Goal: Transaction & Acquisition: Purchase product/service

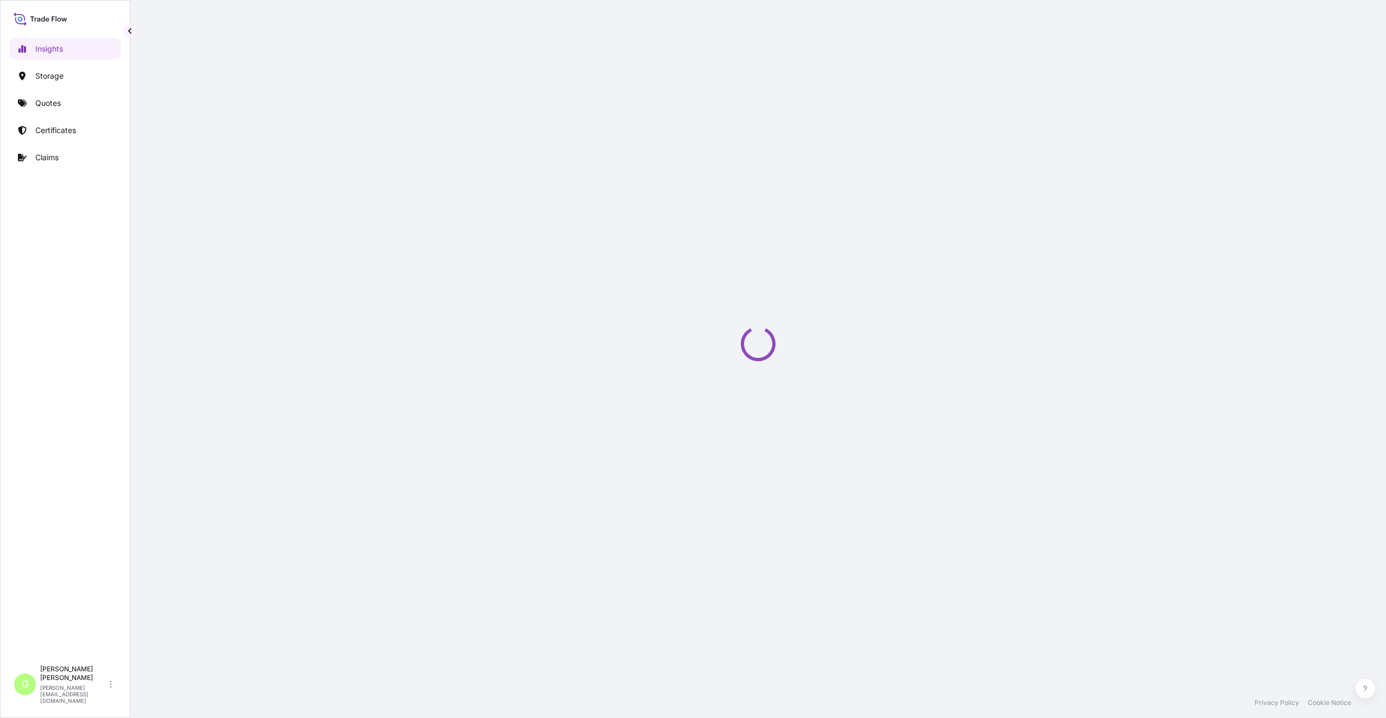
select select "2025"
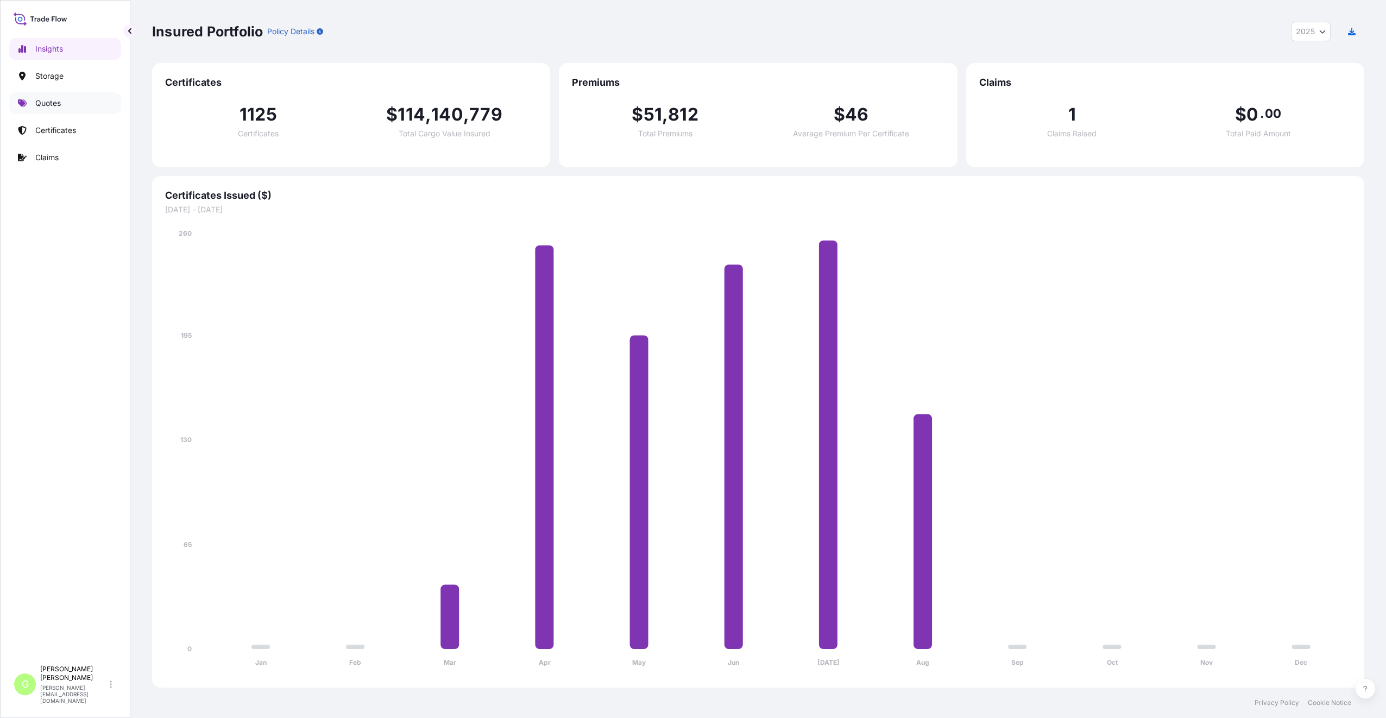
click at [45, 105] on p "Quotes" at bounding box center [48, 103] width 26 height 11
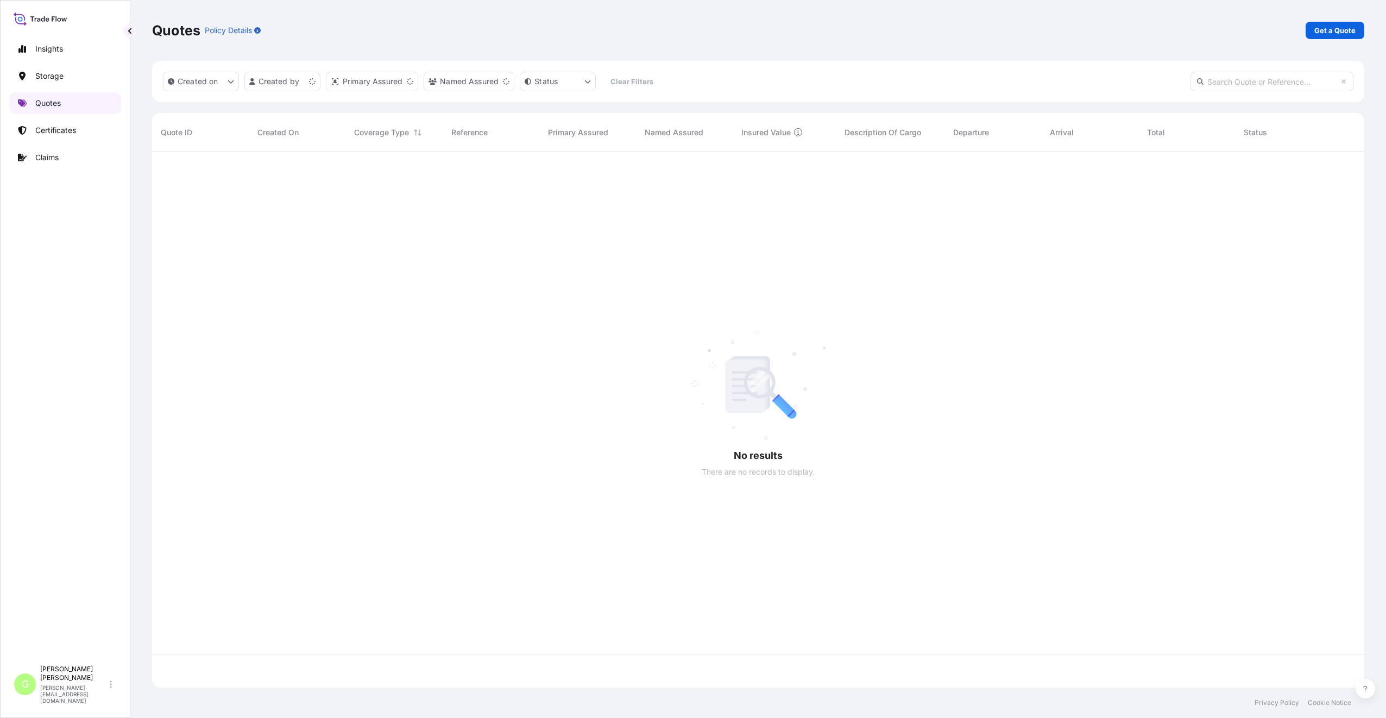
scroll to position [533, 1204]
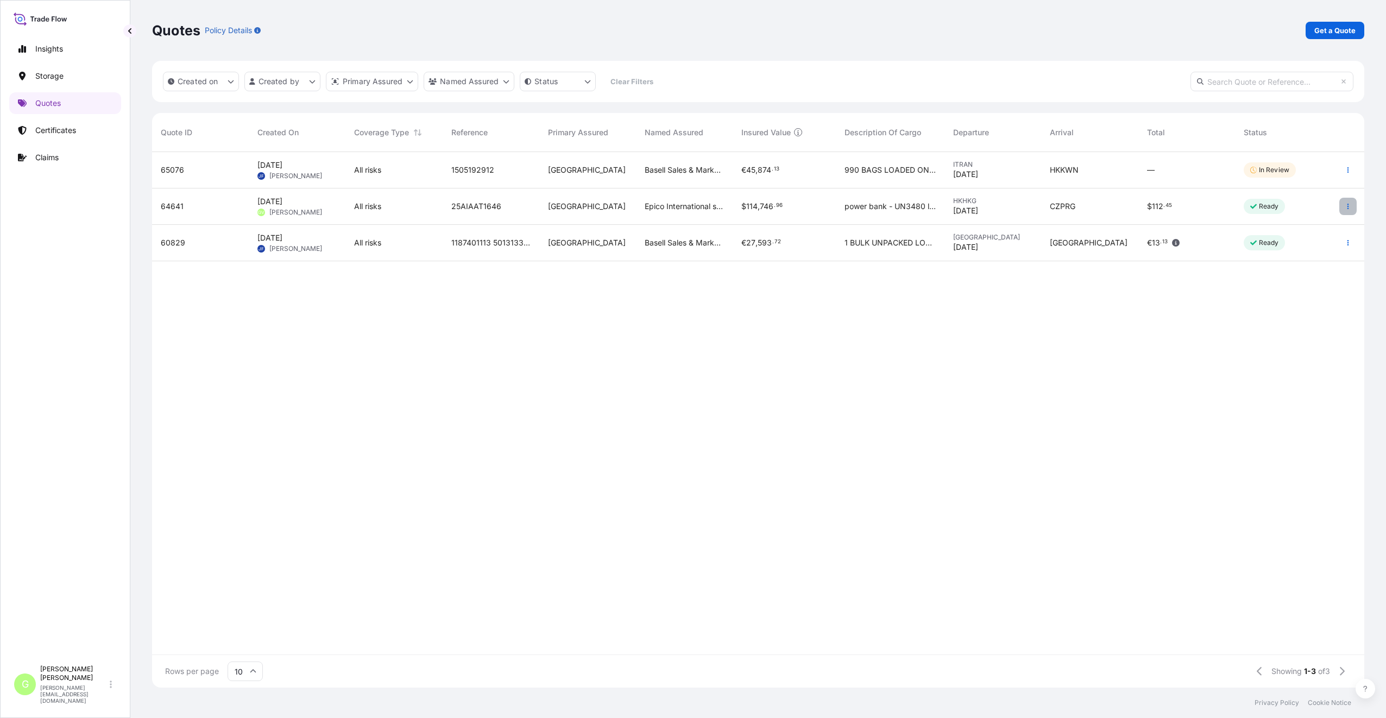
click at [1345, 206] on button "button" at bounding box center [1347, 206] width 17 height 17
click at [1287, 209] on p "Edit quote" at bounding box center [1294, 208] width 36 height 11
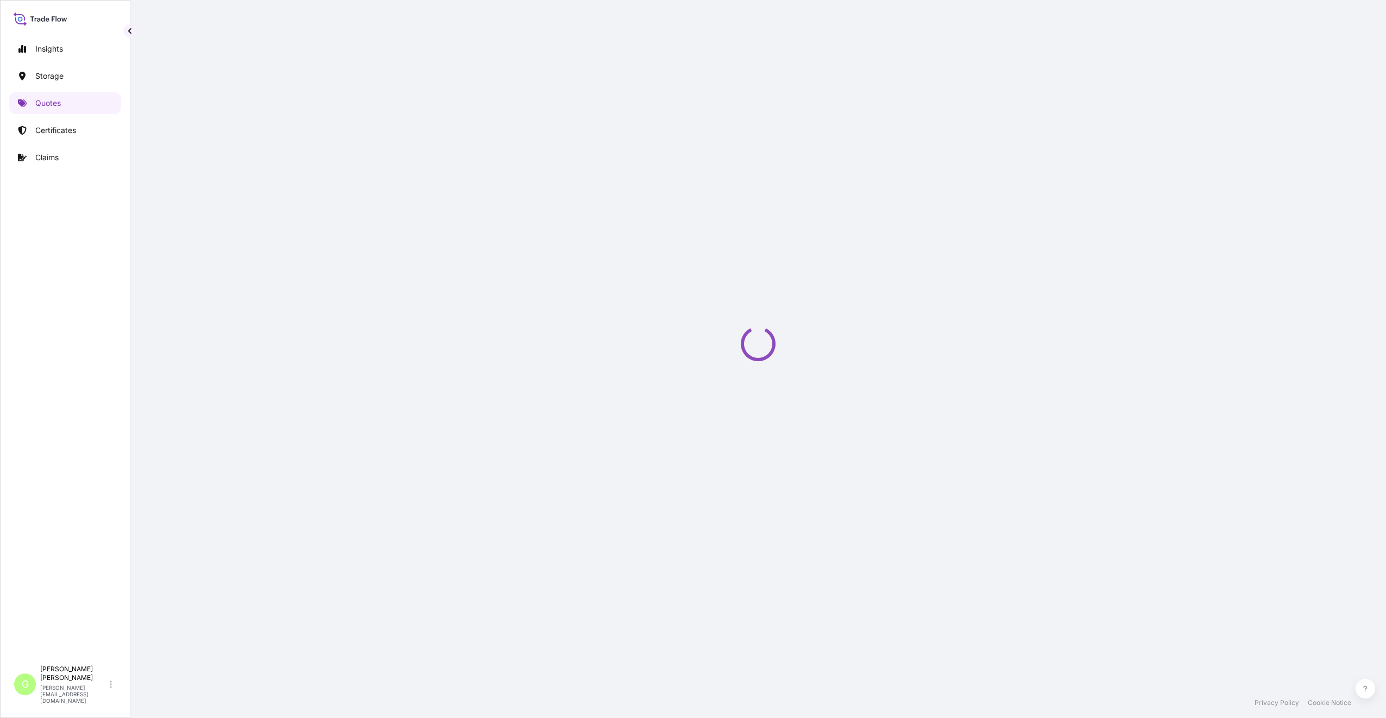
select select "Road / [GEOGRAPHIC_DATA]"
select select "Air"
select select "Road / [GEOGRAPHIC_DATA]"
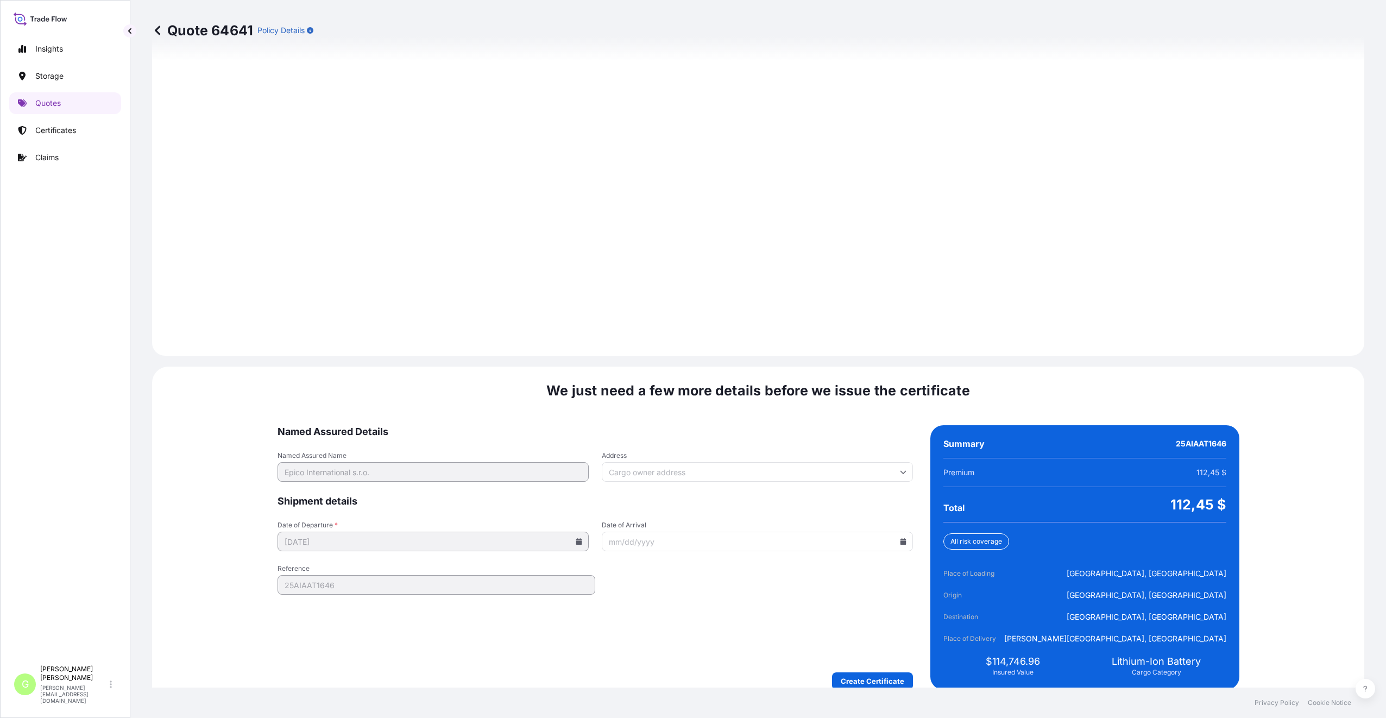
scroll to position [1395, 0]
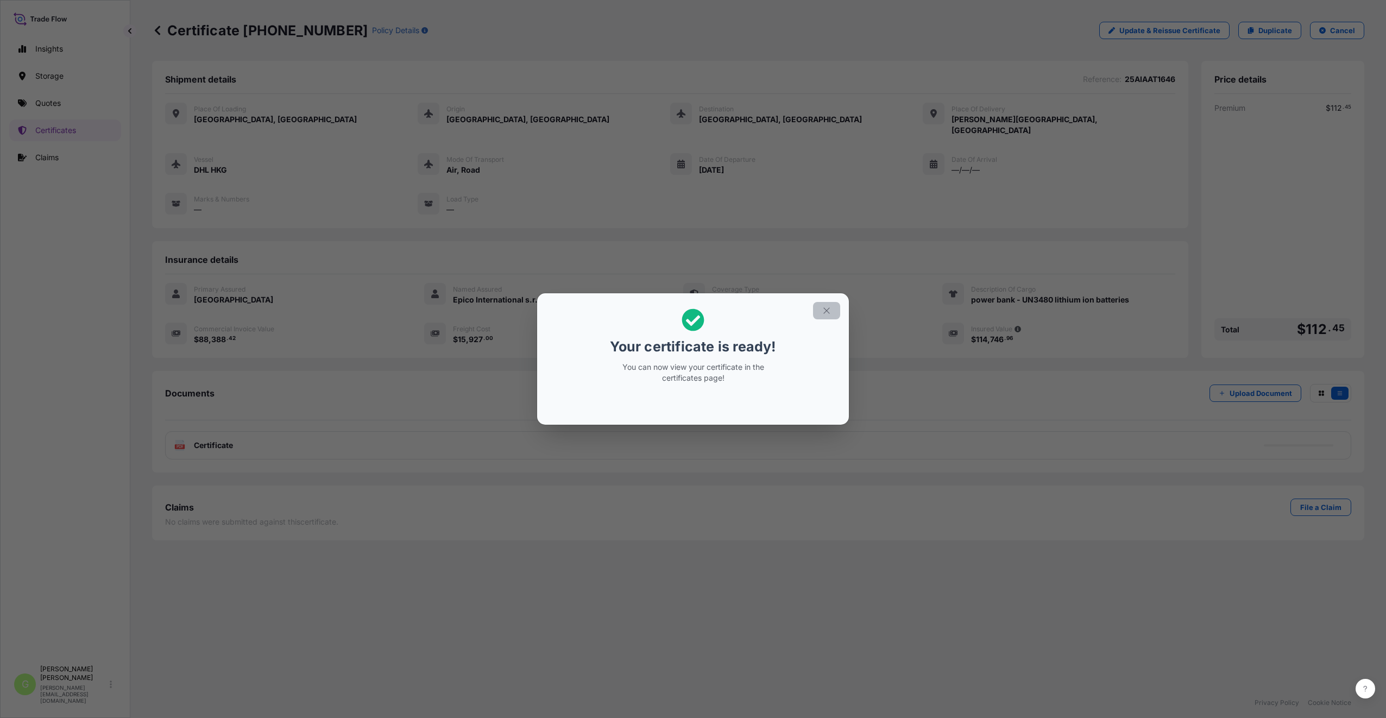
click at [826, 313] on icon "button" at bounding box center [827, 311] width 10 height 10
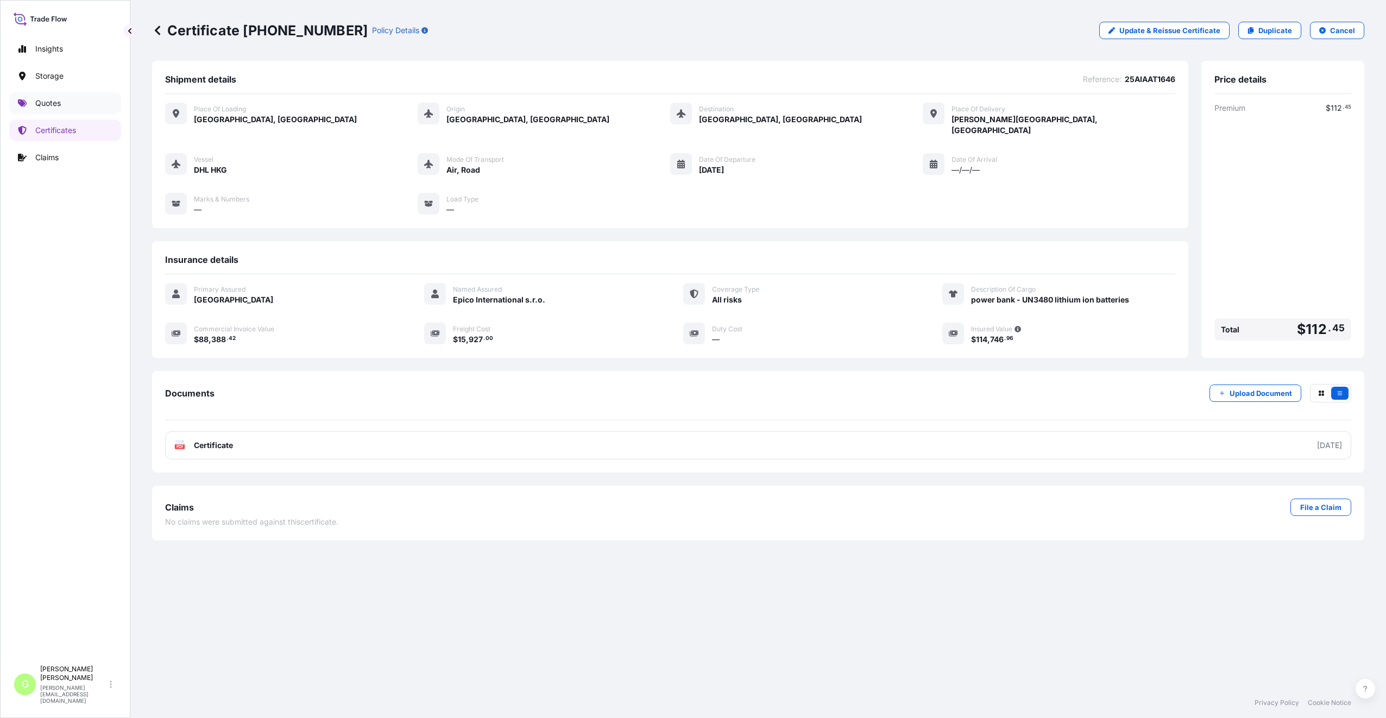
click at [34, 106] on link "Quotes" at bounding box center [65, 103] width 112 height 22
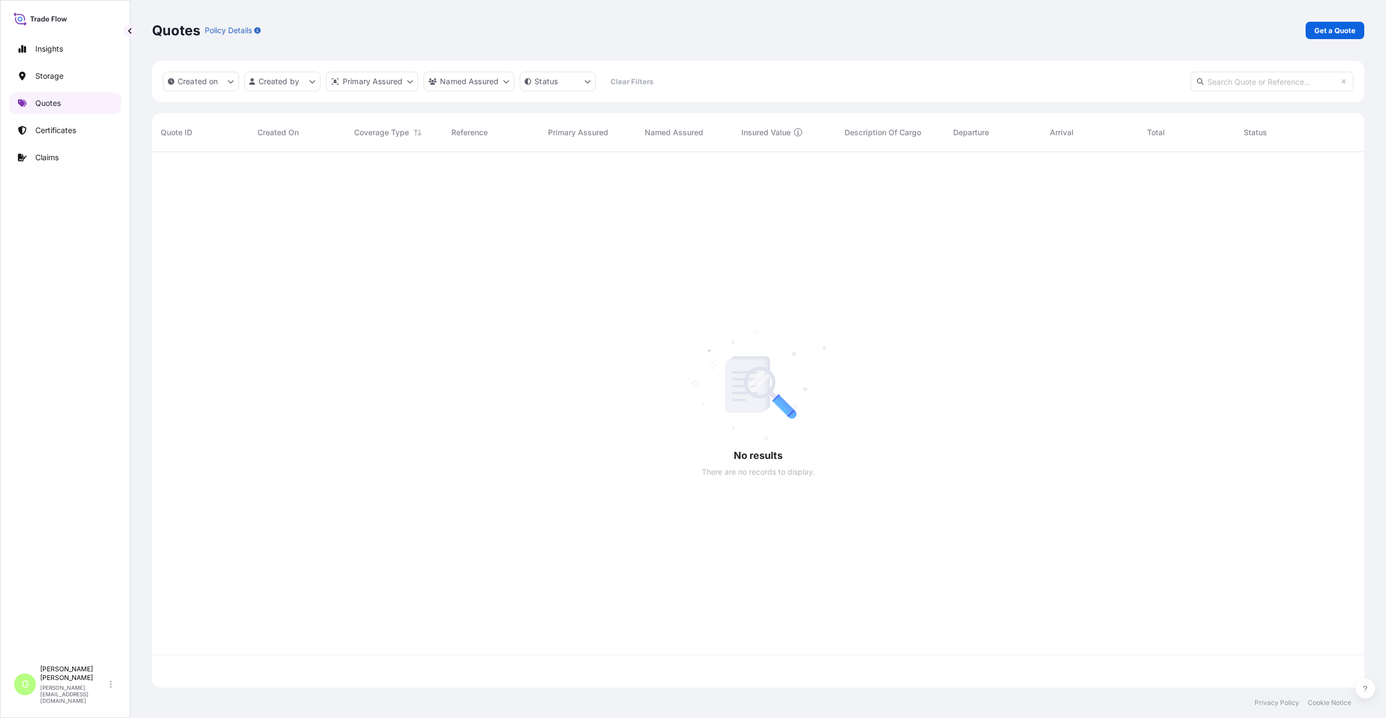
scroll to position [533, 1204]
click at [1318, 32] on p "Get a Quote" at bounding box center [1335, 30] width 41 height 11
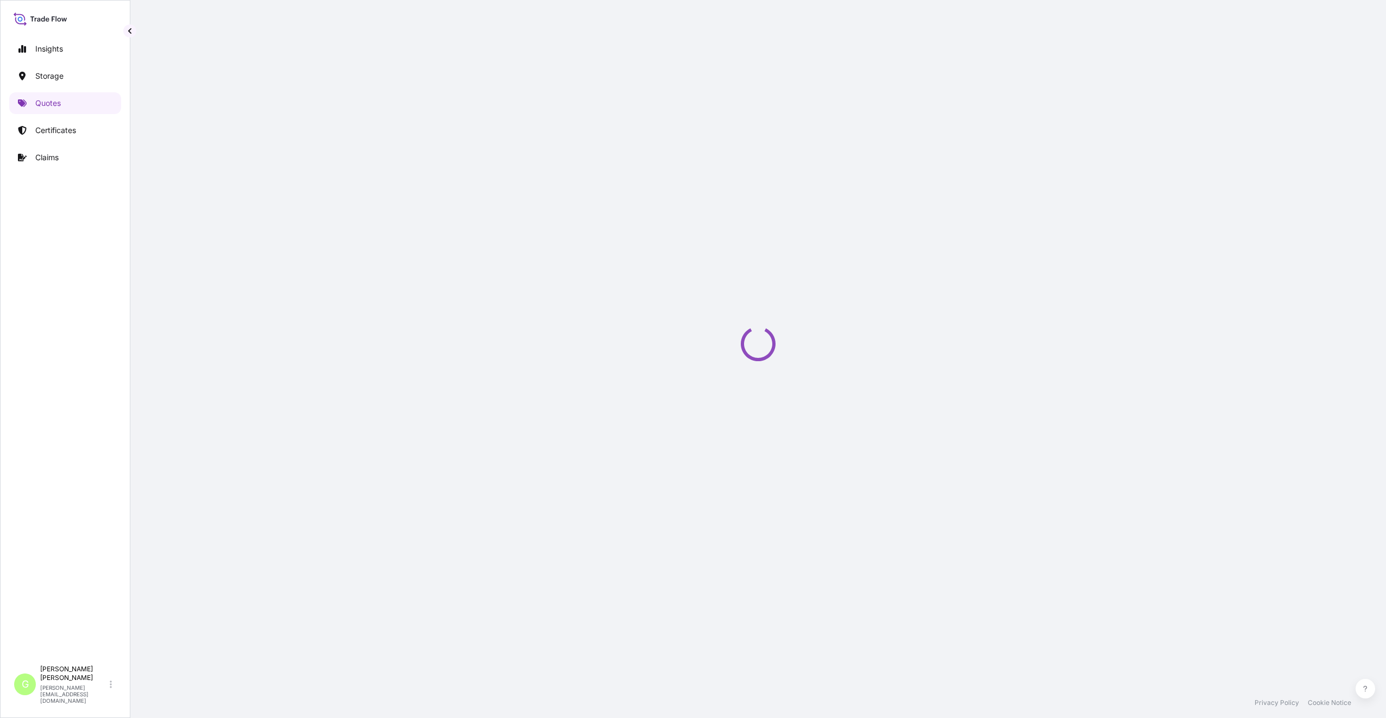
select select "Water"
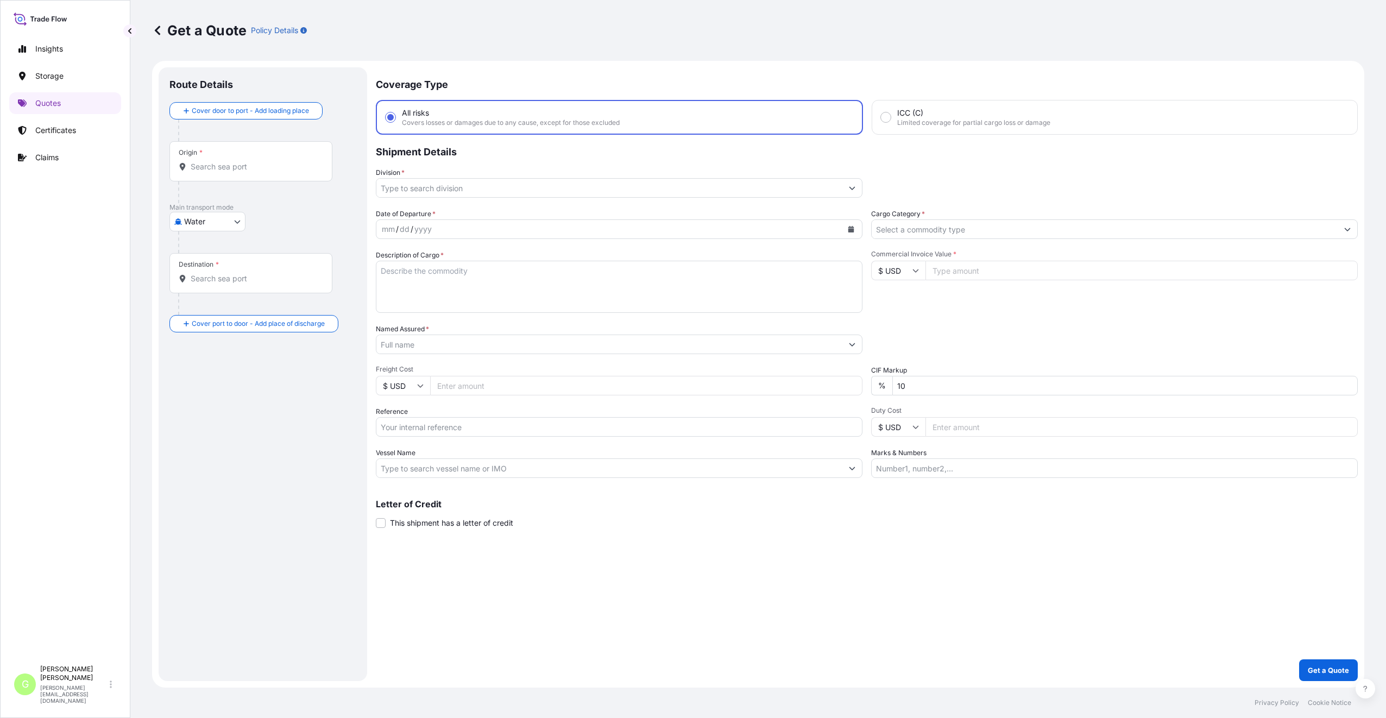
click at [449, 184] on input "Division *" at bounding box center [609, 188] width 466 height 20
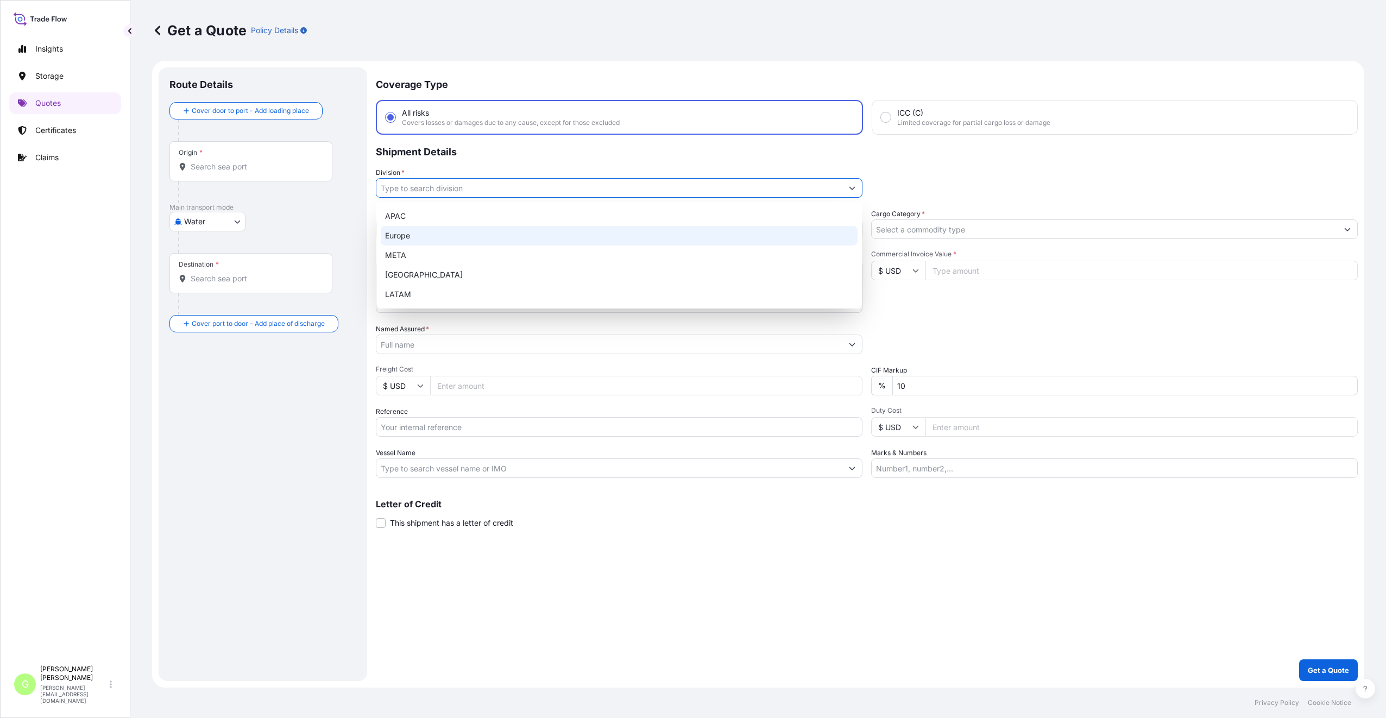
click at [412, 233] on div "Europe" at bounding box center [619, 236] width 477 height 20
type input "Europe"
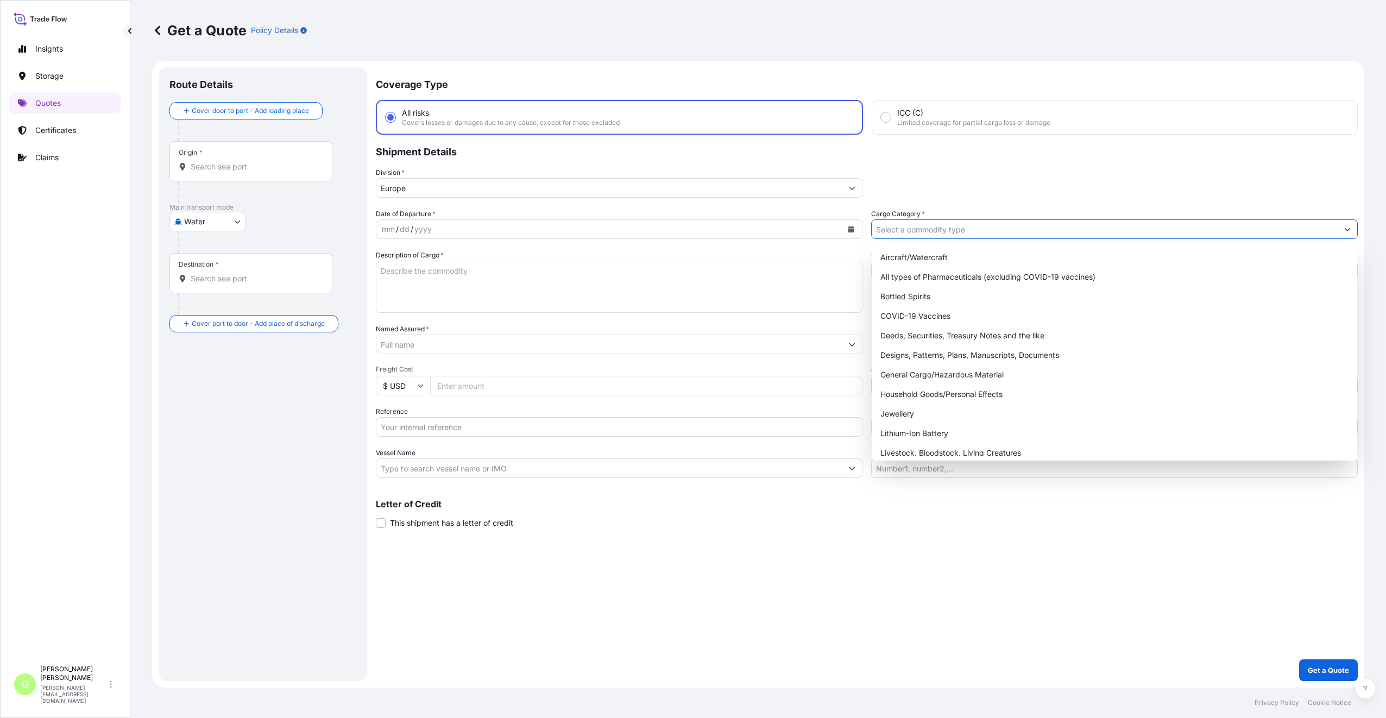
click at [903, 230] on input "Cargo Category *" at bounding box center [1105, 229] width 466 height 20
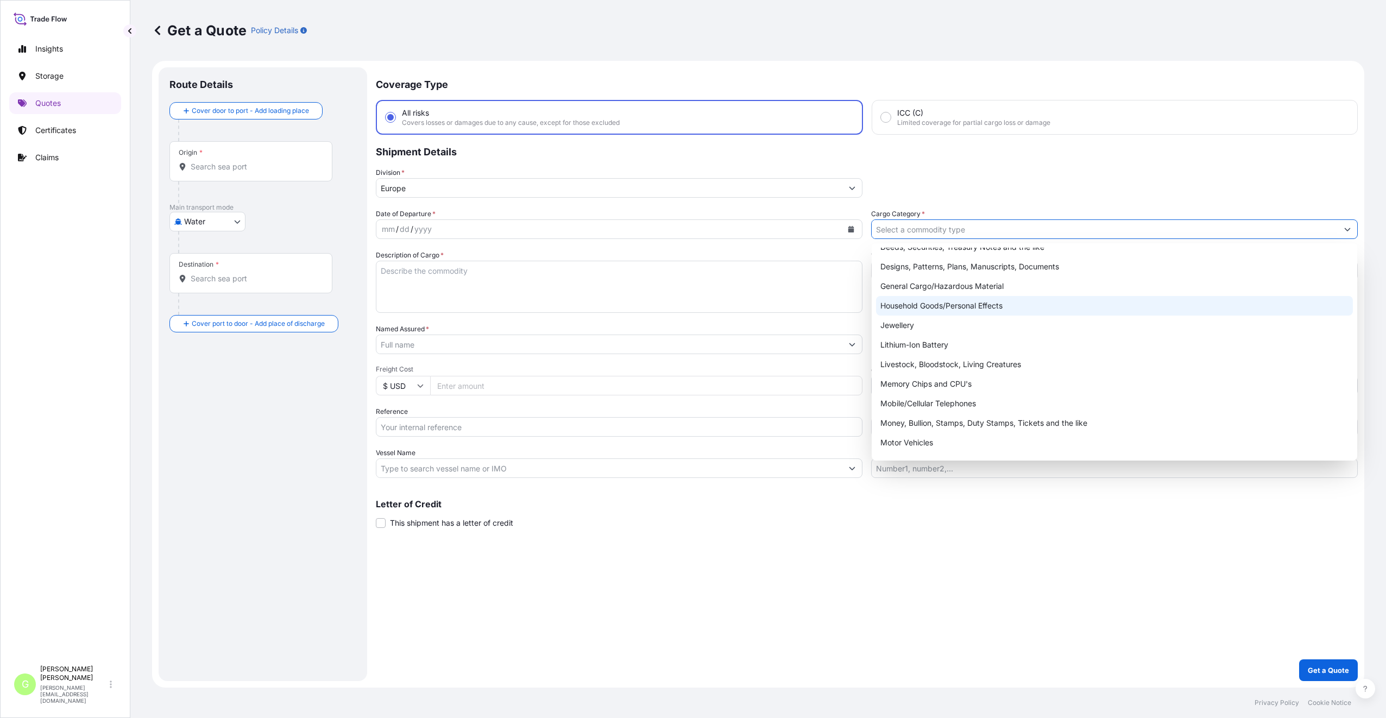
scroll to position [183, 0]
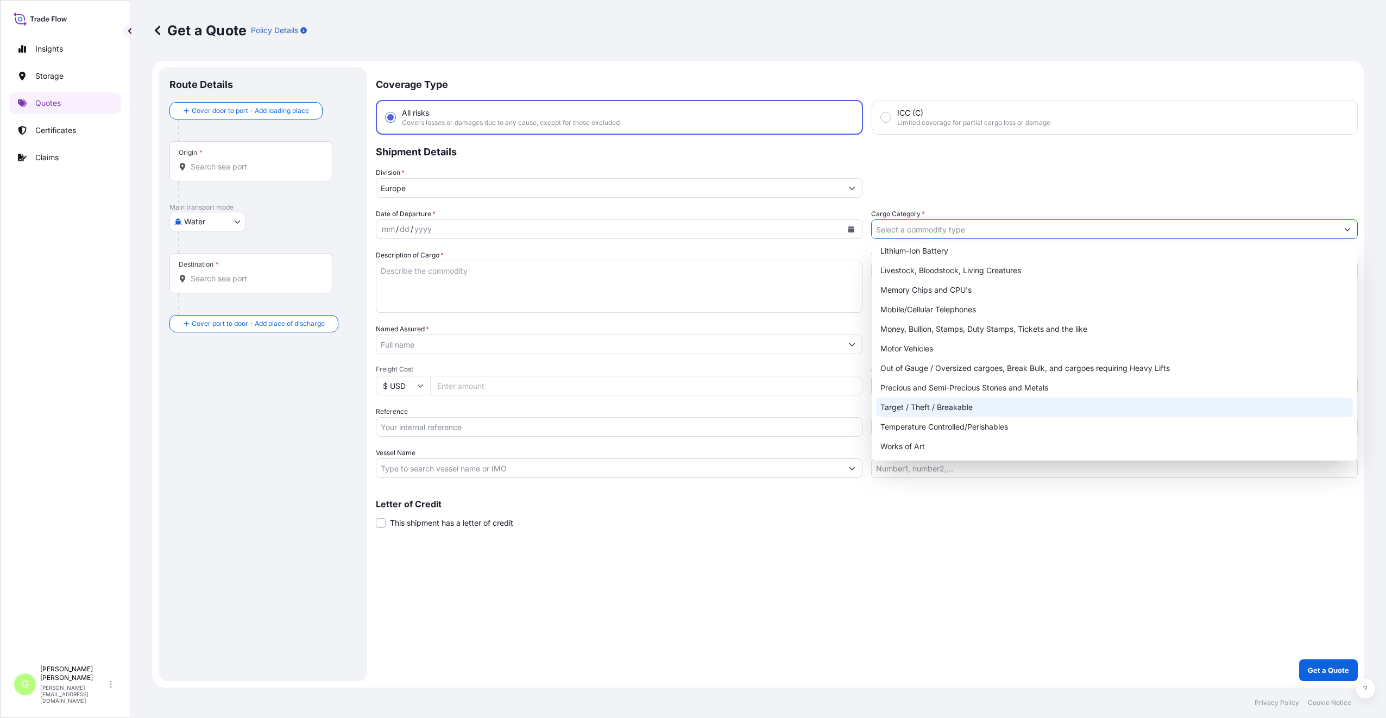
click at [896, 406] on div "Target / Theft / Breakable" at bounding box center [1114, 408] width 477 height 20
type input "Target / Theft / Breakable"
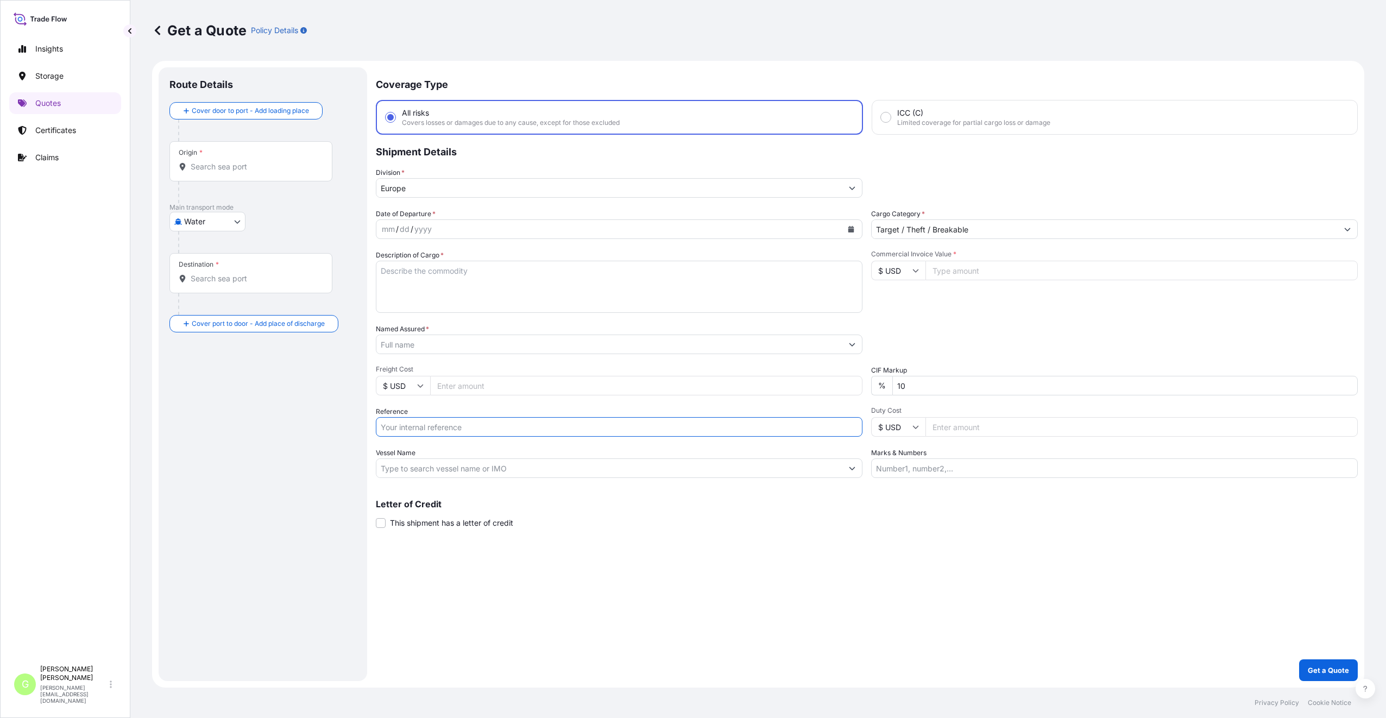
click at [405, 425] on input "Reference" at bounding box center [619, 427] width 487 height 20
paste input "25SIUMK5051"
type input "25SIUMK5051"
click at [406, 339] on input "Named Assured *" at bounding box center [609, 345] width 466 height 20
type input "ASPIRE SPORTS, s.r.o."
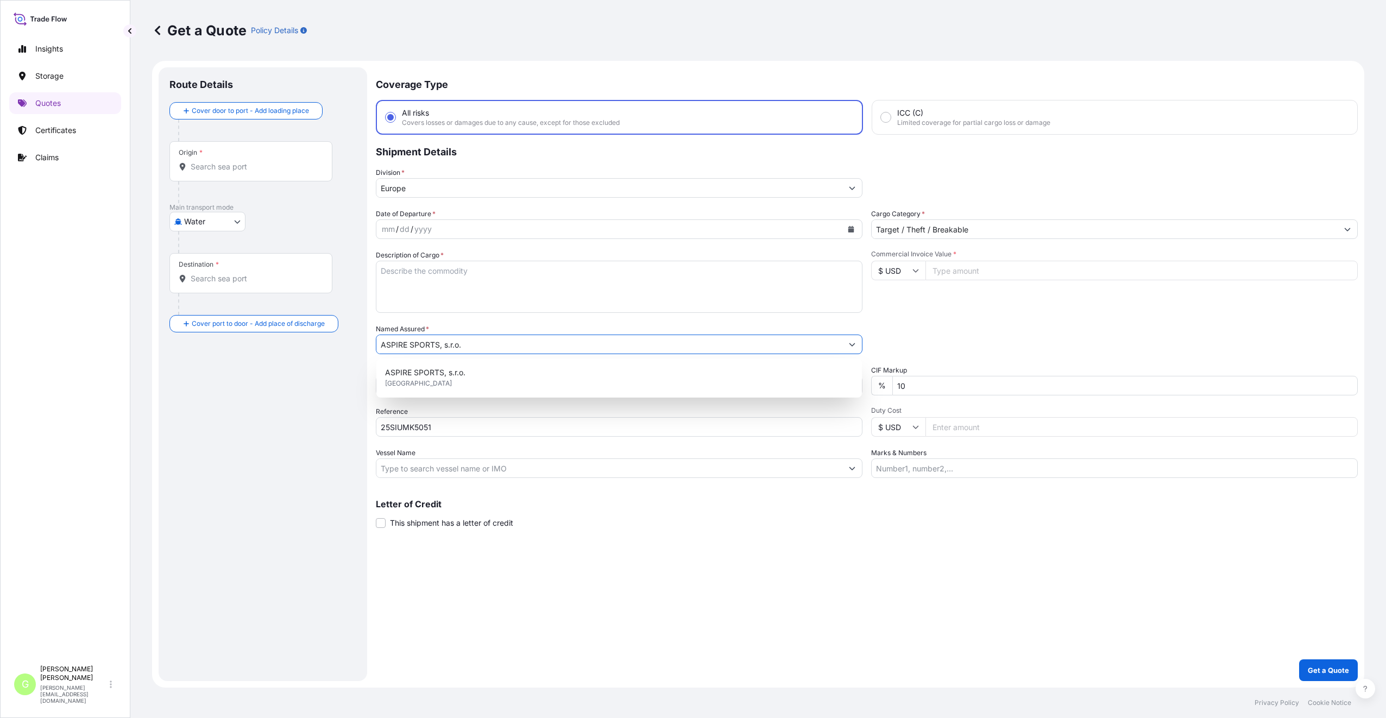
click at [401, 273] on textarea "Description of Cargo *" at bounding box center [619, 287] width 487 height 52
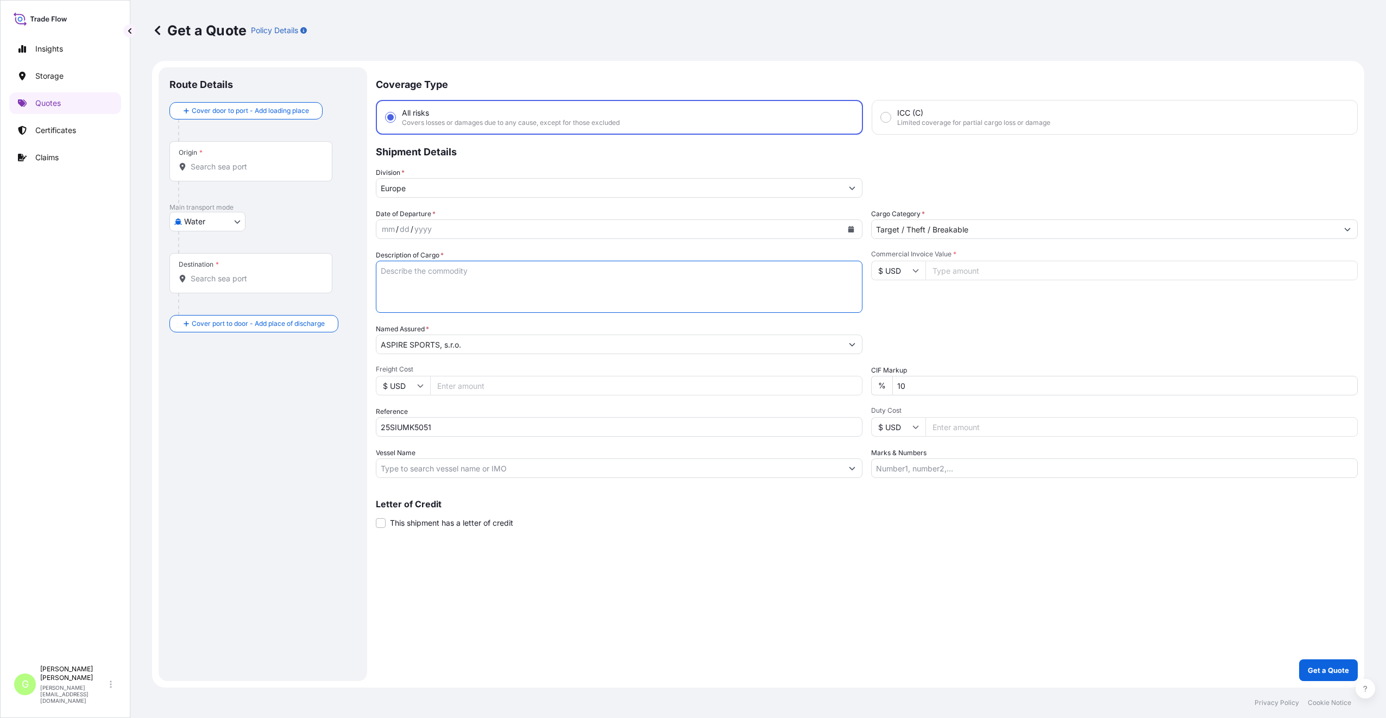
paste textarea "helmets, pants, shorts, jerseys, protection, hats, technical soft goods"
type textarea "helmets, pants, shorts, jerseys, protection, hats, technical soft goods"
click at [985, 274] on input "Commercial Invoice Value *" at bounding box center [1142, 271] width 432 height 20
paste input "11424.8500"
type input "11424.8500"
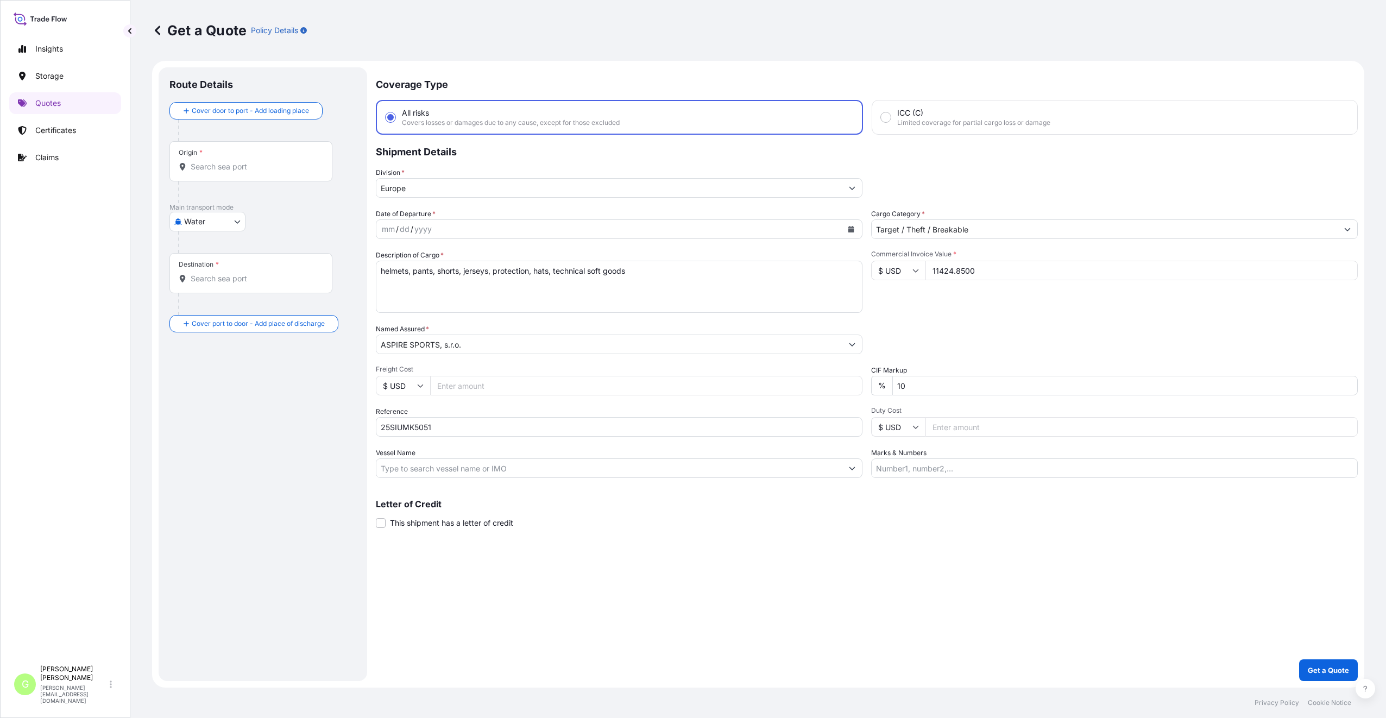
click at [462, 387] on input "Freight Cost" at bounding box center [646, 386] width 432 height 20
paste input "1050"
type input "1050"
click at [421, 473] on input "Vessel Name" at bounding box center [609, 468] width 466 height 20
paste input "AUSTROMAR"
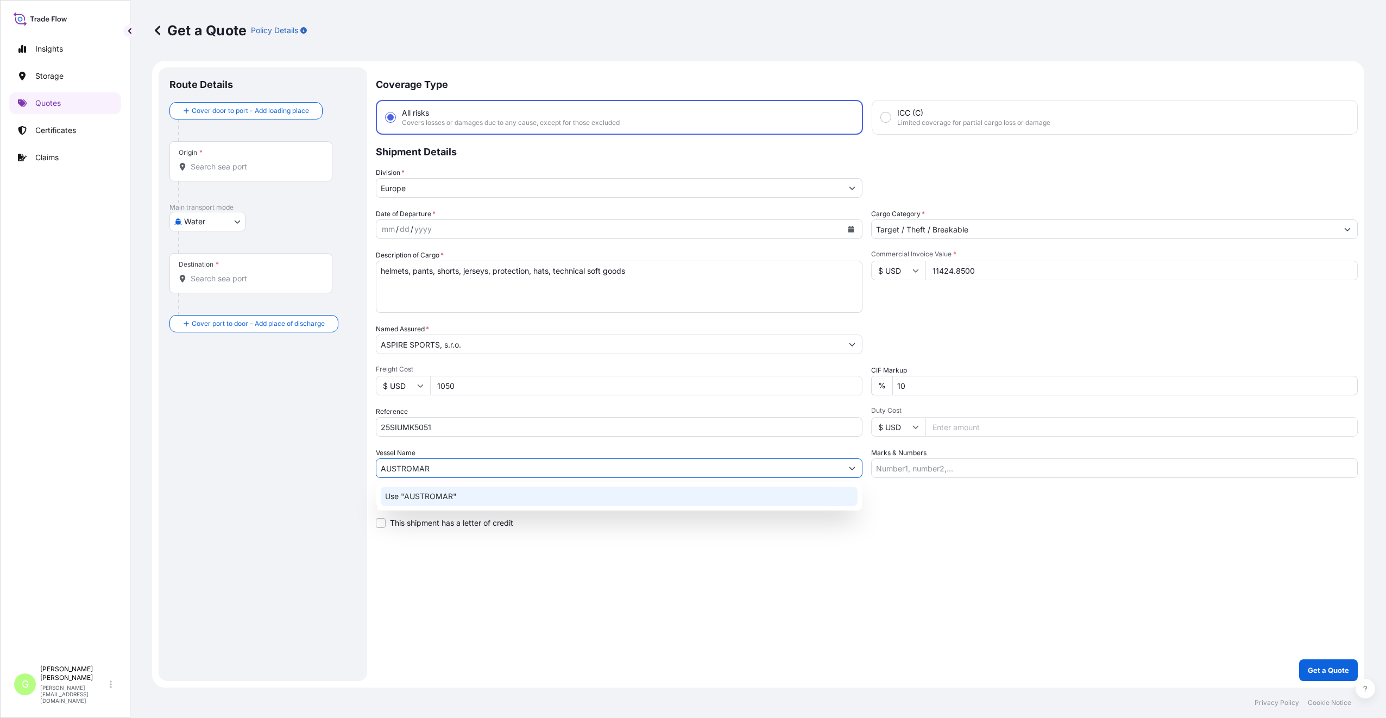
click at [425, 489] on div "Use "AUSTROMAR"" at bounding box center [619, 497] width 477 height 20
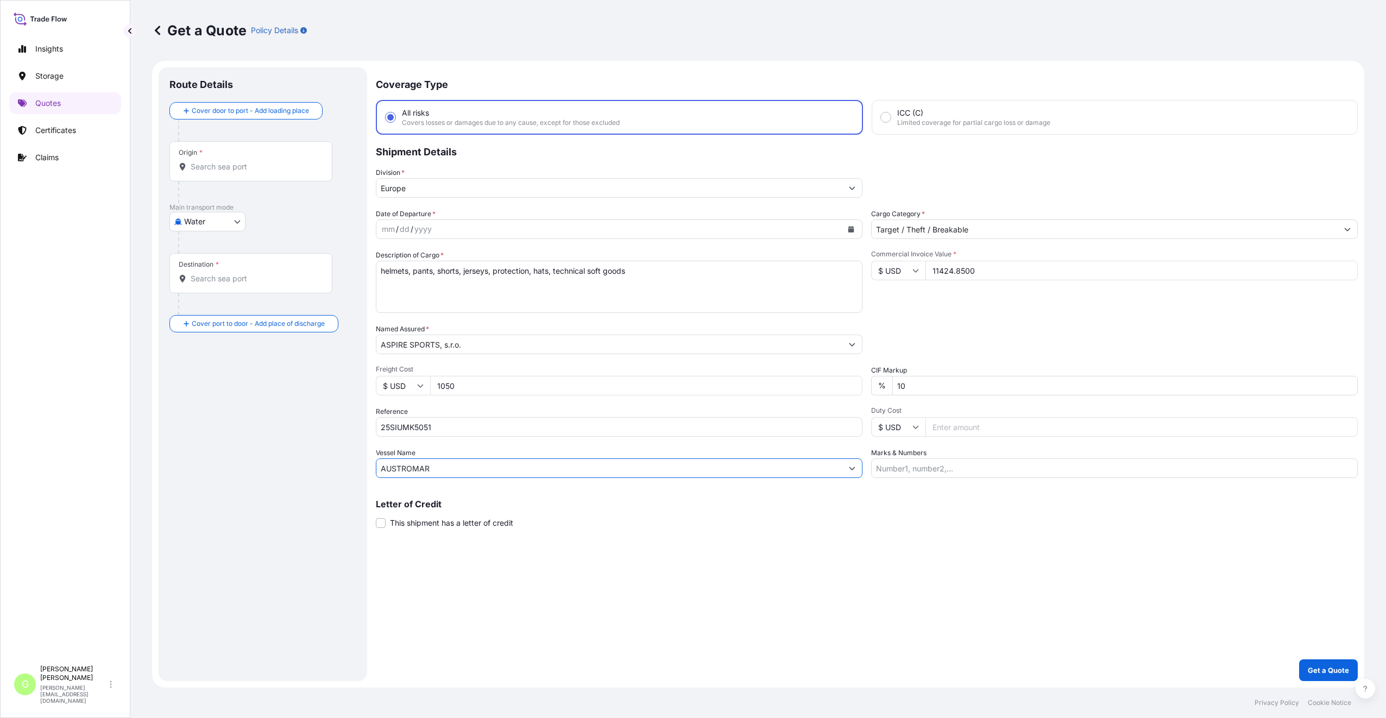
type input "AUSTROMAR"
click at [202, 167] on input "Origin *" at bounding box center [255, 166] width 128 height 11
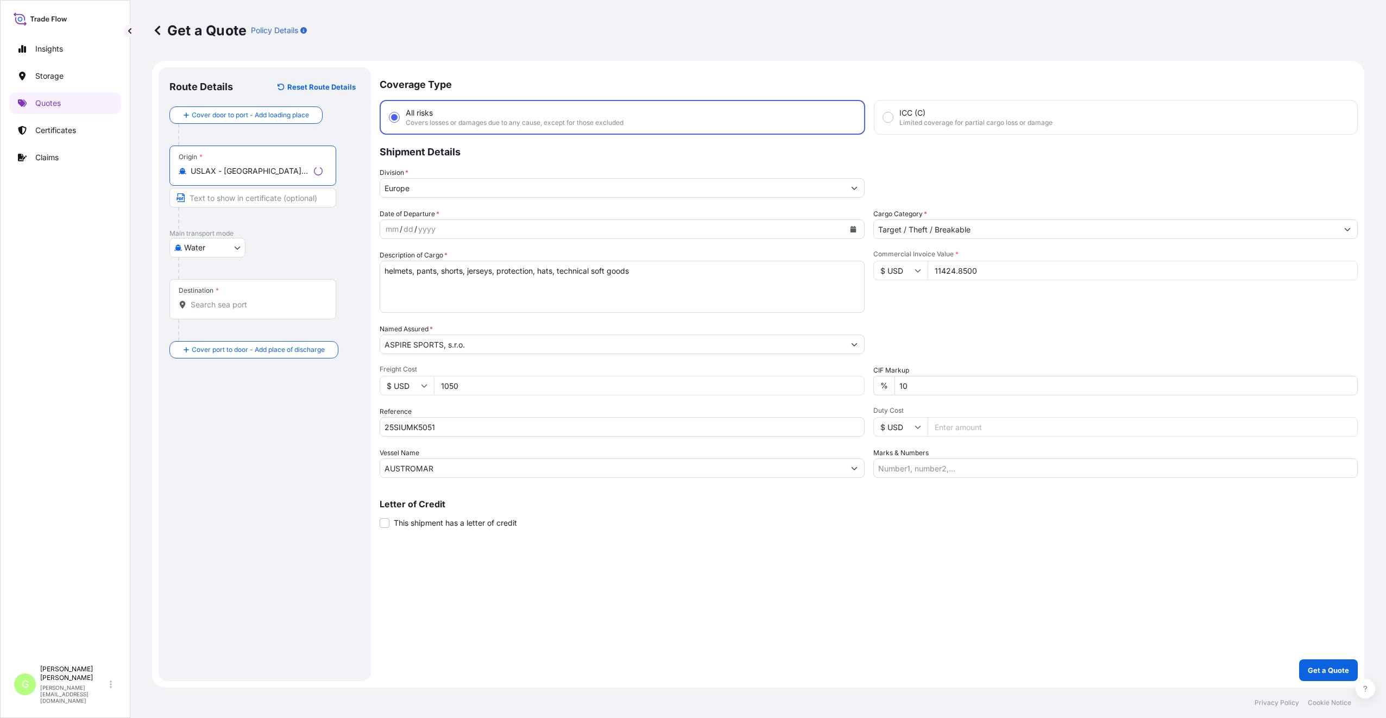
type input "USLAX - Los Angeles, United States"
click at [221, 302] on input "Destination *" at bounding box center [257, 304] width 132 height 11
drag, startPoint x: 313, startPoint y: 306, endPoint x: 225, endPoint y: 303, distance: 88.1
click at [225, 303] on input "DEBRV - [GEOGRAPHIC_DATA], [GEOGRAPHIC_DATA]" at bounding box center [255, 304] width 128 height 11
type input "DEBRV - [GEOGRAPHIC_DATA], [GEOGRAPHIC_DATA]"
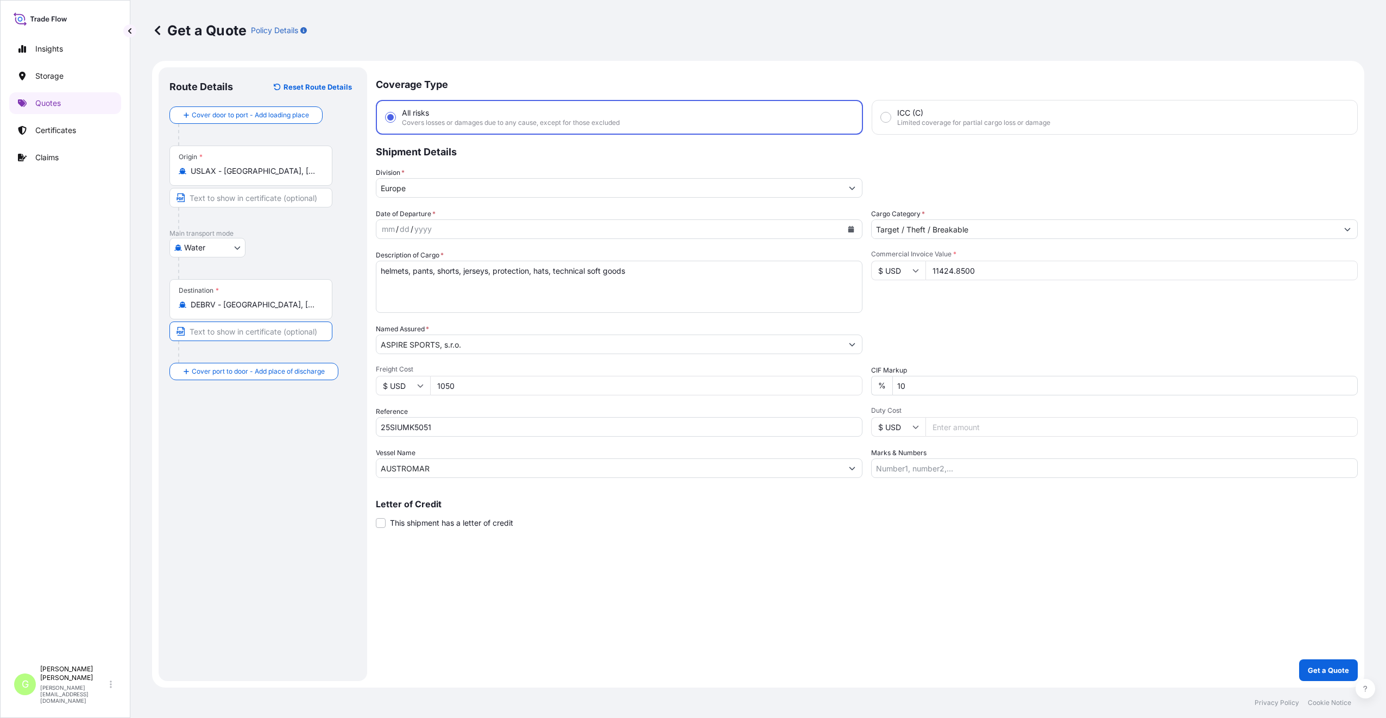
click at [237, 335] on input "Text to appear on certificate" at bounding box center [250, 332] width 163 height 20
paste input "[GEOGRAPHIC_DATA], [GEOGRAPHIC_DATA]"
type input "[GEOGRAPHIC_DATA], [GEOGRAPHIC_DATA]"
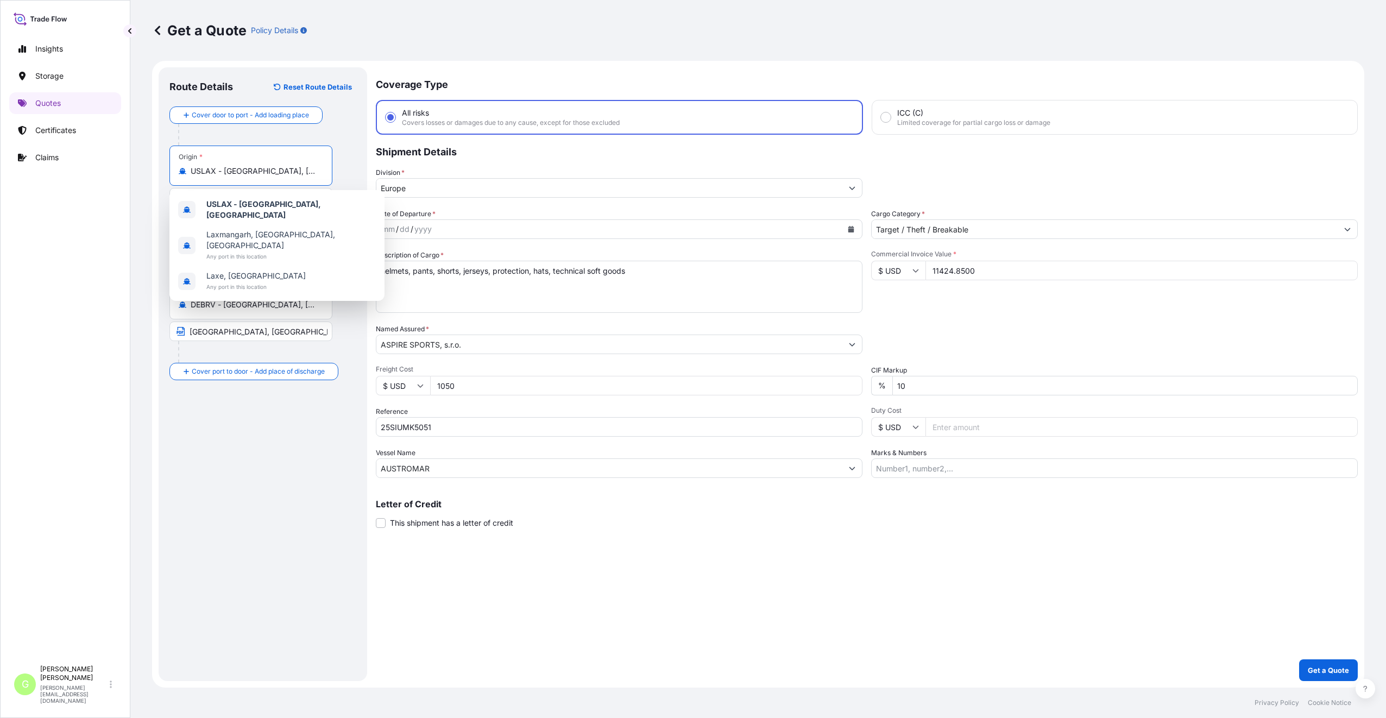
scroll to position [0, 2]
drag, startPoint x: 221, startPoint y: 169, endPoint x: 347, endPoint y: 170, distance: 126.0
click at [347, 170] on div "Origin * USLAX - Los Angeles, United States" at bounding box center [262, 188] width 187 height 84
click at [37, 211] on div "Insights Storage Quotes Certificates Claims" at bounding box center [65, 344] width 112 height 632
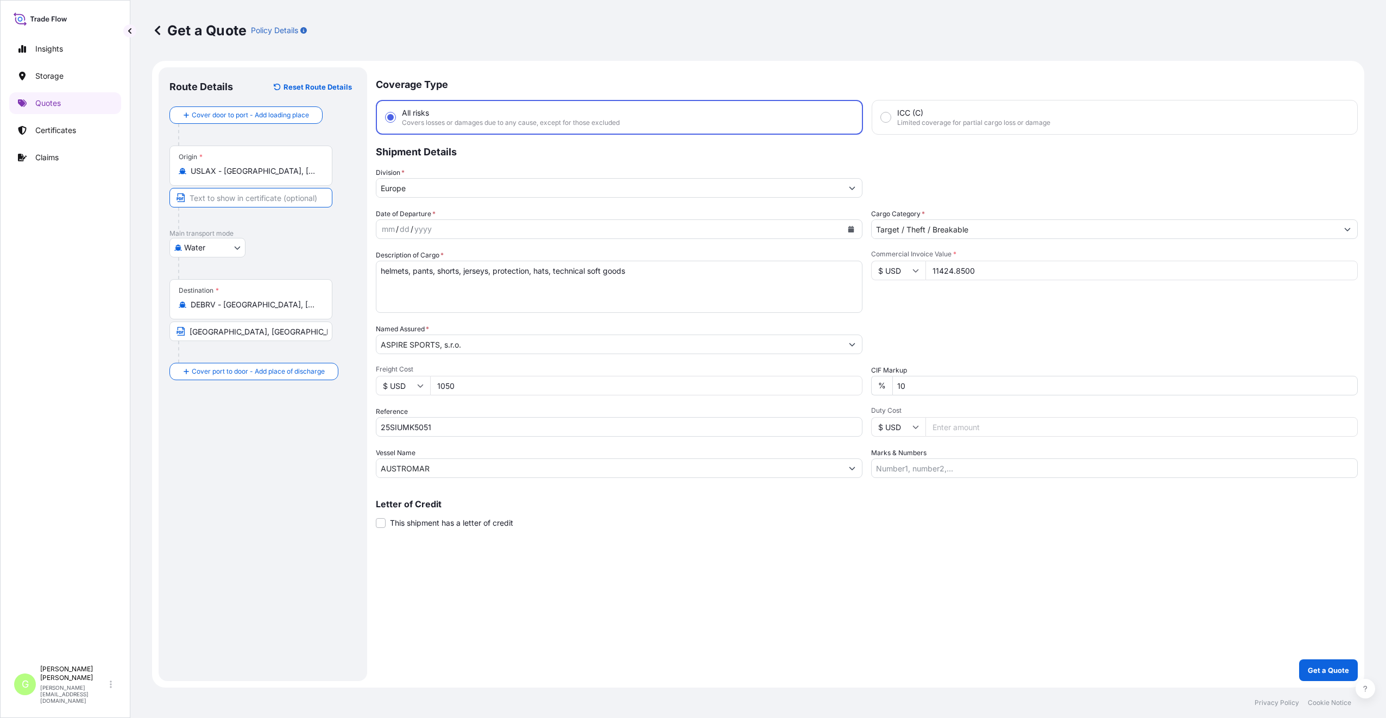
click at [215, 200] on input "Text to appear on certificate" at bounding box center [250, 198] width 163 height 20
paste input "Los Angeles, United States"
type input "Los Angeles, United States"
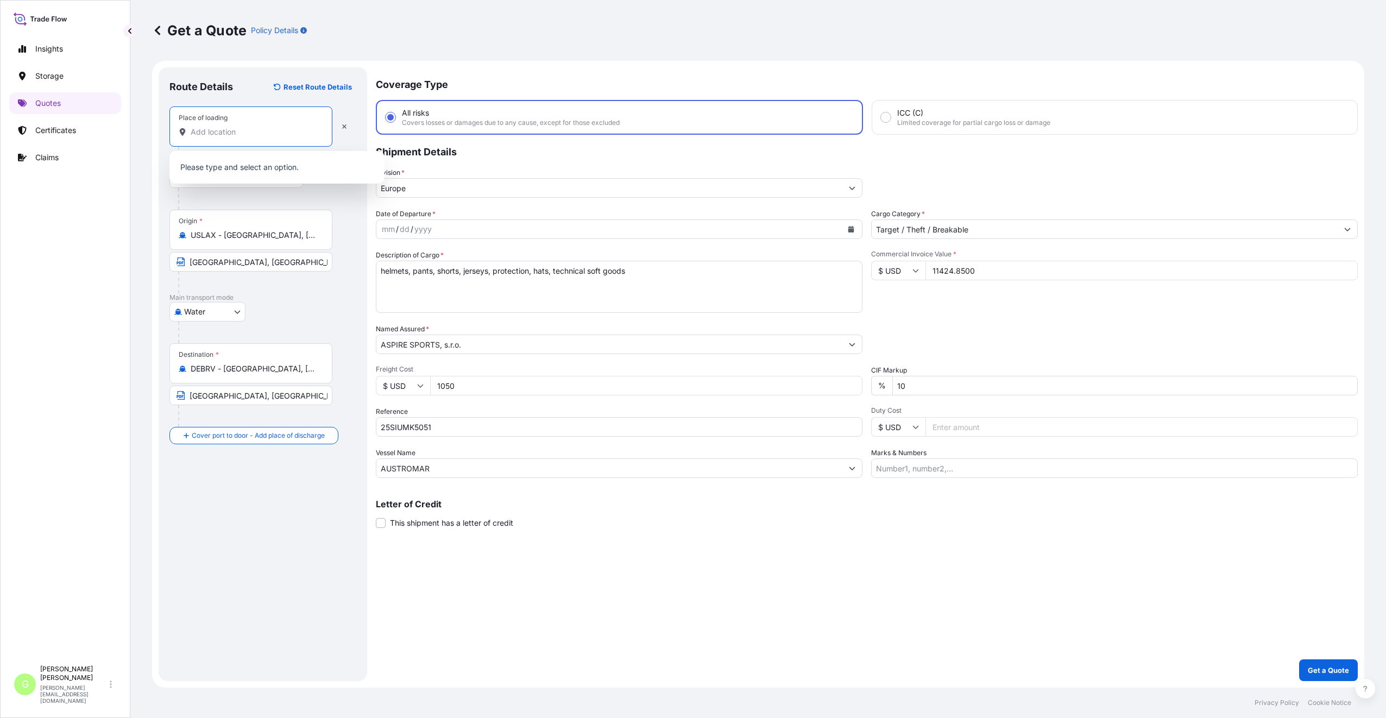
click at [211, 129] on input "Place of loading" at bounding box center [255, 132] width 128 height 11
paste input "Rancho Cucamonga"
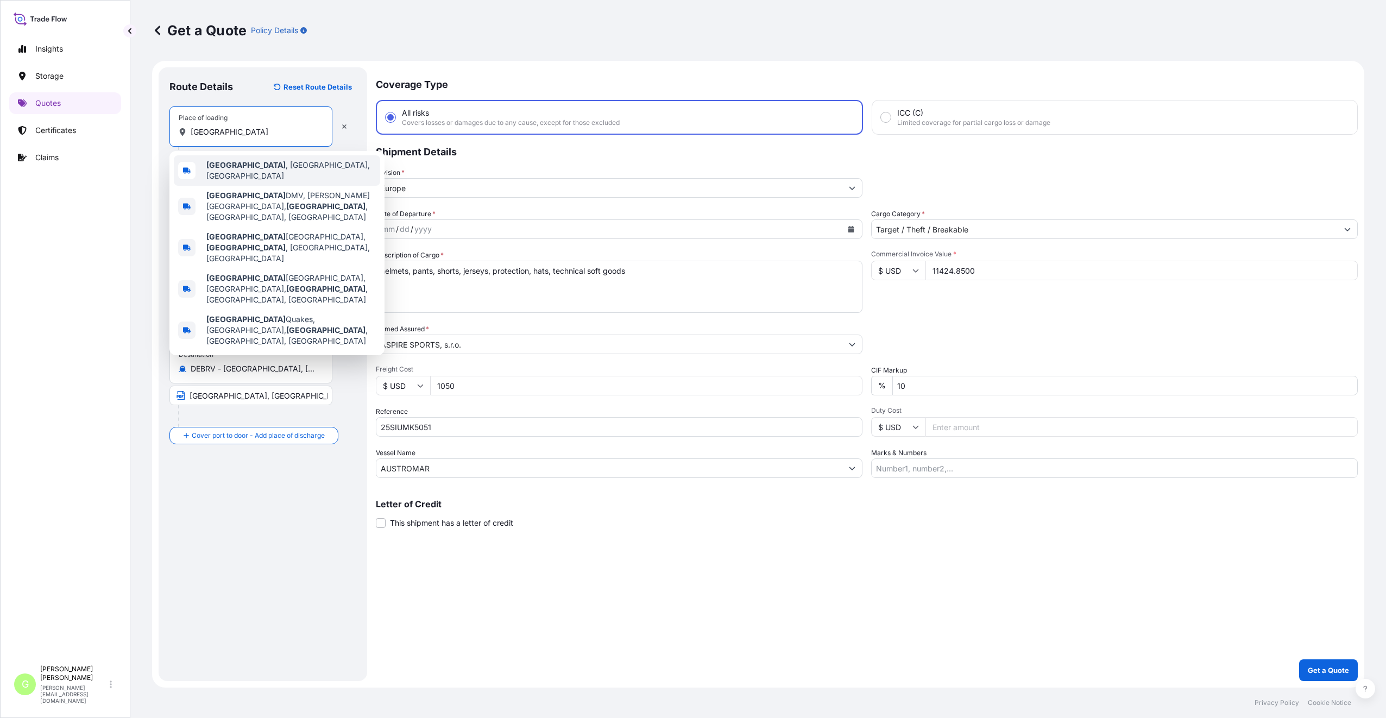
click at [301, 165] on span "Rancho Cucamonga , CA, USA" at bounding box center [290, 171] width 169 height 22
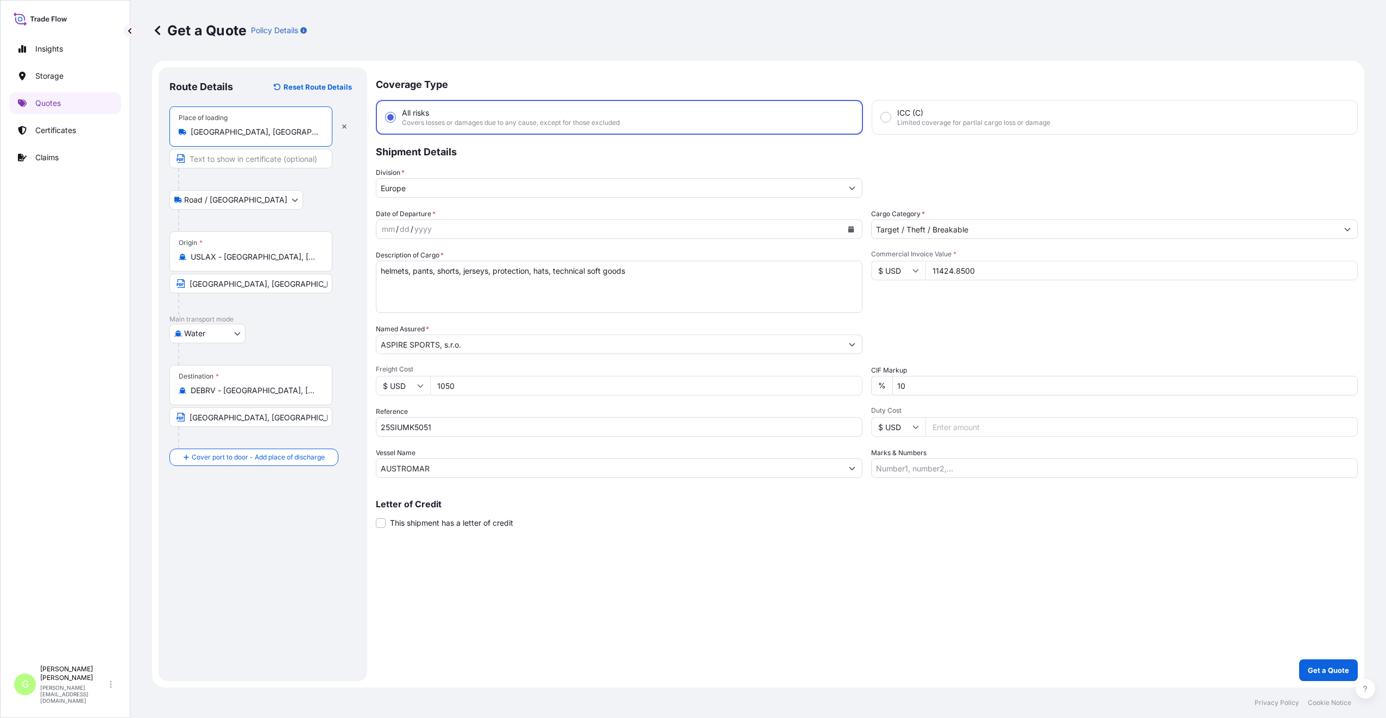
click at [192, 130] on input "Rancho Cucamonga, CA, USA" at bounding box center [255, 132] width 128 height 11
type input "Rancho Cucamonga, CA, USA"
click at [205, 160] on input "Text to appear on certificate" at bounding box center [250, 159] width 163 height 20
paste input "Rancho Cucamonga"
type input "Rancho Cucamonga, CA, USA"
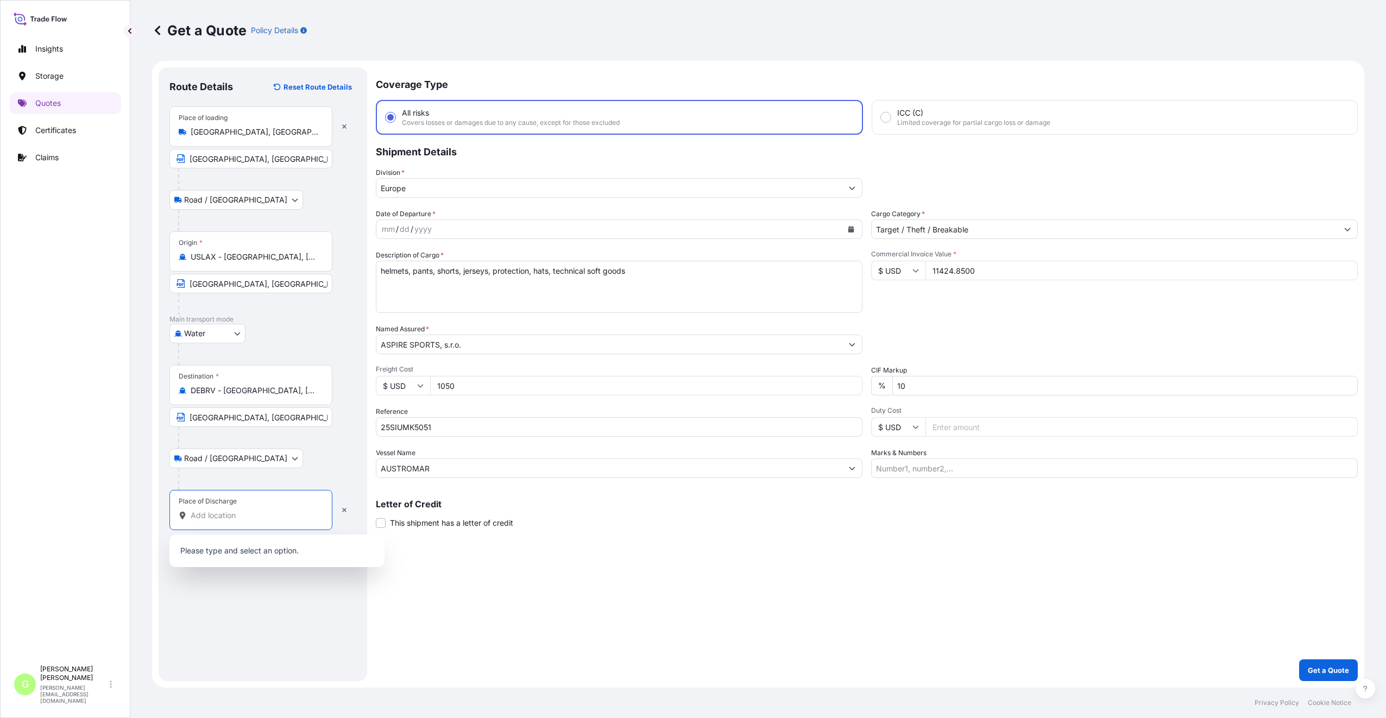
click at [236, 511] on input "Place of Discharge" at bounding box center [255, 515] width 128 height 11
paste input "Kuřim"
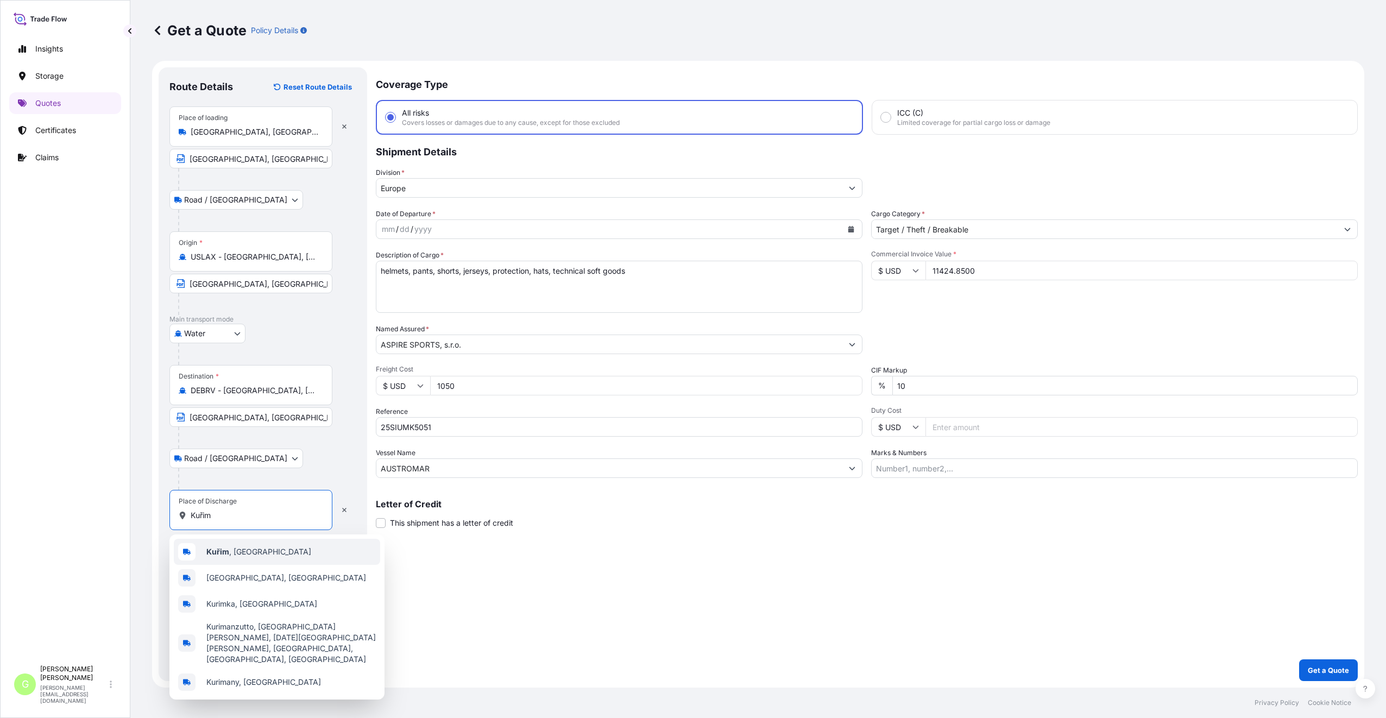
click at [243, 551] on span "Kuřim , Czechia" at bounding box center [258, 551] width 105 height 11
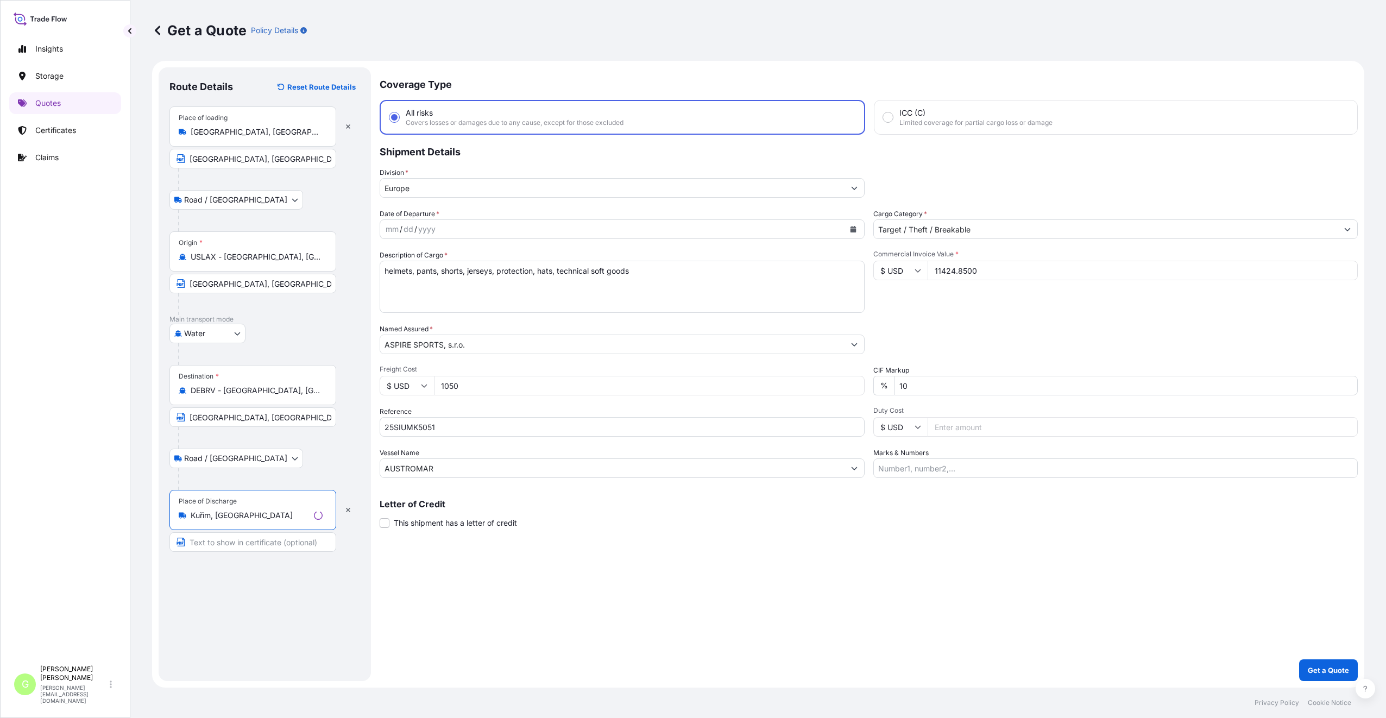
type input "Kuřim, Czechia"
click at [239, 544] on input "Text to appear on certificate" at bounding box center [252, 542] width 167 height 20
type input "PRAHA, CZECH REPUBLIC"
click at [586, 621] on div "Coverage Type All risks Covers losses or damages due to any cause, except for t…" at bounding box center [867, 374] width 982 height 614
click at [593, 656] on div "Coverage Type All risks Covers losses or damages due to any cause, except for t…" at bounding box center [867, 374] width 982 height 614
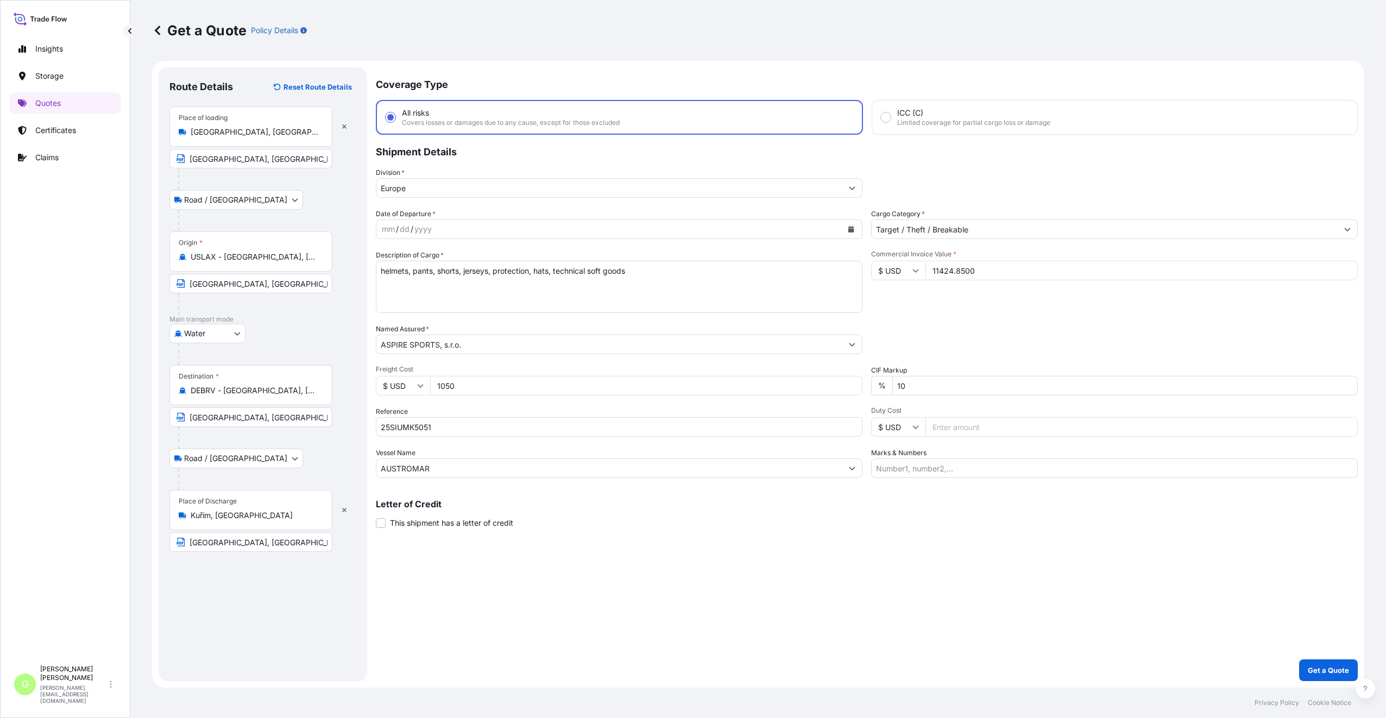
click at [850, 228] on icon "Calendar" at bounding box center [851, 229] width 6 height 7
click at [400, 260] on icon "Previous" at bounding box center [398, 260] width 7 height 7
click at [434, 383] on div "29" at bounding box center [436, 383] width 20 height 20
click at [1321, 662] on button "Get a Quote" at bounding box center [1328, 670] width 59 height 22
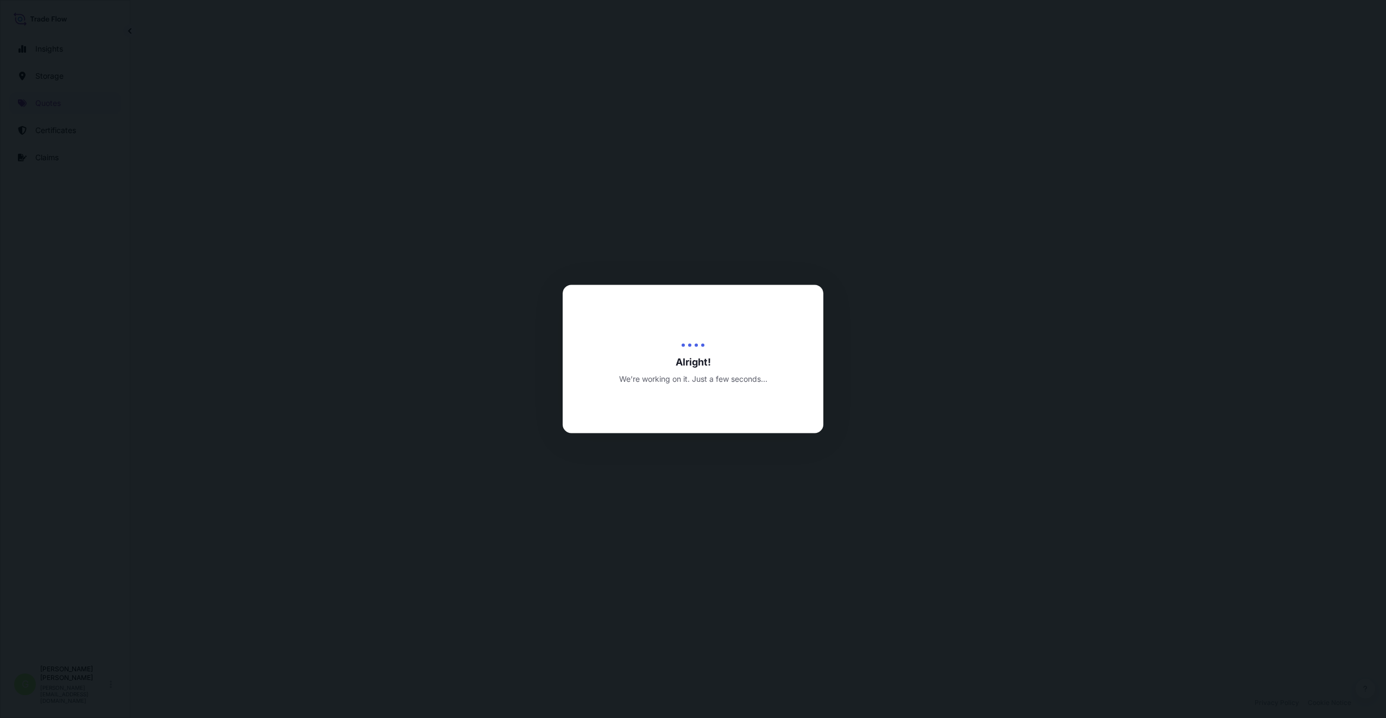
select select "Road / [GEOGRAPHIC_DATA]"
select select "Water"
select select "Road / [GEOGRAPHIC_DATA]"
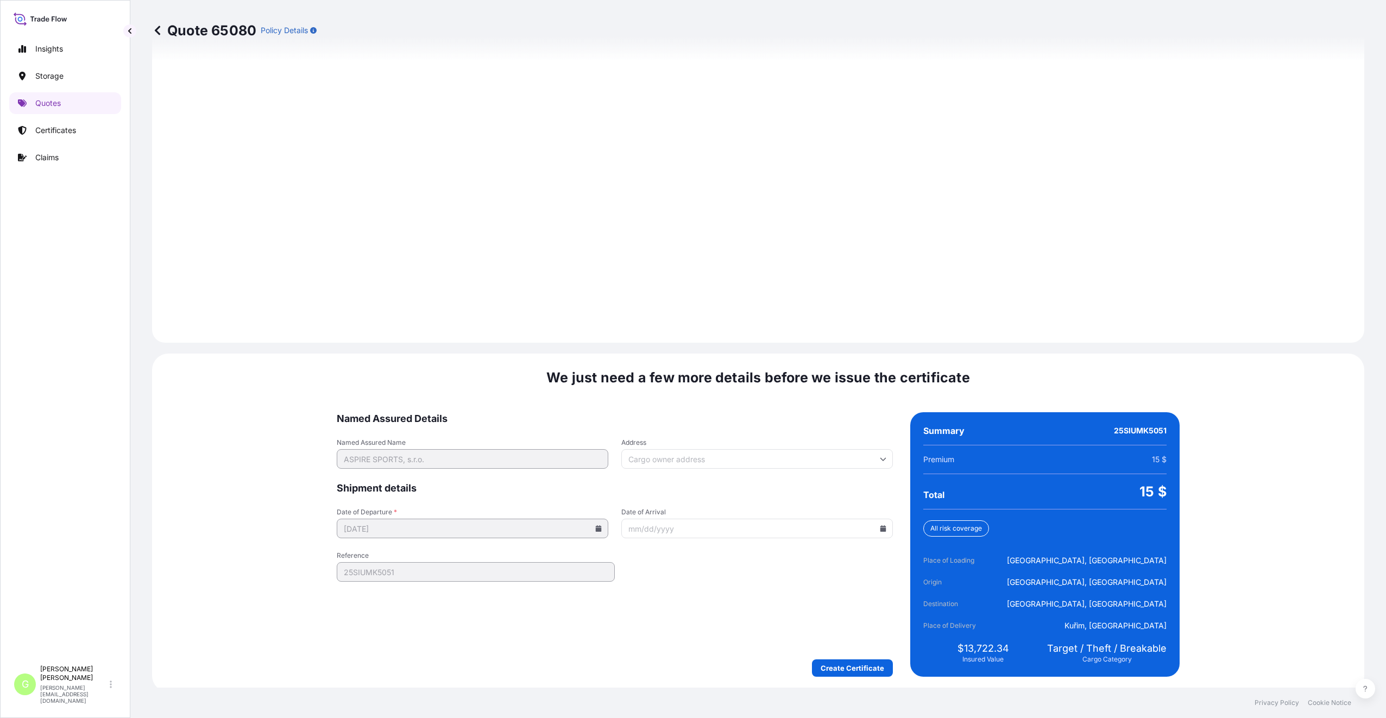
scroll to position [1395, 0]
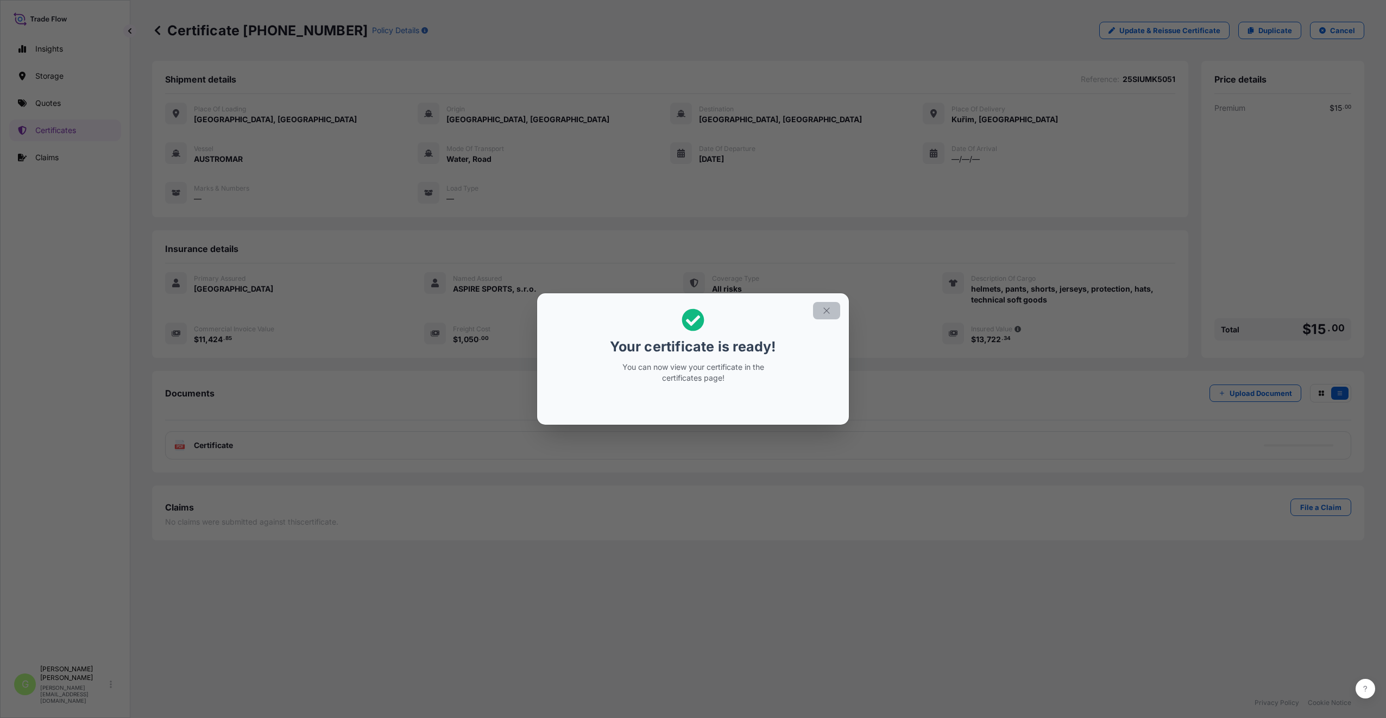
click at [822, 310] on icon "button" at bounding box center [827, 311] width 10 height 10
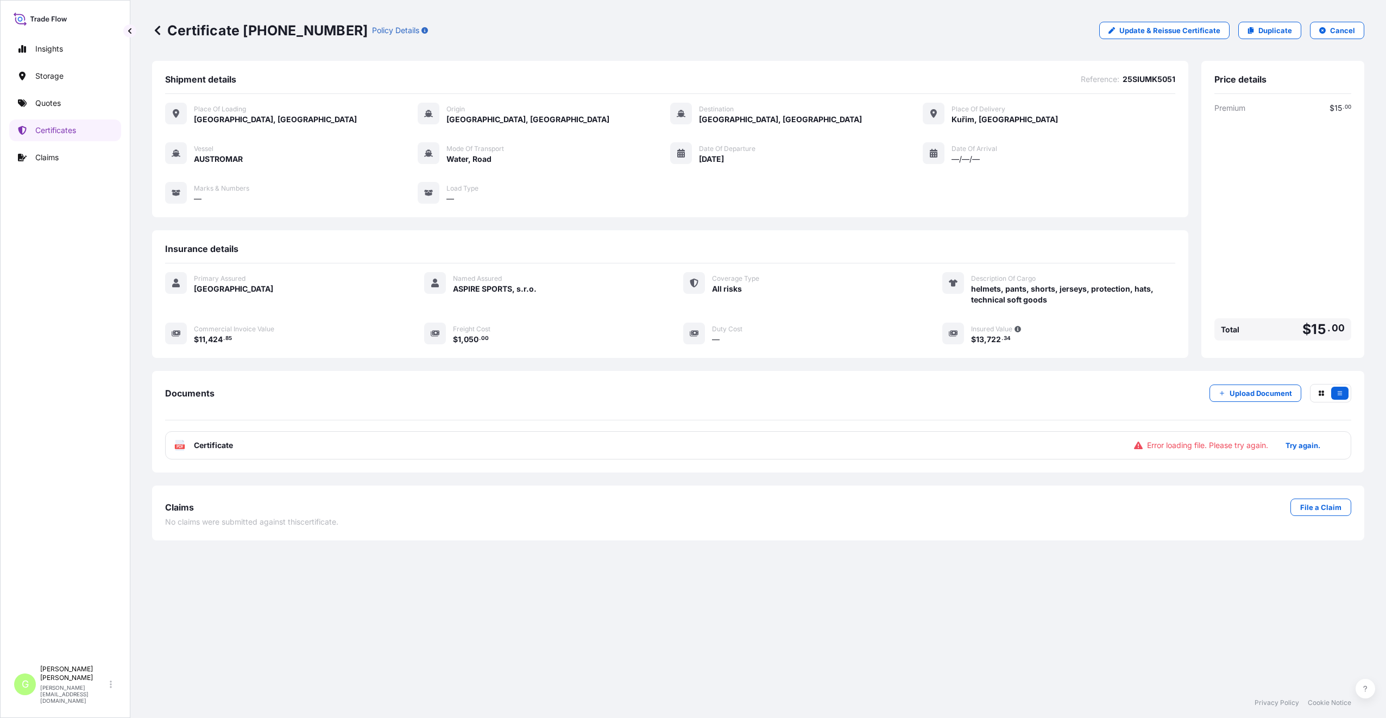
click at [48, 115] on div "Insights Storage Quotes Certificates Claims" at bounding box center [65, 344] width 112 height 632
click at [47, 99] on p "Quotes" at bounding box center [48, 103] width 26 height 11
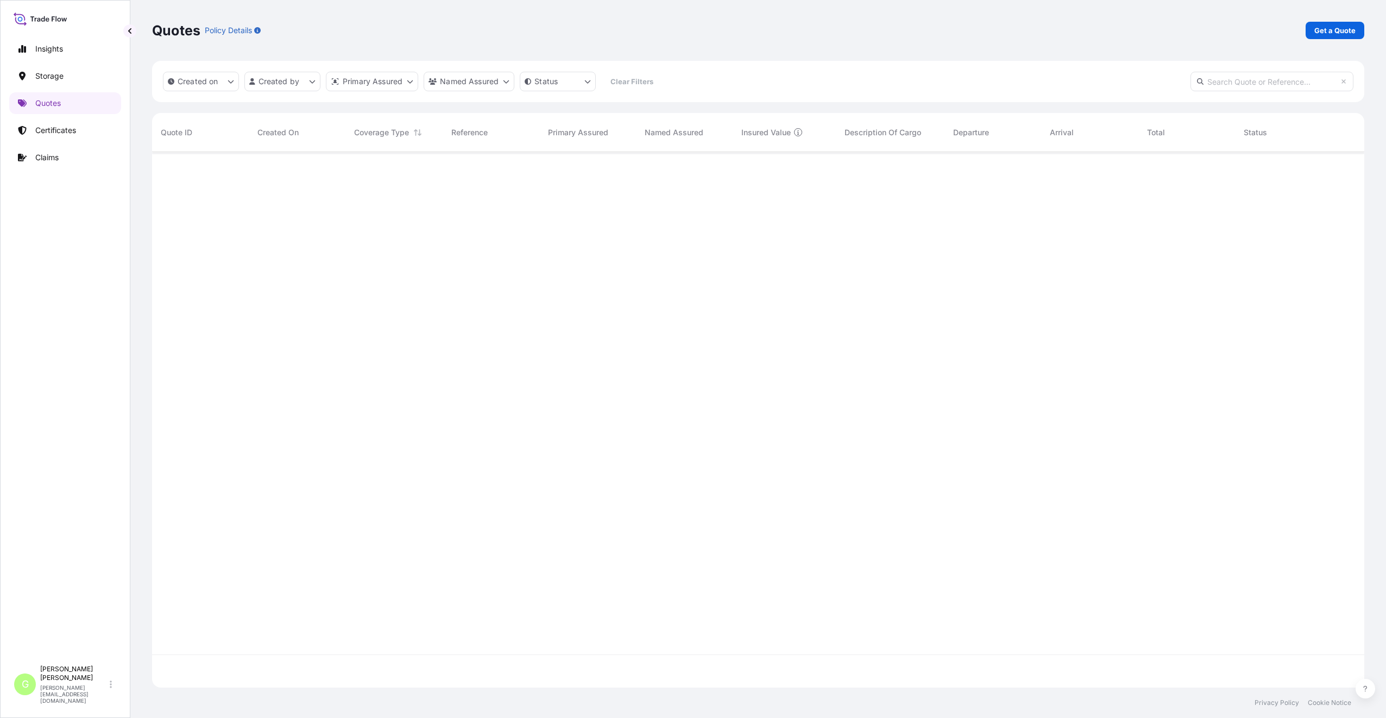
scroll to position [533, 1204]
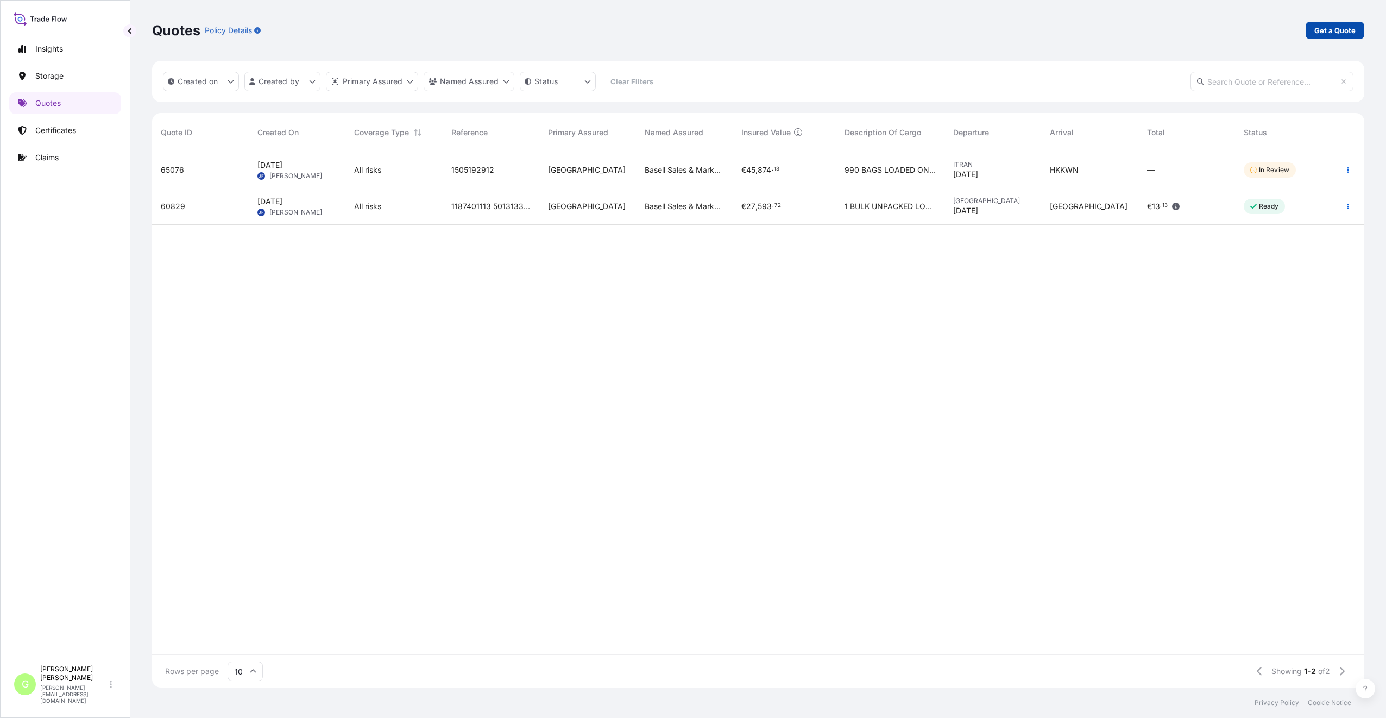
click at [1317, 29] on p "Get a Quote" at bounding box center [1335, 30] width 41 height 11
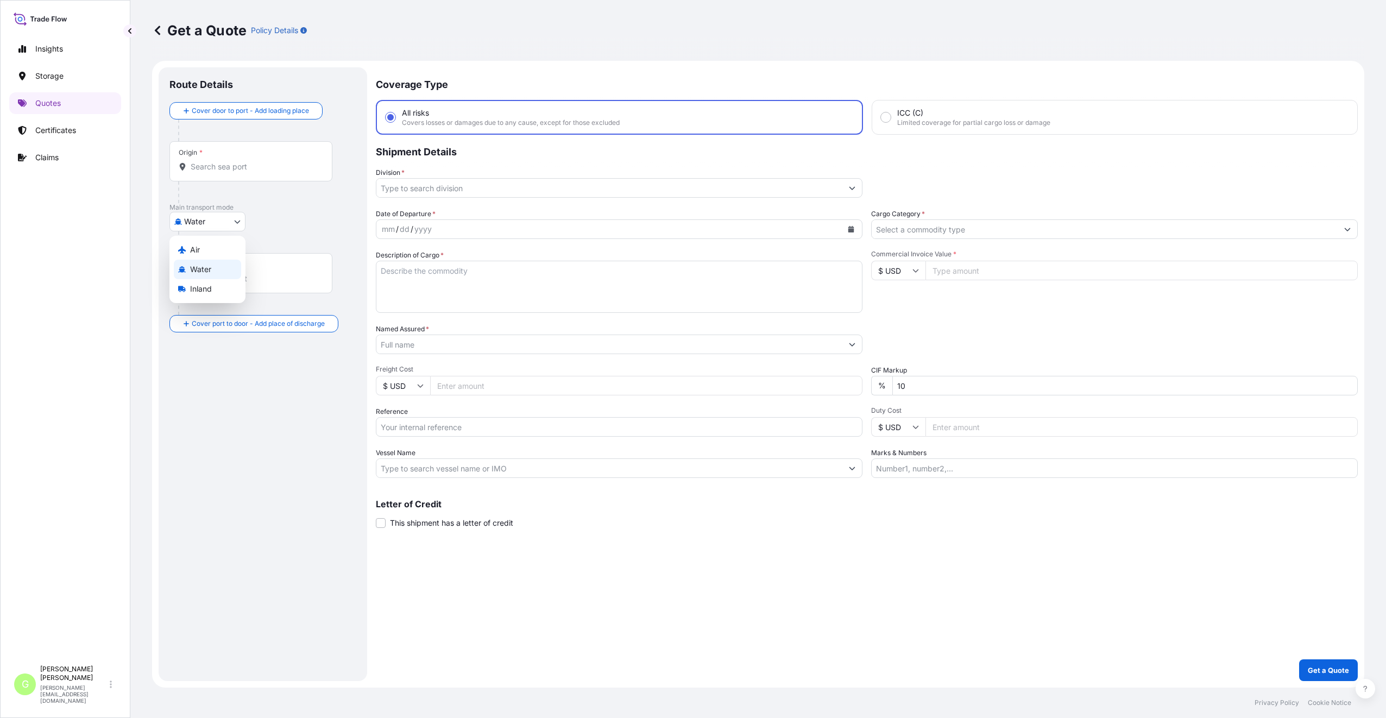
click at [212, 221] on body "Insights Storage Quotes Certificates Claims G [PERSON_NAME] [PERSON_NAME][EMAIL…" at bounding box center [693, 359] width 1386 height 718
click at [209, 287] on span "Inland" at bounding box center [201, 289] width 22 height 11
select select "Inland"
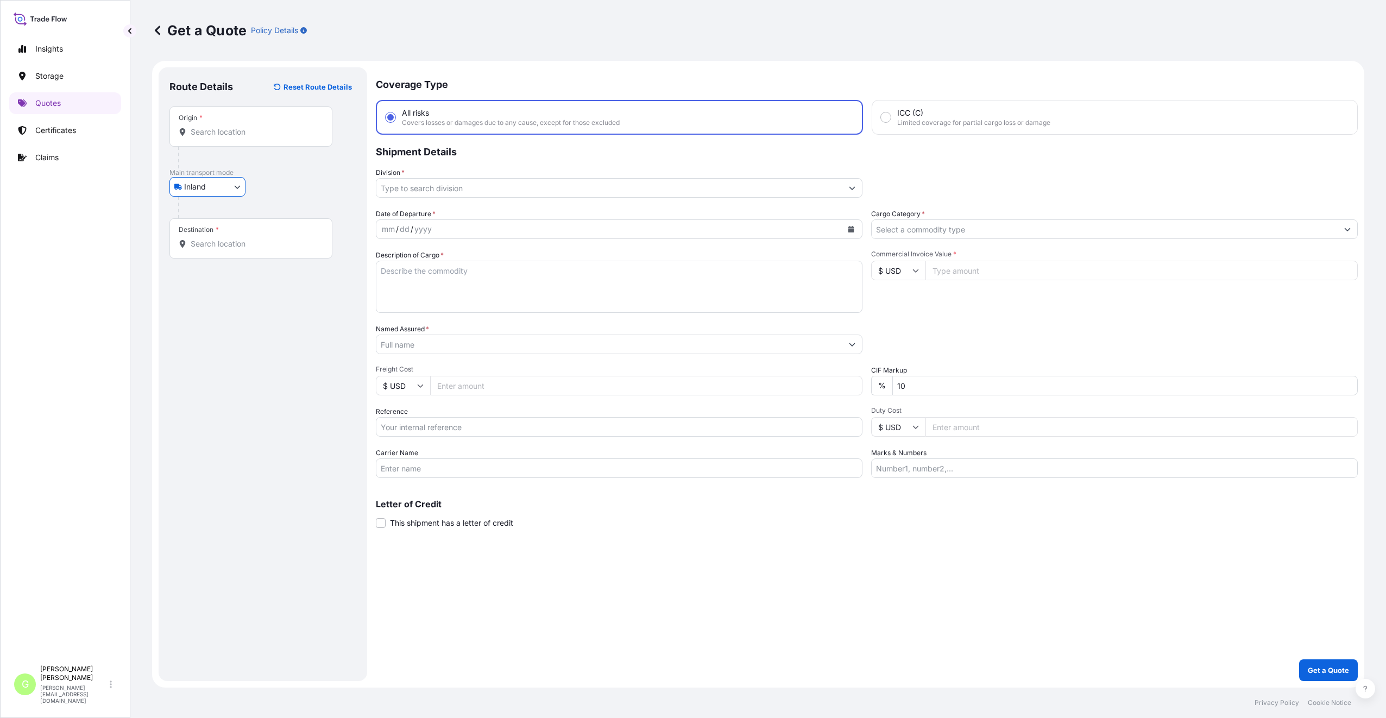
click at [398, 190] on input "Division *" at bounding box center [609, 188] width 466 height 20
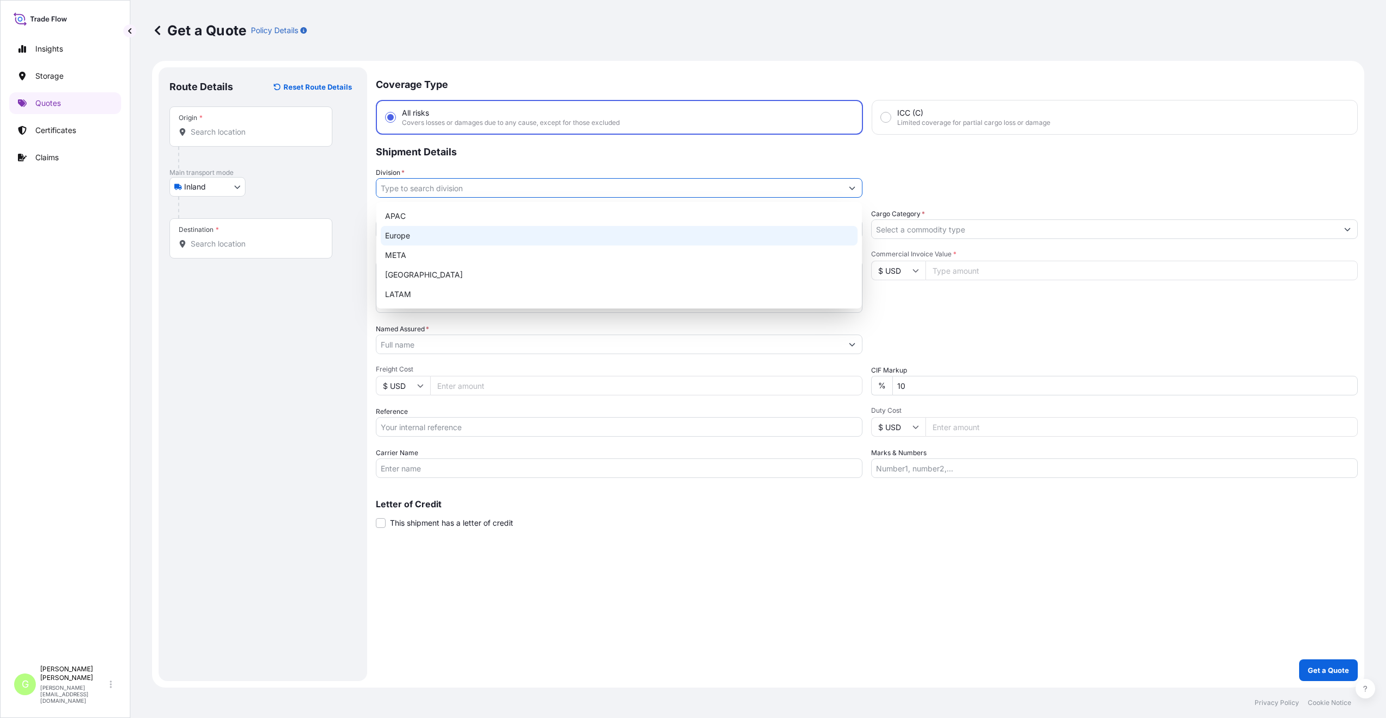
click at [403, 235] on div "Europe" at bounding box center [619, 236] width 477 height 20
type input "Europe"
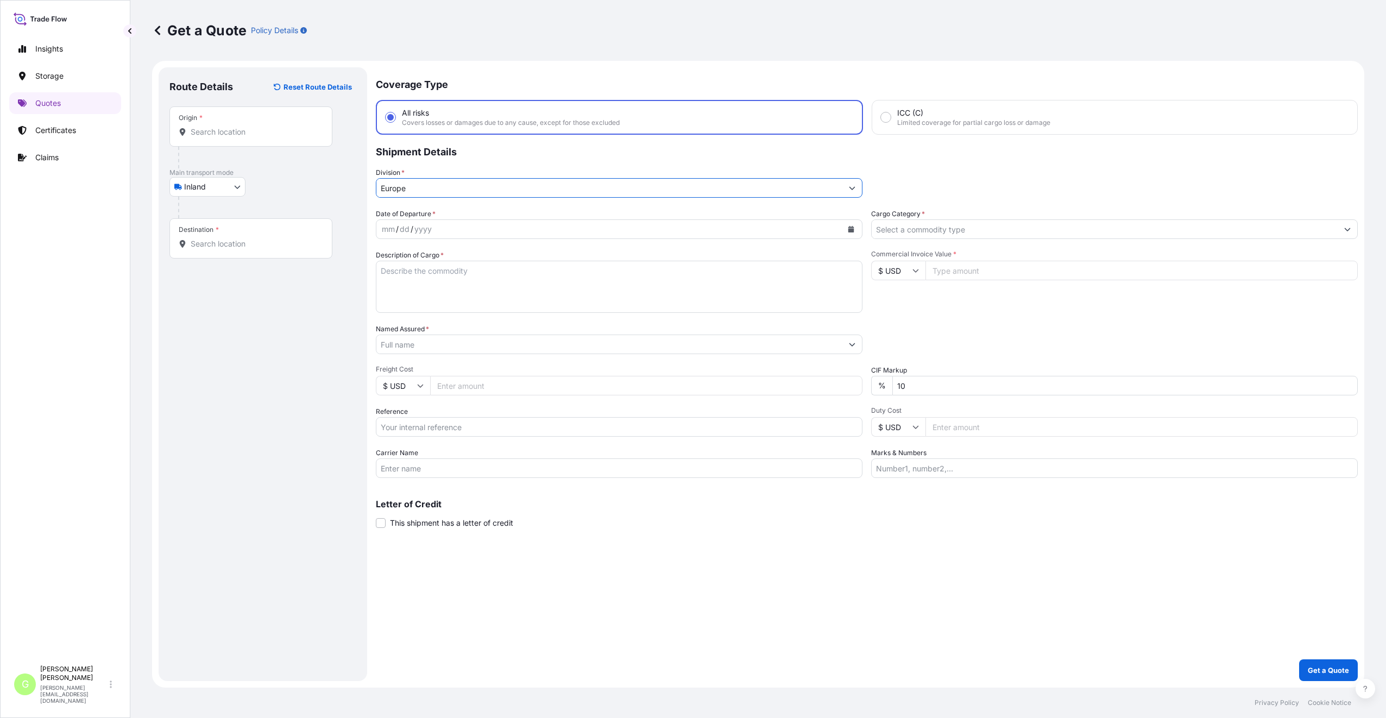
click at [897, 229] on input "Cargo Category *" at bounding box center [1105, 229] width 466 height 20
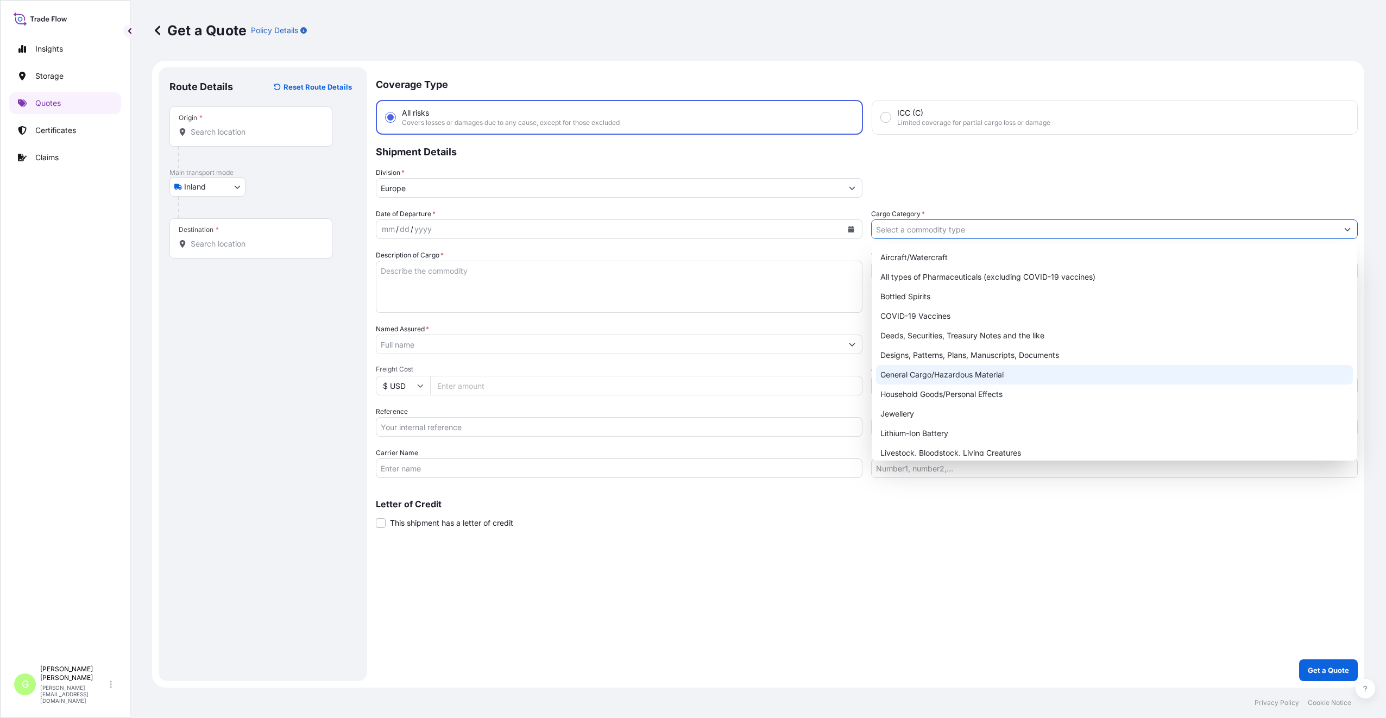
click at [906, 376] on div "General Cargo/Hazardous Material" at bounding box center [1114, 375] width 477 height 20
type input "General Cargo/Hazardous Material"
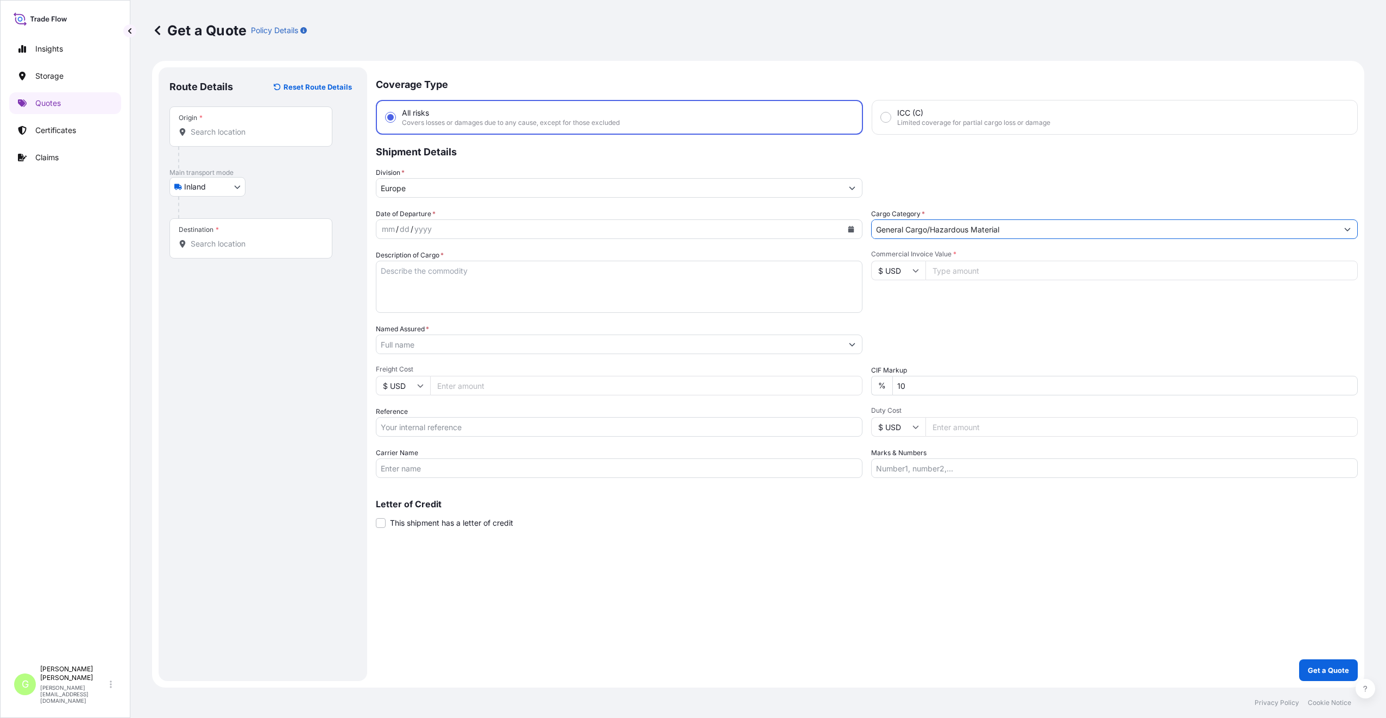
click at [391, 345] on input "Named Assured *" at bounding box center [609, 345] width 466 height 20
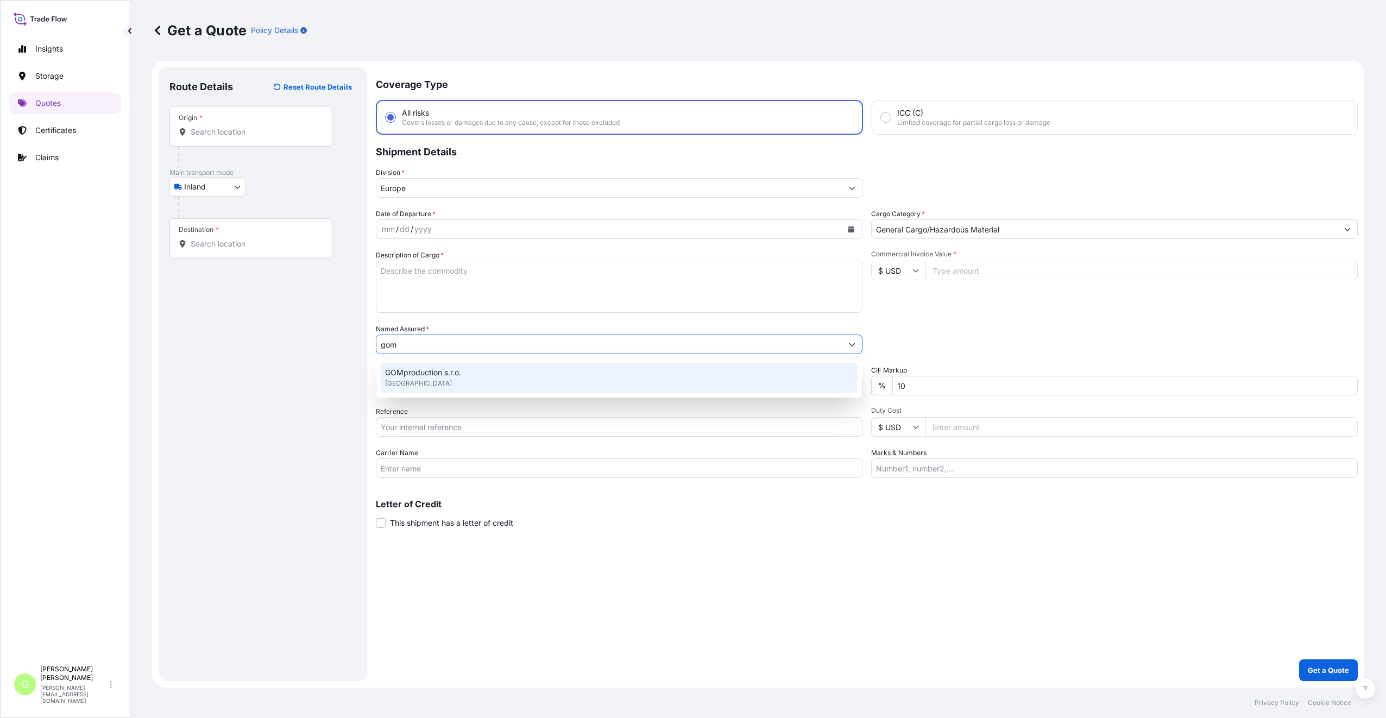
click at [424, 370] on span "GOMproduction s.r.o." at bounding box center [423, 372] width 76 height 11
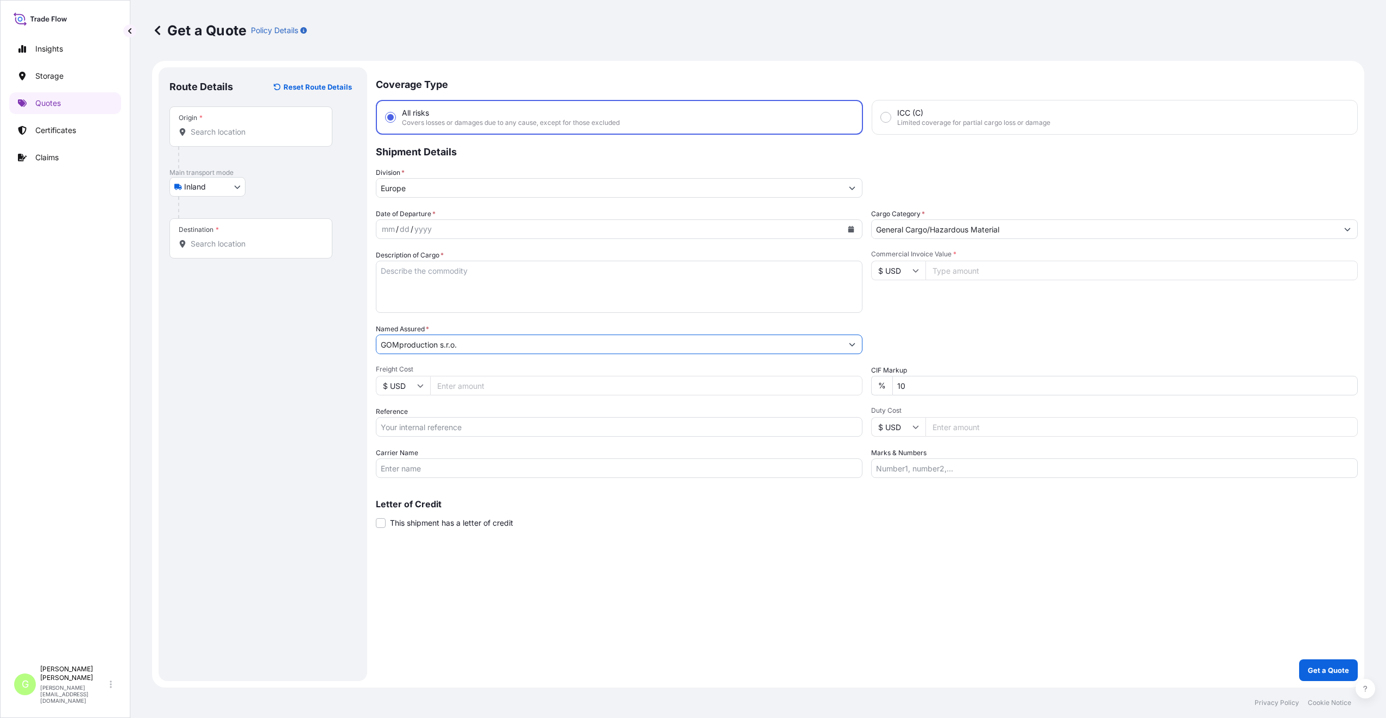
type input "GOMproduction s.r.o."
click at [401, 426] on input "Reference" at bounding box center [619, 427] width 487 height 20
paste input "25TIARS0412"
type input "25TIARS0412"
click at [413, 276] on textarea "Description of Cargo *" at bounding box center [619, 287] width 487 height 52
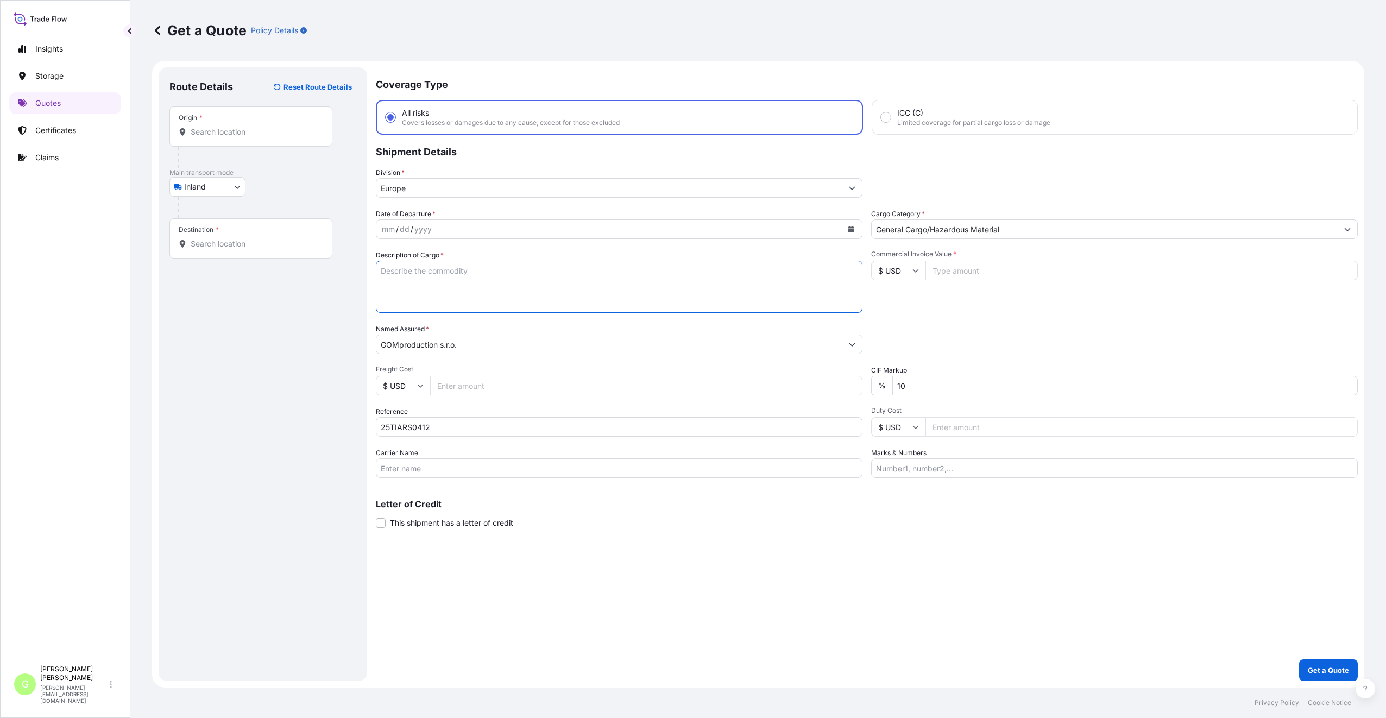
paste textarea "Magibox"
type textarea "Magibox"
click at [1031, 268] on input "Commercial Invoice Value *" at bounding box center [1142, 271] width 432 height 20
paste input "45000.0000"
type input "45000.0000"
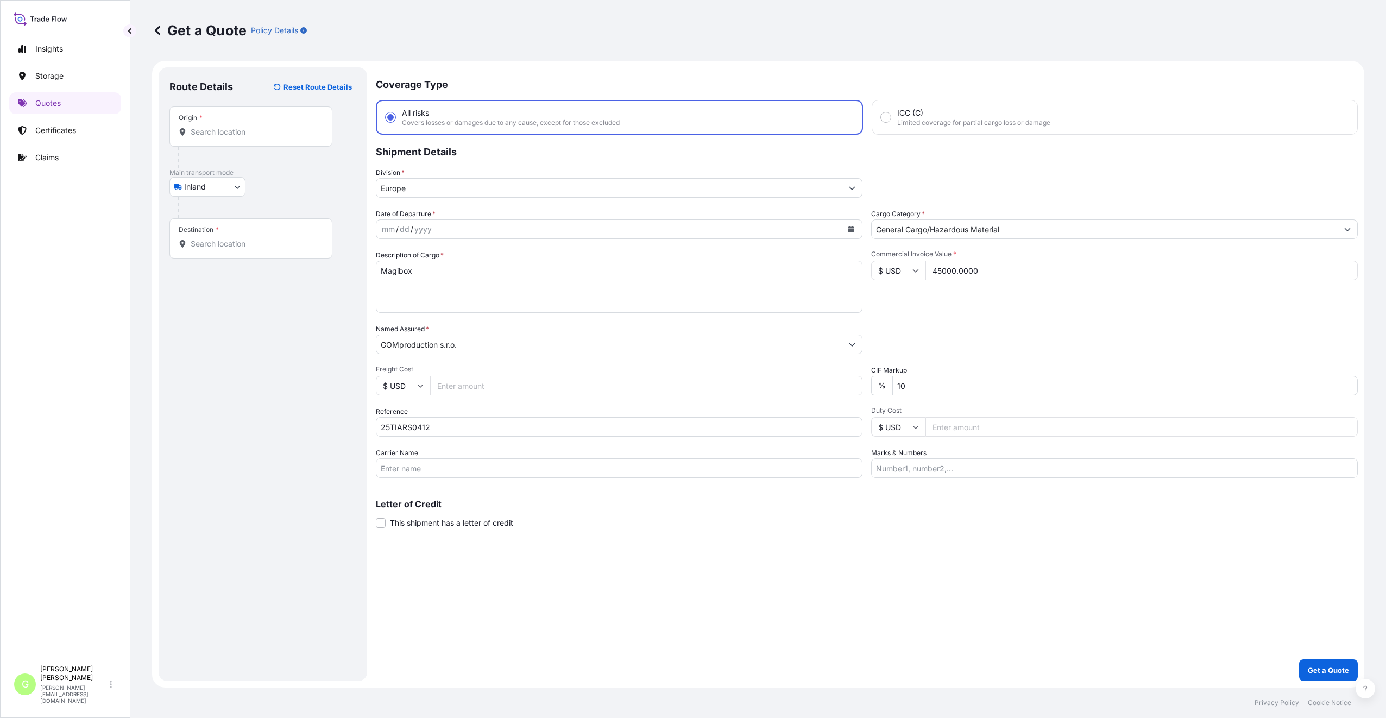
click at [446, 386] on input "Freight Cost" at bounding box center [646, 386] width 432 height 20
paste input "515"
type input "515"
click at [455, 471] on input "Carrier Name" at bounding box center [619, 468] width 487 height 20
type input "BOXLINE UCL"
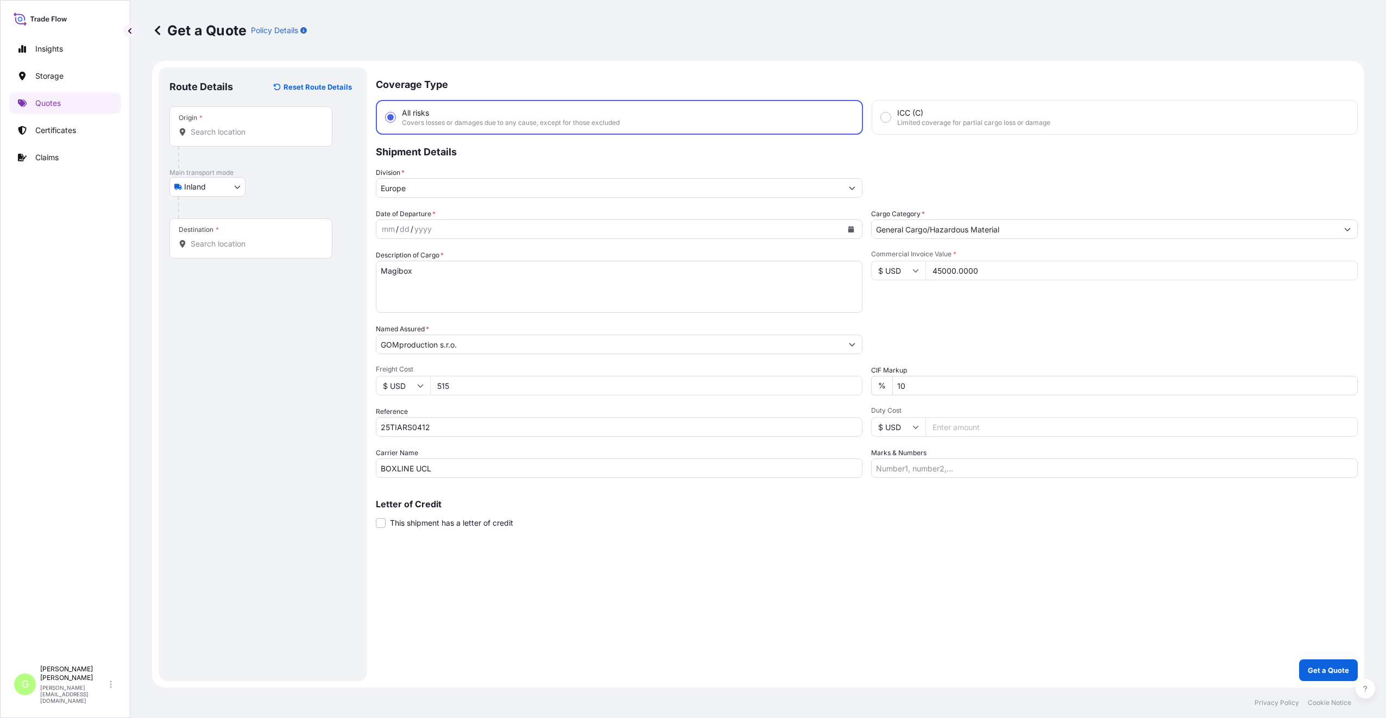
drag, startPoint x: 227, startPoint y: 503, endPoint x: 280, endPoint y: 473, distance: 61.5
click at [226, 502] on div "Route Details Reset Route Details Place of loading Road / Inland Road / Inland …" at bounding box center [262, 374] width 187 height 592
click at [853, 229] on icon "Calendar" at bounding box center [851, 229] width 6 height 7
click at [460, 338] on div "13" at bounding box center [457, 342] width 20 height 20
click at [210, 246] on input "Destination *" at bounding box center [255, 243] width 128 height 11
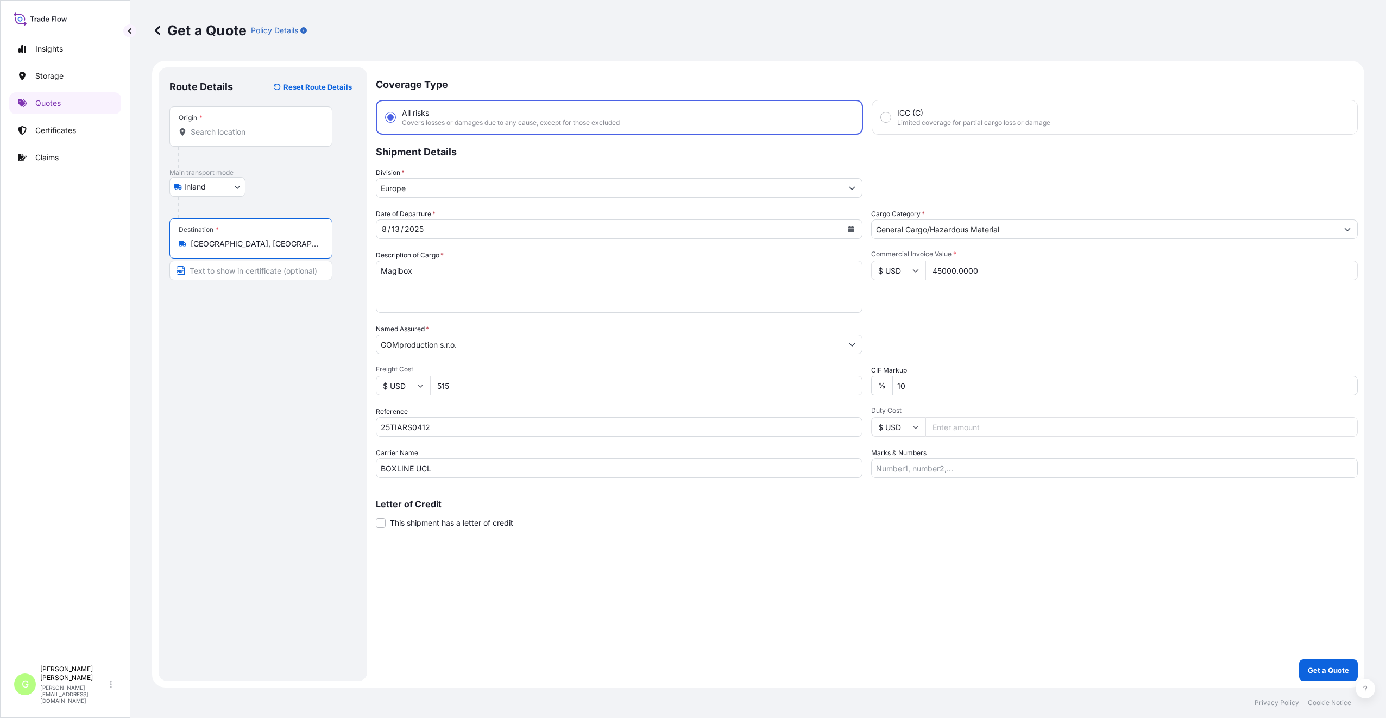
type input "Kolín, Czechia"
click at [242, 270] on input "Text to appear on certificate" at bounding box center [250, 271] width 163 height 20
type input "KOLIN, CZECH REPUBLIC"
drag, startPoint x: 238, startPoint y: 130, endPoint x: 242, endPoint y: 200, distance: 69.6
click at [238, 130] on input "Origin *" at bounding box center [255, 132] width 128 height 11
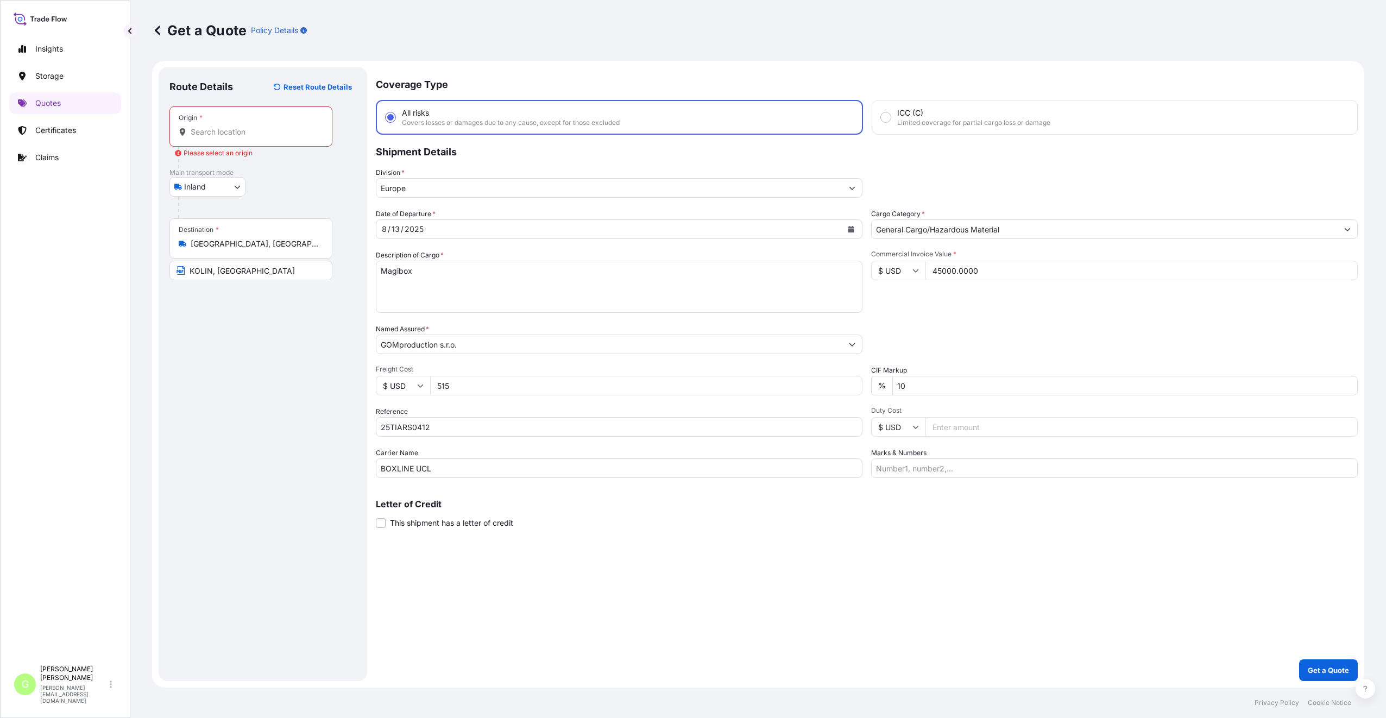
click at [235, 135] on input "Origin * Please select an origin" at bounding box center [255, 132] width 128 height 11
paste input "QINGDAO"
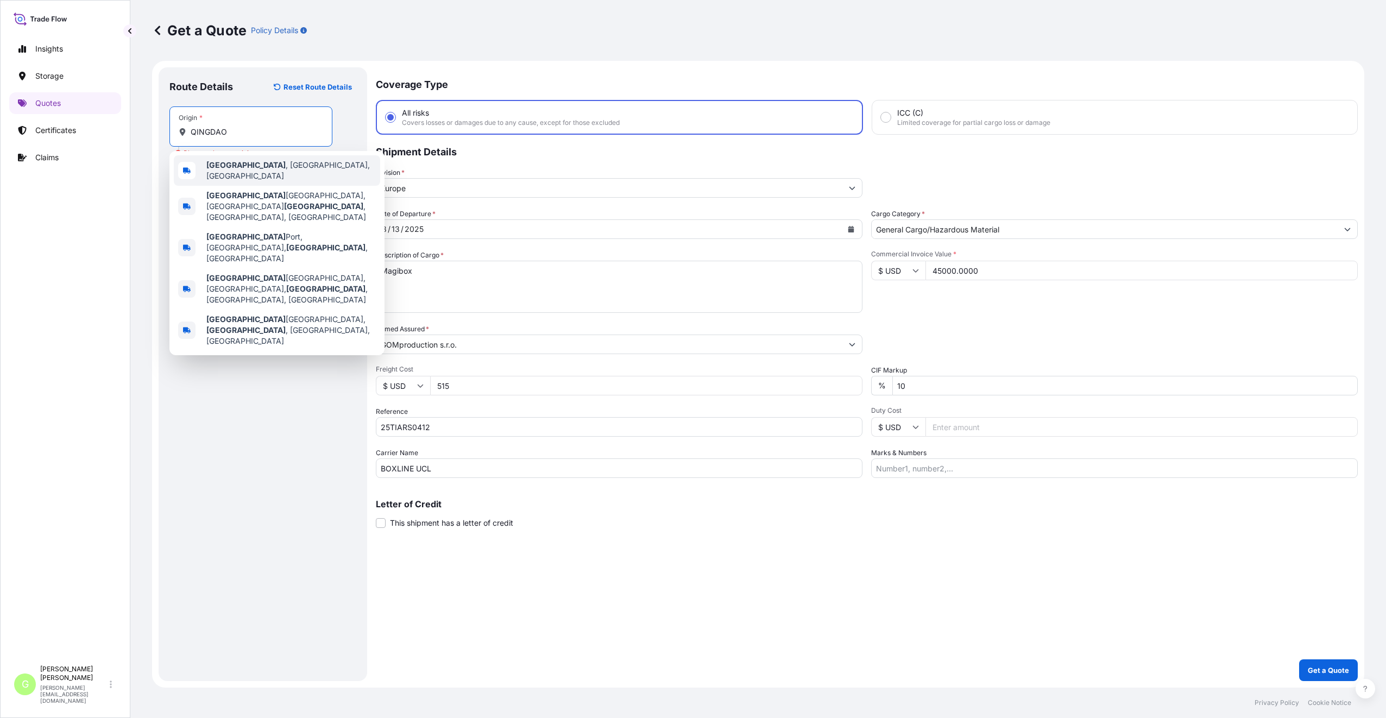
click at [257, 166] on span "Qingdao , Shandong, China" at bounding box center [290, 171] width 169 height 22
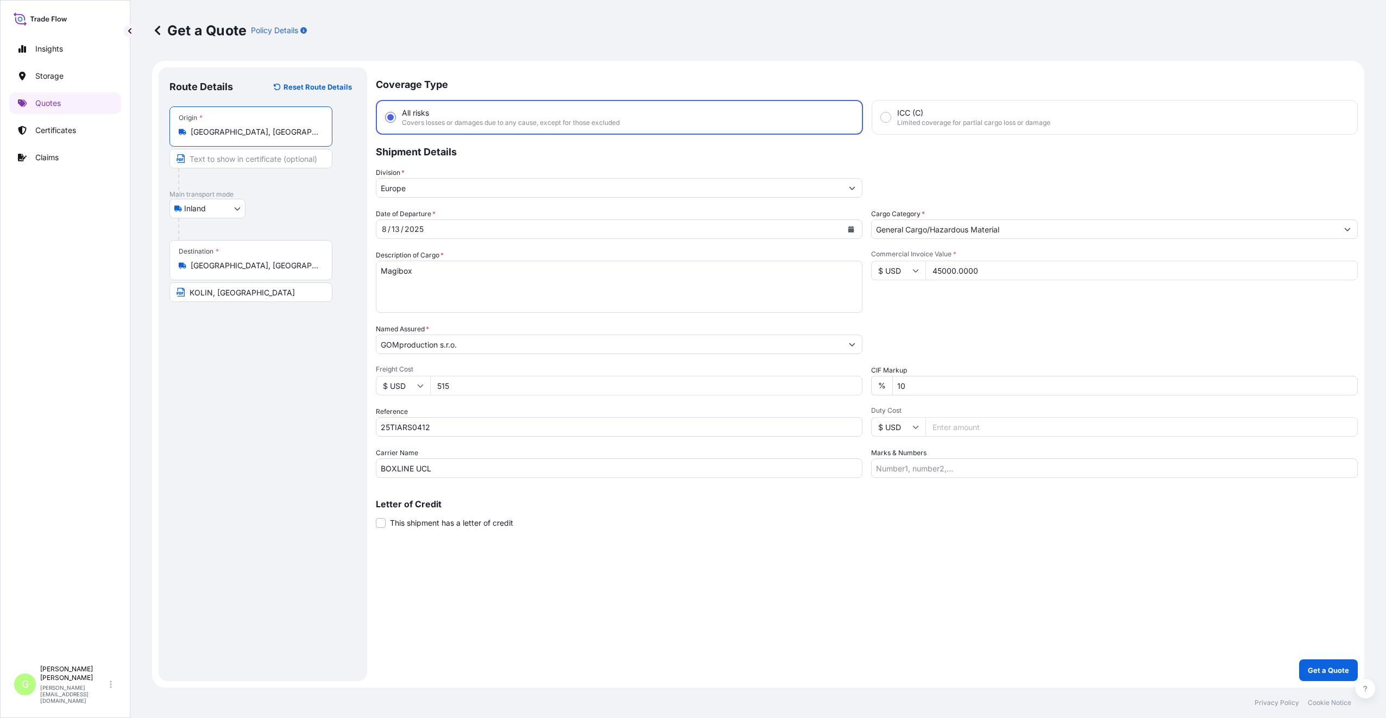
type input "[GEOGRAPHIC_DATA], [GEOGRAPHIC_DATA], [GEOGRAPHIC_DATA]"
click at [224, 156] on input "Text to appear on certificate" at bounding box center [250, 159] width 163 height 20
paste input "QINGDAO"
type input "[GEOGRAPHIC_DATA], [GEOGRAPHIC_DATA]"
click at [251, 355] on div "Route Details Reset Route Details Place of loading Road / Inland Road / Inland …" at bounding box center [262, 374] width 187 height 592
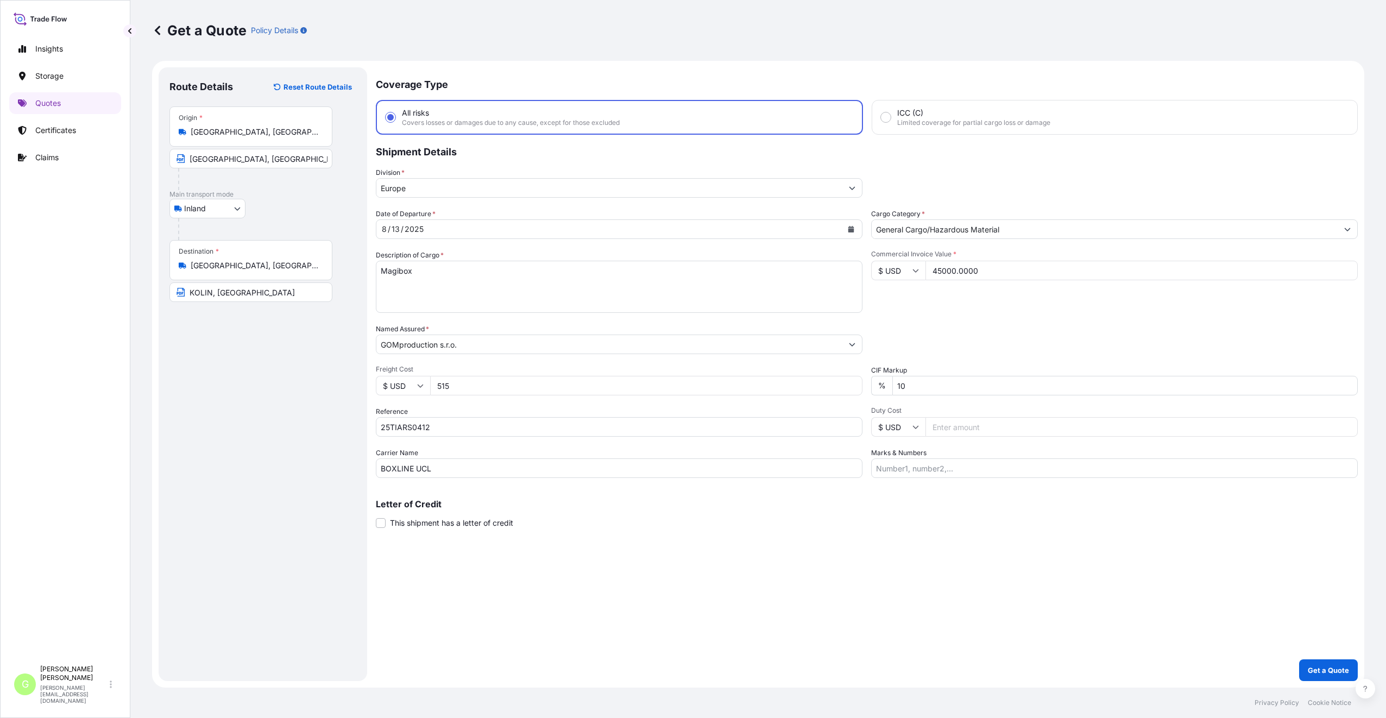
click at [148, 368] on div "Get a Quote Policy Details Route Details Reset Route Details Place of loading R…" at bounding box center [758, 344] width 1256 height 688
click at [1323, 664] on button "Get a Quote" at bounding box center [1328, 670] width 59 height 22
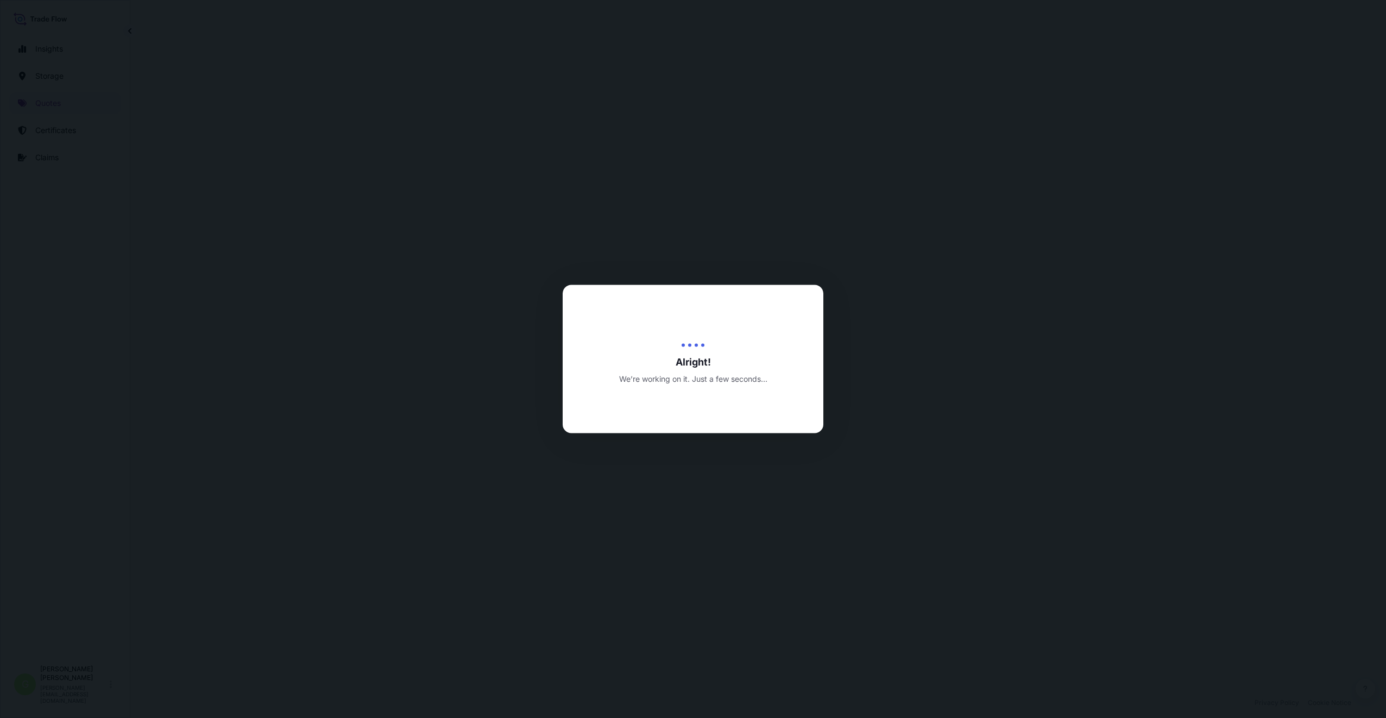
select select "Inland"
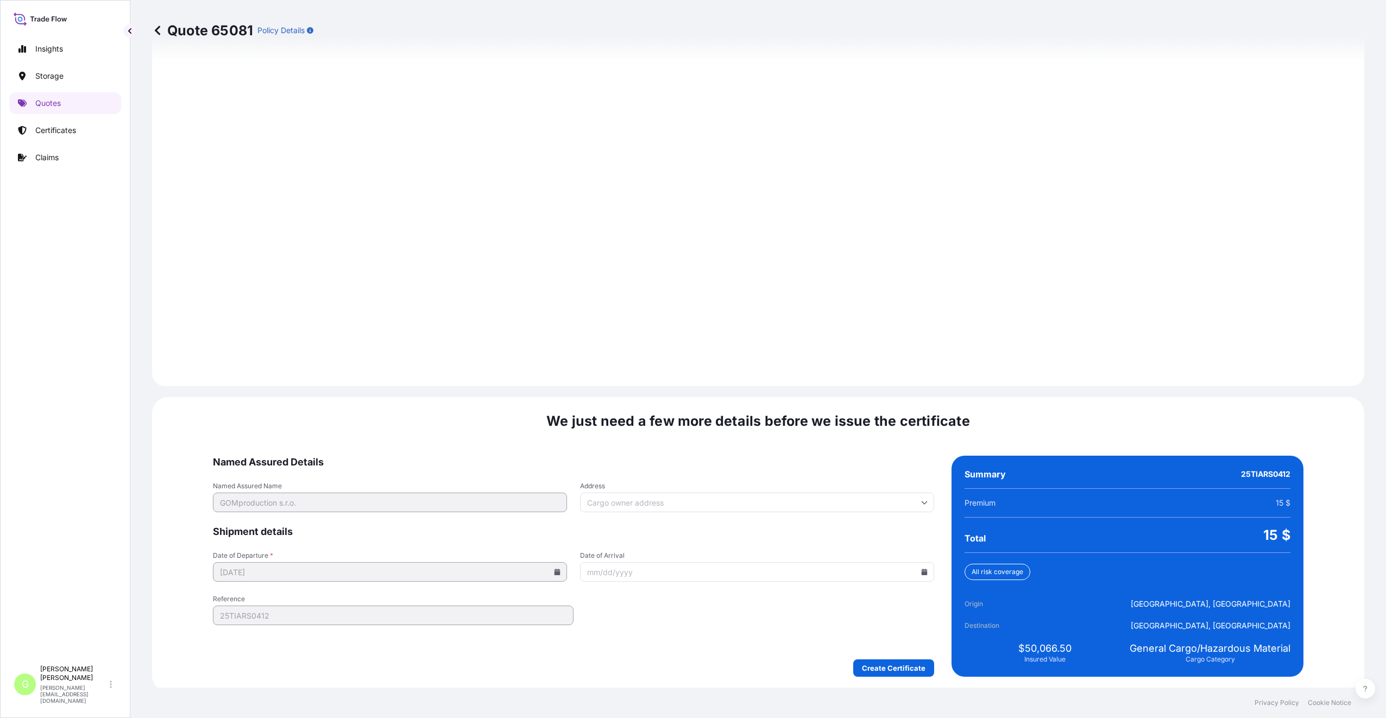
scroll to position [1308, 0]
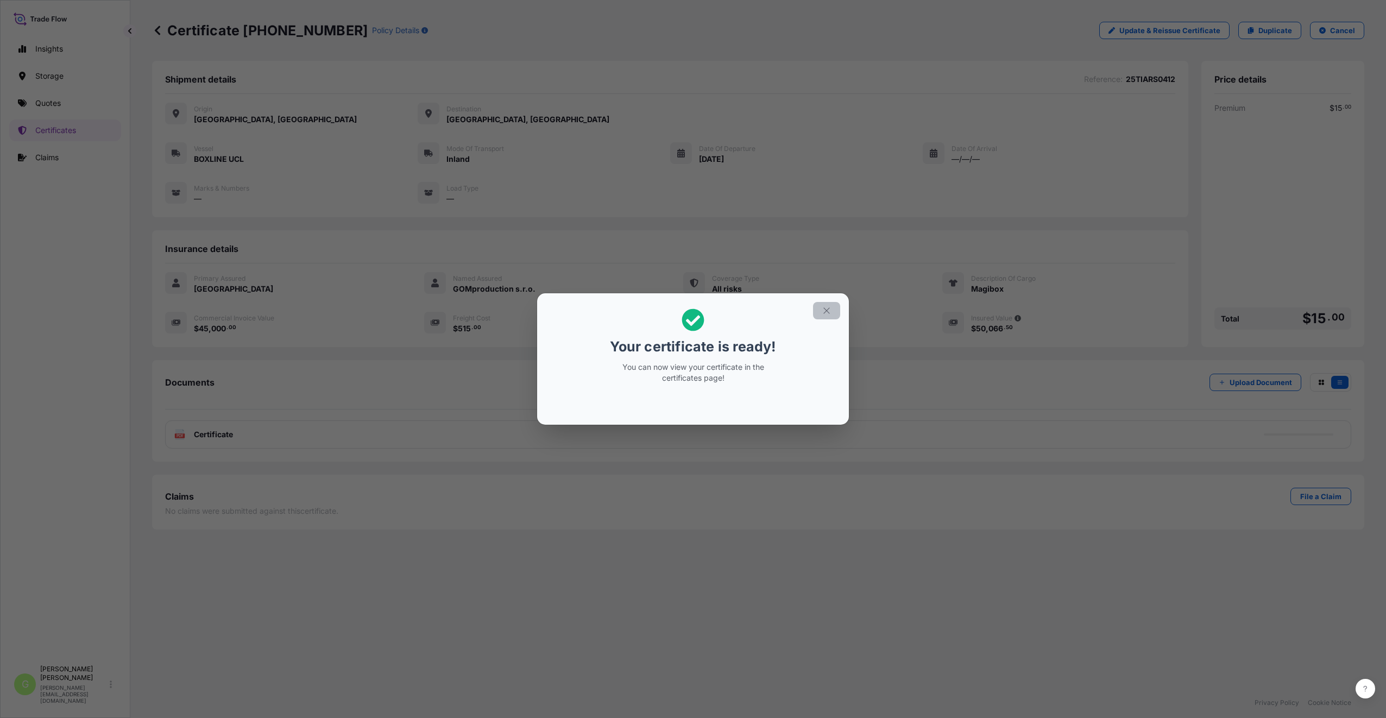
click at [822, 308] on icon "button" at bounding box center [827, 311] width 10 height 10
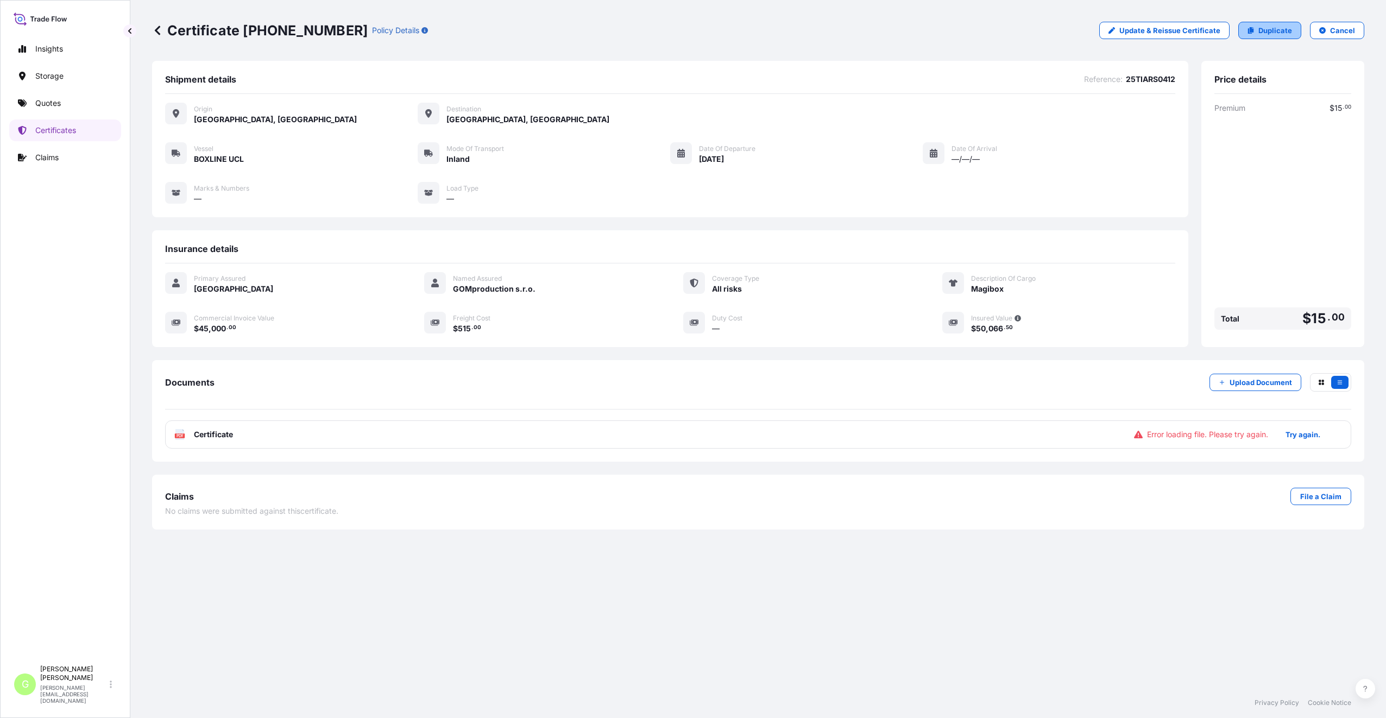
click at [1276, 28] on p "Duplicate" at bounding box center [1276, 30] width 34 height 11
select select "Inland"
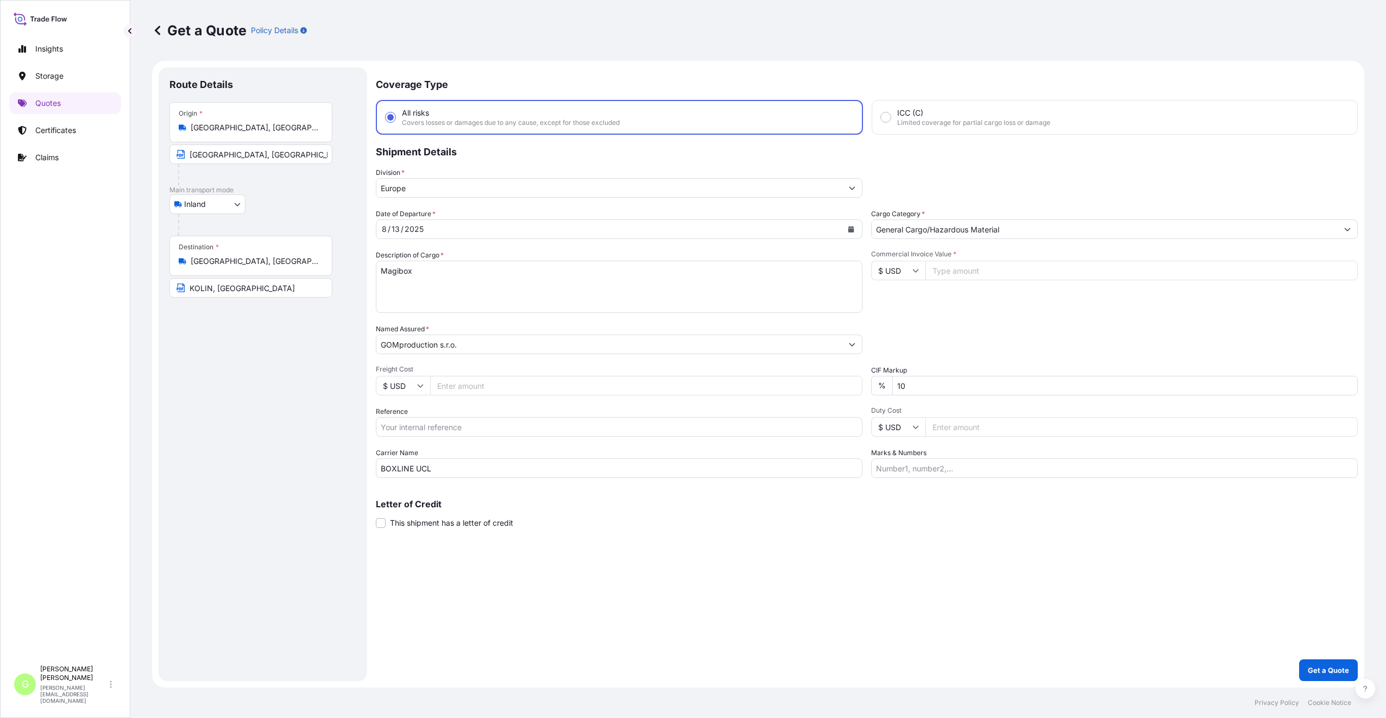
click at [462, 387] on input "Freight Cost" at bounding box center [646, 386] width 432 height 20
paste input "250411"
type input "250411"
click at [463, 429] on input "Reference" at bounding box center [619, 427] width 487 height 20
paste input "25TIARS0411"
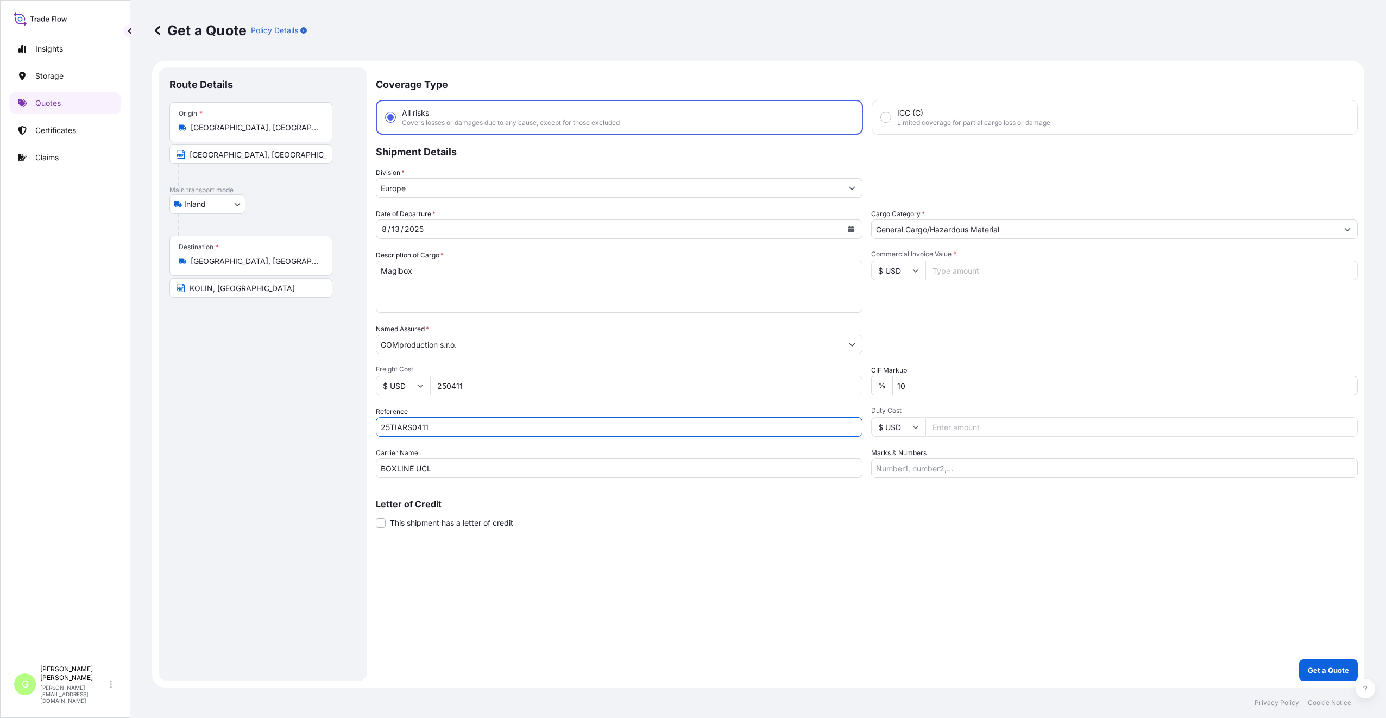
type input "25TIARS0411"
click at [1037, 272] on input "Commercial Invoice Value *" at bounding box center [1142, 271] width 432 height 20
paste input "9370.6000"
type input "9370.6000"
drag, startPoint x: 476, startPoint y: 383, endPoint x: 433, endPoint y: 380, distance: 43.6
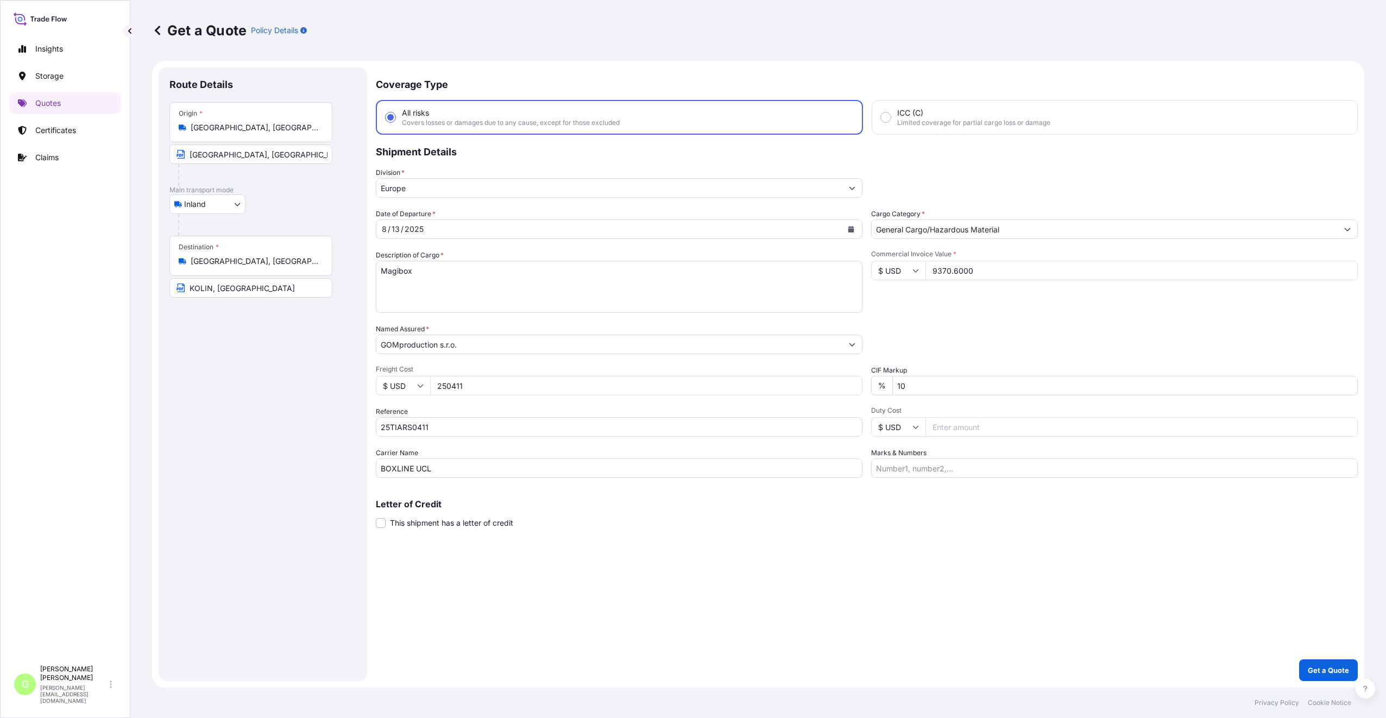
click at [429, 380] on div "$ USD 250411" at bounding box center [619, 386] width 487 height 20
paste input "955"
type input "955"
click at [295, 384] on div "Route Details Place of loading Road / Inland Road / Inland Origin * Qingdao, Sh…" at bounding box center [262, 374] width 187 height 592
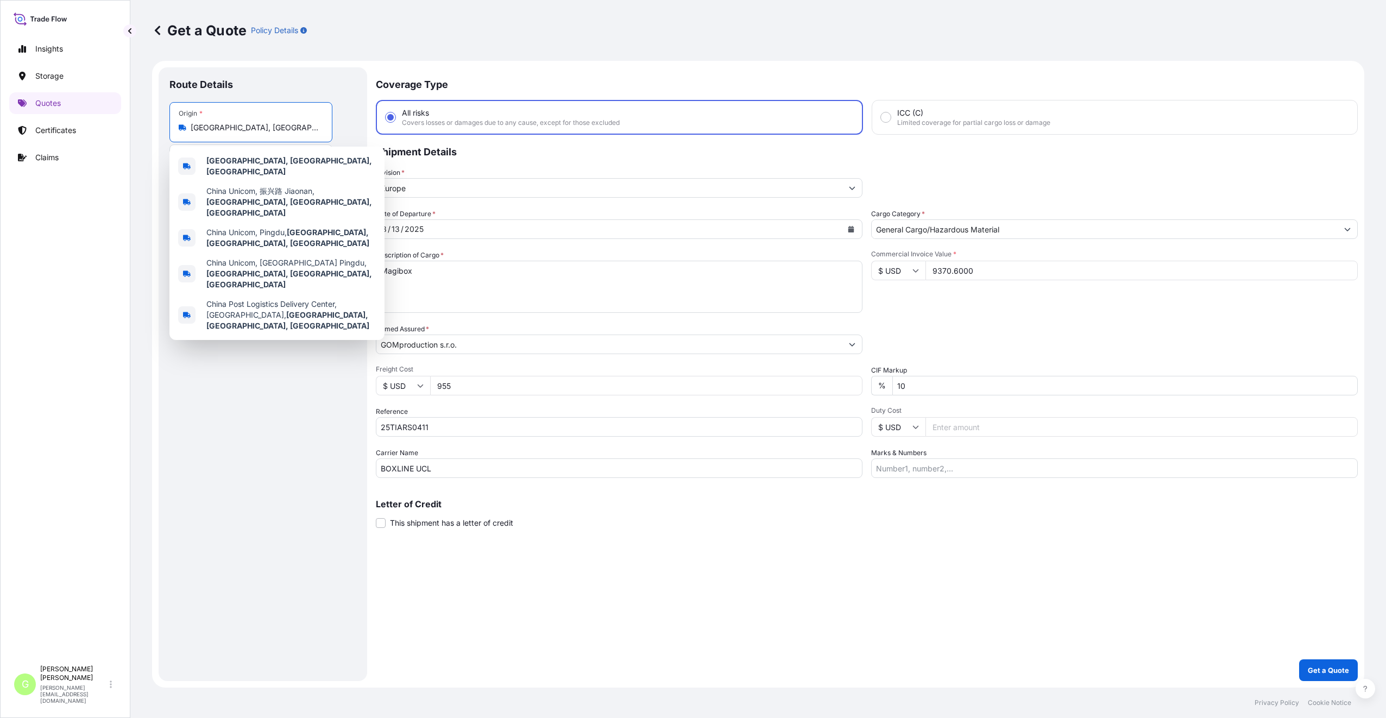
drag, startPoint x: 292, startPoint y: 130, endPoint x: 192, endPoint y: 131, distance: 100.5
click at [192, 131] on input "[GEOGRAPHIC_DATA], [GEOGRAPHIC_DATA], [GEOGRAPHIC_DATA]" at bounding box center [255, 127] width 128 height 11
paste input "Dongguan City, Guangdong"
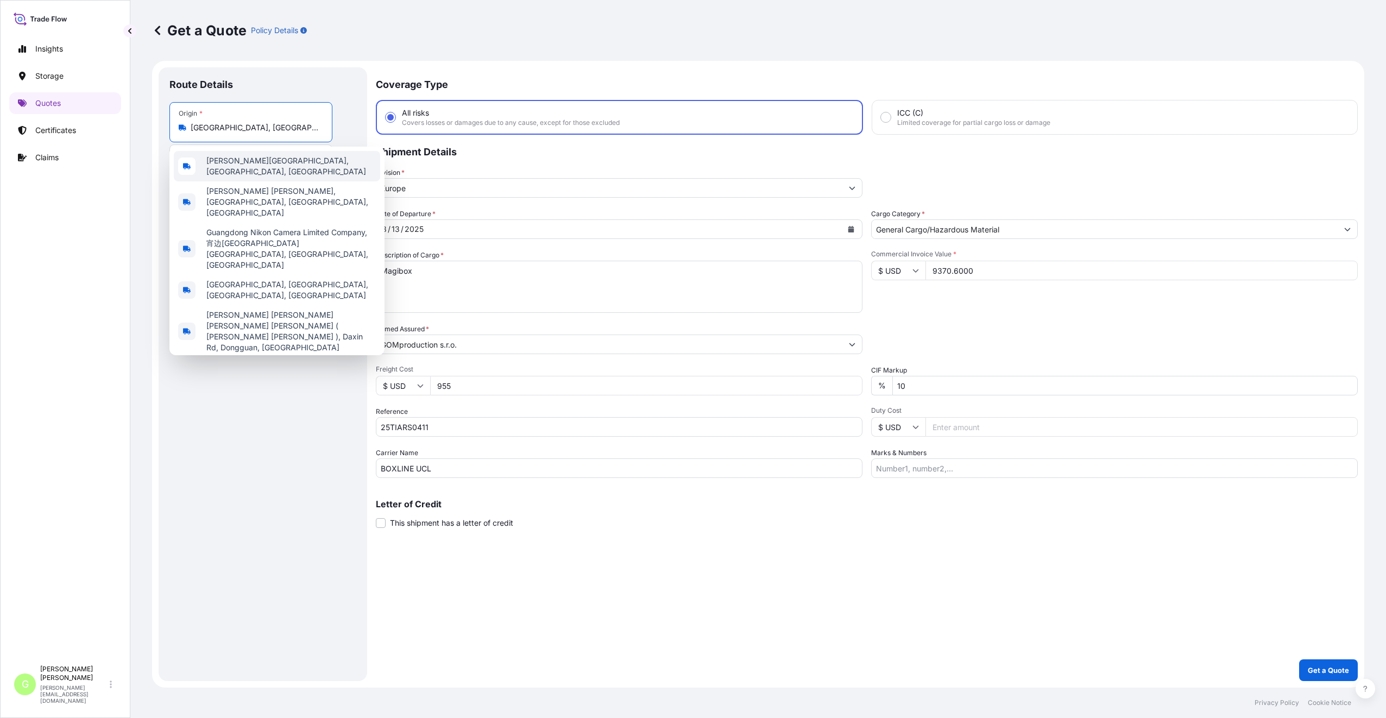
click at [282, 164] on span "Dong Guan Shi, Guangdong Province, China" at bounding box center [290, 166] width 169 height 22
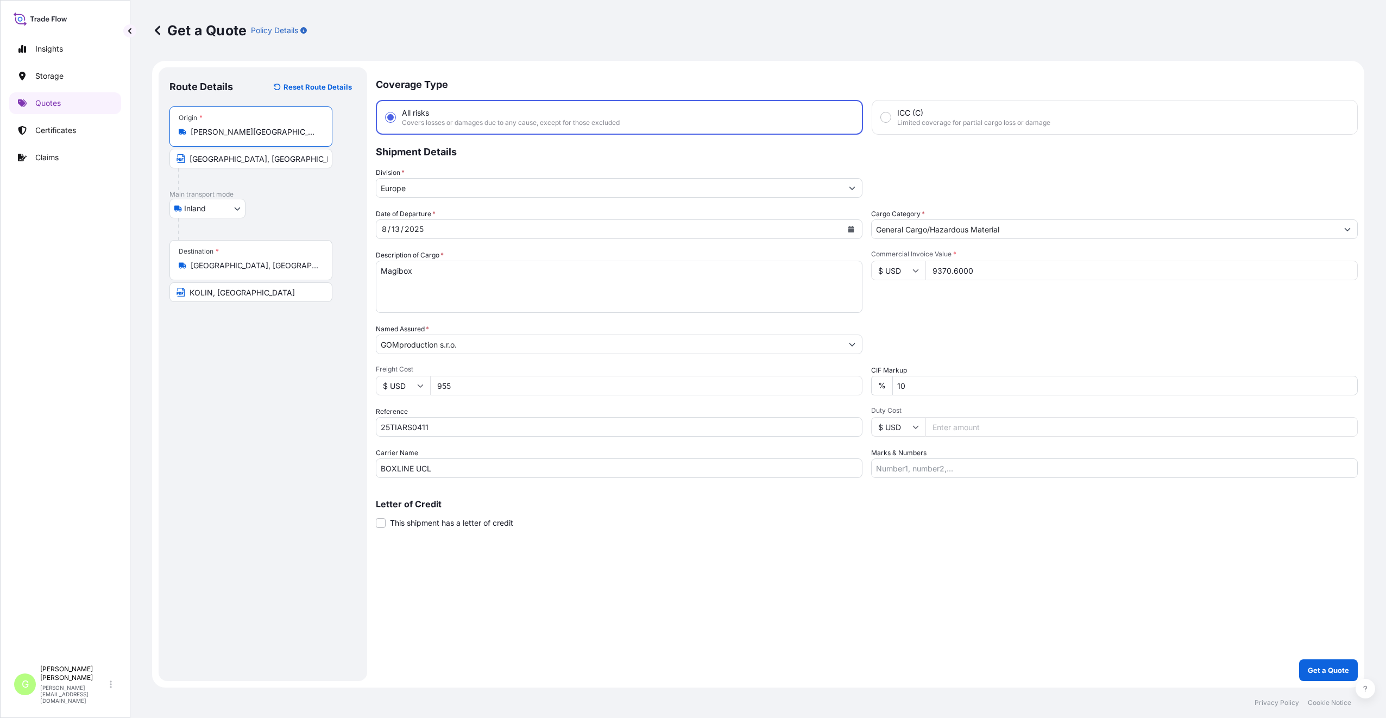
type input "Dong Guan Shi, Guangdong Province, China"
drag, startPoint x: 254, startPoint y: 160, endPoint x: 191, endPoint y: 161, distance: 62.5
click at [191, 161] on input "[GEOGRAPHIC_DATA], [GEOGRAPHIC_DATA]" at bounding box center [250, 159] width 163 height 20
paste input "Dongguan City, Guangdong"
type input "Dongguan City, Guangdong, China"
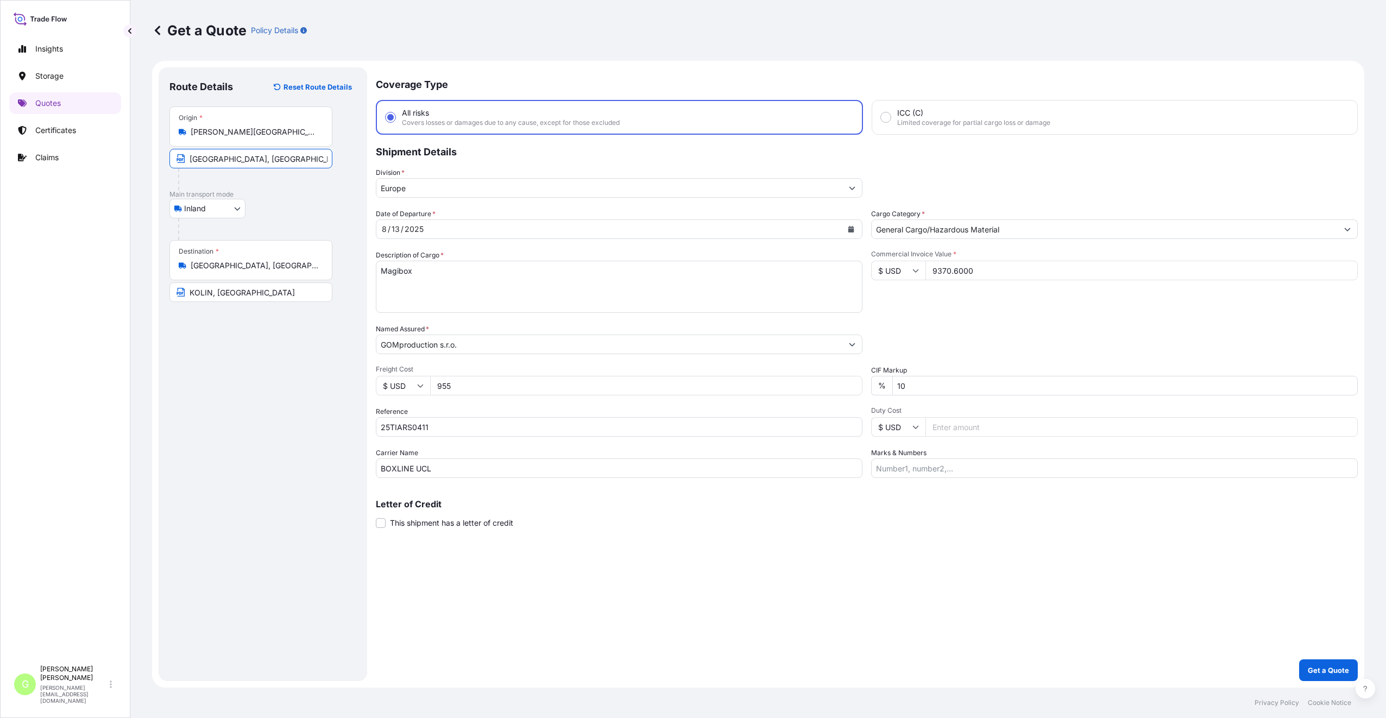
click at [264, 399] on div "Route Details Reset Route Details Place of loading Road / Inland Road / Inland …" at bounding box center [262, 374] width 187 height 592
click at [273, 436] on div "Route Details Reset Route Details Place of loading Road / Inland Road / Inland …" at bounding box center [262, 374] width 187 height 592
drag, startPoint x: 422, startPoint y: 268, endPoint x: 376, endPoint y: 268, distance: 46.2
click at [376, 268] on textarea "Magibox" at bounding box center [619, 287] width 487 height 52
paste textarea "SLEEVING"
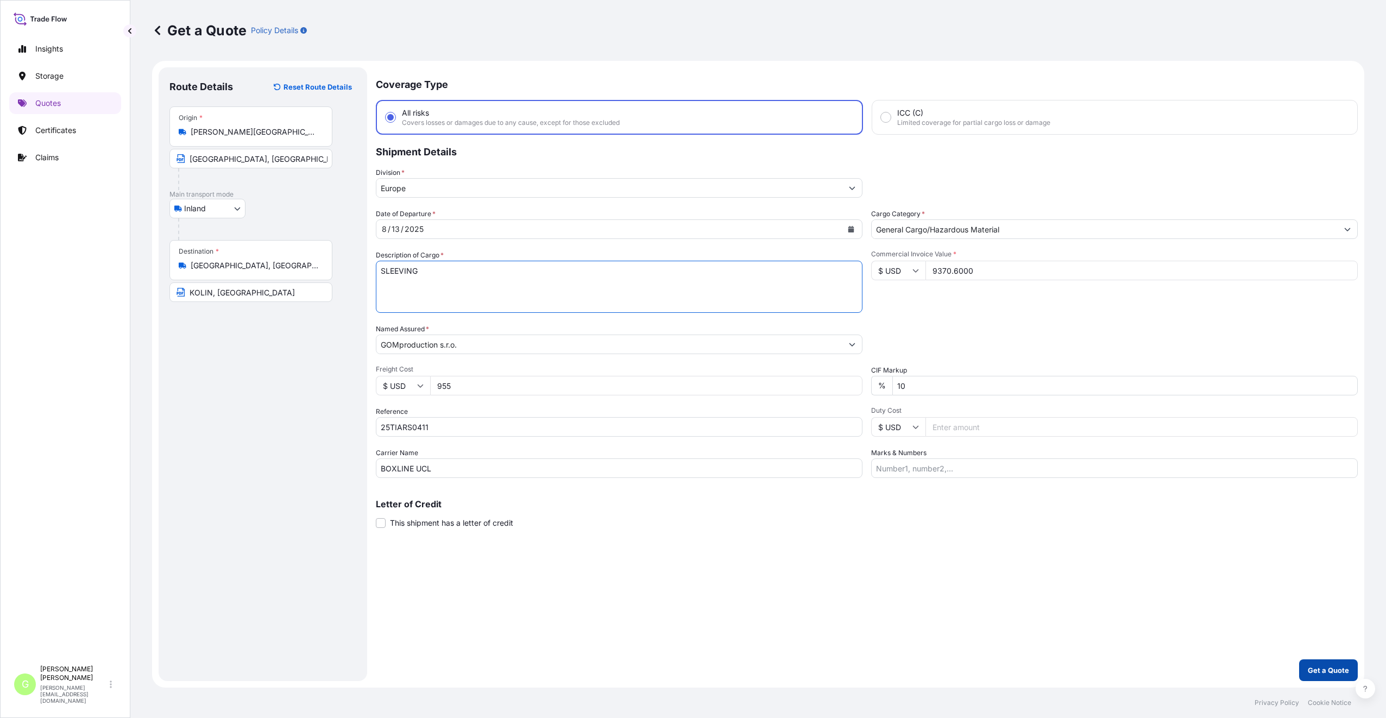
type textarea "SLEEVING"
click at [1326, 671] on p "Get a Quote" at bounding box center [1328, 670] width 41 height 11
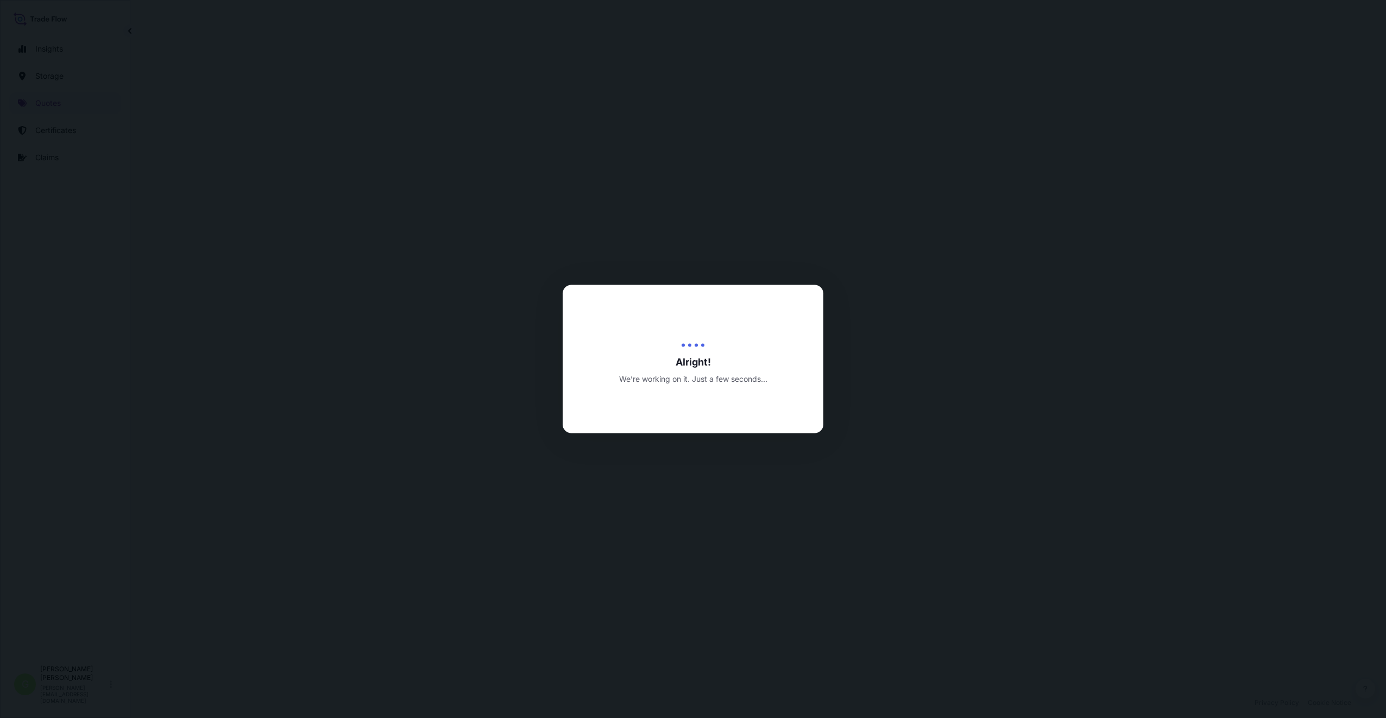
select select "Inland"
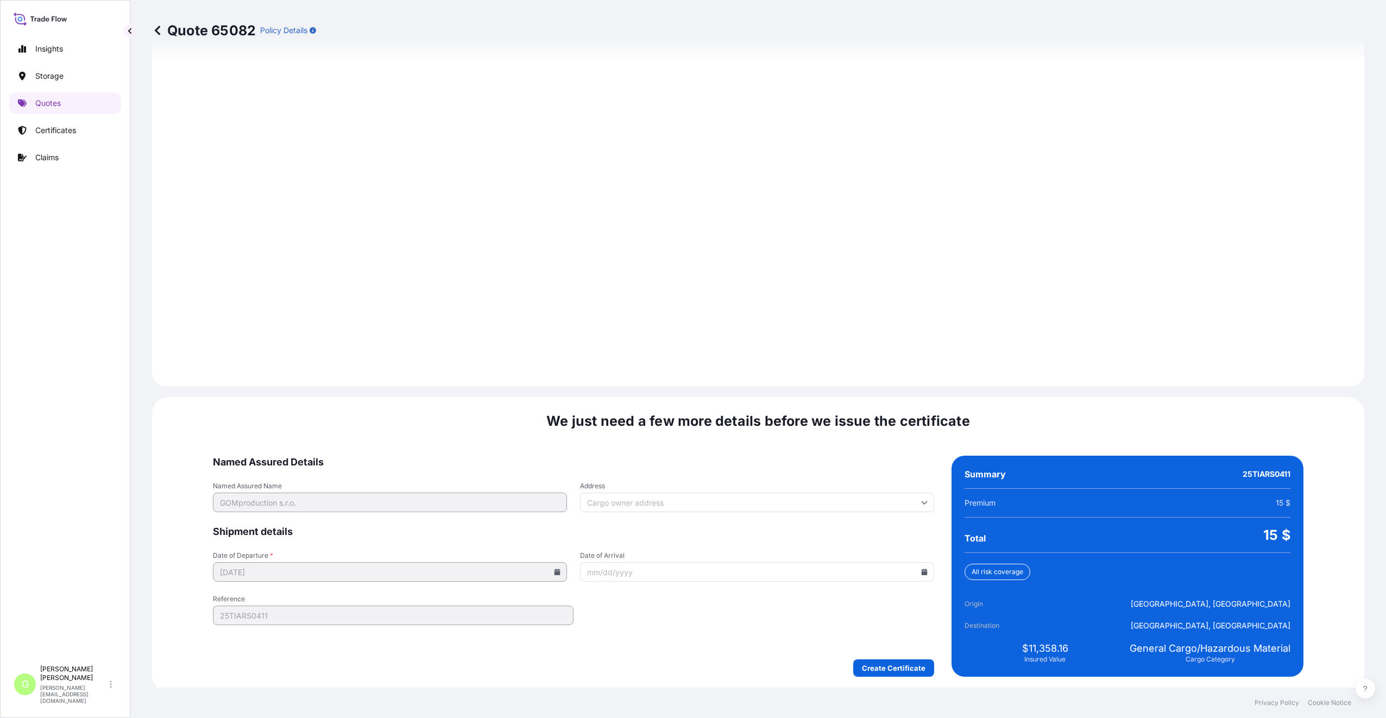
scroll to position [1308, 0]
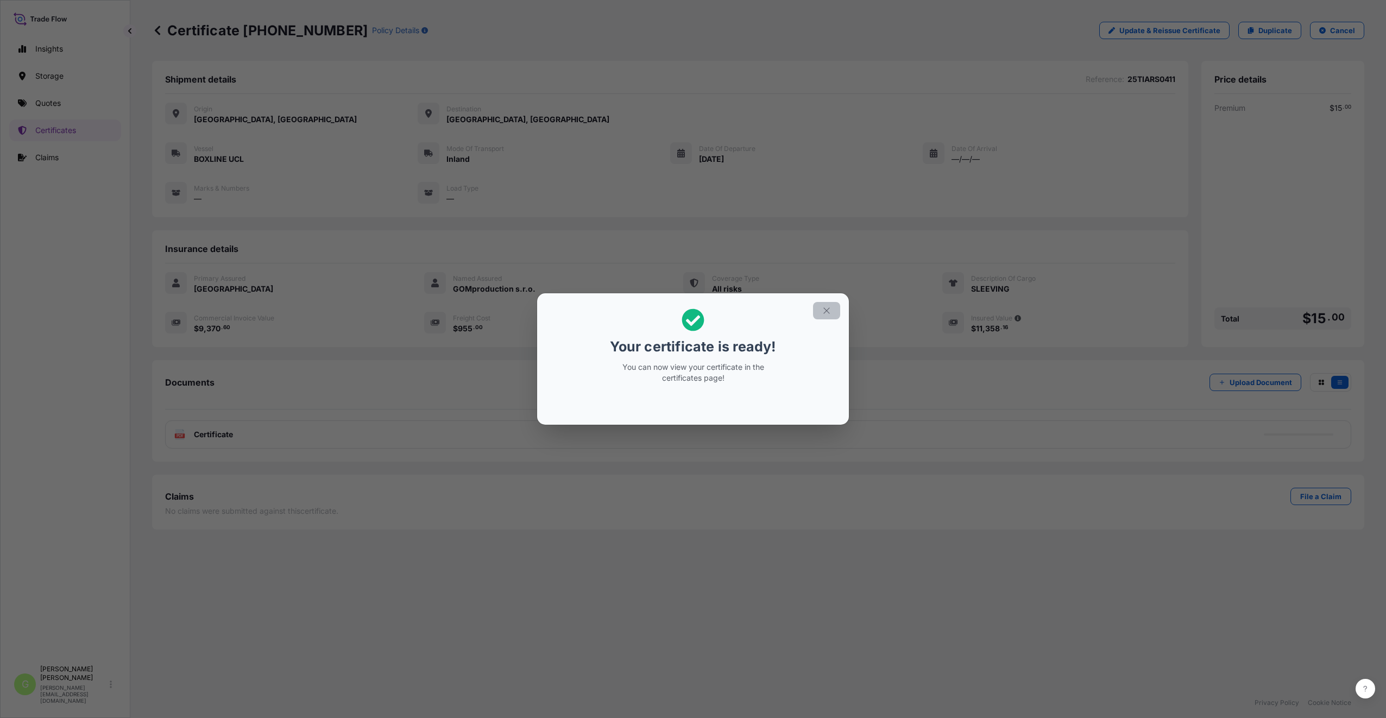
click at [824, 308] on icon "button" at bounding box center [826, 310] width 6 height 6
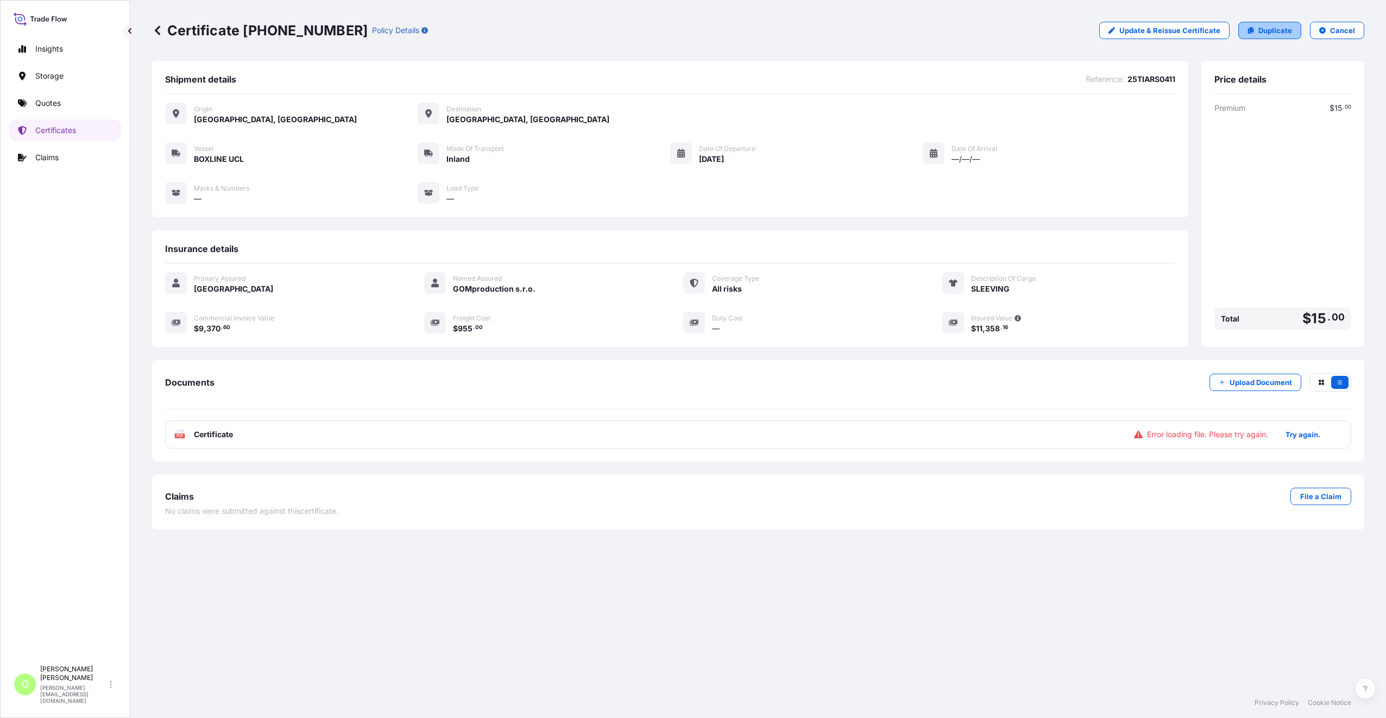
click at [1250, 28] on icon at bounding box center [1251, 30] width 7 height 7
select select "Inland"
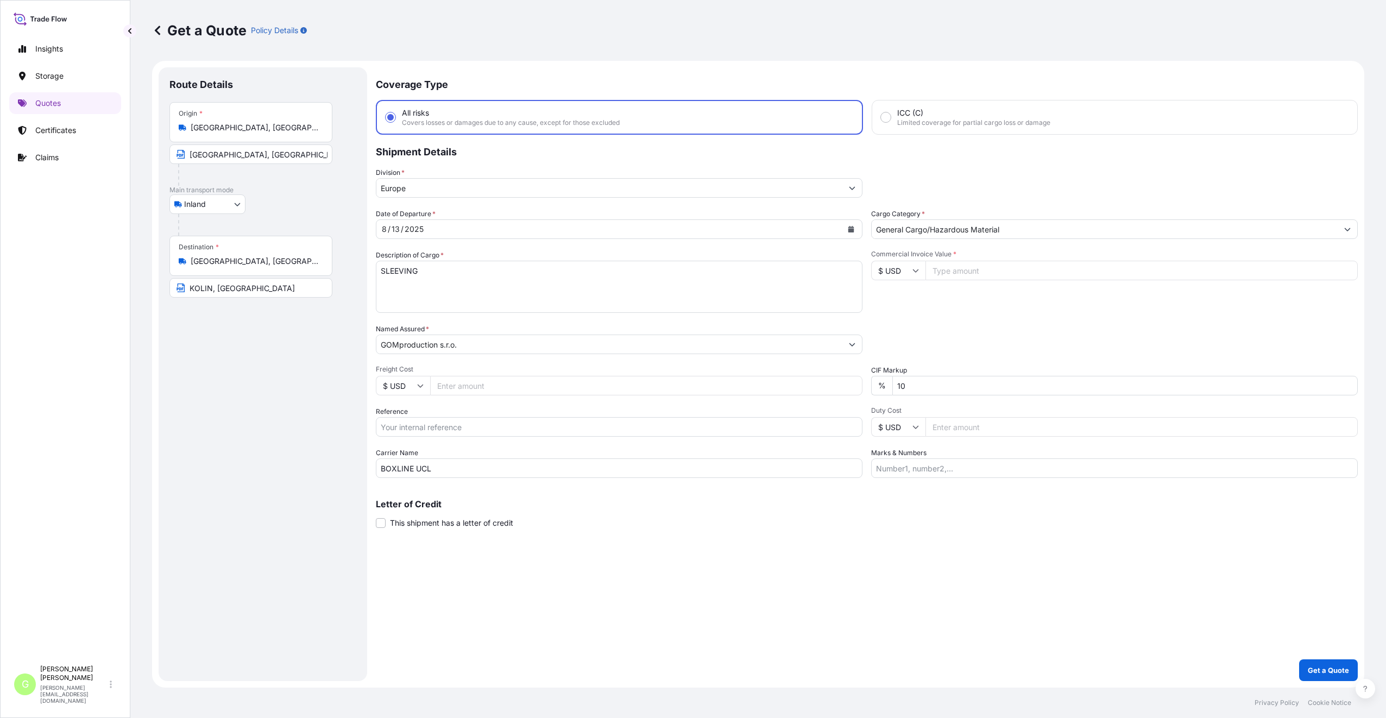
click at [432, 427] on input "Reference" at bounding box center [619, 427] width 487 height 20
paste input "25TIARS0368"
type input "25TIARS0368"
click at [1002, 274] on input "Commercial Invoice Value *" at bounding box center [1142, 271] width 432 height 20
paste input "4449.1900"
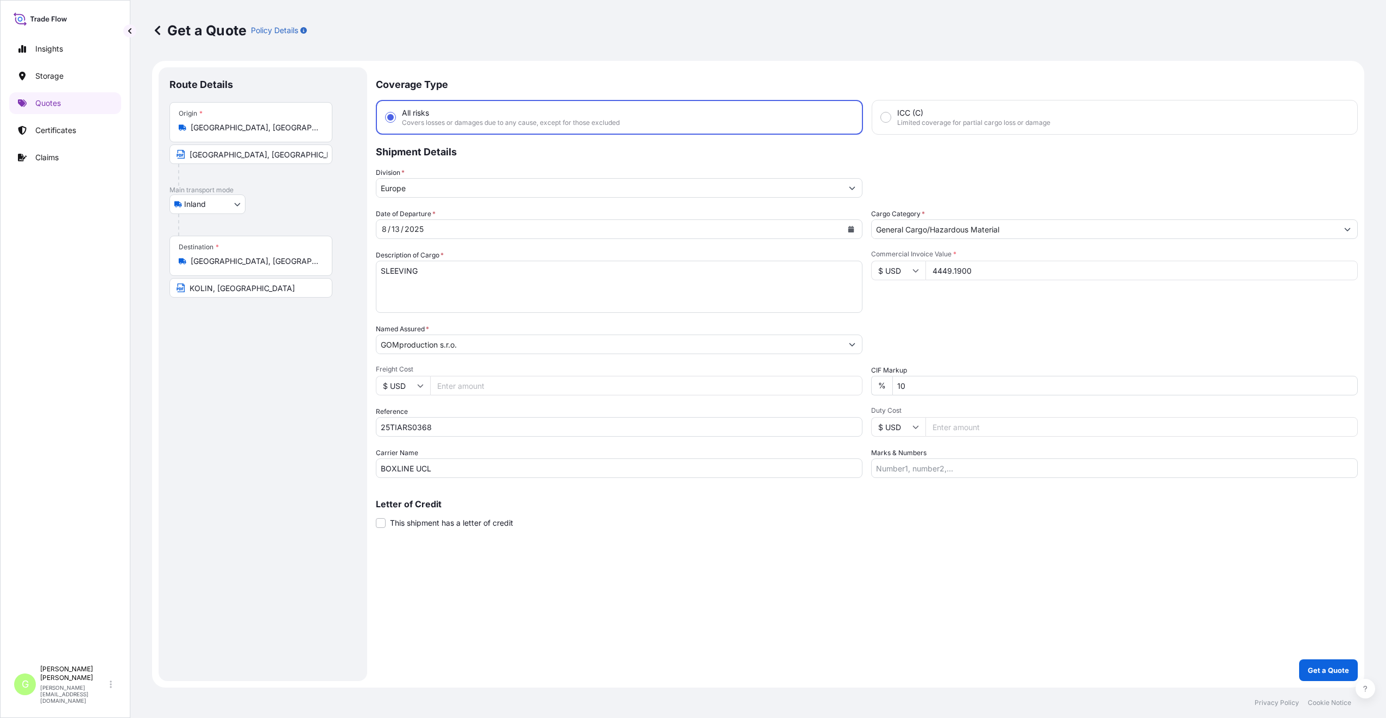
type input "4449.1900"
click at [456, 384] on input "Freight Cost" at bounding box center [646, 386] width 432 height 20
paste input "1025"
type input "1025"
drag, startPoint x: 186, startPoint y: 128, endPoint x: 323, endPoint y: 128, distance: 136.3
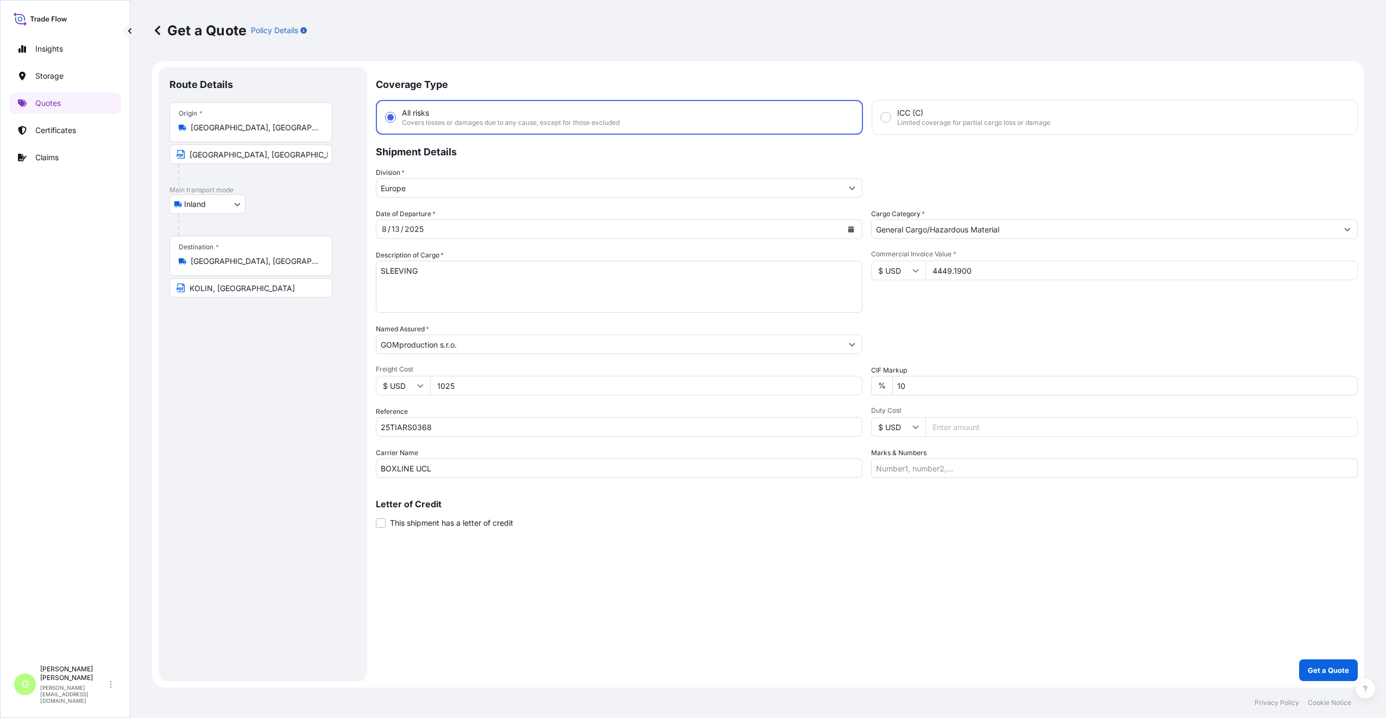
click at [323, 128] on div "Dongguan, Guangdong Province, China" at bounding box center [251, 127] width 144 height 11
drag, startPoint x: 323, startPoint y: 128, endPoint x: 293, endPoint y: 126, distance: 30.0
click at [293, 126] on input "Dongguan, Guangdong Province, China" at bounding box center [255, 127] width 128 height 11
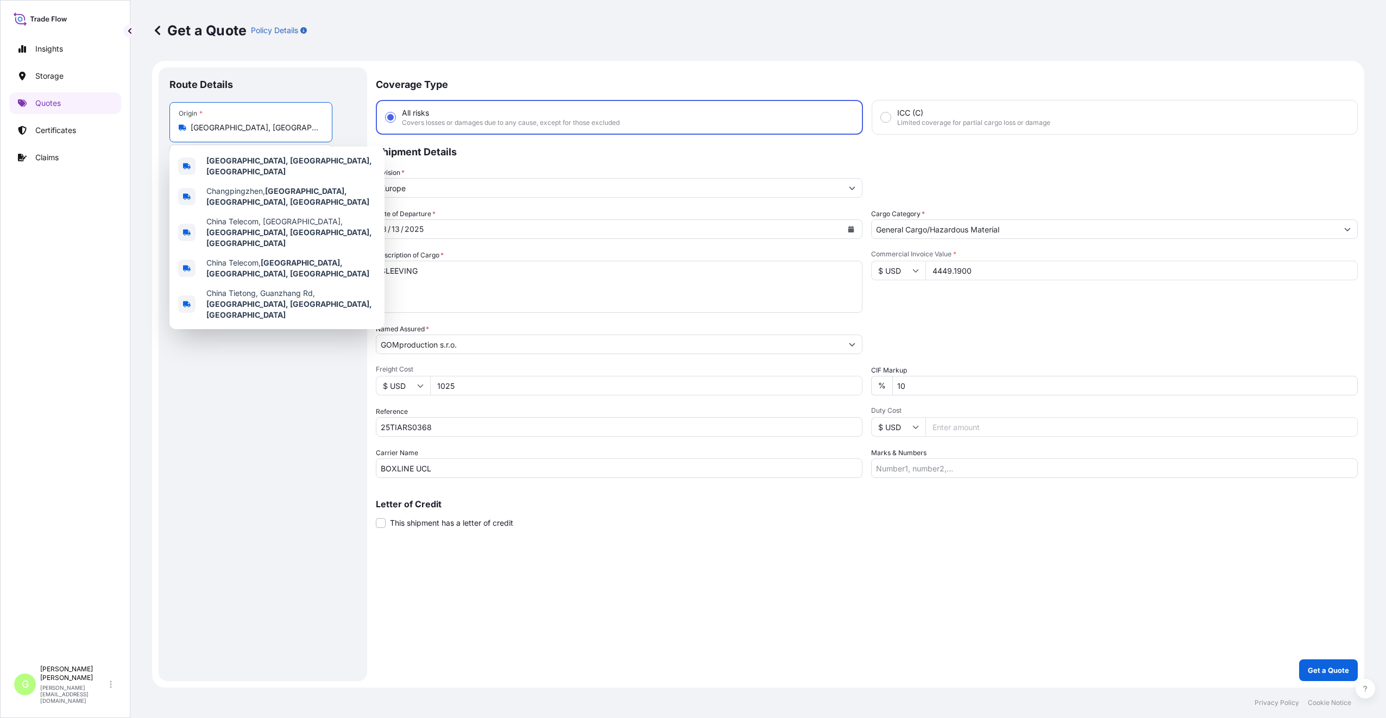
click at [287, 128] on input "Dongguan, Guangdong Province, China" at bounding box center [255, 127] width 128 height 11
drag, startPoint x: 221, startPoint y: 125, endPoint x: 334, endPoint y: 133, distance: 113.2
click at [334, 133] on div "Origin * Dongguan, Guangdong Province, China Dongguan City, Guangdong, China" at bounding box center [262, 144] width 187 height 84
type input "Donggu"
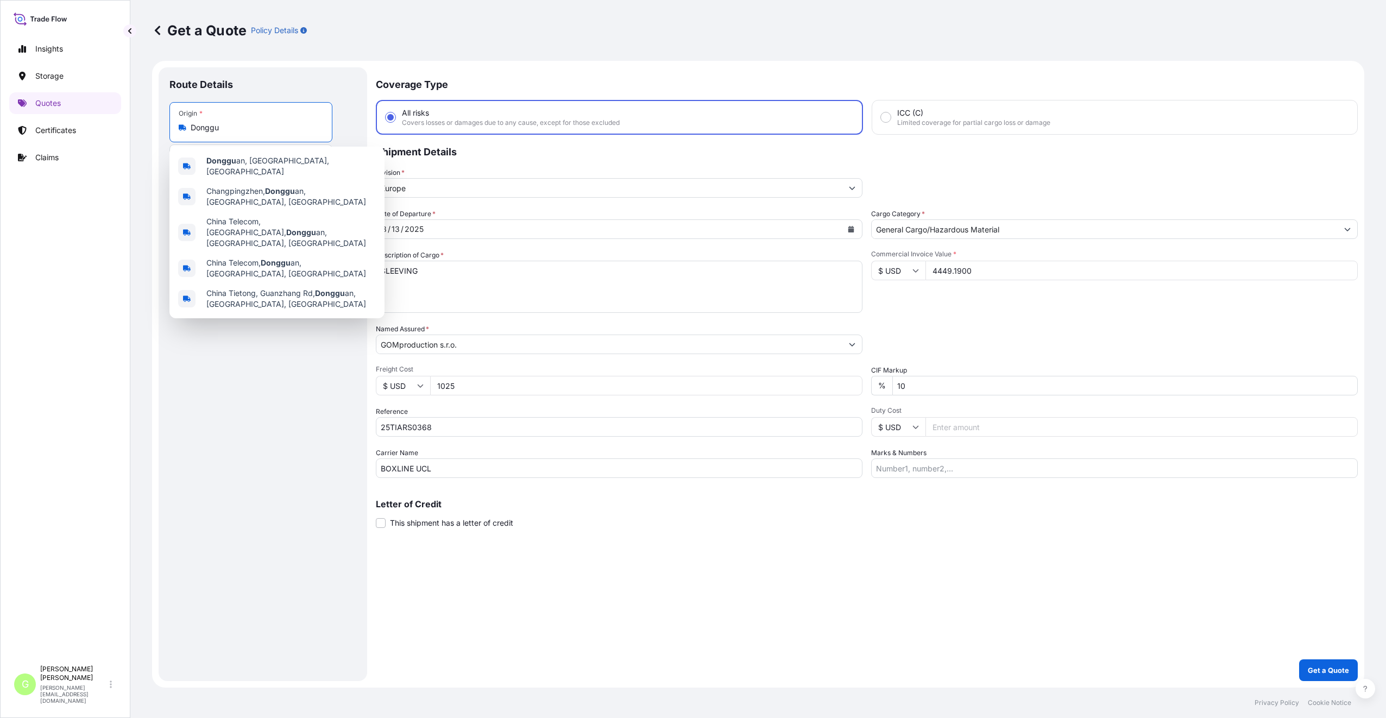
scroll to position [0, 0]
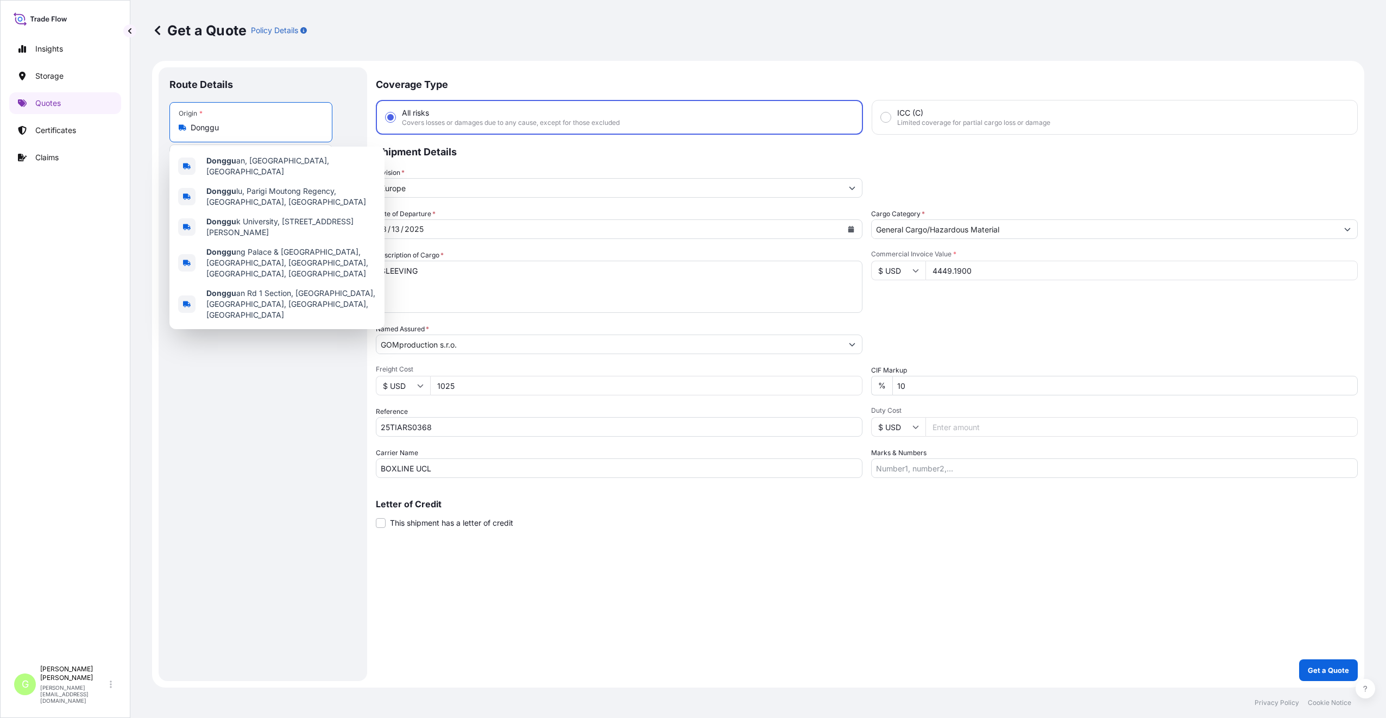
drag, startPoint x: 237, startPoint y: 129, endPoint x: 168, endPoint y: 130, distance: 69.0
click at [169, 130] on div "Origin * Donggu" at bounding box center [250, 122] width 163 height 40
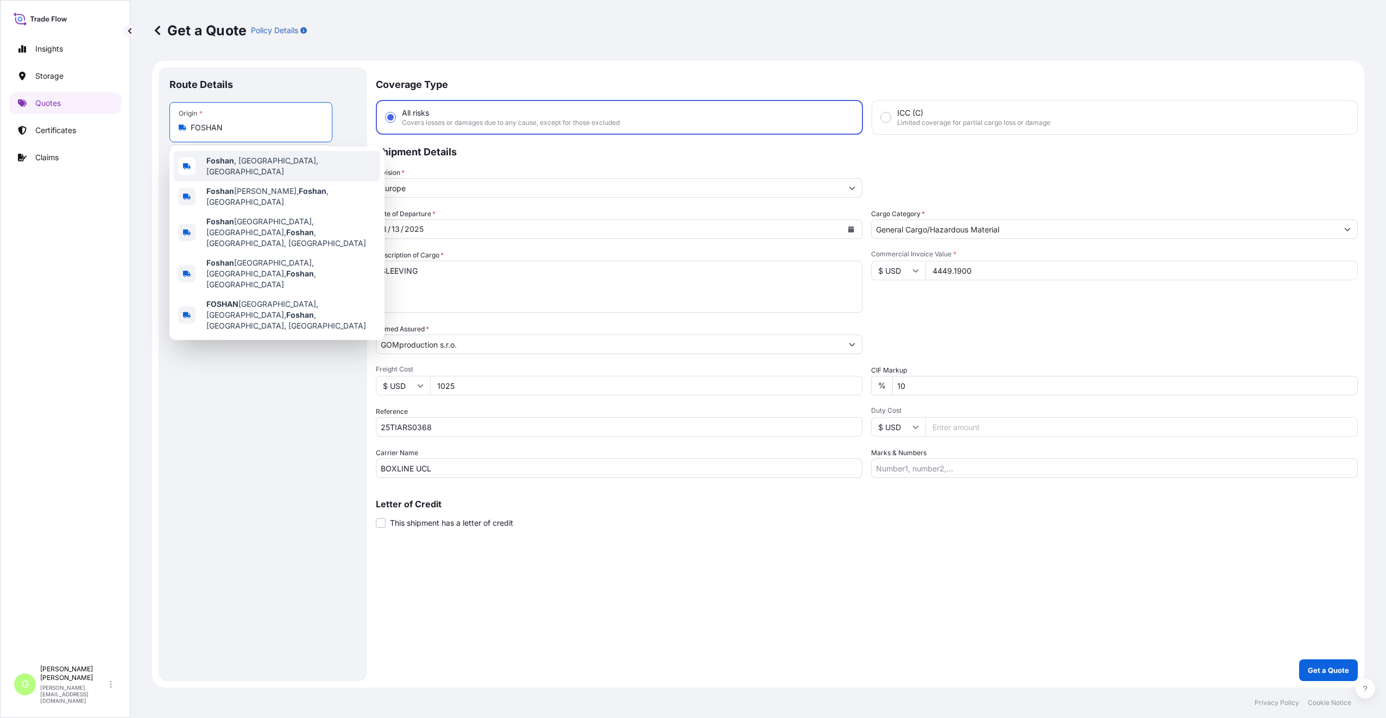
click at [216, 163] on b "Foshan" at bounding box center [220, 160] width 28 height 9
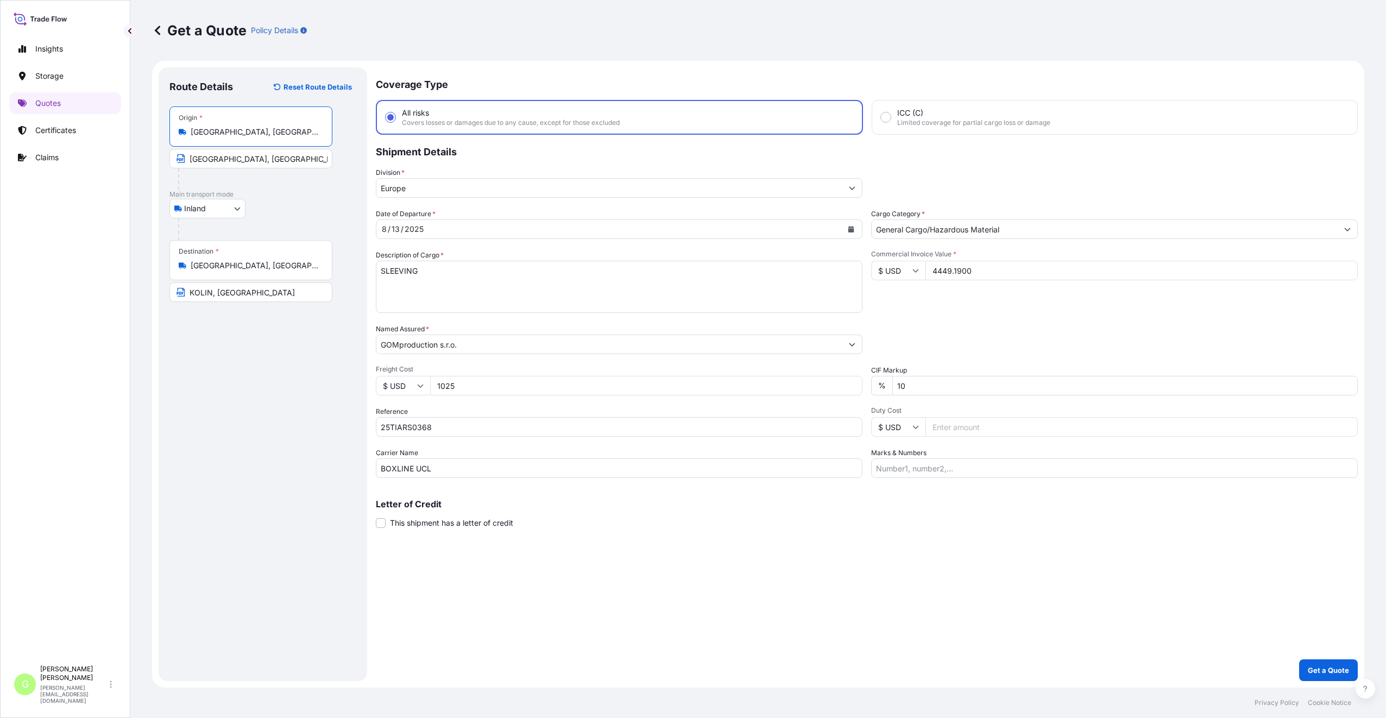
type input "Foshan, Guangdong Province, China"
click at [212, 159] on input "Dongguan City, Guangdong, China" at bounding box center [250, 159] width 163 height 20
drag, startPoint x: 186, startPoint y: 162, endPoint x: 289, endPoint y: 160, distance: 103.2
click at [289, 160] on input "Dongguan City, Guangdong, China" at bounding box center [250, 159] width 163 height 20
type input "Foshan, China"
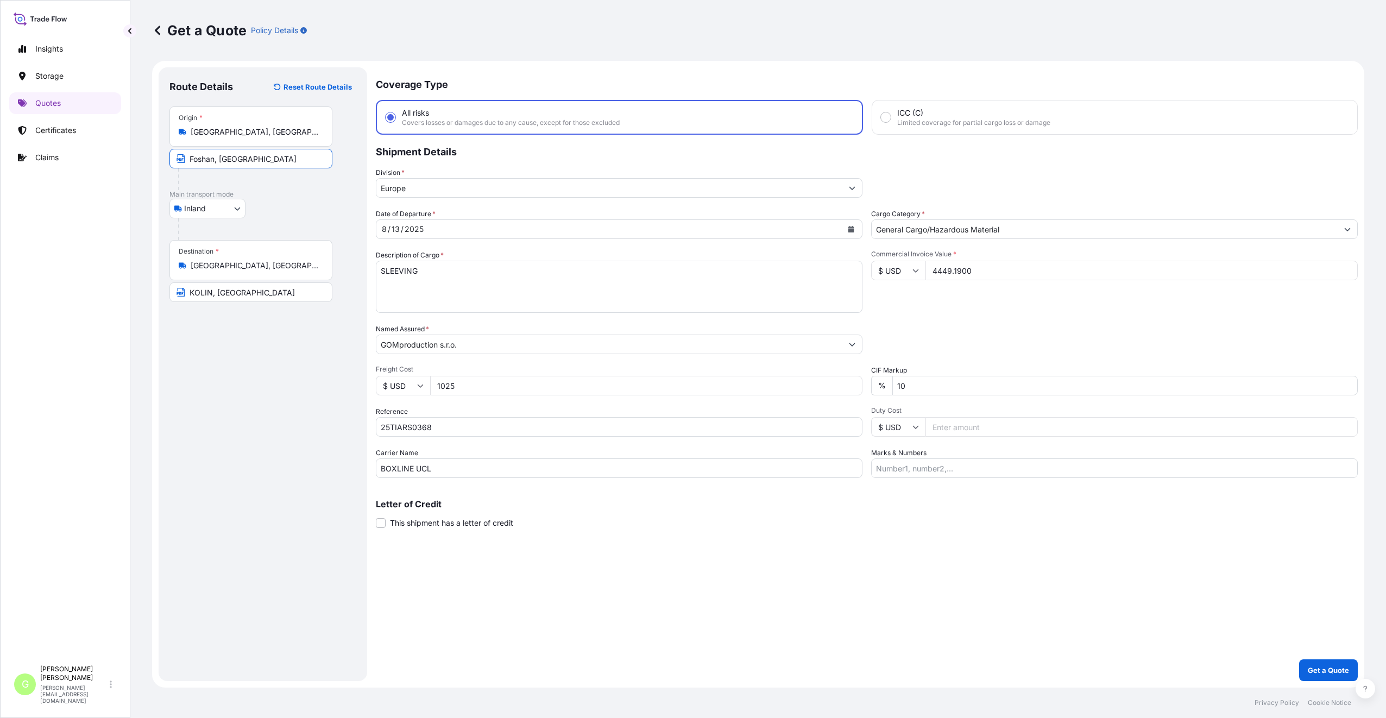
click at [251, 419] on div "Route Details Reset Route Details Place of loading Road / Inland Road / Inland …" at bounding box center [262, 374] width 187 height 592
click at [326, 440] on div "Route Details Reset Route Details Place of loading Road / Inland Road / Inland …" at bounding box center [262, 374] width 187 height 592
click at [848, 229] on icon "Calendar" at bounding box center [851, 229] width 7 height 7
click at [496, 338] on div "15" at bounding box center [498, 342] width 20 height 20
drag, startPoint x: 392, startPoint y: 281, endPoint x: 354, endPoint y: 282, distance: 38.0
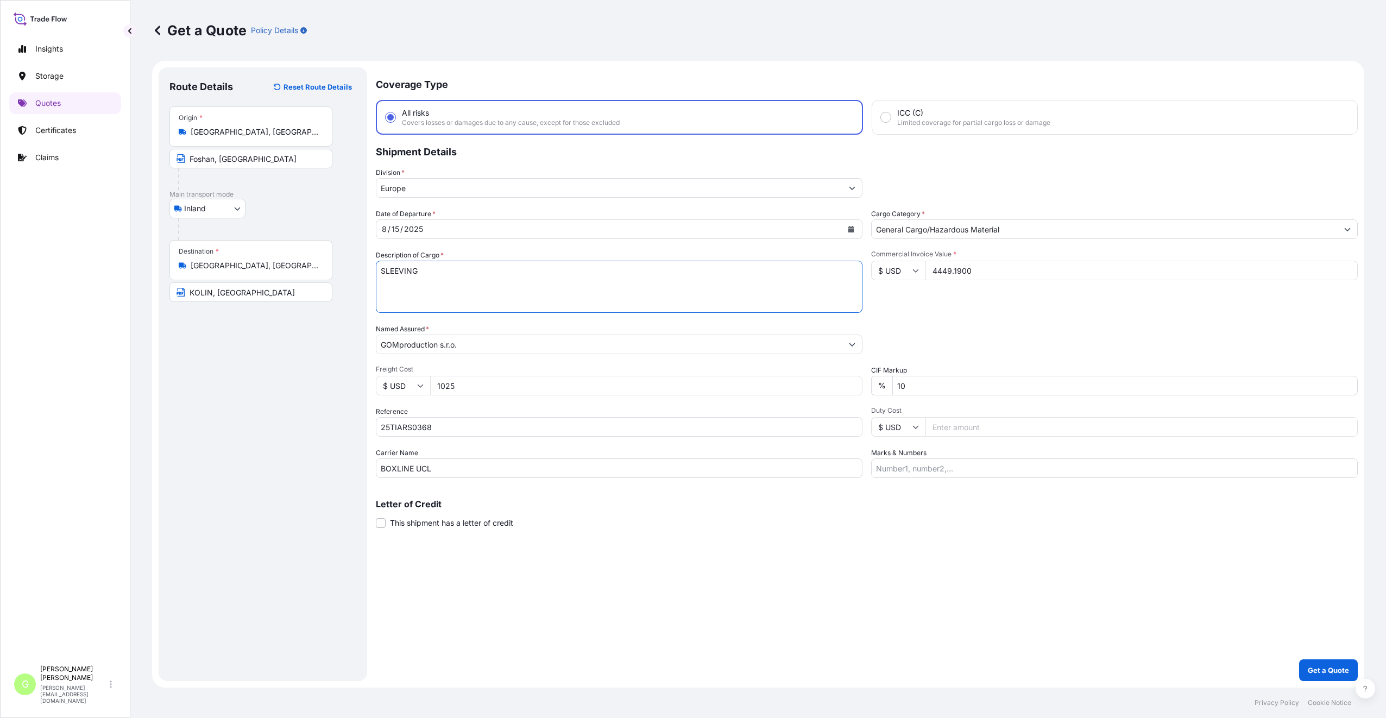
click at [354, 282] on form "Route Details Reset Route Details Place of loading Road / Inland Road / Inland …" at bounding box center [758, 374] width 1212 height 627
paste textarea "����������������"
click at [515, 620] on div "Coverage Type All risks Covers losses or damages due to any cause, except for t…" at bounding box center [867, 374] width 982 height 614
click at [519, 275] on textarea "SLEEVING" at bounding box center [619, 287] width 487 height 52
drag, startPoint x: 473, startPoint y: 268, endPoint x: 347, endPoint y: 261, distance: 126.8
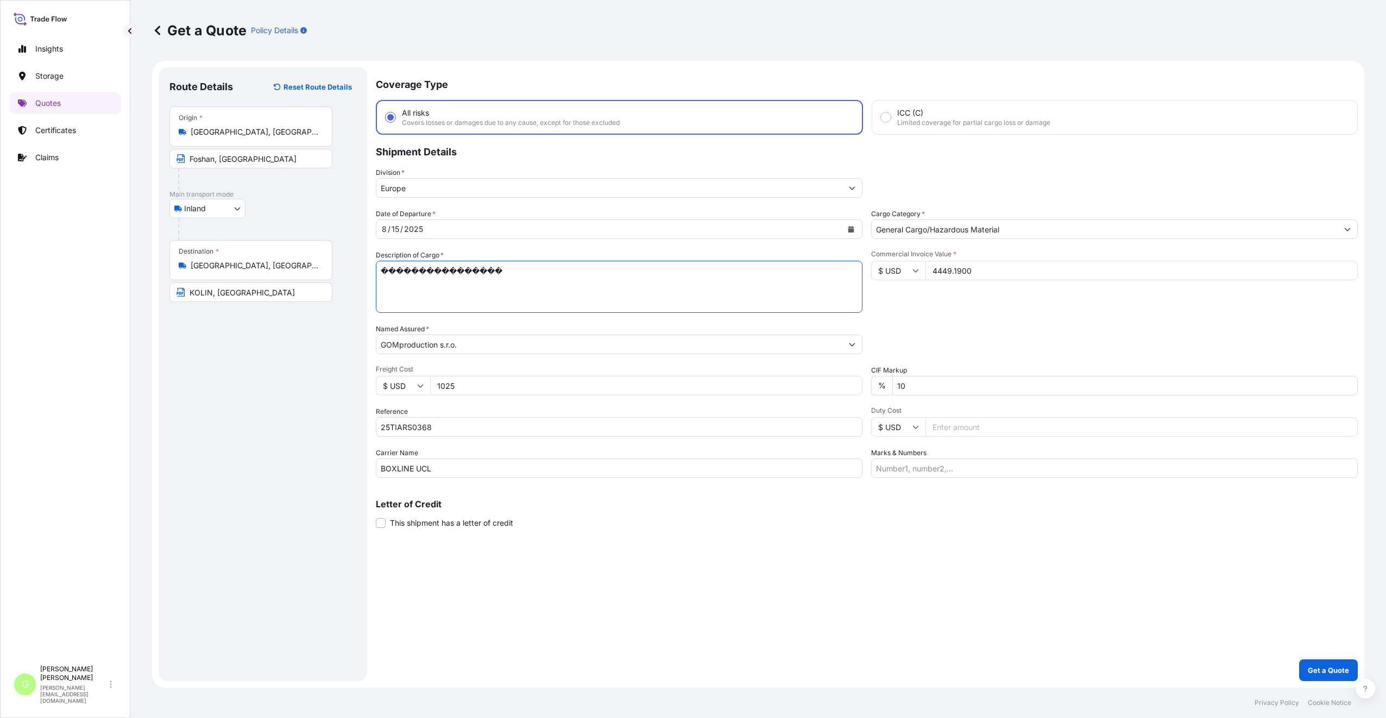
click at [347, 261] on form "Route Details Reset Route Details Place of loading Road / Inland Road / Inland …" at bounding box center [758, 374] width 1212 height 627
click at [407, 273] on textarea "SLEEVING" at bounding box center [619, 287] width 487 height 52
type textarea "aluminum profile"
click at [1318, 668] on p "Get a Quote" at bounding box center [1328, 670] width 41 height 11
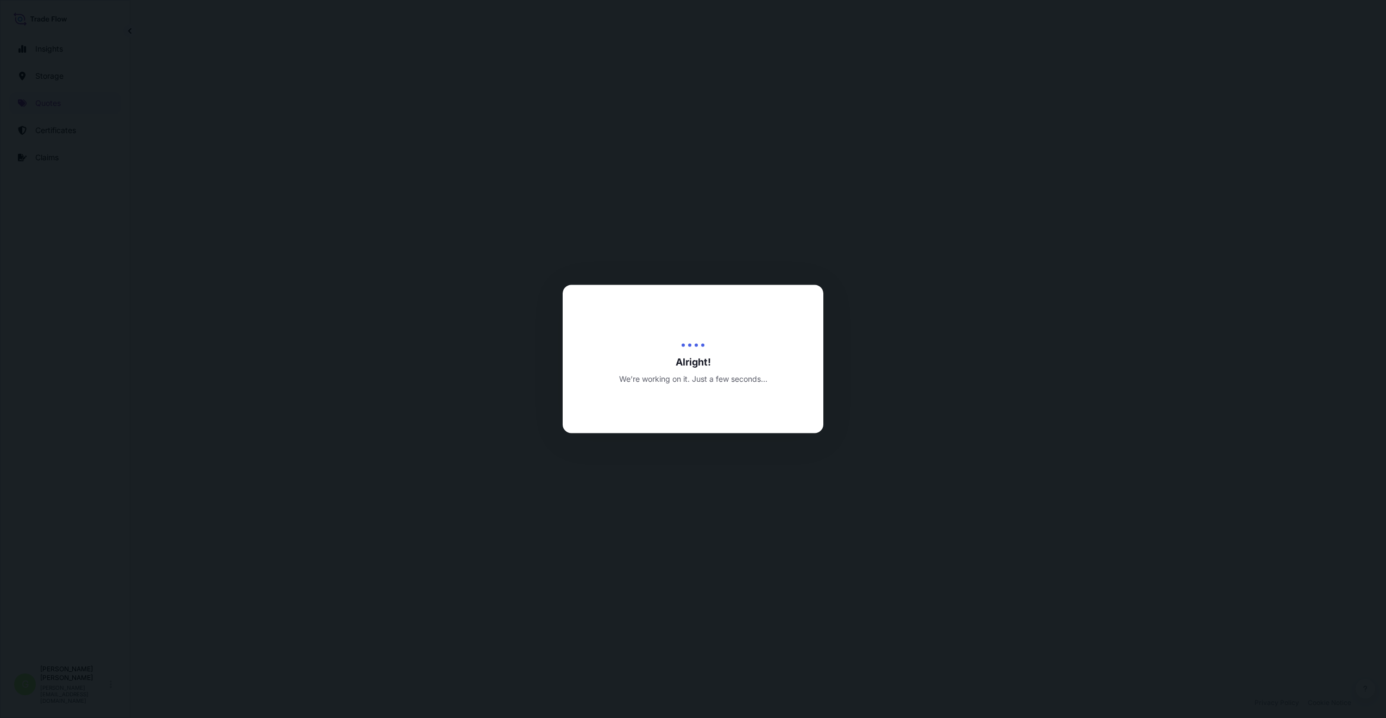
select select "Inland"
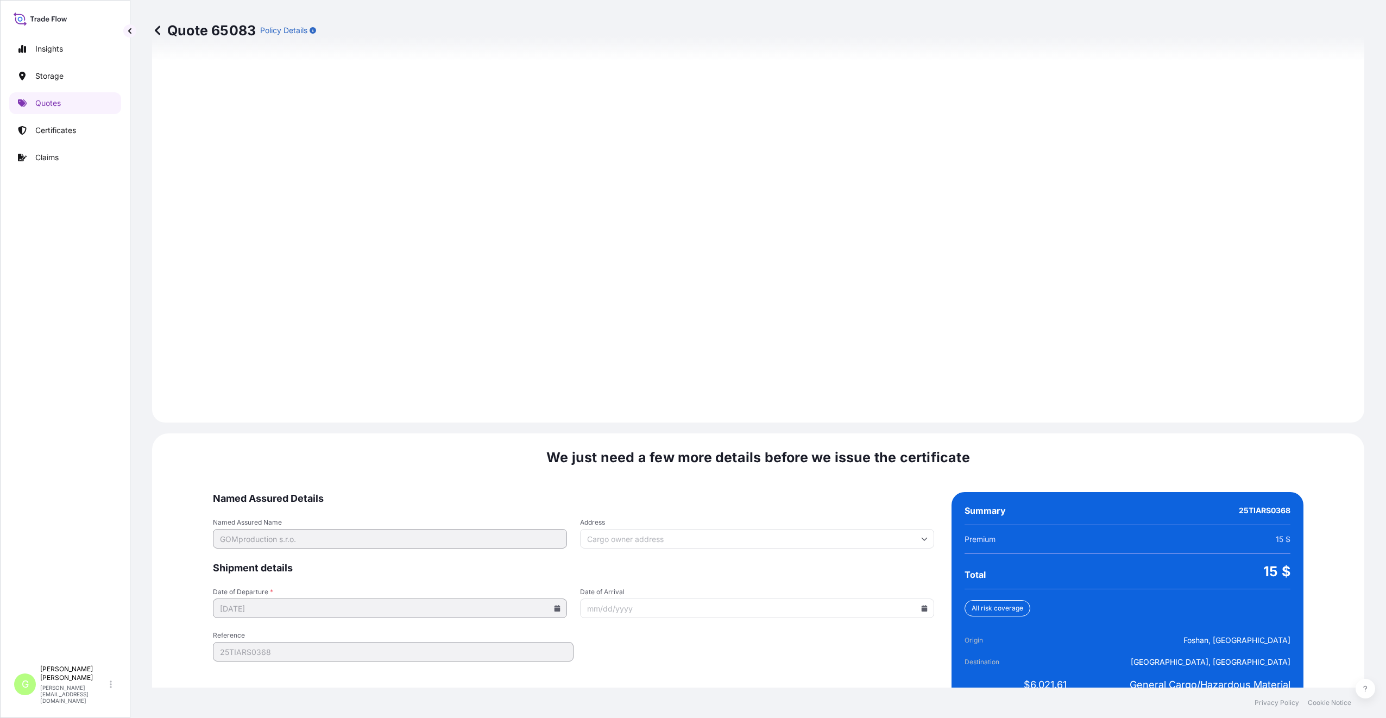
scroll to position [1308, 0]
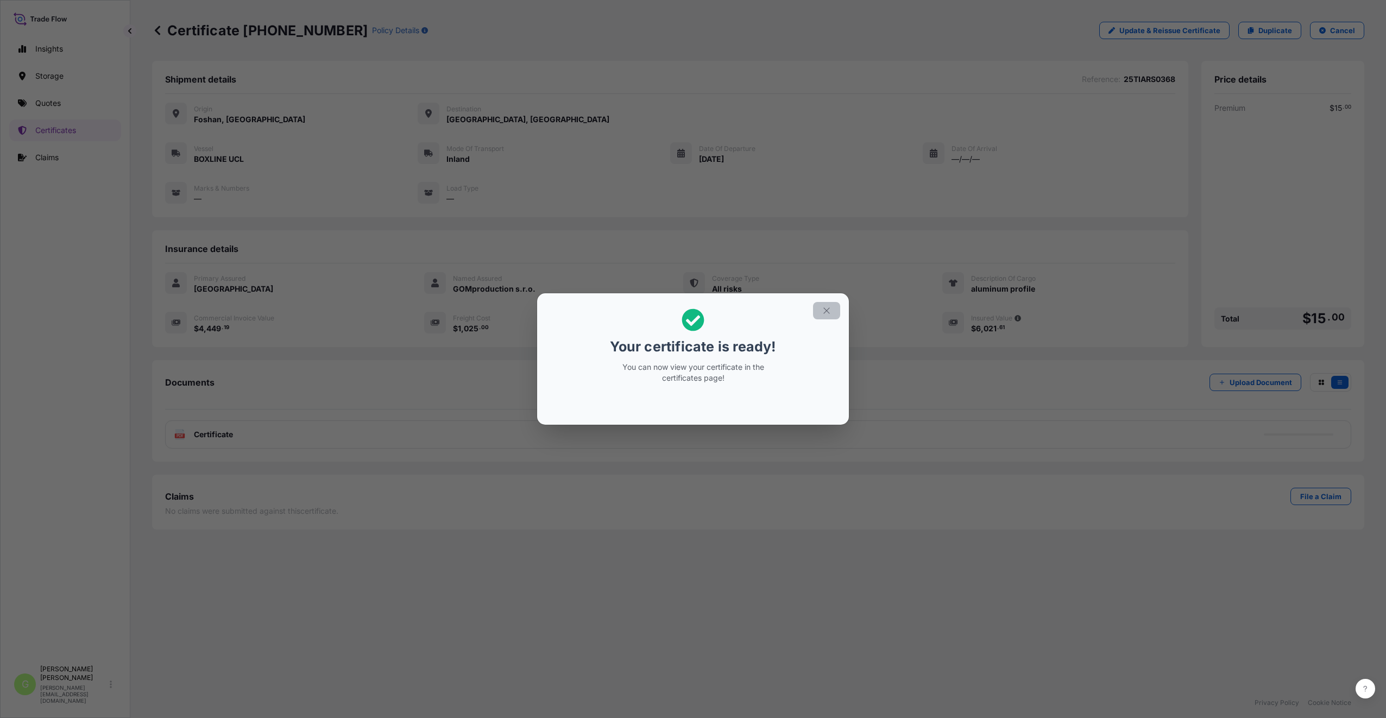
click at [823, 310] on icon "button" at bounding box center [827, 311] width 10 height 10
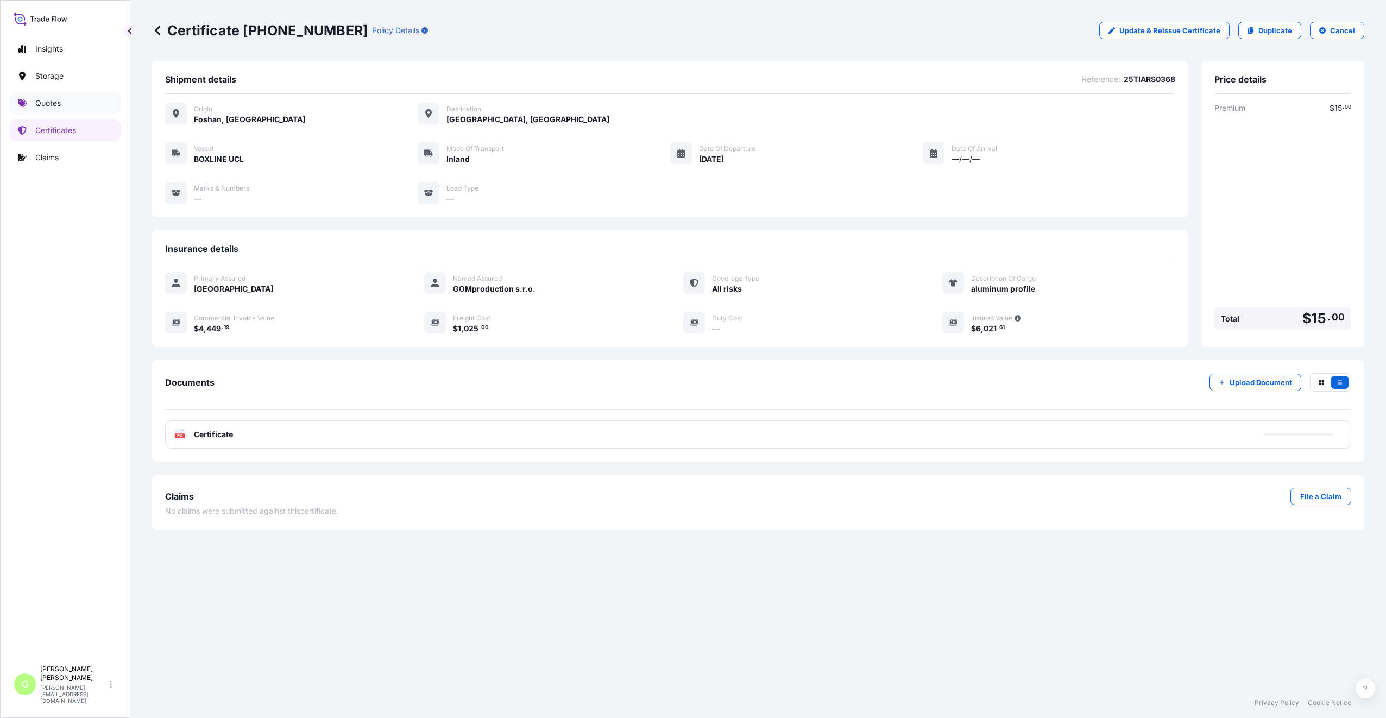
click at [40, 100] on p "Quotes" at bounding box center [48, 103] width 26 height 11
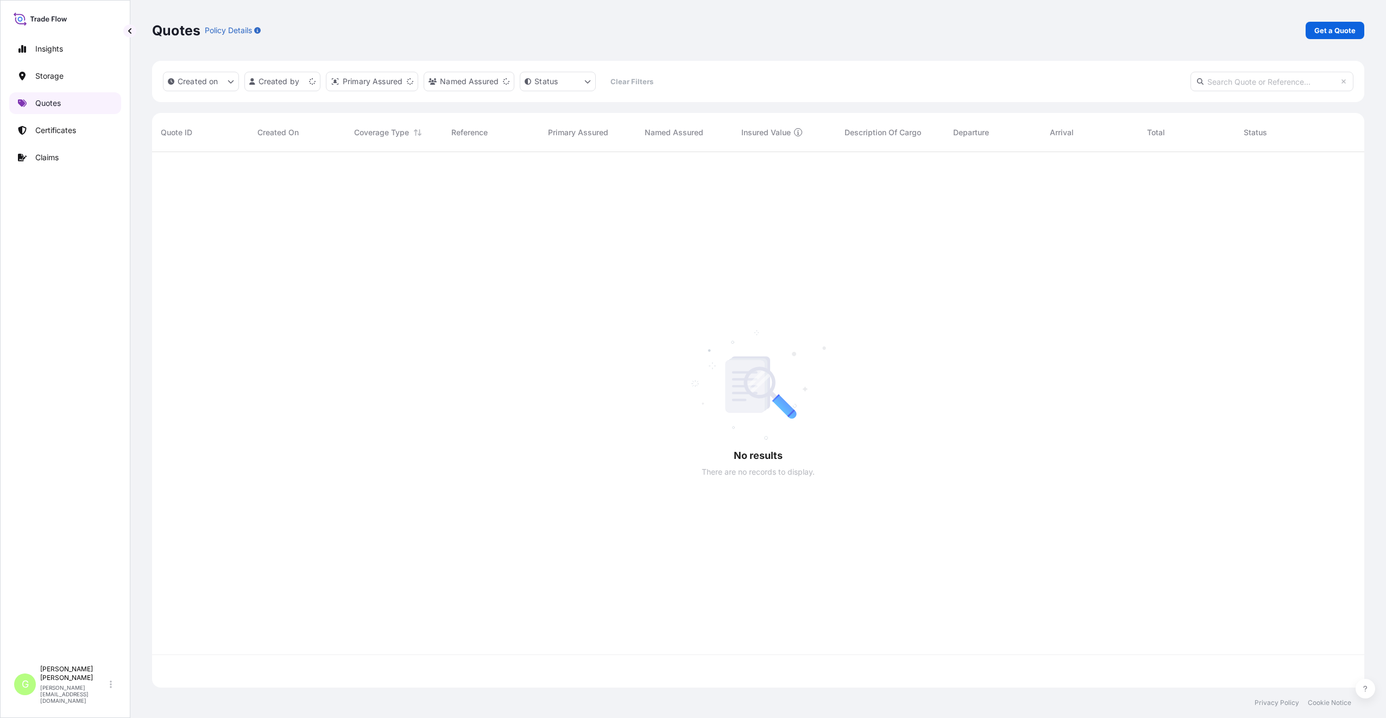
scroll to position [533, 1204]
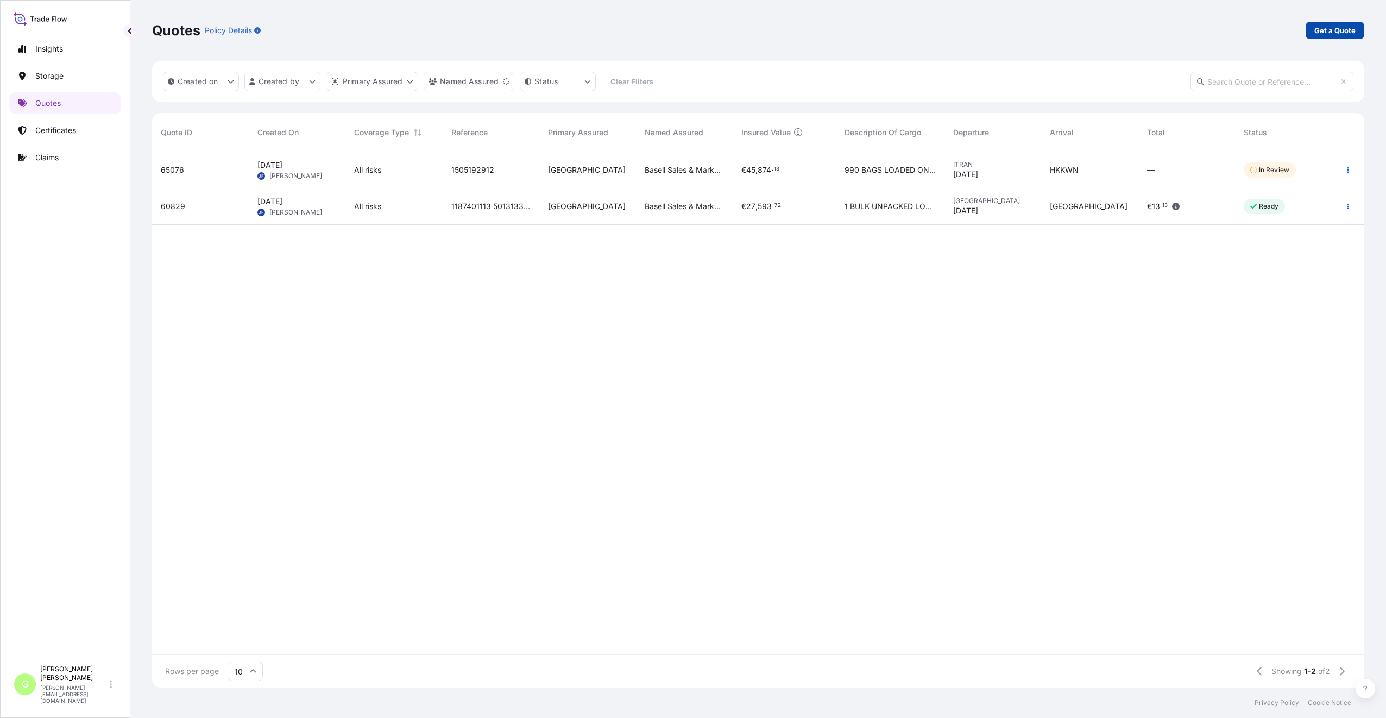
click at [1349, 32] on p "Get a Quote" at bounding box center [1335, 30] width 41 height 11
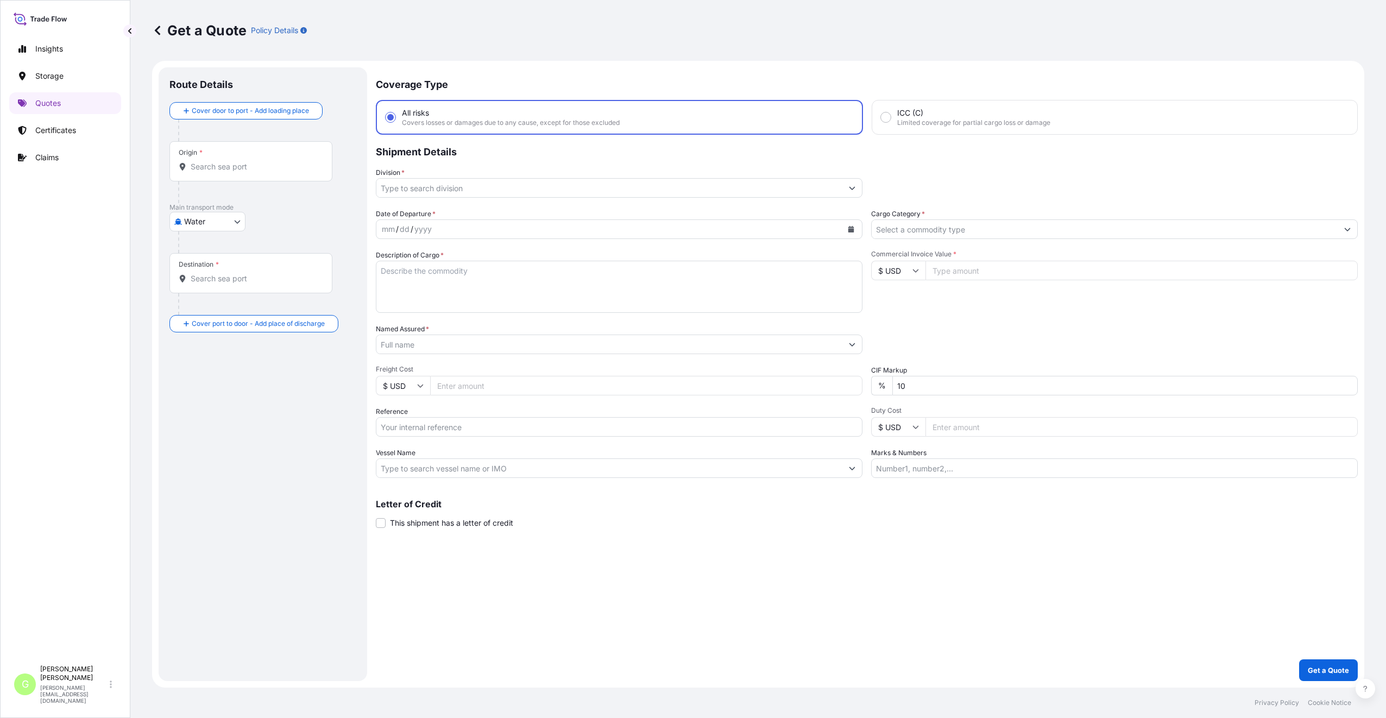
click at [229, 226] on body "Insights Storage Quotes Certificates Claims G [PERSON_NAME] [PERSON_NAME][EMAIL…" at bounding box center [693, 359] width 1386 height 718
click at [204, 292] on span "Inland" at bounding box center [201, 289] width 22 height 11
select select "Inland"
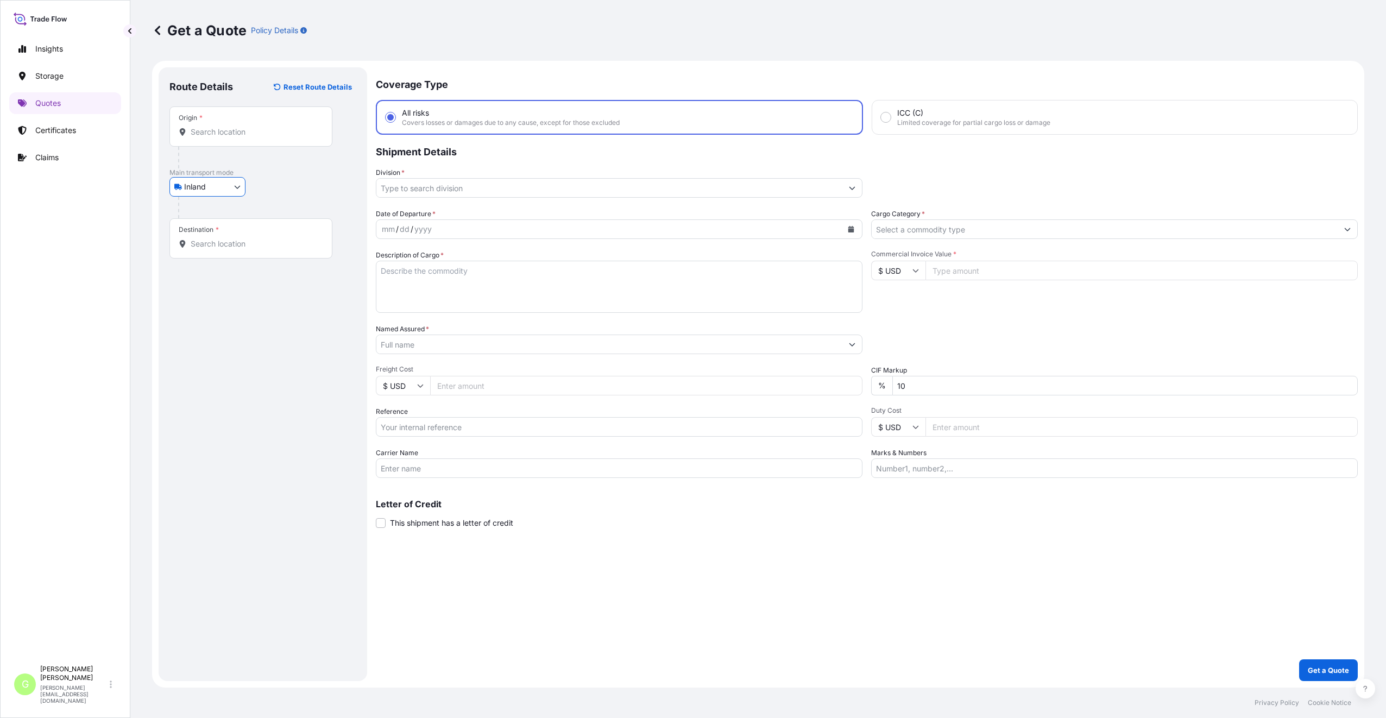
click at [413, 192] on input "Division *" at bounding box center [609, 188] width 466 height 20
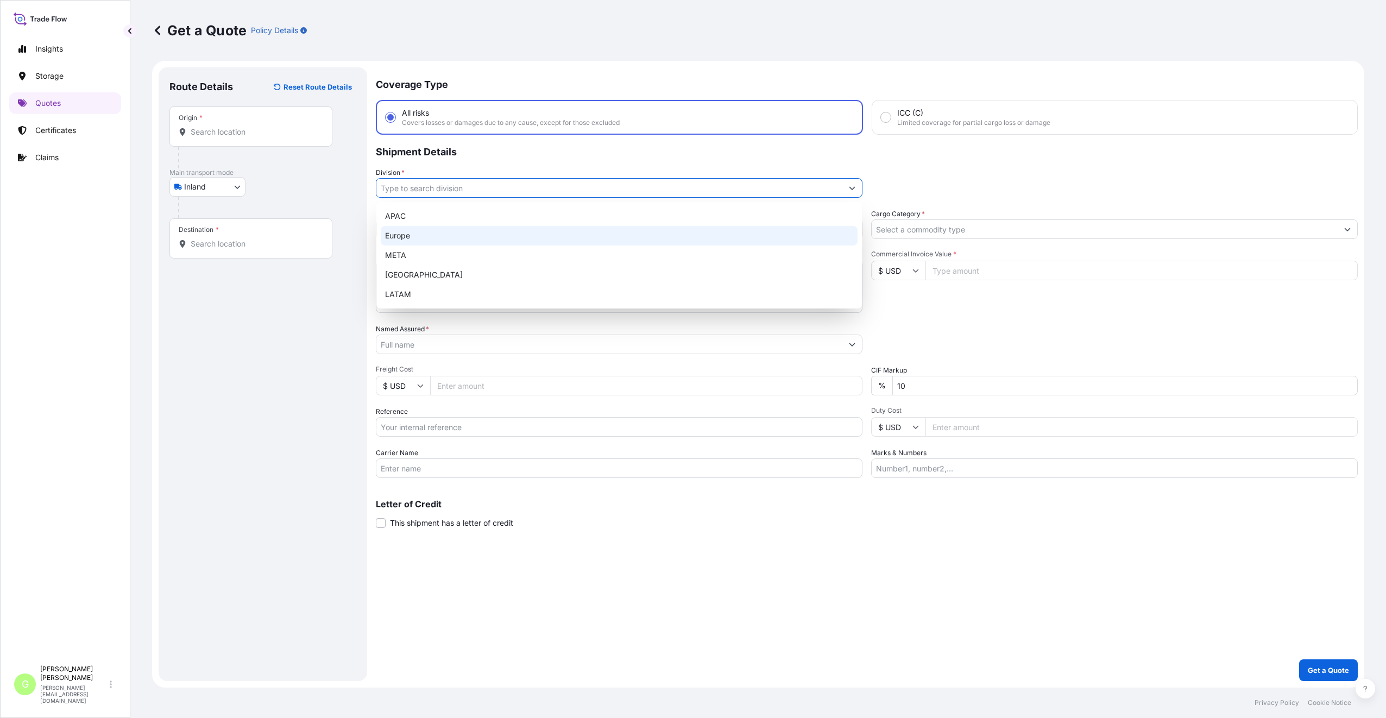
click at [407, 237] on div "Europe" at bounding box center [619, 236] width 477 height 20
type input "Europe"
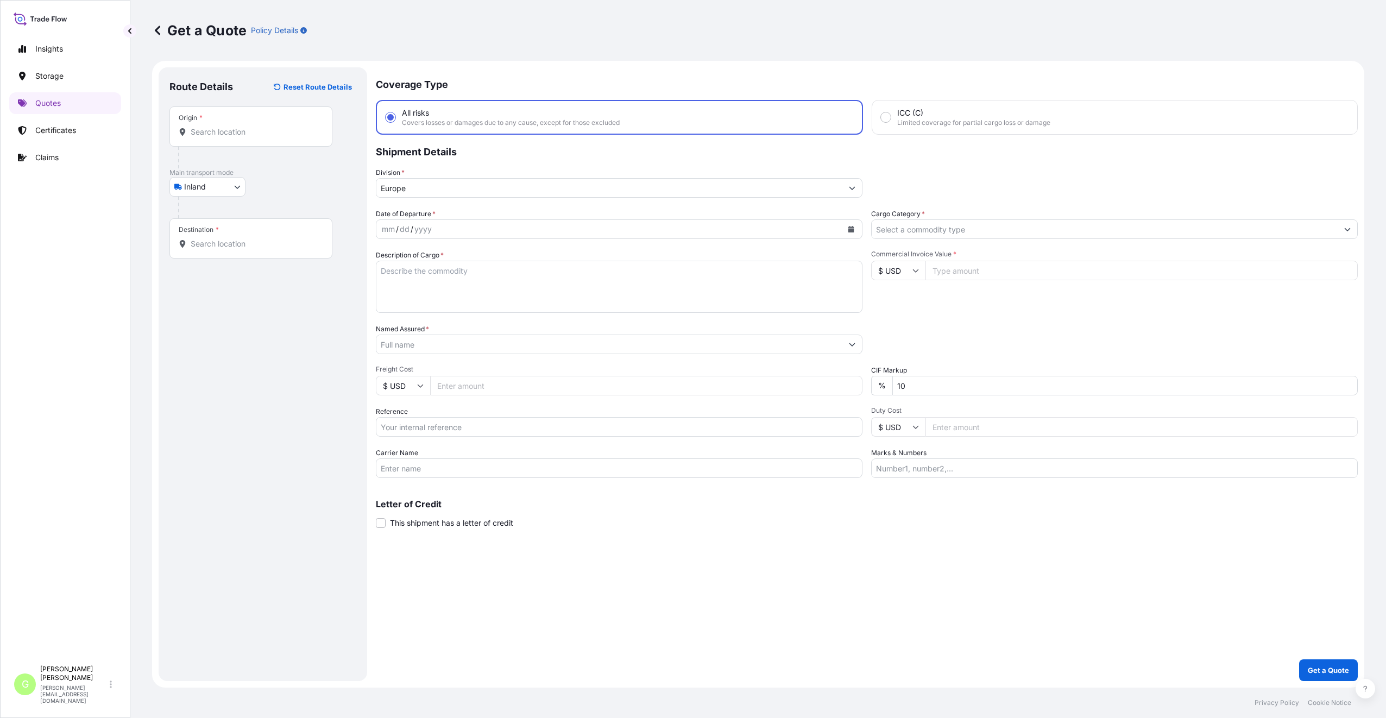
click at [892, 219] on div at bounding box center [1114, 229] width 487 height 20
click at [891, 228] on input "Cargo Category *" at bounding box center [1105, 229] width 466 height 20
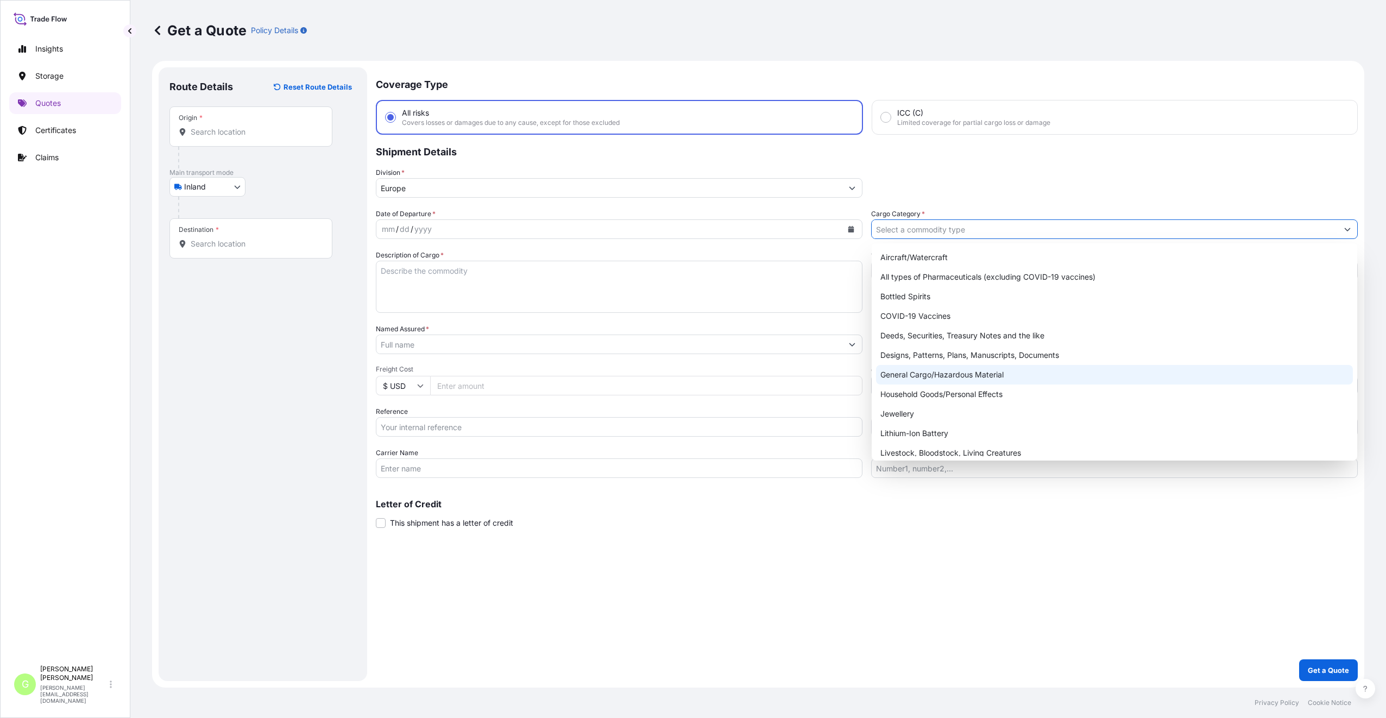
click at [890, 373] on div "General Cargo/Hazardous Material" at bounding box center [1114, 375] width 477 height 20
type input "General Cargo/Hazardous Material"
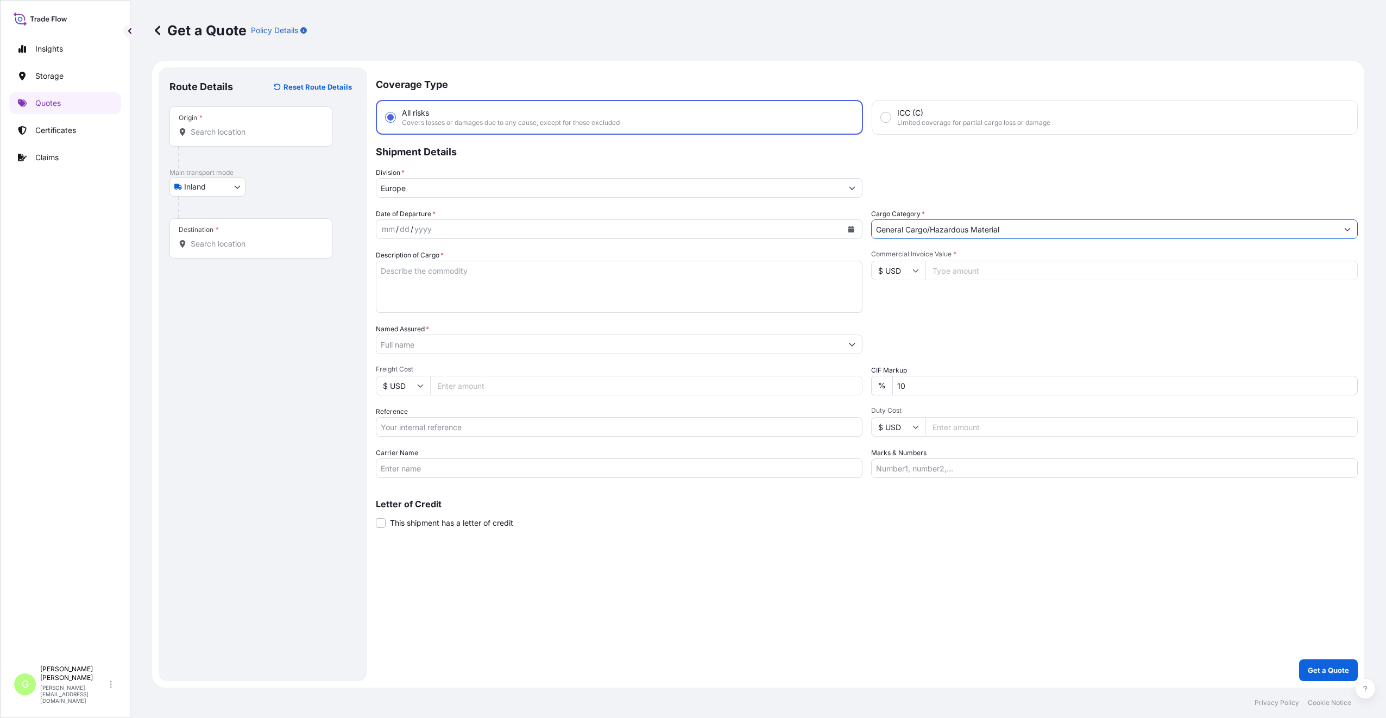
click at [386, 353] on input "Named Assured *" at bounding box center [609, 345] width 466 height 20
type input "unuodesign s.r.o."
click at [436, 428] on input "Reference" at bounding box center [619, 427] width 487 height 20
paste input "25TIAKM0401"
type input "25TIAKM0401"
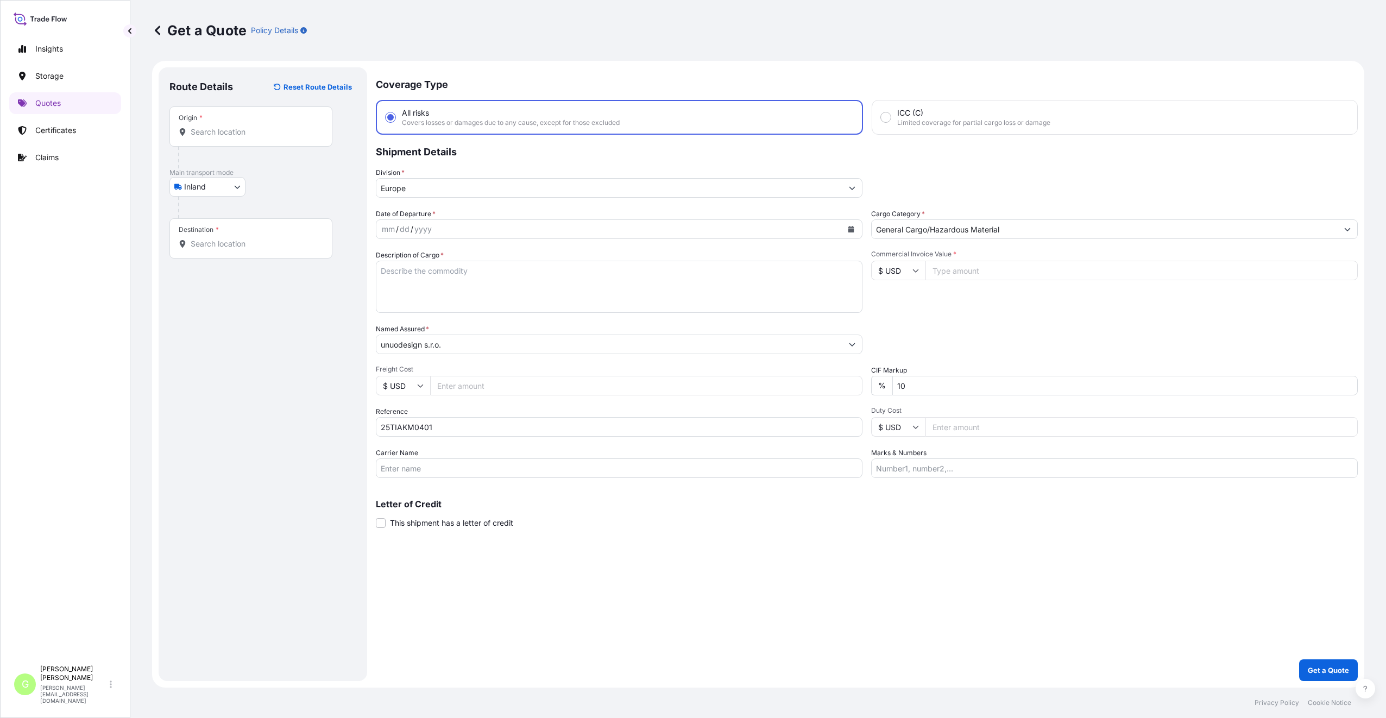
click at [996, 264] on input "Commercial Invoice Value *" at bounding box center [1142, 271] width 432 height 20
paste input "32012.9200"
type input "32012.9200"
click at [458, 381] on input "Freight Cost" at bounding box center [646, 386] width 432 height 20
paste input "5595"
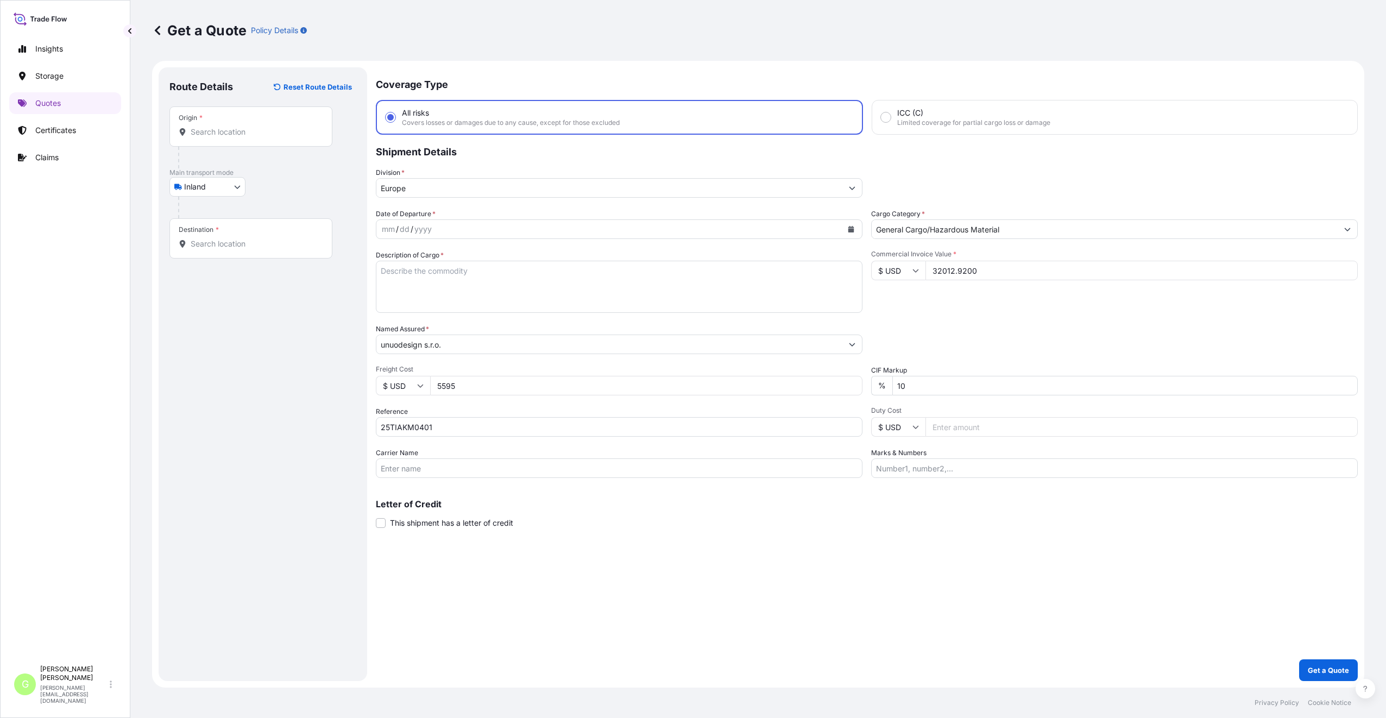
type input "5595"
click at [237, 250] on div "Destination *" at bounding box center [250, 238] width 163 height 40
click at [237, 249] on input "Destination *" at bounding box center [255, 243] width 128 height 11
drag, startPoint x: 237, startPoint y: 250, endPoint x: 223, endPoint y: 245, distance: 15.1
click at [223, 245] on input "Destination * Please select a destination" at bounding box center [255, 243] width 128 height 11
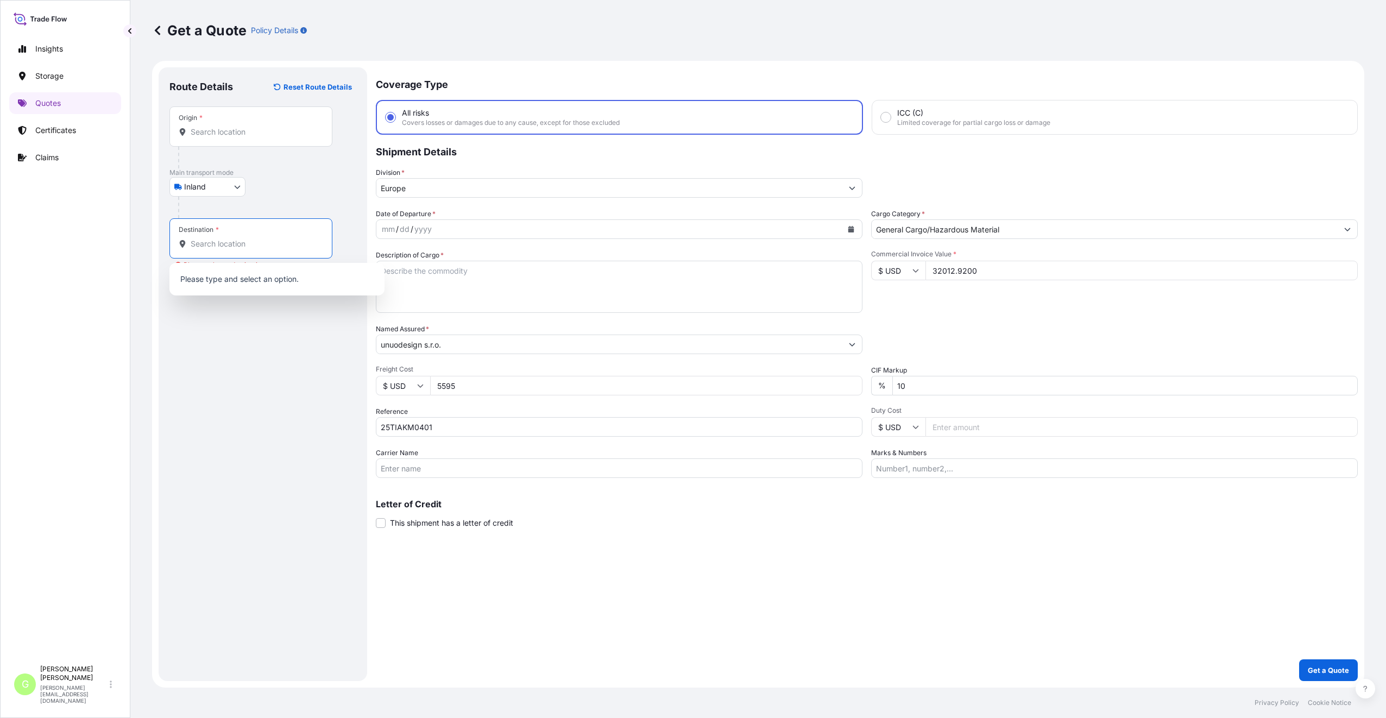
paste input "Tábor"
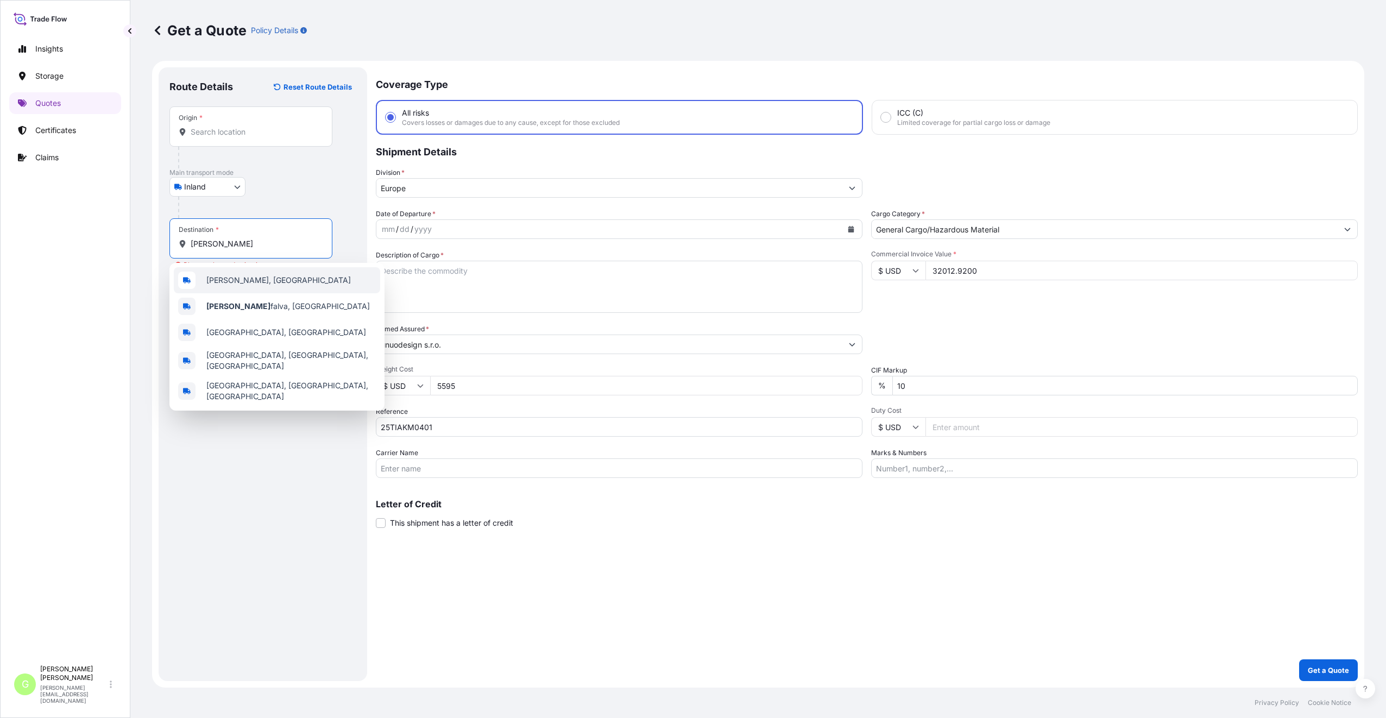
click at [225, 288] on div "Tabor, Czechia" at bounding box center [277, 280] width 206 height 26
type input "Tabor, Czechia"
click at [209, 272] on input "Text to appear on certificate" at bounding box center [250, 271] width 163 height 20
paste input "Tábor"
type input "Tábor, CZECH REPUBLIC"
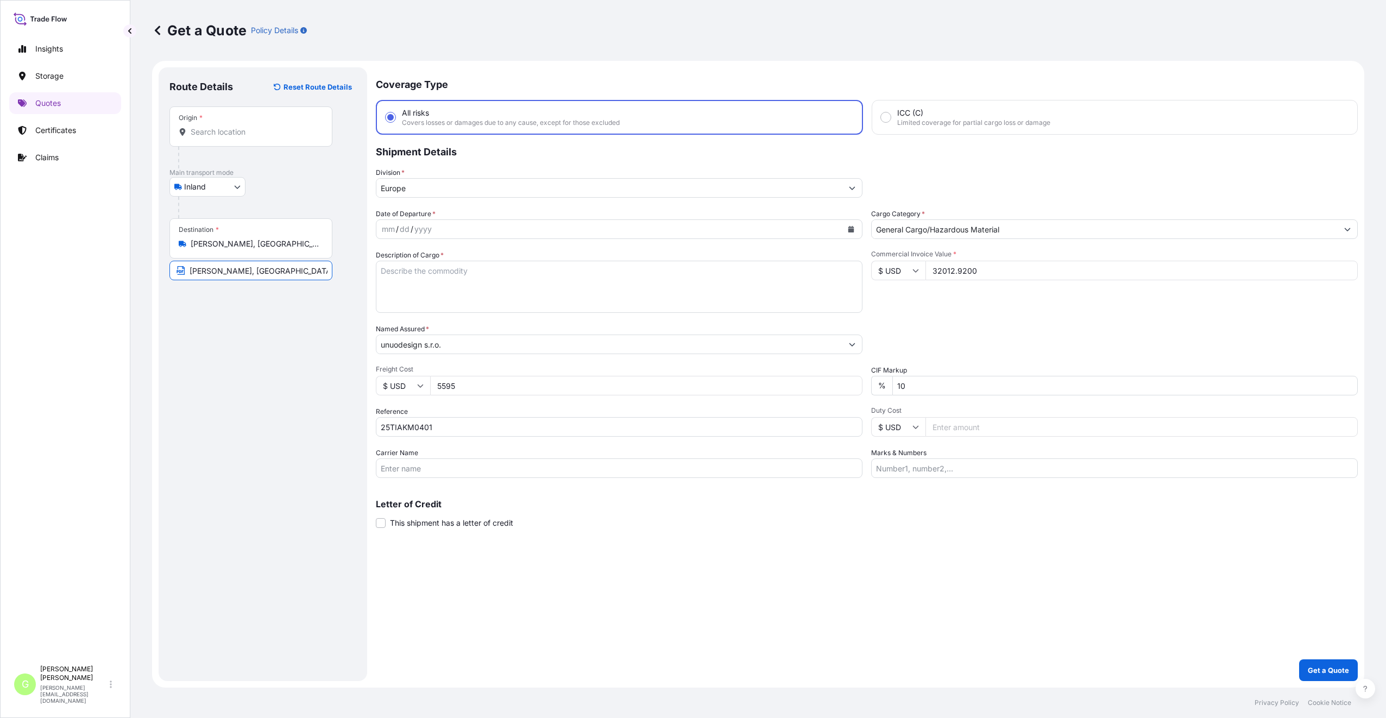
click at [239, 332] on div "Route Details Reset Route Details Place of loading Road / Inland Road / Inland …" at bounding box center [262, 374] width 187 height 592
click at [217, 129] on input "Origin *" at bounding box center [255, 132] width 128 height 11
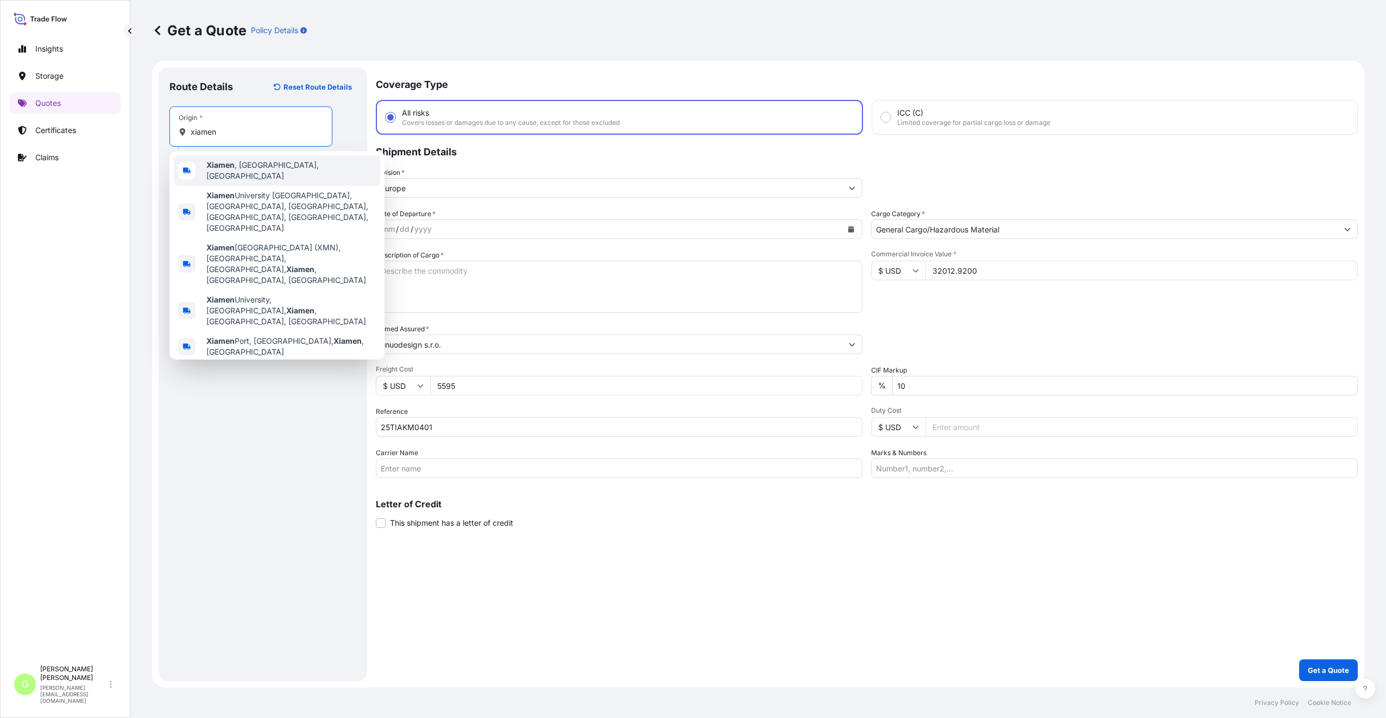
click at [228, 169] on b "Xiamen" at bounding box center [220, 164] width 28 height 9
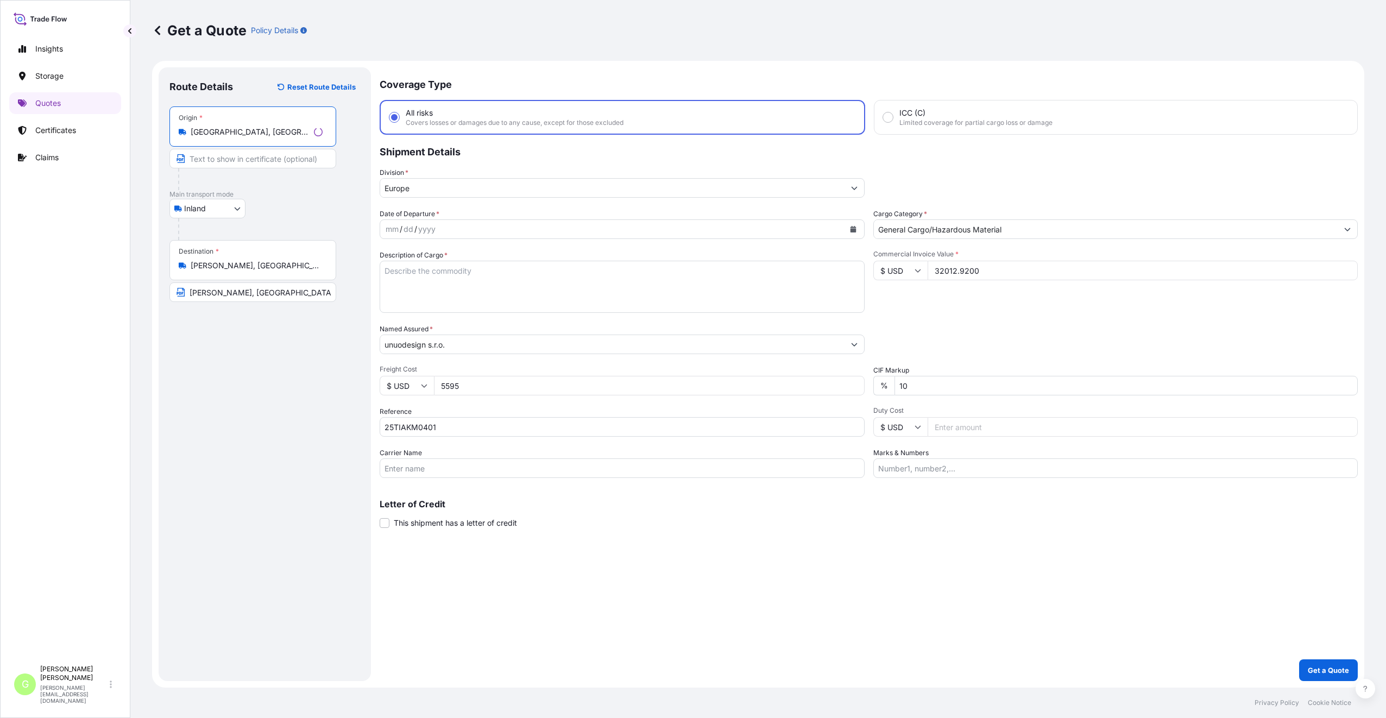
type input "Xiamen, Fujian, China"
click at [219, 163] on input "Text to appear on certificate" at bounding box center [252, 159] width 167 height 20
type input "Xiamen, China"
click at [229, 401] on div "Route Details Reset Route Details Place of loading Road / Inland Road / Inland …" at bounding box center [262, 374] width 187 height 592
click at [338, 398] on div "Route Details Reset Route Details Place of loading Road / Inland Road / Inland …" at bounding box center [262, 374] width 187 height 592
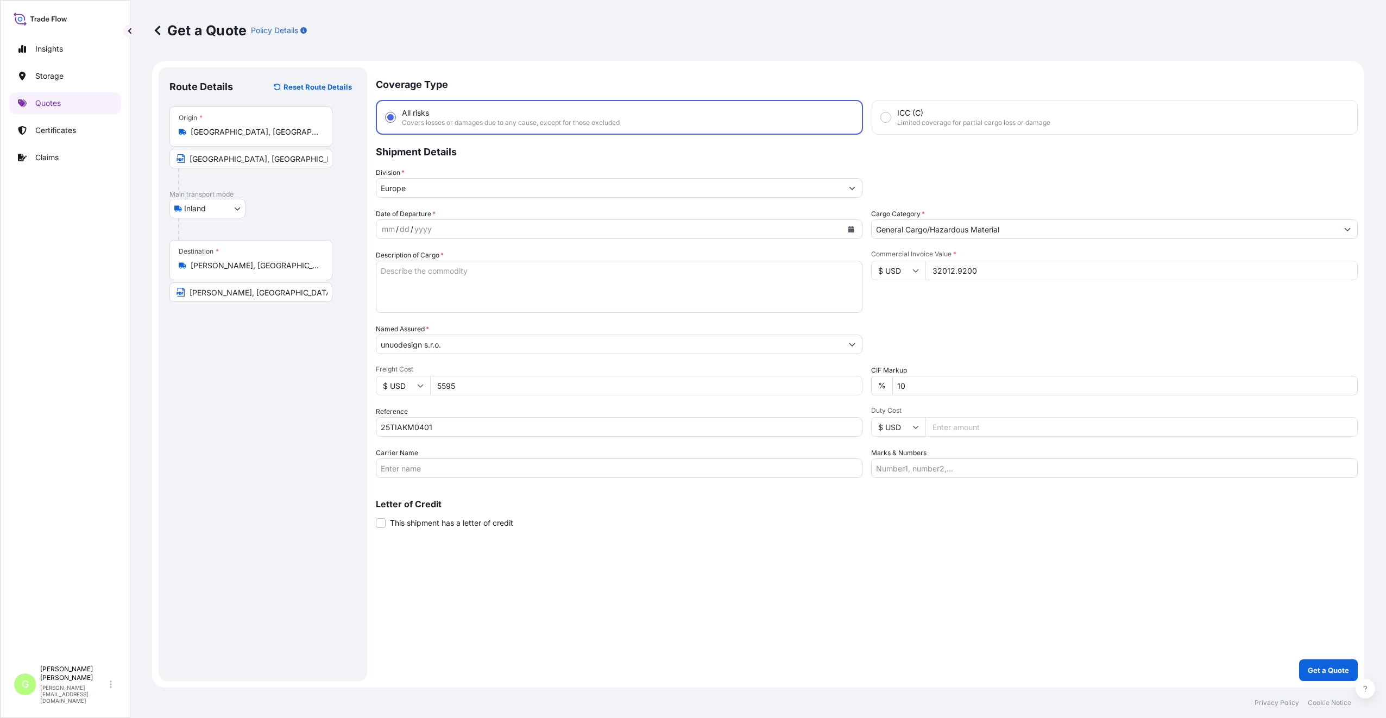
click at [849, 230] on icon "Calendar" at bounding box center [851, 229] width 6 height 7
click at [511, 364] on div "23" at bounding box center [519, 363] width 20 height 20
click at [399, 470] on input "Carrier Name" at bounding box center [619, 468] width 487 height 20
type input "CFS CESKA TREBOVA S.R.O."
click at [437, 271] on textarea "Description of Cargo *" at bounding box center [619, 287] width 487 height 52
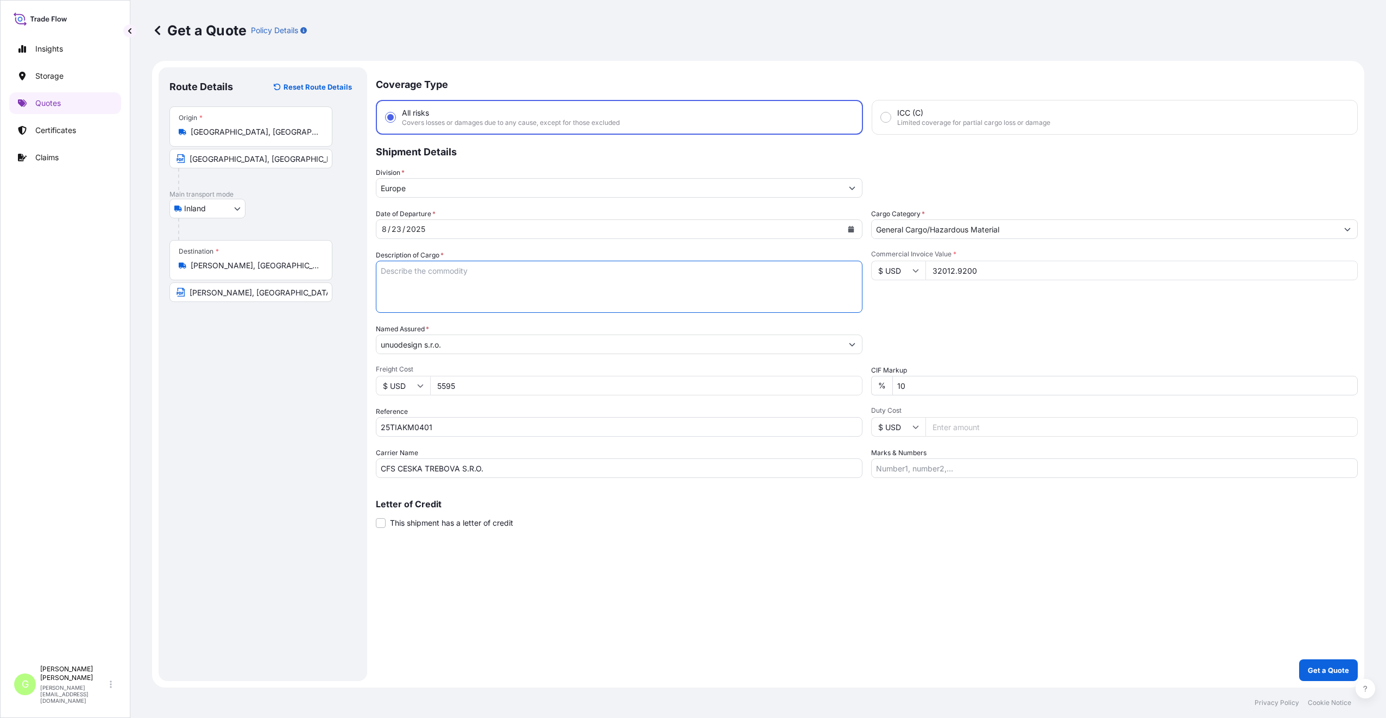
paste textarea "Backpack"
type textarea "Backpack"
click at [1341, 670] on p "Get a Quote" at bounding box center [1328, 670] width 41 height 11
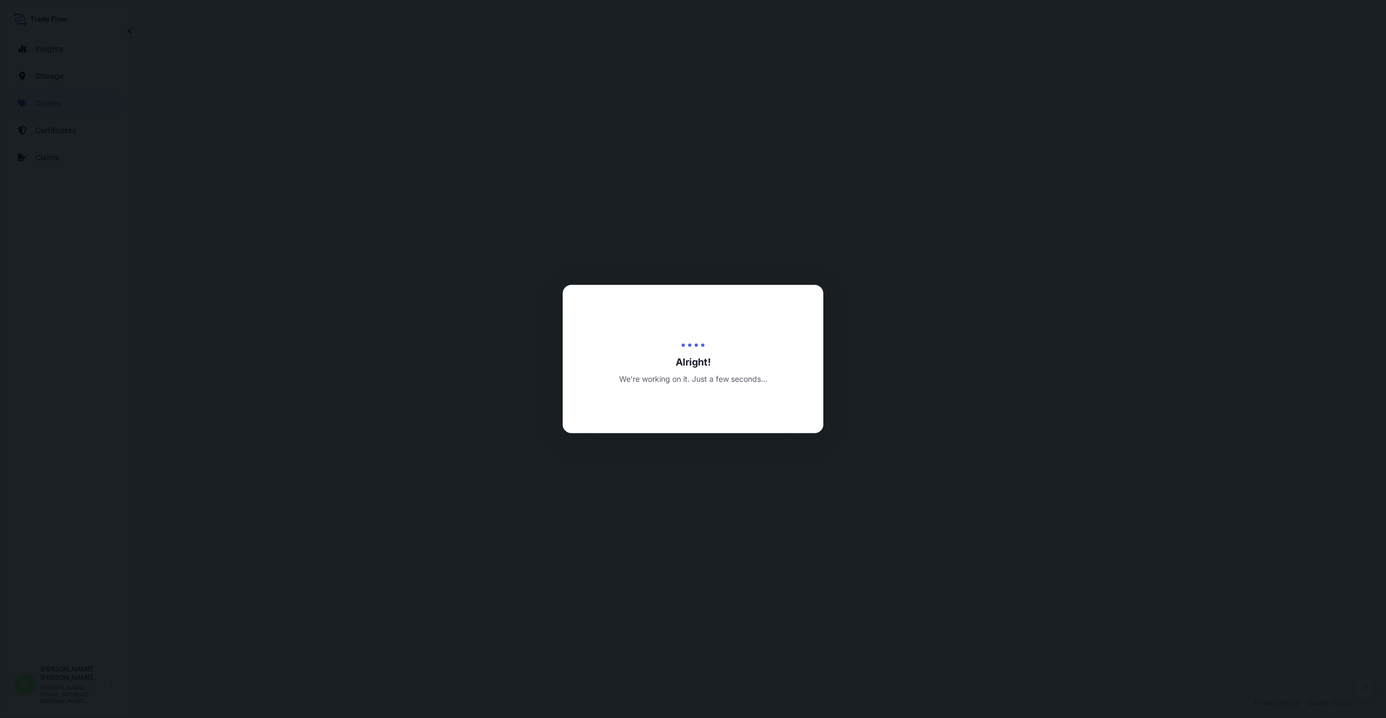
select select "Inland"
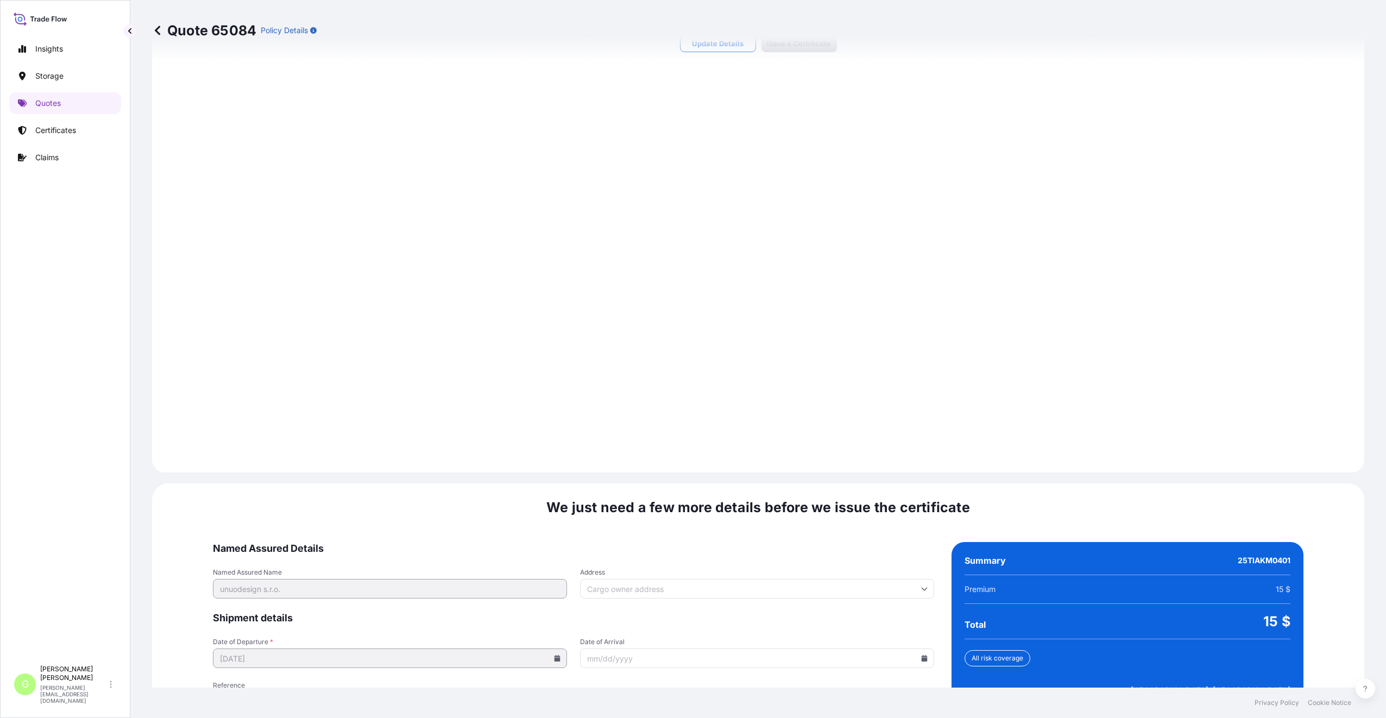
scroll to position [1308, 0]
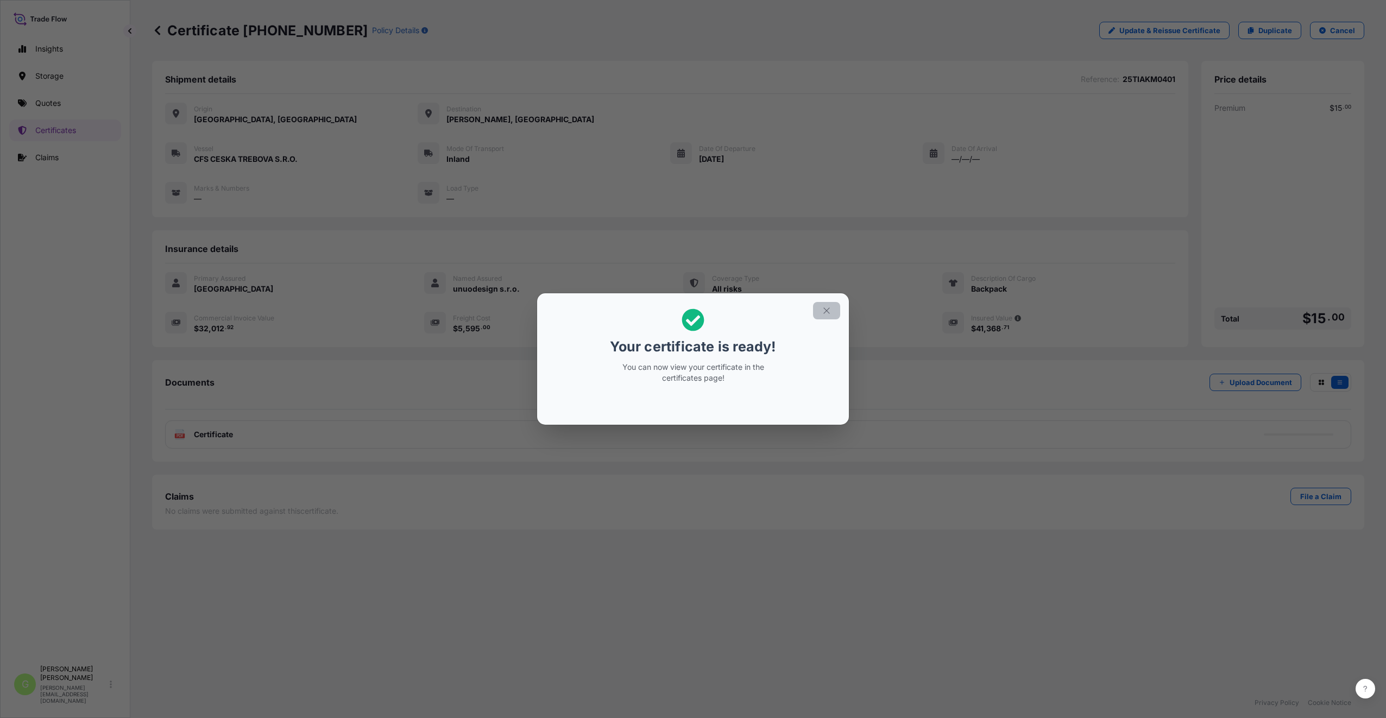
click at [823, 308] on icon "button" at bounding box center [827, 311] width 10 height 10
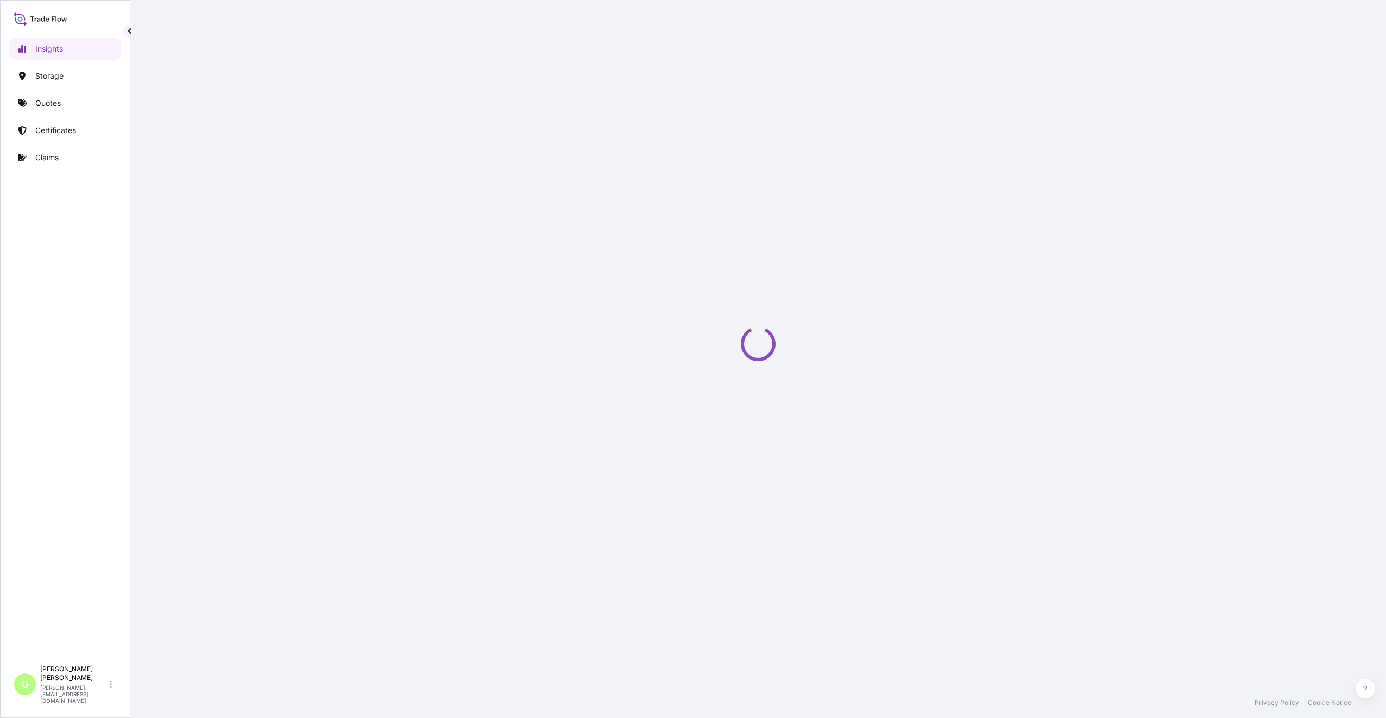
select select "2025"
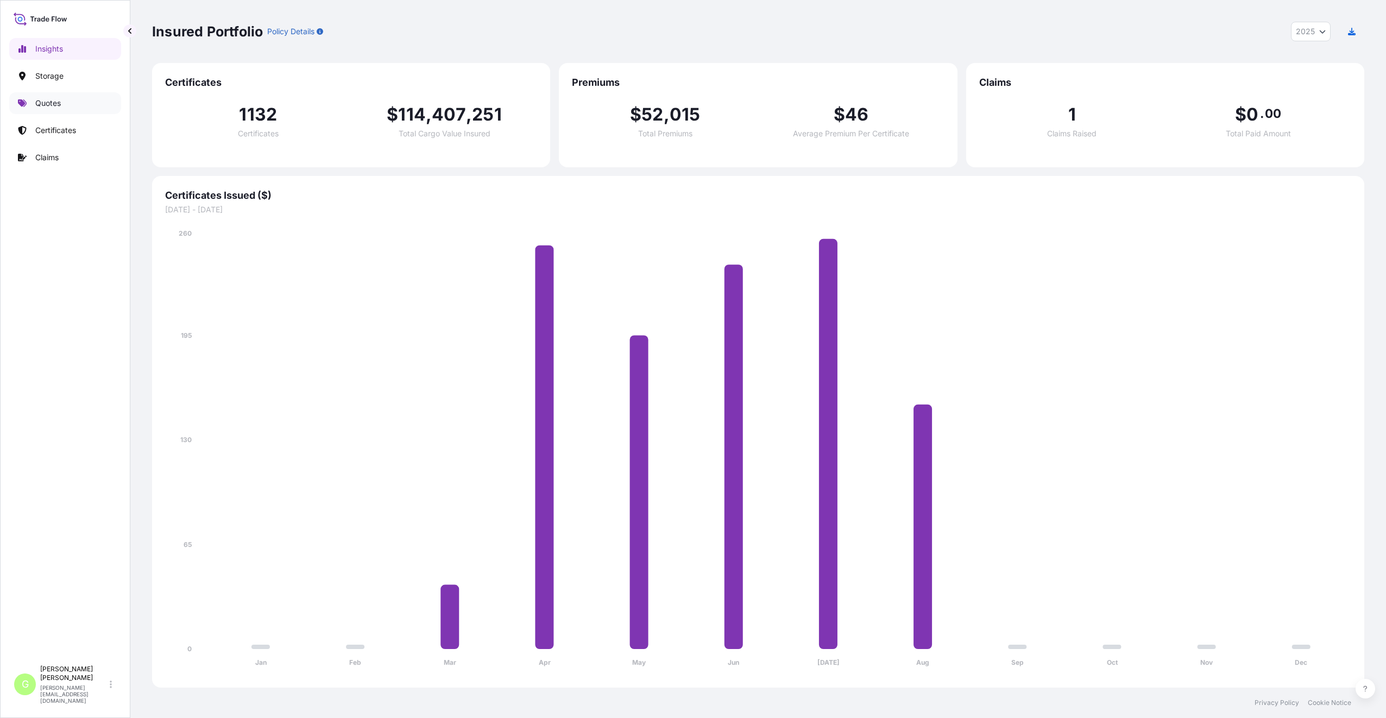
click at [43, 102] on p "Quotes" at bounding box center [48, 103] width 26 height 11
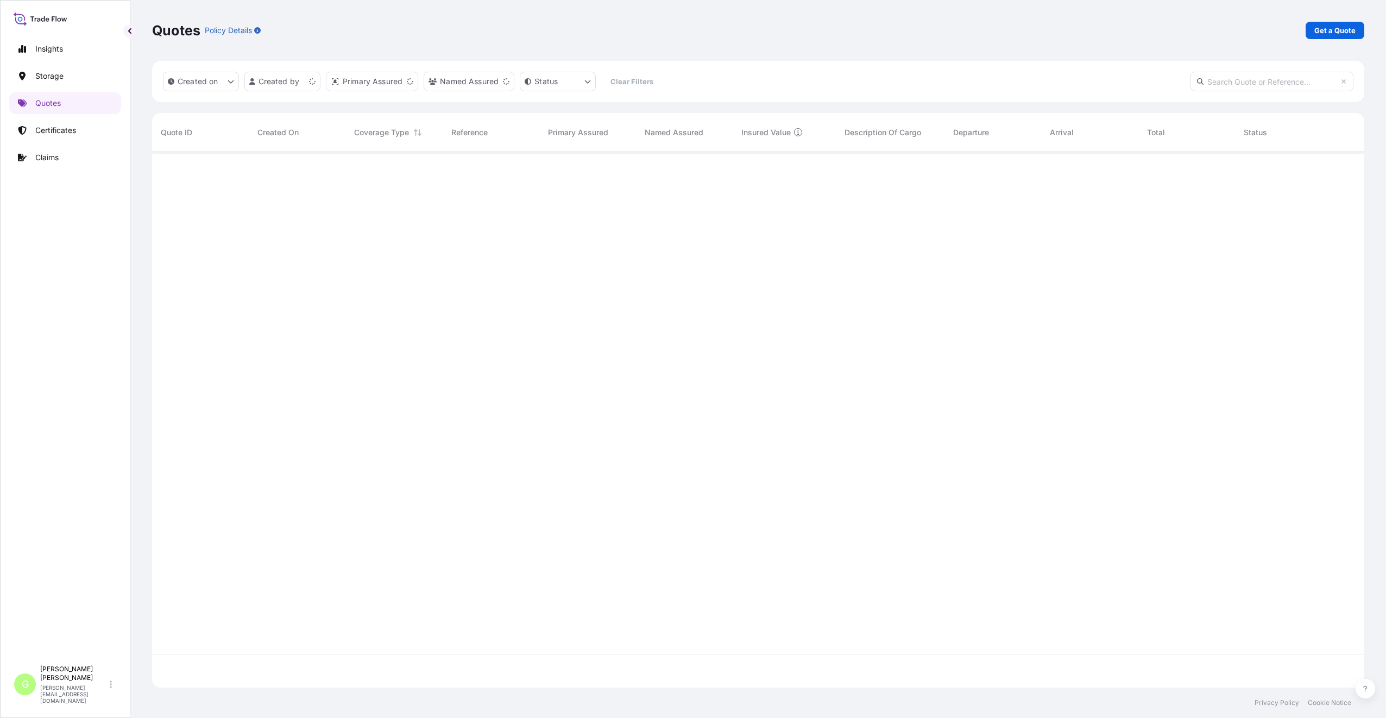
scroll to position [533, 1204]
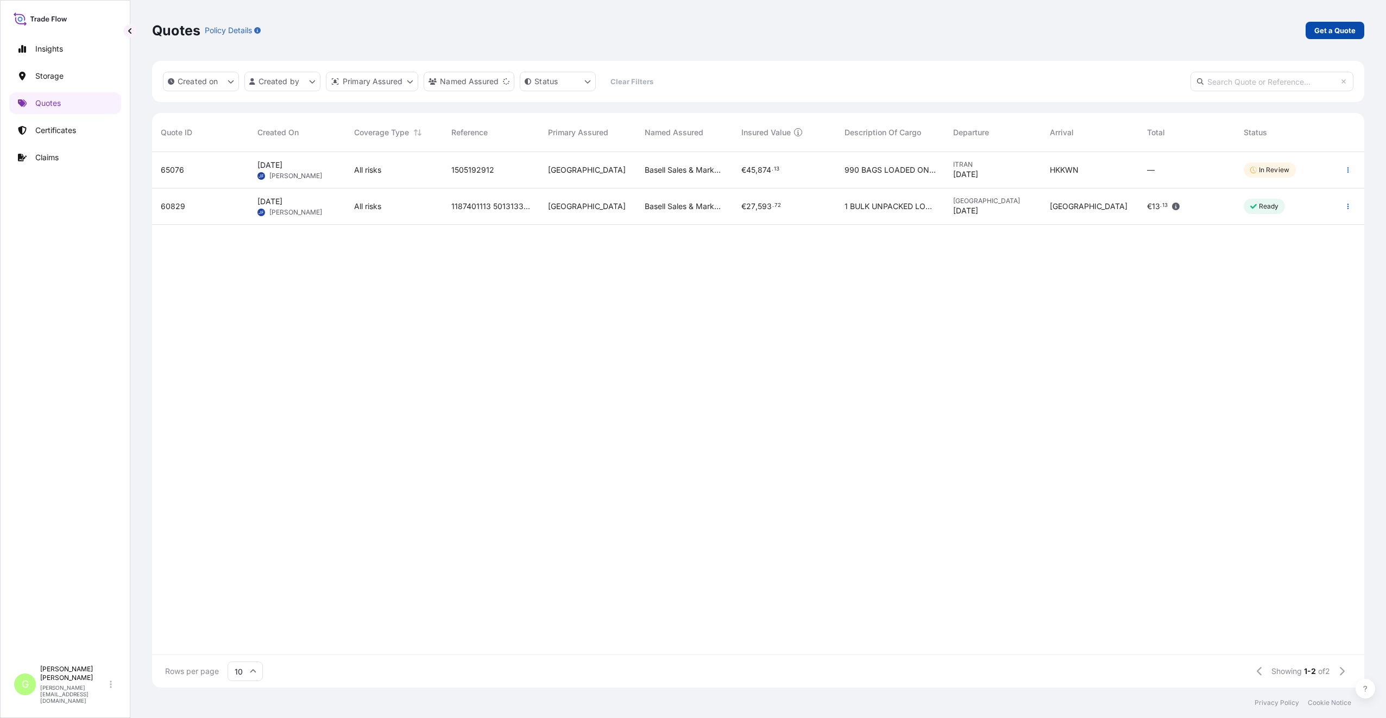
click at [1323, 29] on p "Get a Quote" at bounding box center [1335, 30] width 41 height 11
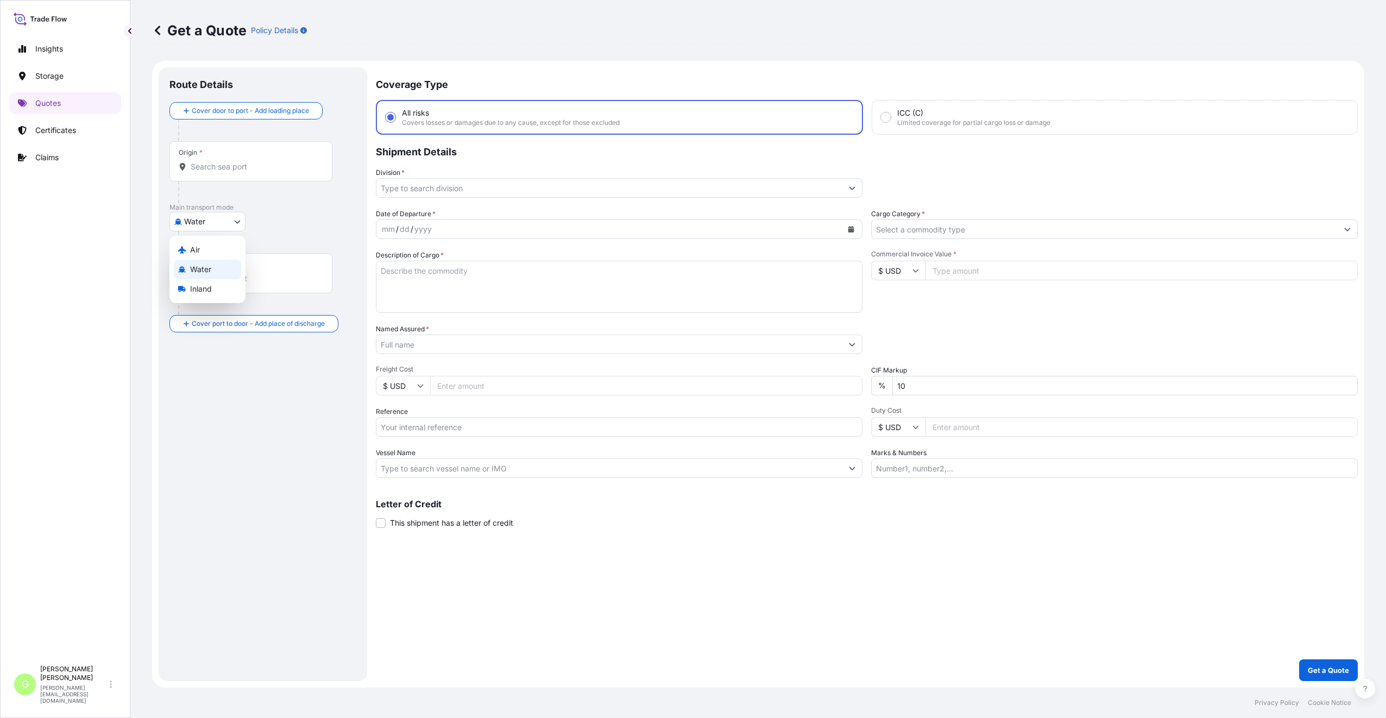
click at [181, 216] on body "Insights Storage Quotes Certificates Claims G [PERSON_NAME] [PERSON_NAME][EMAIL…" at bounding box center [693, 359] width 1386 height 718
click at [193, 286] on span "Inland" at bounding box center [201, 289] width 22 height 11
select select "Inland"
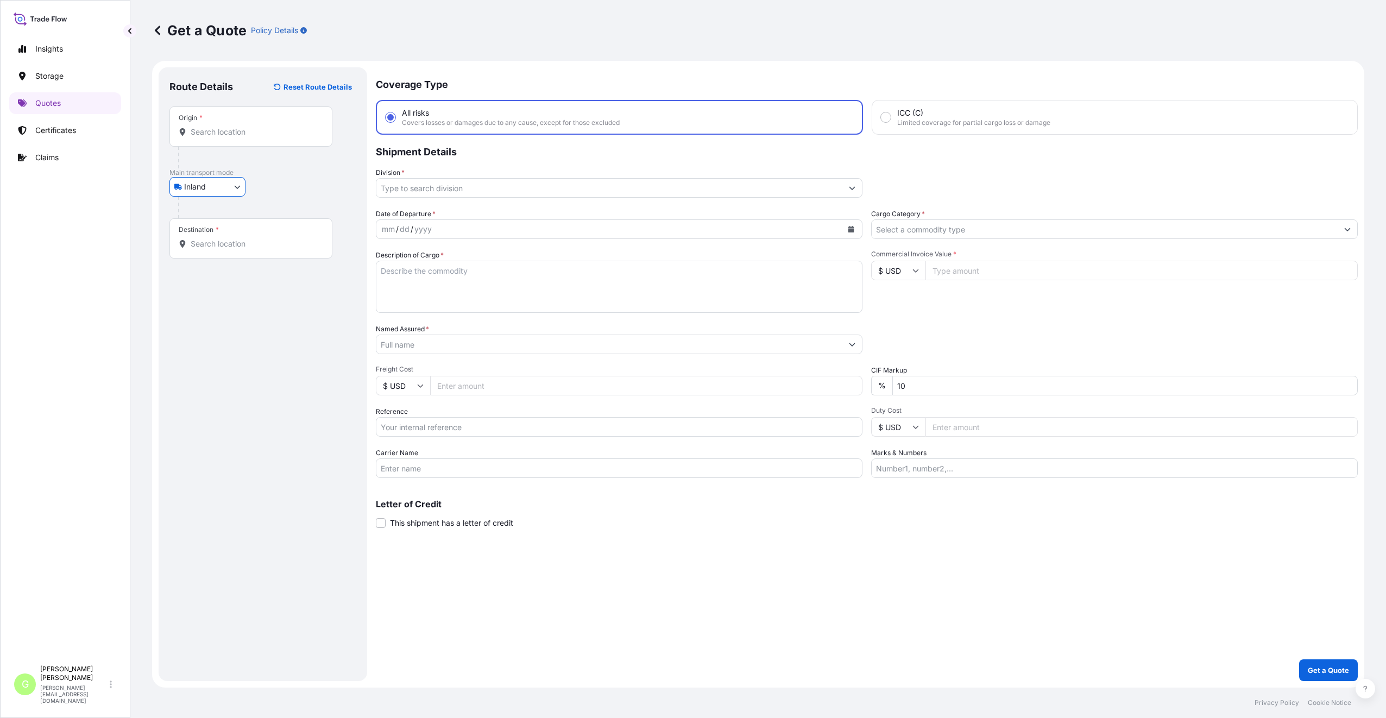
click at [434, 185] on input "Division *" at bounding box center [609, 188] width 466 height 20
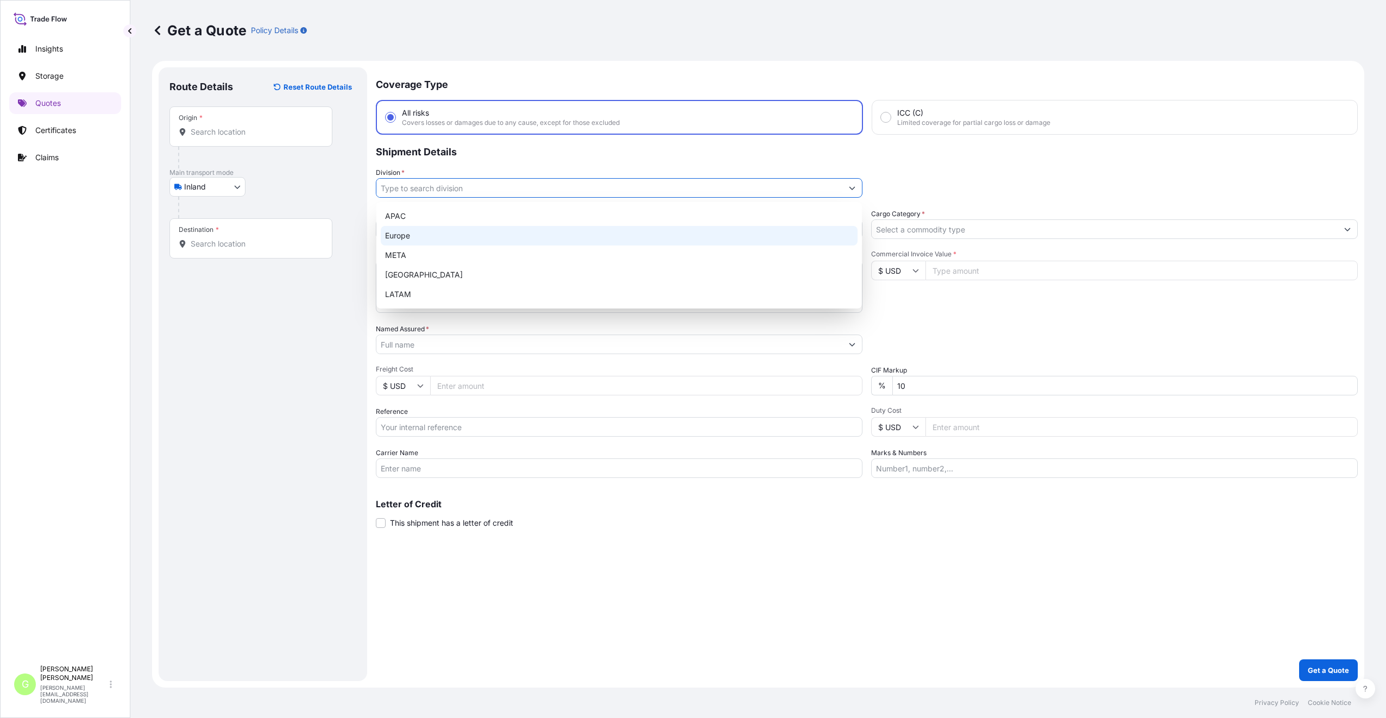
click at [401, 235] on div "Europe" at bounding box center [619, 236] width 477 height 20
type input "Europe"
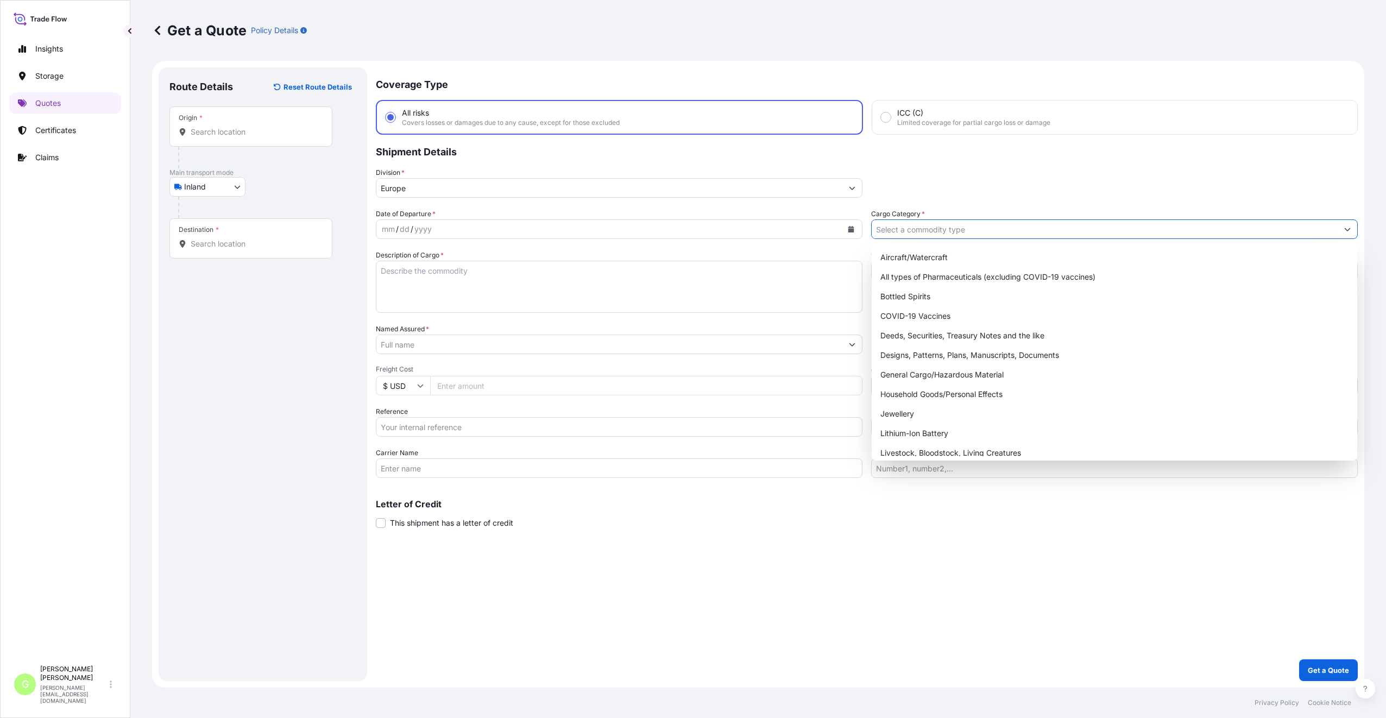
click at [915, 225] on input "Cargo Category *" at bounding box center [1105, 229] width 466 height 20
click at [909, 367] on div "General Cargo/Hazardous Material" at bounding box center [1114, 375] width 477 height 20
type input "General Cargo/Hazardous Material"
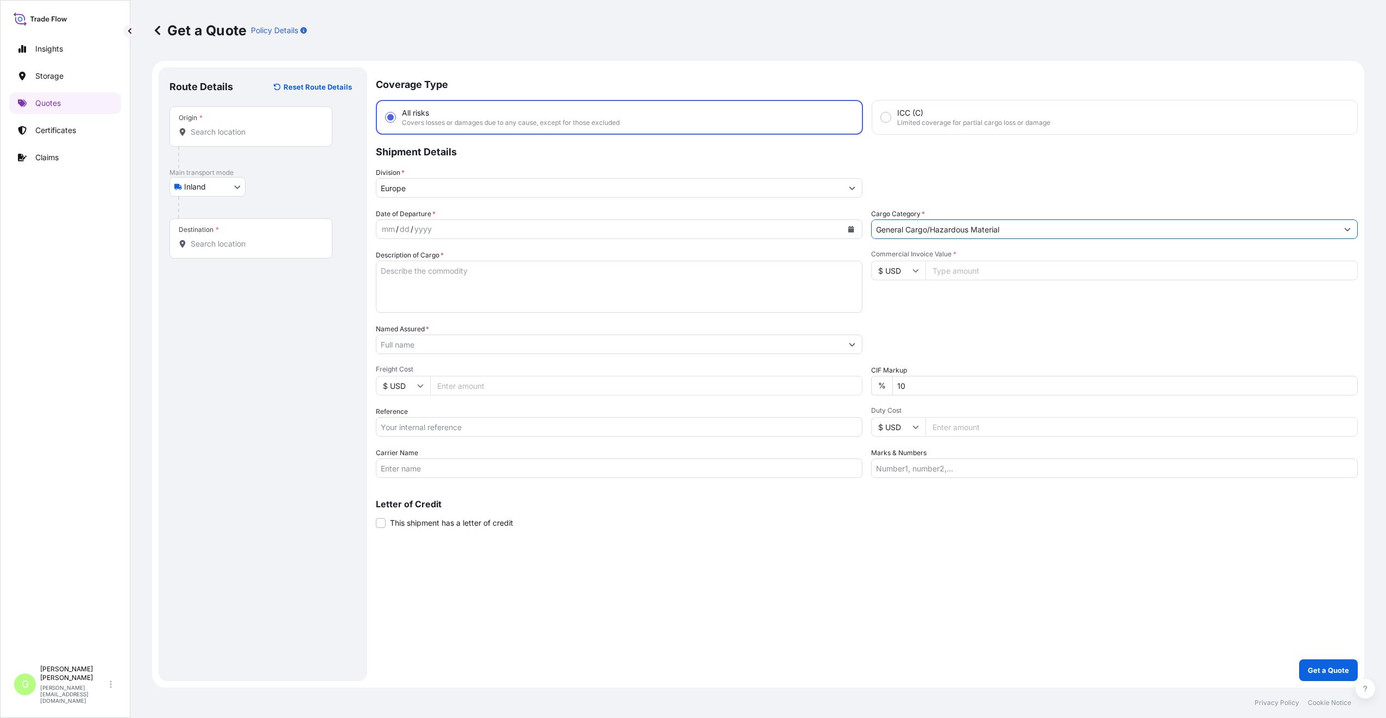
click at [400, 426] on input "Reference" at bounding box center [619, 427] width 487 height 20
paste input "25TIAOM0399"
type input "25TIAOM0399"
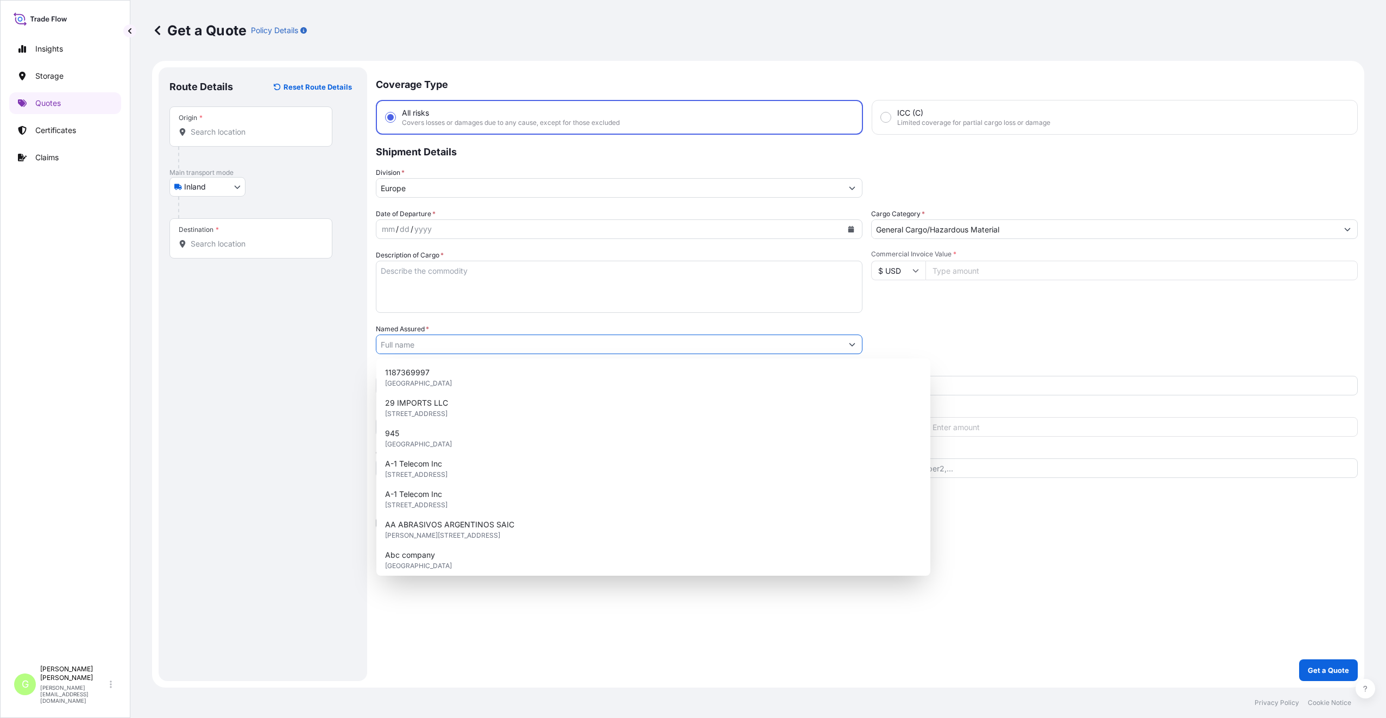
click at [391, 345] on input "Named Assured *" at bounding box center [609, 345] width 466 height 20
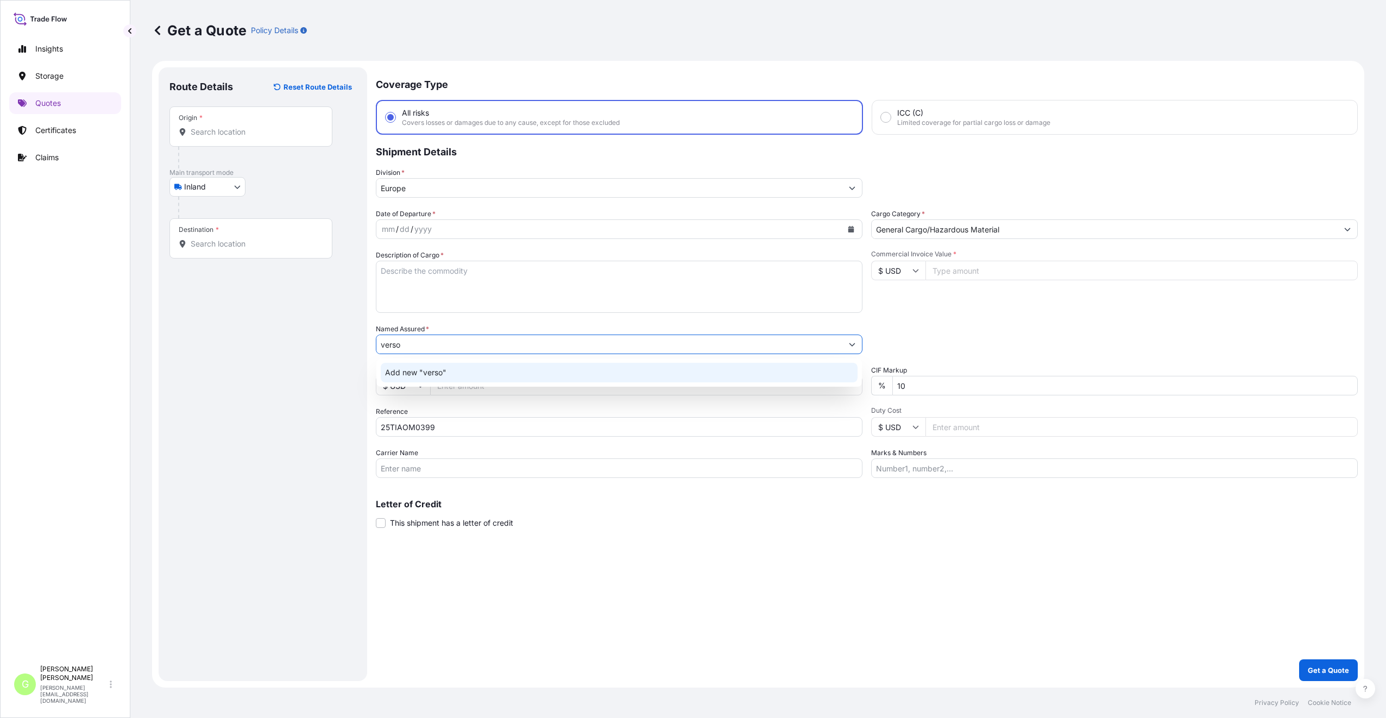
drag, startPoint x: 425, startPoint y: 348, endPoint x: 360, endPoint y: 345, distance: 65.2
click at [360, 345] on form "Route Details Reset Route Details Place of loading Road / Inland Road / Inland …" at bounding box center [758, 374] width 1212 height 627
paste input "Versotrade s.r.o."
type input "Versotrade s.r.o."
click at [426, 373] on span "Add new "Versotrade s.r.o."" at bounding box center [434, 372] width 99 height 11
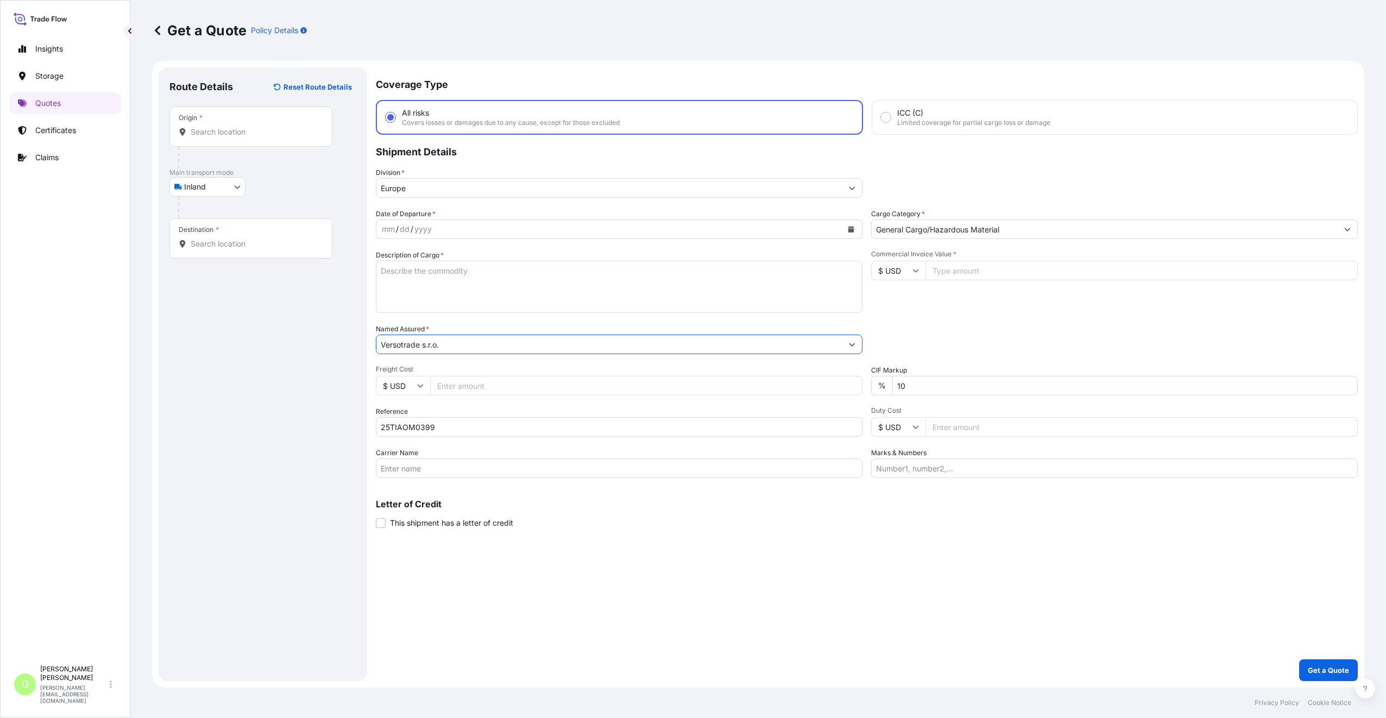
click at [399, 467] on input "Carrier Name" at bounding box center [619, 468] width 487 height 20
type input "BOXLINE UCL"
click at [966, 268] on input "Commercial Invoice Value *" at bounding box center [1142, 271] width 432 height 20
paste input "164220.0000"
type input "164220.0000"
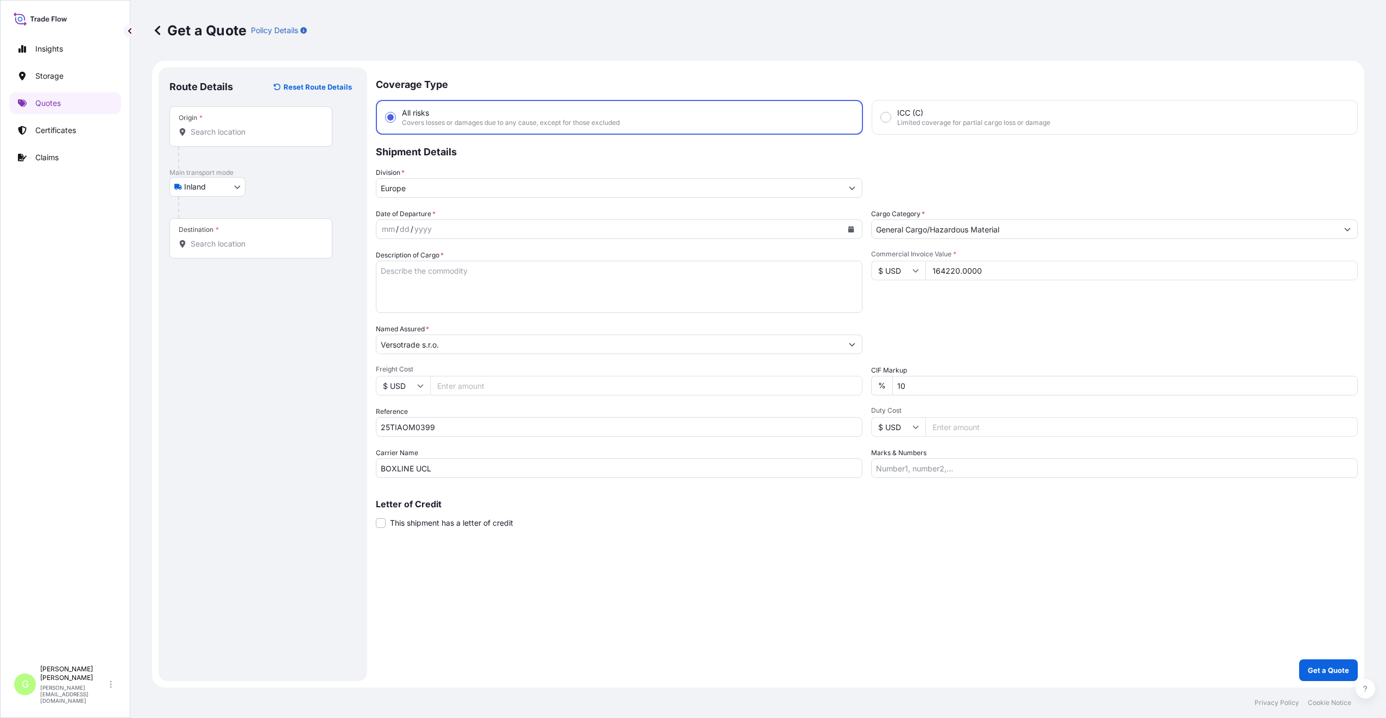
click at [475, 390] on input "Freight Cost" at bounding box center [646, 386] width 432 height 20
paste input "8550"
type input "8550"
drag, startPoint x: 230, startPoint y: 401, endPoint x: 238, endPoint y: 397, distance: 9.2
click at [230, 400] on div "Route Details Reset Route Details Place of loading Road / Inland Road / Inland …" at bounding box center [262, 374] width 187 height 592
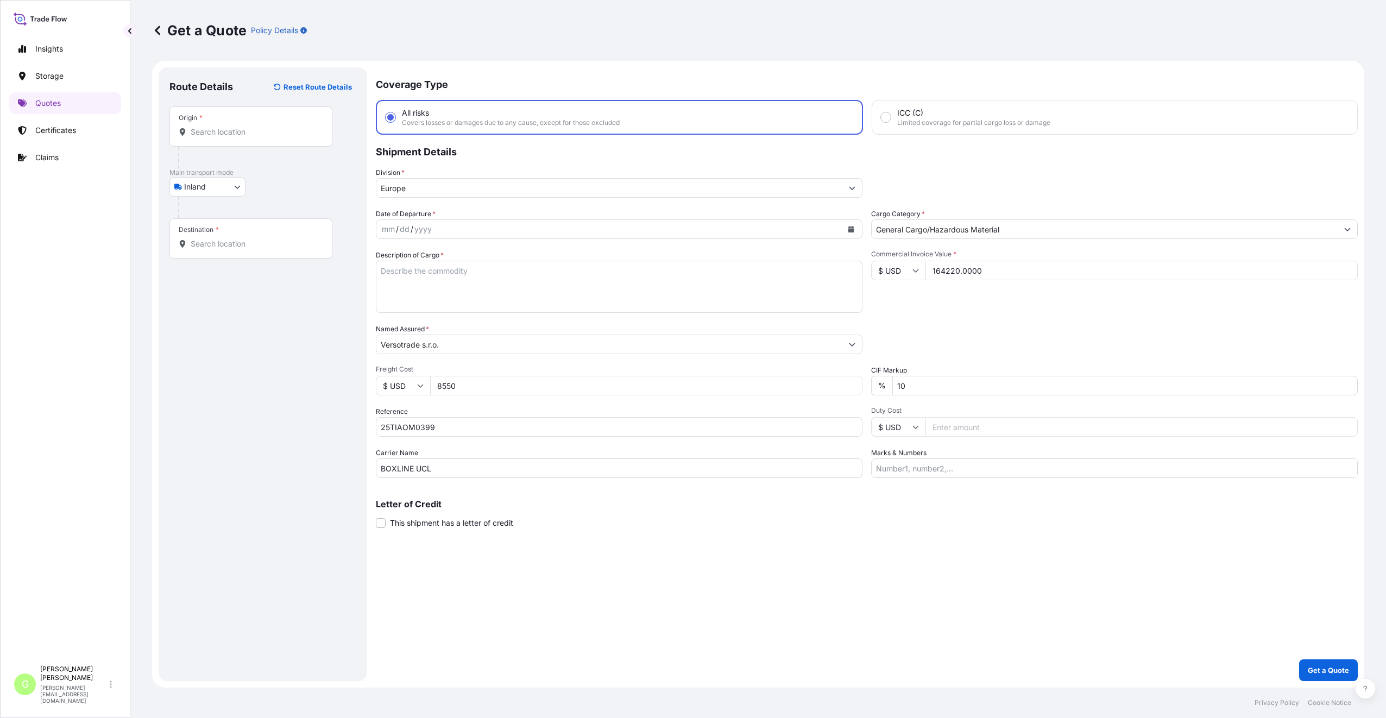
click at [849, 229] on icon "Calendar" at bounding box center [851, 229] width 6 height 7
click at [520, 358] on div "23" at bounding box center [519, 363] width 20 height 20
click at [423, 271] on textarea "Description of Cargo *" at bounding box center [619, 287] width 487 height 52
paste textarea "box making machine"
type textarea "box making machine"
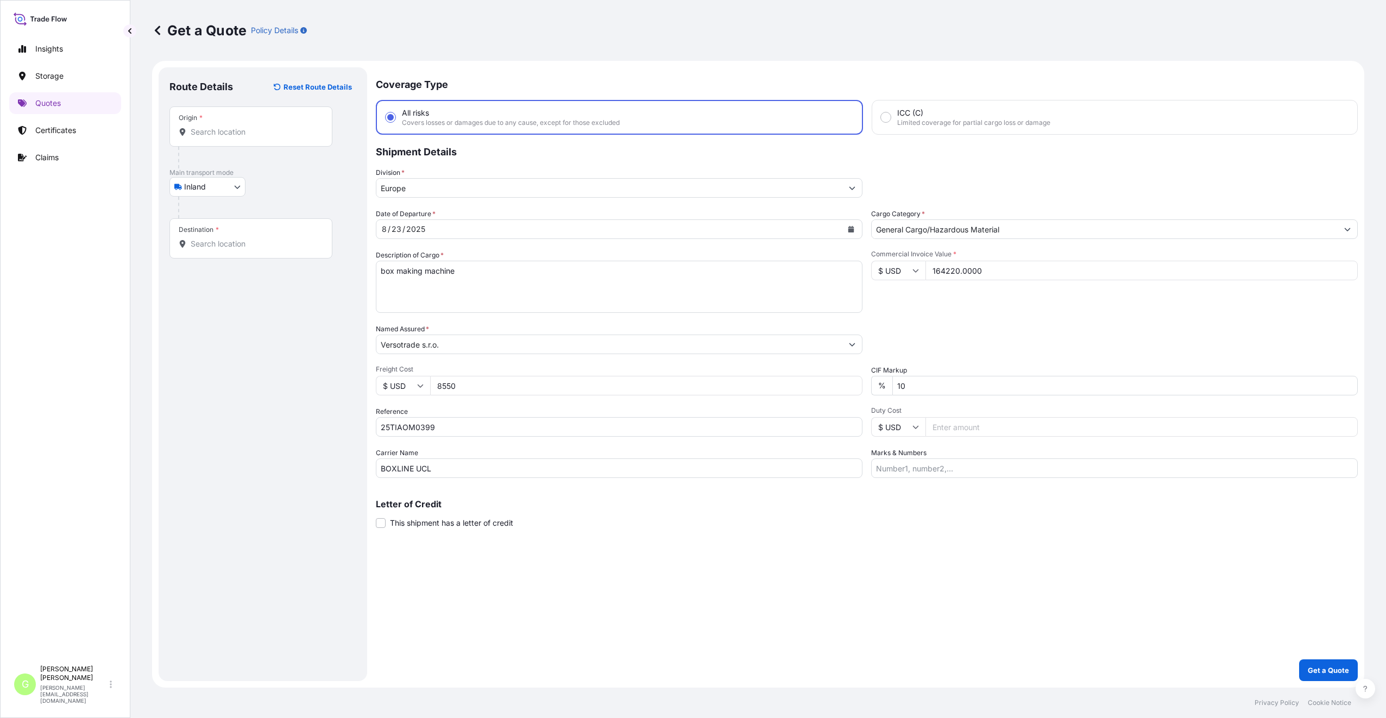
click at [631, 613] on div "Coverage Type All risks Covers losses or damages due to any cause, except for t…" at bounding box center [867, 374] width 982 height 614
click at [257, 236] on div "Destination *" at bounding box center [250, 238] width 163 height 40
click at [257, 238] on input "Destination *" at bounding box center [255, 243] width 128 height 11
drag, startPoint x: 257, startPoint y: 236, endPoint x: 218, endPoint y: 247, distance: 41.1
click at [219, 250] on div "Destination *" at bounding box center [250, 238] width 163 height 40
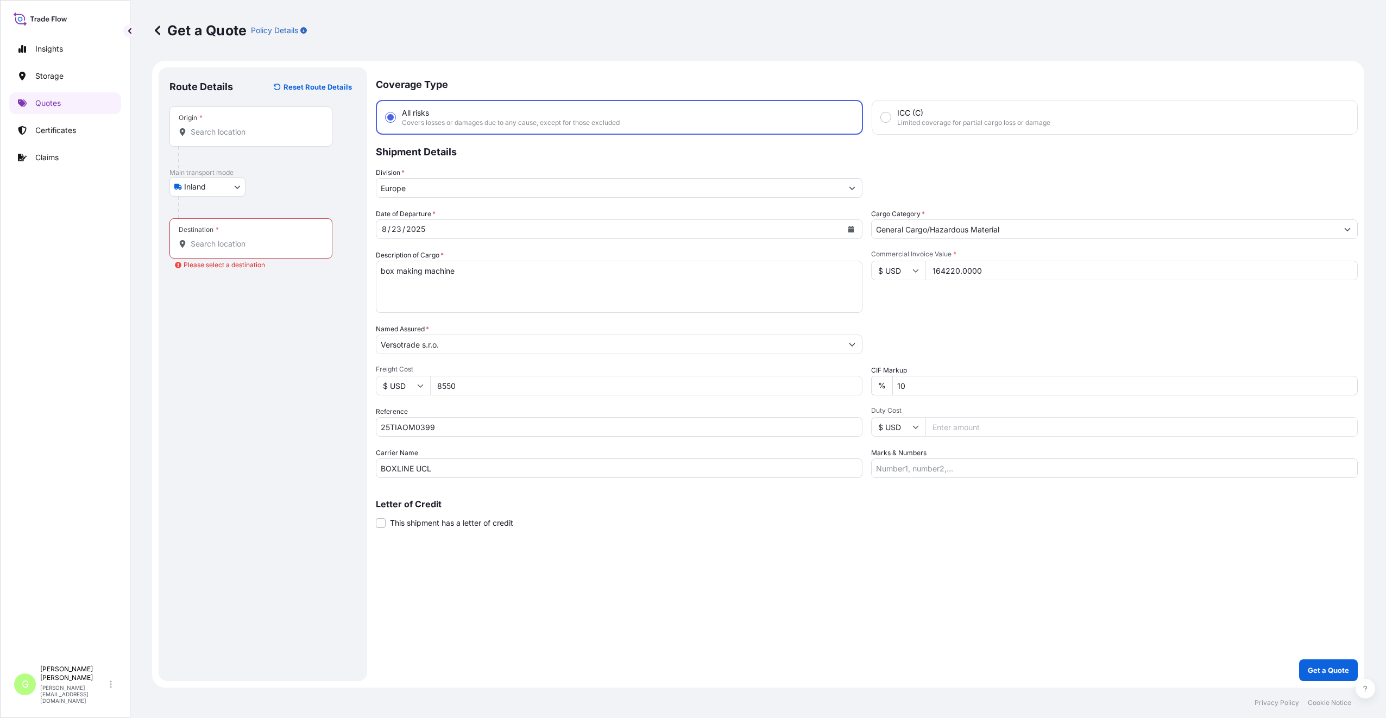
click at [219, 249] on input "Destination * Please select a destination" at bounding box center [255, 243] width 128 height 11
paste input "[PERSON_NAME]"
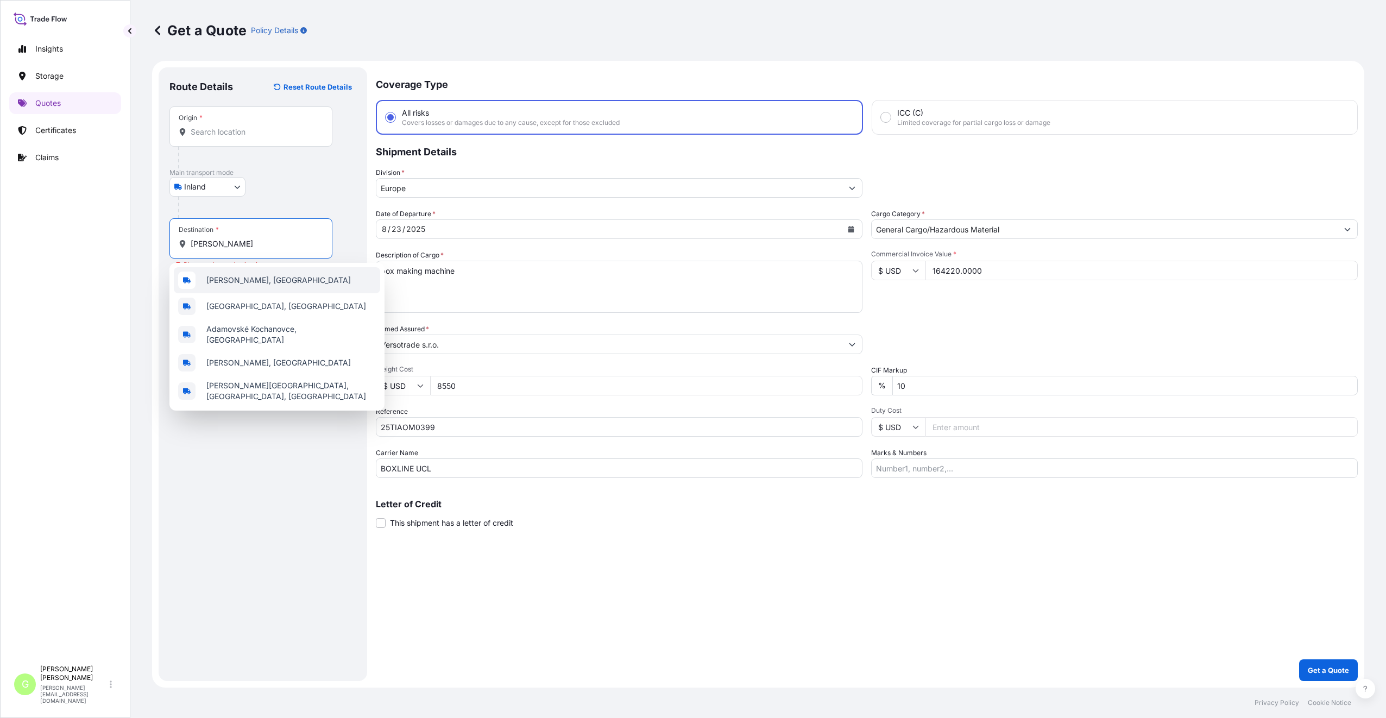
click at [219, 276] on span "[PERSON_NAME], [GEOGRAPHIC_DATA]" at bounding box center [278, 280] width 144 height 11
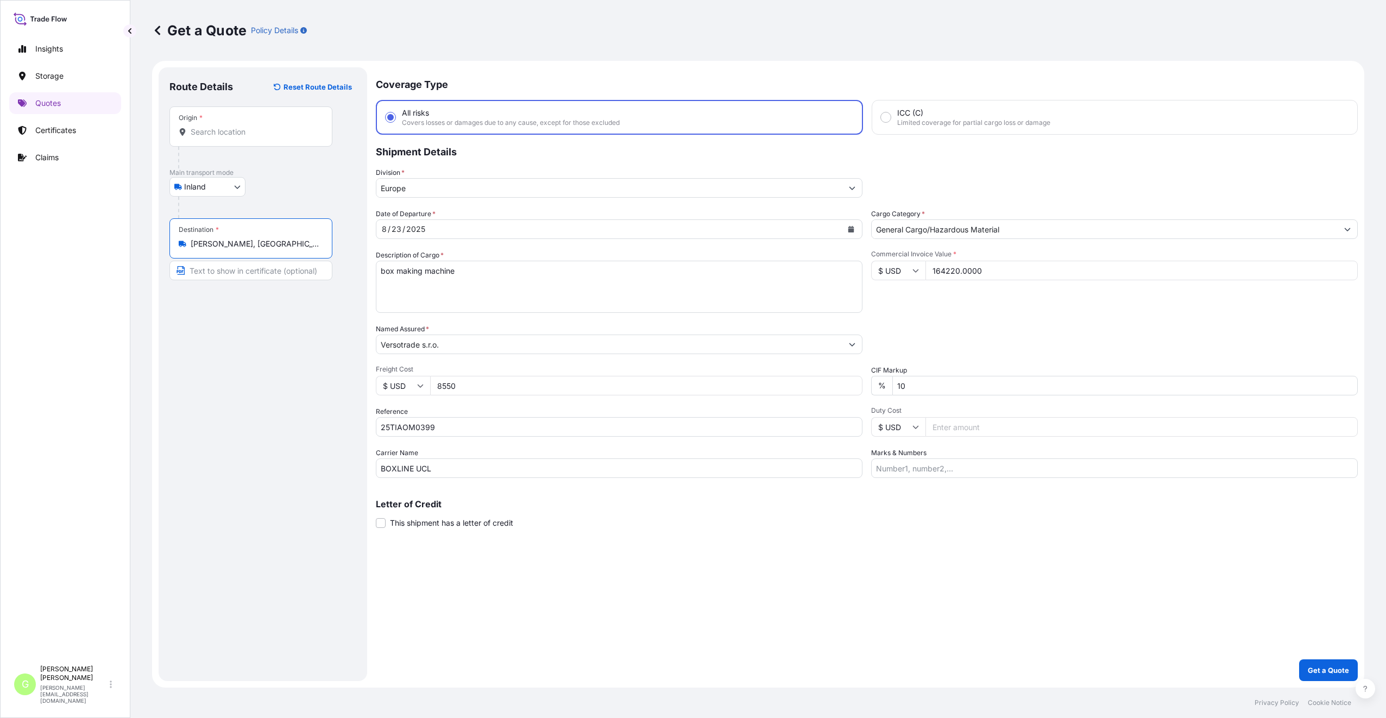
type input "[PERSON_NAME], [GEOGRAPHIC_DATA]"
click at [212, 260] on div "Destination * [PERSON_NAME], [GEOGRAPHIC_DATA]" at bounding box center [264, 249] width 191 height 62
click at [213, 267] on input "Text to appear on certificate" at bounding box center [250, 271] width 163 height 20
paste input "[PERSON_NAME]"
type input "[PERSON_NAME] [GEOGRAPHIC_DATA]"
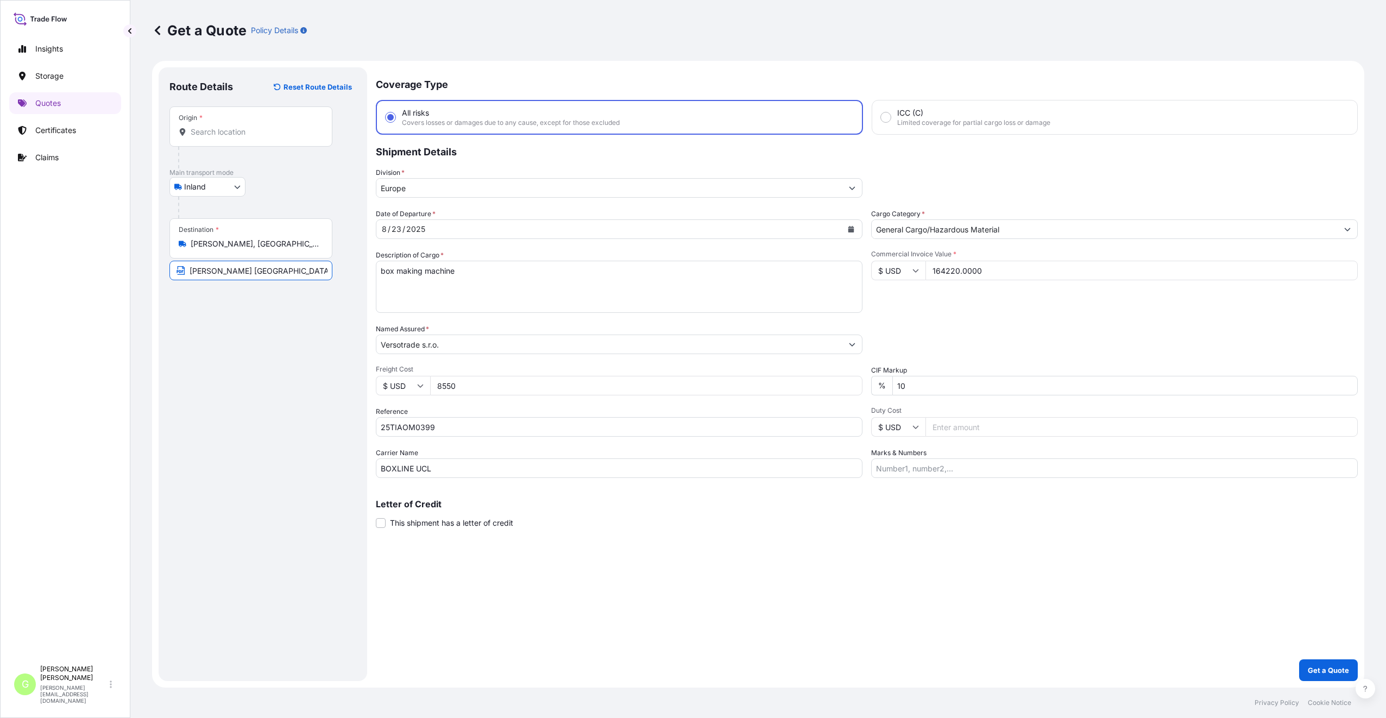
click at [210, 125] on div "Origin *" at bounding box center [250, 126] width 163 height 40
click at [210, 127] on input "Origin *" at bounding box center [255, 132] width 128 height 11
click at [200, 132] on input "Origin * Please select an origin" at bounding box center [255, 132] width 128 height 11
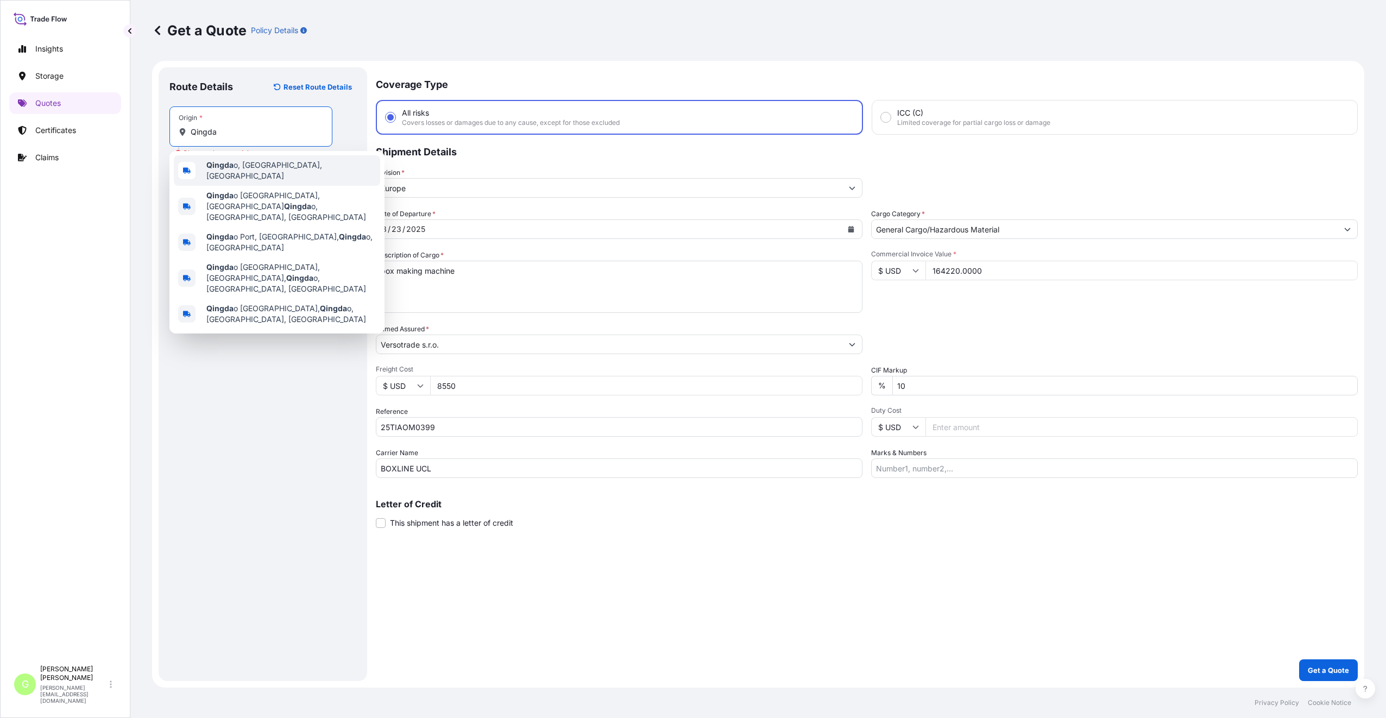
click at [267, 167] on span "Qingda o, [GEOGRAPHIC_DATA], [GEOGRAPHIC_DATA]" at bounding box center [290, 171] width 169 height 22
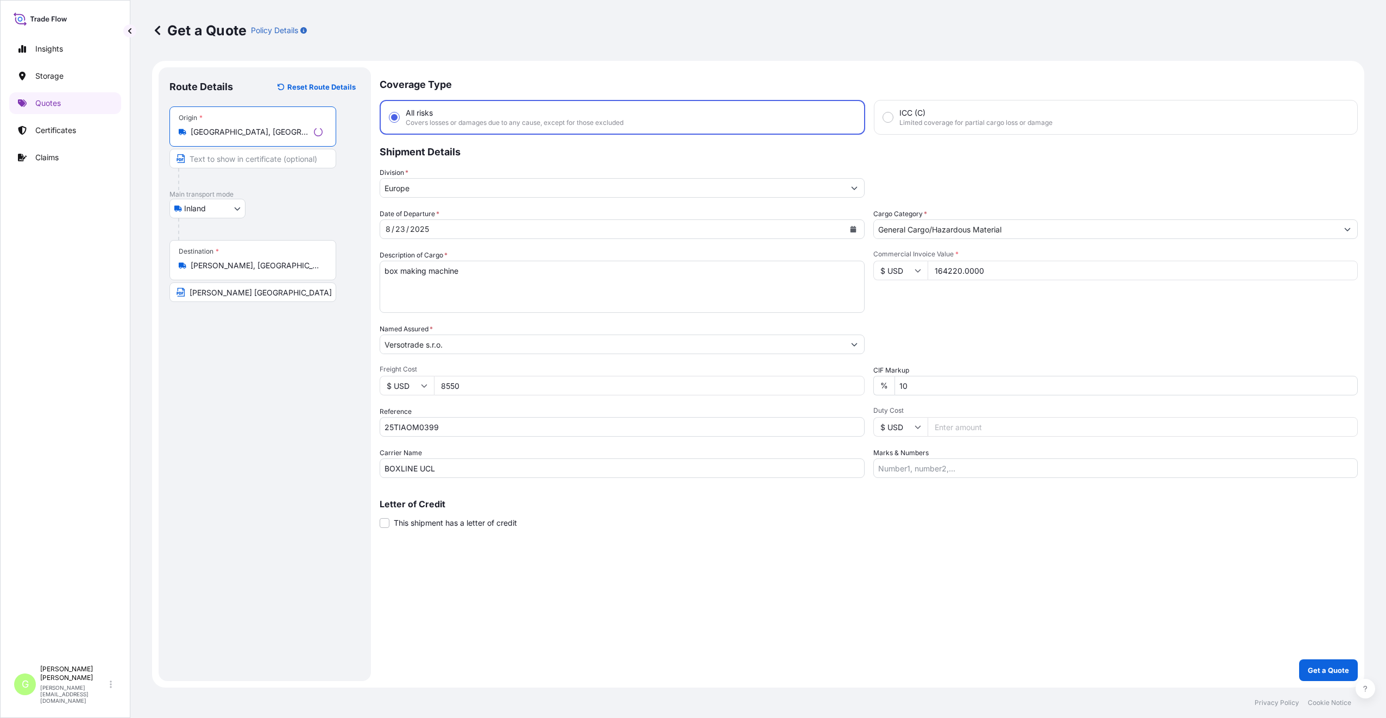
type input "[GEOGRAPHIC_DATA], [GEOGRAPHIC_DATA], [GEOGRAPHIC_DATA]"
click at [227, 163] on input "Text to appear on certificate" at bounding box center [252, 159] width 167 height 20
type input "[GEOGRAPHIC_DATA], [GEOGRAPHIC_DATA]"
click at [1323, 670] on p "Get a Quote" at bounding box center [1328, 670] width 41 height 11
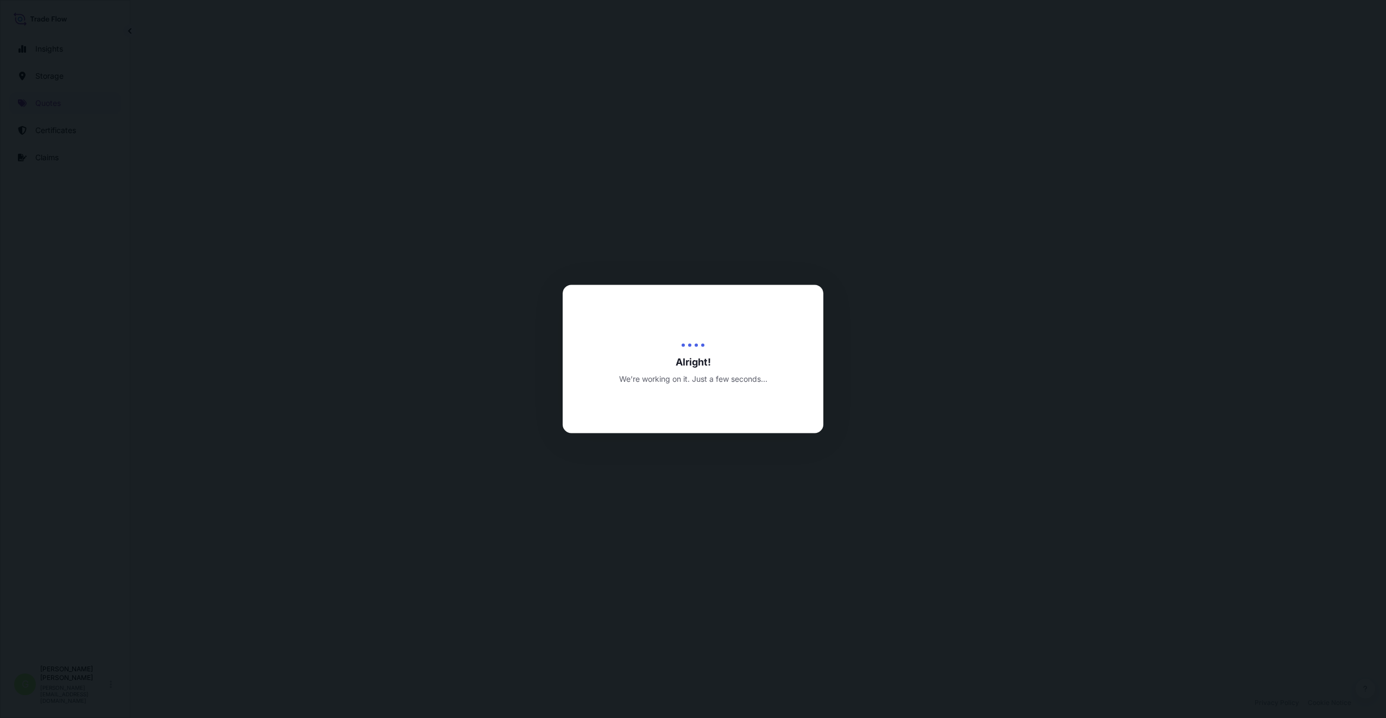
select select "Inland"
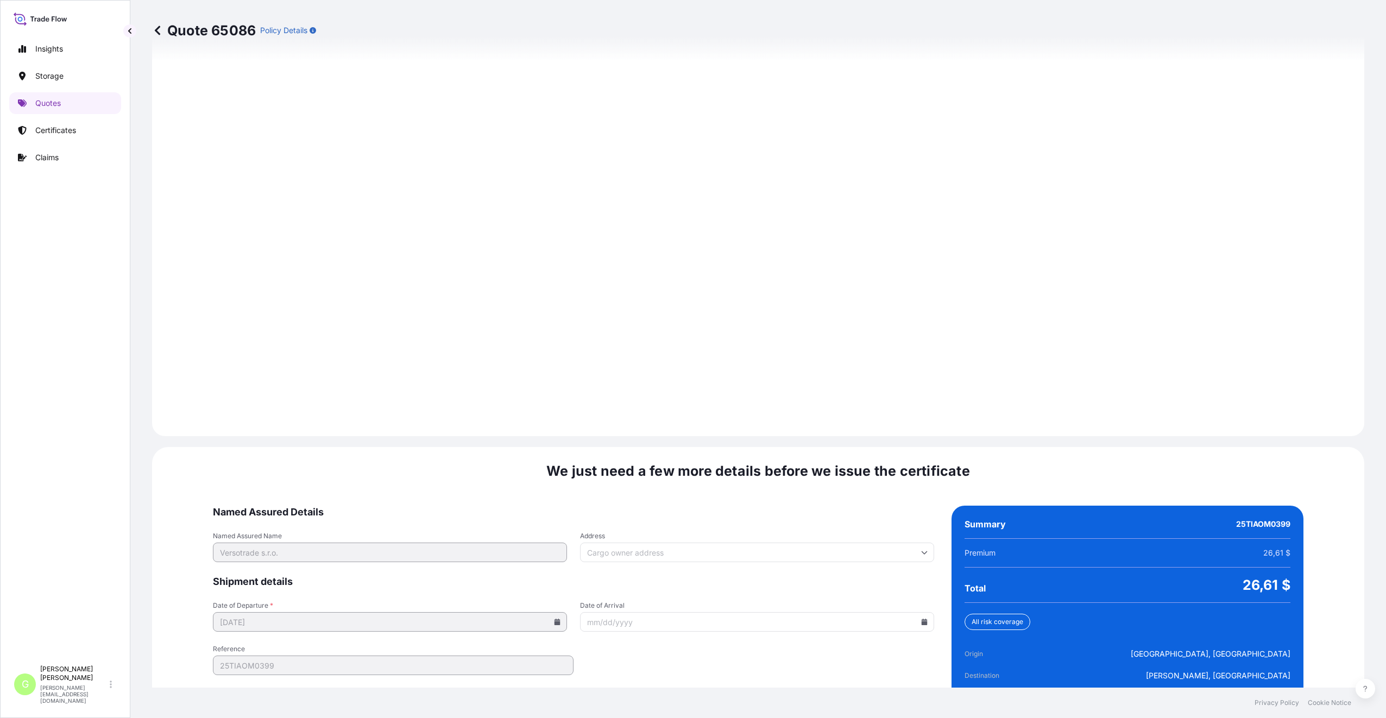
scroll to position [1308, 0]
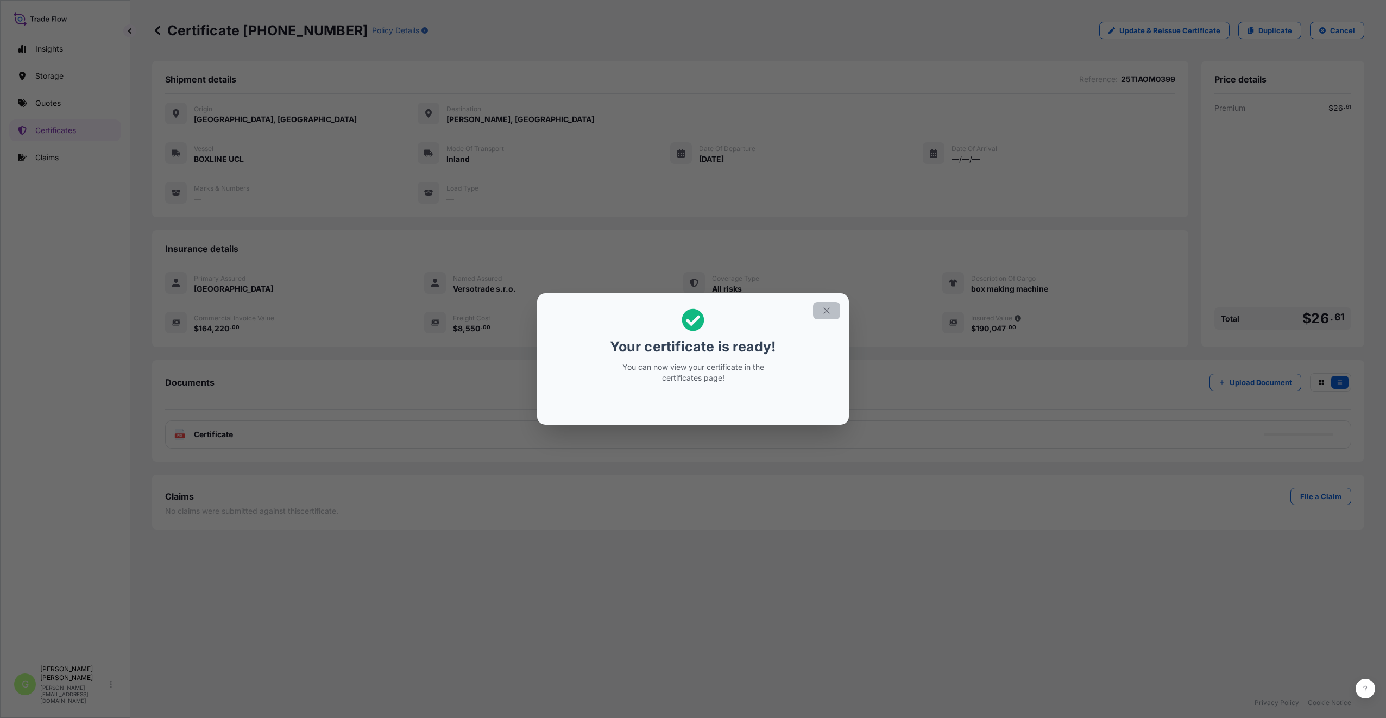
click at [831, 308] on icon "button" at bounding box center [827, 311] width 10 height 10
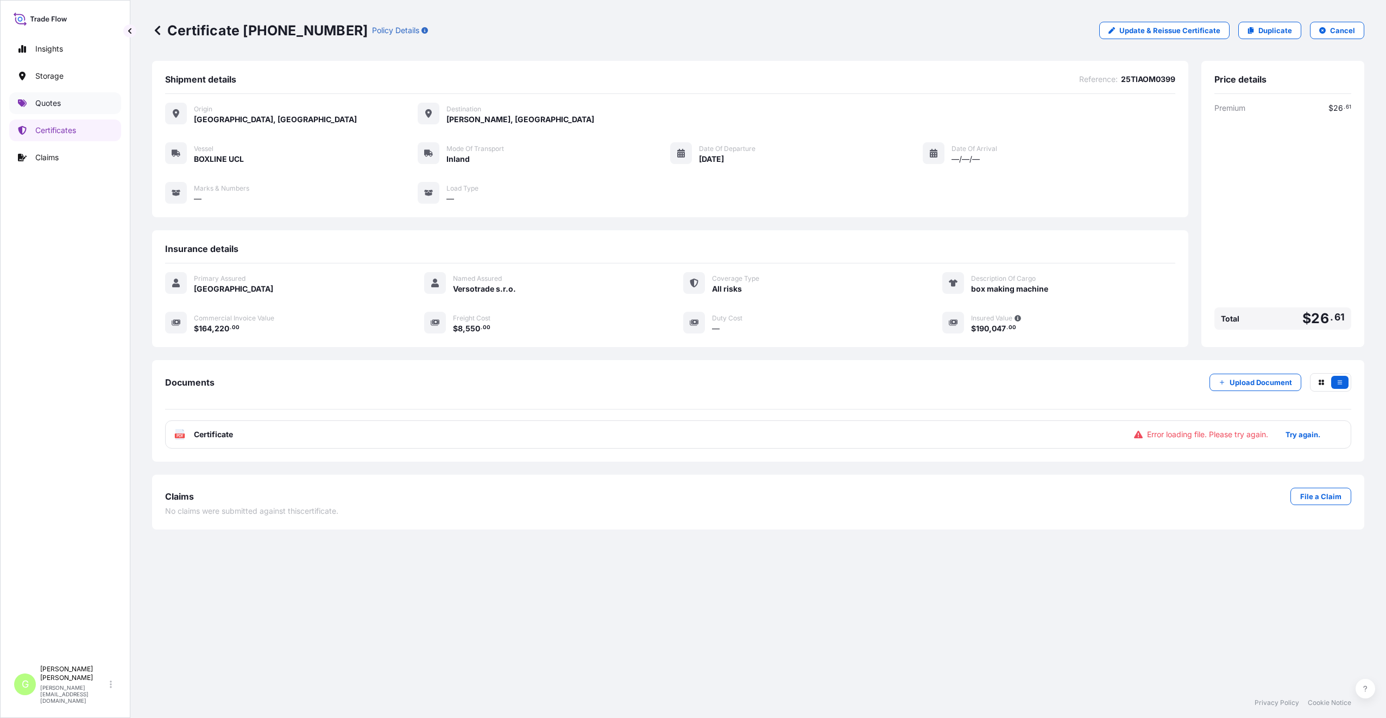
click at [36, 97] on link "Quotes" at bounding box center [65, 103] width 112 height 22
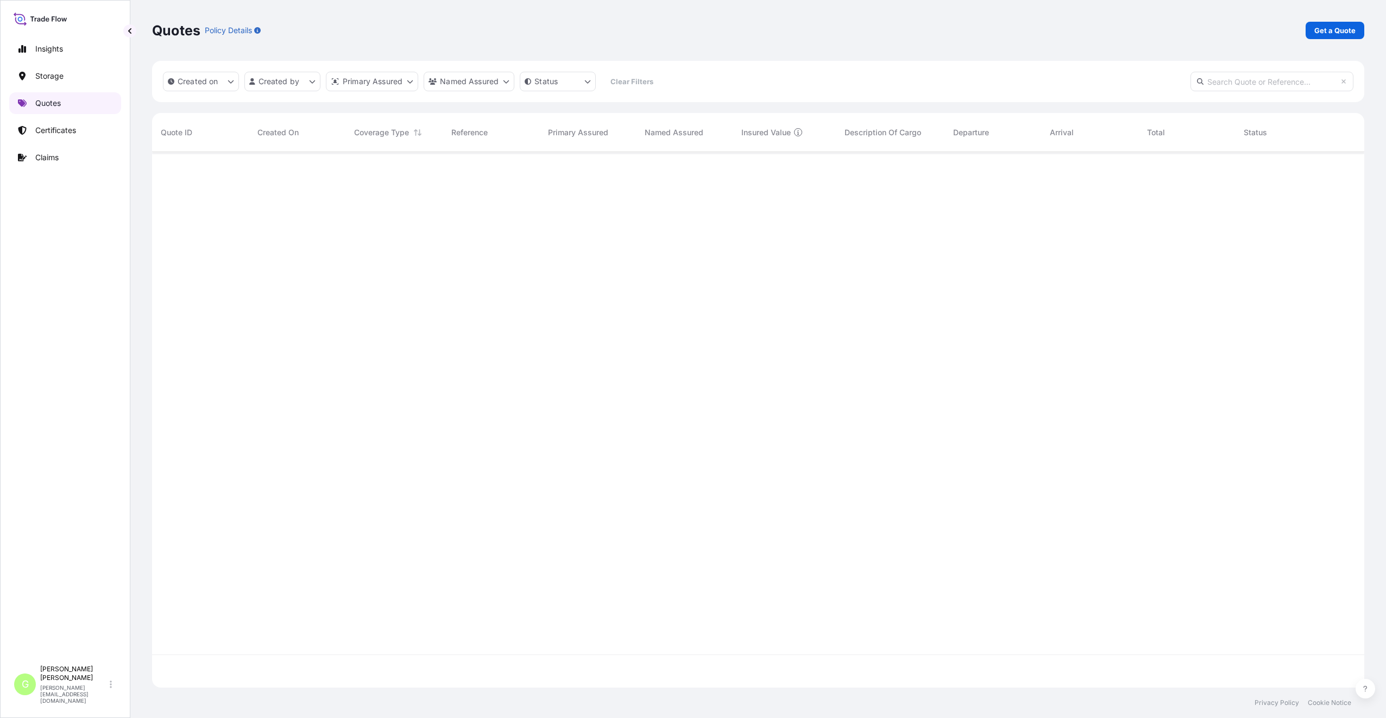
scroll to position [533, 1204]
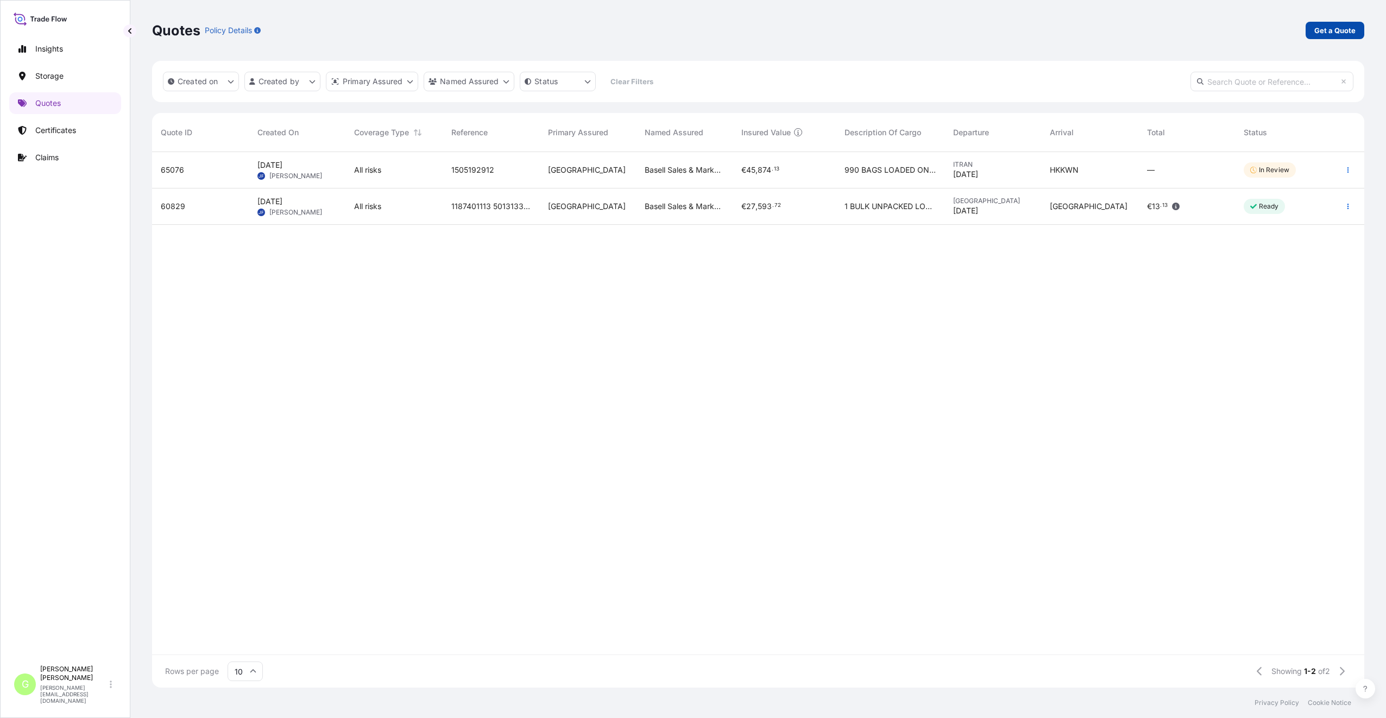
click at [1337, 28] on p "Get a Quote" at bounding box center [1335, 30] width 41 height 11
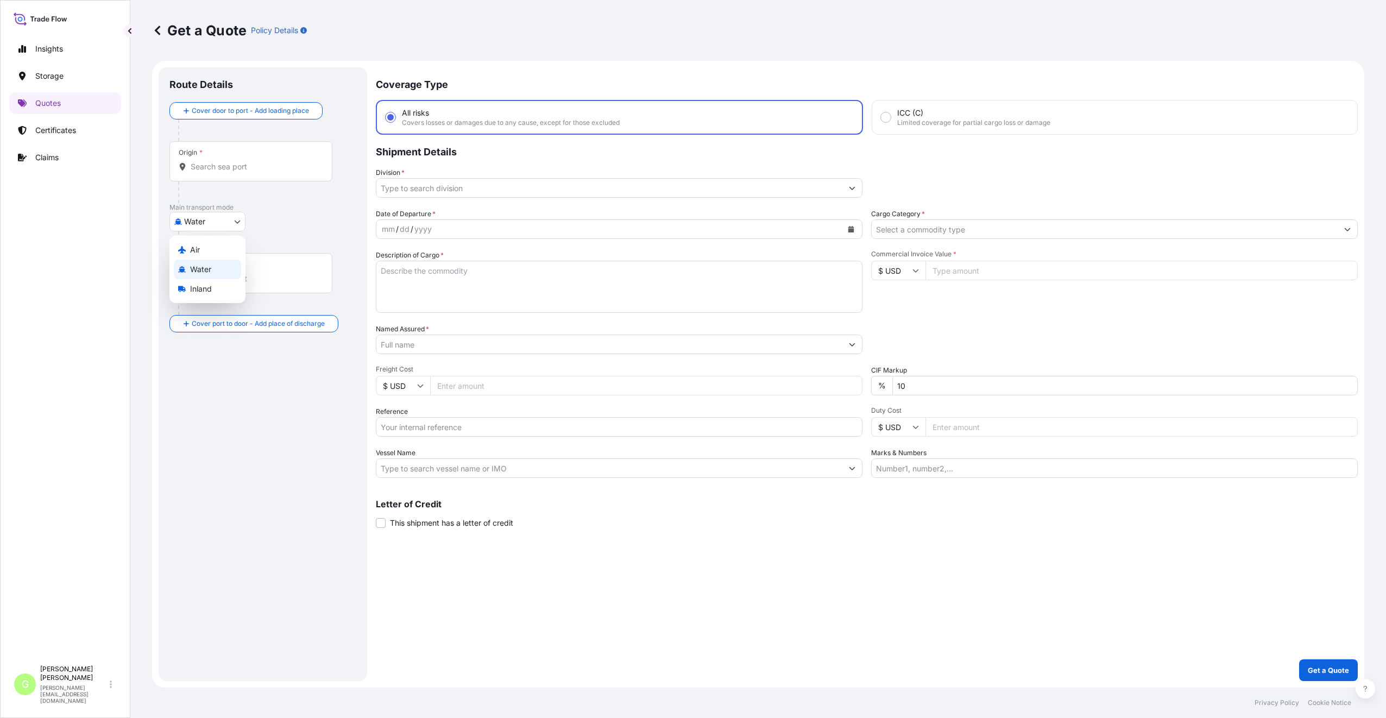
click at [193, 217] on body "Insights Storage Quotes Certificates Claims G [PERSON_NAME] [PERSON_NAME][EMAIL…" at bounding box center [693, 359] width 1386 height 718
click at [205, 292] on span "Inland" at bounding box center [201, 289] width 22 height 11
select select "Inland"
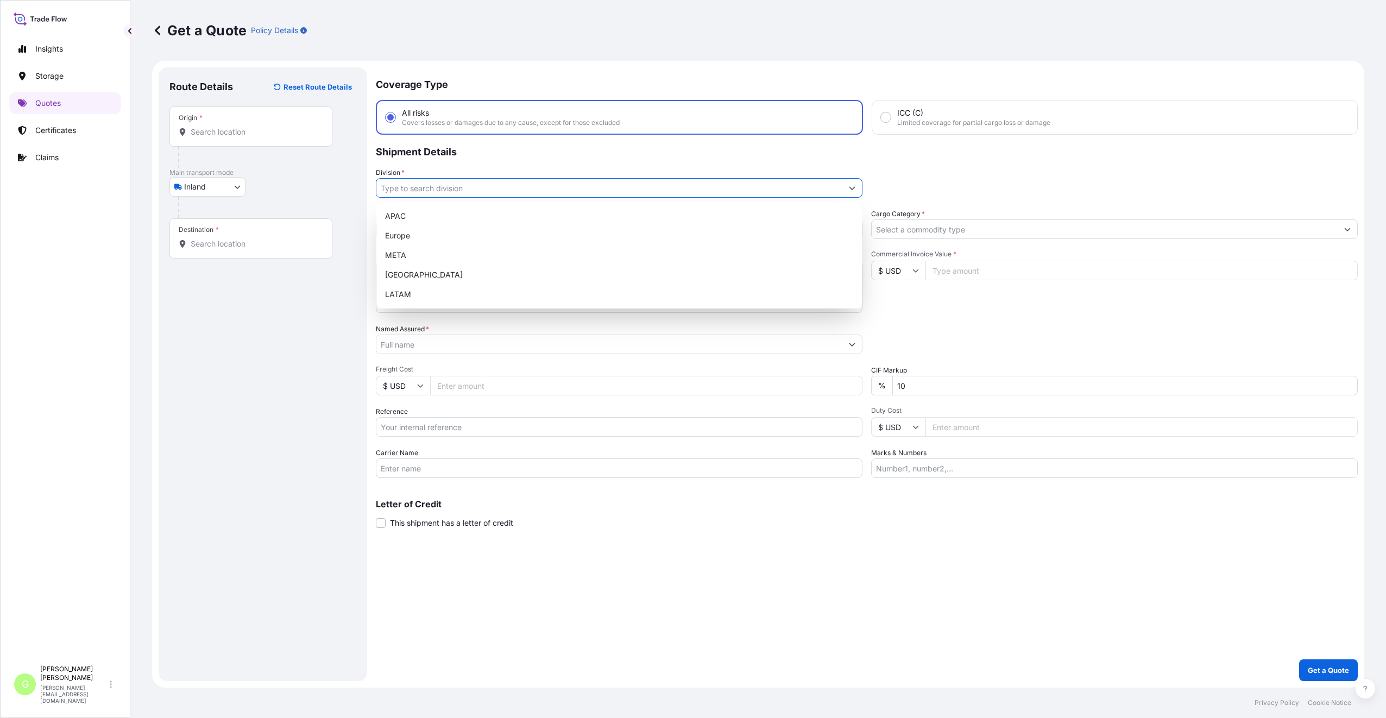
click at [417, 190] on input "Division *" at bounding box center [609, 188] width 466 height 20
click at [404, 235] on div "Europe" at bounding box center [619, 236] width 477 height 20
type input "Europe"
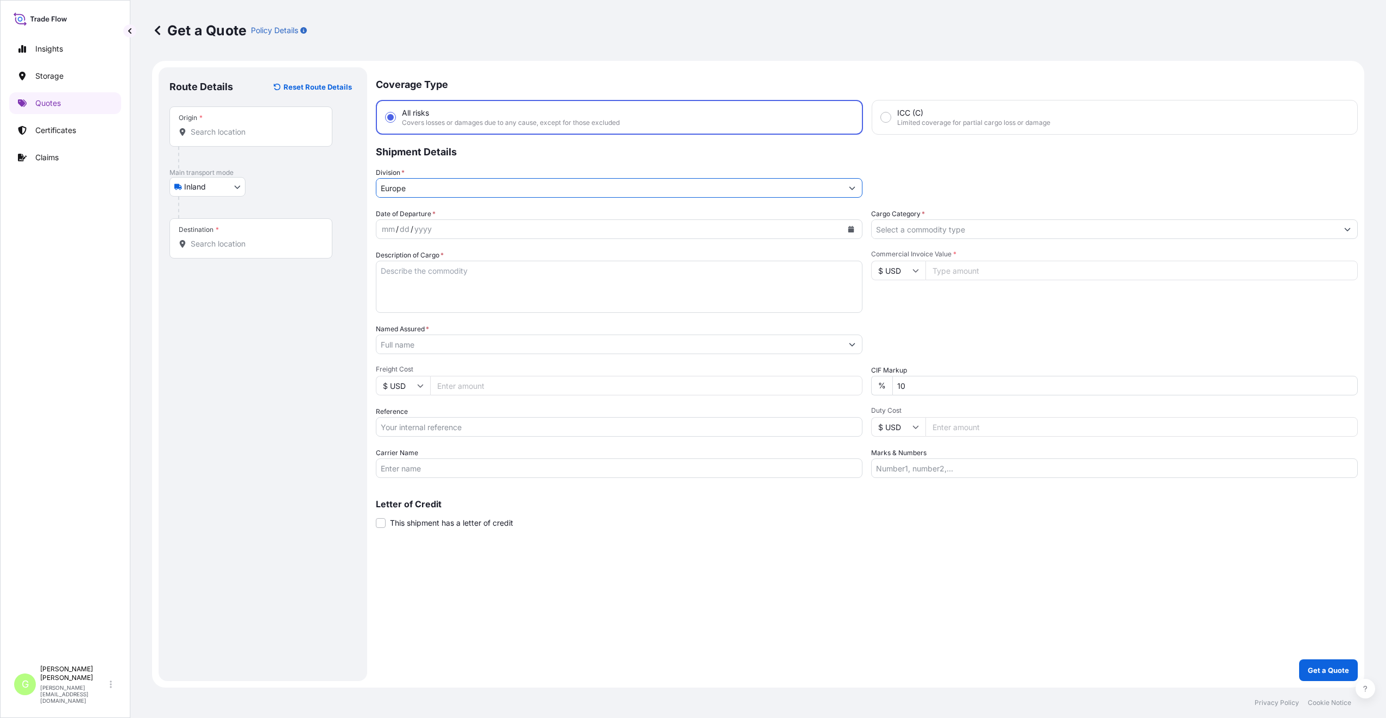
click at [925, 227] on input "Cargo Category *" at bounding box center [1105, 229] width 466 height 20
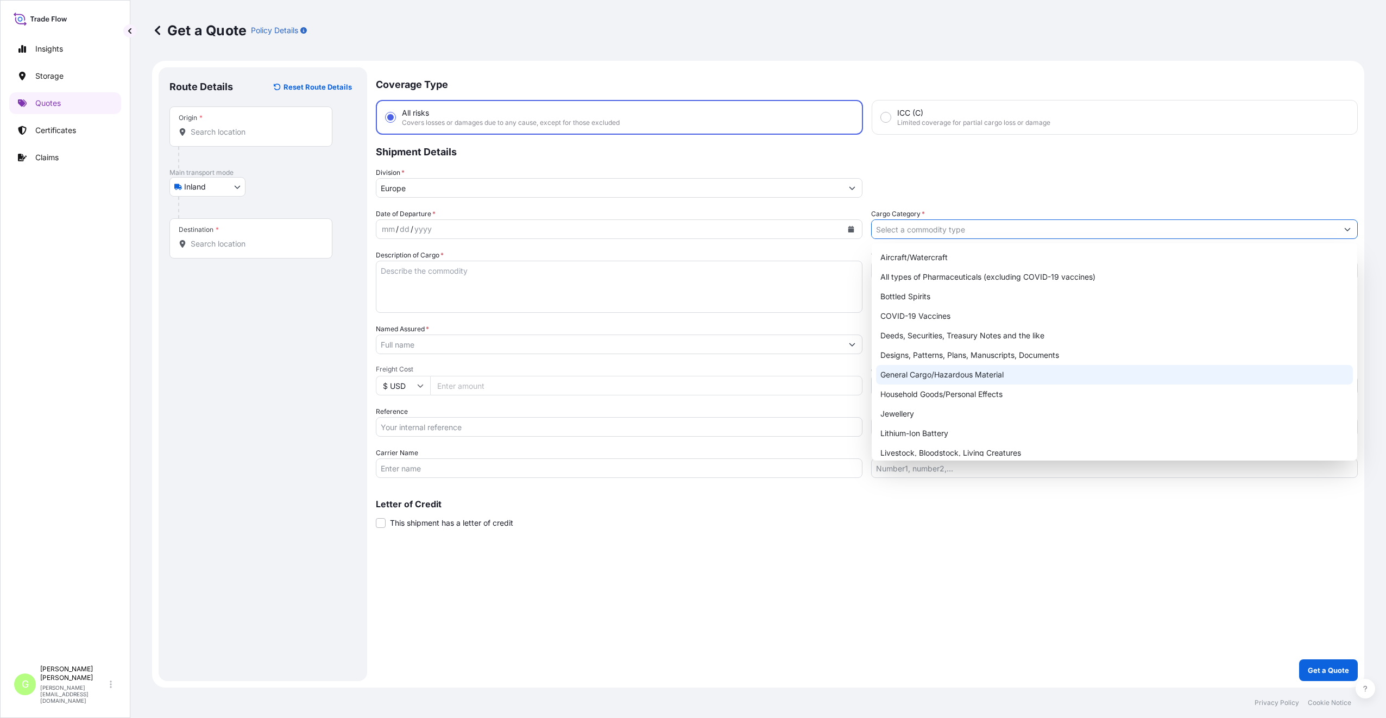
click at [909, 376] on div "General Cargo/Hazardous Material" at bounding box center [1114, 375] width 477 height 20
type input "General Cargo/Hazardous Material"
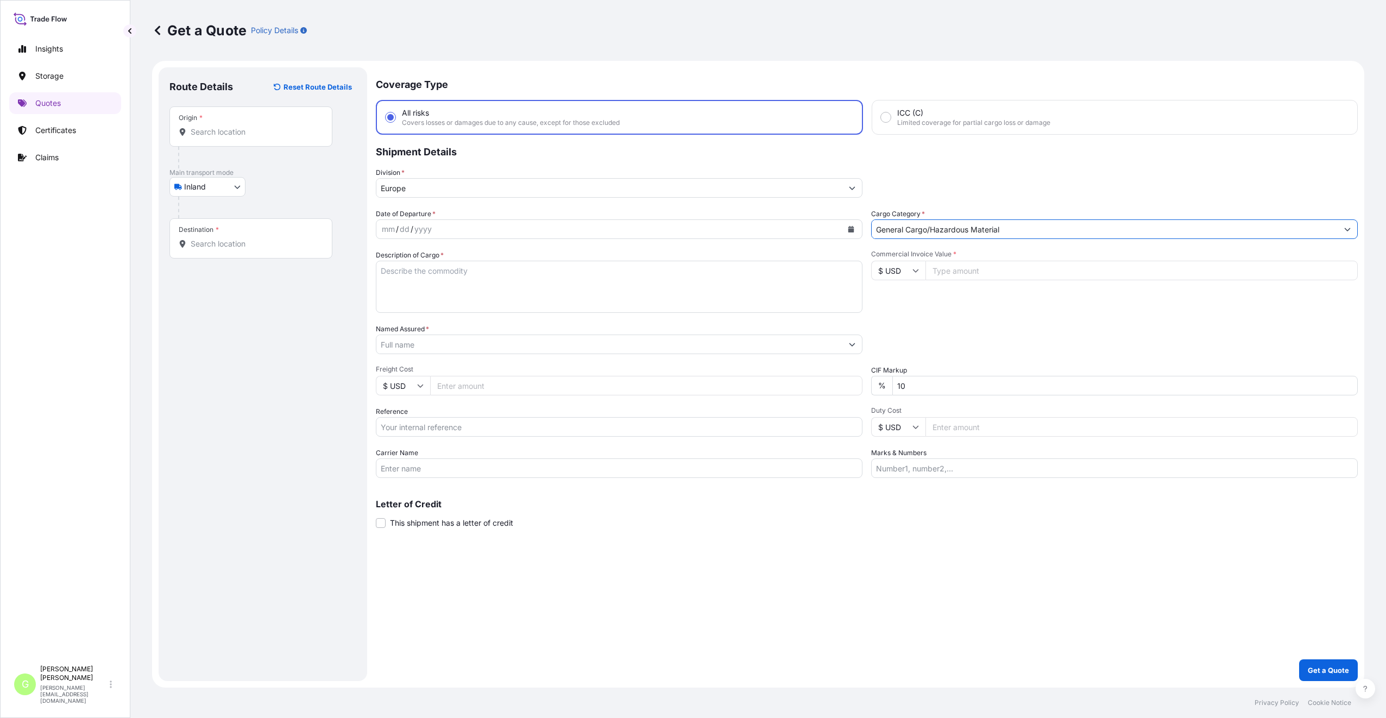
click at [390, 346] on input "Named Assured *" at bounding box center [609, 345] width 466 height 20
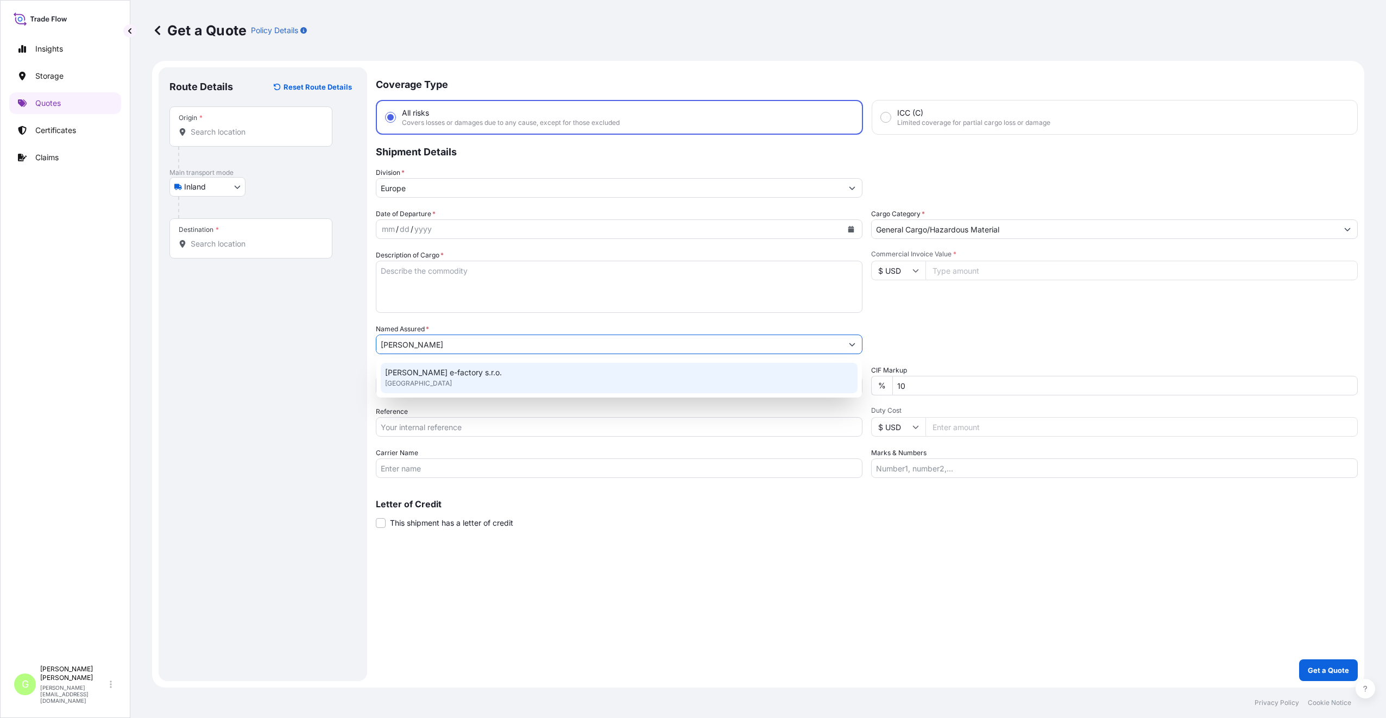
click at [429, 375] on span "[PERSON_NAME] e-factory s.r.o." at bounding box center [443, 372] width 117 height 11
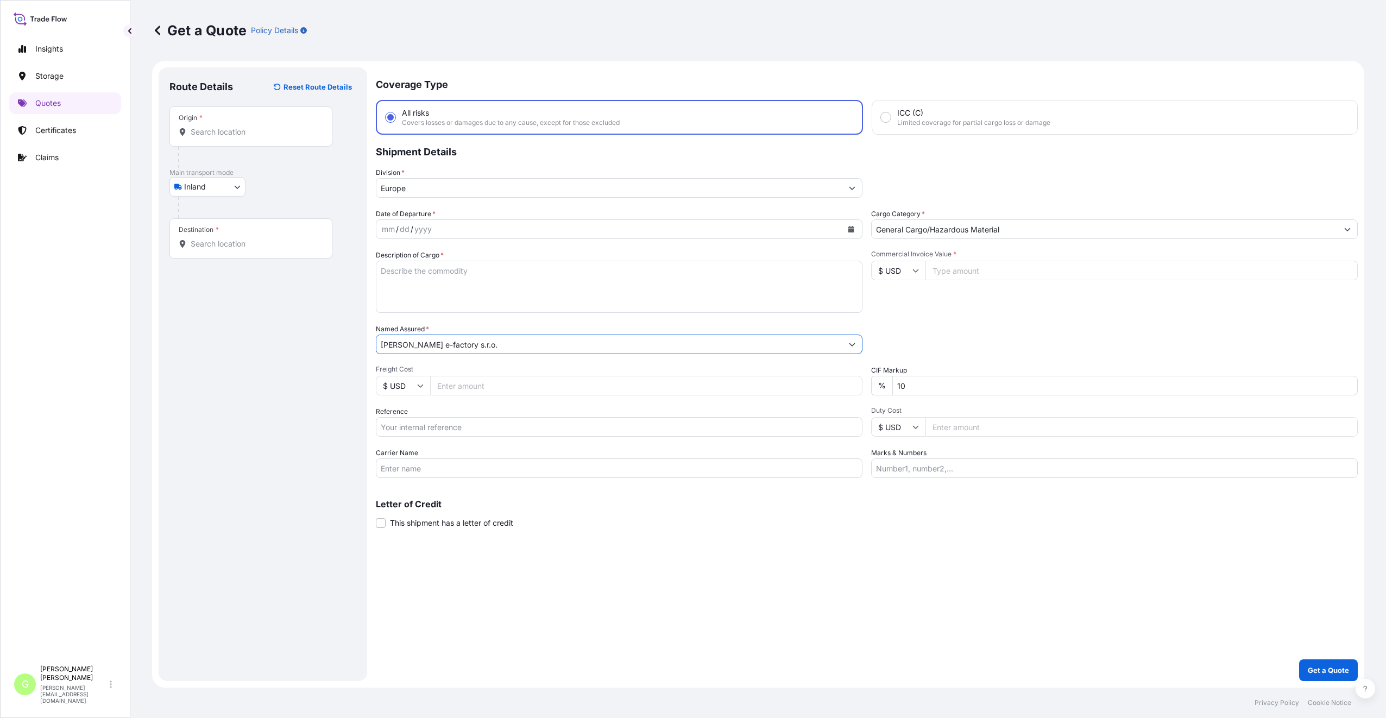
type input "[PERSON_NAME] e-factory s.r.o."
click at [438, 429] on input "Reference" at bounding box center [619, 427] width 487 height 20
paste input "25TIARS0372"
type input "25TIARS0372"
click at [949, 272] on input "Commercial Invoice Value *" at bounding box center [1142, 271] width 432 height 20
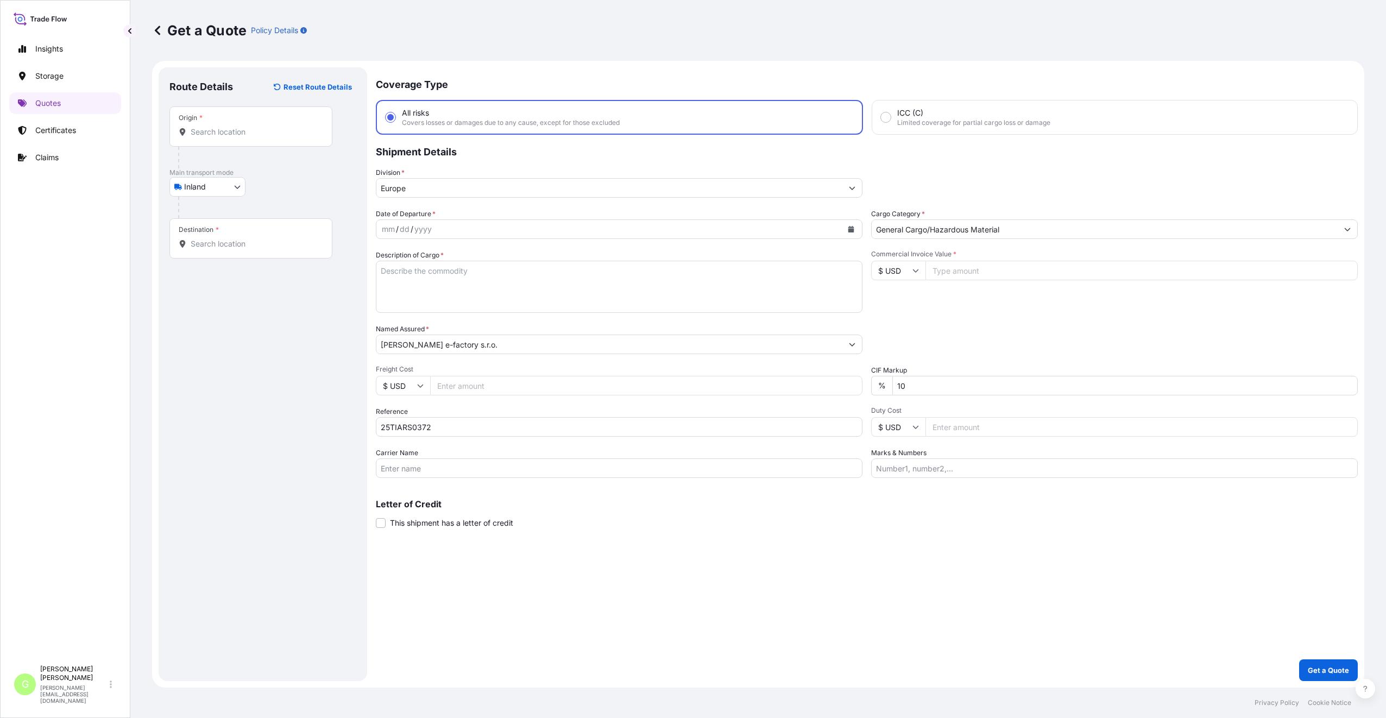
paste input "45647.5000"
type input "45647.5000"
click at [467, 387] on input "Freight Cost" at bounding box center [646, 386] width 432 height 20
paste input "5595"
type input "5595"
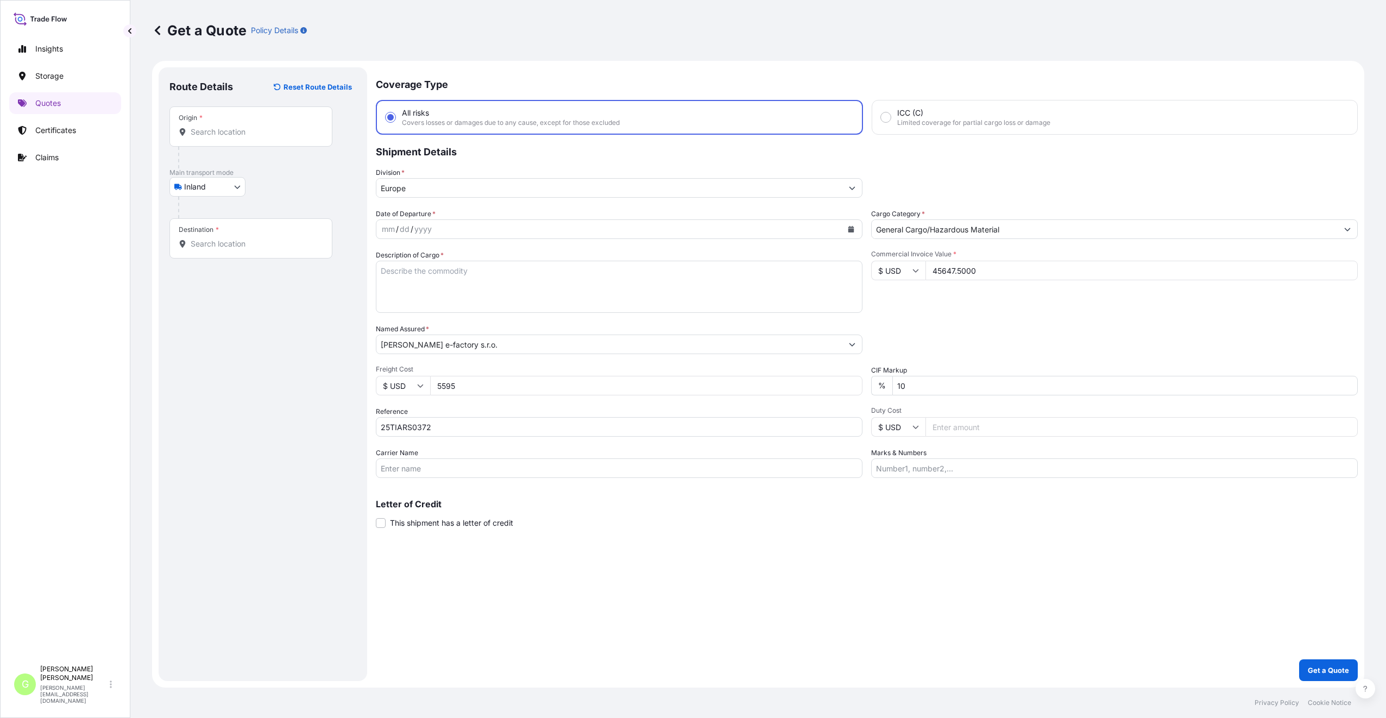
click at [426, 469] on input "Carrier Name" at bounding box center [619, 468] width 487 height 20
type input "BOXLINE UCL"
click at [278, 422] on div "Route Details Reset Route Details Place of loading Road / Inland Road / Inland …" at bounding box center [262, 374] width 187 height 592
click at [248, 123] on div "Origin *" at bounding box center [250, 126] width 163 height 40
click at [248, 127] on input "Origin *" at bounding box center [255, 132] width 128 height 11
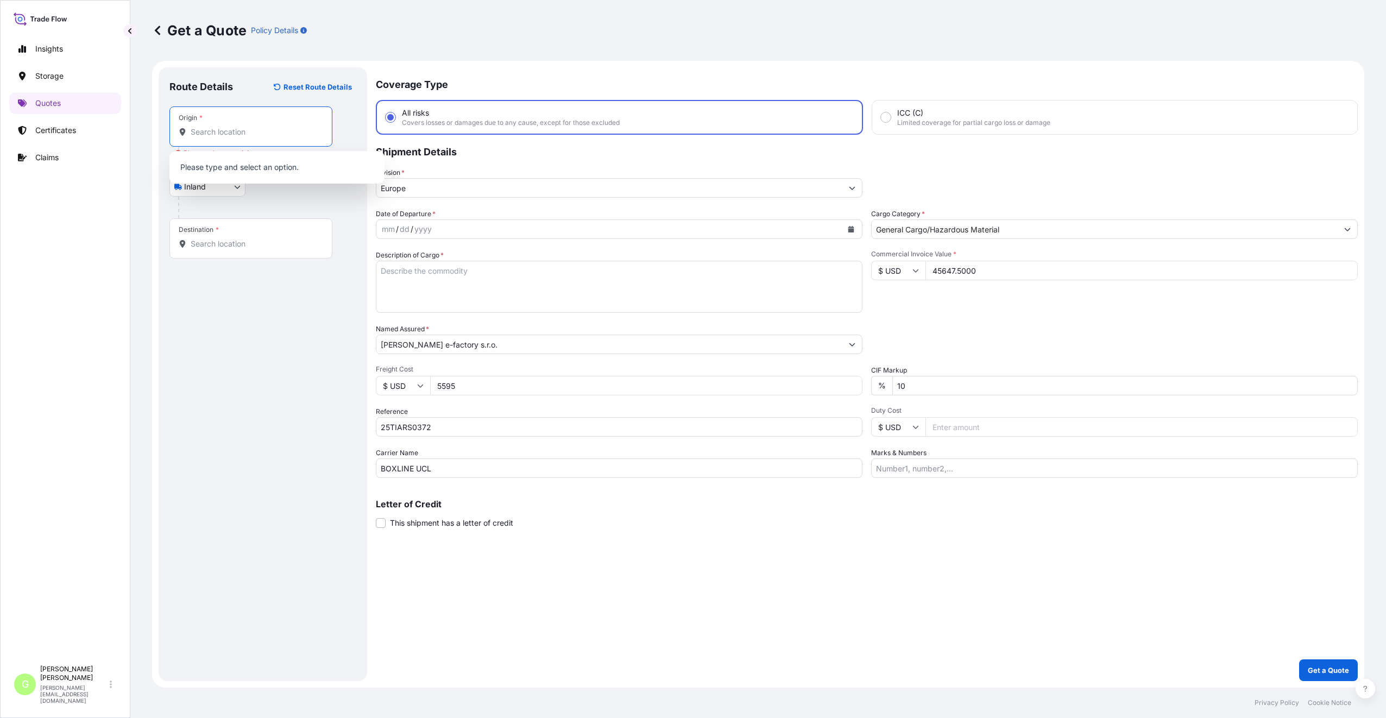
drag, startPoint x: 248, startPoint y: 123, endPoint x: 204, endPoint y: 132, distance: 44.8
click at [204, 132] on input "Origin * Please select an origin" at bounding box center [255, 132] width 128 height 11
paste input "[GEOGRAPHIC_DATA]"
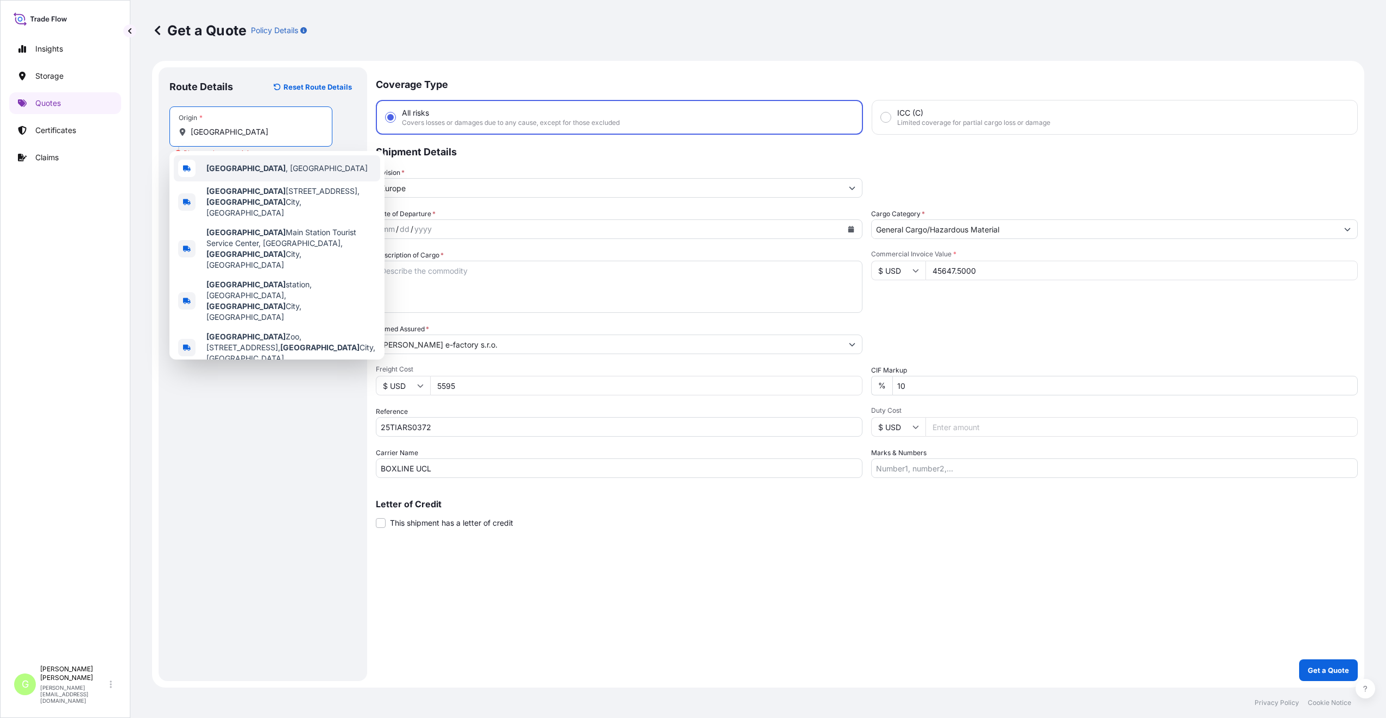
click at [242, 168] on span "[GEOGRAPHIC_DATA] , [GEOGRAPHIC_DATA]" at bounding box center [286, 168] width 161 height 11
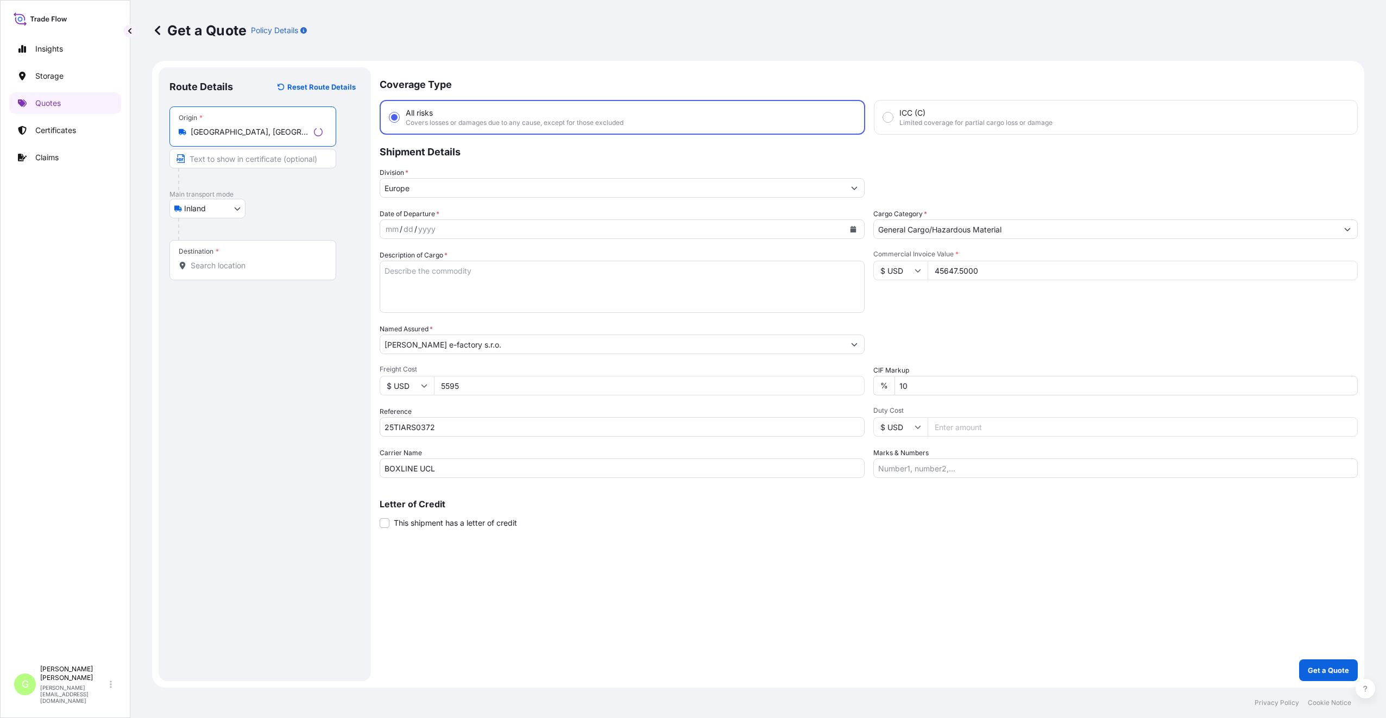
type input "[GEOGRAPHIC_DATA], [GEOGRAPHIC_DATA]"
click at [234, 161] on input "Text to appear on certificate" at bounding box center [252, 159] width 167 height 20
paste input "[GEOGRAPHIC_DATA]"
type input "[GEOGRAPHIC_DATA], [GEOGRAPHIC_DATA]"
click at [227, 265] on input "Destination *" at bounding box center [255, 265] width 128 height 11
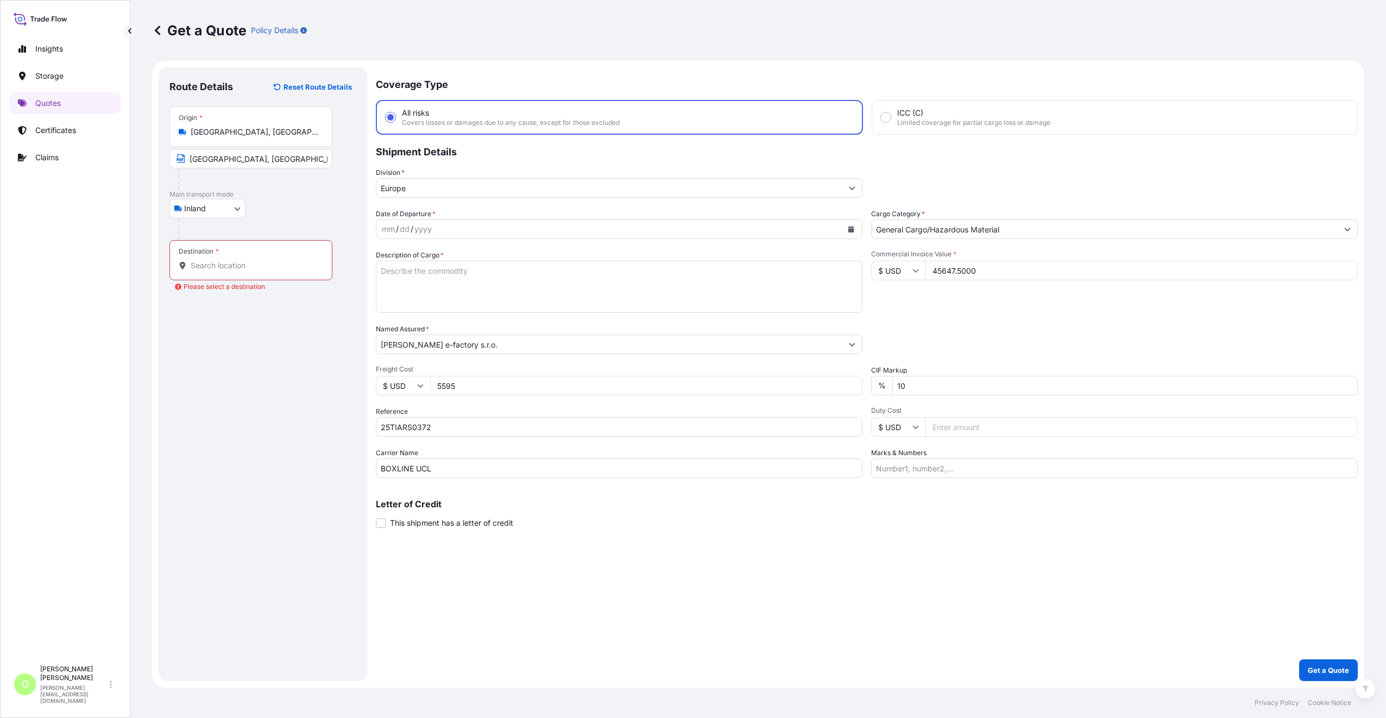
click at [226, 265] on input "Destination * Please select a destination" at bounding box center [255, 265] width 128 height 11
paste input "Šumperk"
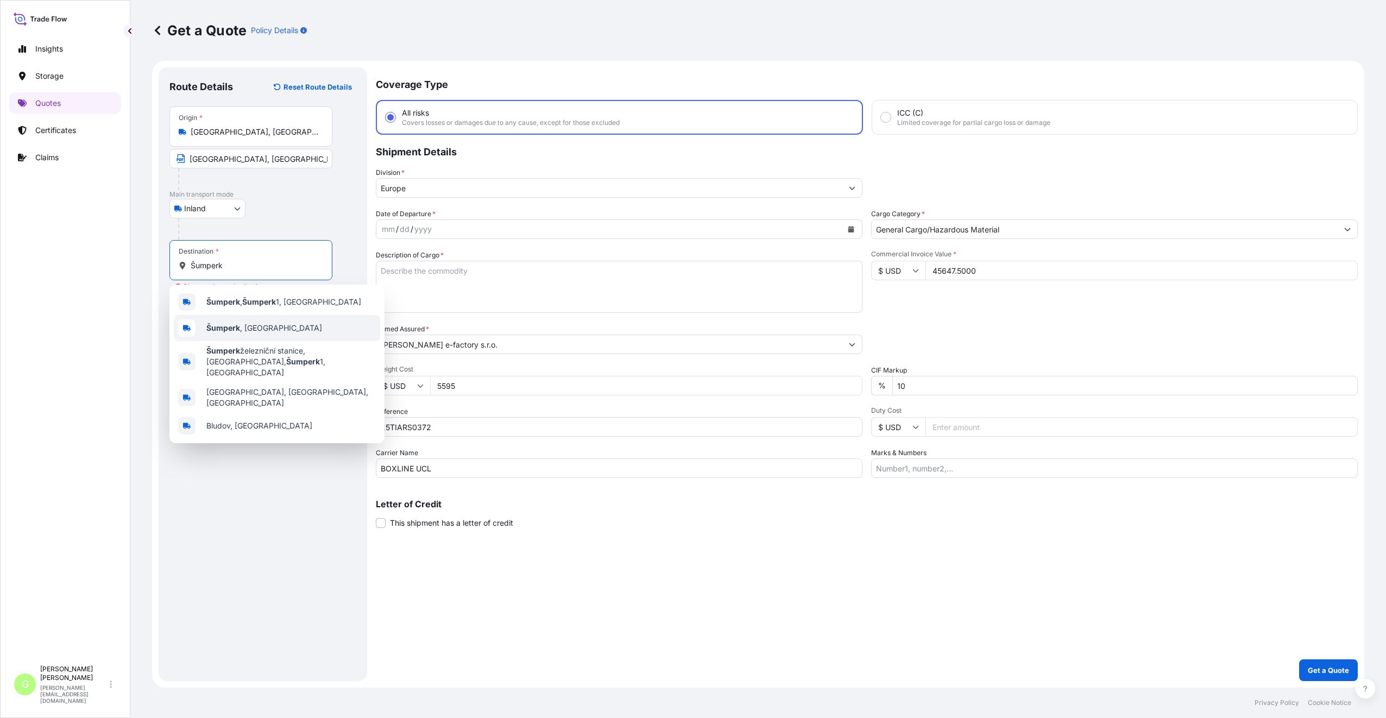
click at [242, 331] on span "Šumperk , [GEOGRAPHIC_DATA]" at bounding box center [264, 328] width 116 height 11
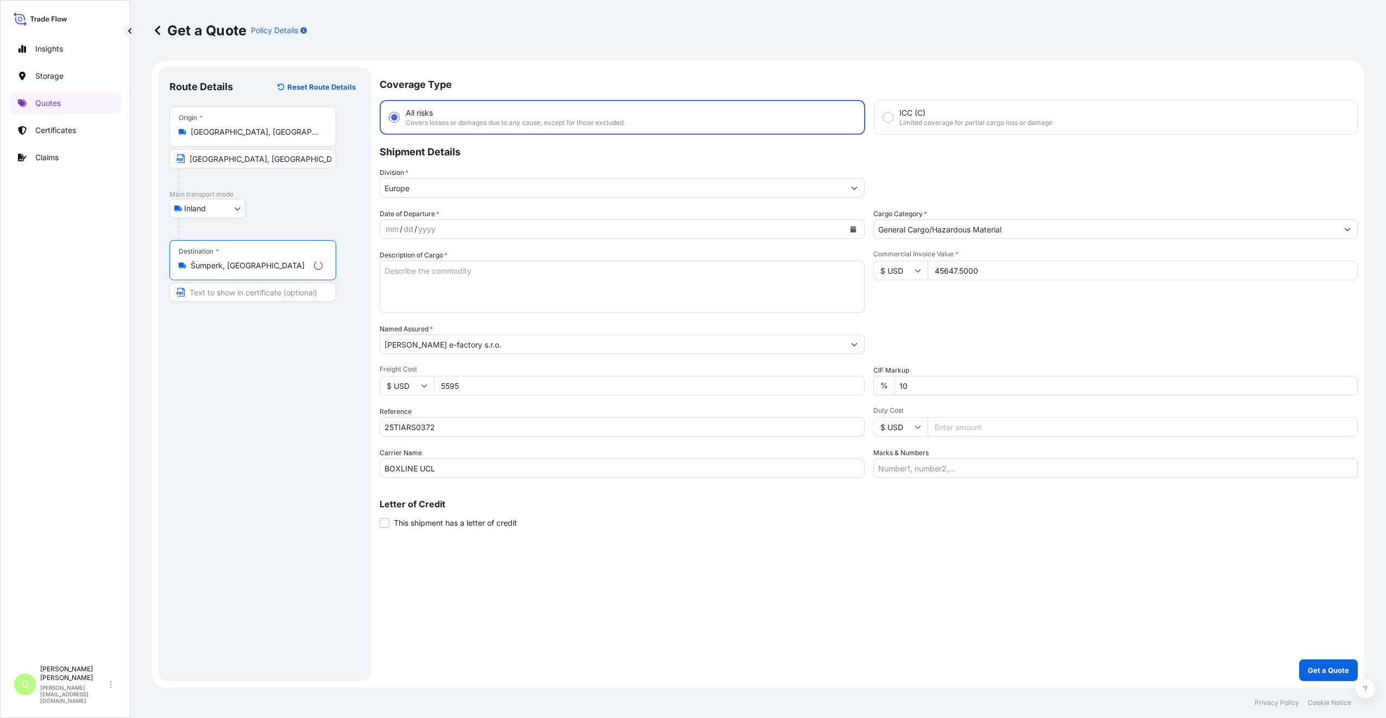
type input "Šumperk, [GEOGRAPHIC_DATA]"
click at [216, 294] on input "Text to appear on certificate" at bounding box center [252, 292] width 167 height 20
paste input "Šumperk"
type input "Šumperk, [GEOGRAPHIC_DATA]"
click at [480, 272] on textarea "Description of Cargo *" at bounding box center [619, 287] width 487 height 52
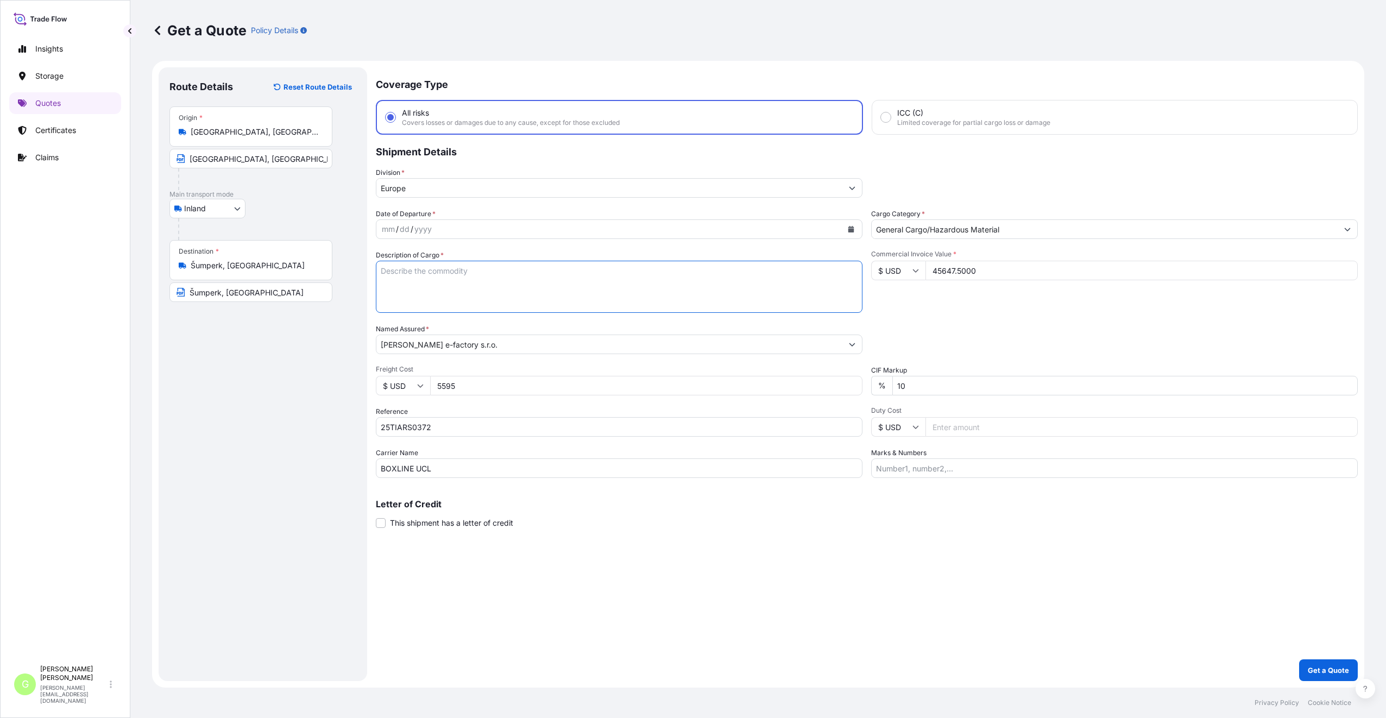
paste textarea "BICYCLE PARTS"
type textarea "BICYCLE PARTS"
drag, startPoint x: 317, startPoint y: 444, endPoint x: 341, endPoint y: 428, distance: 29.1
click at [317, 444] on div "Route Details Reset Route Details Place of loading Road / [GEOGRAPHIC_DATA] / I…" at bounding box center [262, 374] width 187 height 592
click at [848, 231] on icon "Calendar" at bounding box center [851, 229] width 6 height 7
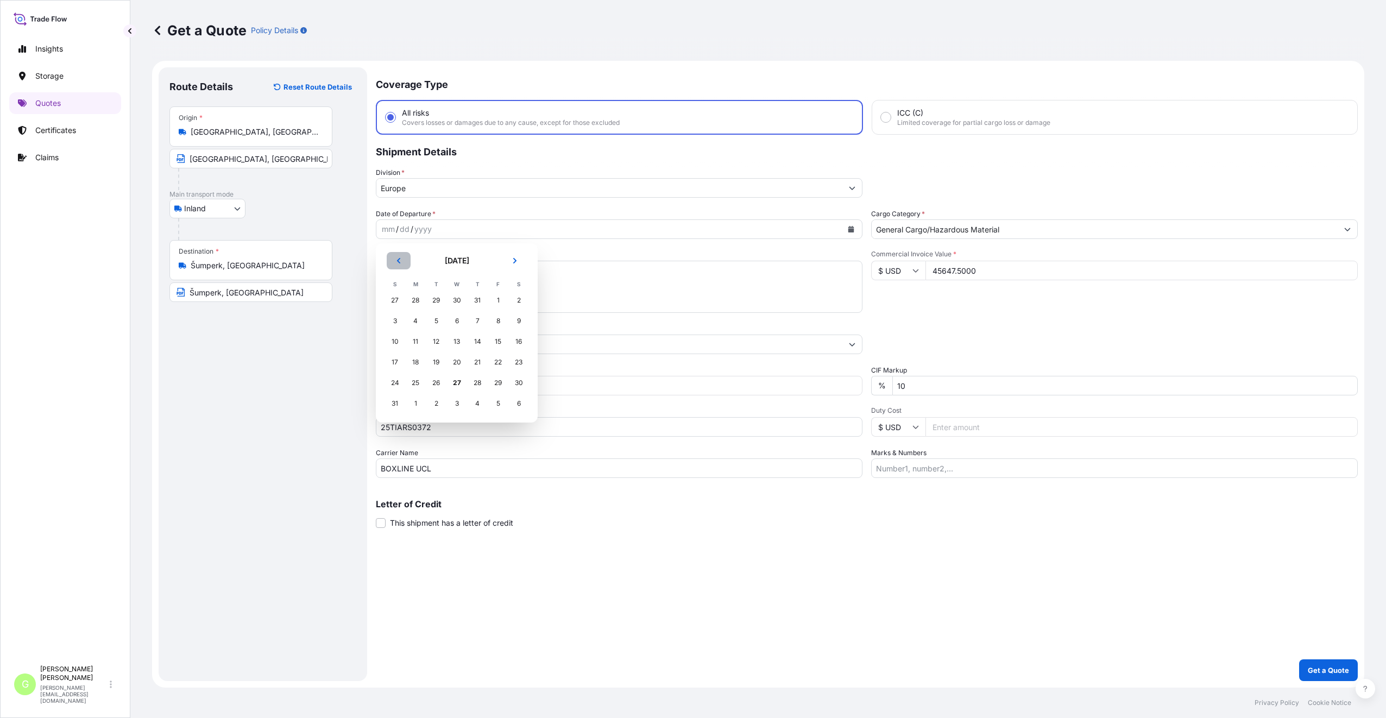
click at [389, 261] on button "Previous" at bounding box center [399, 260] width 24 height 17
click at [433, 381] on div "29" at bounding box center [436, 383] width 20 height 20
click at [1329, 667] on p "Get a Quote" at bounding box center [1328, 670] width 41 height 11
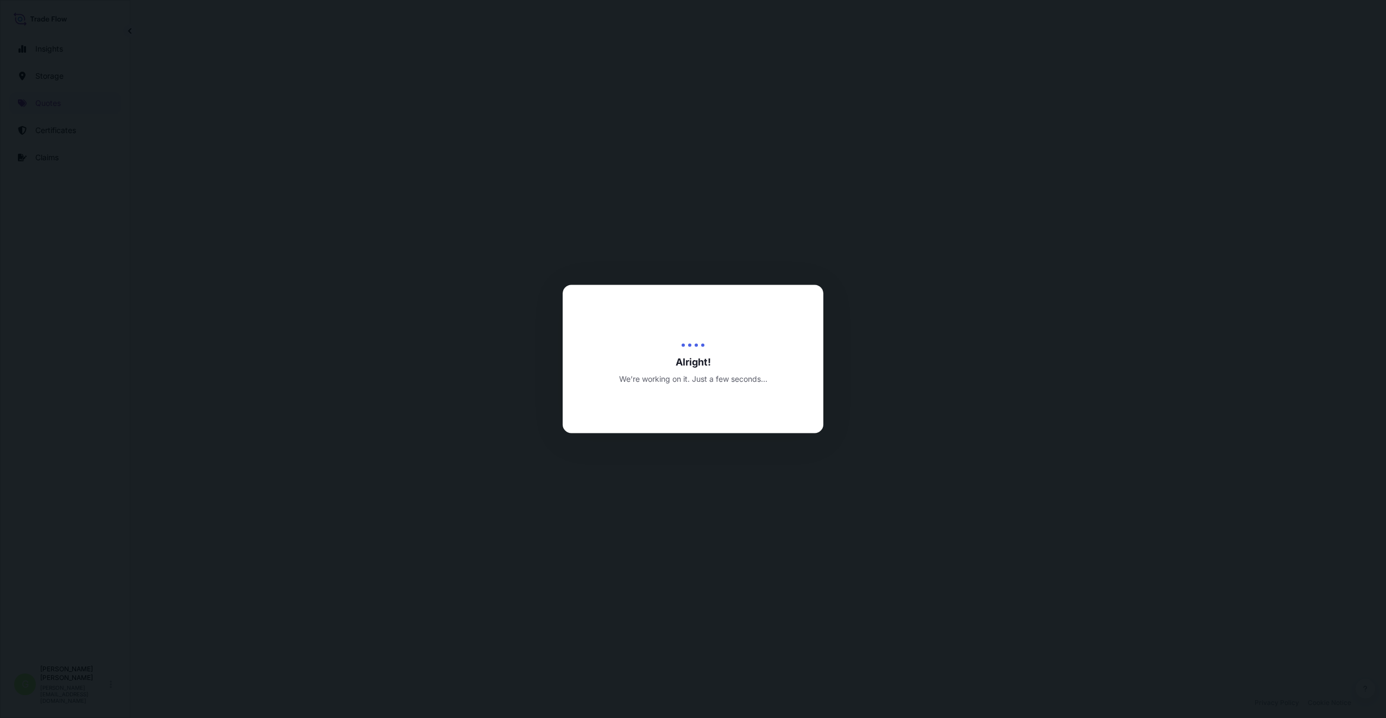
select select "Inland"
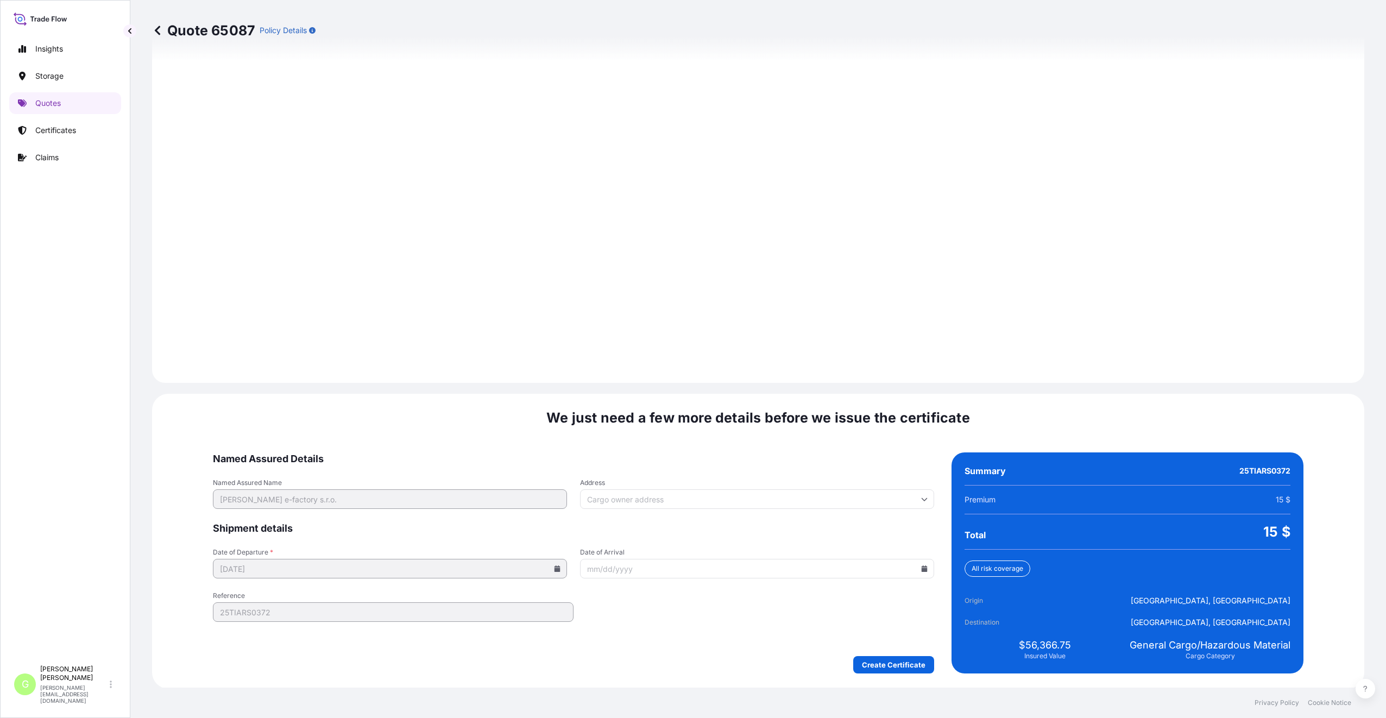
scroll to position [1308, 0]
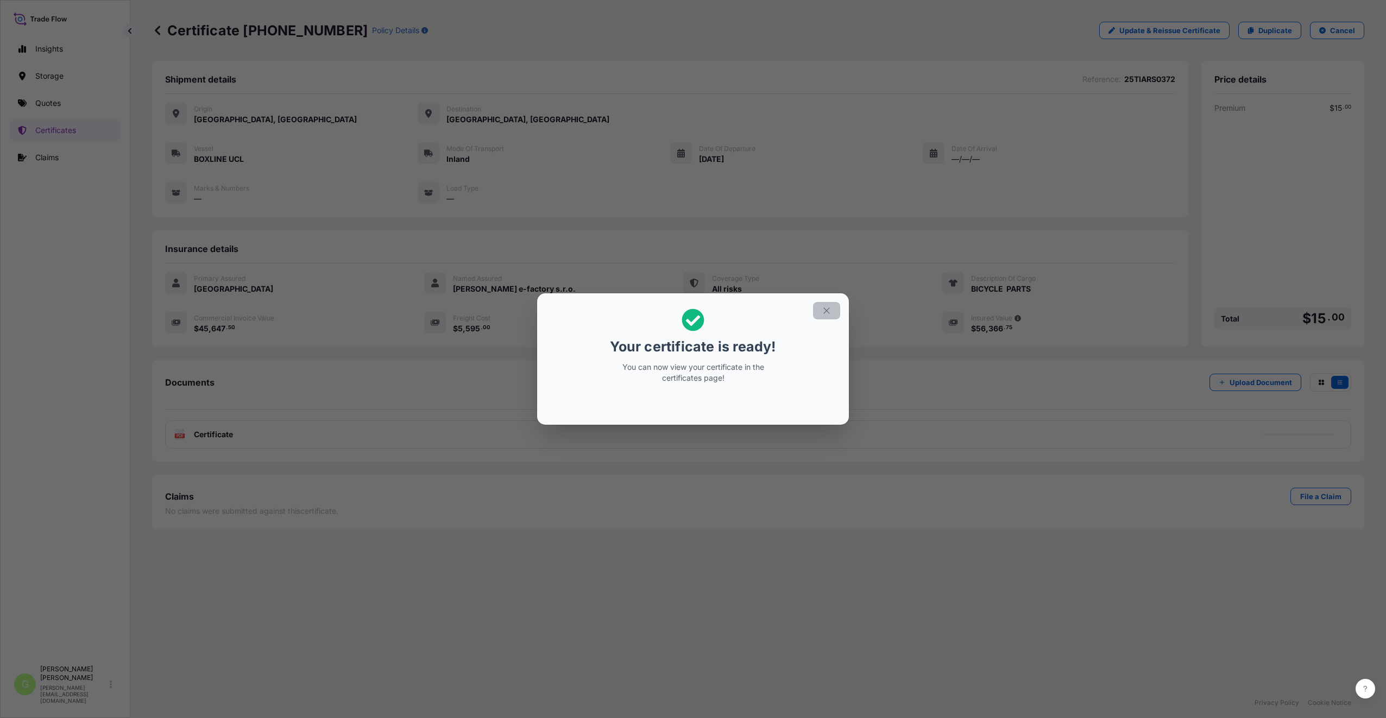
click at [820, 311] on button "button" at bounding box center [826, 310] width 27 height 17
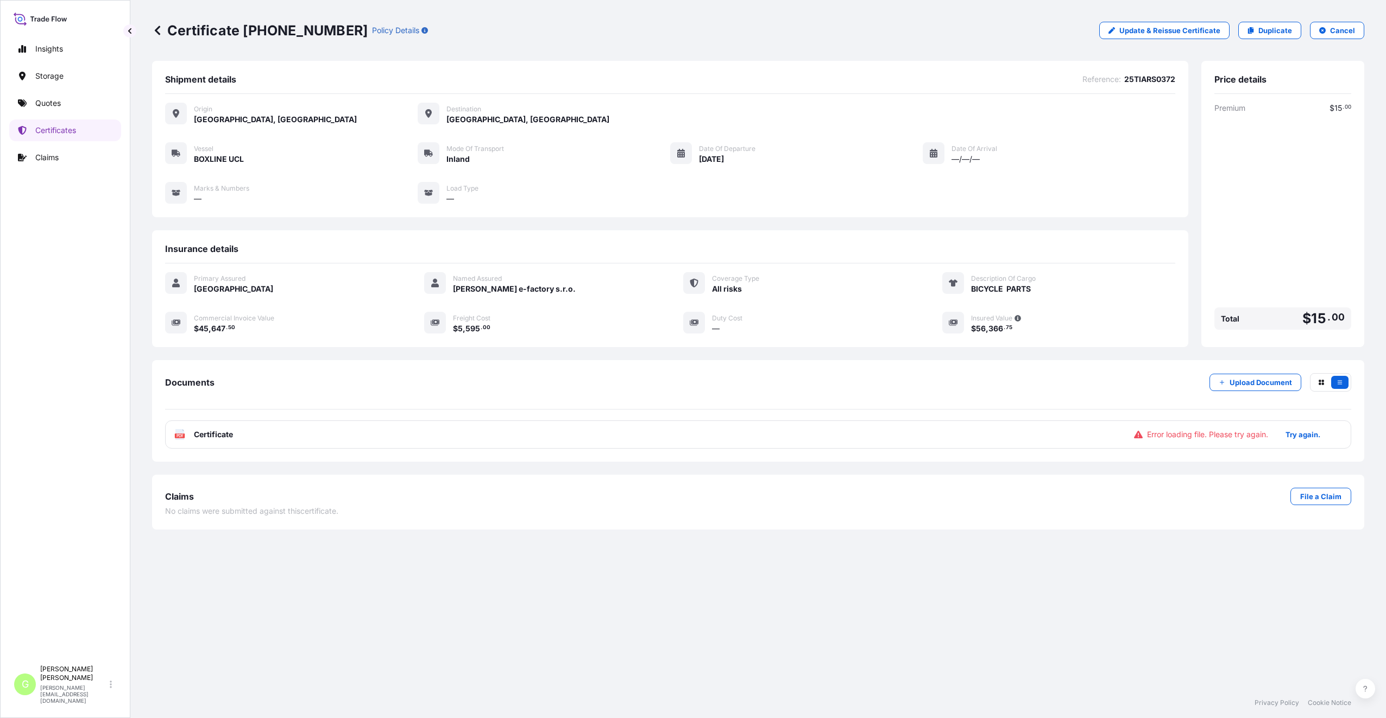
click at [1275, 20] on div "Certificate [PHONE_NUMBER] Policy Details Update & Reissue Certificate Duplicat…" at bounding box center [758, 30] width 1212 height 61
click at [1278, 42] on div "Certificate [PHONE_NUMBER] Policy Details Update & Reissue Certificate Duplicat…" at bounding box center [758, 30] width 1212 height 61
click at [1281, 33] on p "Duplicate" at bounding box center [1276, 30] width 34 height 11
select select "Inland"
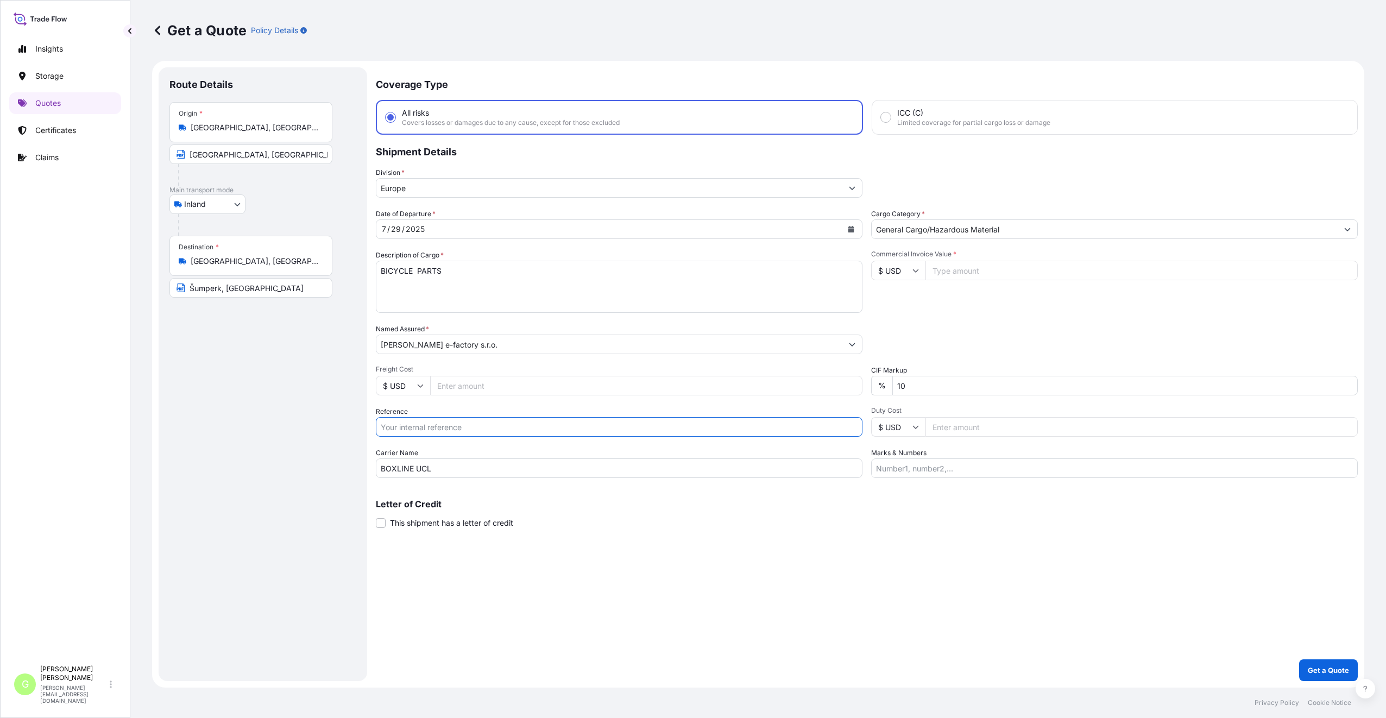
click at [413, 431] on input "Reference" at bounding box center [619, 427] width 487 height 20
paste input "25TIARS0377"
type input "25TIARS0377"
click at [1003, 261] on input "Commercial Invoice Value *" at bounding box center [1142, 271] width 432 height 20
click at [1011, 268] on input "Commercial Invoice Value *" at bounding box center [1142, 271] width 432 height 20
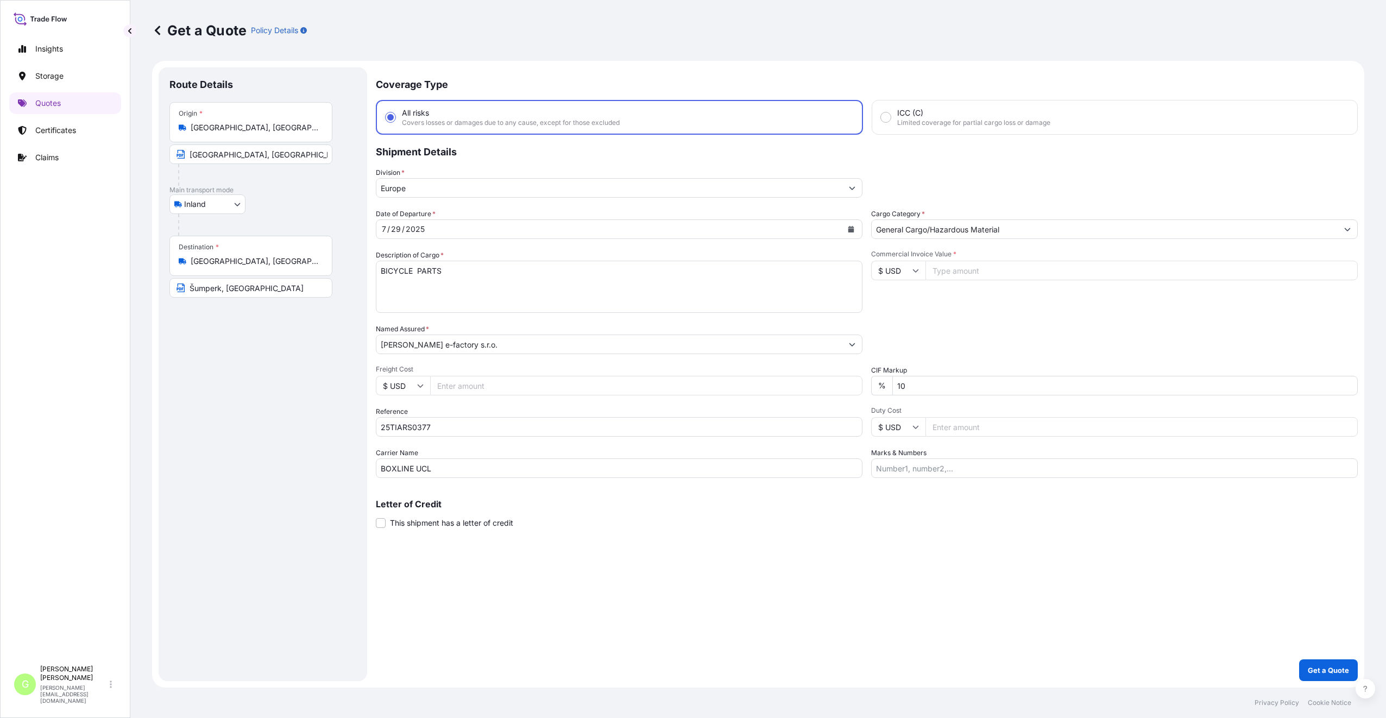
paste input "80666.9000"
type input "80666.9000"
click at [449, 380] on input "Freight Cost" at bounding box center [646, 386] width 432 height 20
paste input "9940"
type input "9940"
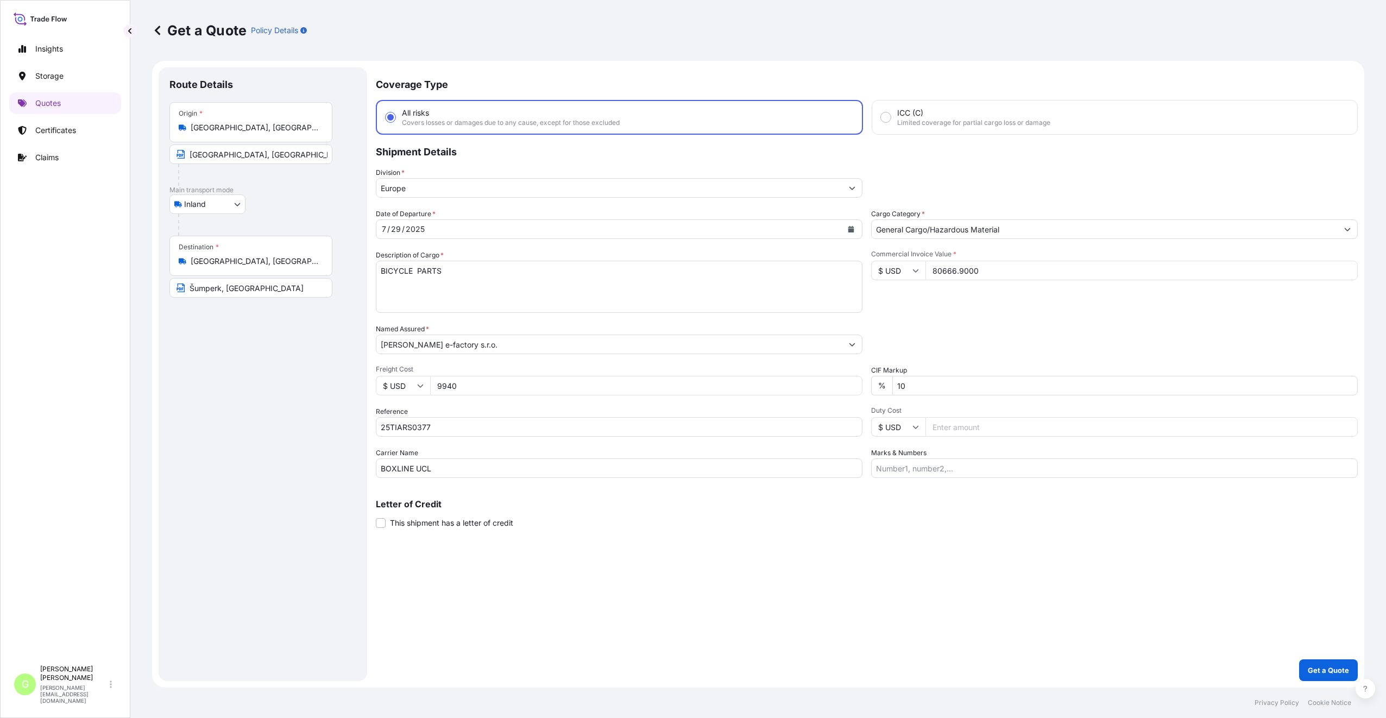
click at [848, 230] on icon "Calendar" at bounding box center [851, 229] width 7 height 7
click at [395, 320] on div "6" at bounding box center [395, 321] width 20 height 20
click at [848, 229] on button "Calendar" at bounding box center [850, 229] width 17 height 17
click at [512, 266] on button "Next" at bounding box center [515, 260] width 24 height 17
click at [452, 321] on div "6" at bounding box center [457, 321] width 20 height 20
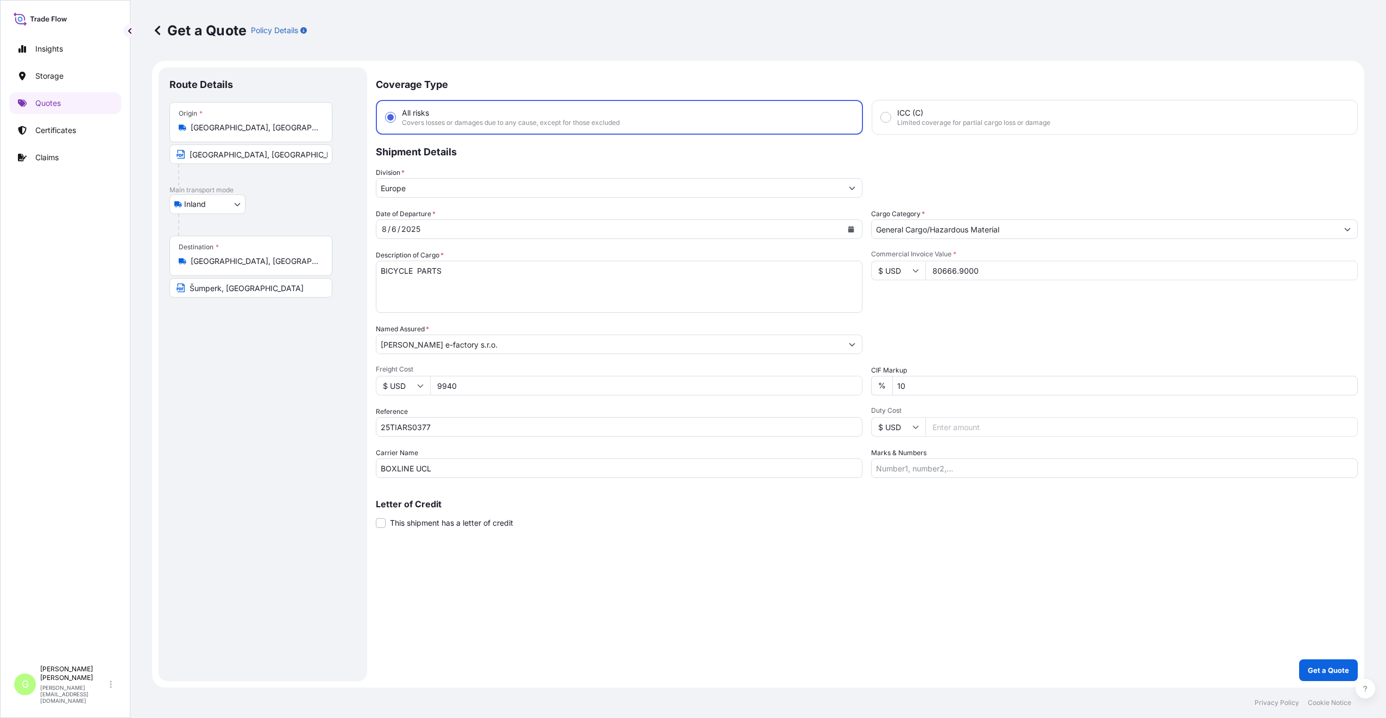
click at [551, 591] on div "Coverage Type All risks Covers losses or damages due to any cause, except for t…" at bounding box center [867, 374] width 982 height 614
click at [1328, 666] on p "Get a Quote" at bounding box center [1328, 670] width 41 height 11
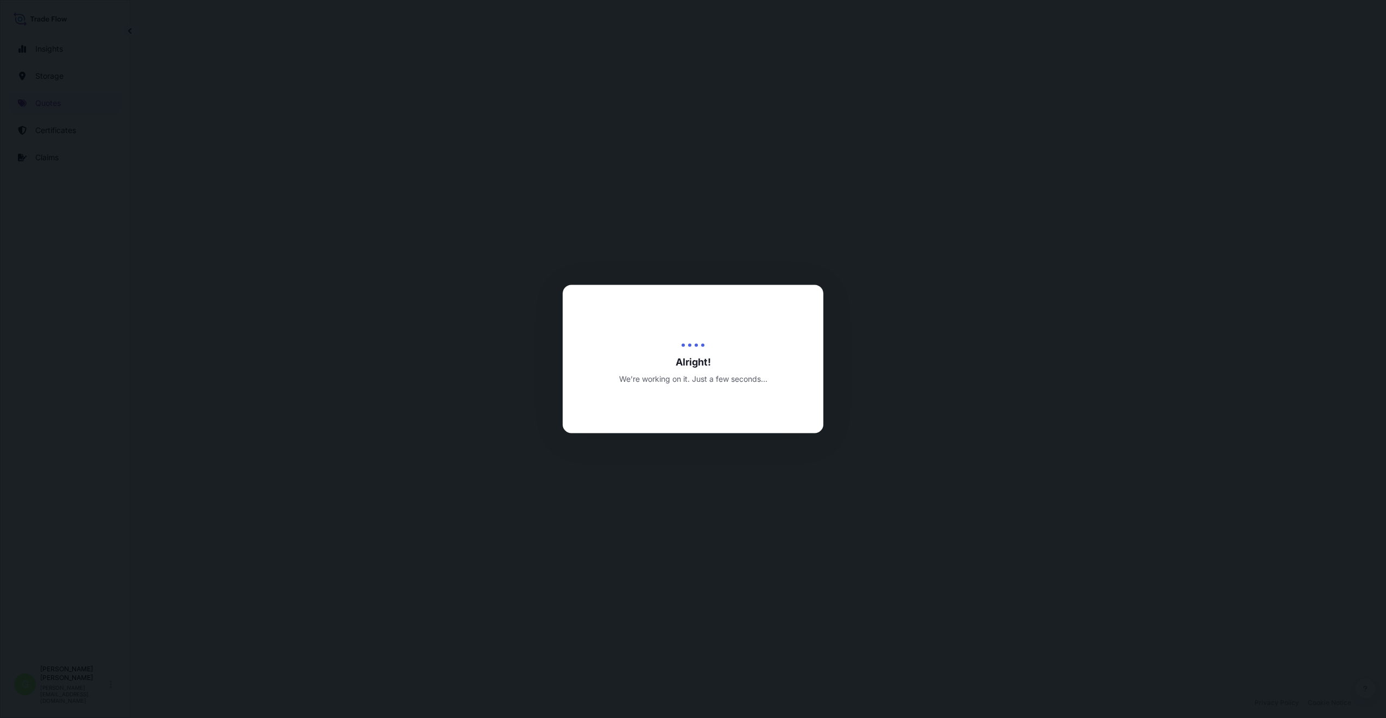
select select "Inland"
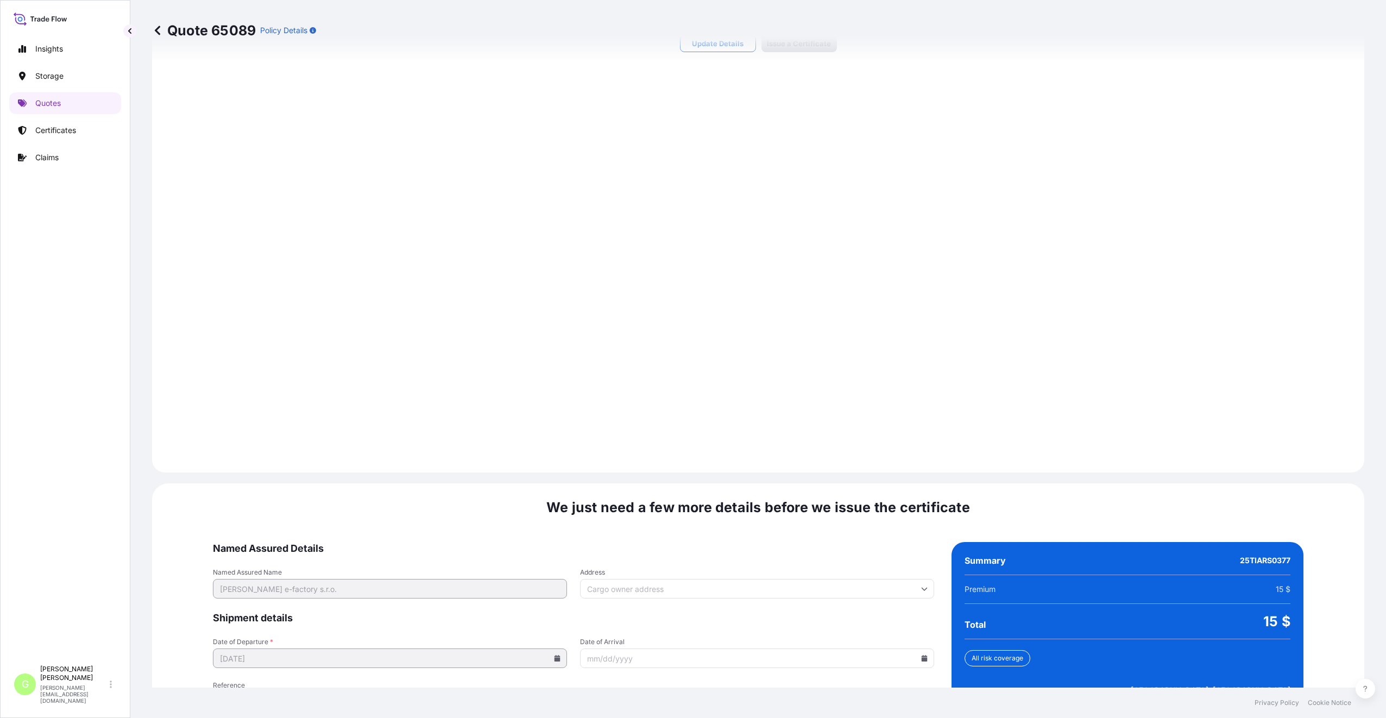
scroll to position [1308, 0]
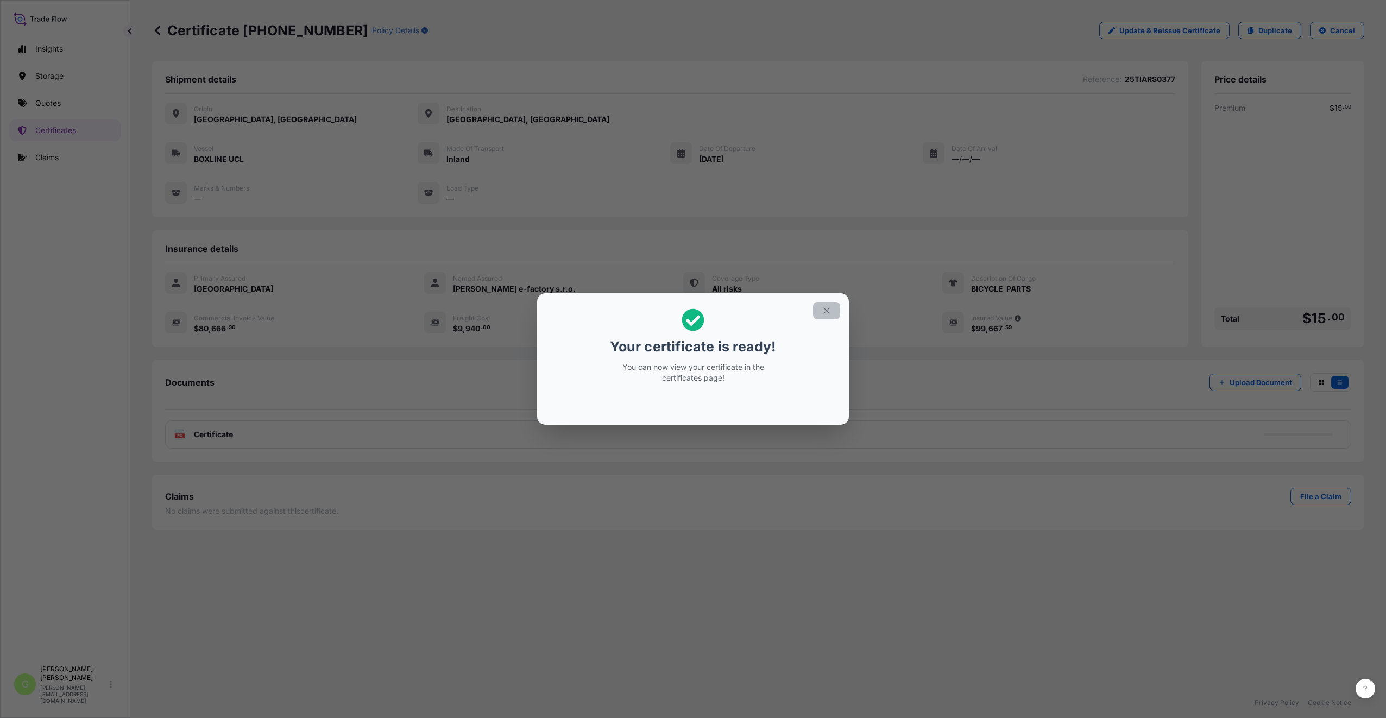
click at [826, 310] on icon "button" at bounding box center [827, 311] width 10 height 10
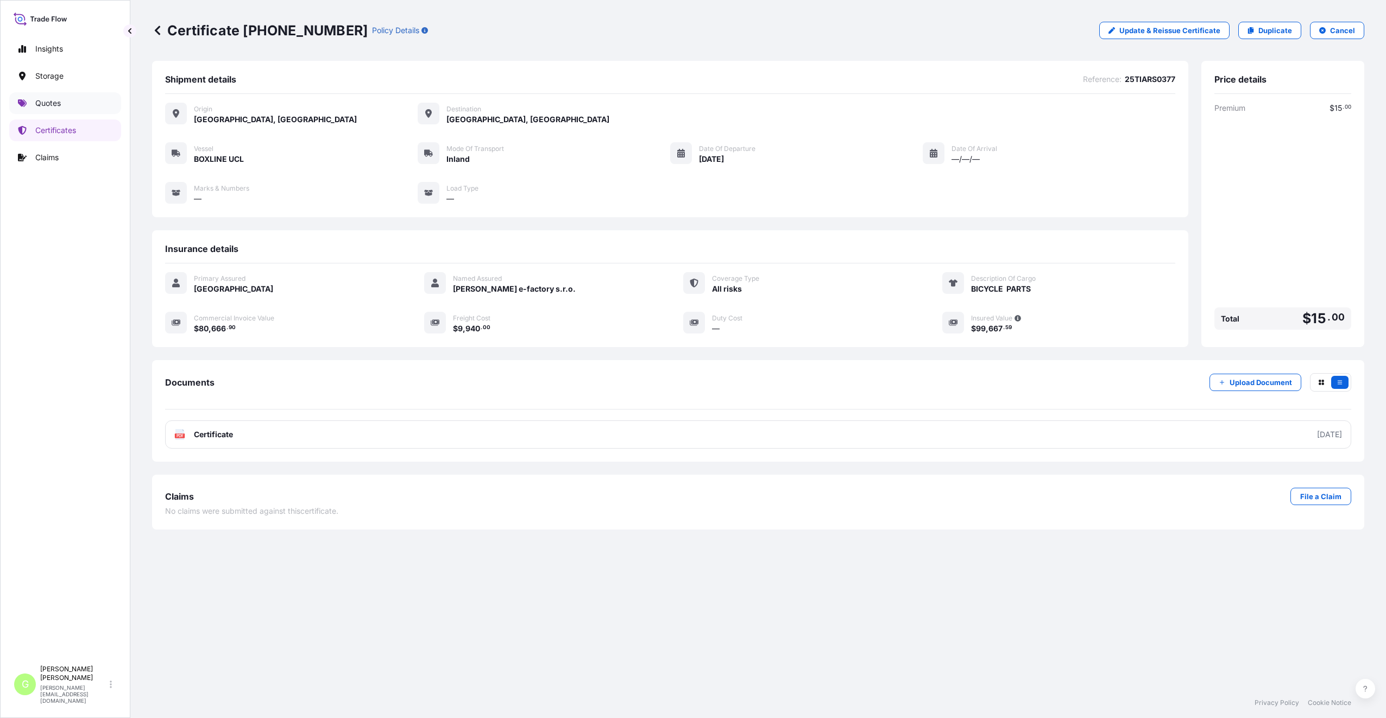
click at [32, 102] on link "Quotes" at bounding box center [65, 103] width 112 height 22
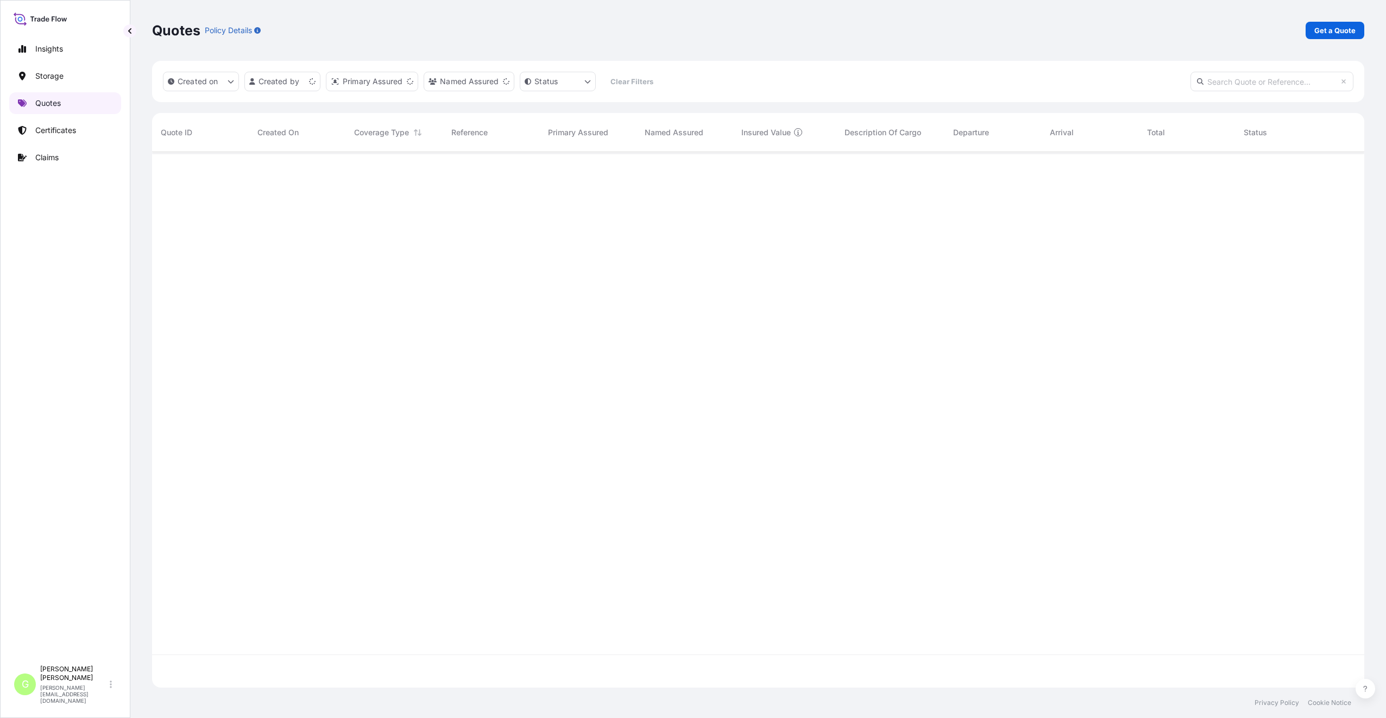
scroll to position [533, 1204]
click at [1339, 30] on p "Get a Quote" at bounding box center [1335, 30] width 41 height 11
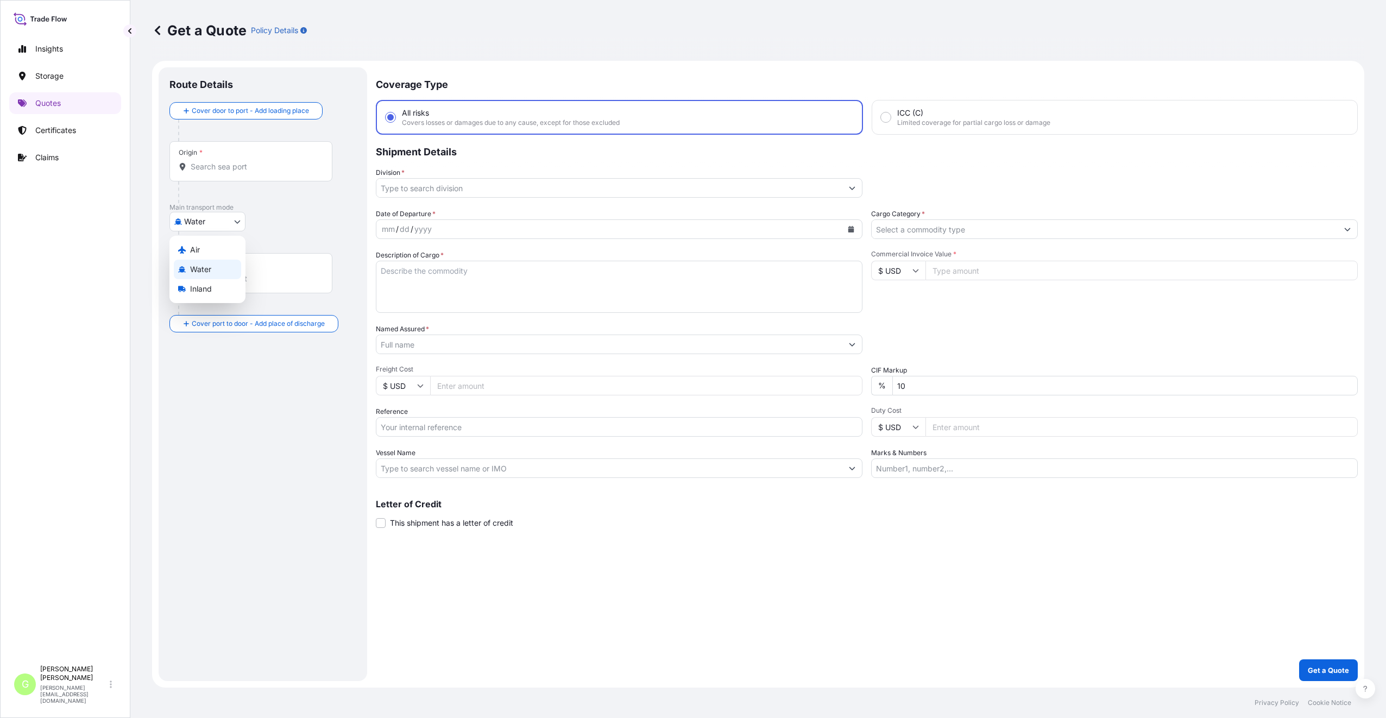
click at [179, 216] on body "Insights Storage Quotes Certificates Claims G [PERSON_NAME] [PERSON_NAME][EMAIL…" at bounding box center [693, 359] width 1386 height 718
click at [207, 290] on span "Inland" at bounding box center [201, 289] width 22 height 11
select select "Inland"
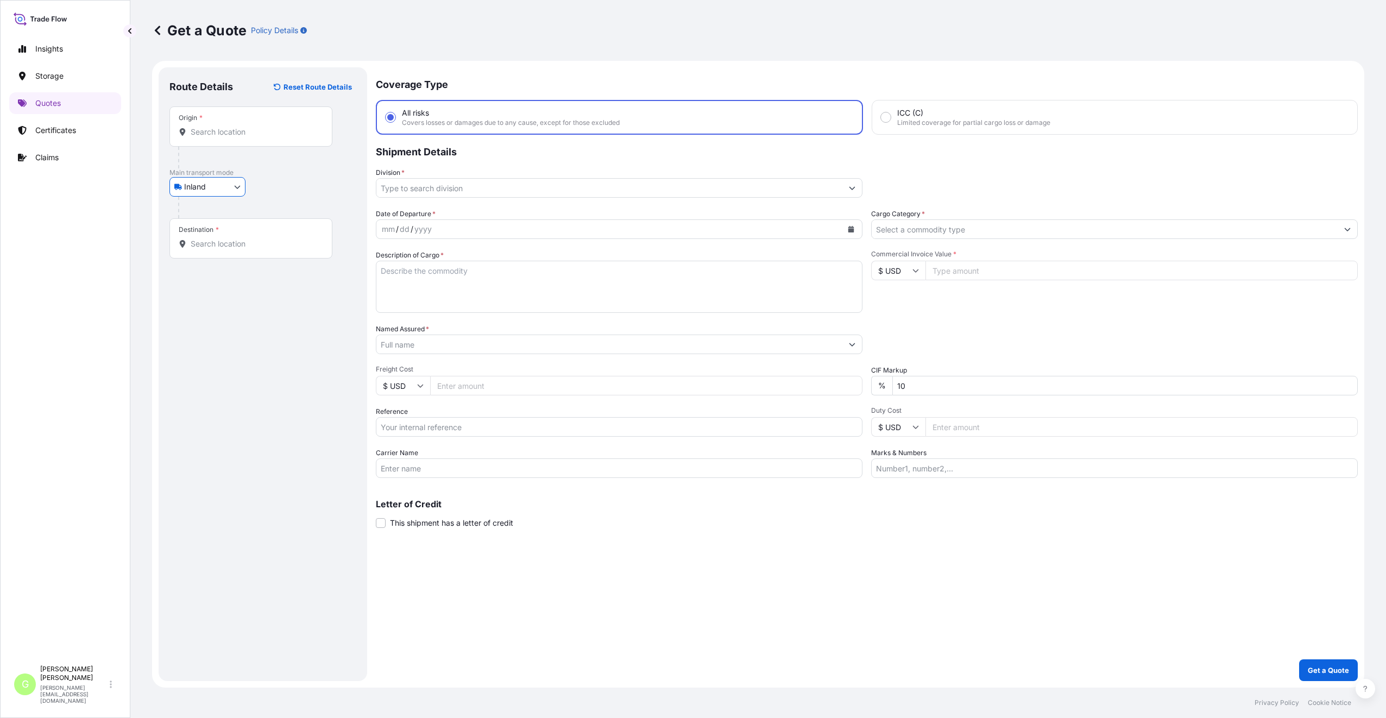
click at [412, 344] on input "Named Assured *" at bounding box center [609, 345] width 466 height 20
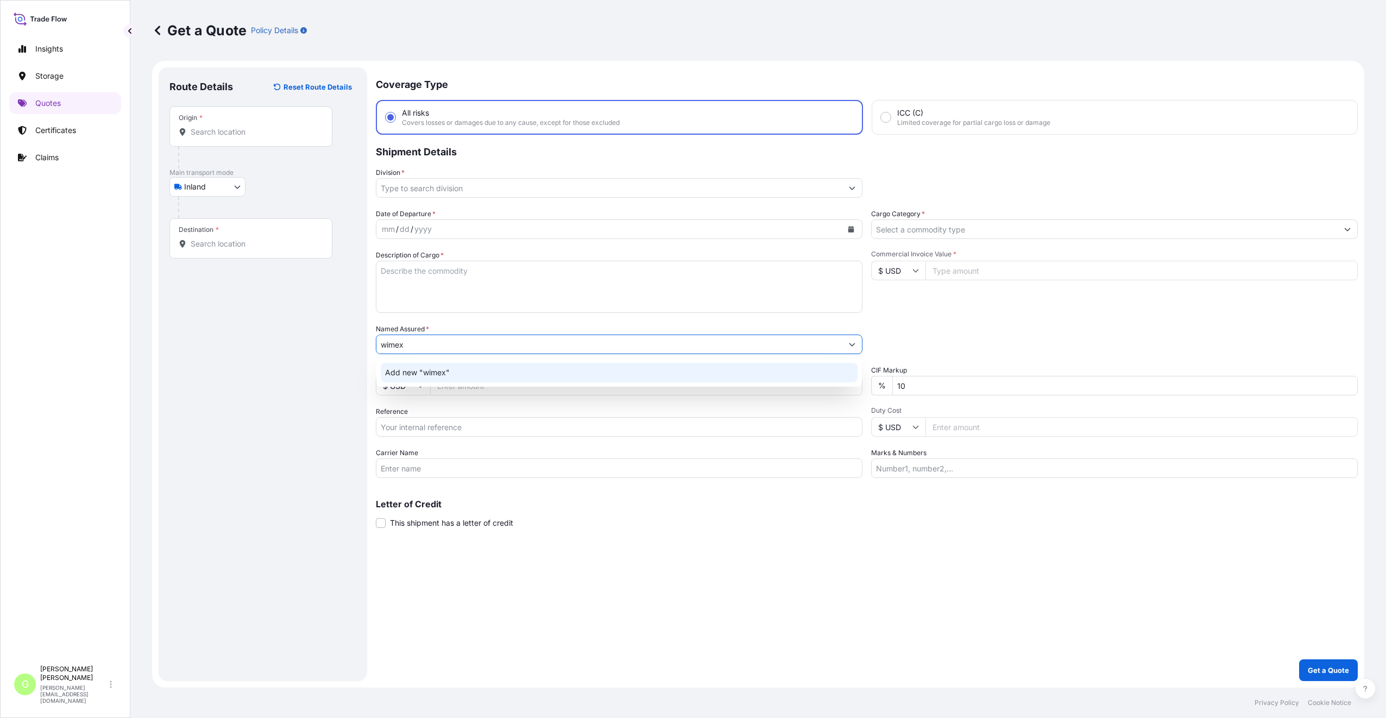
click at [416, 343] on input "wimex" at bounding box center [609, 345] width 466 height 20
drag, startPoint x: 416, startPoint y: 343, endPoint x: 380, endPoint y: 343, distance: 35.9
click at [380, 343] on input "wimex" at bounding box center [609, 345] width 466 height 20
paste input "WIMEX s.r.o."
click at [464, 379] on div "Add new "WIMEX s.r.o."" at bounding box center [619, 373] width 477 height 20
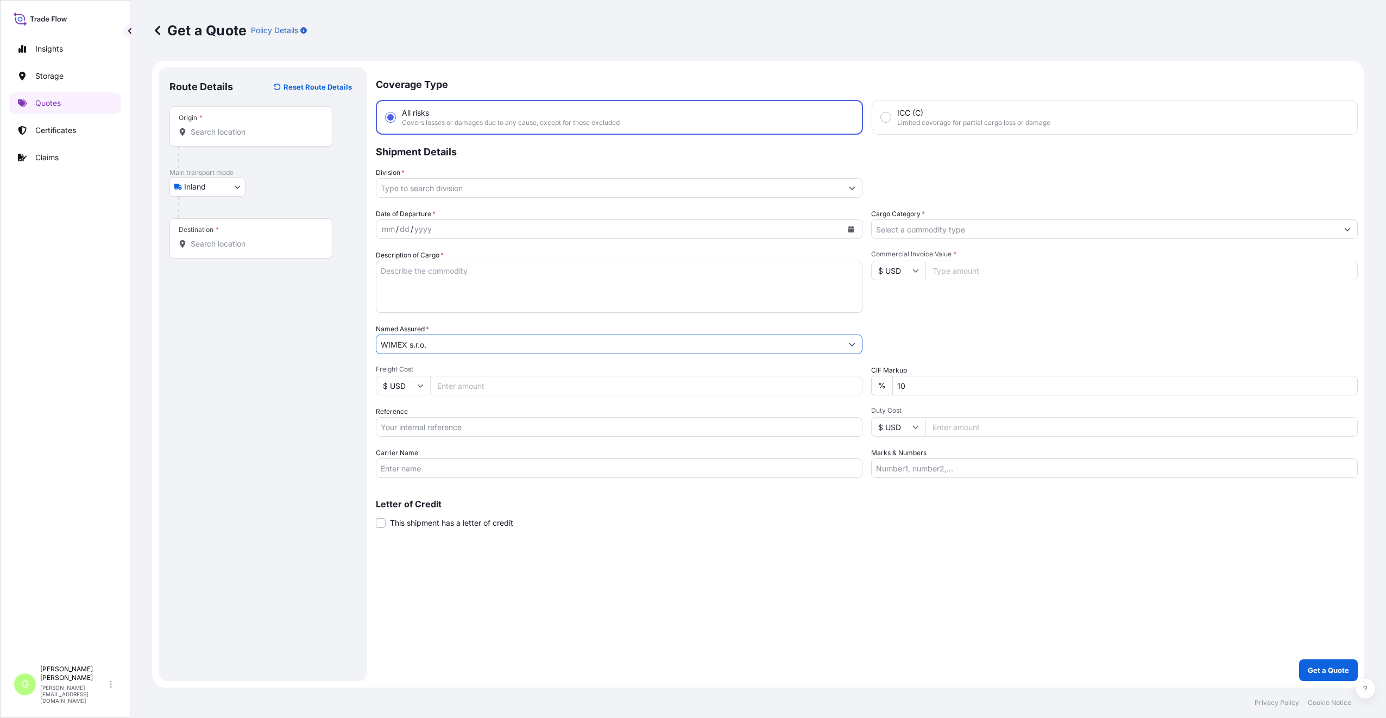
type input "WIMEX s.r.o."
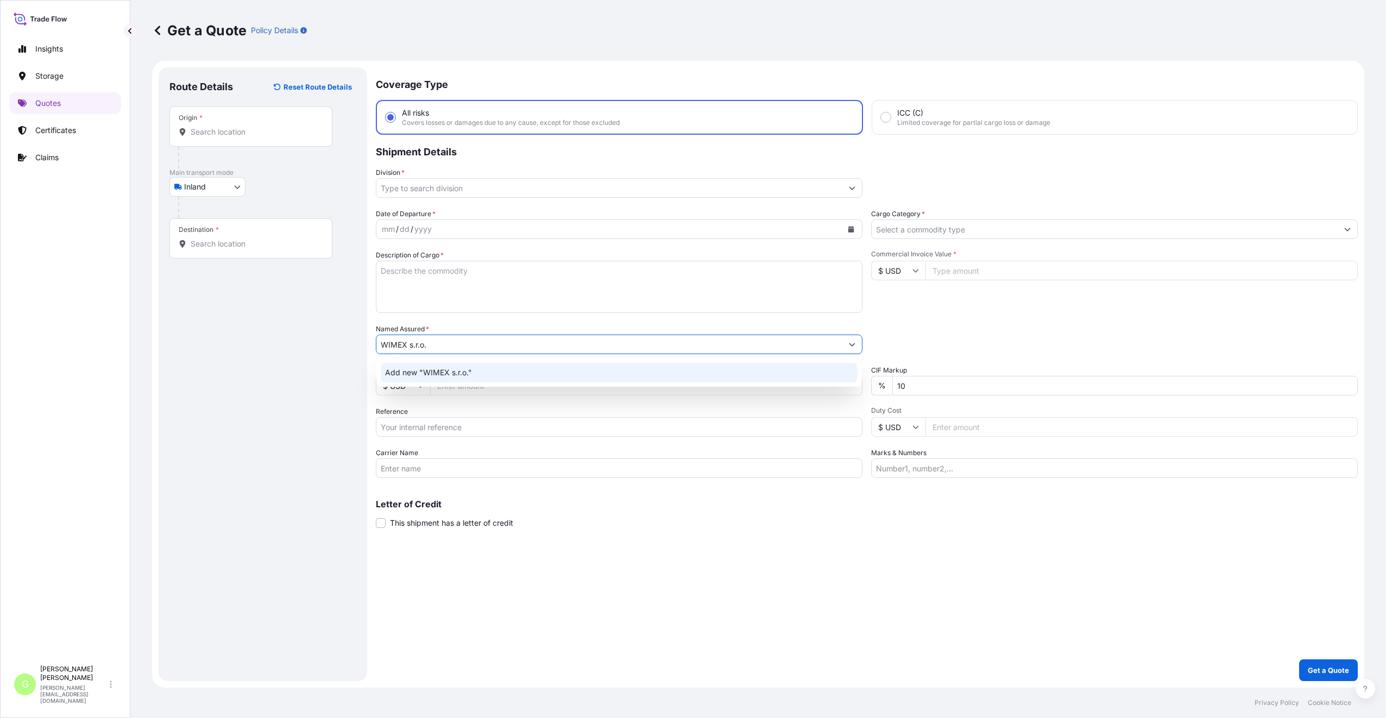
click at [404, 372] on span "Add new "WIMEX s.r.o."" at bounding box center [428, 372] width 87 height 11
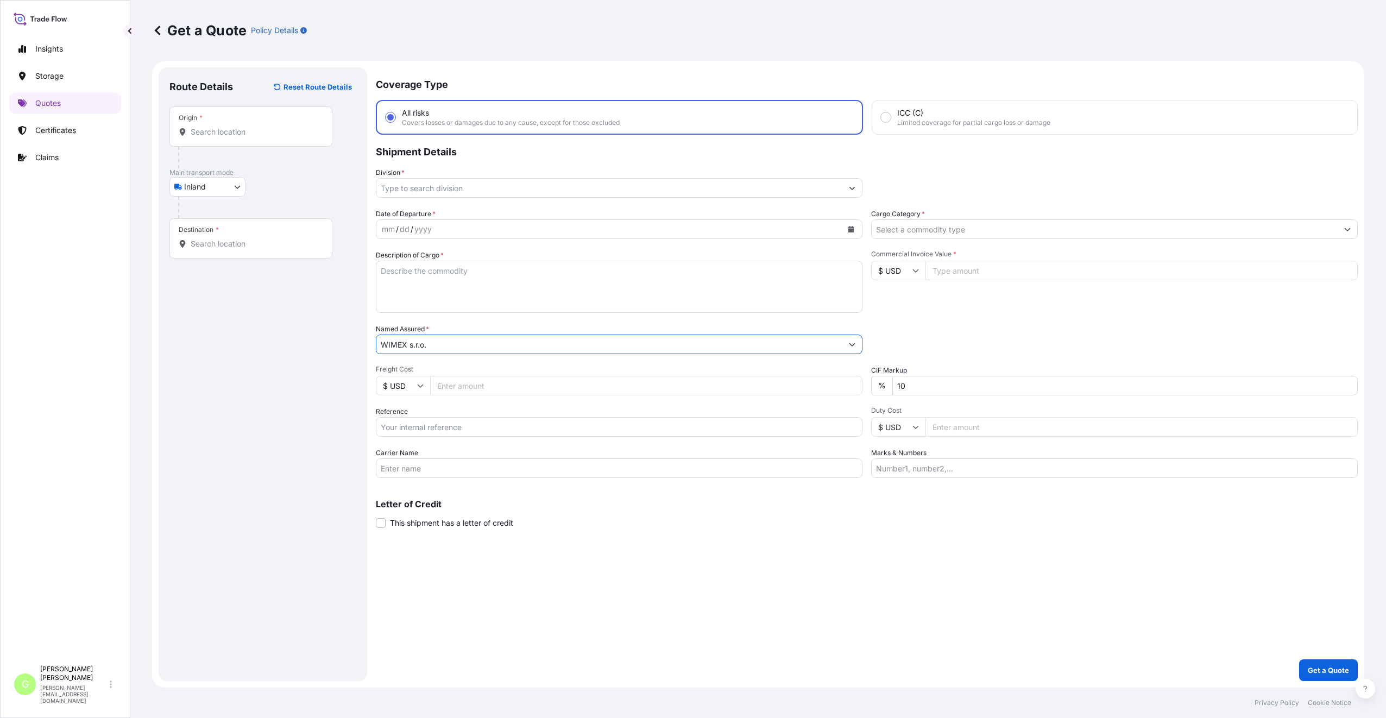
click at [399, 433] on input "Reference" at bounding box center [619, 427] width 487 height 20
paste input "25TIAOM0374"
type input "25TIAOM0374"
click at [994, 269] on input "Commercial Invoice Value *" at bounding box center [1142, 271] width 432 height 20
paste input "850.0000"
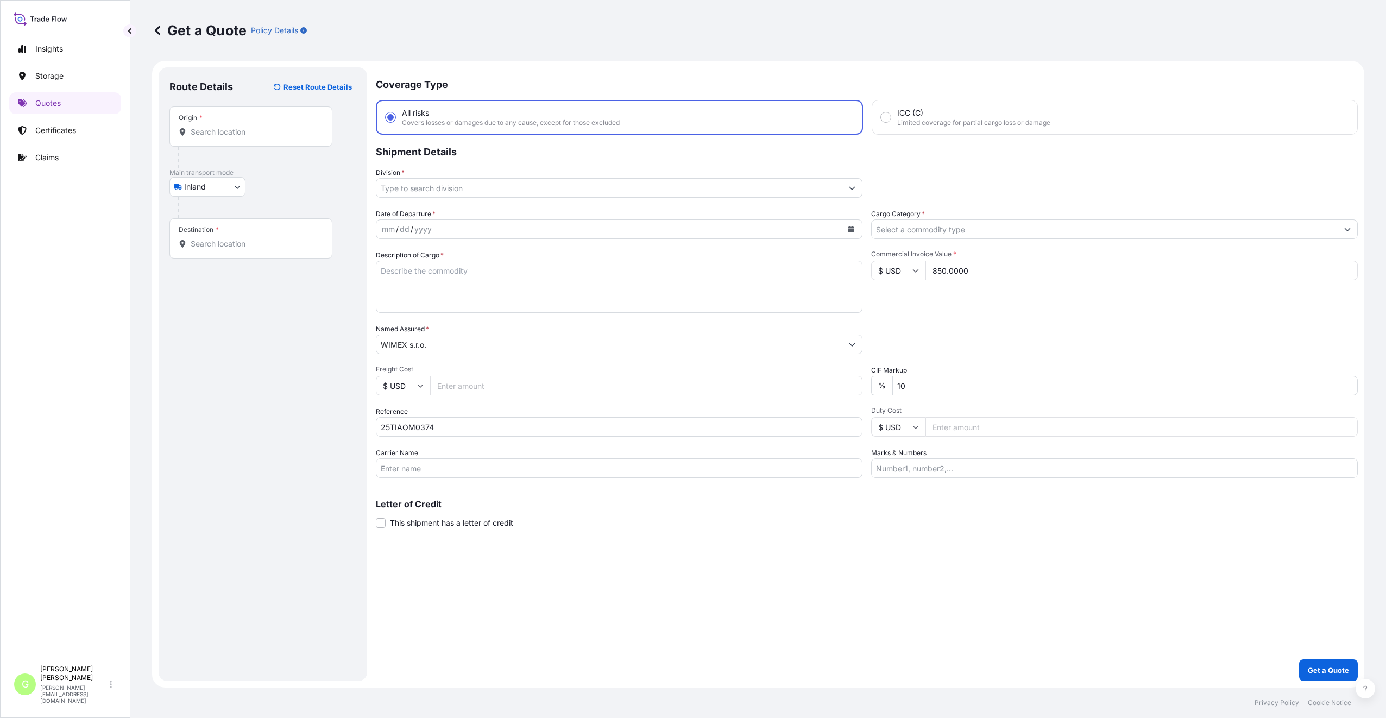
type input "850.0000"
click at [454, 386] on input "Freight Cost" at bounding box center [646, 386] width 432 height 20
paste input "850.0000"
type input "850.0000"
click at [221, 245] on input "Destination *" at bounding box center [255, 243] width 128 height 11
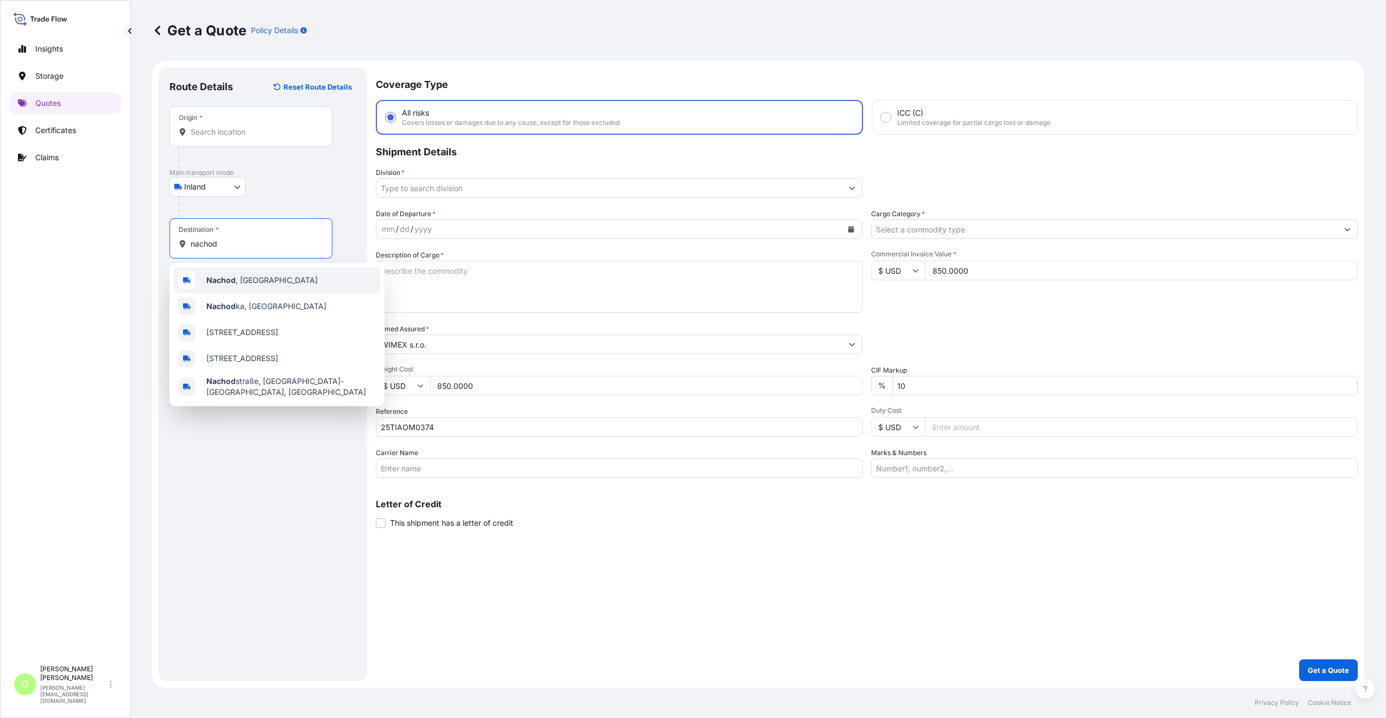
click at [227, 282] on b "Nachod" at bounding box center [220, 279] width 29 height 9
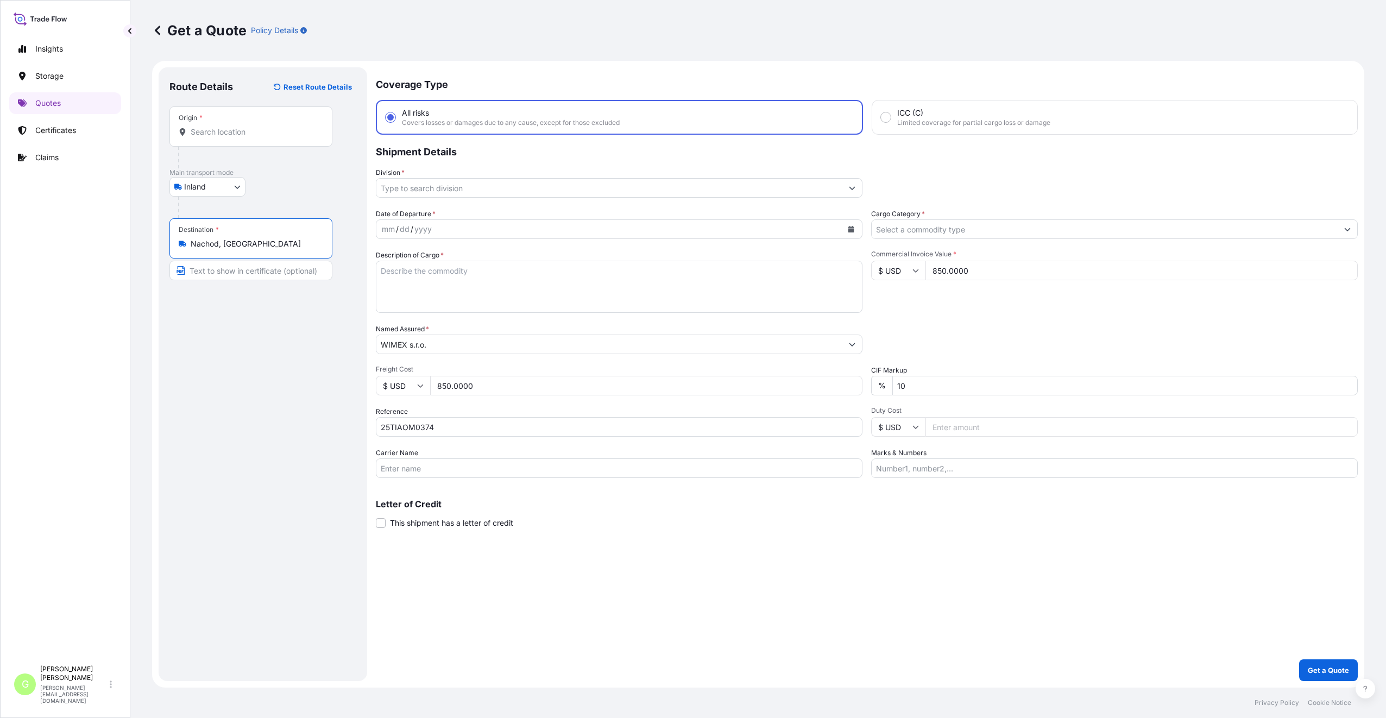
drag, startPoint x: 256, startPoint y: 247, endPoint x: 183, endPoint y: 244, distance: 72.8
click at [183, 244] on div "Nachod, [GEOGRAPHIC_DATA]" at bounding box center [251, 243] width 144 height 11
type input "Nachod, [GEOGRAPHIC_DATA]"
click at [222, 272] on input "Text to appear on certificate" at bounding box center [250, 271] width 163 height 20
paste input "Nachod, [GEOGRAPHIC_DATA]"
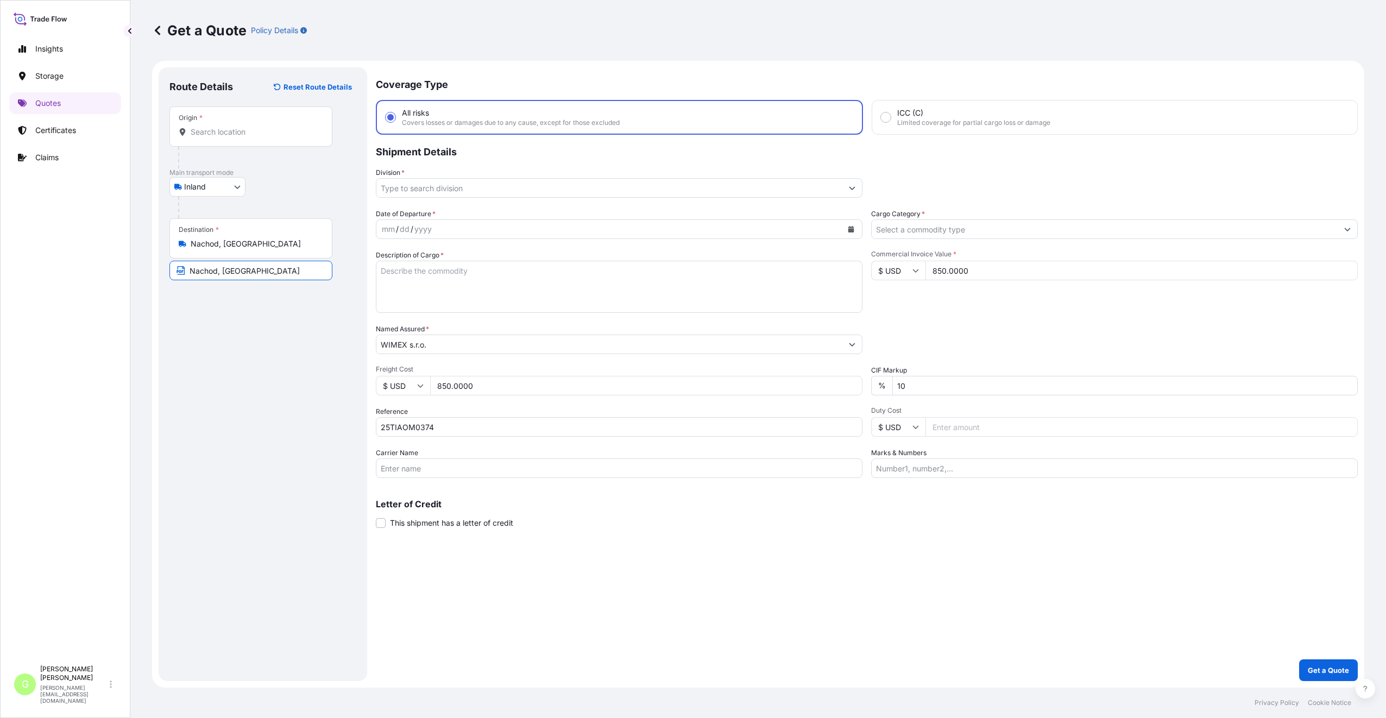
type input "Nachod, [GEOGRAPHIC_DATA]"
click at [213, 129] on input "Origin *" at bounding box center [255, 132] width 128 height 11
click at [195, 136] on div "Origin *" at bounding box center [250, 126] width 163 height 40
click at [195, 136] on input "Origin * Please select an origin" at bounding box center [255, 132] width 128 height 11
paste input "GUANDONG"
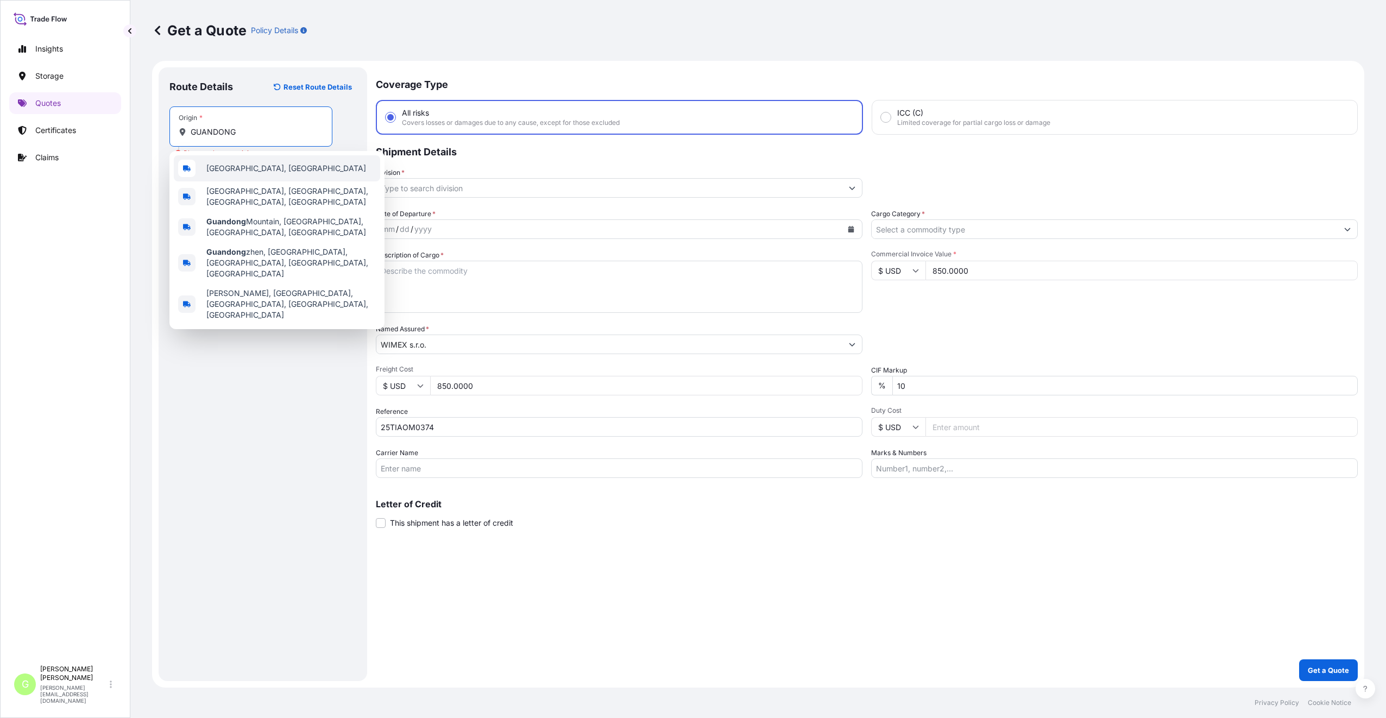
click at [229, 166] on span "[GEOGRAPHIC_DATA], [GEOGRAPHIC_DATA]" at bounding box center [286, 168] width 160 height 11
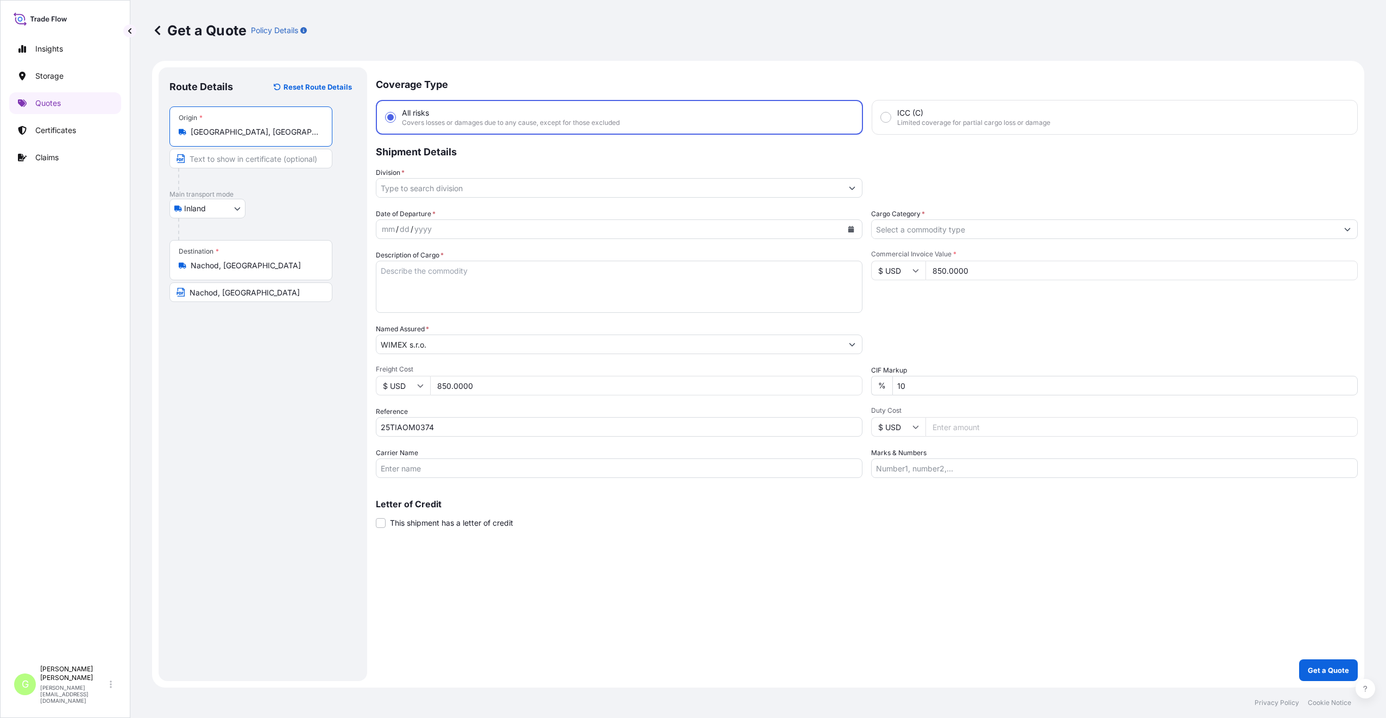
drag, startPoint x: 263, startPoint y: 134, endPoint x: 192, endPoint y: 136, distance: 71.2
click at [192, 136] on input "[GEOGRAPHIC_DATA], [GEOGRAPHIC_DATA]" at bounding box center [255, 132] width 128 height 11
type input "[GEOGRAPHIC_DATA], [GEOGRAPHIC_DATA]"
click at [212, 155] on input "Text to appear on certificate" at bounding box center [250, 159] width 163 height 20
paste input "[GEOGRAPHIC_DATA], [GEOGRAPHIC_DATA]"
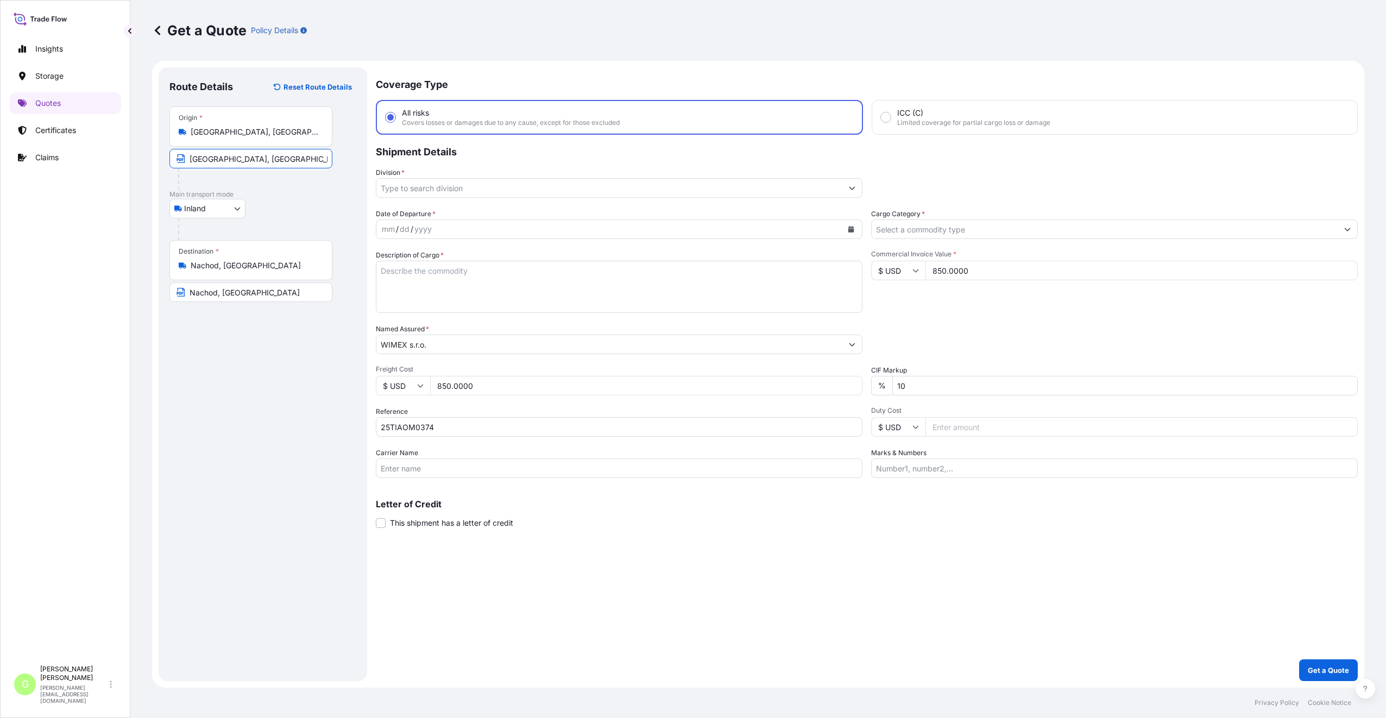
type input "[GEOGRAPHIC_DATA], [GEOGRAPHIC_DATA]"
click at [269, 388] on div "Route Details Reset Route Details Place of loading Road / Inland Road / Inland …" at bounding box center [262, 374] width 187 height 592
click at [329, 382] on div "Route Details Reset Route Details Place of loading Road / Inland Road / Inland …" at bounding box center [262, 374] width 187 height 592
click at [854, 187] on icon "Show suggestions" at bounding box center [853, 188] width 6 height 3
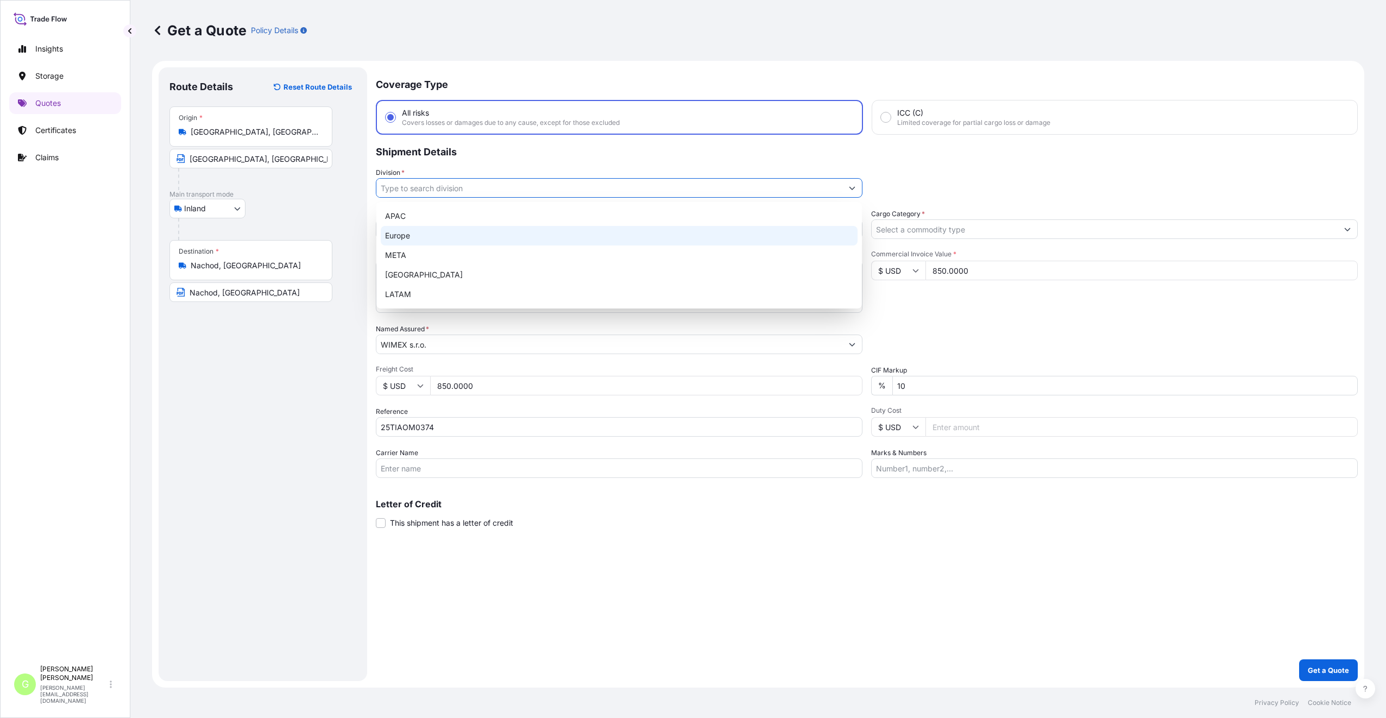
click at [405, 235] on div "Europe" at bounding box center [619, 236] width 477 height 20
type input "Europe"
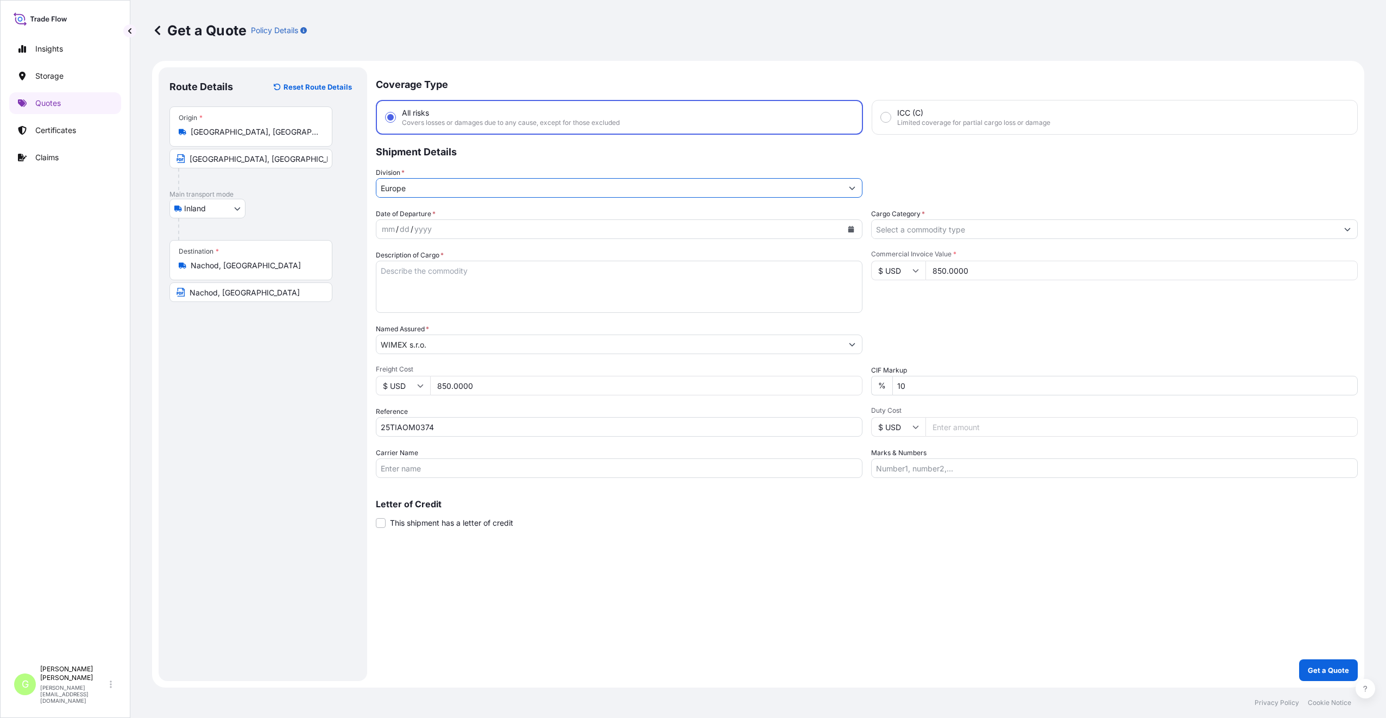
click at [892, 226] on input "Cargo Category *" at bounding box center [1105, 229] width 466 height 20
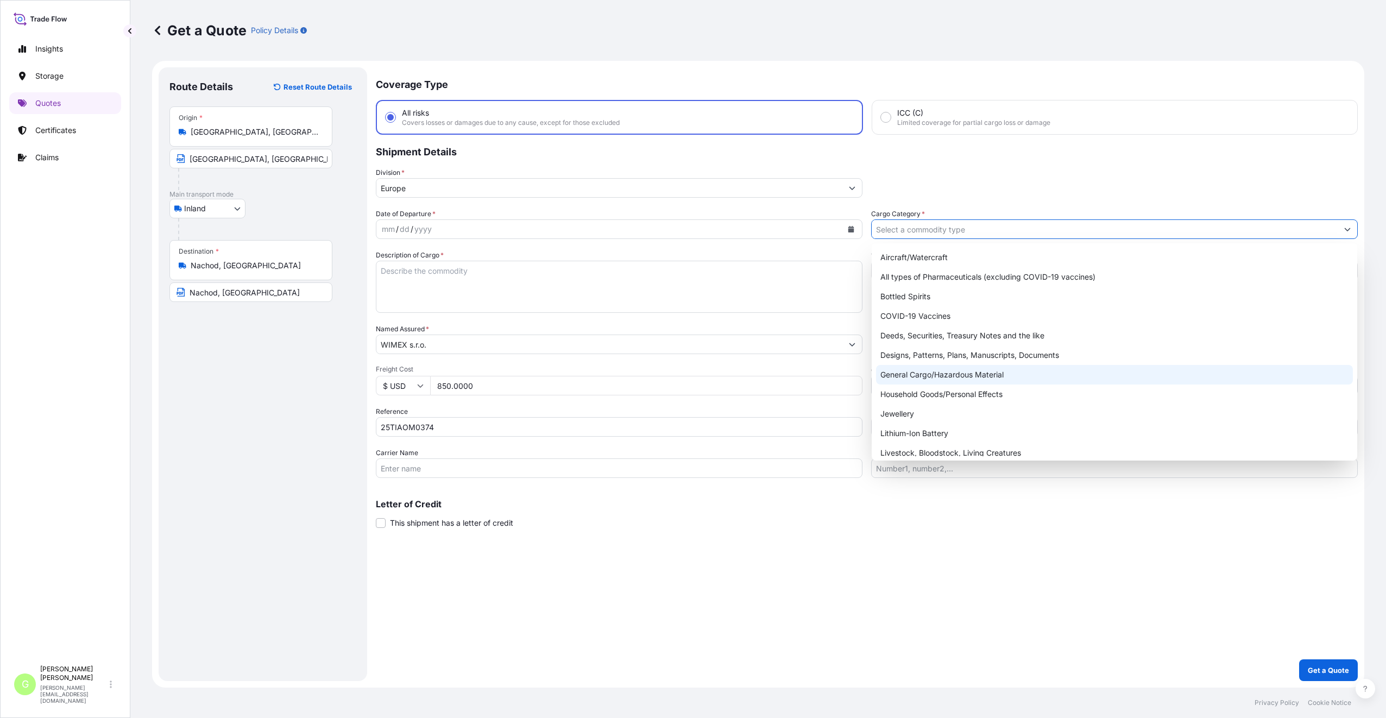
click at [892, 372] on div "General Cargo/Hazardous Material" at bounding box center [1114, 375] width 477 height 20
type input "General Cargo/Hazardous Material"
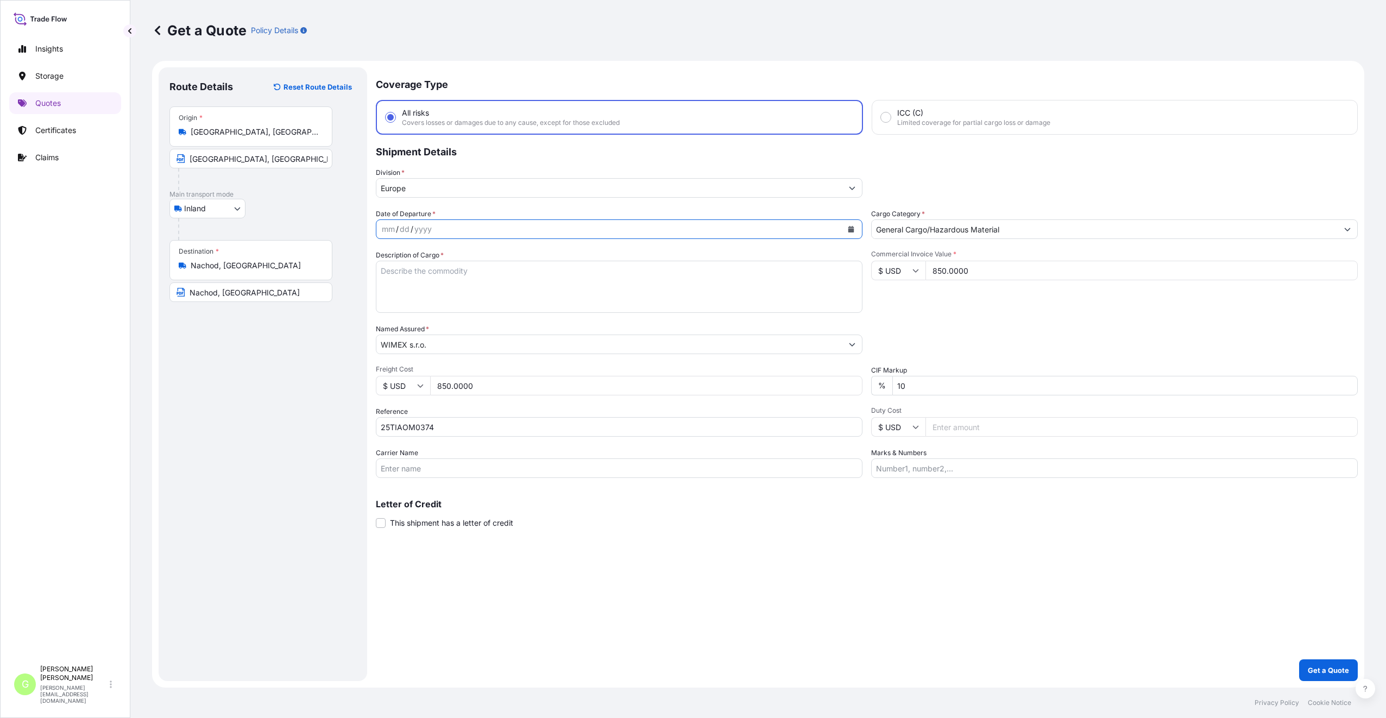
click at [846, 229] on button "Calendar" at bounding box center [850, 229] width 17 height 17
click at [415, 318] on div "4" at bounding box center [416, 321] width 20 height 20
click at [400, 467] on input "Carrier Name" at bounding box center [619, 468] width 487 height 20
type input "Austromar s.r.o."
click at [398, 275] on textarea "Description of Cargo *" at bounding box center [619, 287] width 487 height 52
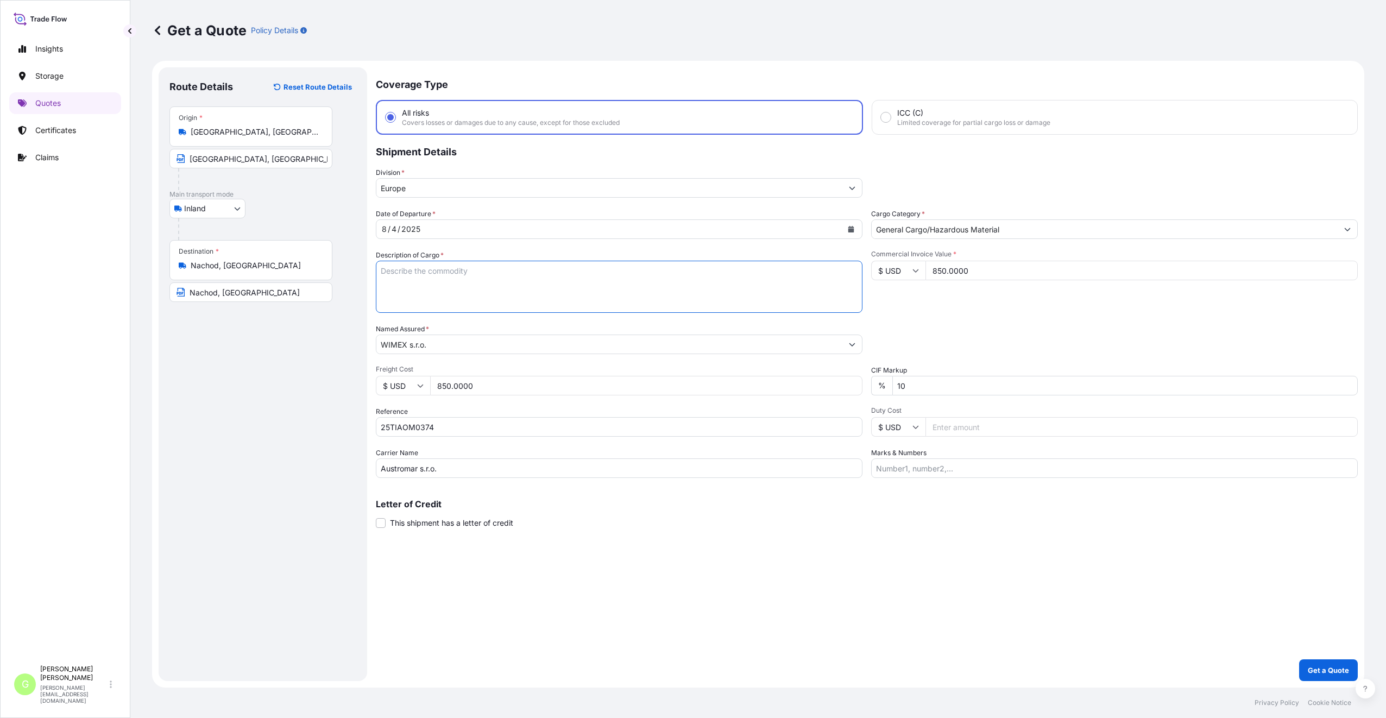
click at [410, 269] on textarea "Description of Cargo *" at bounding box center [619, 287] width 487 height 52
paste textarea "��������������������"
click at [549, 271] on textarea "��������������������" at bounding box center [619, 287] width 487 height 52
drag, startPoint x: 460, startPoint y: 266, endPoint x: 362, endPoint y: 263, distance: 97.3
click at [362, 263] on form "Route Details Reset Route Details Place of loading Road / Inland Road / Inland …" at bounding box center [758, 374] width 1212 height 627
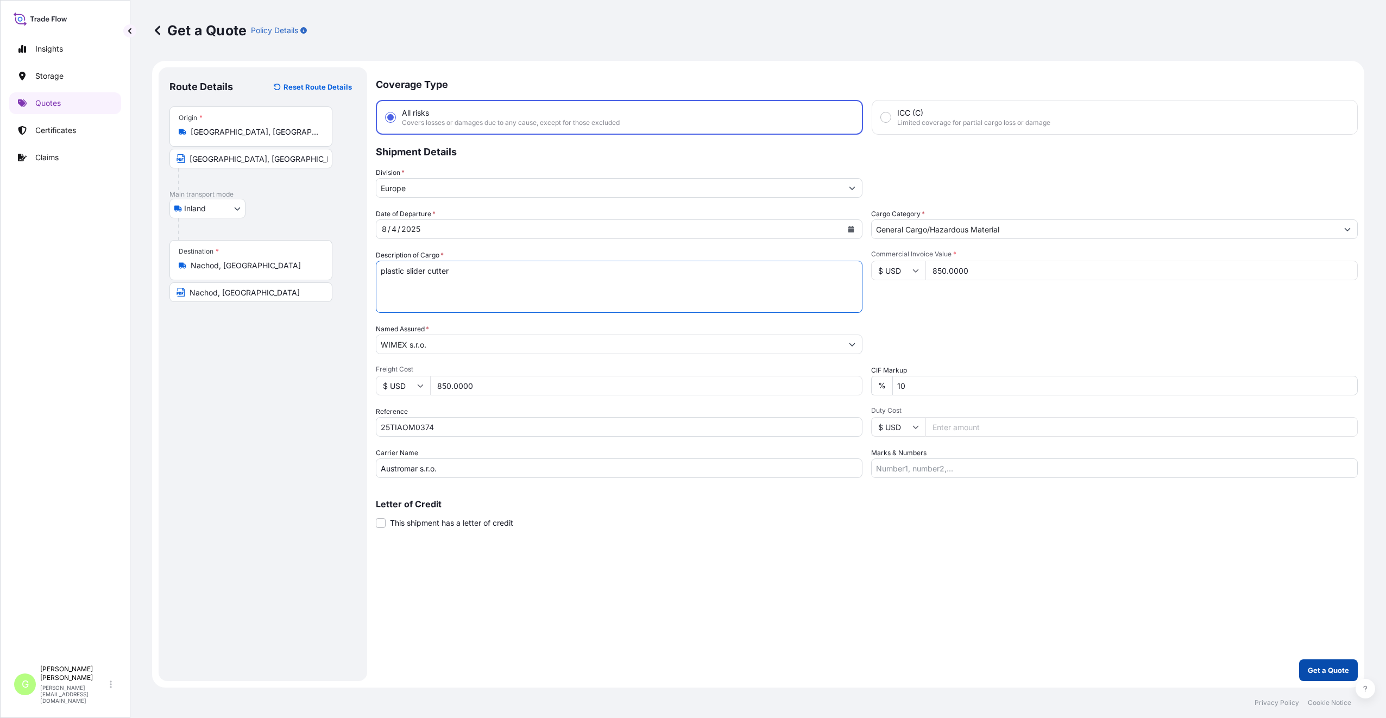
type textarea "plastic slider cutter"
click at [1330, 670] on p "Get a Quote" at bounding box center [1328, 670] width 41 height 11
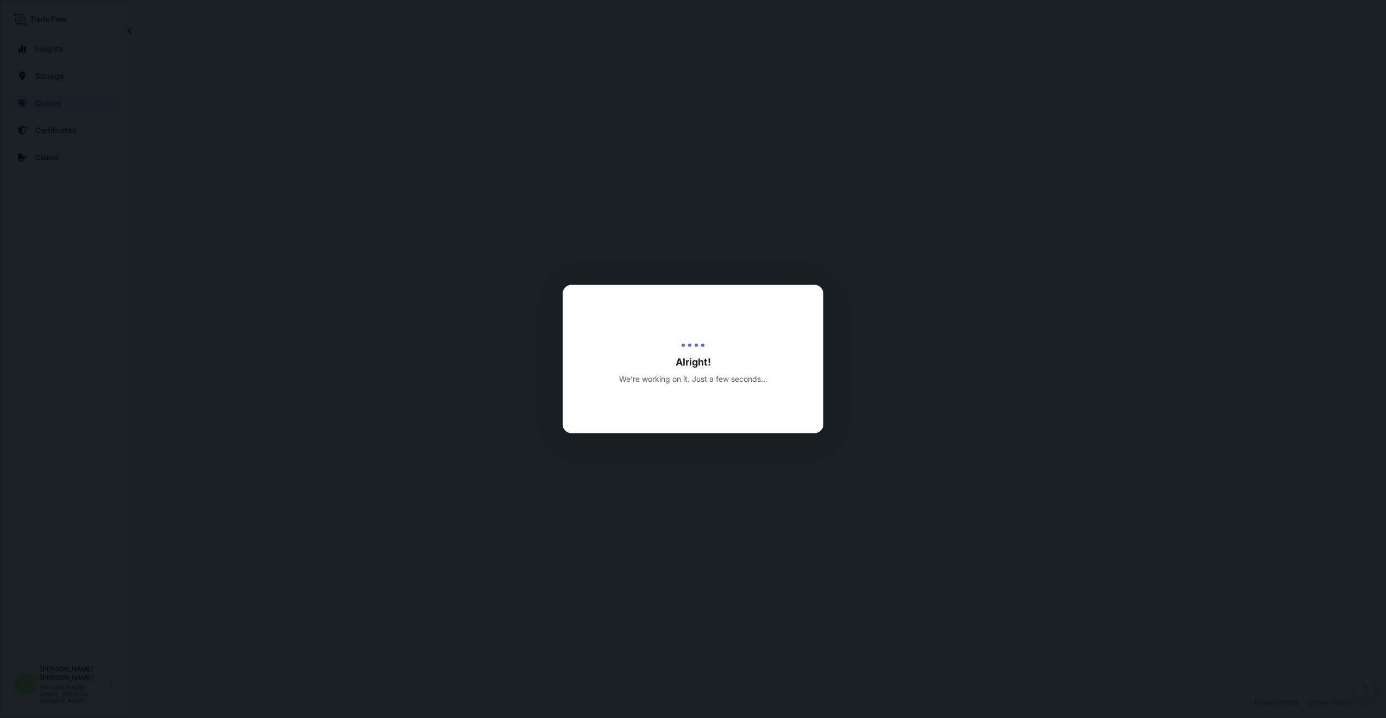
select select "Inland"
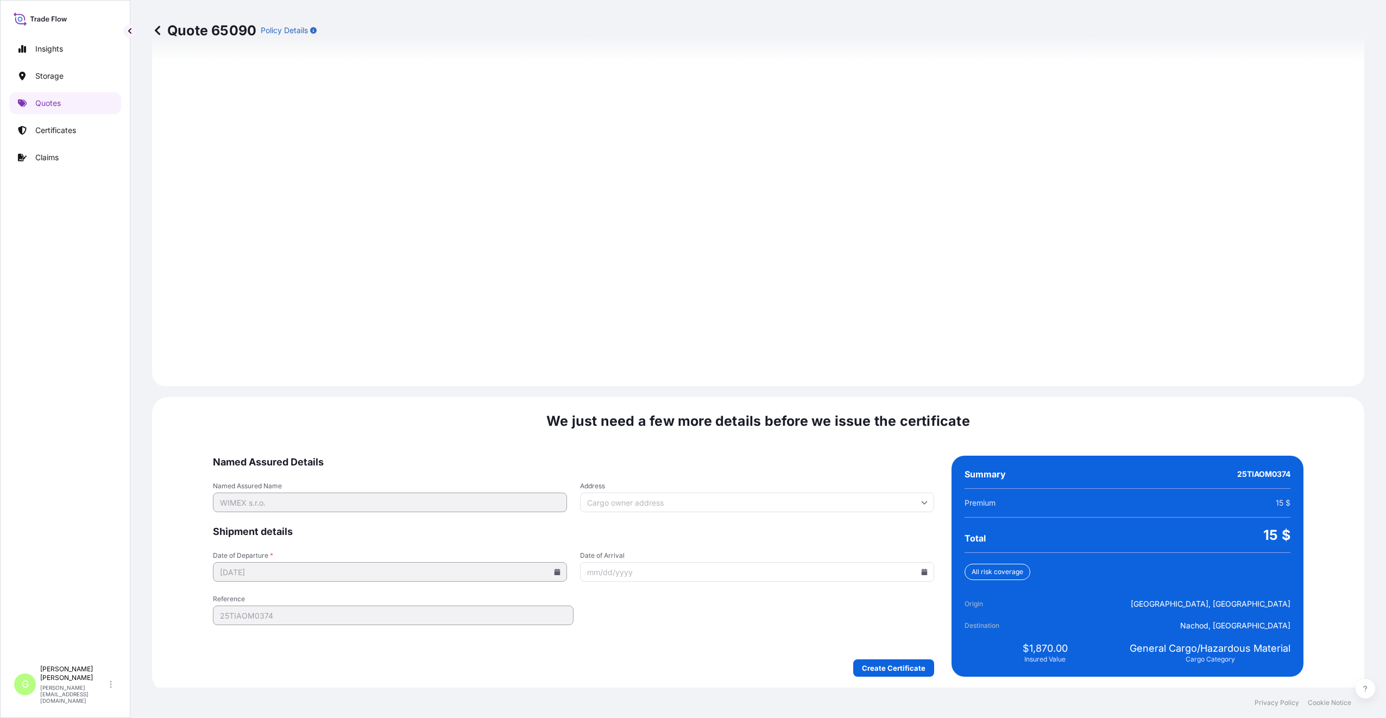
scroll to position [1308, 0]
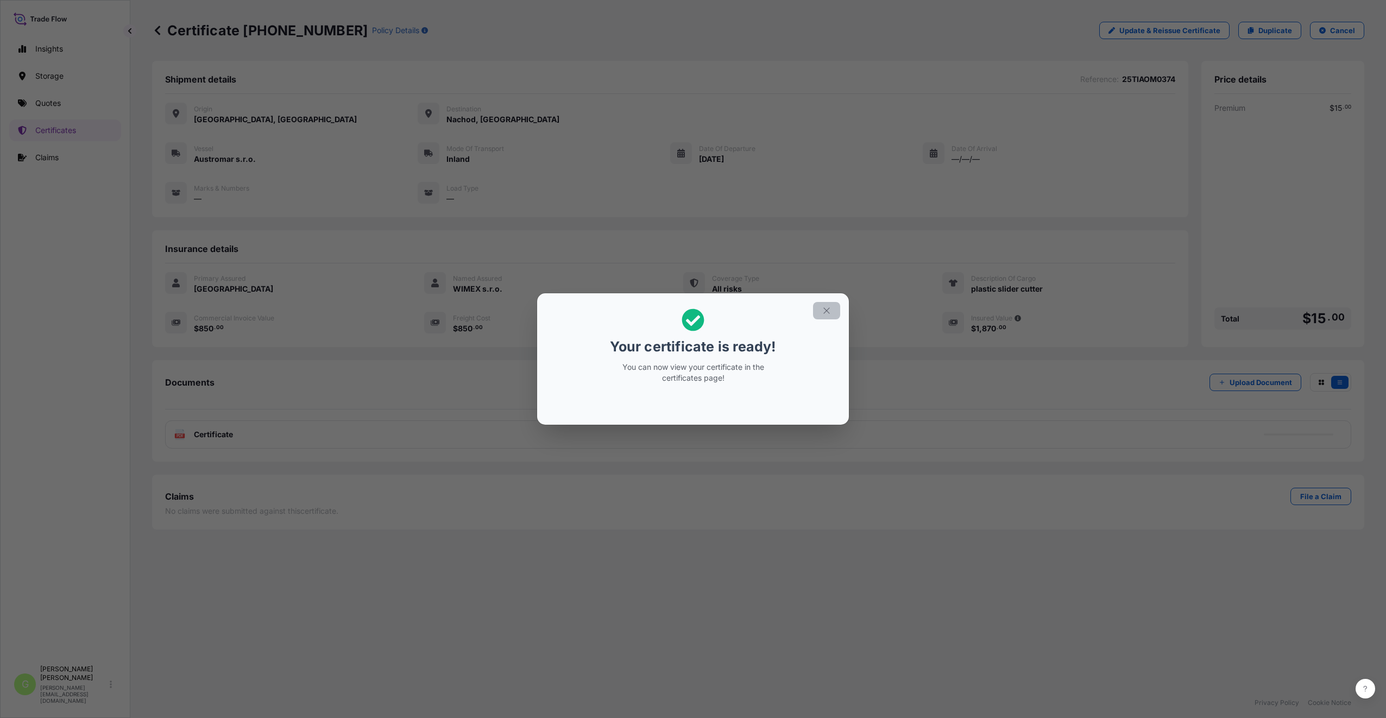
click at [831, 312] on icon "button" at bounding box center [827, 311] width 10 height 10
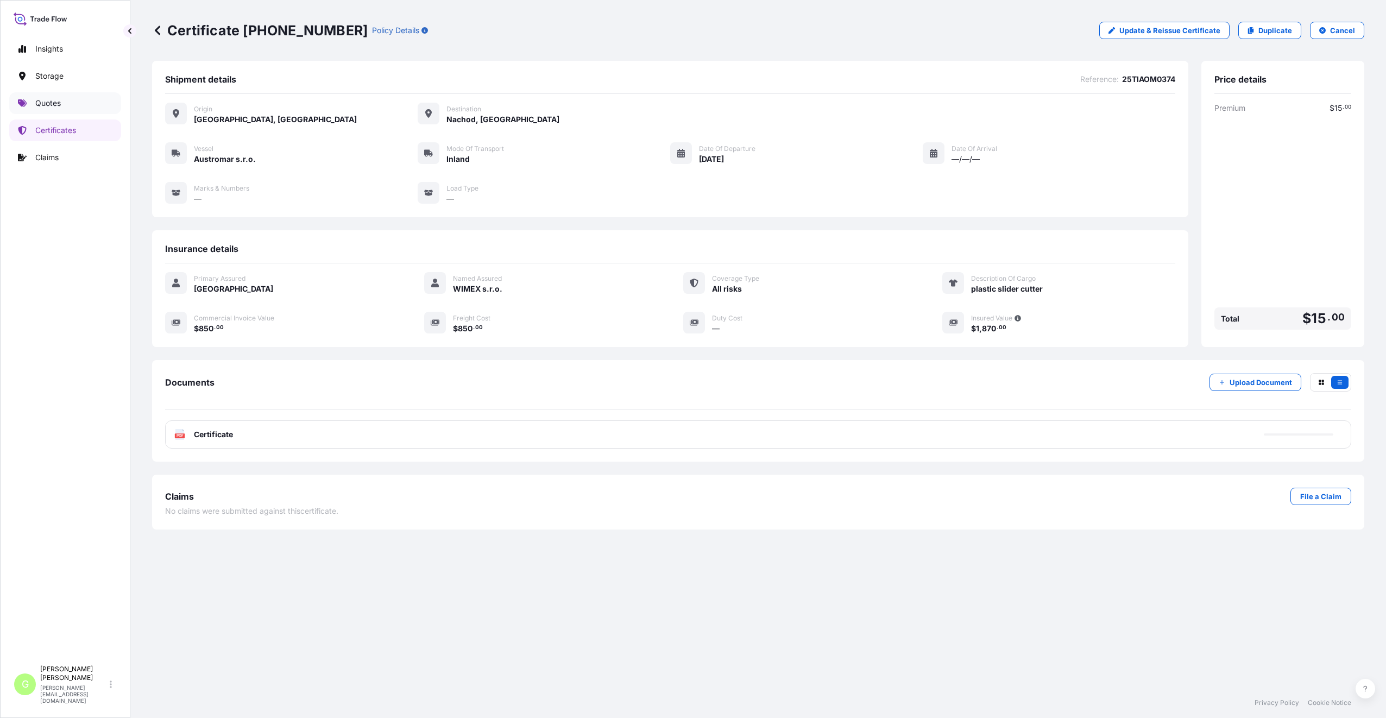
click at [39, 102] on p "Quotes" at bounding box center [48, 103] width 26 height 11
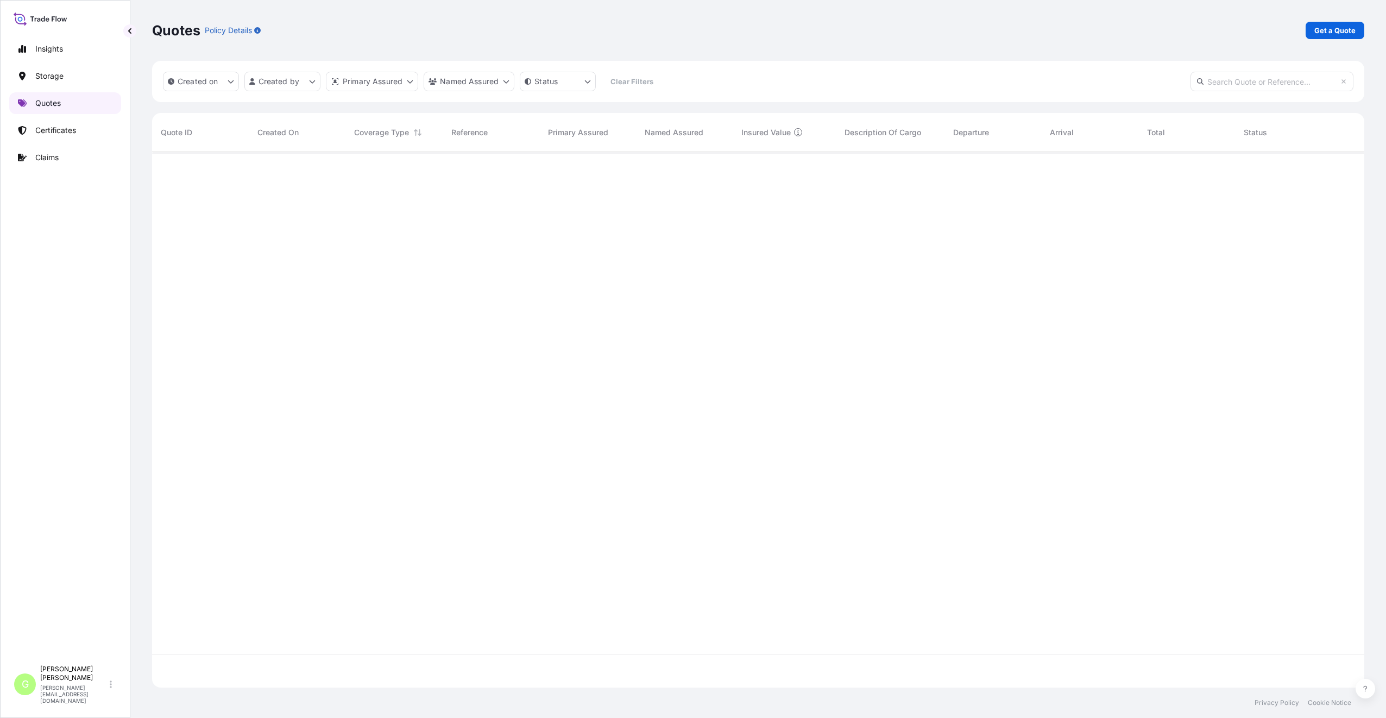
scroll to position [533, 1204]
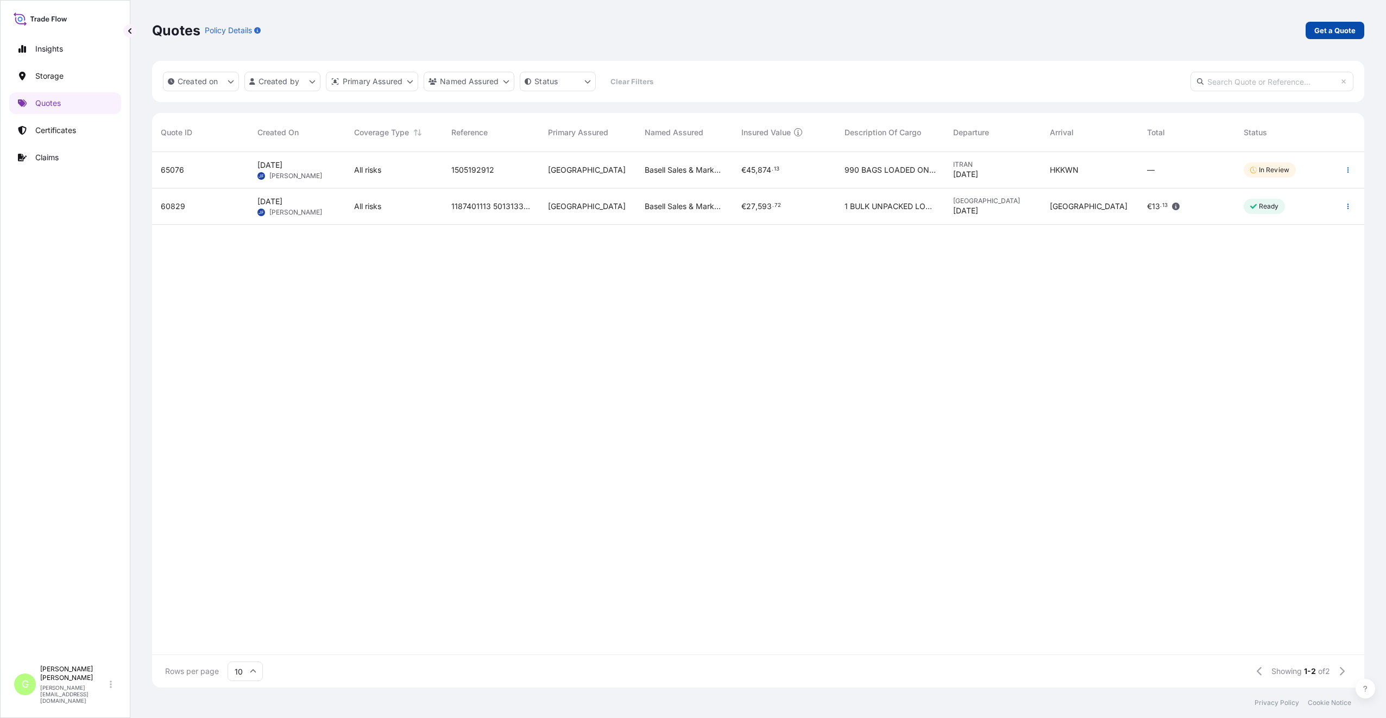
click at [1345, 28] on p "Get a Quote" at bounding box center [1335, 30] width 41 height 11
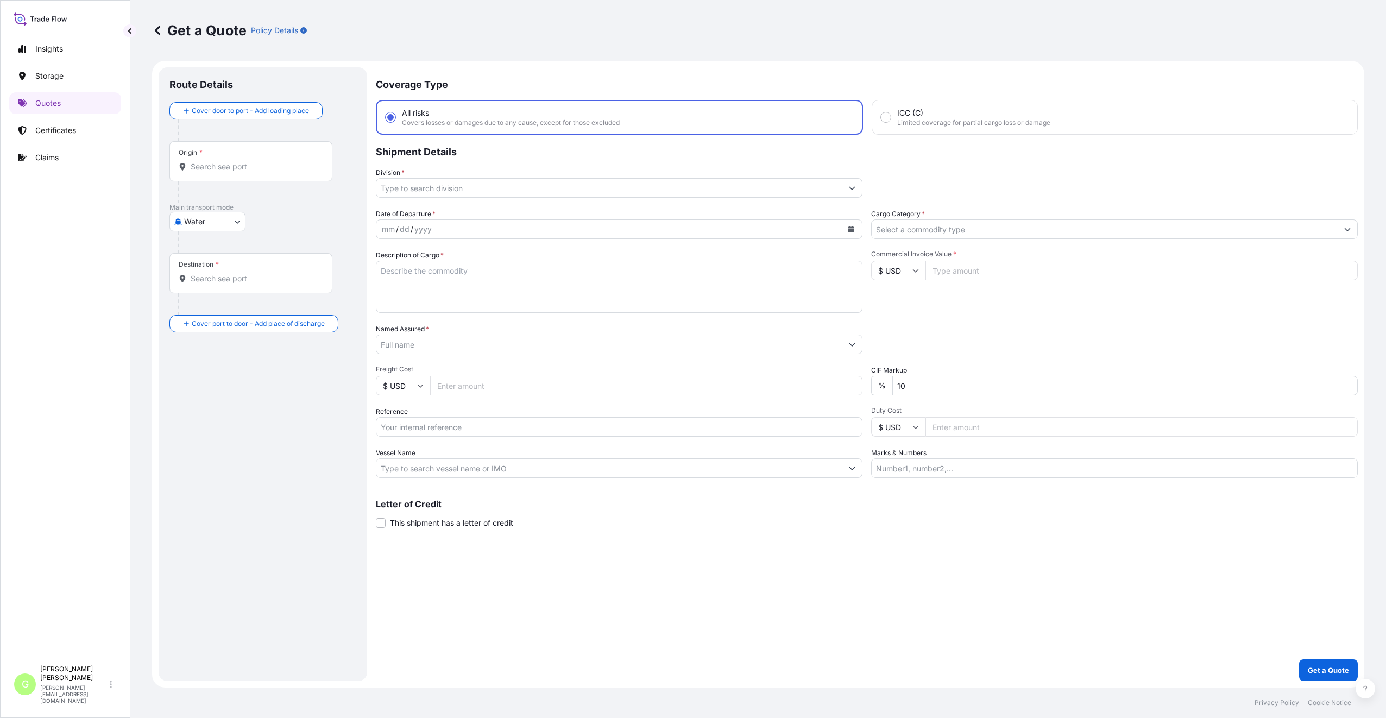
click at [188, 222] on body "Insights Storage Quotes Certificates Claims G [PERSON_NAME] [PERSON_NAME][EMAIL…" at bounding box center [693, 359] width 1386 height 718
click at [199, 286] on span "Inland" at bounding box center [201, 289] width 22 height 11
select select "Inland"
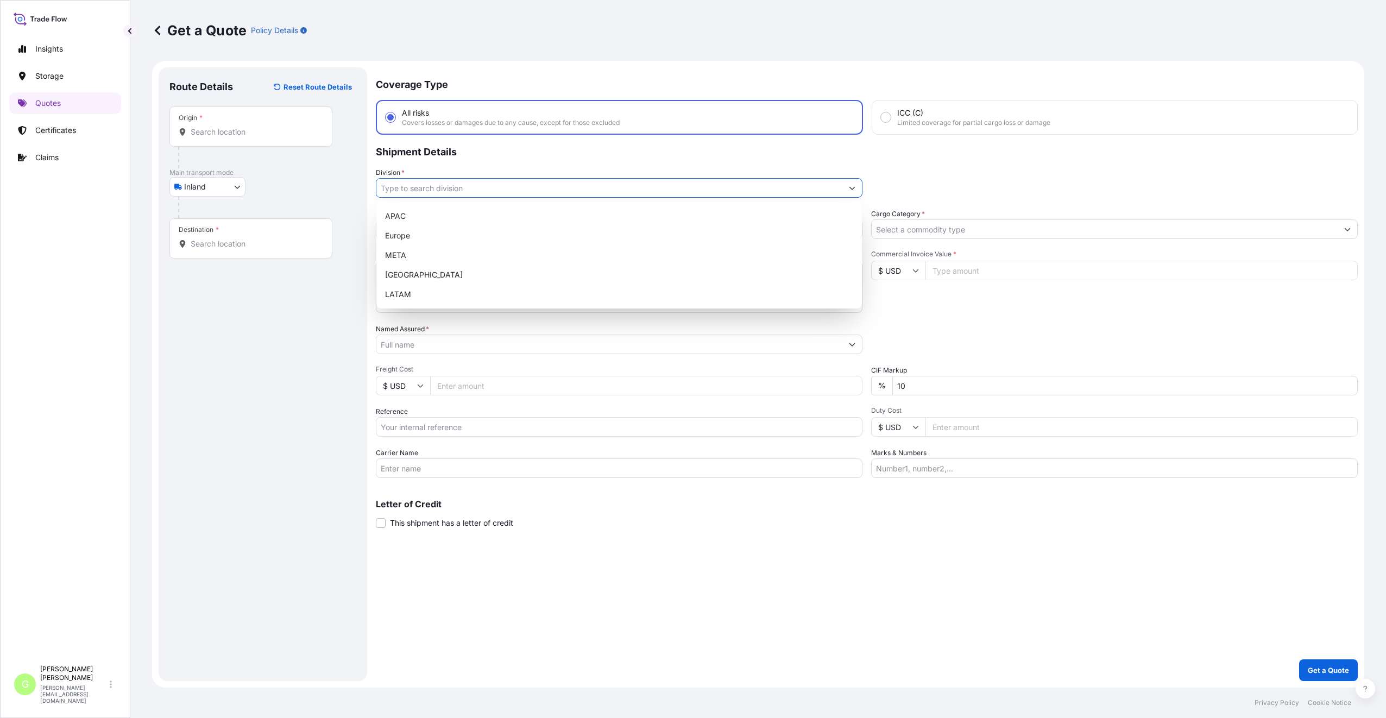
click at [427, 186] on input "Division *" at bounding box center [609, 188] width 466 height 20
click at [400, 238] on div "Europe" at bounding box center [619, 236] width 477 height 20
type input "Europe"
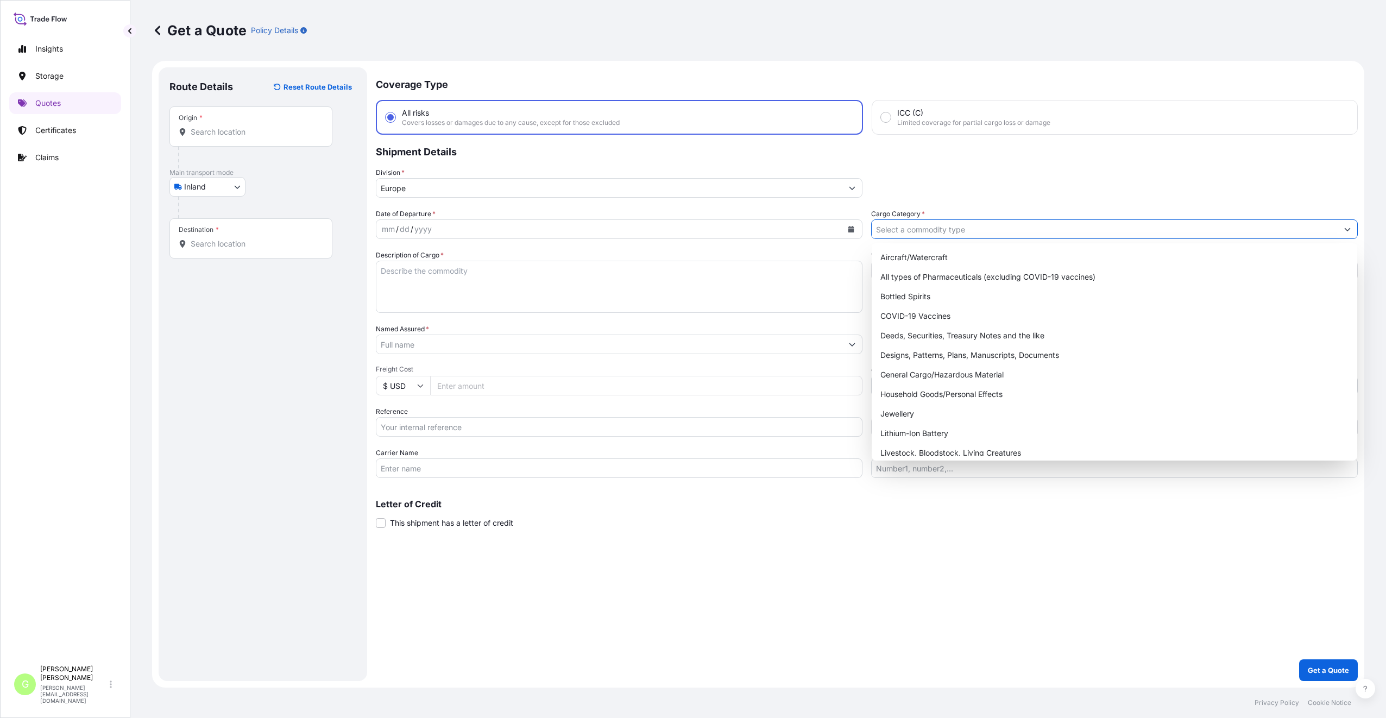
click at [912, 228] on input "Cargo Category *" at bounding box center [1105, 229] width 466 height 20
click at [890, 375] on div "General Cargo/Hazardous Material" at bounding box center [1114, 375] width 477 height 20
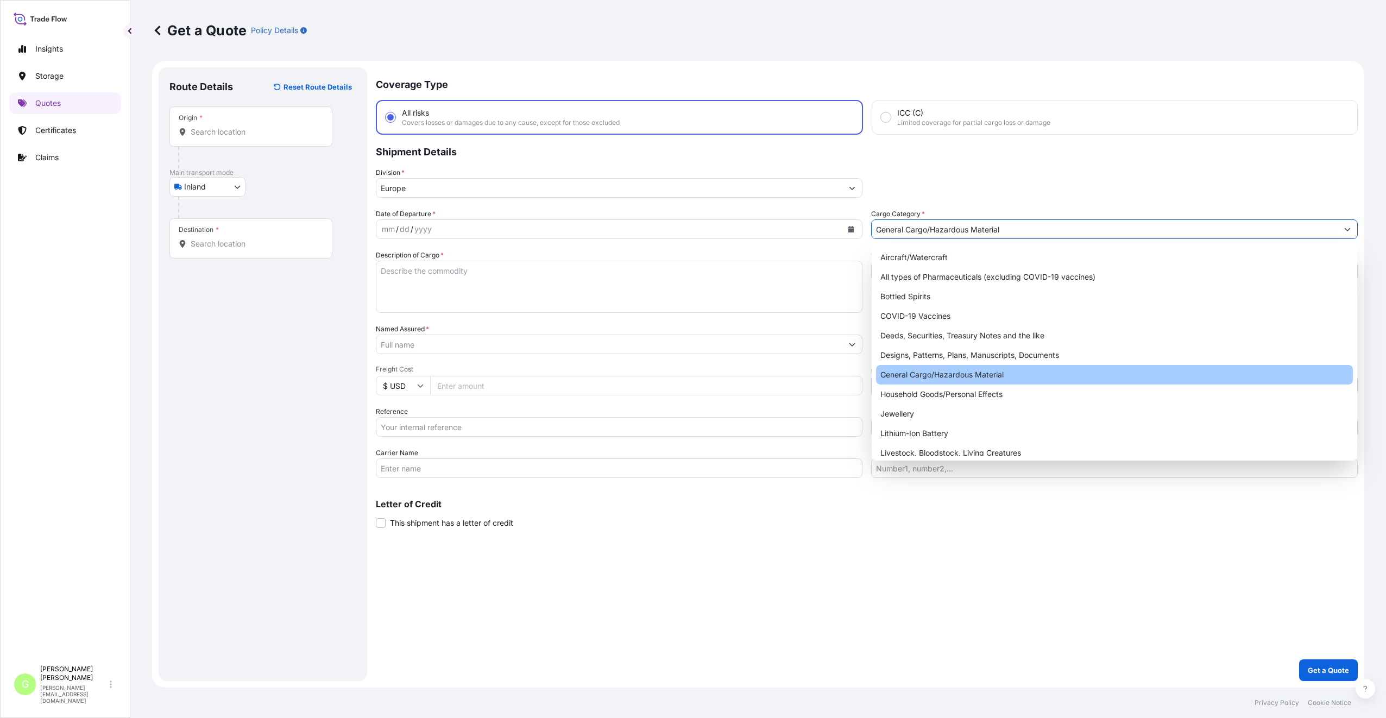
type input "General Cargo/Hazardous Material"
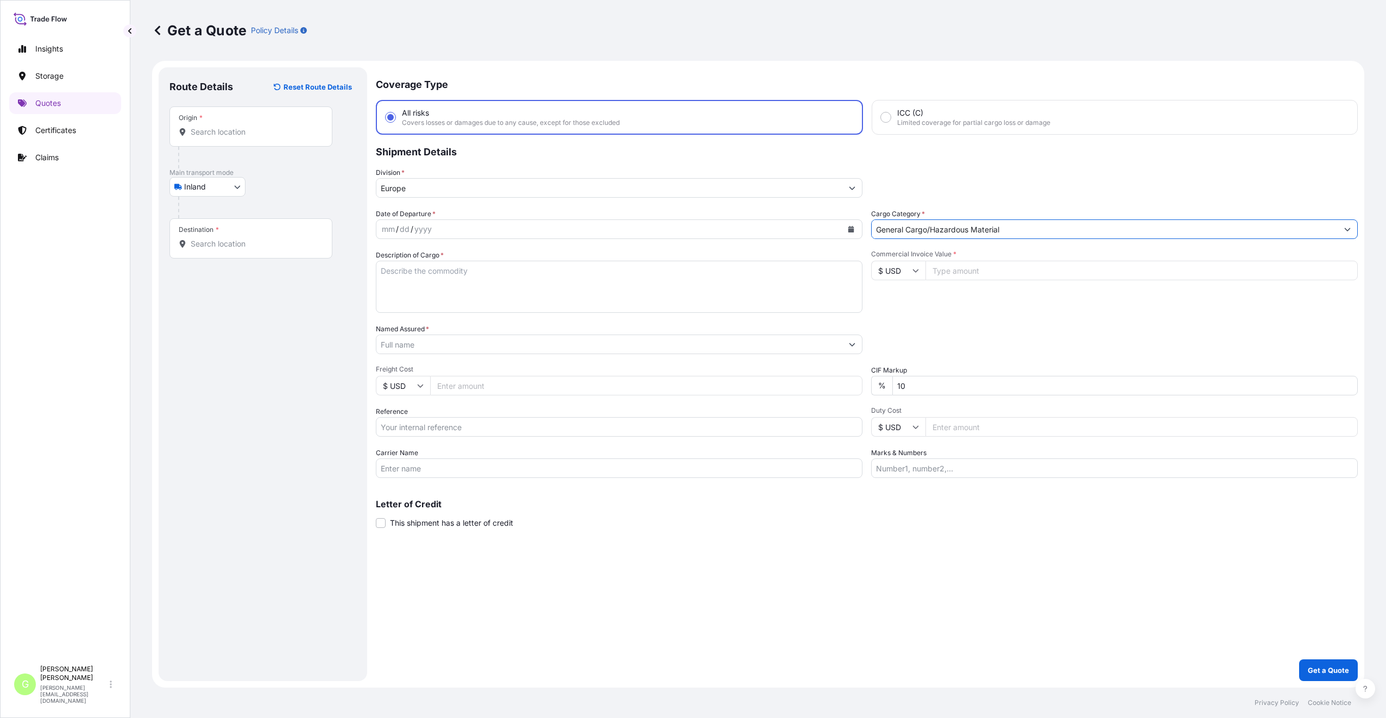
click at [421, 348] on input "Named Assured *" at bounding box center [609, 345] width 466 height 20
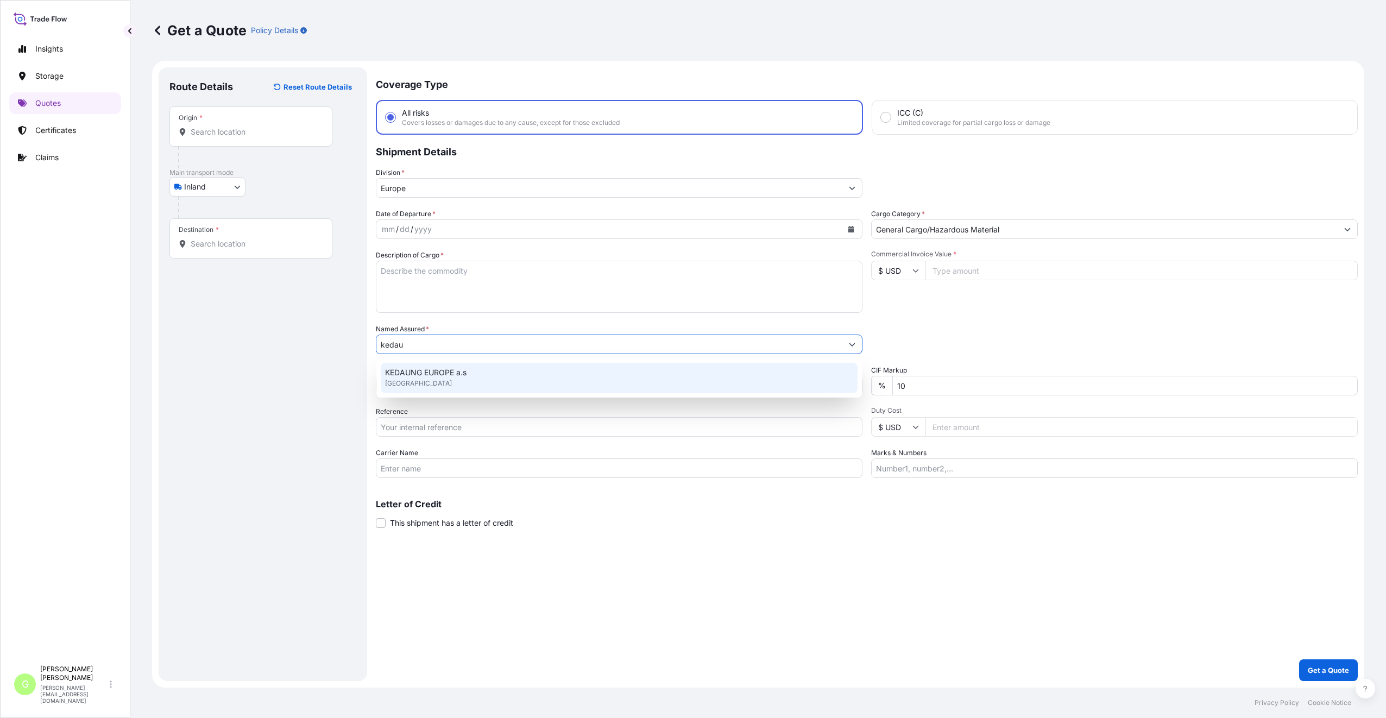
click at [426, 370] on span "KEDAUNG EUROPE a.s" at bounding box center [425, 372] width 81 height 11
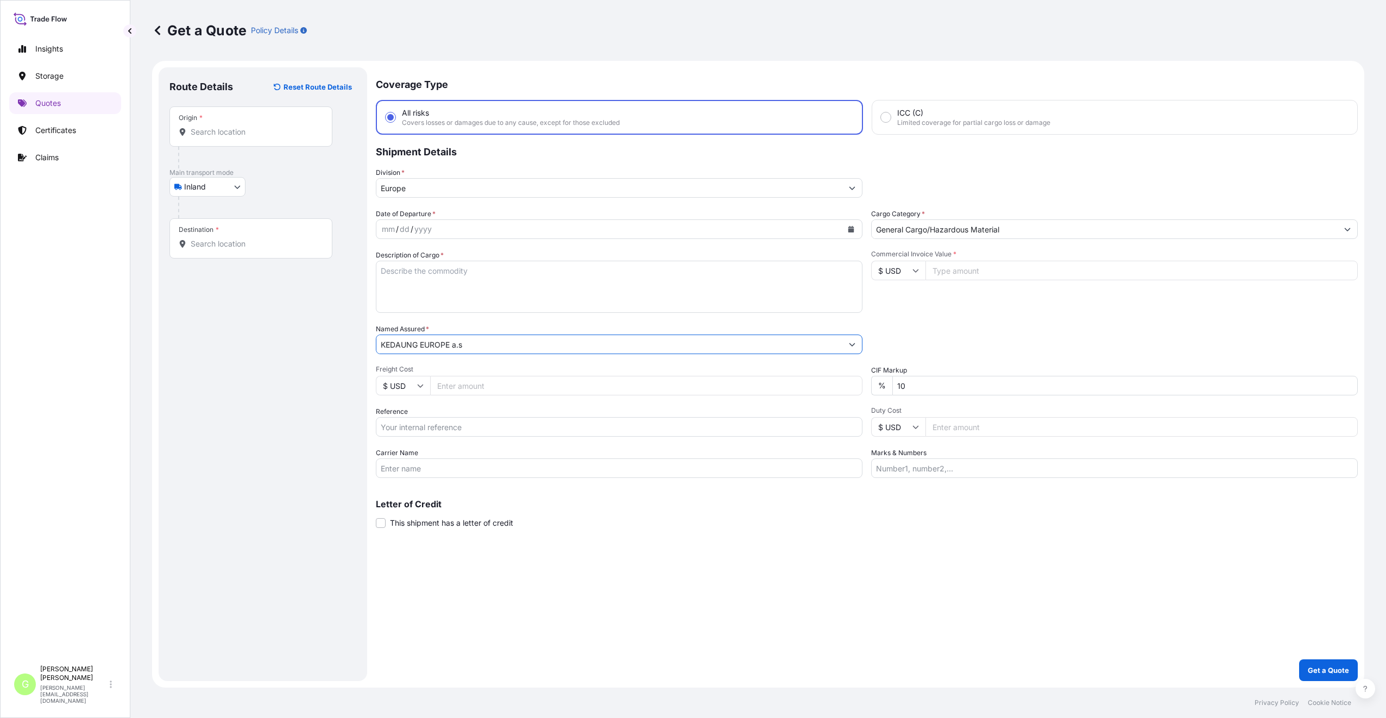
type input "KEDAUNG EUROPE a.s"
click at [412, 429] on input "Reference" at bounding box center [619, 427] width 487 height 20
paste input "25TIAOM0387"
type input "25TIAOM0387"
click at [433, 271] on textarea "Description of Cargo *" at bounding box center [619, 287] width 487 height 52
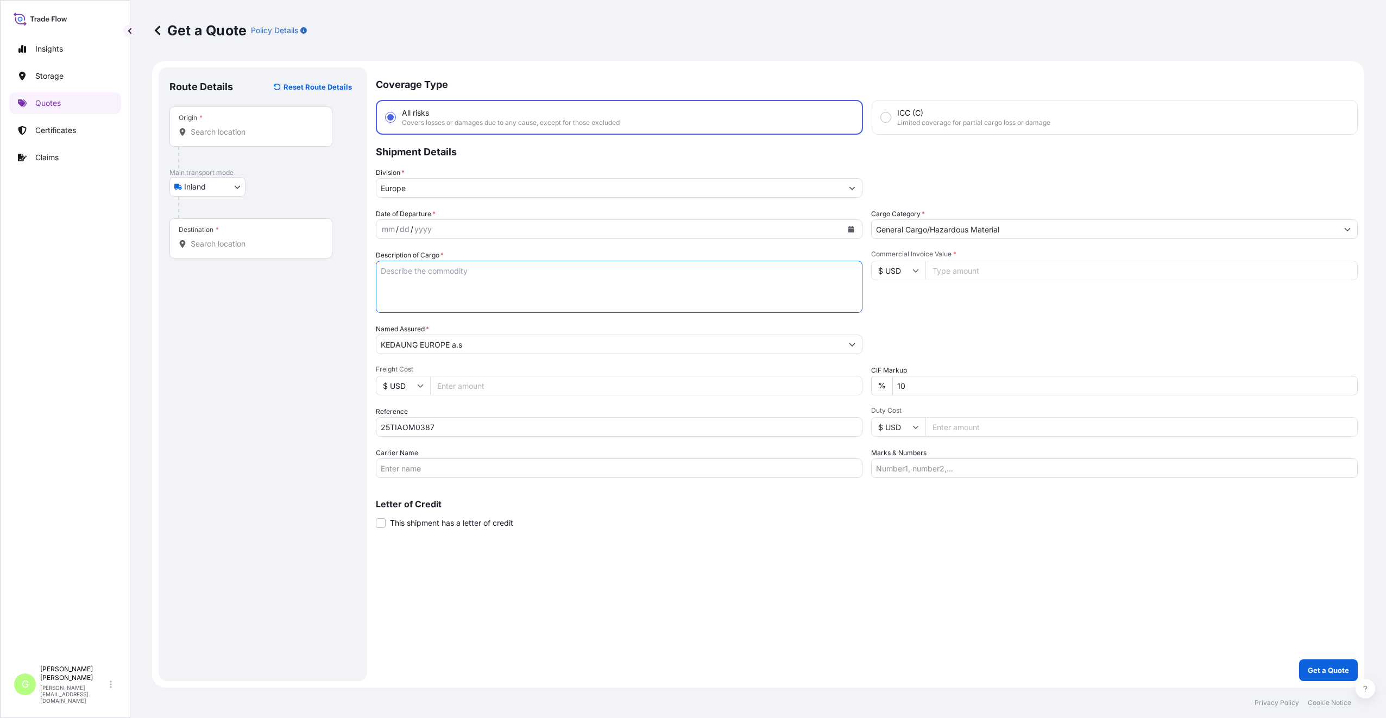
paste textarea "borosilicate glass"
type textarea "borosilicate glass"
click at [958, 274] on input "Commercial Invoice Value *" at bounding box center [1142, 271] width 432 height 20
paste input "25956.2400"
type input "25956.2400"
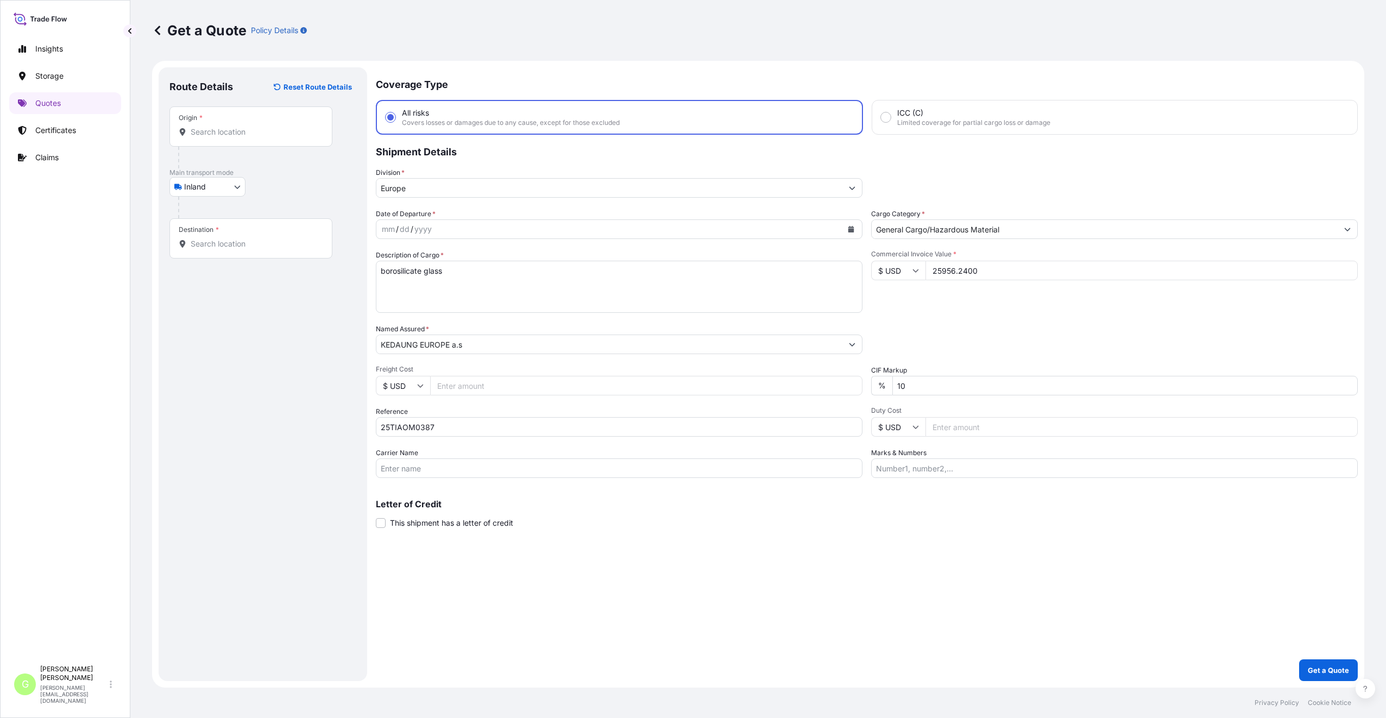
click at [453, 390] on input "Freight Cost" at bounding box center [646, 386] width 432 height 20
paste input "8700"
type input "8700"
click at [423, 466] on input "Carrier Name" at bounding box center [619, 468] width 487 height 20
type input "BOXLINE UCL"
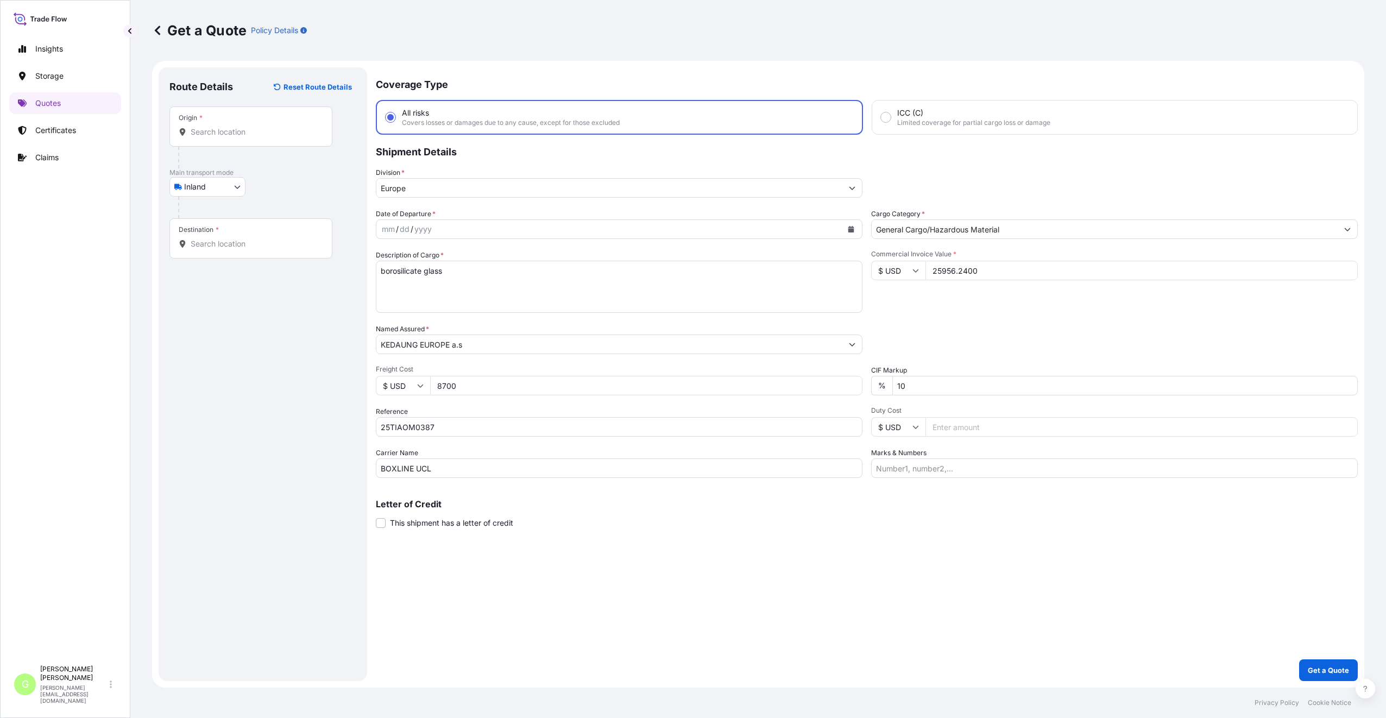
drag, startPoint x: 309, startPoint y: 322, endPoint x: 343, endPoint y: 310, distance: 36.2
click at [309, 322] on div "Route Details Reset Route Details Place of loading Road / Inland Road / Inland …" at bounding box center [262, 374] width 187 height 592
click at [848, 229] on icon "Calendar" at bounding box center [851, 229] width 6 height 7
click at [454, 341] on div "13" at bounding box center [457, 342] width 20 height 20
click at [231, 241] on input "Destination *" at bounding box center [255, 243] width 128 height 11
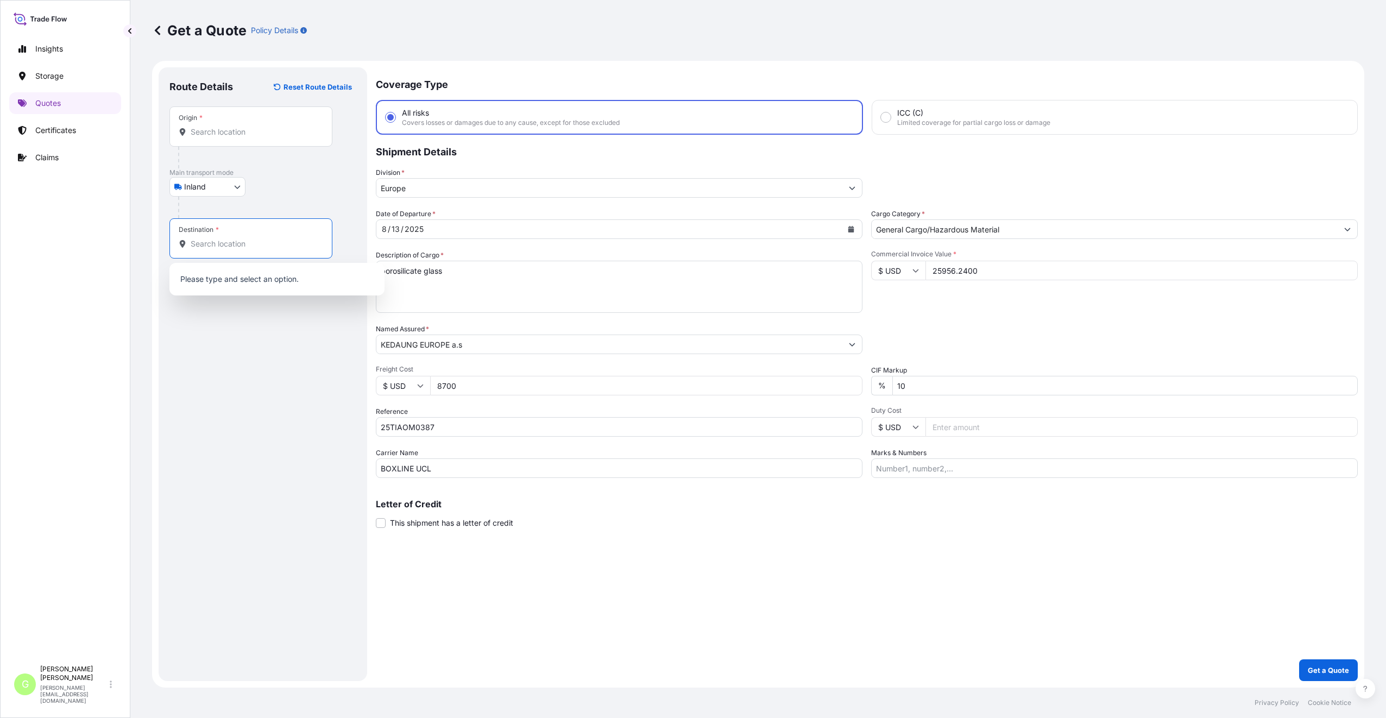
paste input "Havlíčkův [PERSON_NAME]"
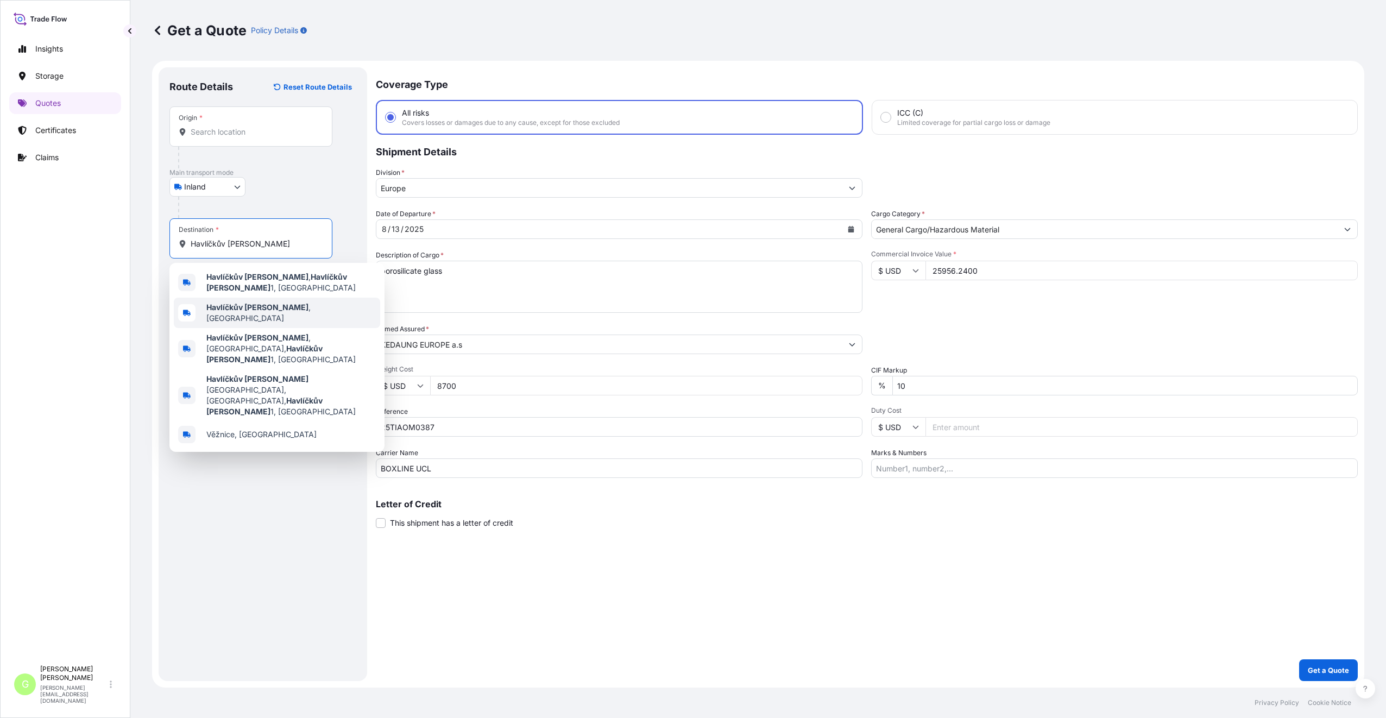
click at [245, 303] on b "Havlíčkův [PERSON_NAME]" at bounding box center [257, 307] width 102 height 9
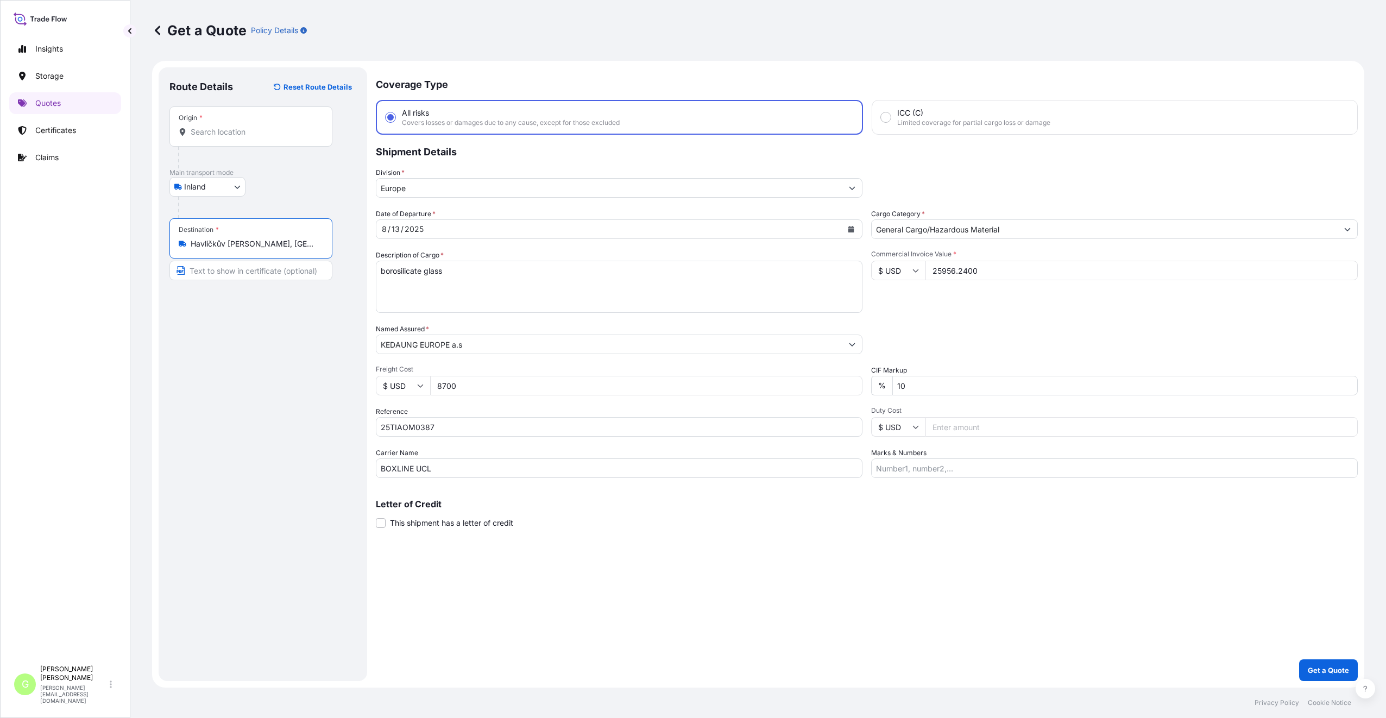
type input "Havlíčkův [PERSON_NAME], [GEOGRAPHIC_DATA]"
click at [213, 274] on input "Text to appear on certificate" at bounding box center [250, 271] width 163 height 20
paste input "Havlíčkův [PERSON_NAME]"
type input "Havlíčkův [PERSON_NAME], [GEOGRAPHIC_DATA]"
click at [203, 130] on input "Origin *" at bounding box center [255, 132] width 128 height 11
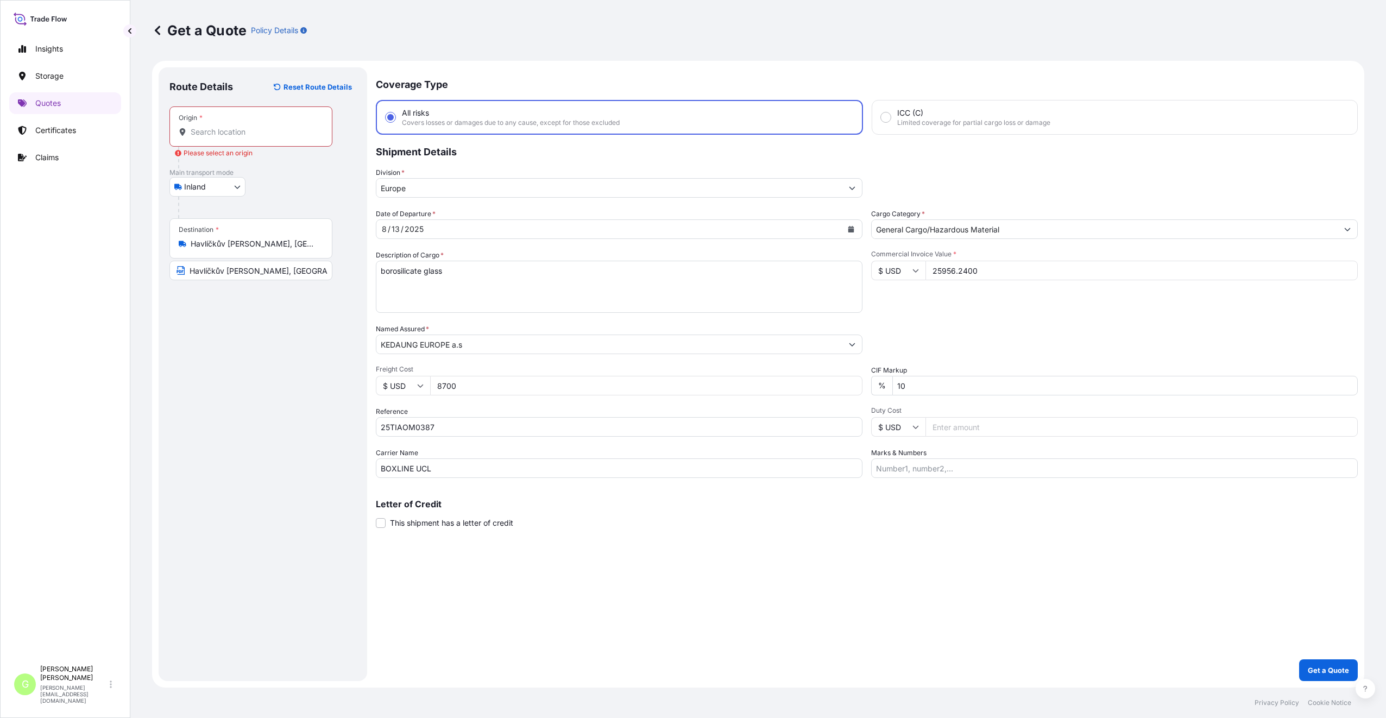
click at [216, 134] on input "Origin * Please select an origin" at bounding box center [255, 132] width 128 height 11
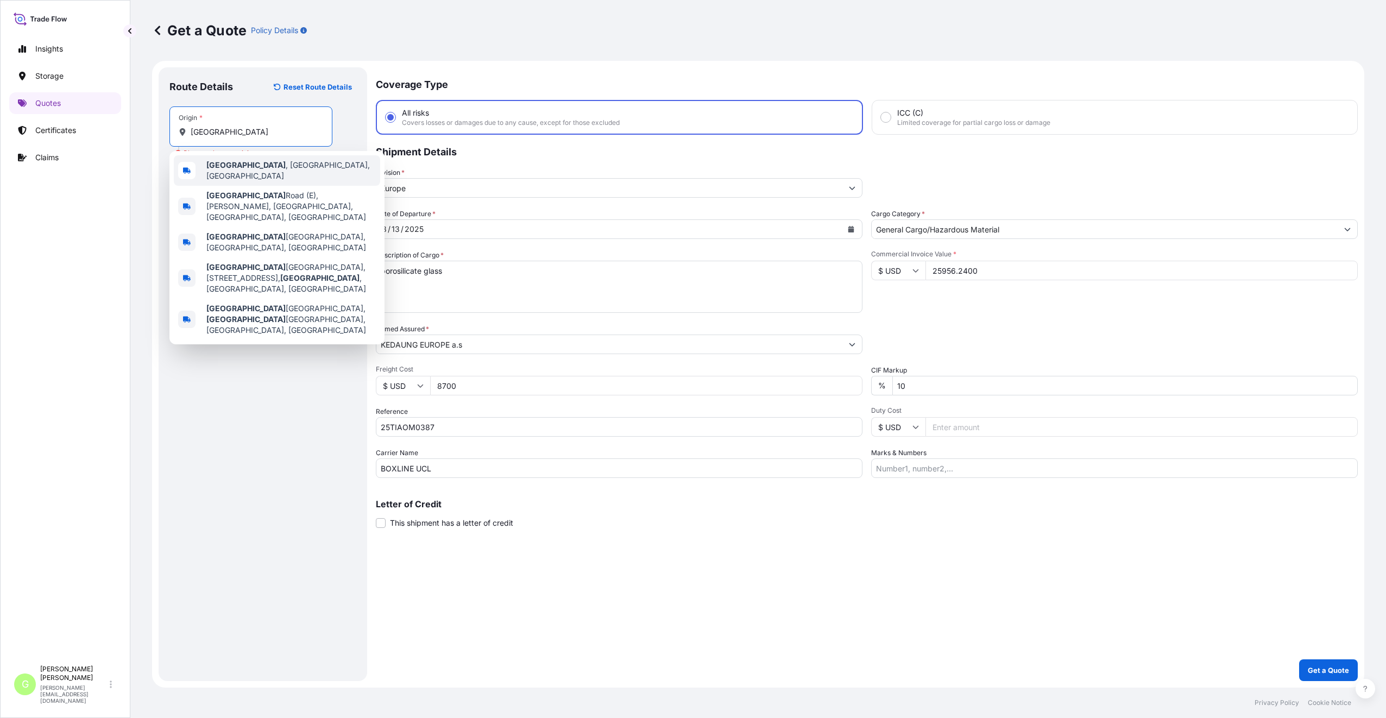
click at [234, 162] on div "[GEOGRAPHIC_DATA] , [GEOGRAPHIC_DATA], [GEOGRAPHIC_DATA]" at bounding box center [277, 170] width 206 height 30
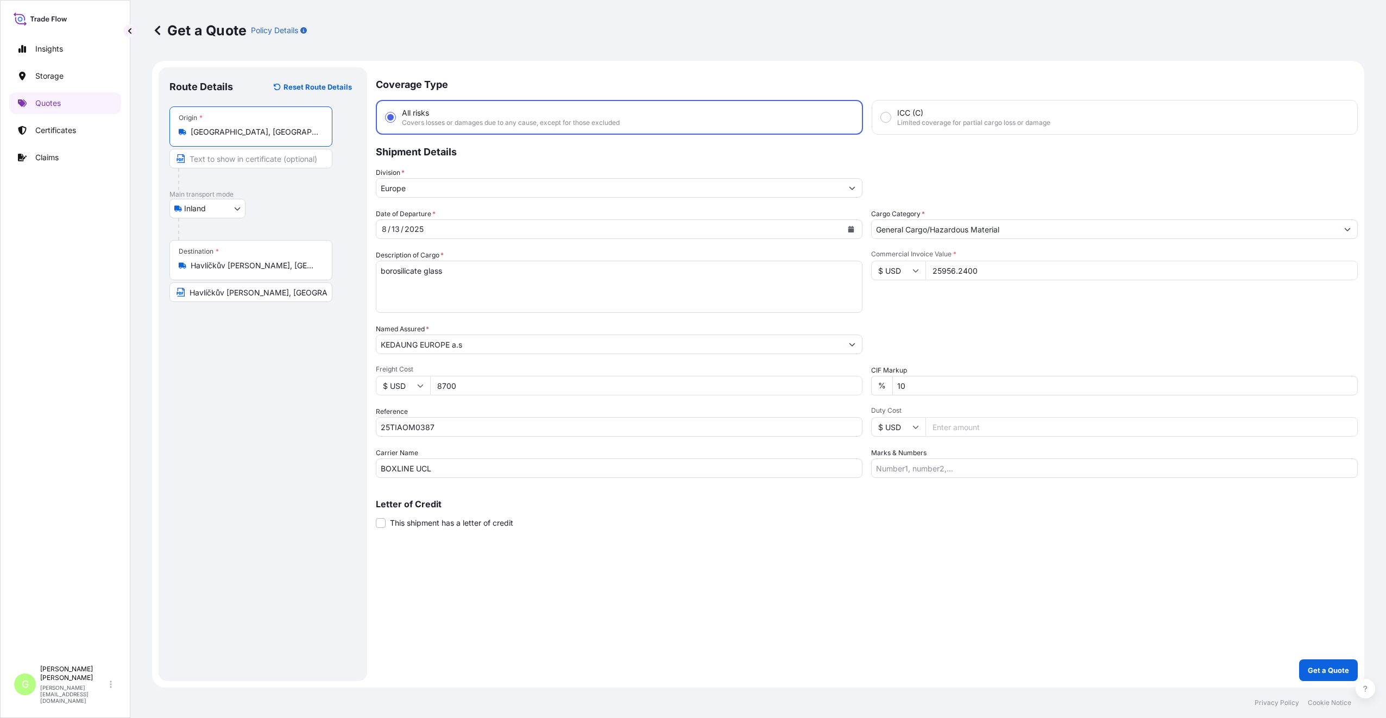
type input "[GEOGRAPHIC_DATA], [GEOGRAPHIC_DATA], [GEOGRAPHIC_DATA]"
click at [223, 163] on input "Text to appear on certificate" at bounding box center [250, 159] width 163 height 20
type input "[GEOGRAPHIC_DATA], [GEOGRAPHIC_DATA]"
click at [227, 353] on div "Route Details Reset Route Details Place of loading Road / [GEOGRAPHIC_DATA] / I…" at bounding box center [262, 374] width 187 height 592
click at [1330, 664] on button "Get a Quote" at bounding box center [1328, 670] width 59 height 22
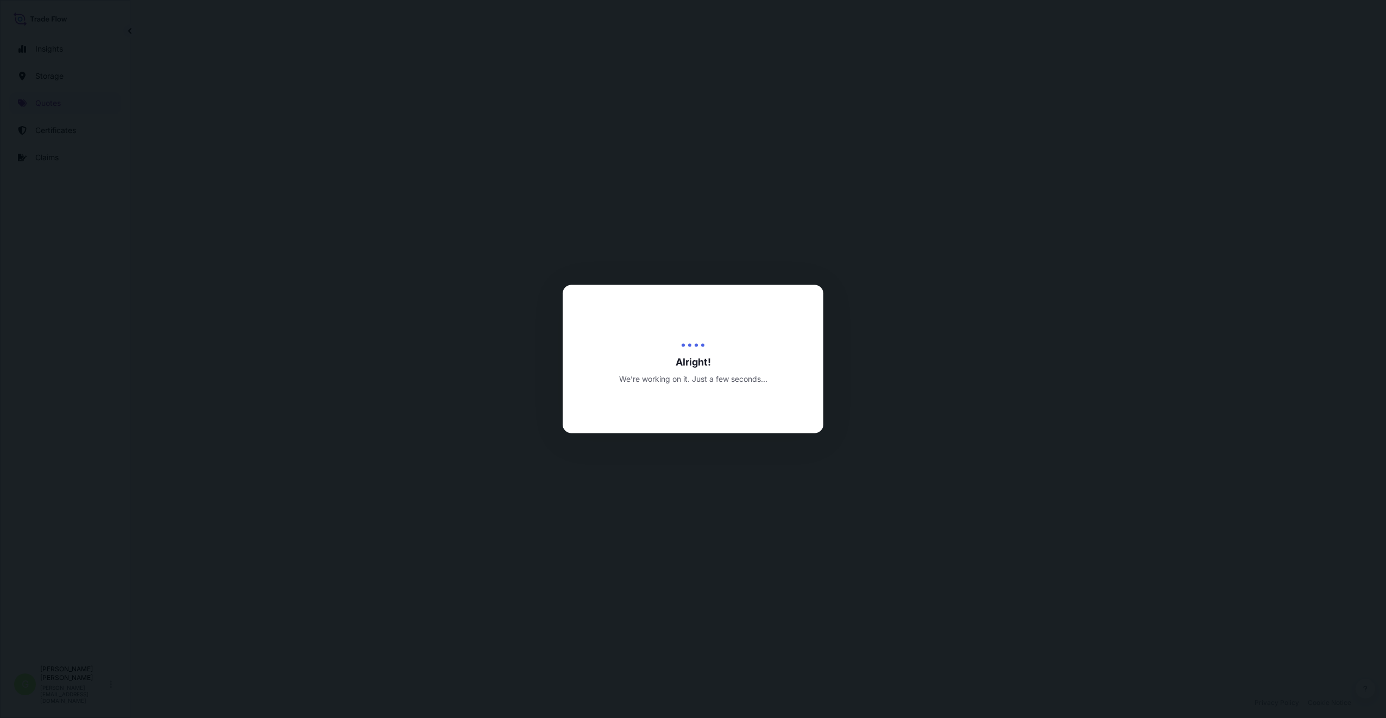
select select "Inland"
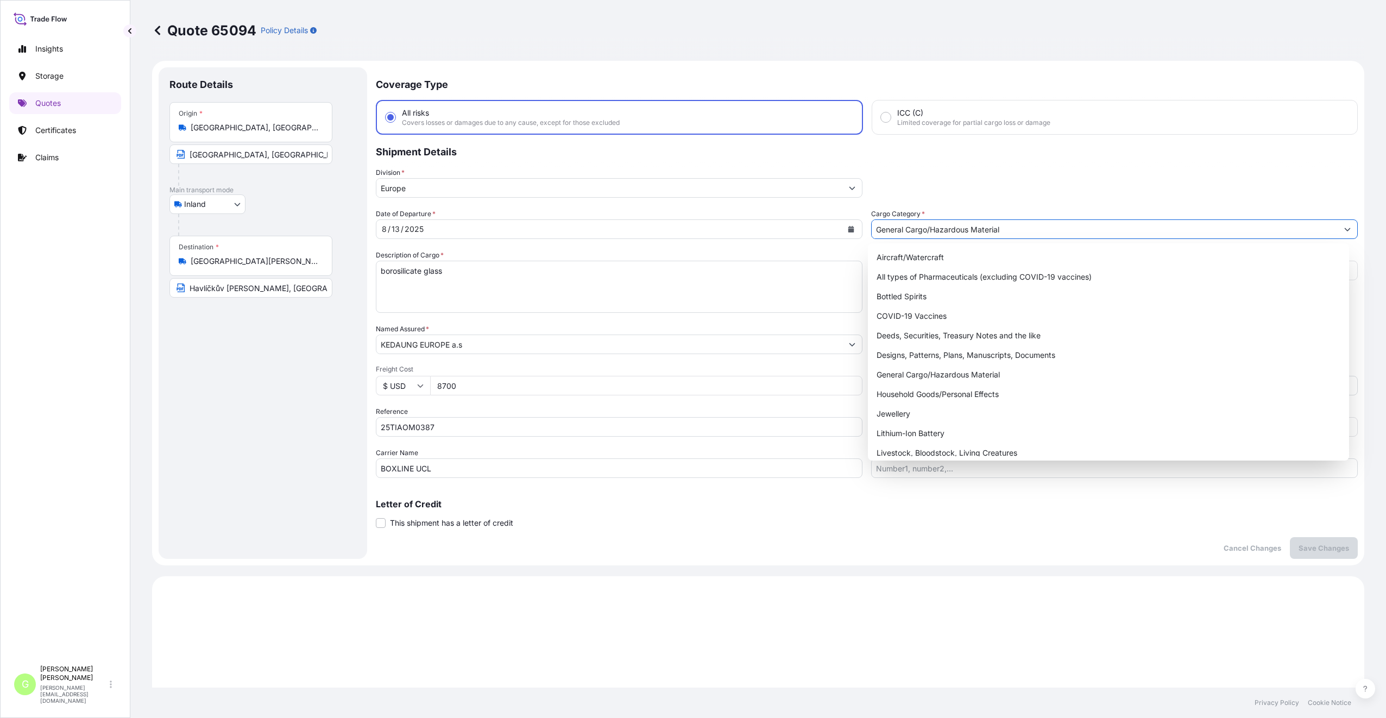
click at [1344, 232] on icon "Show suggestions" at bounding box center [1347, 229] width 7 height 7
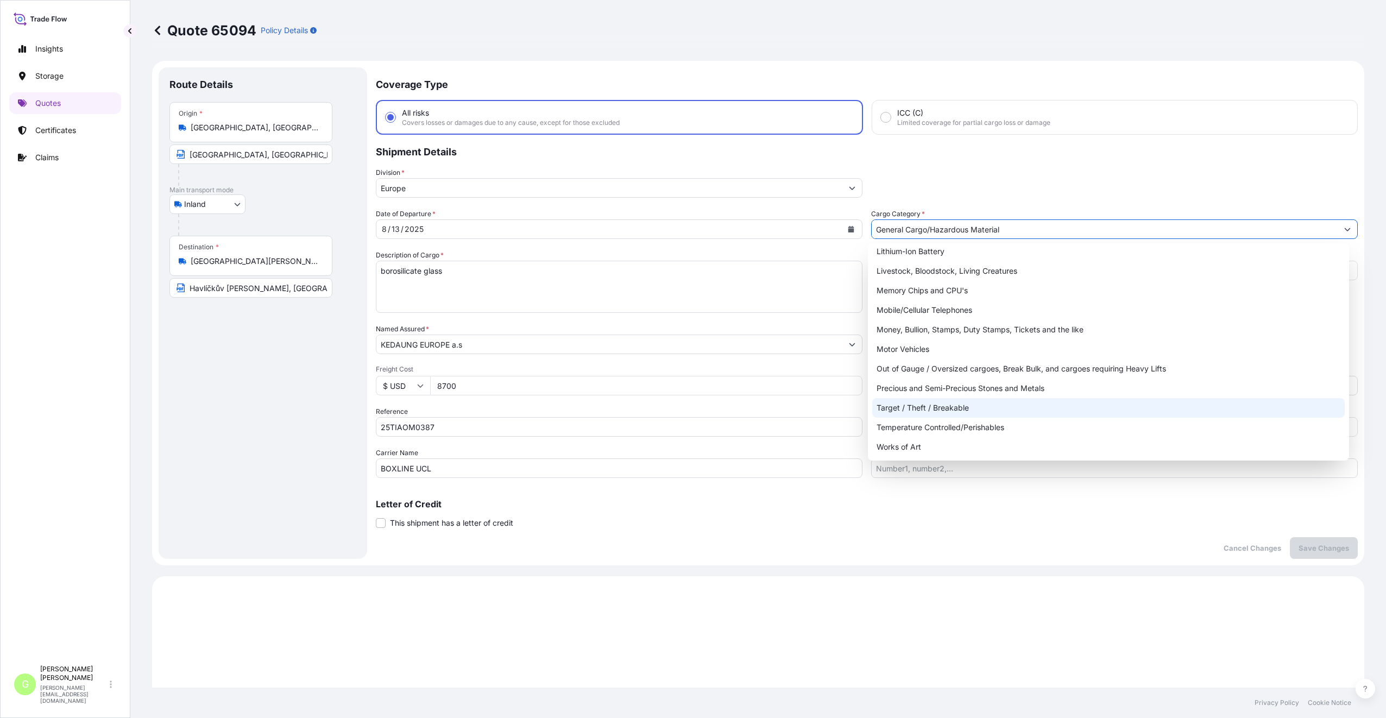
scroll to position [183, 0]
click at [891, 405] on div "Target / Theft / Breakable" at bounding box center [1108, 408] width 473 height 20
type input "Target / Theft / Breakable"
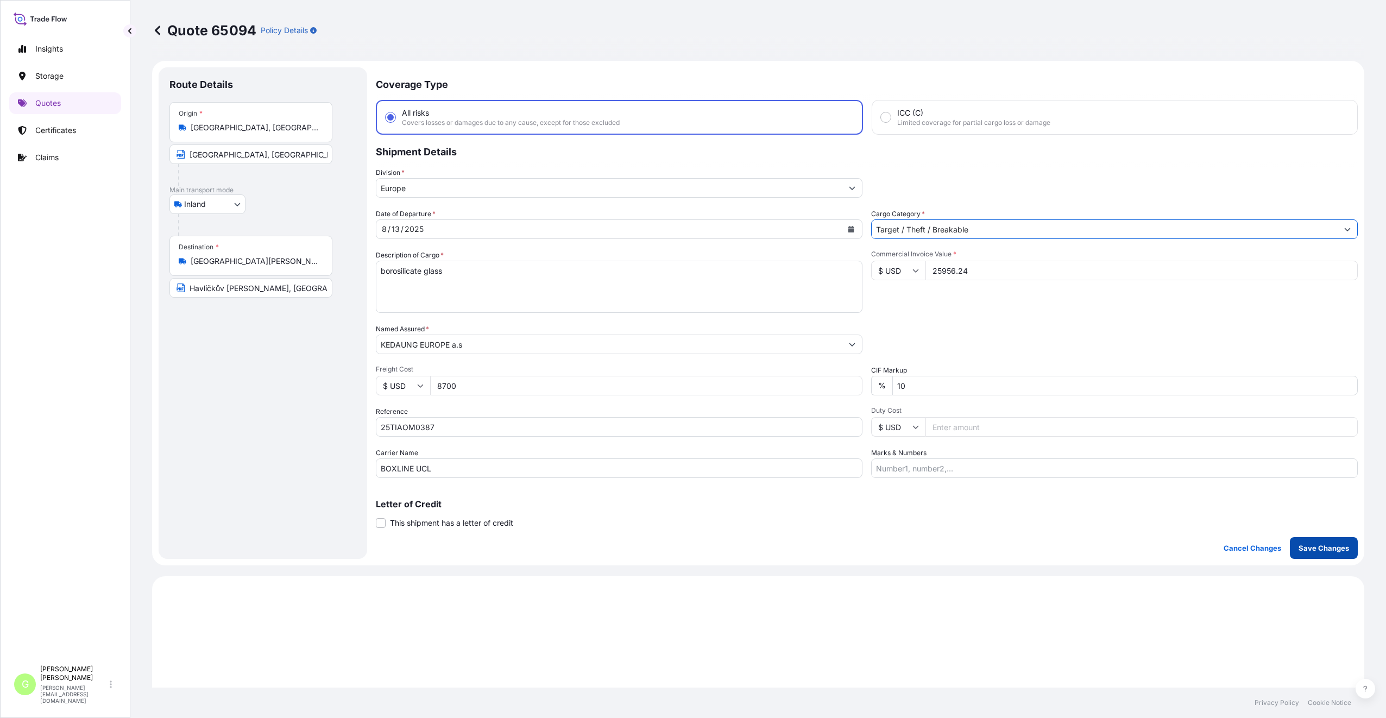
click at [1303, 549] on p "Save Changes" at bounding box center [1324, 548] width 51 height 11
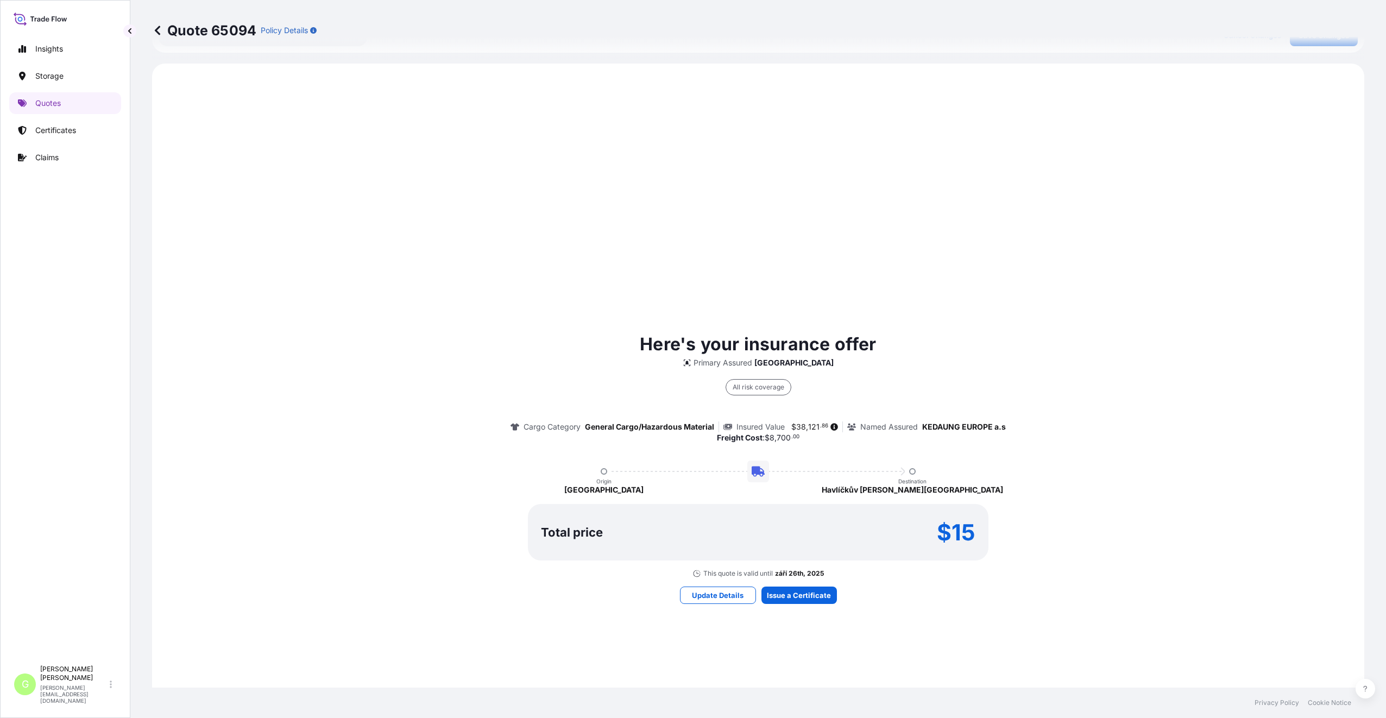
scroll to position [522, 0]
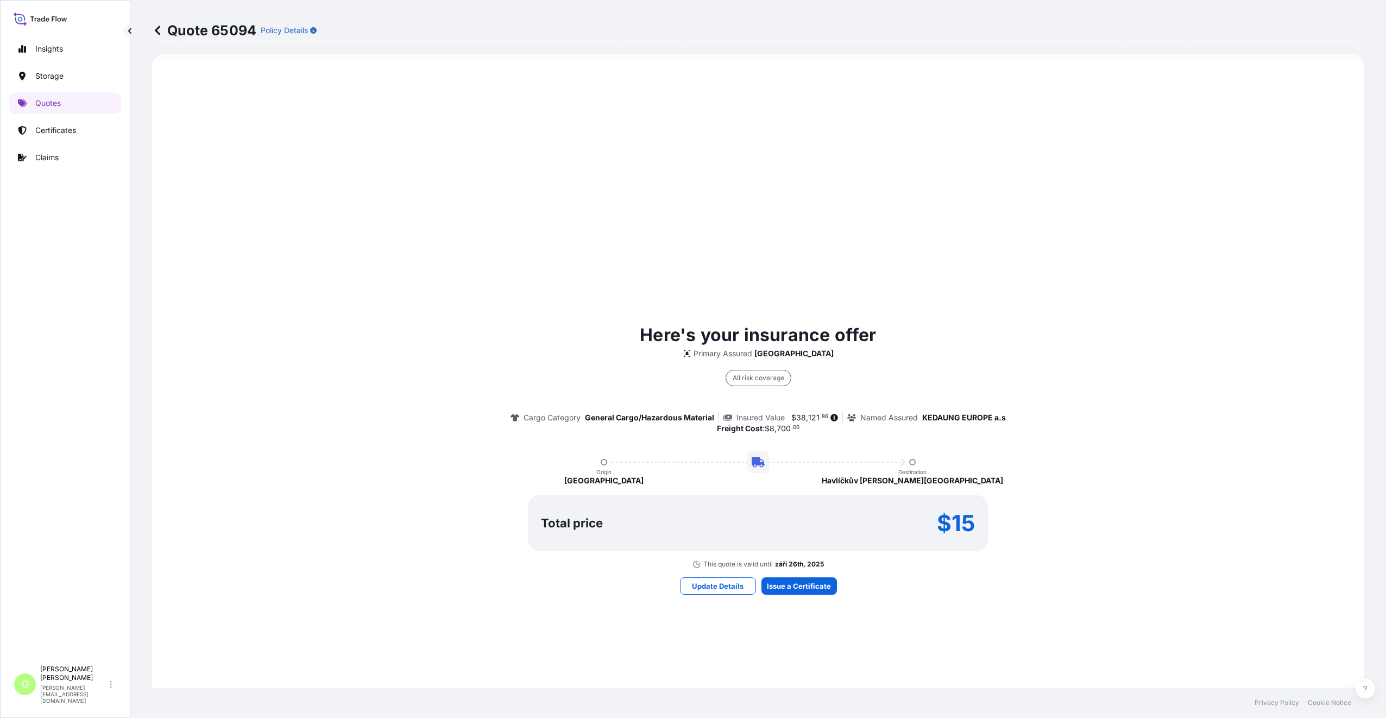
select select "Inland"
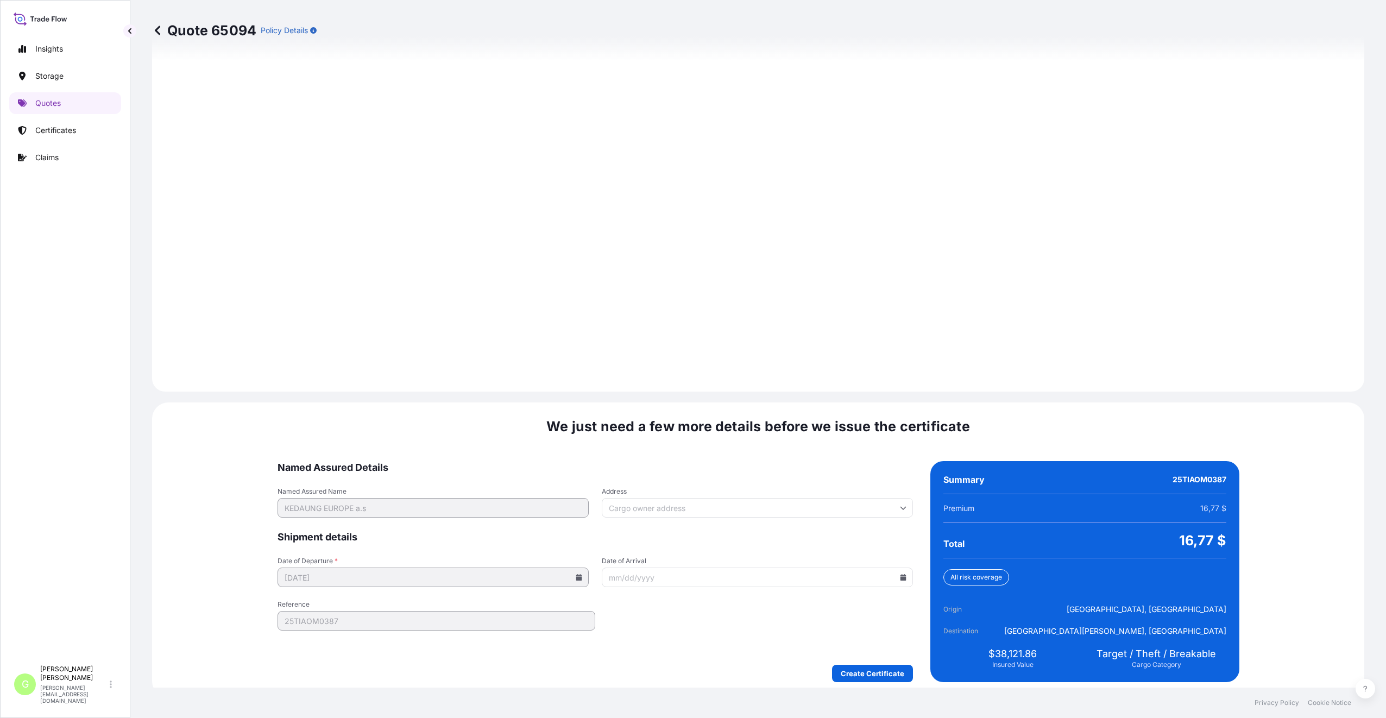
scroll to position [1308, 0]
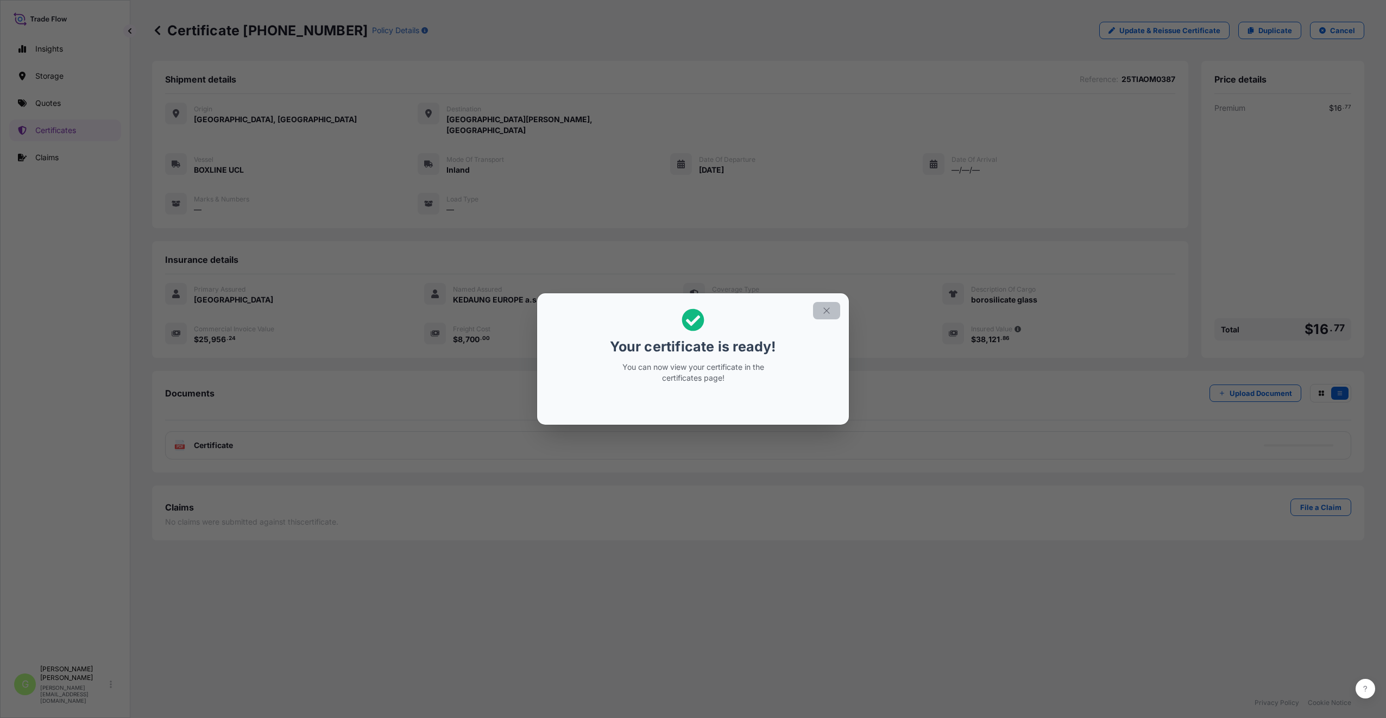
click at [831, 311] on icon "button" at bounding box center [827, 311] width 10 height 10
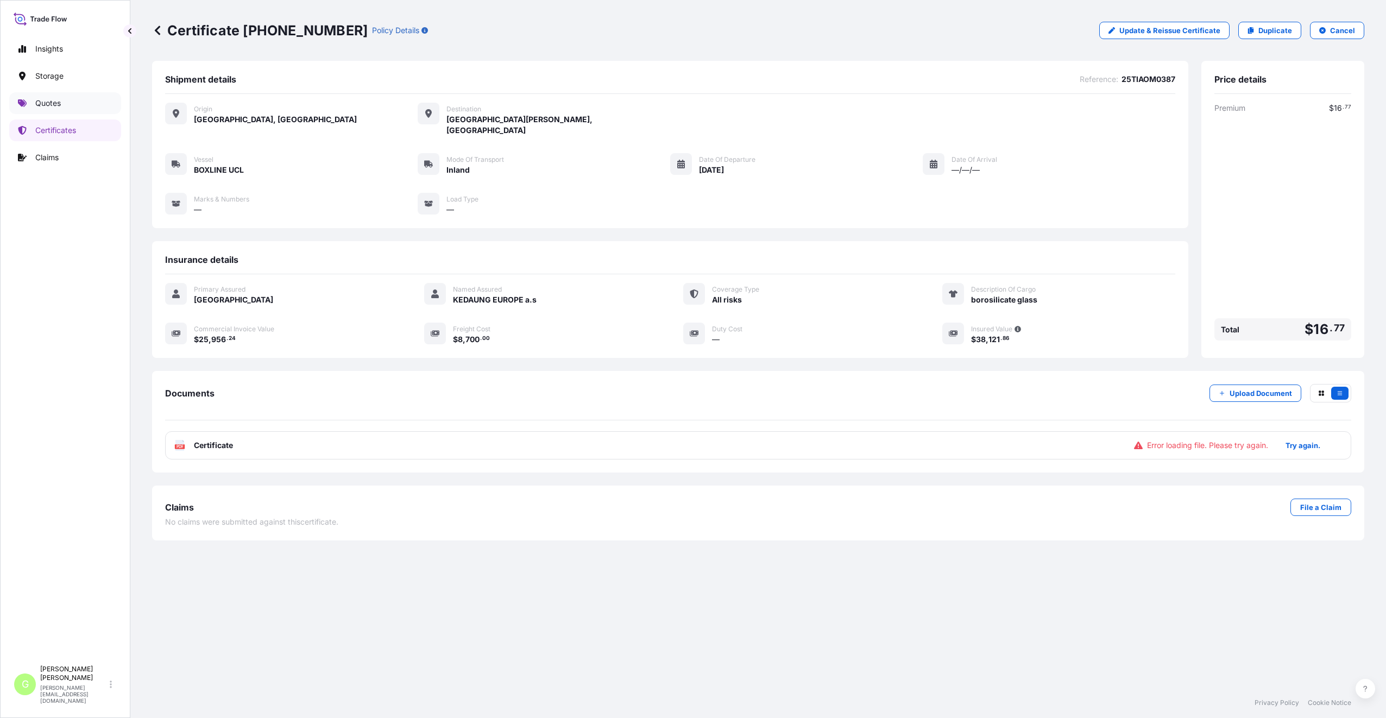
click at [53, 101] on p "Quotes" at bounding box center [48, 103] width 26 height 11
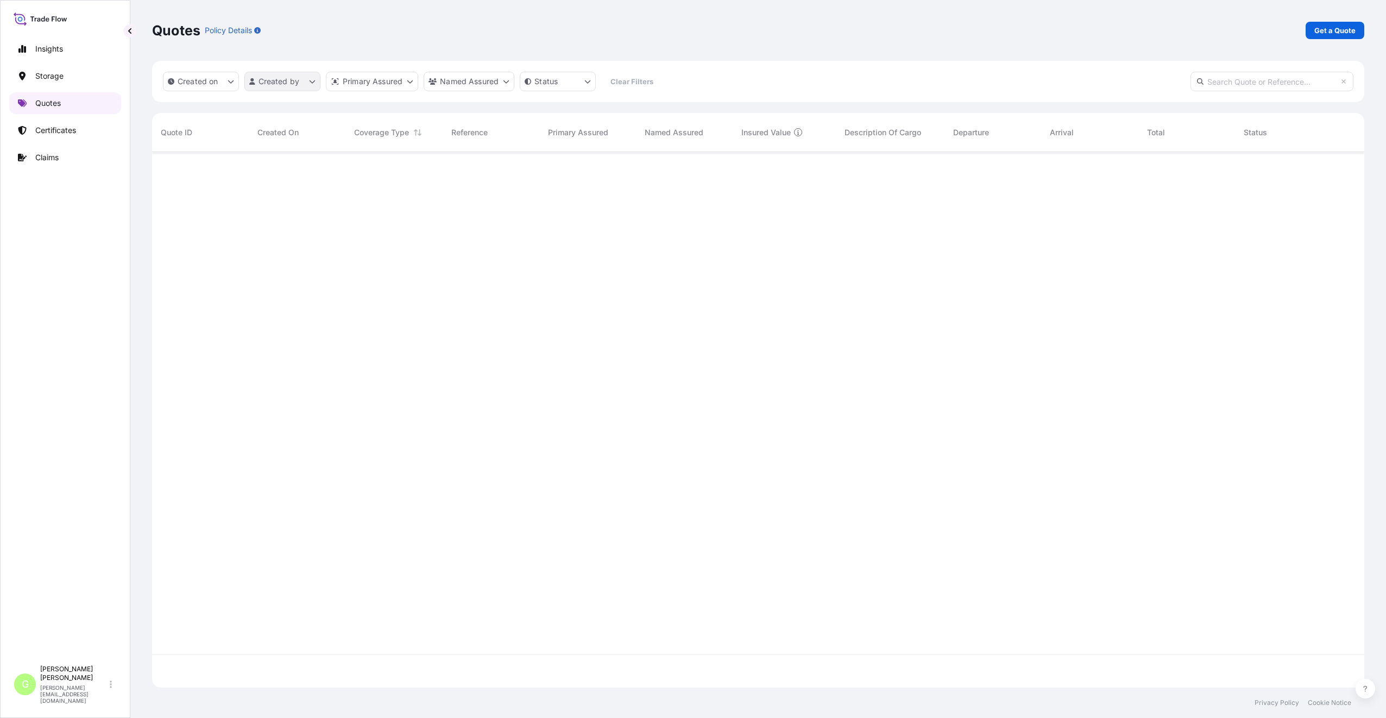
scroll to position [533, 1204]
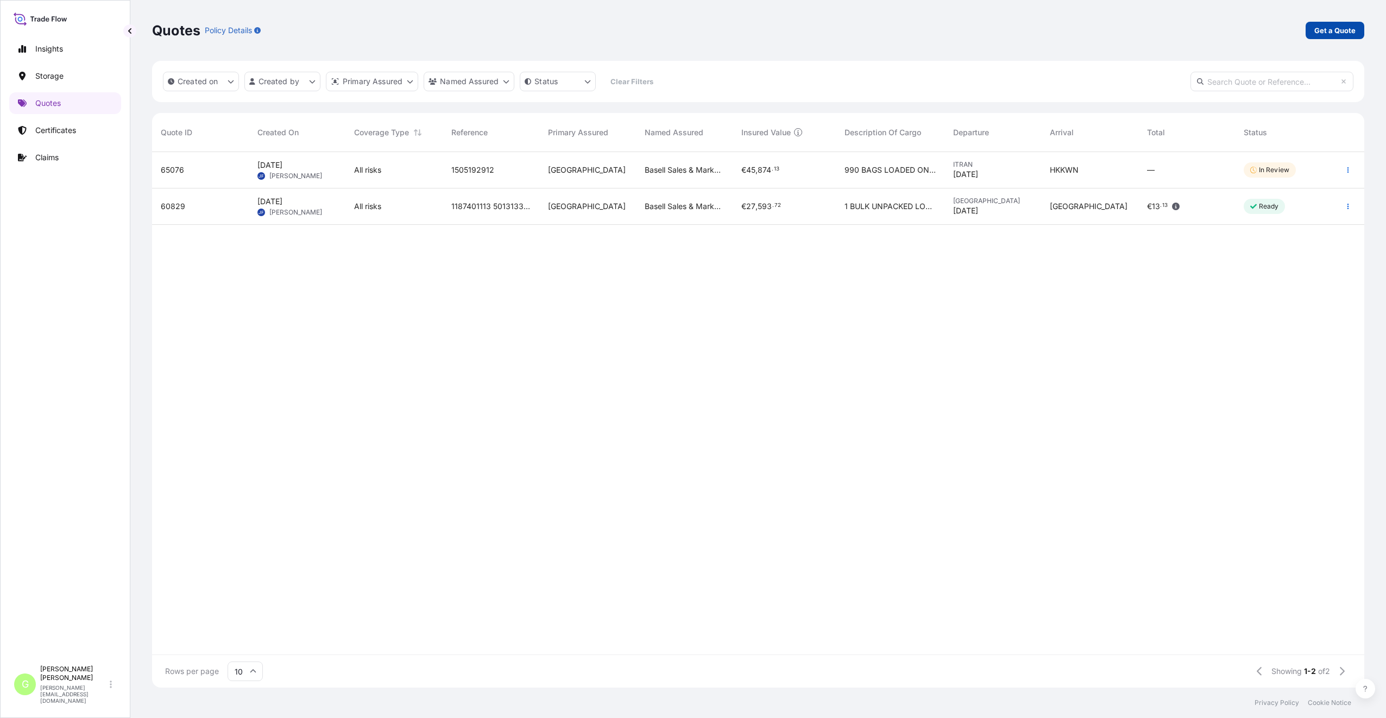
click at [1329, 30] on p "Get a Quote" at bounding box center [1335, 30] width 41 height 11
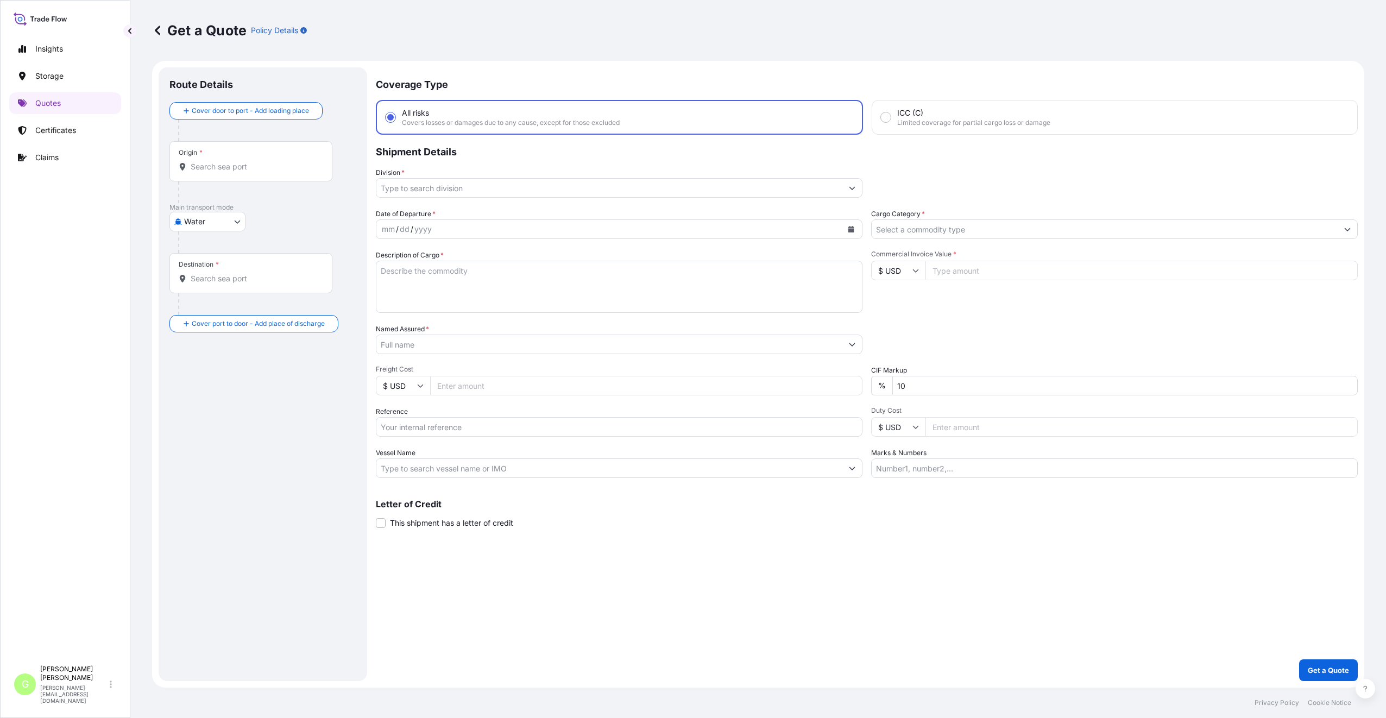
click at [202, 220] on body "Insights Storage Quotes Certificates Claims G [PERSON_NAME] [PERSON_NAME][EMAIL…" at bounding box center [693, 359] width 1386 height 718
click at [207, 290] on span "Inland" at bounding box center [201, 289] width 22 height 11
select select "Inland"
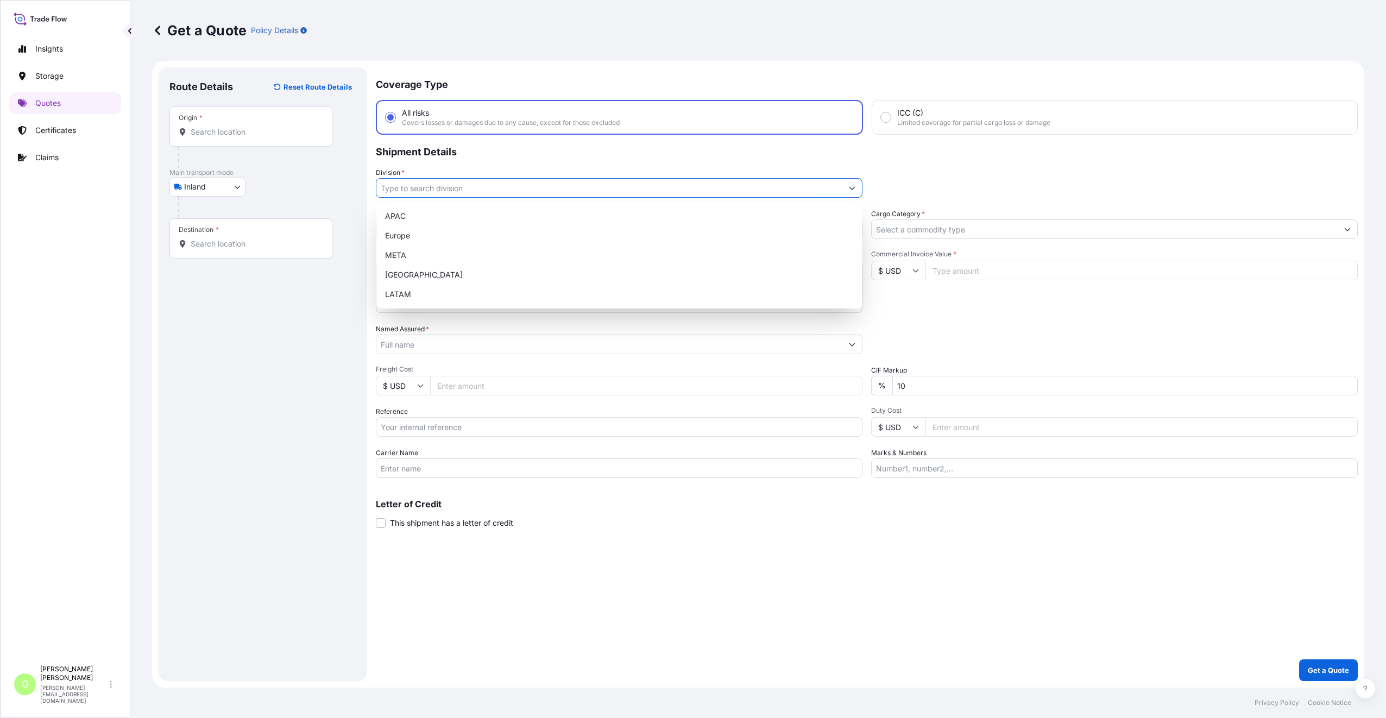
click at [394, 187] on input "Division *" at bounding box center [609, 188] width 466 height 20
click at [400, 233] on div "Europe" at bounding box center [619, 236] width 477 height 20
type input "Europe"
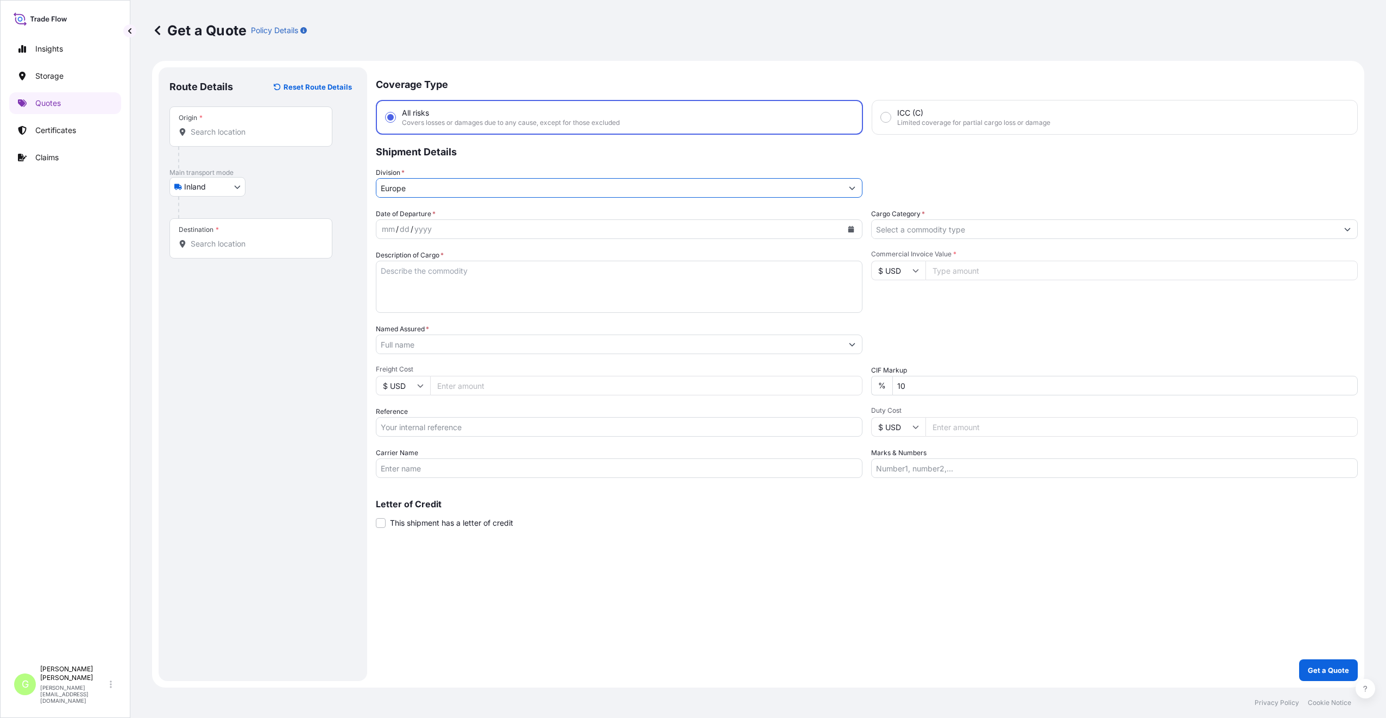
click at [921, 228] on input "Cargo Category *" at bounding box center [1105, 229] width 466 height 20
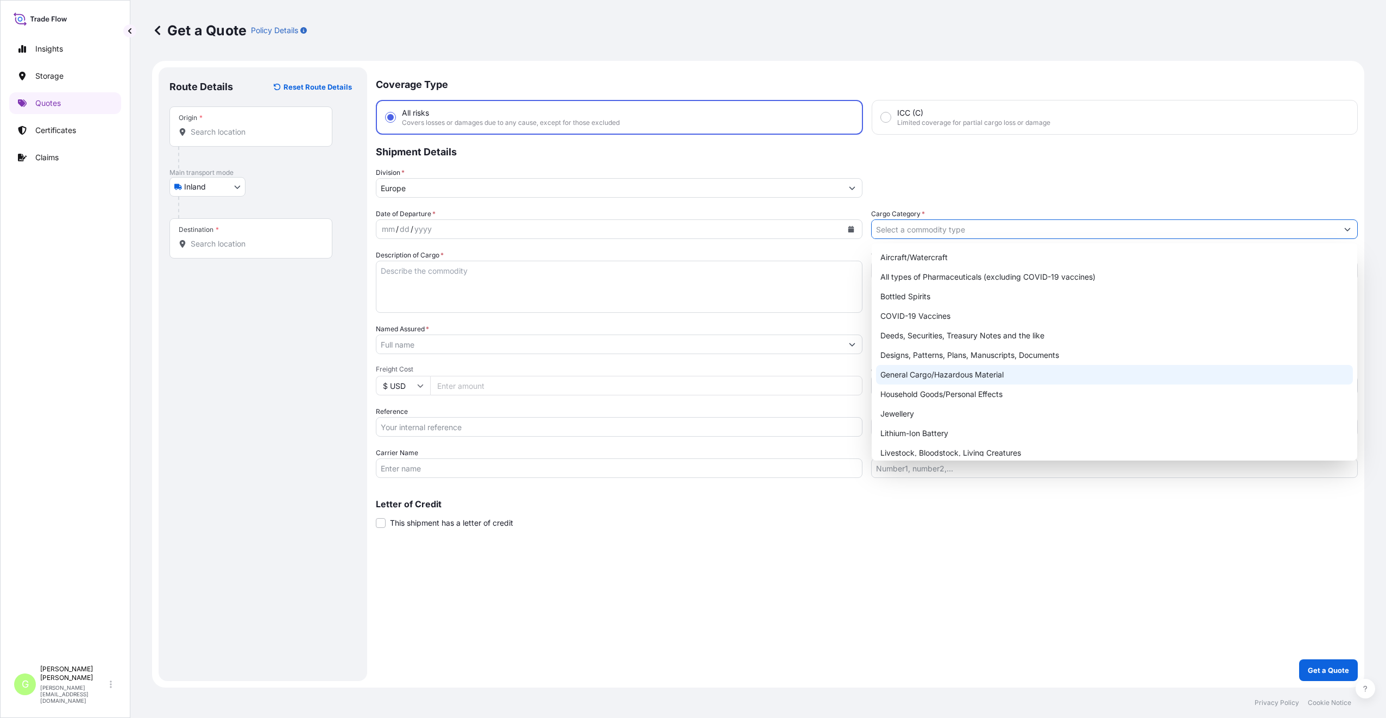
click at [921, 375] on div "General Cargo/Hazardous Material" at bounding box center [1114, 375] width 477 height 20
type input "General Cargo/Hazardous Material"
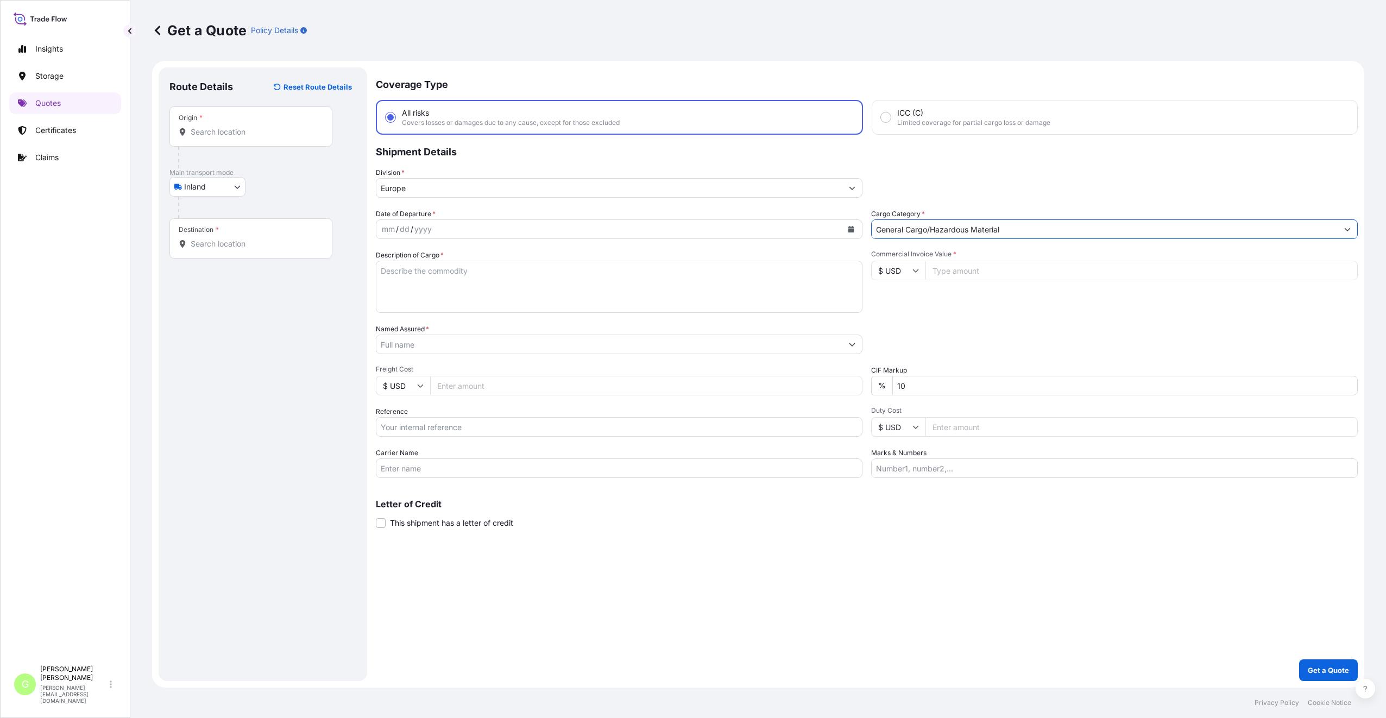
click at [411, 345] on input "Named Assured *" at bounding box center [609, 345] width 466 height 20
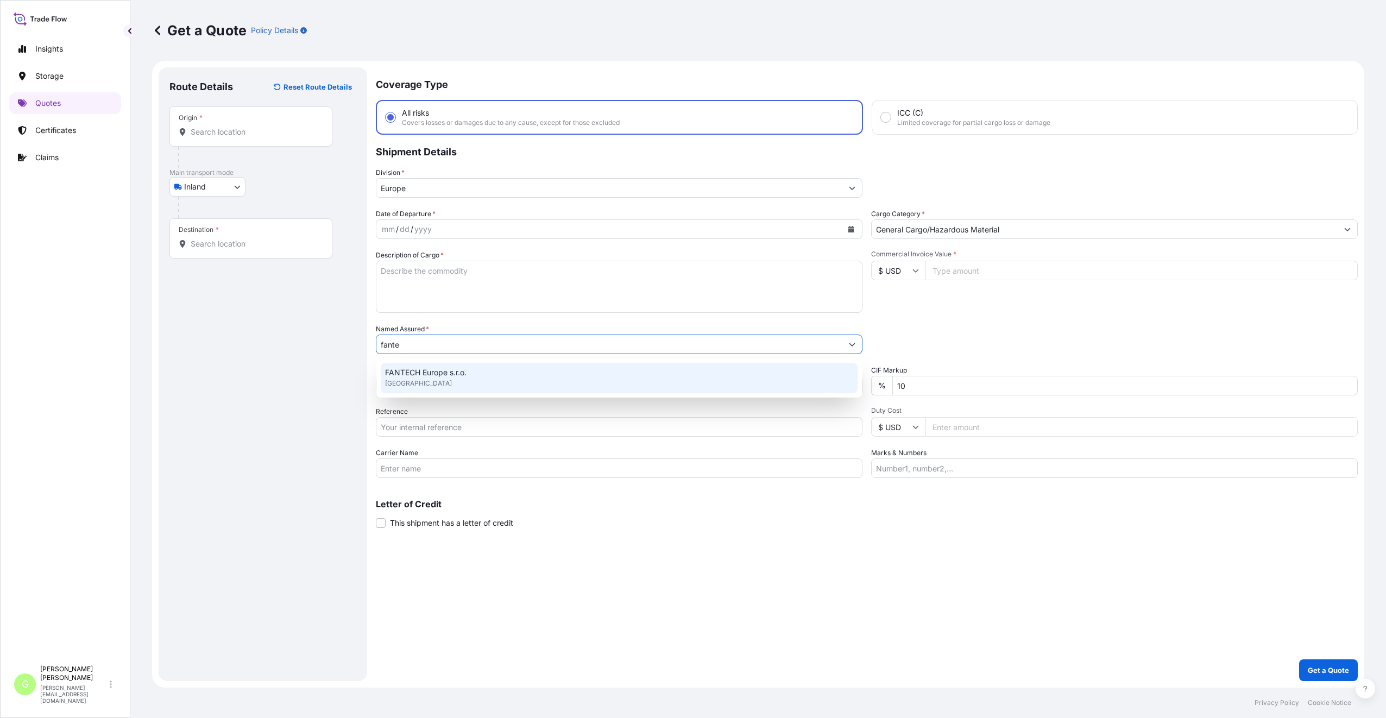
click at [416, 369] on span "FANTECH Europe s.r.o." at bounding box center [425, 372] width 81 height 11
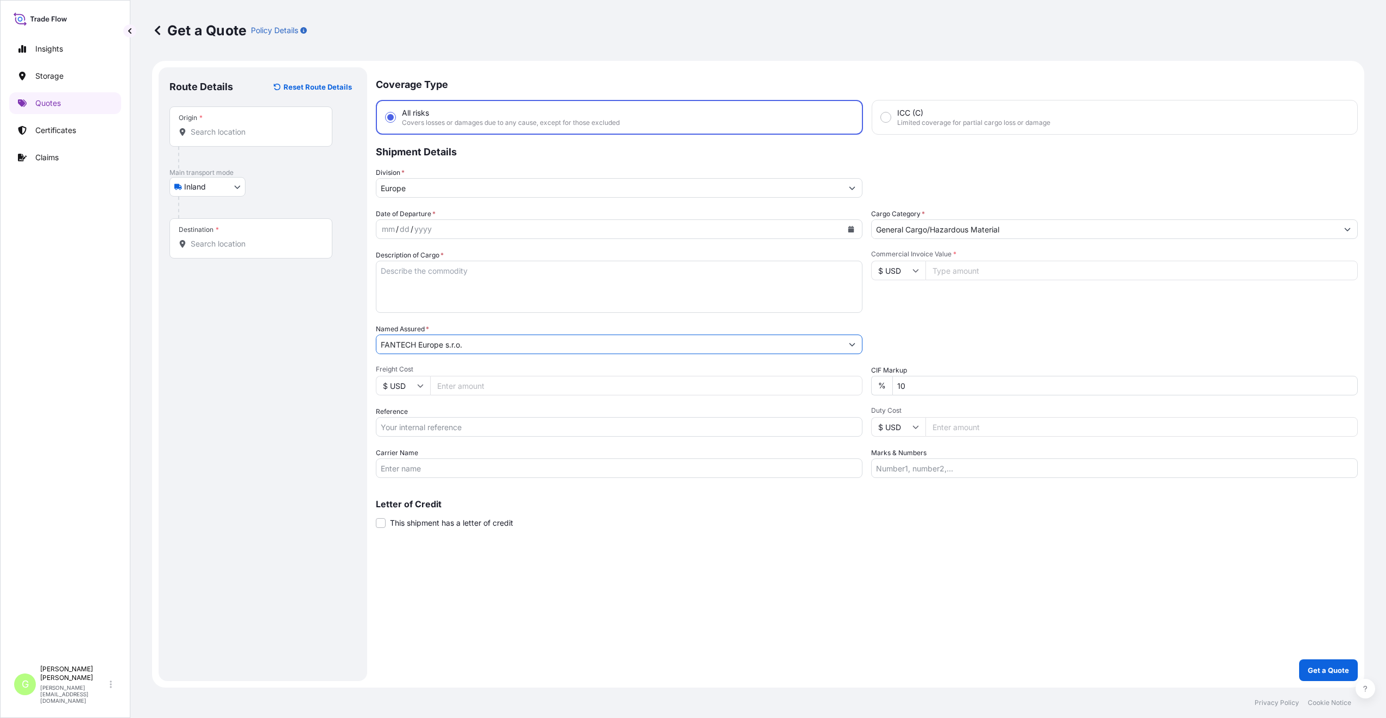
type input "FANTECH Europe s.r.o."
click at [412, 427] on input "Reference" at bounding box center [619, 427] width 487 height 20
paste input "25TIAOM0396"
type input "25TIAOM0396"
click at [463, 268] on textarea "Description of Cargo *" at bounding box center [619, 287] width 487 height 52
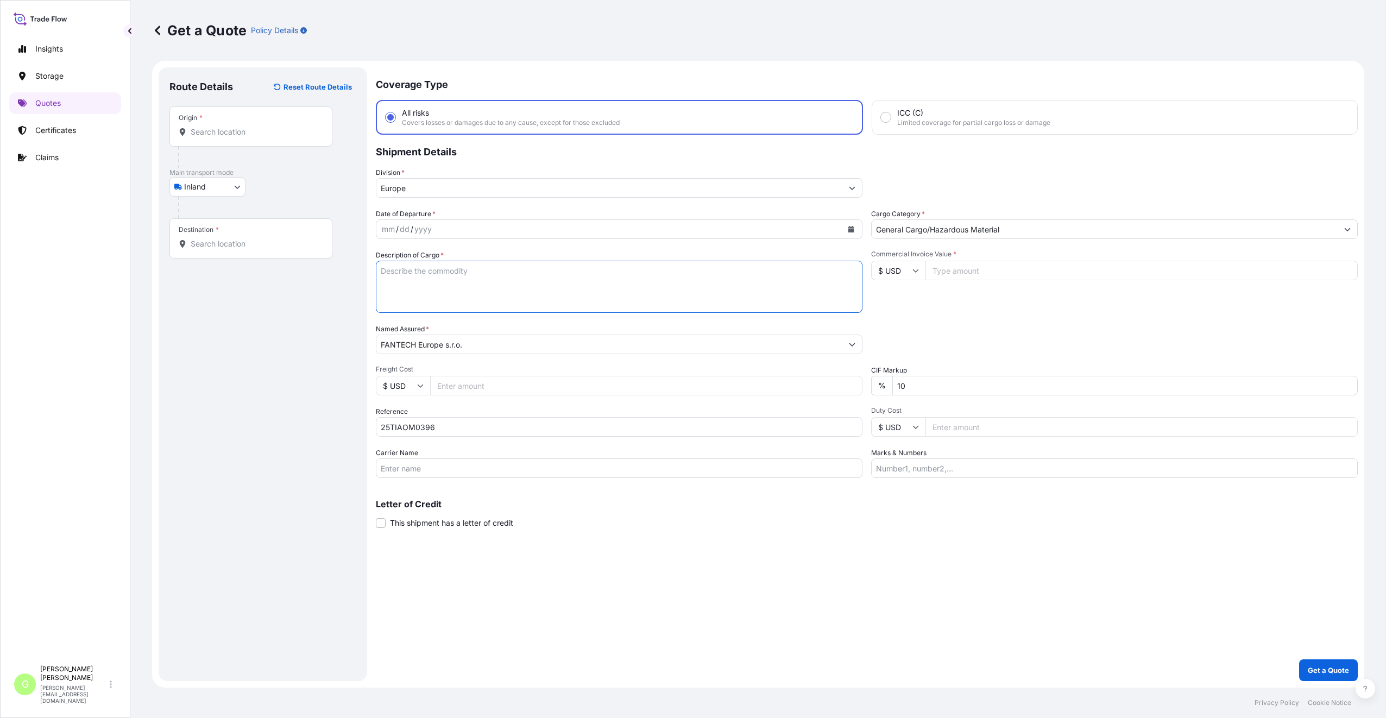
paste textarea "aser and pulsed welding machines"
click at [380, 275] on textarea "aser and pulsed welding machines" at bounding box center [619, 287] width 487 height 52
type textarea "laser and pulsed welding machines"
click at [346, 350] on div "Route Details Reset Route Details Place of loading Road / Inland Road / Inland …" at bounding box center [262, 374] width 187 height 592
click at [991, 269] on input "Commercial Invoice Value *" at bounding box center [1142, 271] width 432 height 20
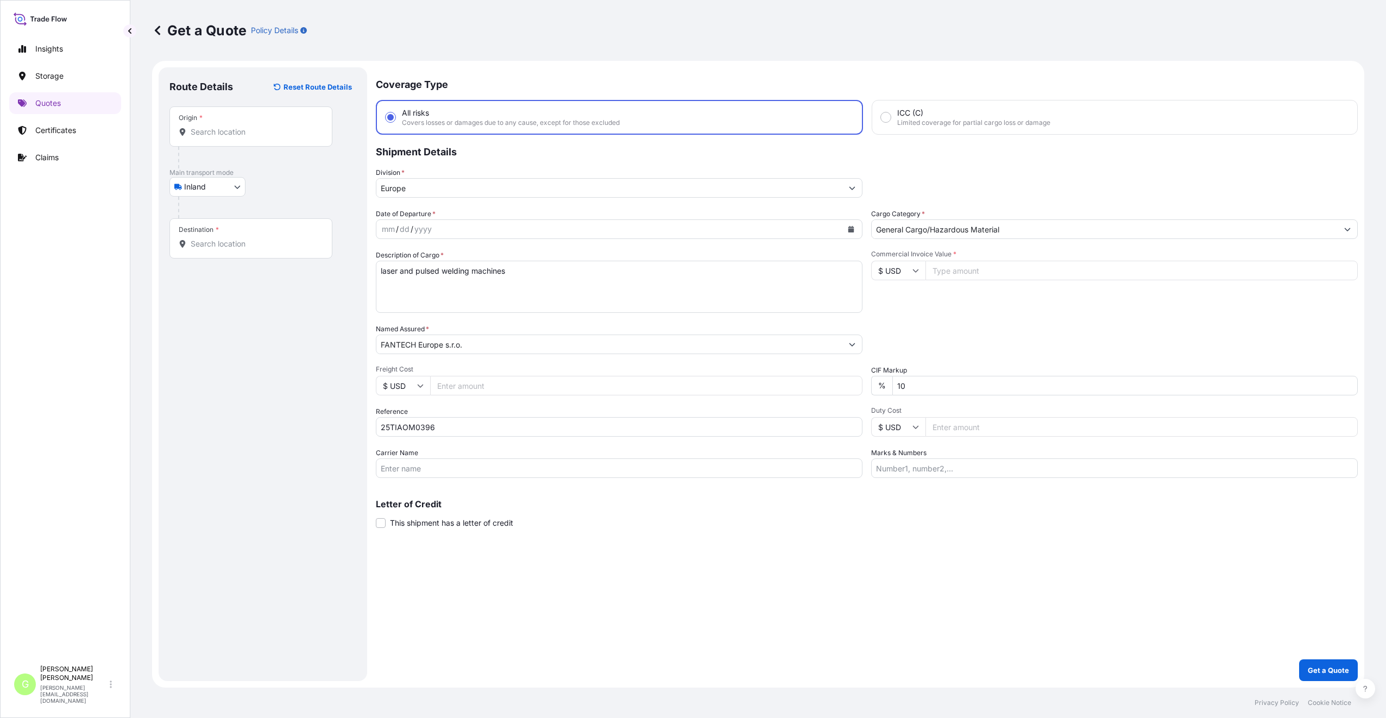
paste input "24236.9"
type input "24236.9"
click at [487, 382] on input "Freight Cost" at bounding box center [646, 386] width 432 height 20
paste input "1250"
type input "1250"
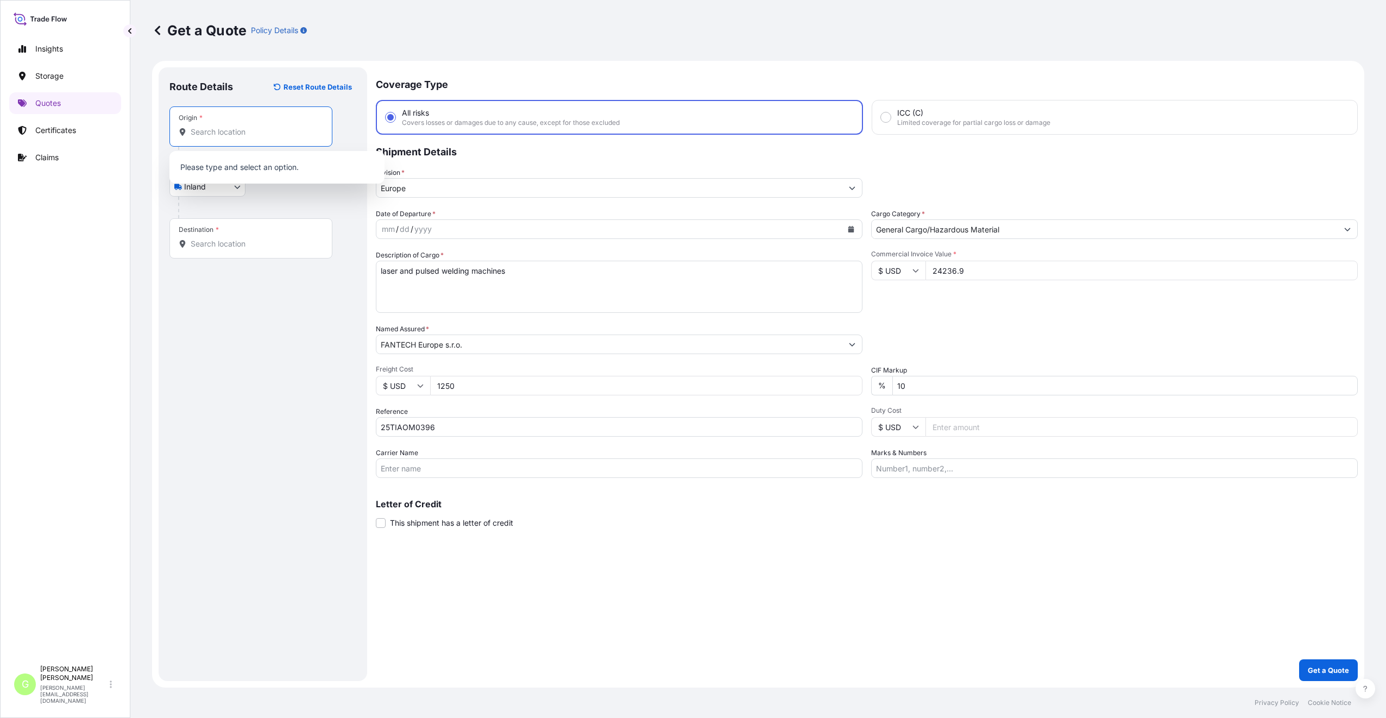
click at [209, 131] on input "Origin *" at bounding box center [255, 132] width 128 height 11
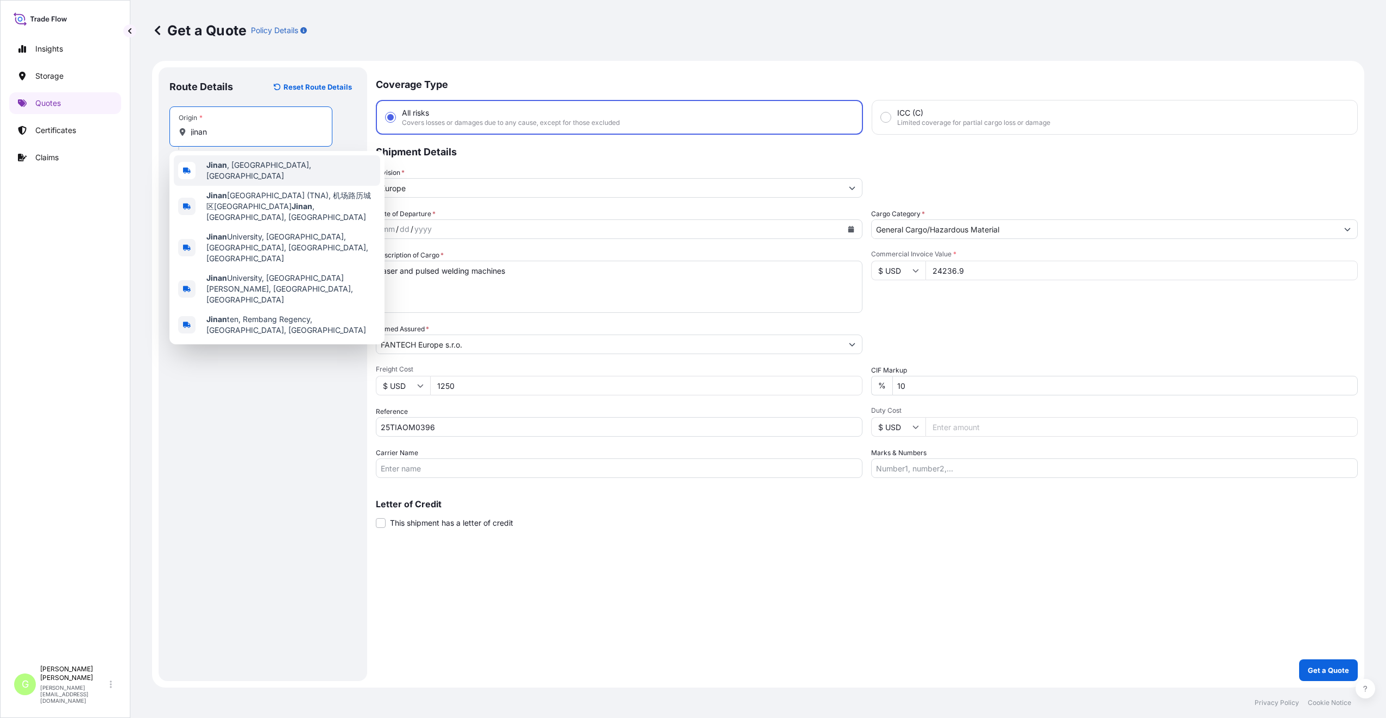
click at [239, 171] on span "[GEOGRAPHIC_DATA] , [GEOGRAPHIC_DATA], [GEOGRAPHIC_DATA]" at bounding box center [290, 171] width 169 height 22
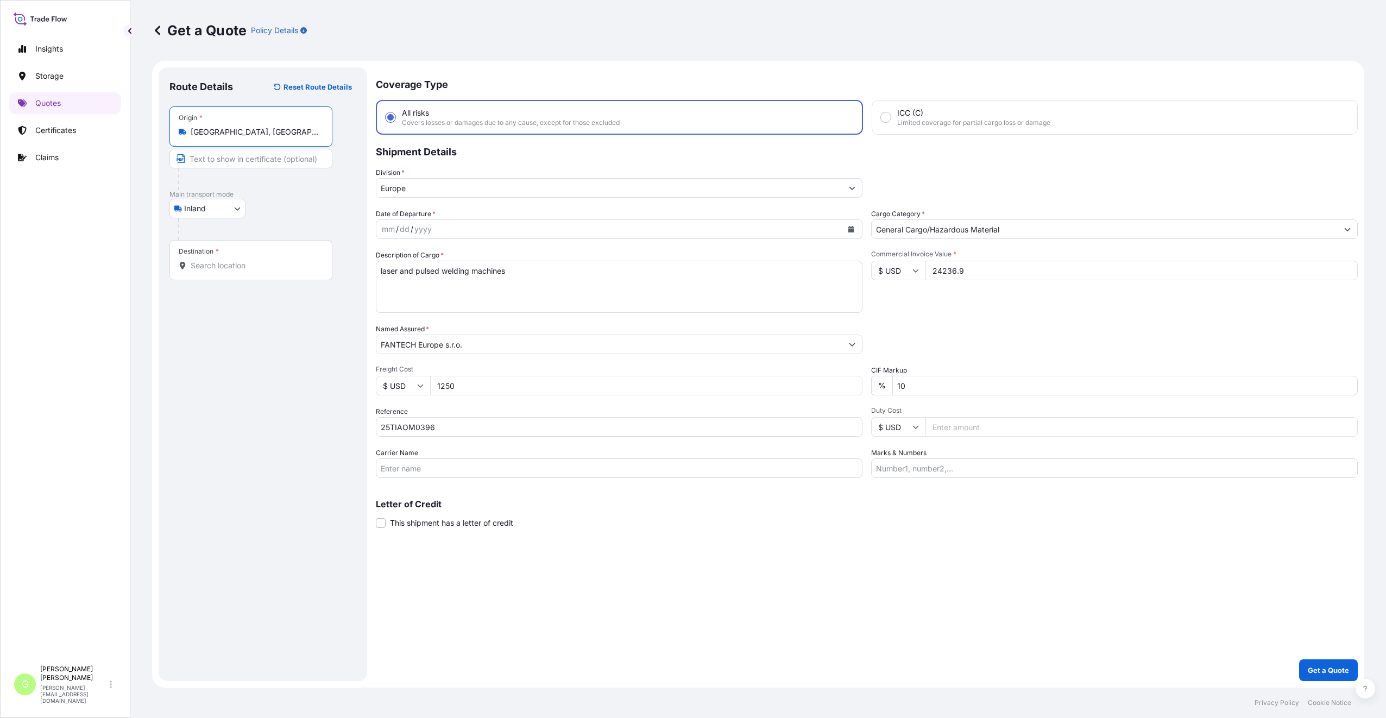
type input "[GEOGRAPHIC_DATA], [GEOGRAPHIC_DATA], [GEOGRAPHIC_DATA]"
click at [226, 161] on input "Text to appear on certificate" at bounding box center [252, 159] width 167 height 20
type input "Jinan CHINA"
click at [211, 268] on input "Destination *" at bounding box center [255, 265] width 128 height 11
click at [397, 467] on input "Carrier Name" at bounding box center [619, 468] width 487 height 20
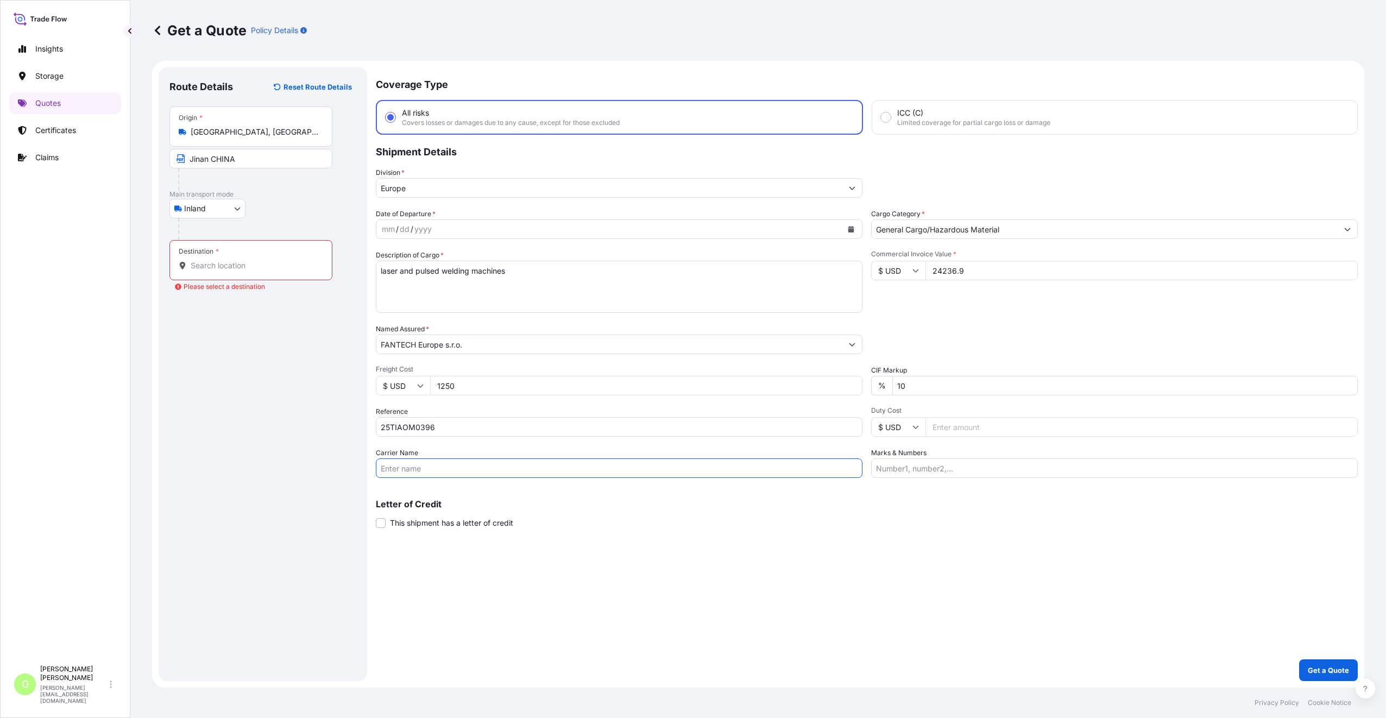
type input "Austromar"
click at [327, 399] on div "Route Details Reset Route Details Place of loading Road / [GEOGRAPHIC_DATA] / I…" at bounding box center [262, 374] width 187 height 592
click at [848, 228] on icon "Calendar" at bounding box center [851, 229] width 7 height 7
click at [500, 320] on div "8" at bounding box center [498, 321] width 20 height 20
click at [211, 262] on input "Destination * Please select a destination" at bounding box center [255, 265] width 128 height 11
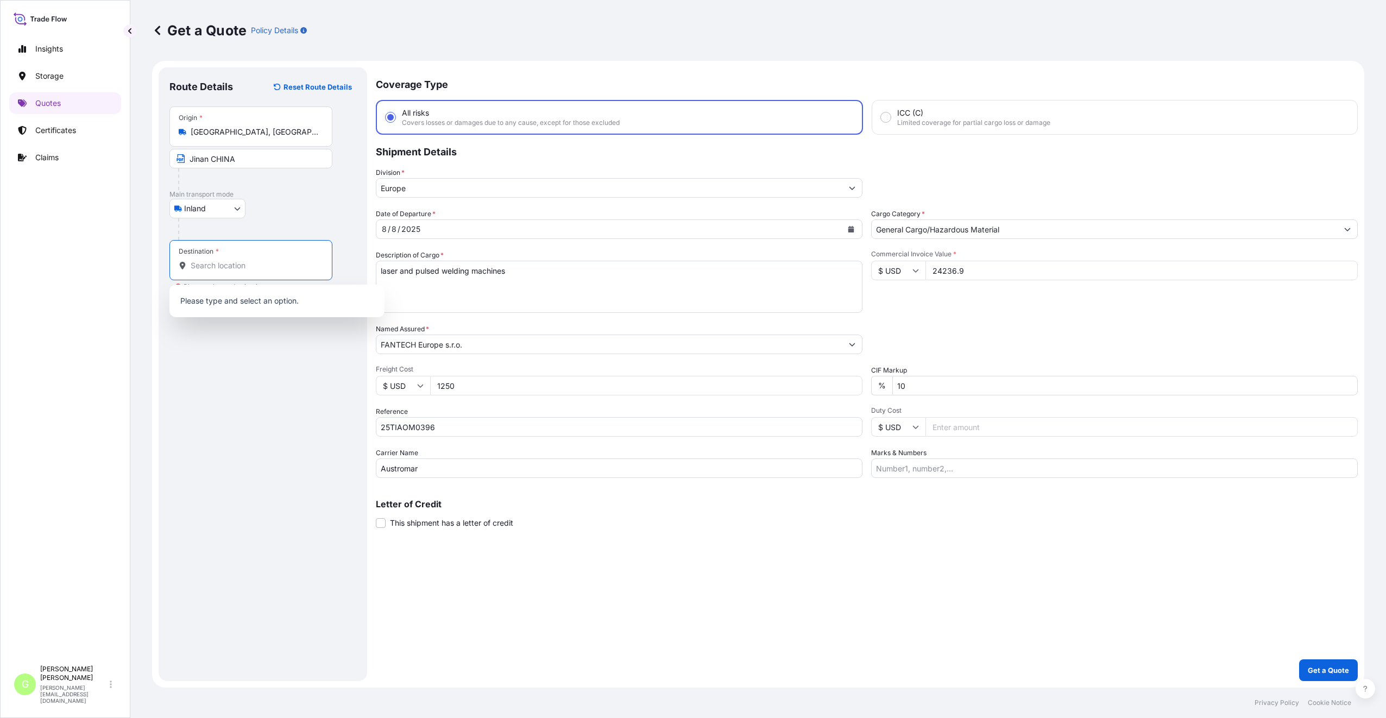
paste input "[GEOGRAPHIC_DATA]"
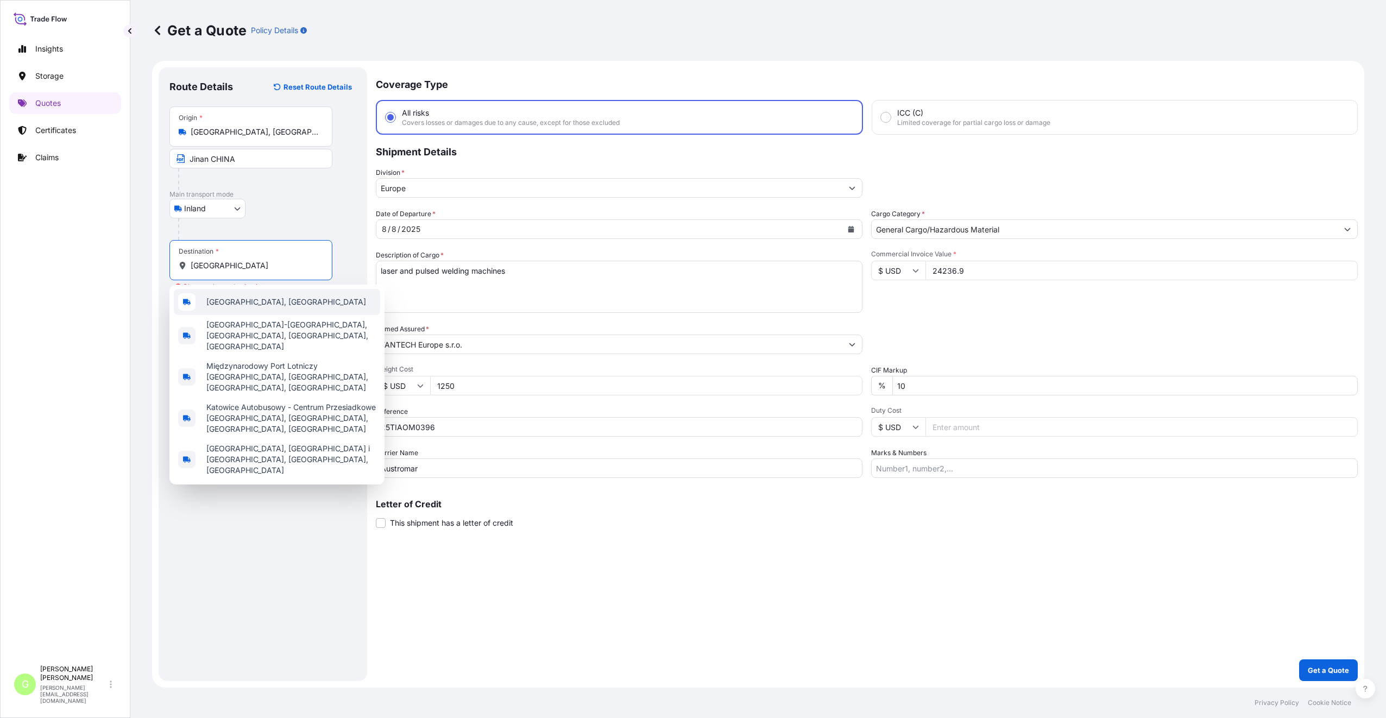
click at [225, 300] on span "[GEOGRAPHIC_DATA], [GEOGRAPHIC_DATA]" at bounding box center [286, 302] width 160 height 11
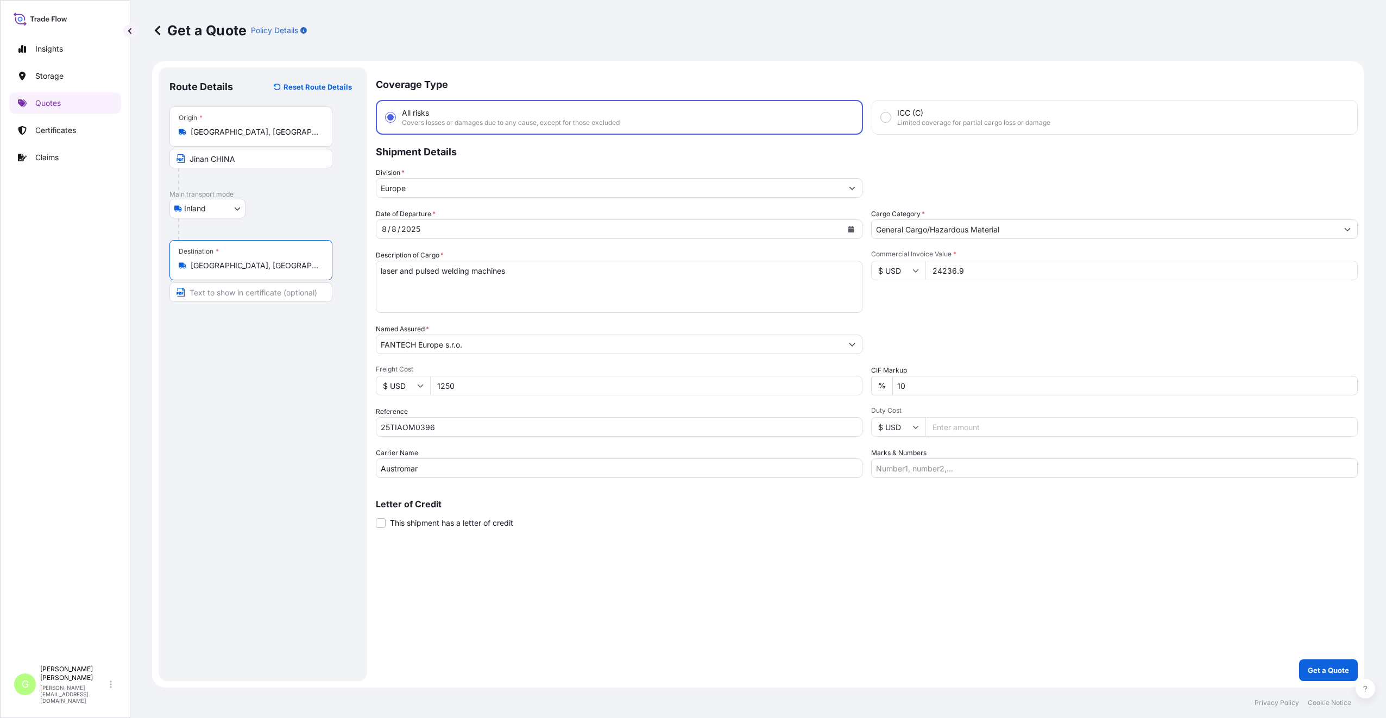
drag, startPoint x: 260, startPoint y: 262, endPoint x: 191, endPoint y: 261, distance: 68.5
click at [191, 261] on div "[GEOGRAPHIC_DATA], [GEOGRAPHIC_DATA]" at bounding box center [251, 265] width 144 height 11
type input "[GEOGRAPHIC_DATA], [GEOGRAPHIC_DATA]"
click at [209, 291] on input "Text to appear on certificate" at bounding box center [250, 292] width 163 height 20
paste input "[GEOGRAPHIC_DATA], [GEOGRAPHIC_DATA]"
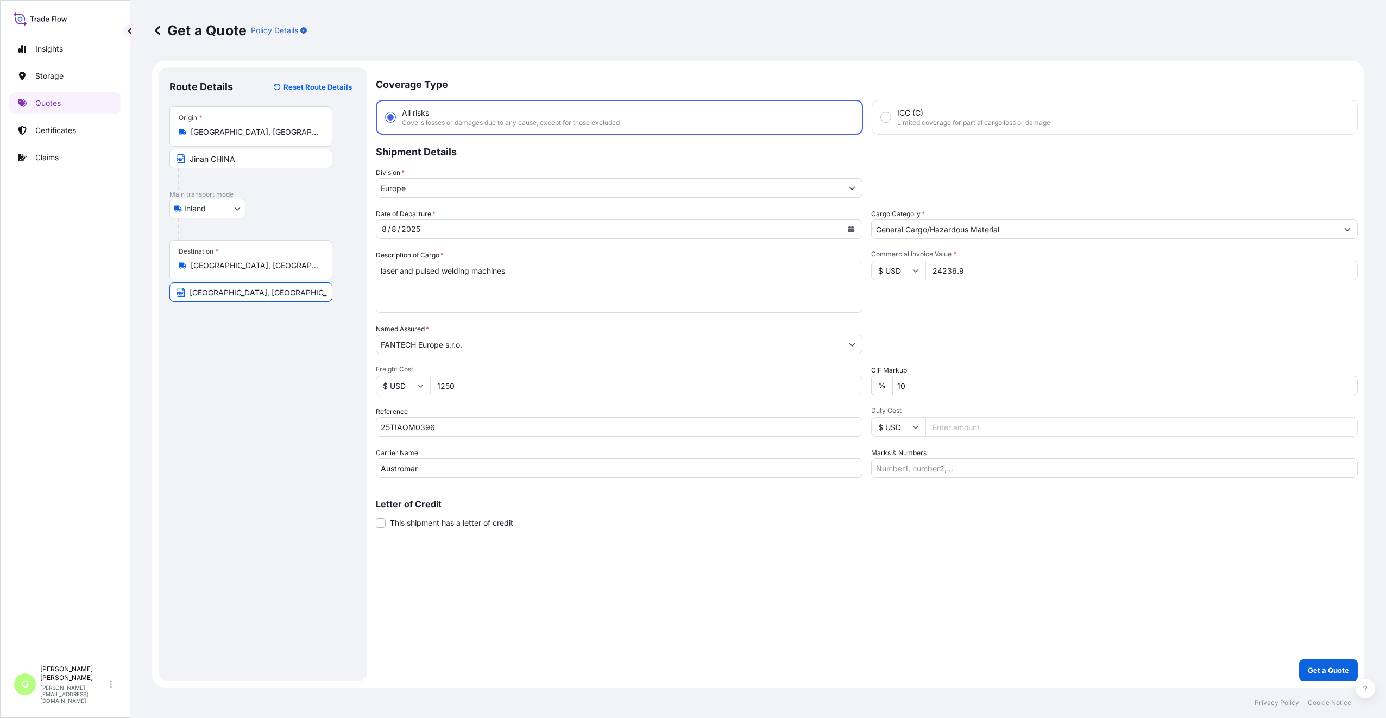
type input "[GEOGRAPHIC_DATA], [GEOGRAPHIC_DATA]"
click at [247, 477] on div "Route Details Reset Route Details Place of loading Road / [GEOGRAPHIC_DATA] / I…" at bounding box center [262, 374] width 187 height 592
click at [1334, 669] on p "Get a Quote" at bounding box center [1328, 670] width 41 height 11
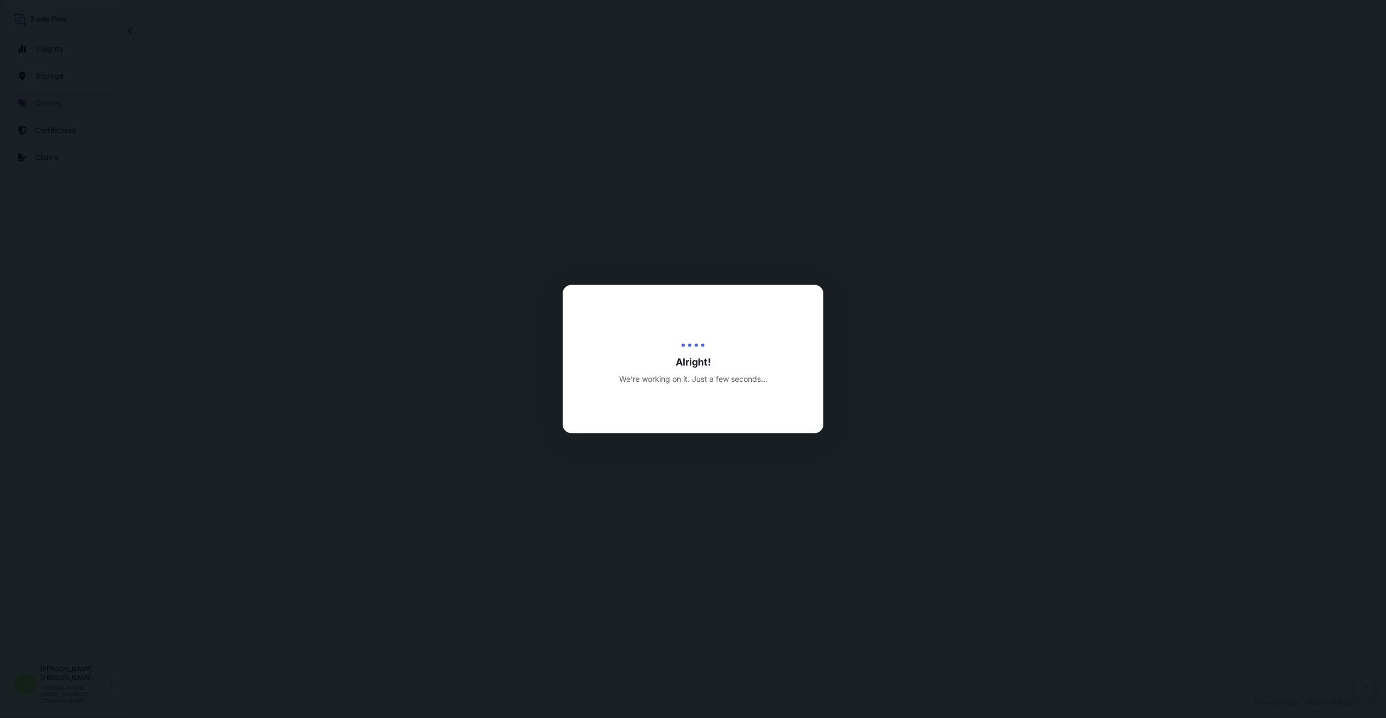
select select "Inland"
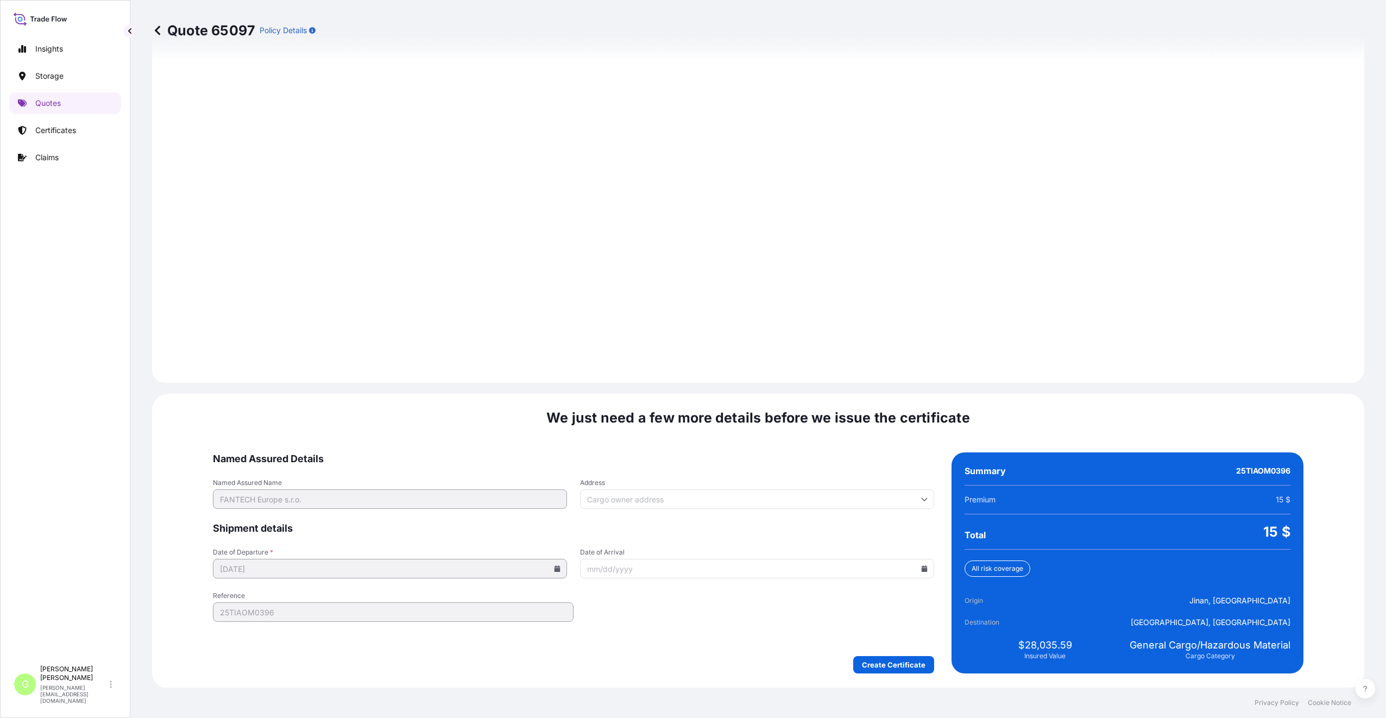
scroll to position [1308, 0]
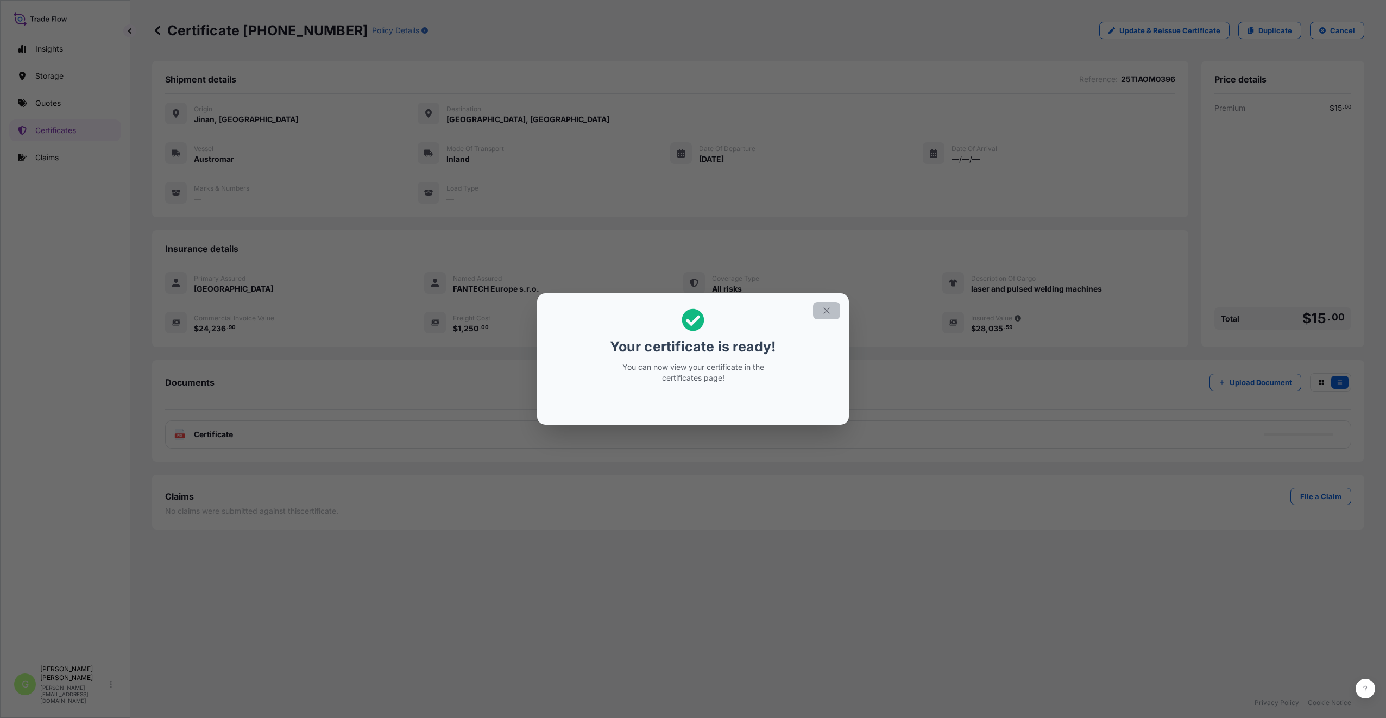
click at [828, 309] on icon "button" at bounding box center [827, 311] width 10 height 10
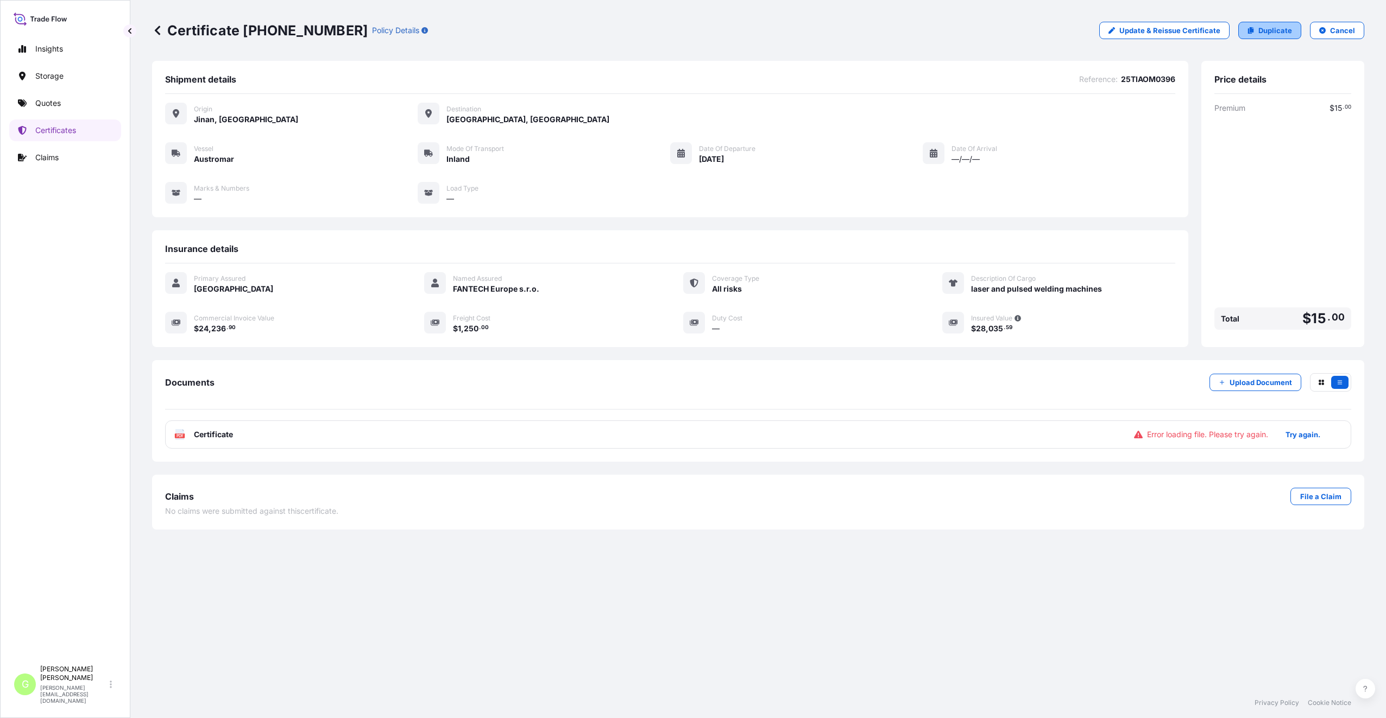
click at [1286, 31] on p "Duplicate" at bounding box center [1276, 30] width 34 height 11
select select "Inland"
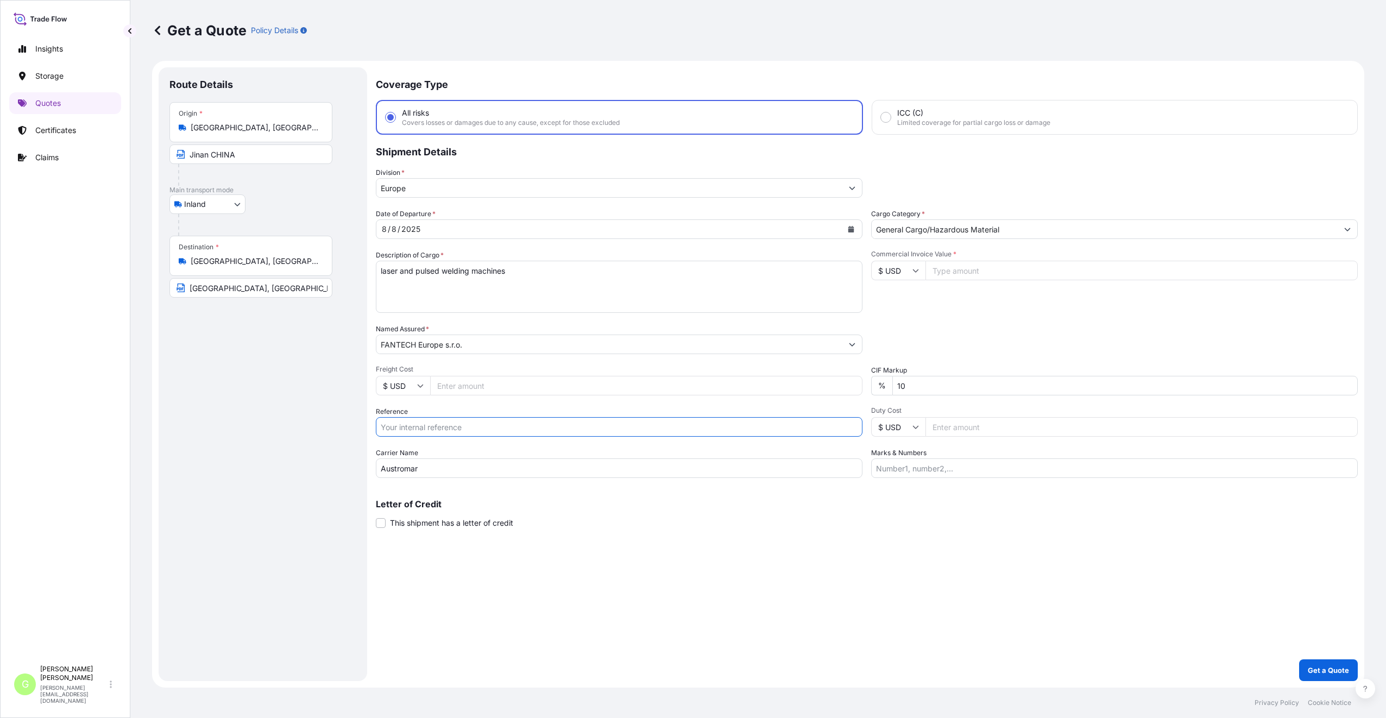
click at [418, 428] on input "Reference" at bounding box center [619, 427] width 487 height 20
paste input "25TIAOM0397"
type input "25TIAOM0397"
drag, startPoint x: 529, startPoint y: 271, endPoint x: 375, endPoint y: 267, distance: 153.8
click at [375, 267] on form "Route Details Place of loading Road / Inland Road / Inland Origin * [GEOGRAPHIC…" at bounding box center [758, 374] width 1212 height 627
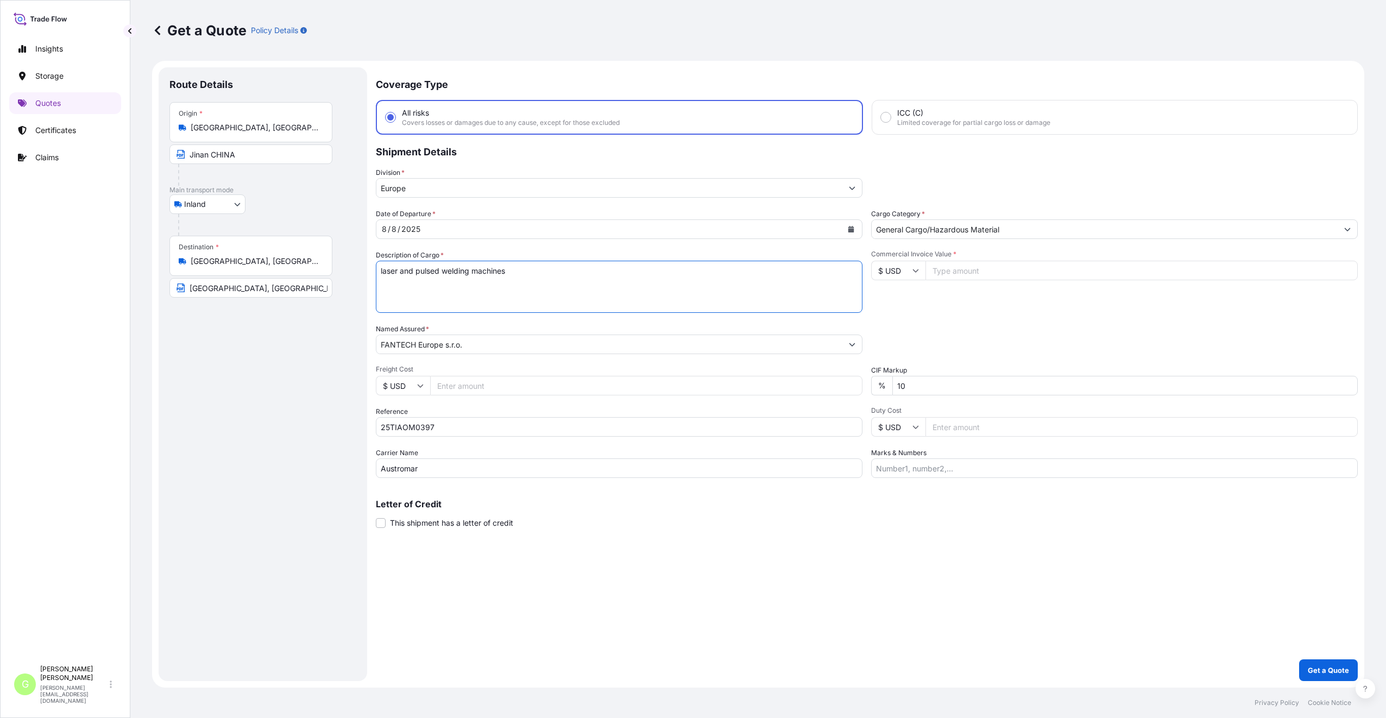
paste textarea "welder"
type textarea "laser welder"
click at [963, 269] on input "Commercial Invoice Value *" at bounding box center [1142, 271] width 432 height 20
paste input "26573.69"
type input "26573.69"
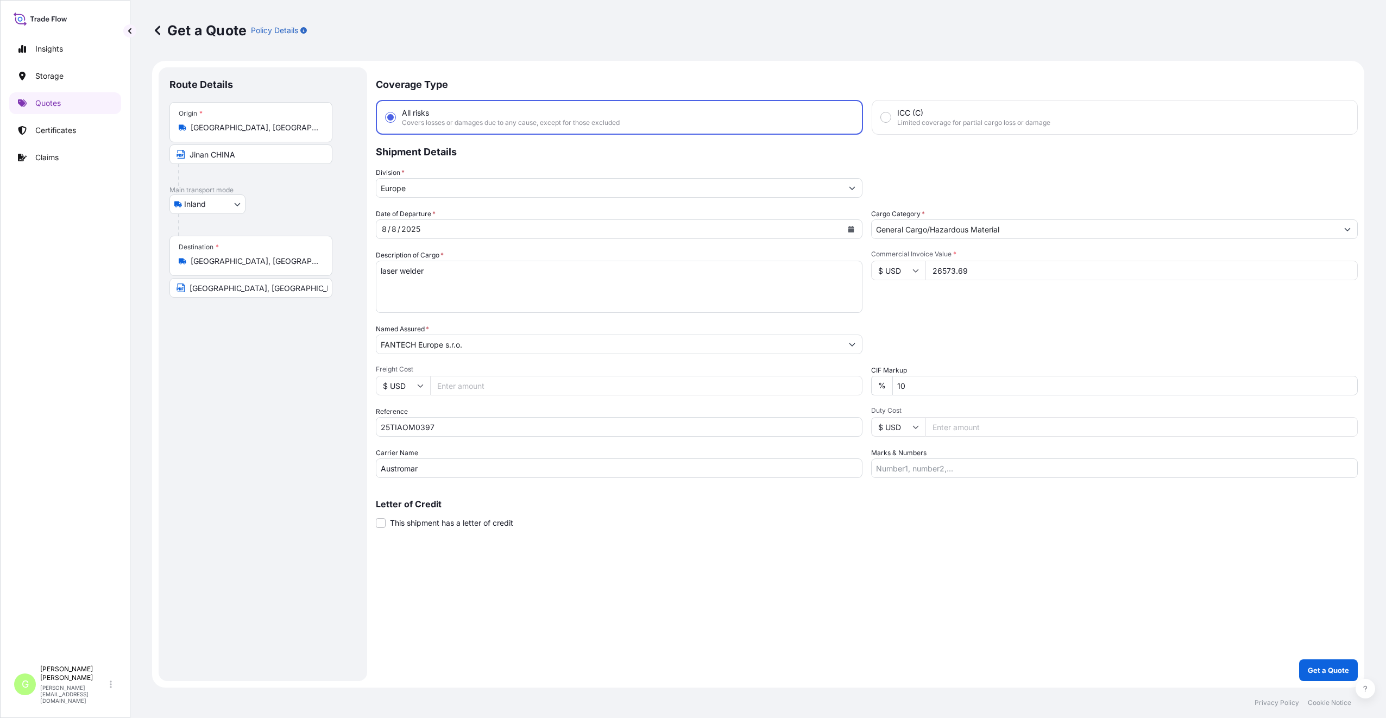
click at [455, 388] on input "Freight Cost" at bounding box center [646, 386] width 432 height 20
paste input "1500"
type input "1500"
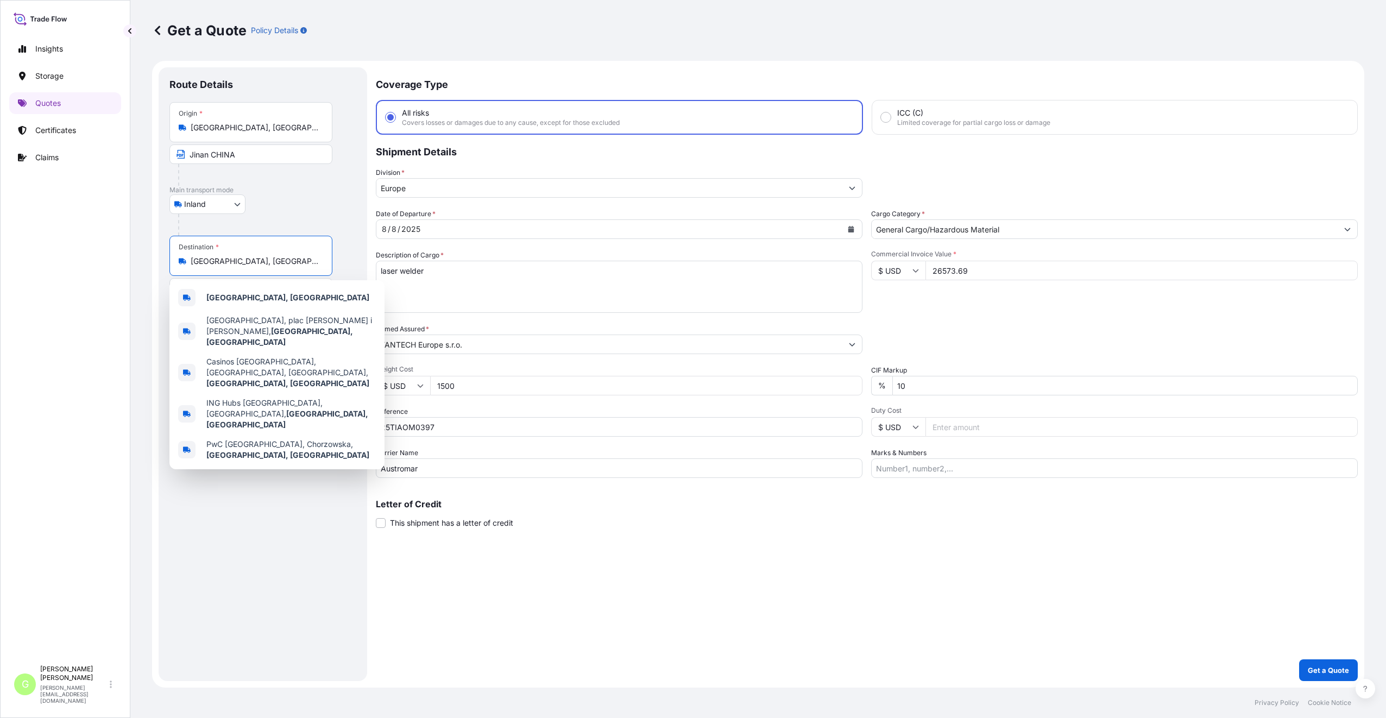
drag, startPoint x: 238, startPoint y: 262, endPoint x: 150, endPoint y: 261, distance: 88.0
click at [150, 261] on div "Get a Quote Policy Details Route Details Place of loading Road / Inland Road / …" at bounding box center [758, 344] width 1256 height 688
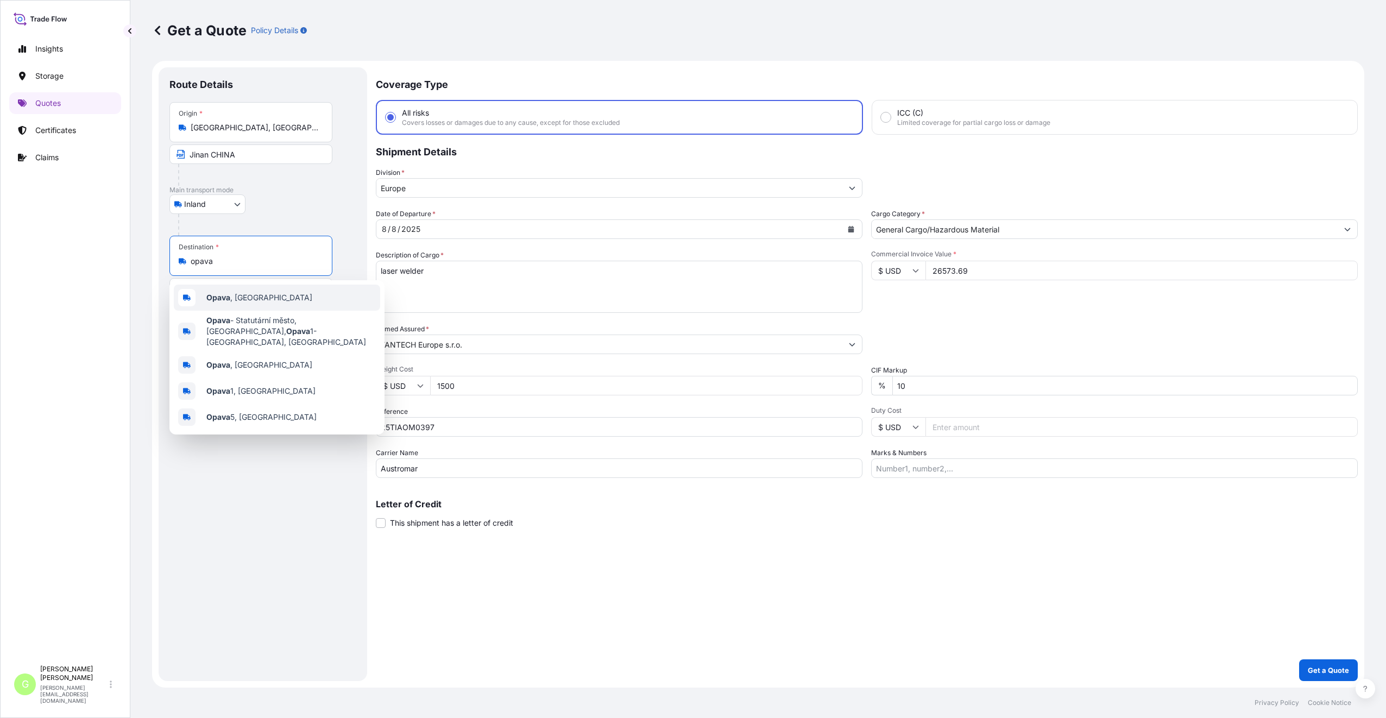
click at [213, 297] on b "Opava" at bounding box center [218, 297] width 24 height 9
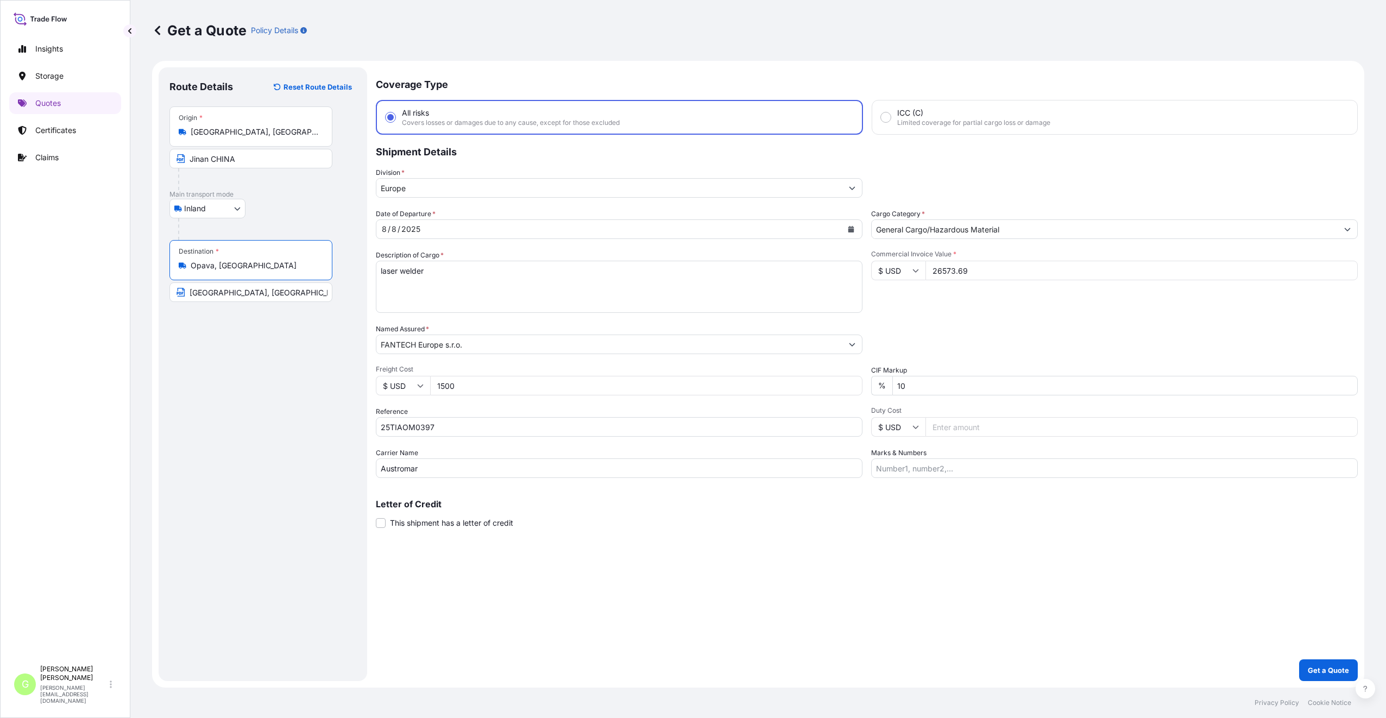
drag, startPoint x: 257, startPoint y: 268, endPoint x: 185, endPoint y: 264, distance: 72.9
click at [185, 264] on div "Opava, [GEOGRAPHIC_DATA]" at bounding box center [251, 265] width 144 height 11
type input "Opava, [GEOGRAPHIC_DATA]"
drag, startPoint x: 261, startPoint y: 294, endPoint x: 183, endPoint y: 292, distance: 78.2
click at [183, 292] on span "[GEOGRAPHIC_DATA], [GEOGRAPHIC_DATA]" at bounding box center [250, 292] width 163 height 20
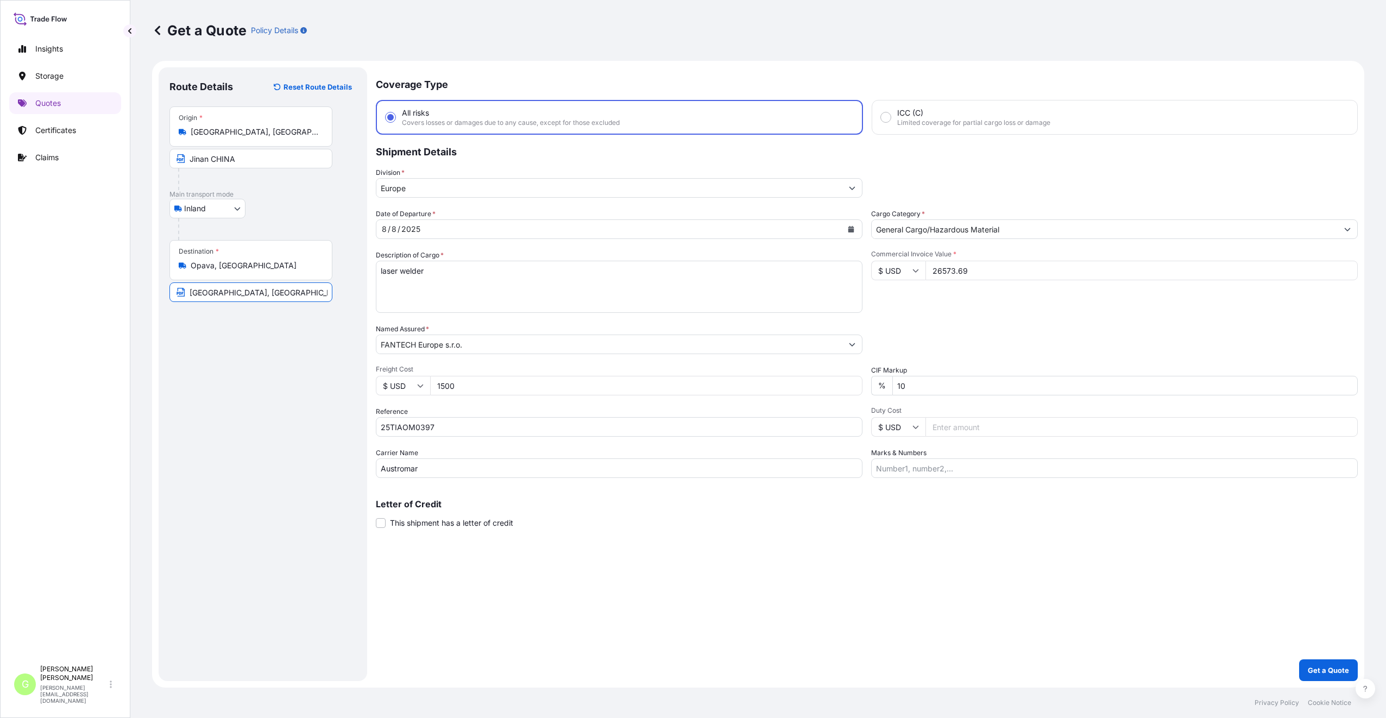
paste input "Opava, [GEOGRAPHIC_DATA]"
type input "Opava, [GEOGRAPHIC_DATA]"
click at [258, 490] on div "Route Details Reset Route Details Place of loading Road / [GEOGRAPHIC_DATA] / I…" at bounding box center [262, 374] width 187 height 592
click at [299, 419] on div "Route Details Reset Route Details Place of loading Road / [GEOGRAPHIC_DATA] / I…" at bounding box center [262, 374] width 187 height 592
click at [1319, 665] on p "Get a Quote" at bounding box center [1328, 670] width 41 height 11
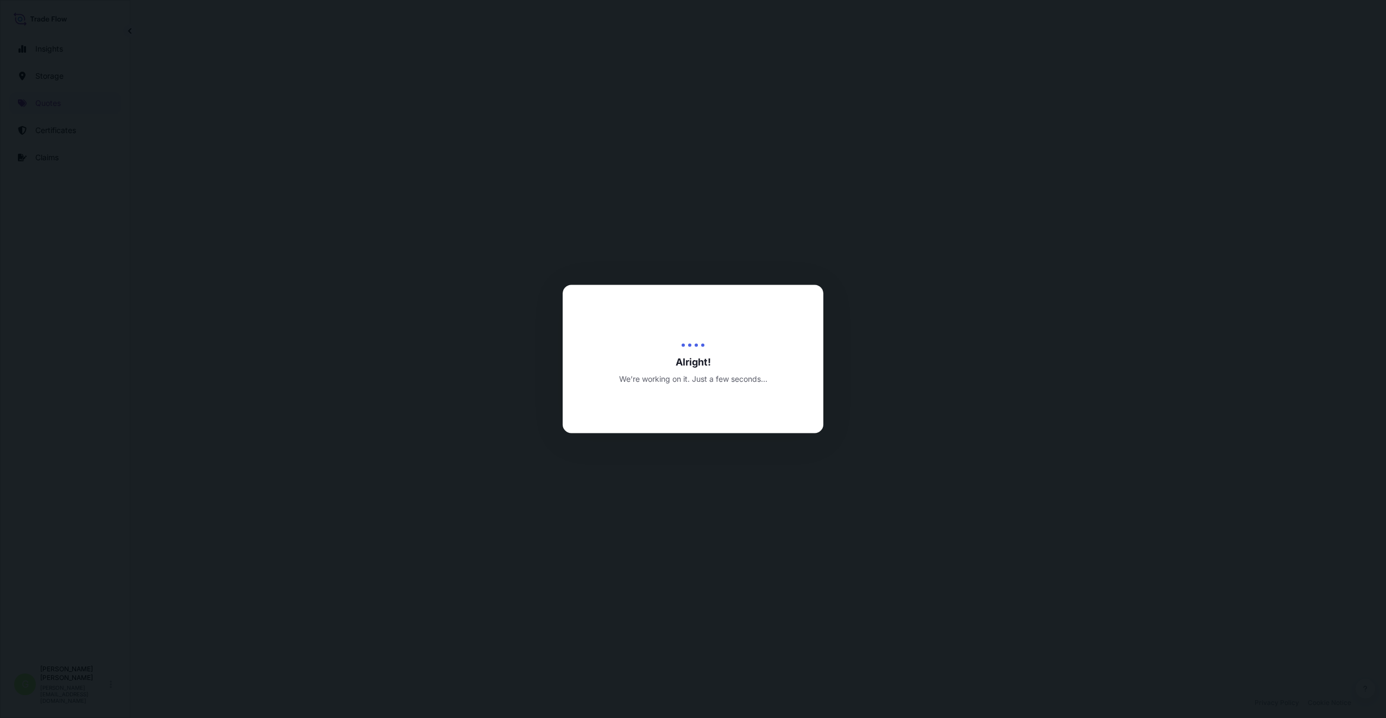
select select "Inland"
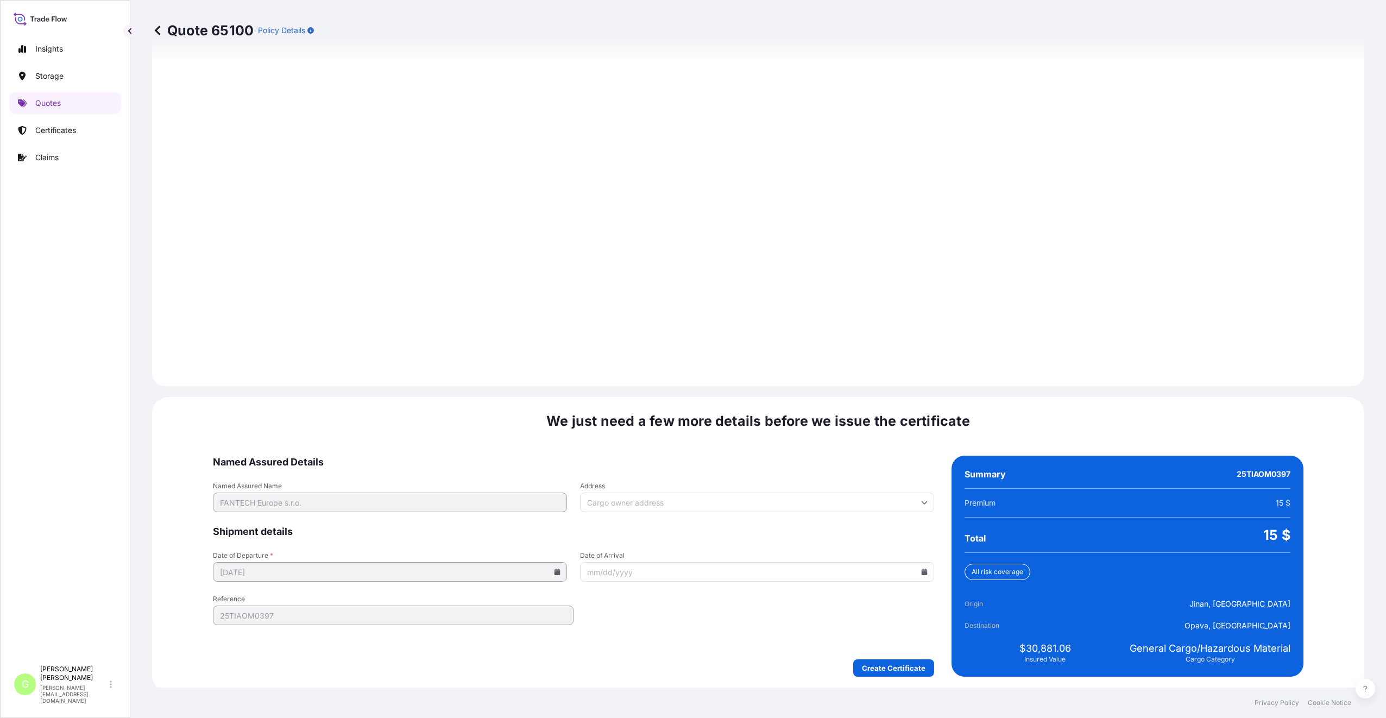
scroll to position [1308, 0]
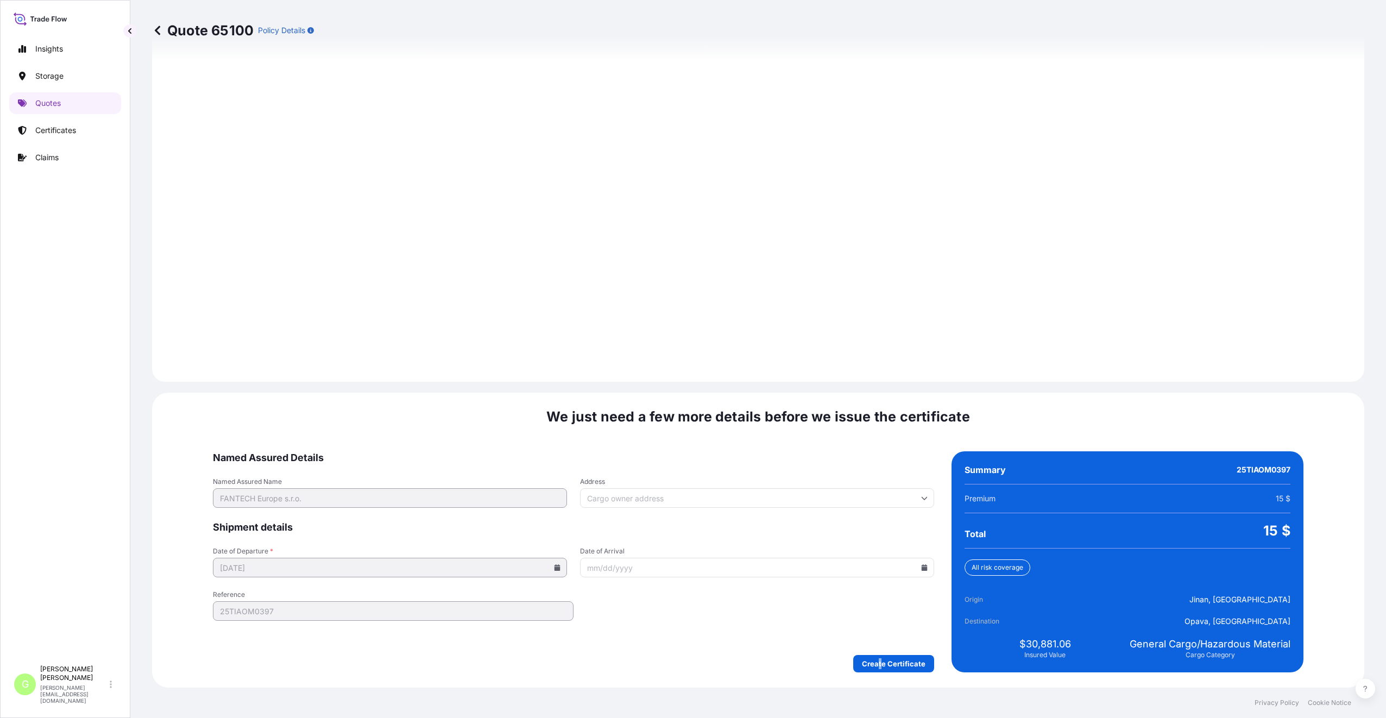
click at [877, 655] on form "Named Assured Details Named Assured Name FANTECH Europe s.r.o. Address Shipment…" at bounding box center [573, 561] width 721 height 221
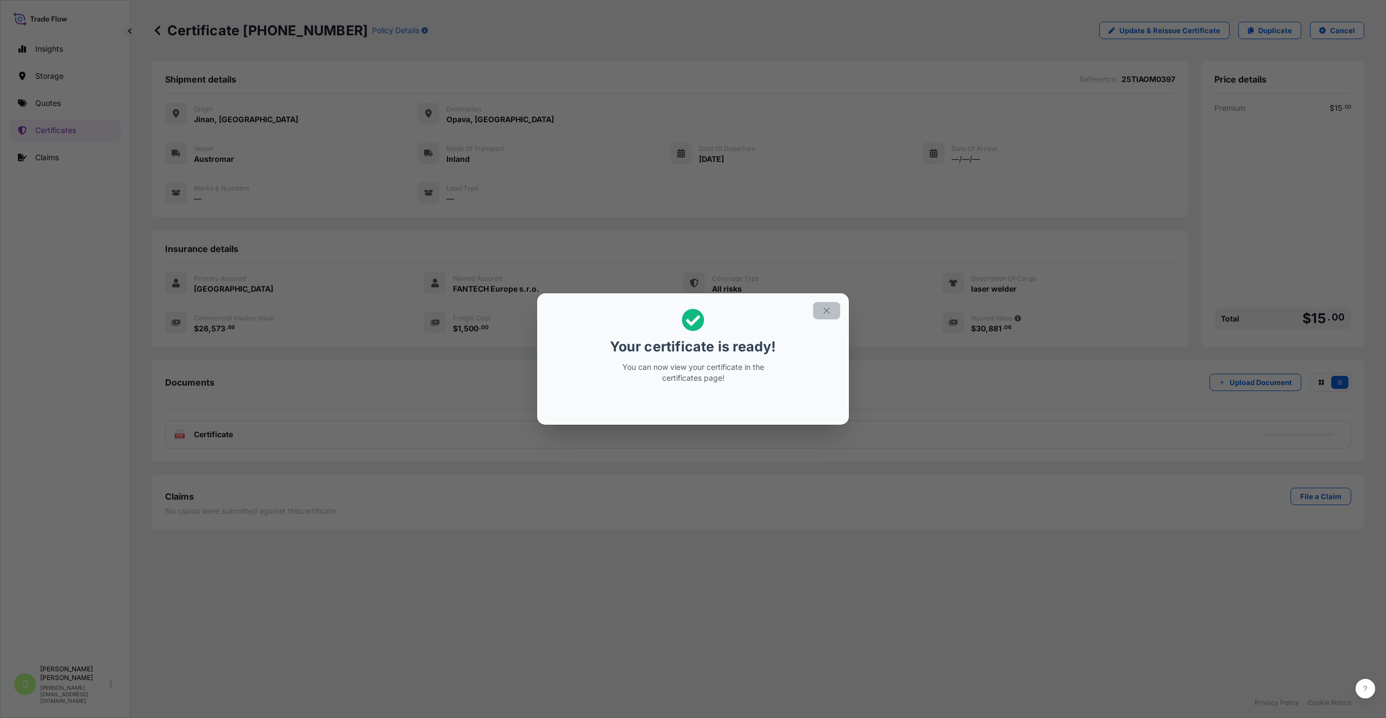
click at [831, 307] on icon "button" at bounding box center [827, 311] width 10 height 10
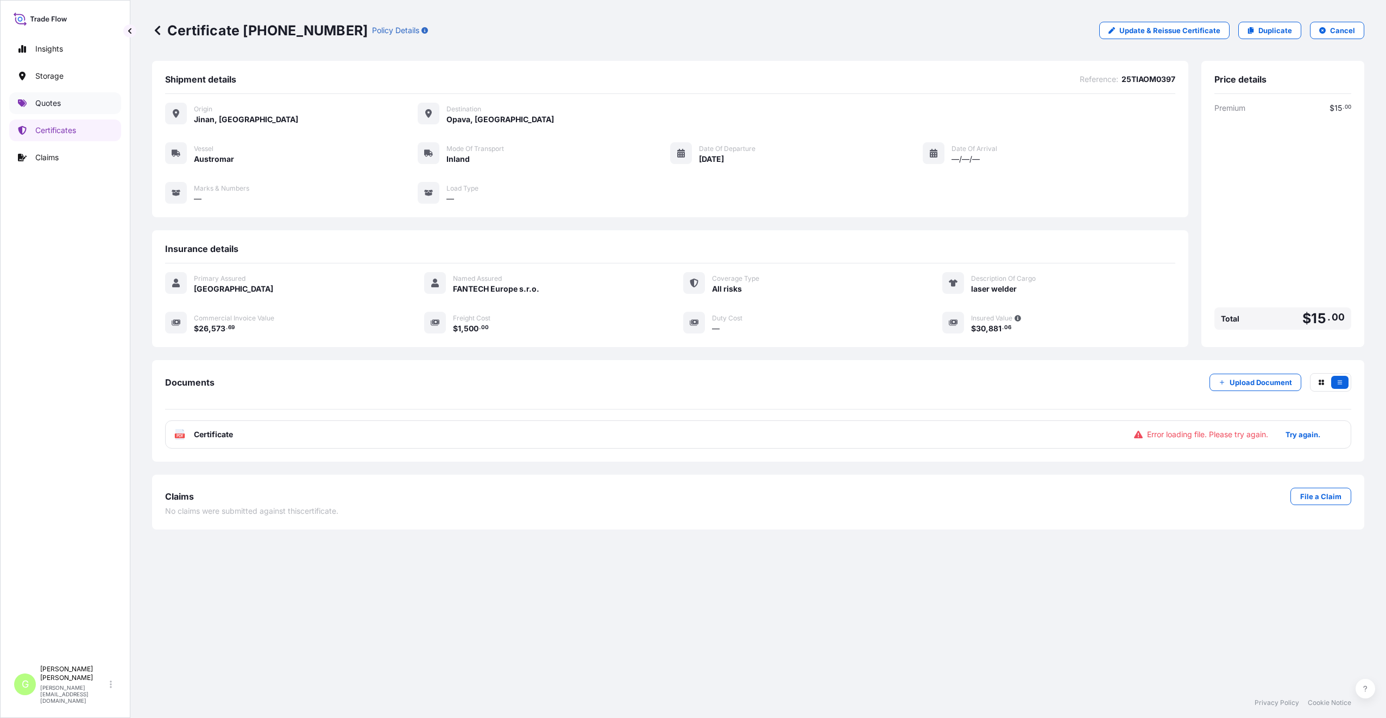
click at [34, 101] on link "Quotes" at bounding box center [65, 103] width 112 height 22
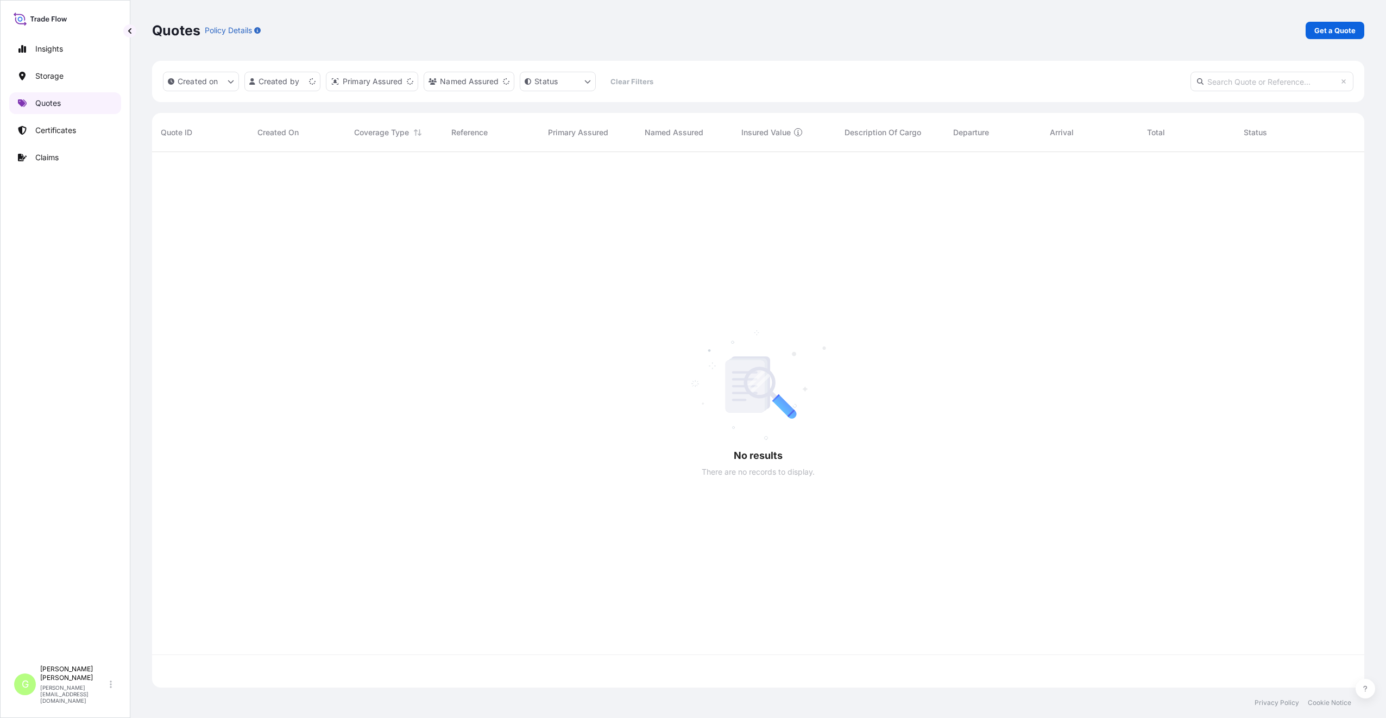
scroll to position [533, 1204]
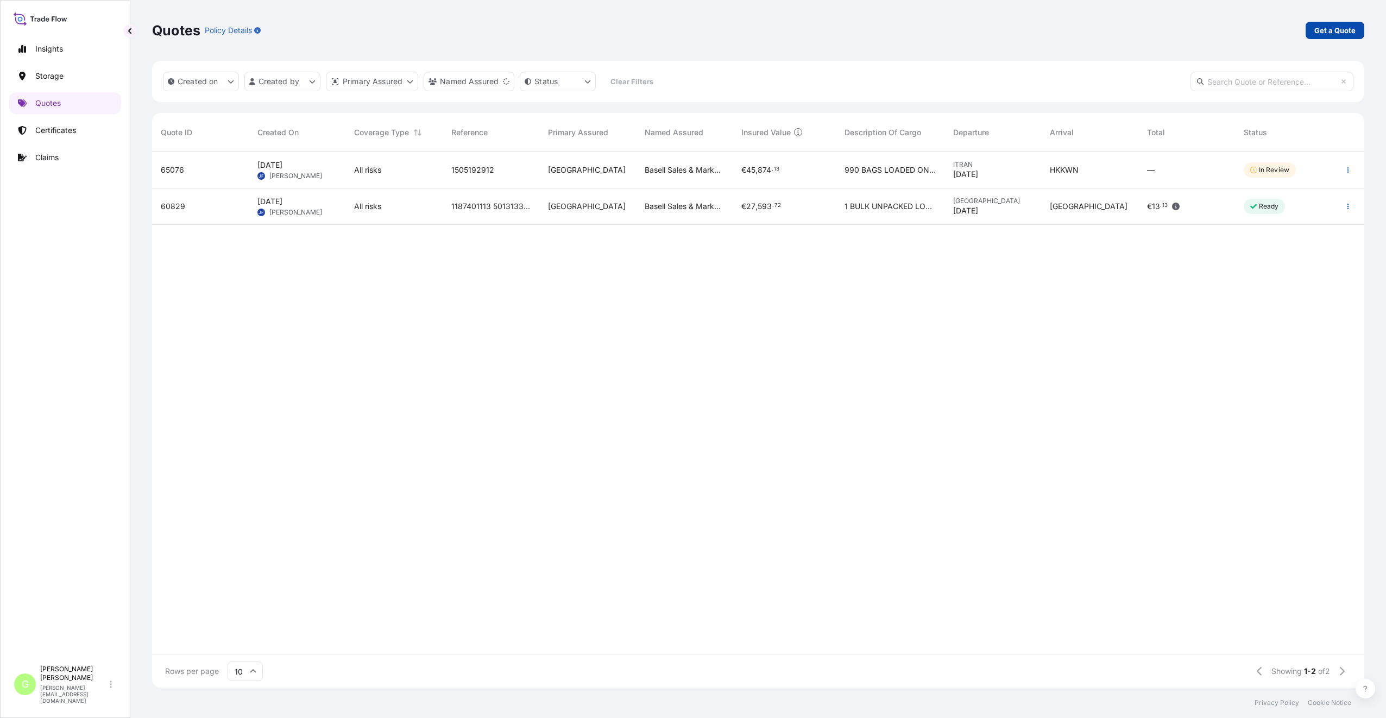
click at [1321, 28] on p "Get a Quote" at bounding box center [1335, 30] width 41 height 11
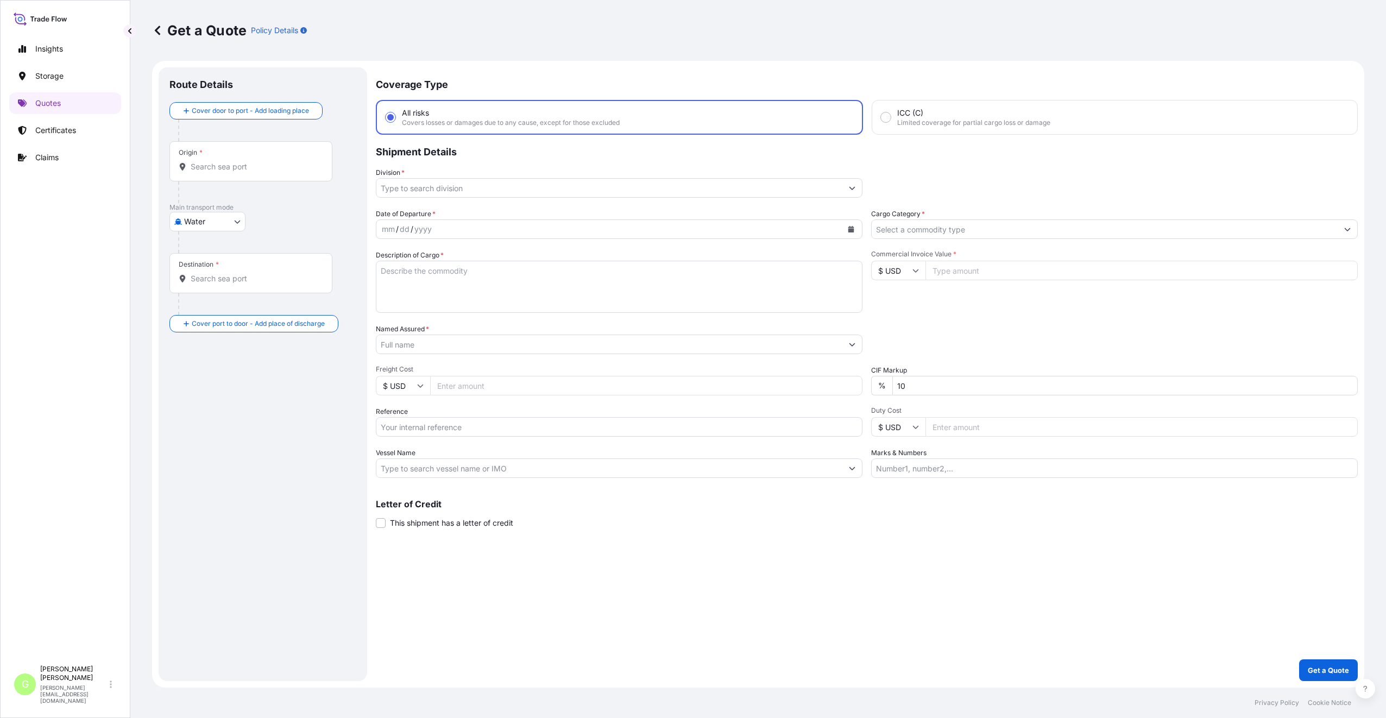
click at [226, 222] on body "Insights Storage Quotes Certificates Claims G [PERSON_NAME] [PERSON_NAME][EMAIL…" at bounding box center [693, 359] width 1386 height 718
click at [200, 287] on span "Inland" at bounding box center [201, 289] width 22 height 11
select select "Inland"
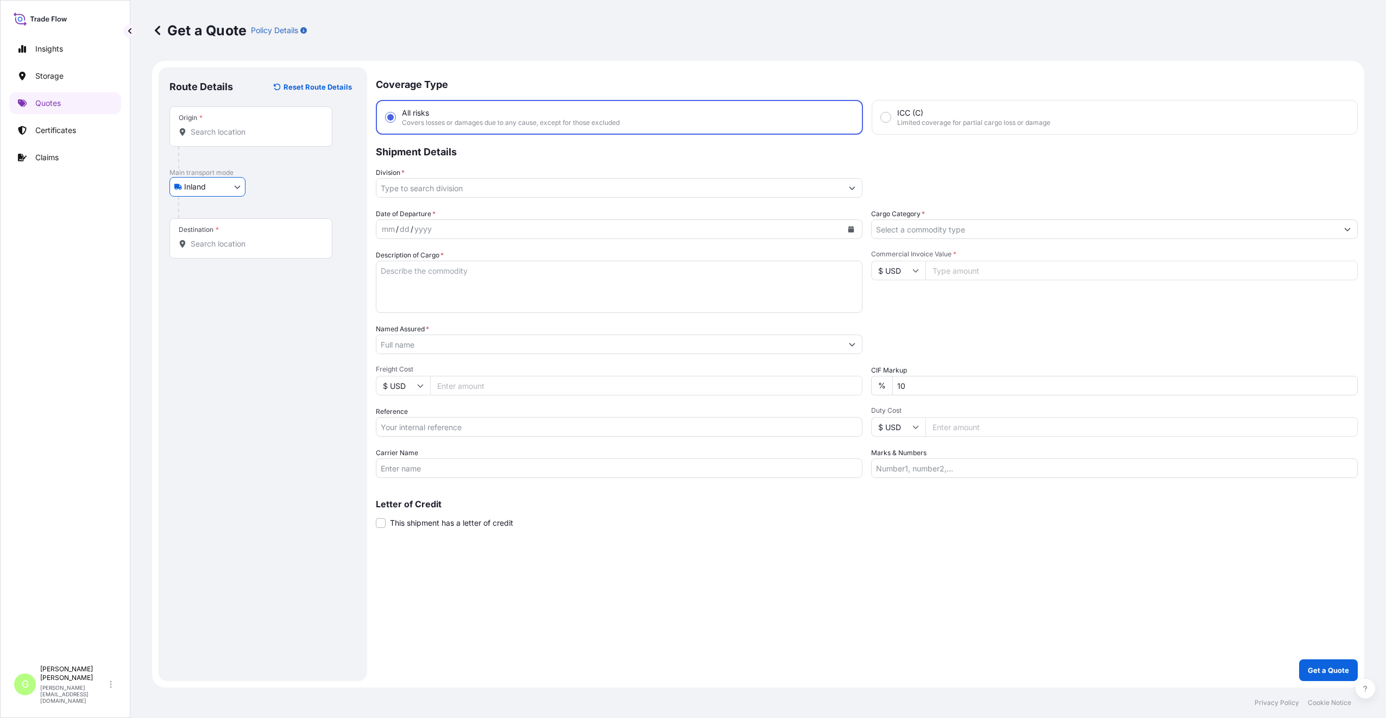
click at [393, 188] on input "Division *" at bounding box center [609, 188] width 466 height 20
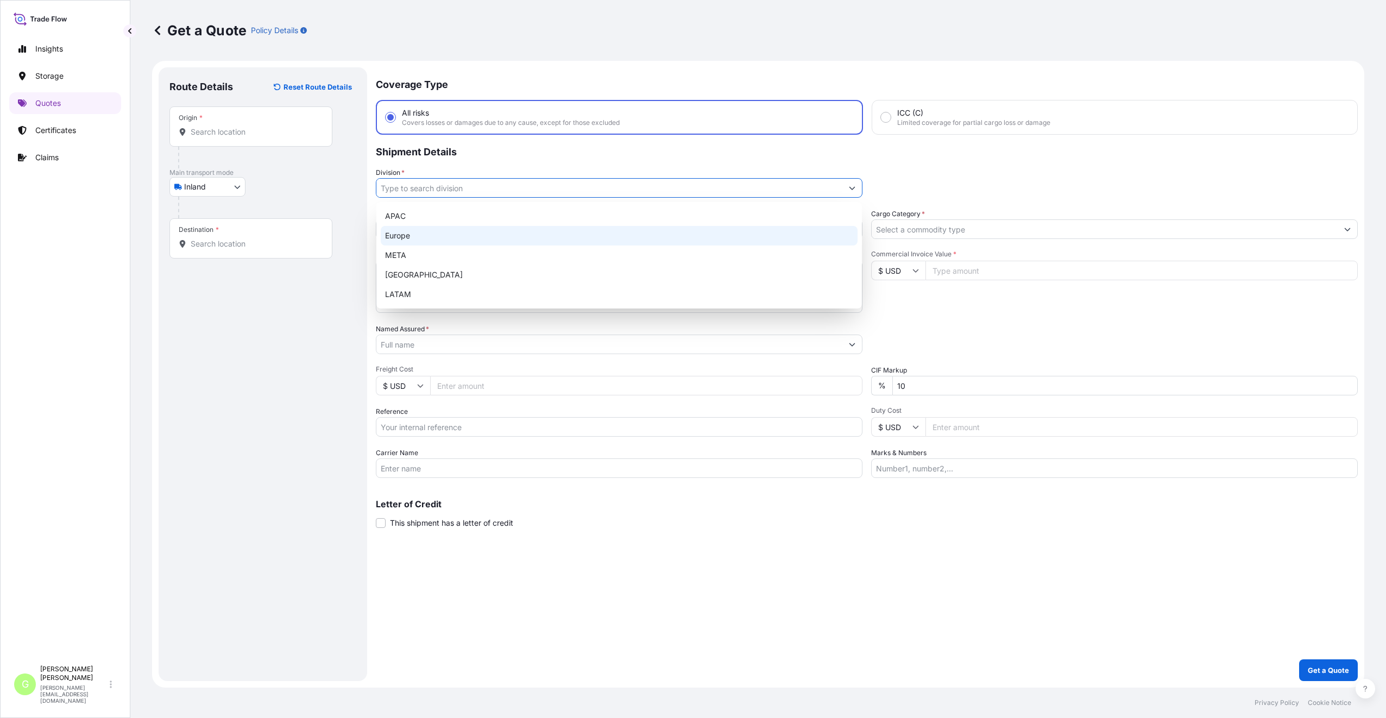
click at [394, 238] on div "Europe" at bounding box center [619, 236] width 477 height 20
type input "Europe"
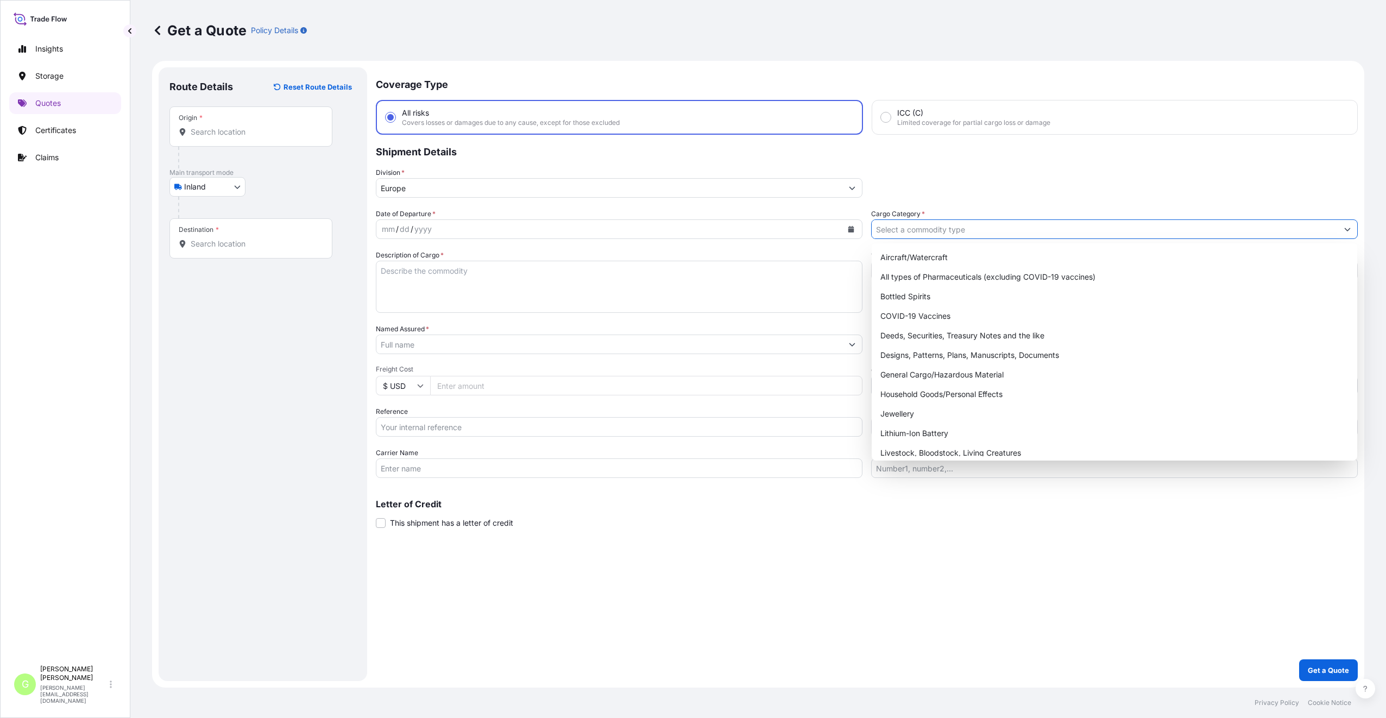
drag, startPoint x: 913, startPoint y: 224, endPoint x: 917, endPoint y: 251, distance: 27.0
click at [913, 225] on input "Cargo Category *" at bounding box center [1105, 229] width 466 height 20
click at [897, 377] on div "General Cargo/Hazardous Material" at bounding box center [1114, 375] width 477 height 20
type input "General Cargo/Hazardous Material"
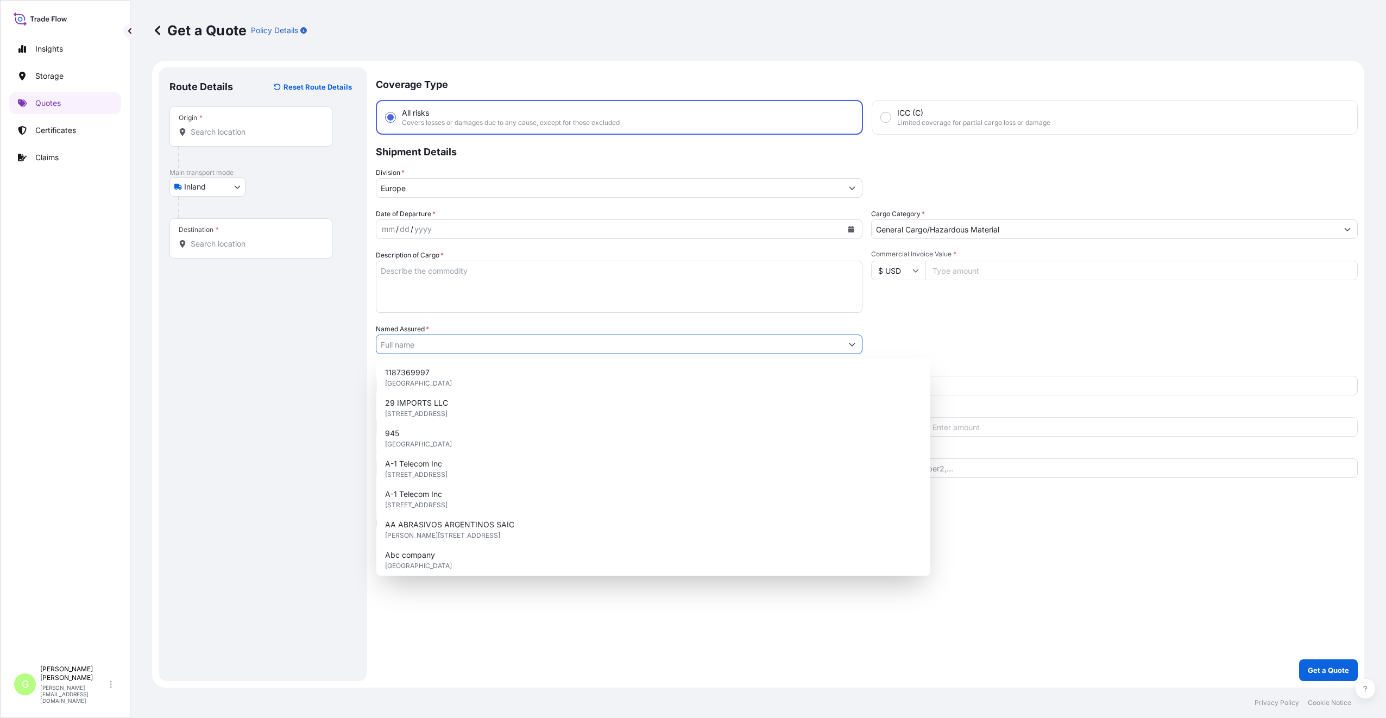
click at [389, 342] on input "Named Assured *" at bounding box center [609, 345] width 466 height 20
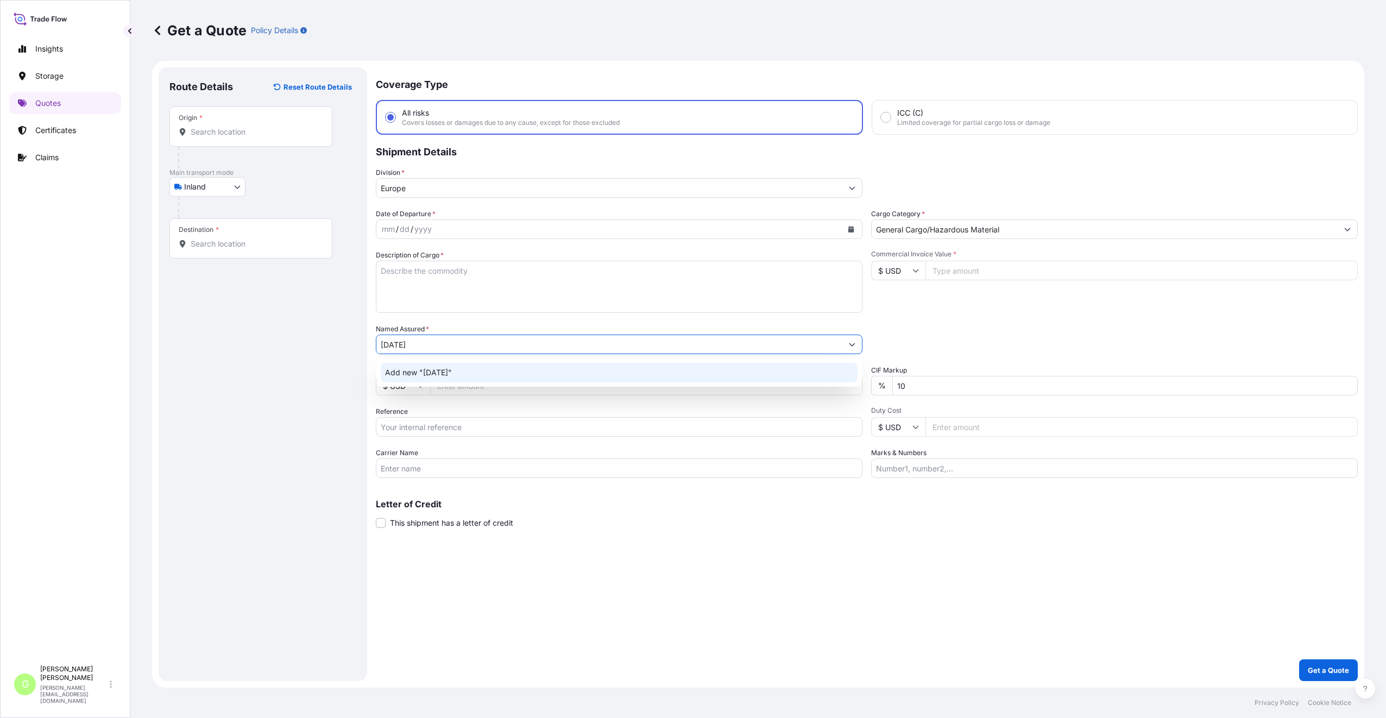
type input "[DATE]"
click at [328, 420] on div "Route Details Reset Route Details Place of loading Road / Inland Road / Inland …" at bounding box center [262, 374] width 187 height 592
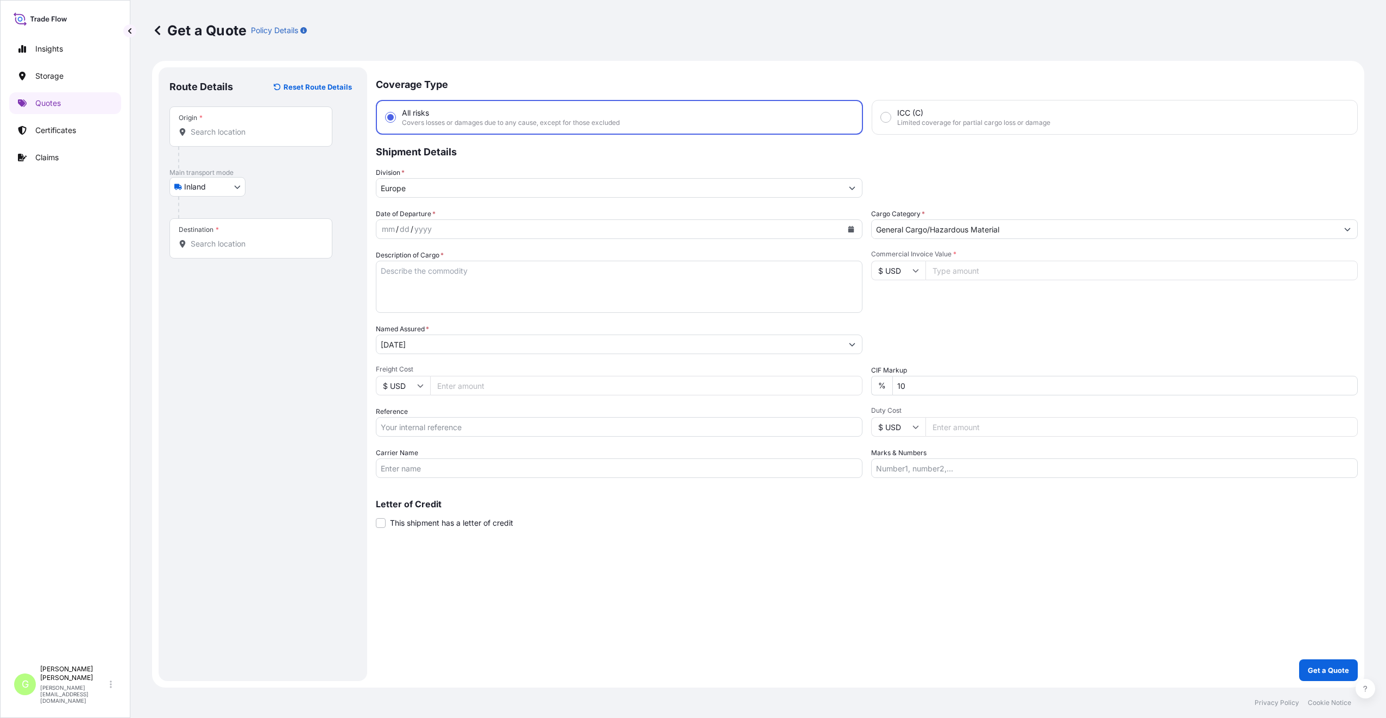
click at [415, 431] on input "Reference" at bounding box center [619, 427] width 487 height 20
paste input "25TIARS0407"
type input "25TIARS0407"
drag, startPoint x: 406, startPoint y: 349, endPoint x: 366, endPoint y: 349, distance: 40.2
click at [366, 349] on form "Route Details Reset Route Details Place of loading Road / Inland Road / Inland …" at bounding box center [758, 374] width 1212 height 627
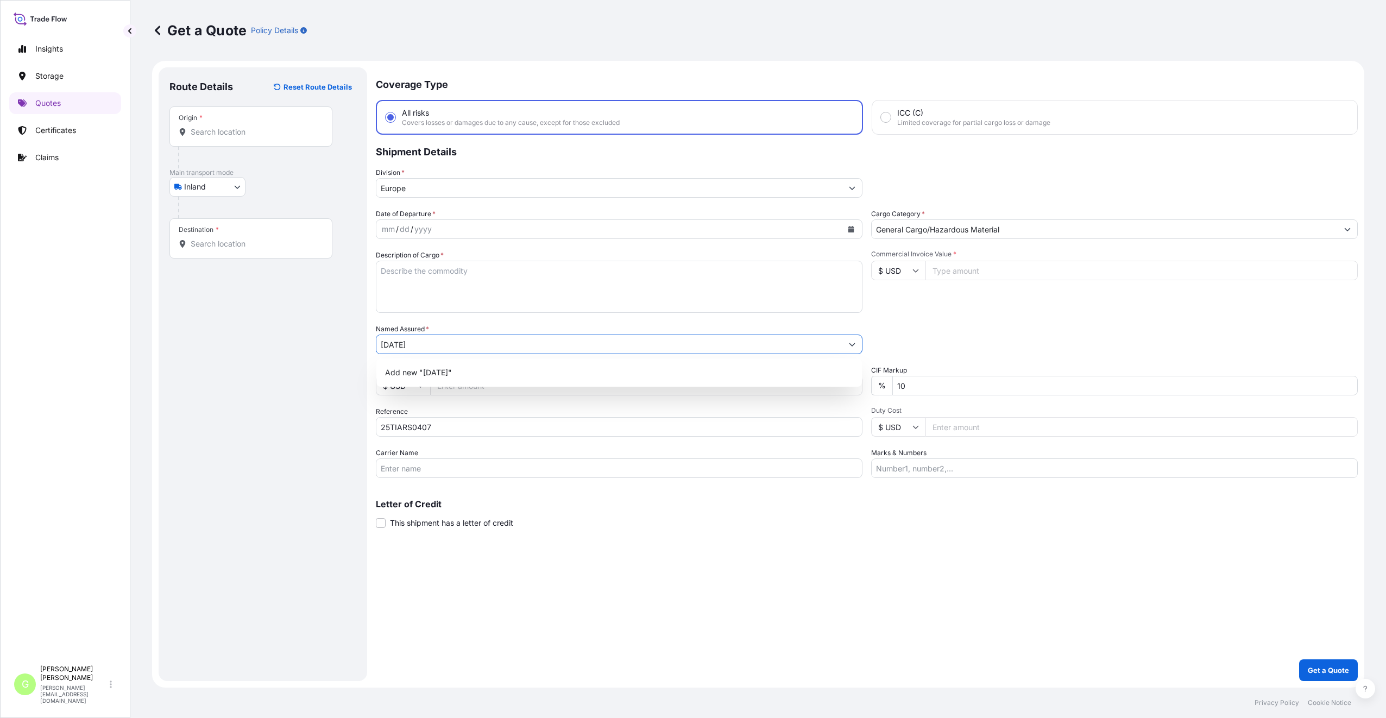
paste input "[PERSON_NAME] International s.r.o."
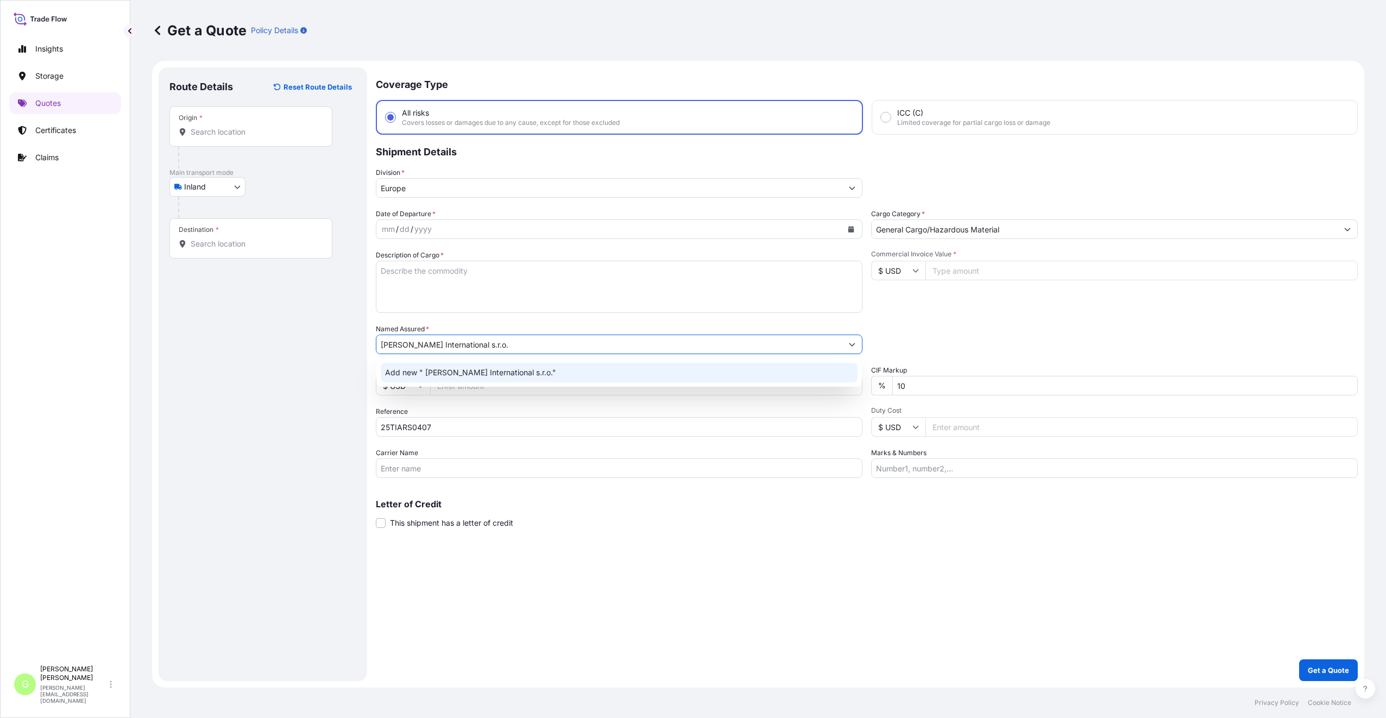
click at [450, 375] on span "Add new " [PERSON_NAME] International s.r.o."" at bounding box center [470, 372] width 171 height 11
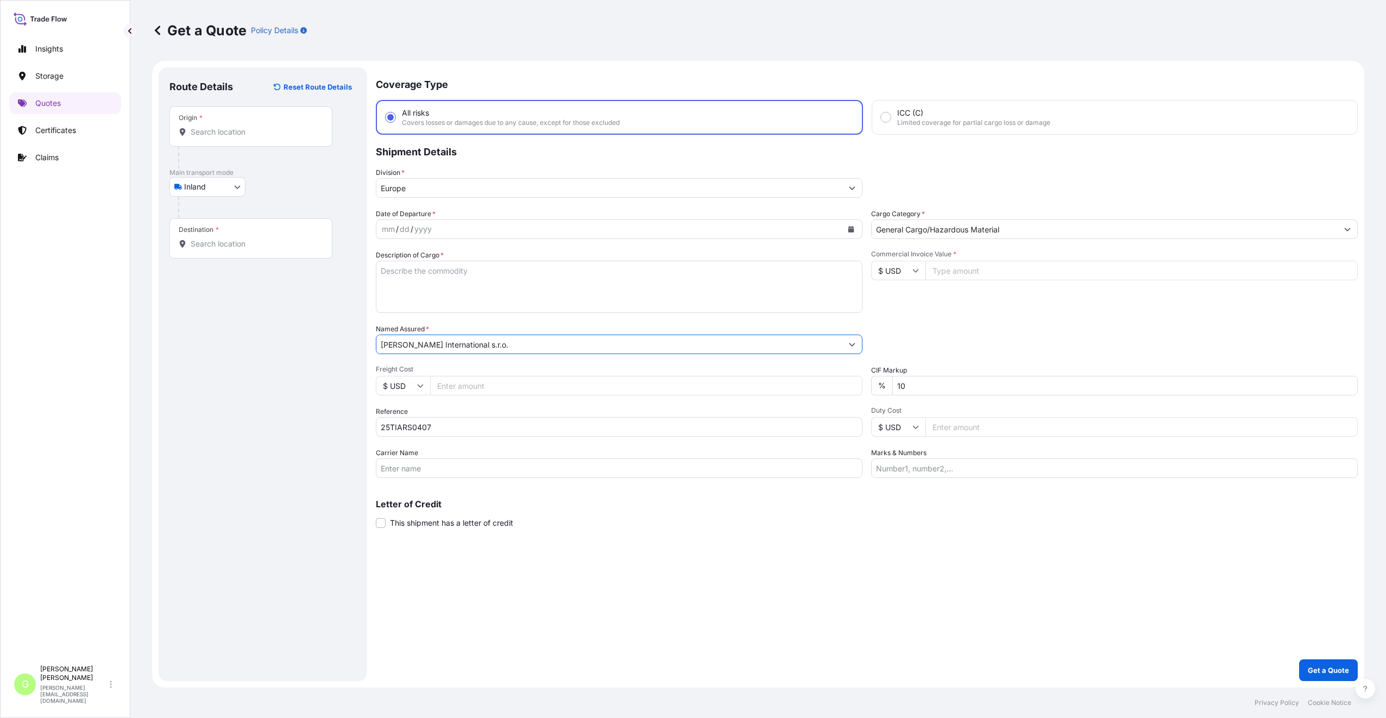
type input "[PERSON_NAME] International s.r.o."
click at [940, 269] on input "Commercial Invoice Value *" at bounding box center [1142, 271] width 432 height 20
paste input "5600.0000"
type input "5600.0000"
click at [456, 386] on input "Freight Cost" at bounding box center [646, 386] width 432 height 20
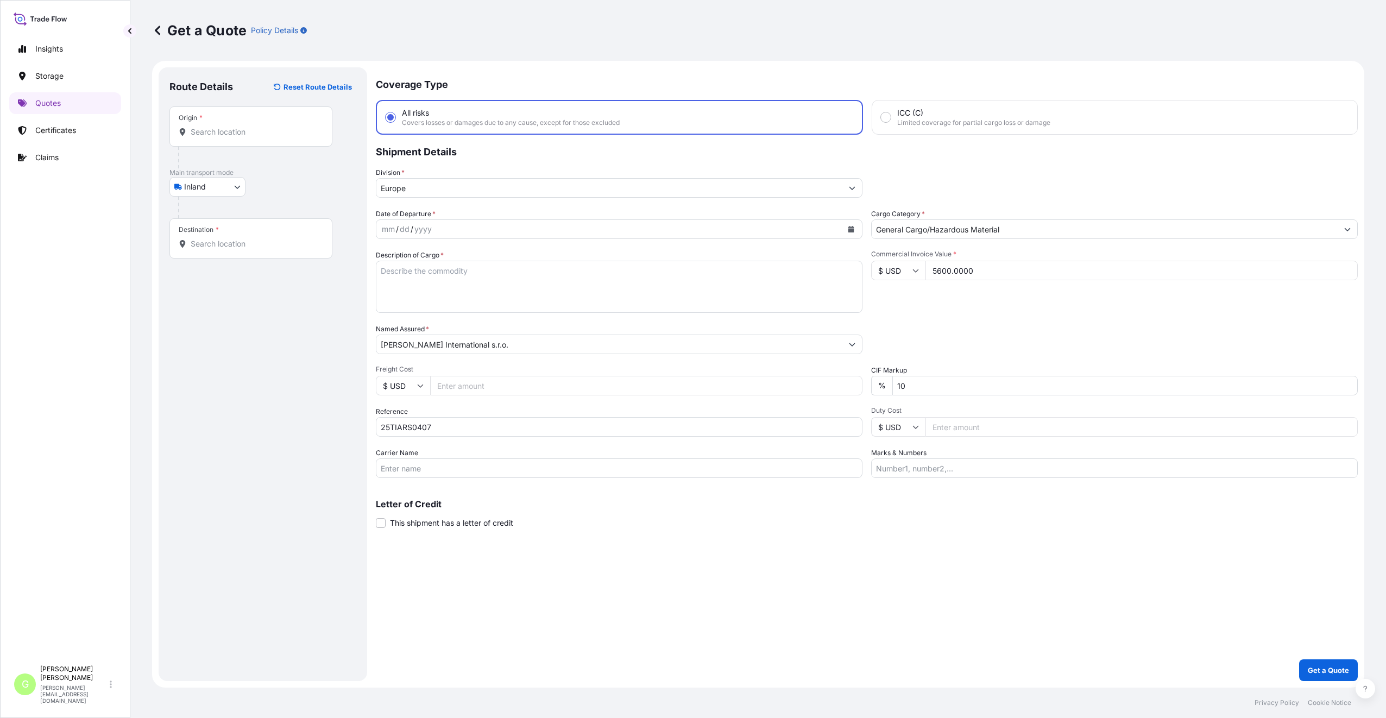
paste input "1045"
type input "1045"
click at [406, 467] on input "Carrier Name" at bounding box center [619, 468] width 487 height 20
type input "BOXLINE UCL"
click at [850, 229] on icon "Calendar" at bounding box center [851, 229] width 7 height 7
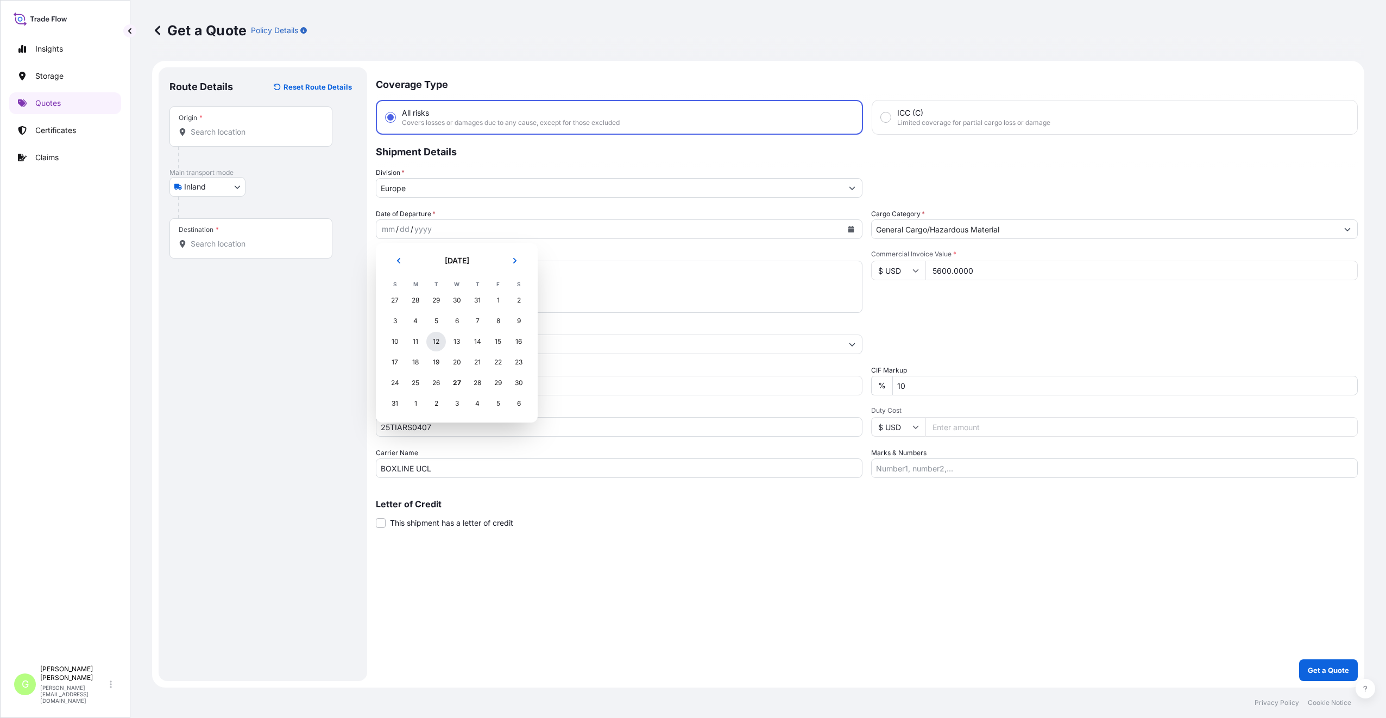
click at [432, 343] on div "12" at bounding box center [436, 342] width 20 height 20
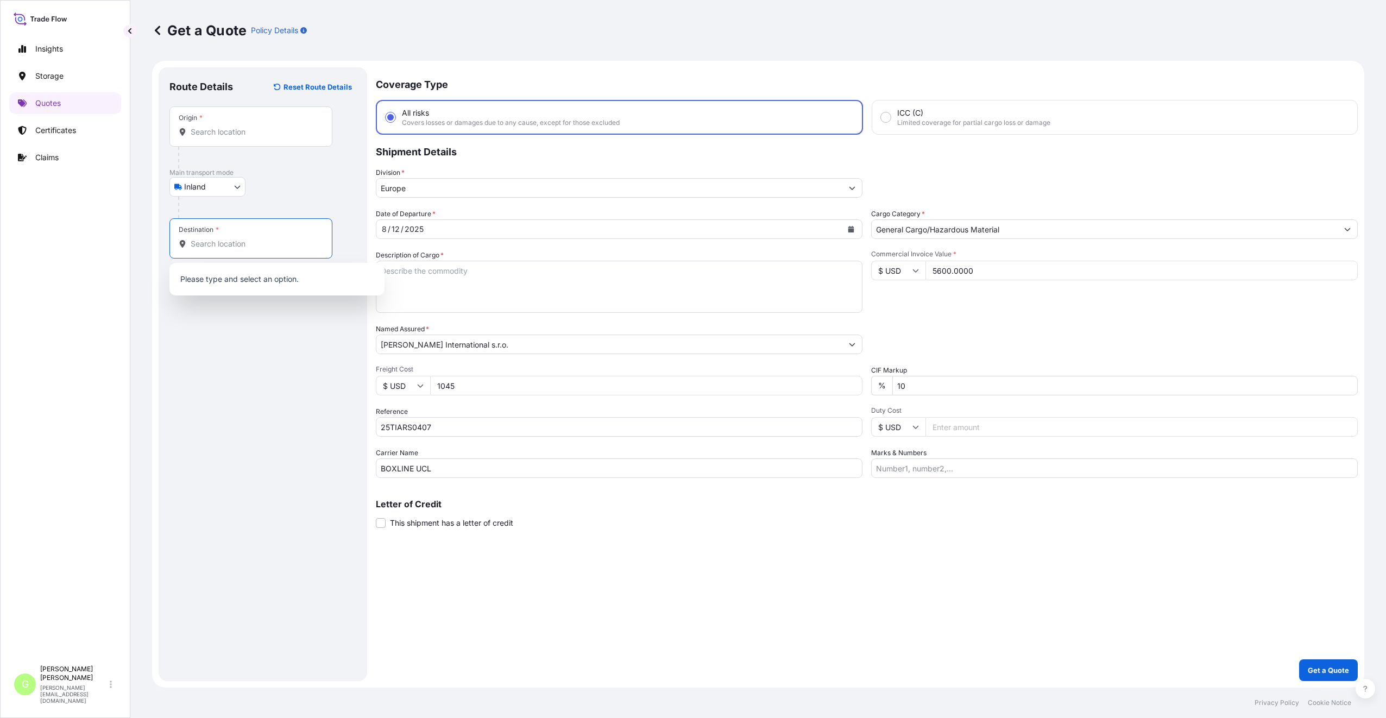
click at [203, 246] on input "Destination *" at bounding box center [255, 243] width 128 height 11
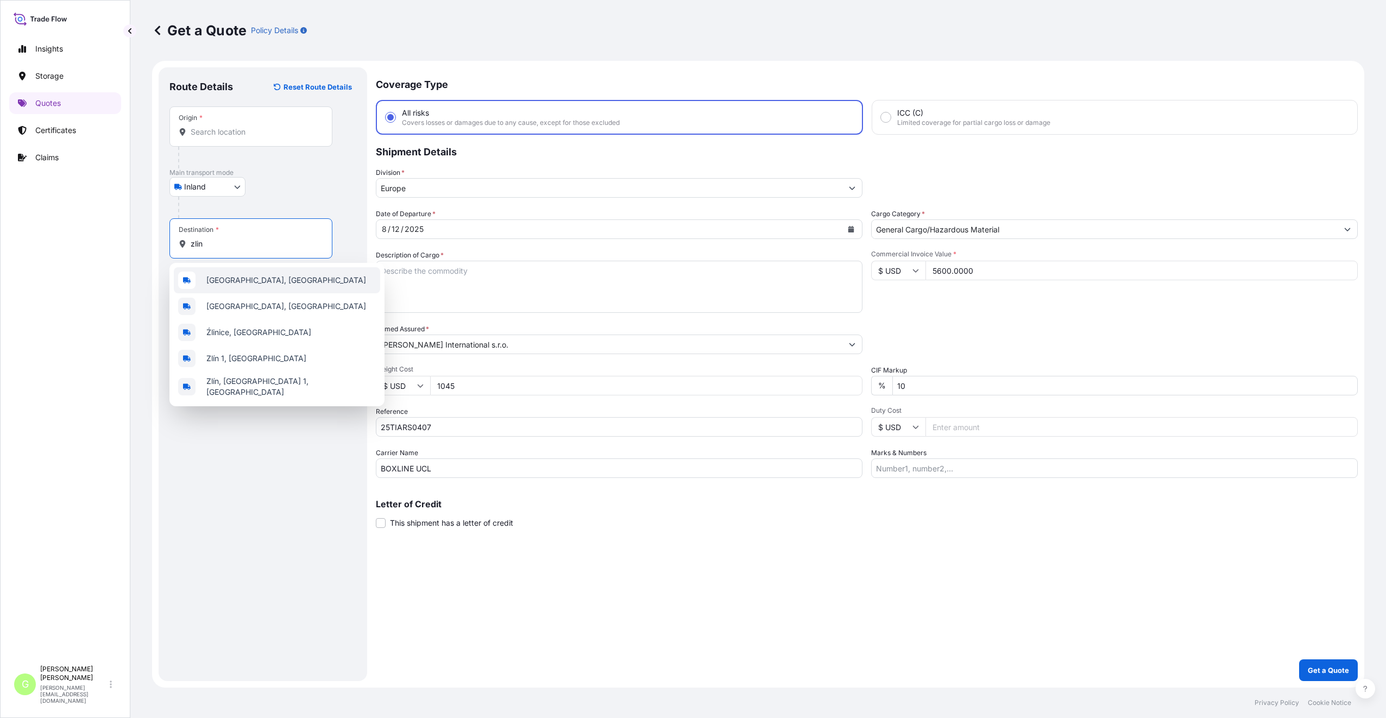
click at [236, 278] on span "[GEOGRAPHIC_DATA], [GEOGRAPHIC_DATA]" at bounding box center [286, 280] width 160 height 11
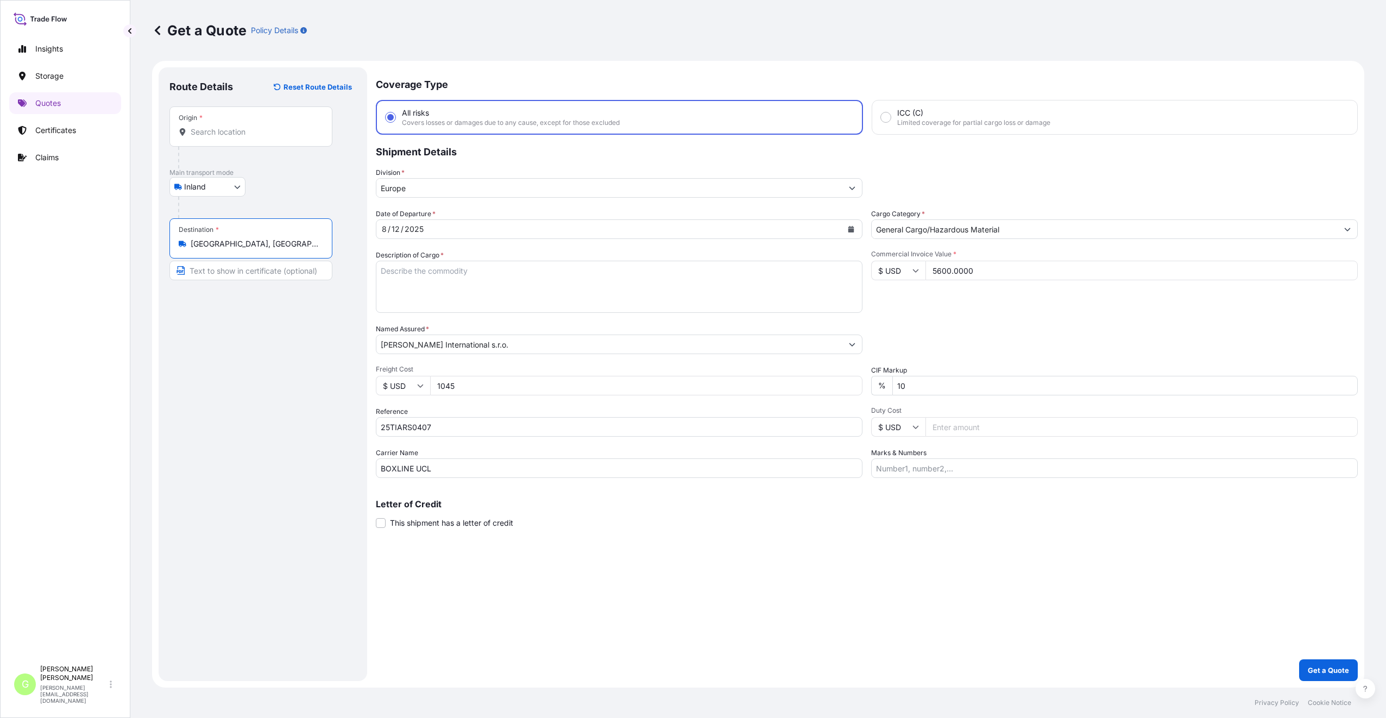
type input "[GEOGRAPHIC_DATA], [GEOGRAPHIC_DATA]"
click at [230, 276] on input "Text to appear on certificate" at bounding box center [252, 271] width 167 height 20
type input "ZLIN, [GEOGRAPHIC_DATA]"
click at [205, 133] on input "Origin *" at bounding box center [255, 132] width 128 height 11
click at [231, 130] on input "Origin * Please select an origin" at bounding box center [255, 132] width 128 height 11
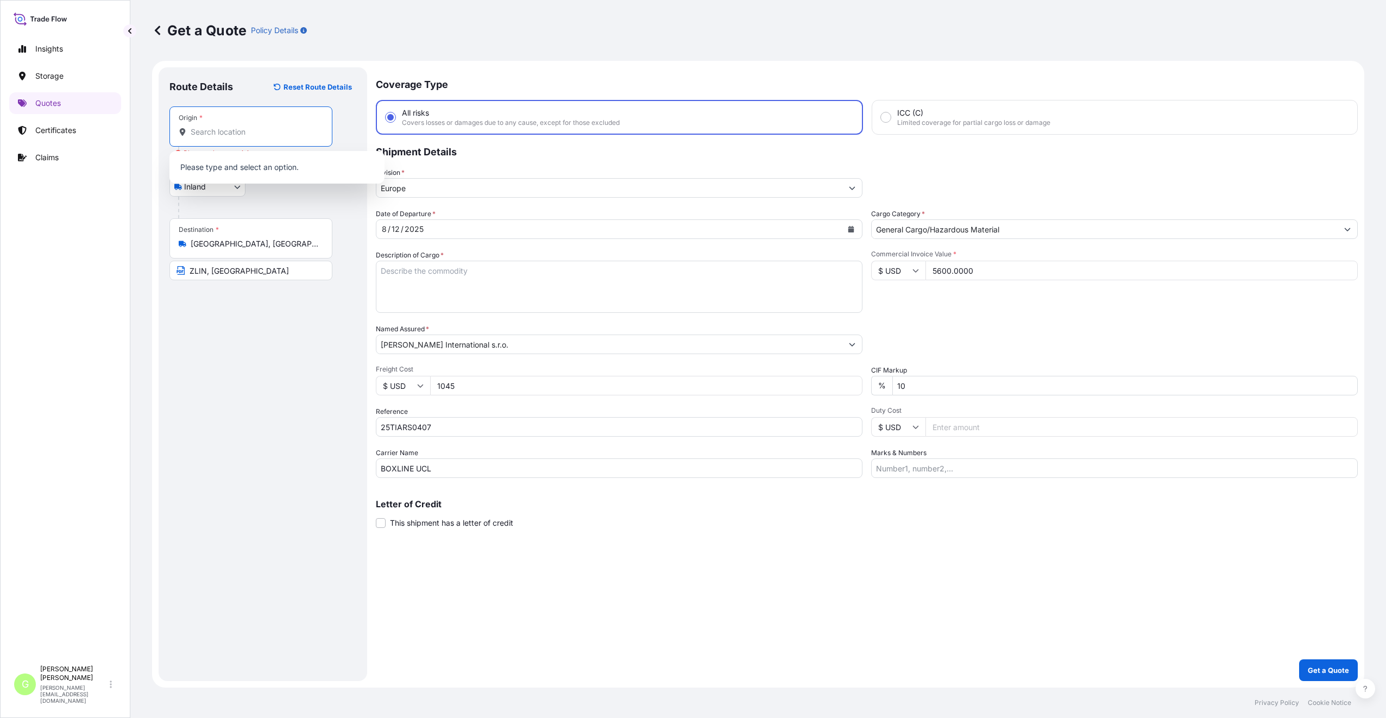
paste input "[GEOGRAPHIC_DATA]"
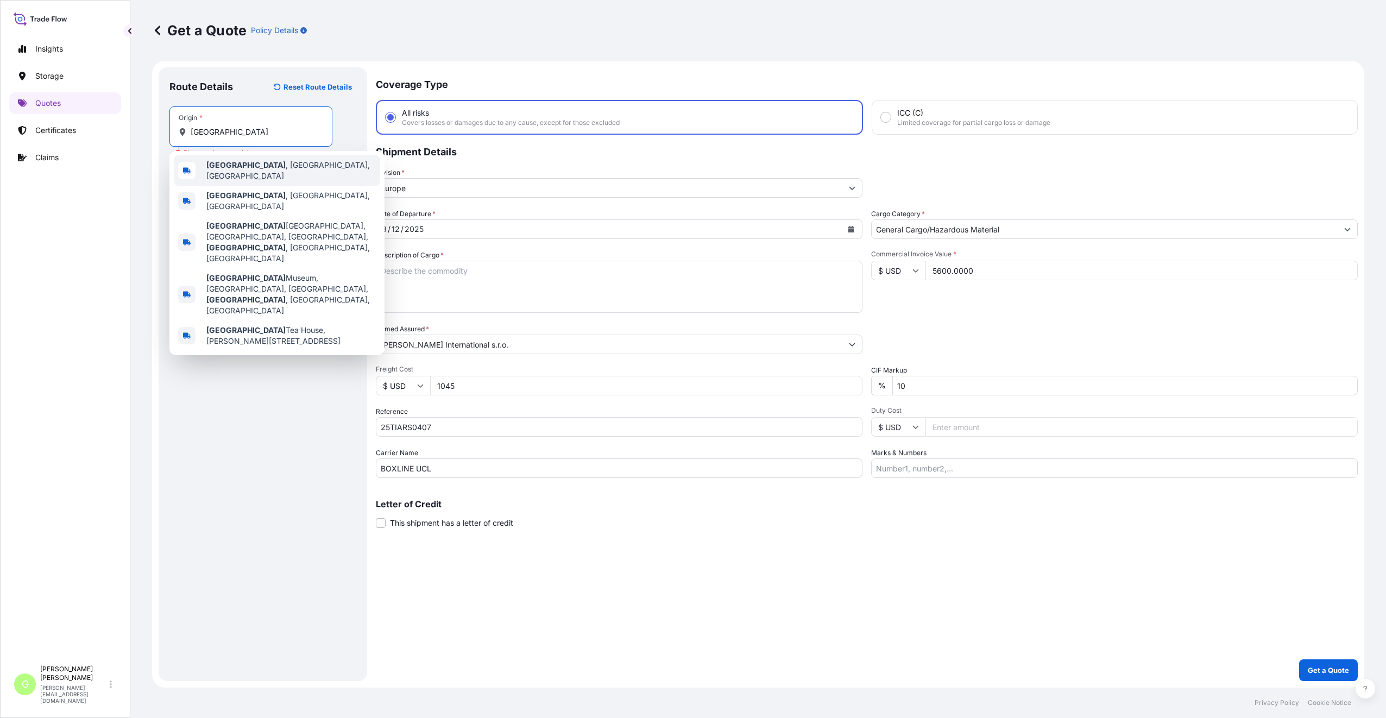
click at [256, 169] on span "[GEOGRAPHIC_DATA] , [GEOGRAPHIC_DATA], [GEOGRAPHIC_DATA]" at bounding box center [290, 171] width 169 height 22
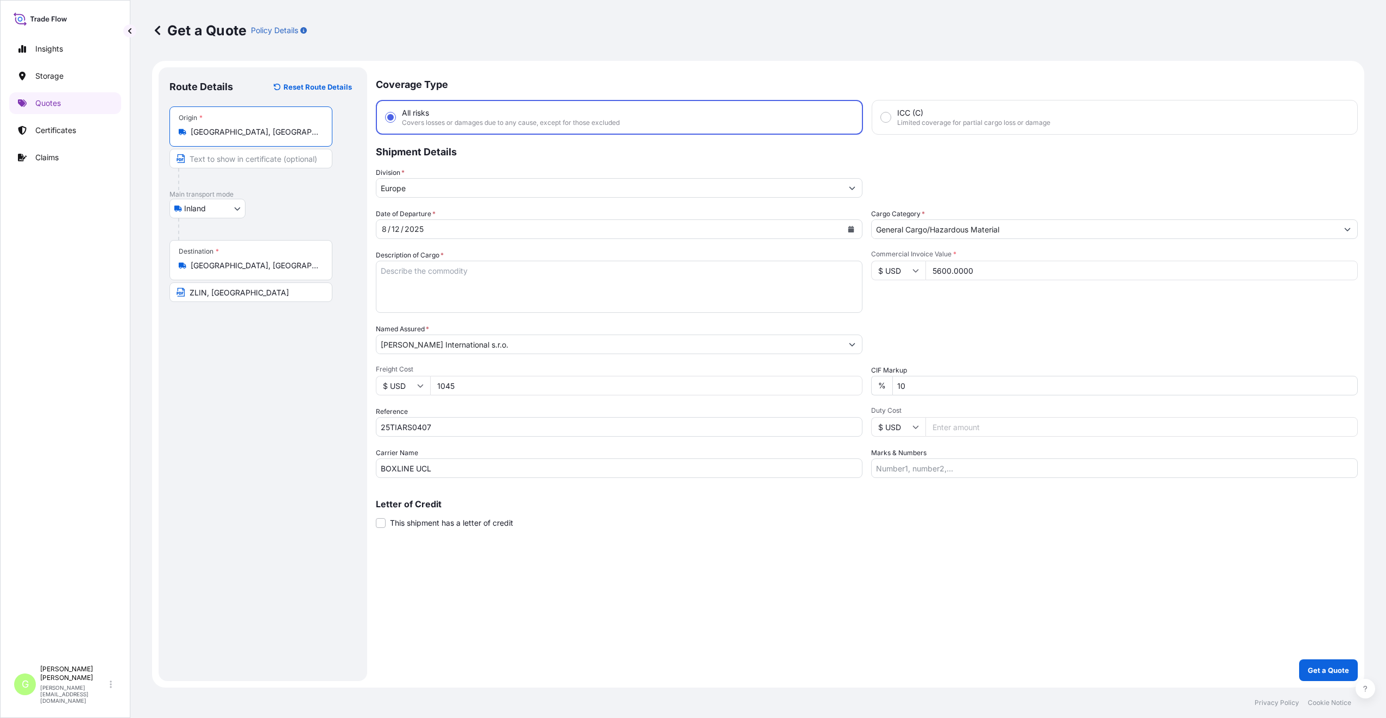
type input "[GEOGRAPHIC_DATA], [GEOGRAPHIC_DATA], [GEOGRAPHIC_DATA]"
click at [242, 159] on input "Text to appear on certificate" at bounding box center [250, 159] width 163 height 20
paste input "[GEOGRAPHIC_DATA]"
type input "[GEOGRAPHIC_DATA], [GEOGRAPHIC_DATA]"
click at [300, 381] on div "Route Details Reset Route Details Place of loading Road / [GEOGRAPHIC_DATA] / I…" at bounding box center [262, 374] width 187 height 592
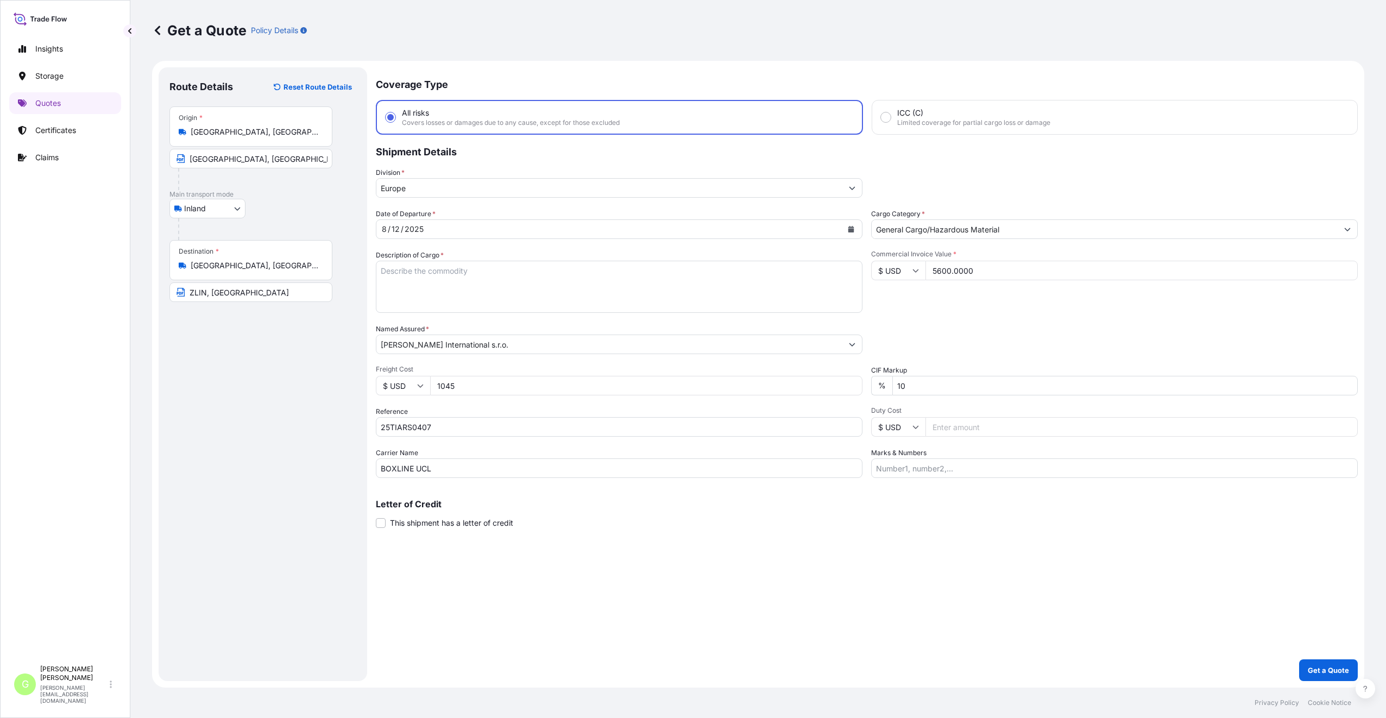
click at [467, 263] on textarea "Description of Cargo *" at bounding box center [619, 287] width 487 height 52
paste textarea "aramid felt"
type textarea "aramid felt"
click at [1317, 667] on p "Get a Quote" at bounding box center [1328, 670] width 41 height 11
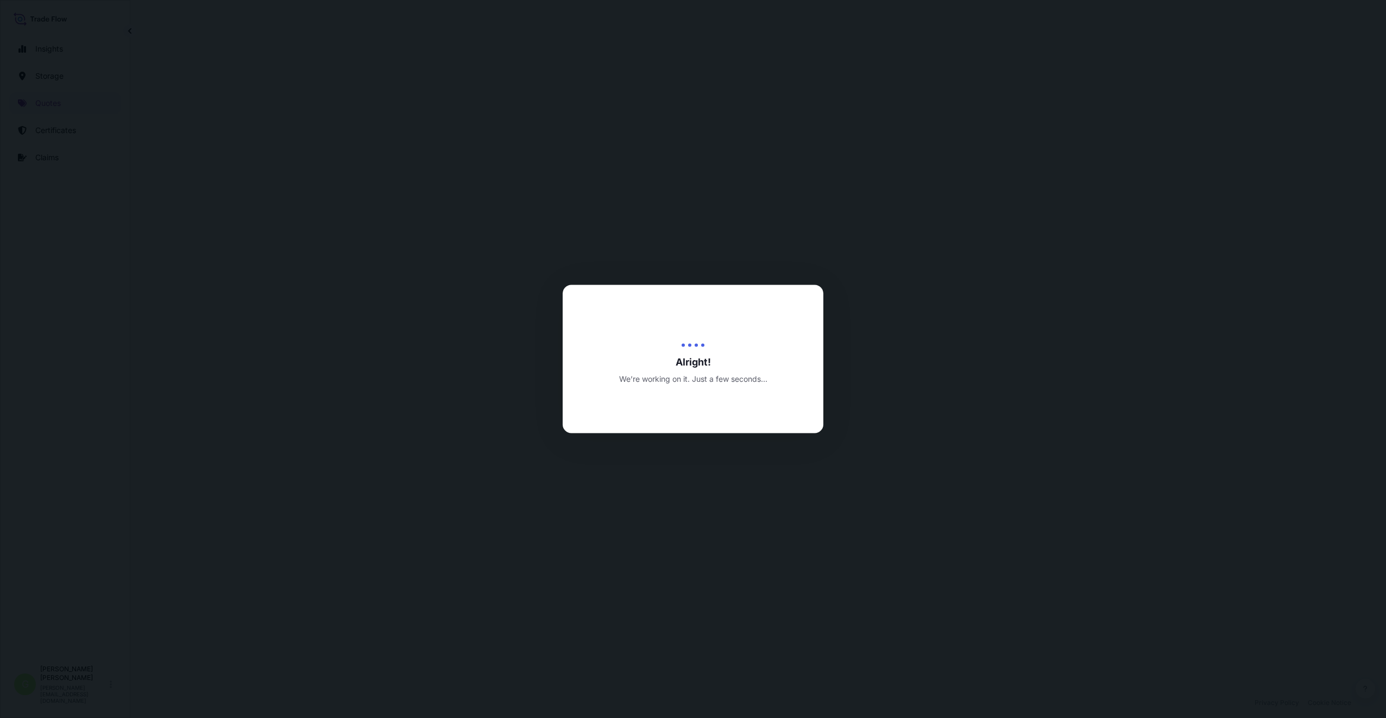
select select "Inland"
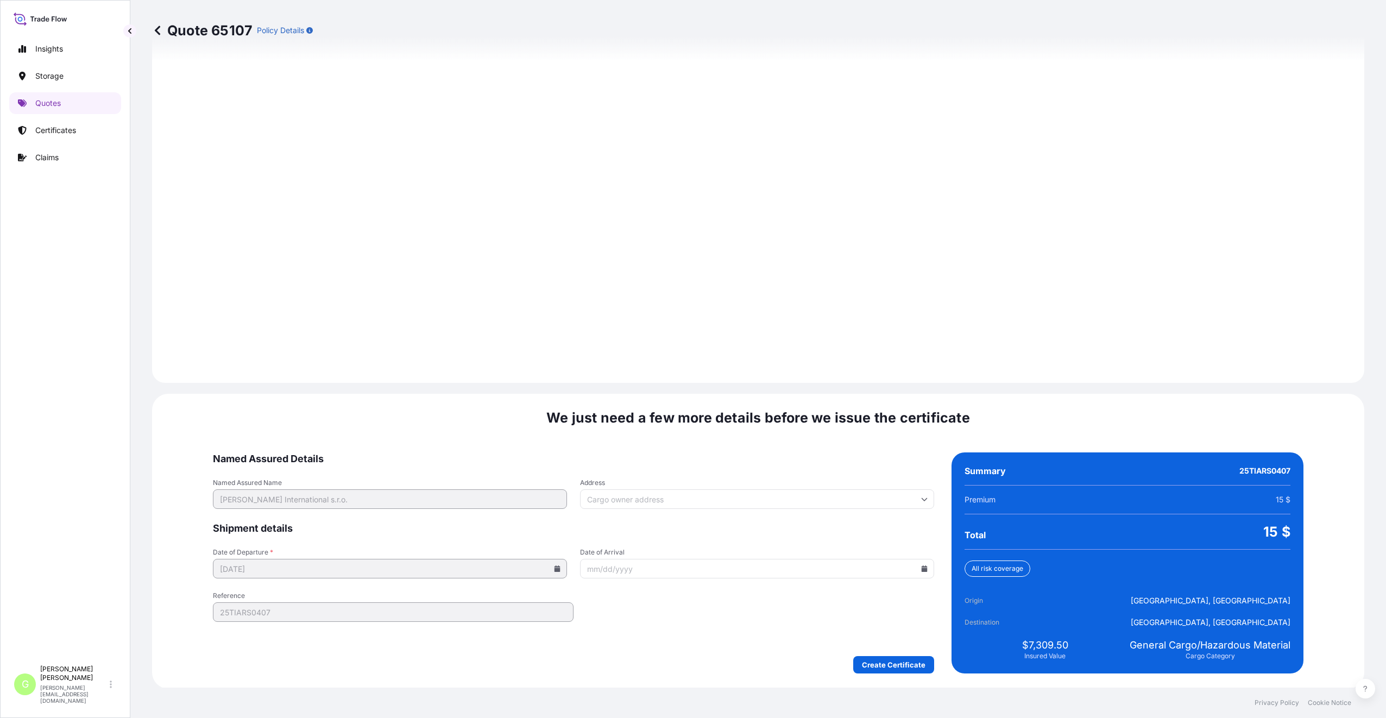
scroll to position [1308, 0]
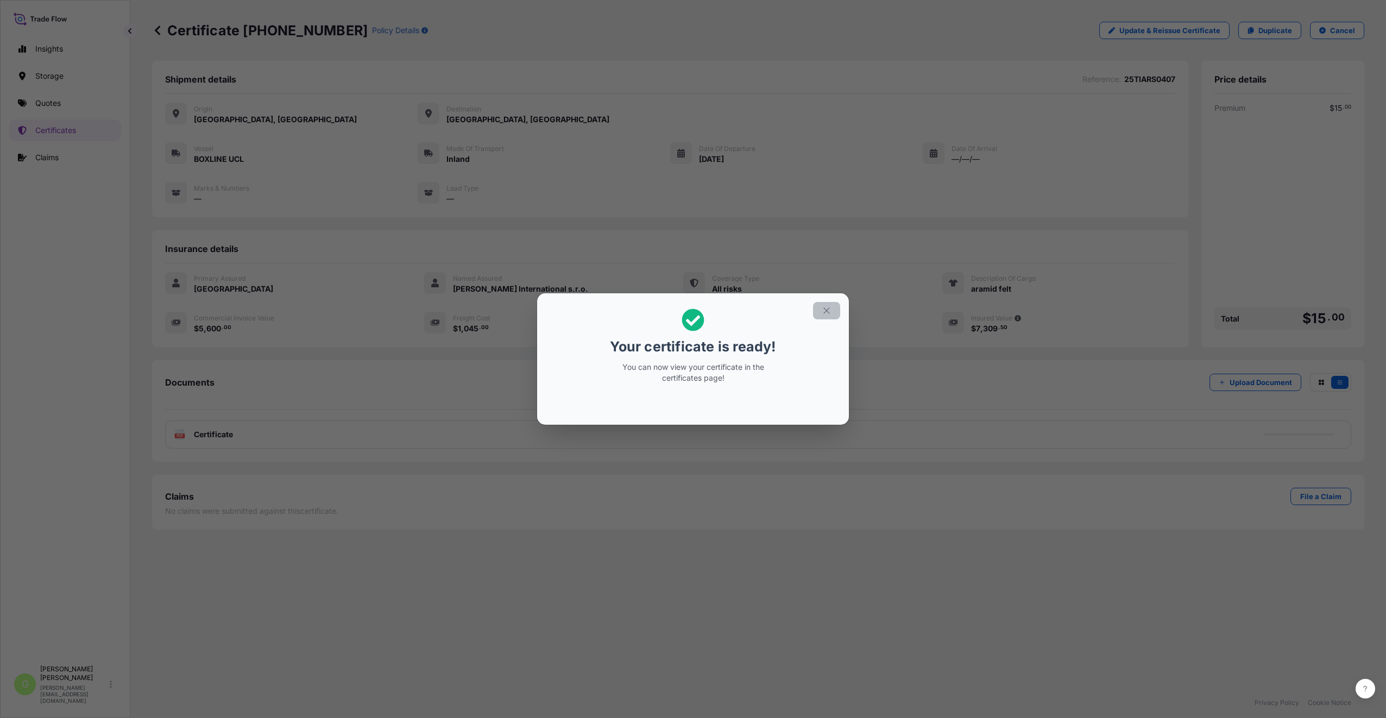
click at [825, 310] on icon "button" at bounding box center [827, 311] width 10 height 10
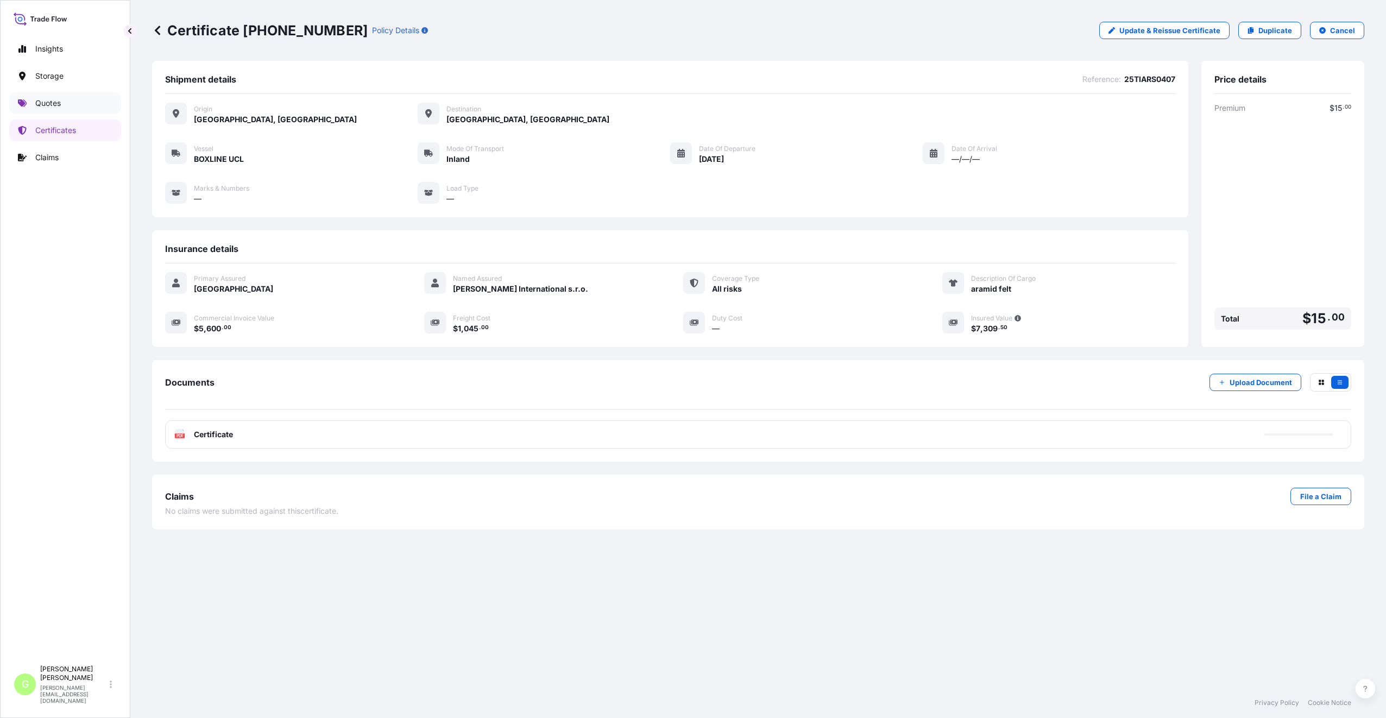
click at [52, 103] on p "Quotes" at bounding box center [48, 103] width 26 height 11
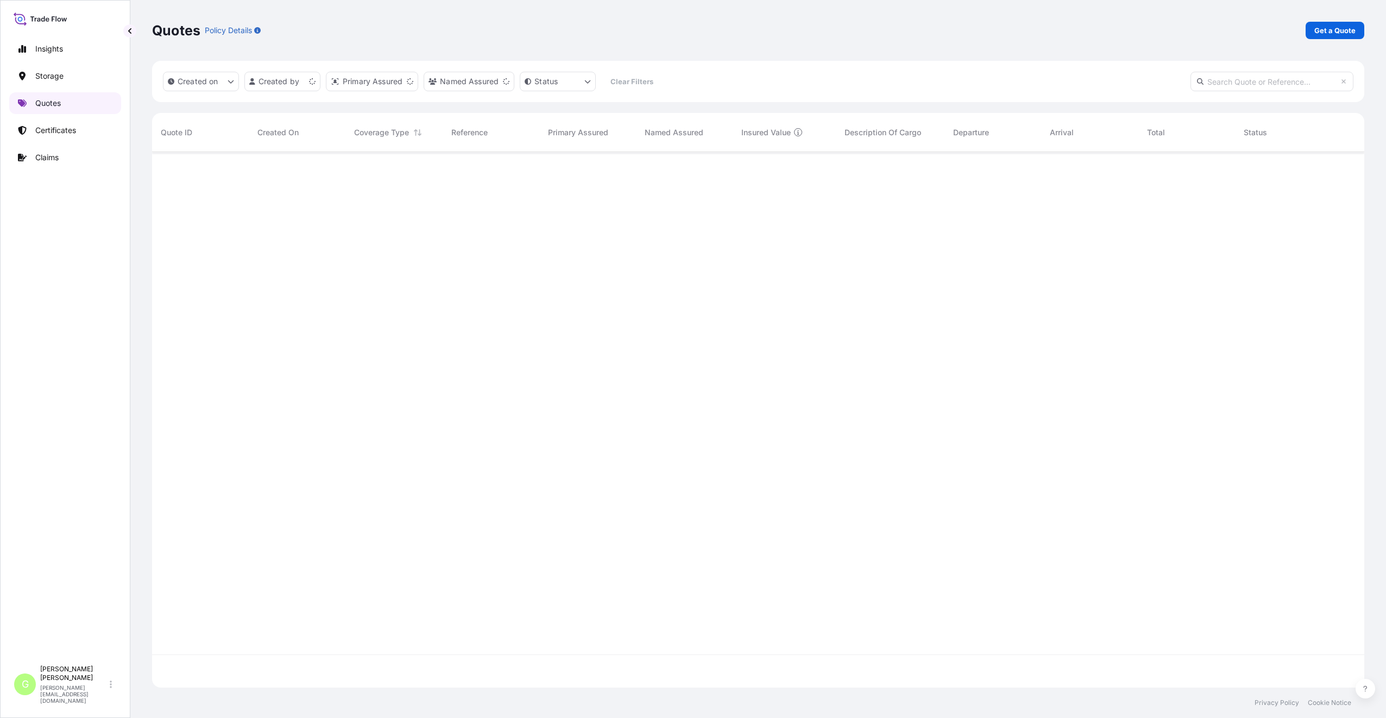
scroll to position [533, 1204]
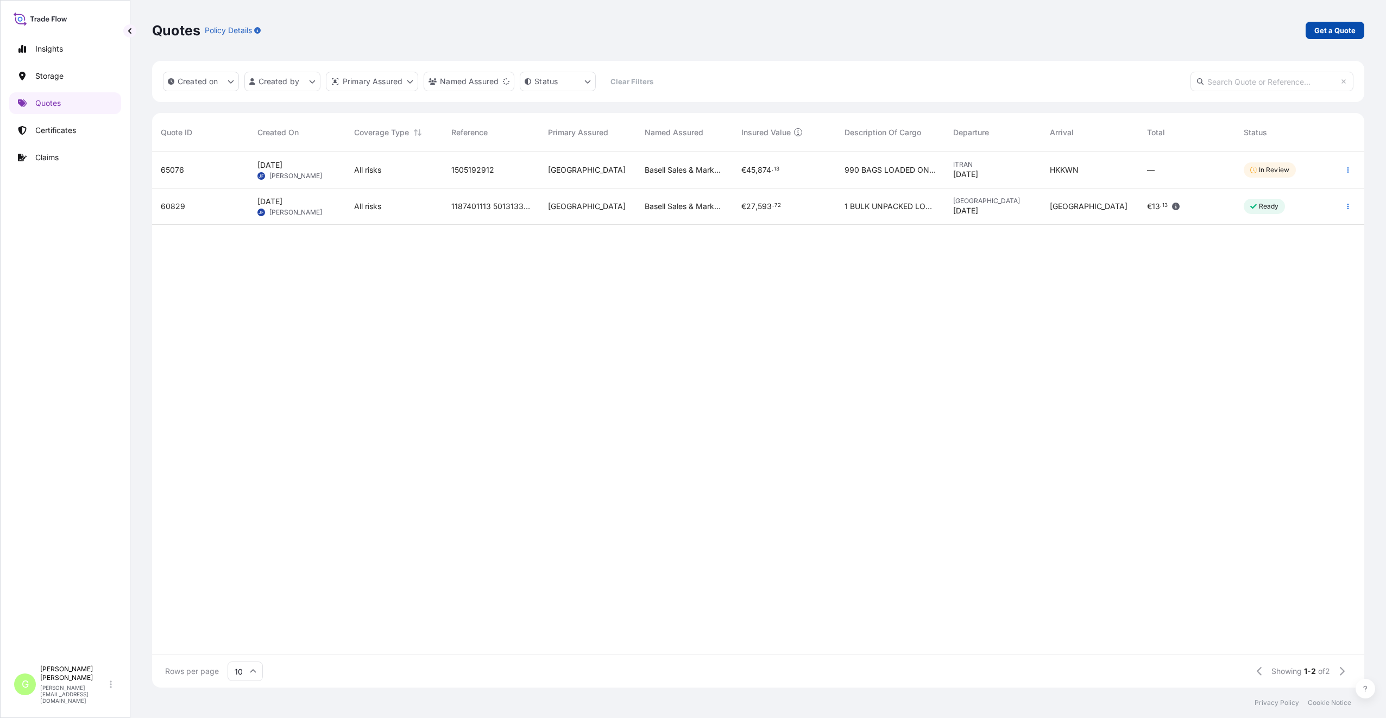
click at [1345, 28] on p "Get a Quote" at bounding box center [1335, 30] width 41 height 11
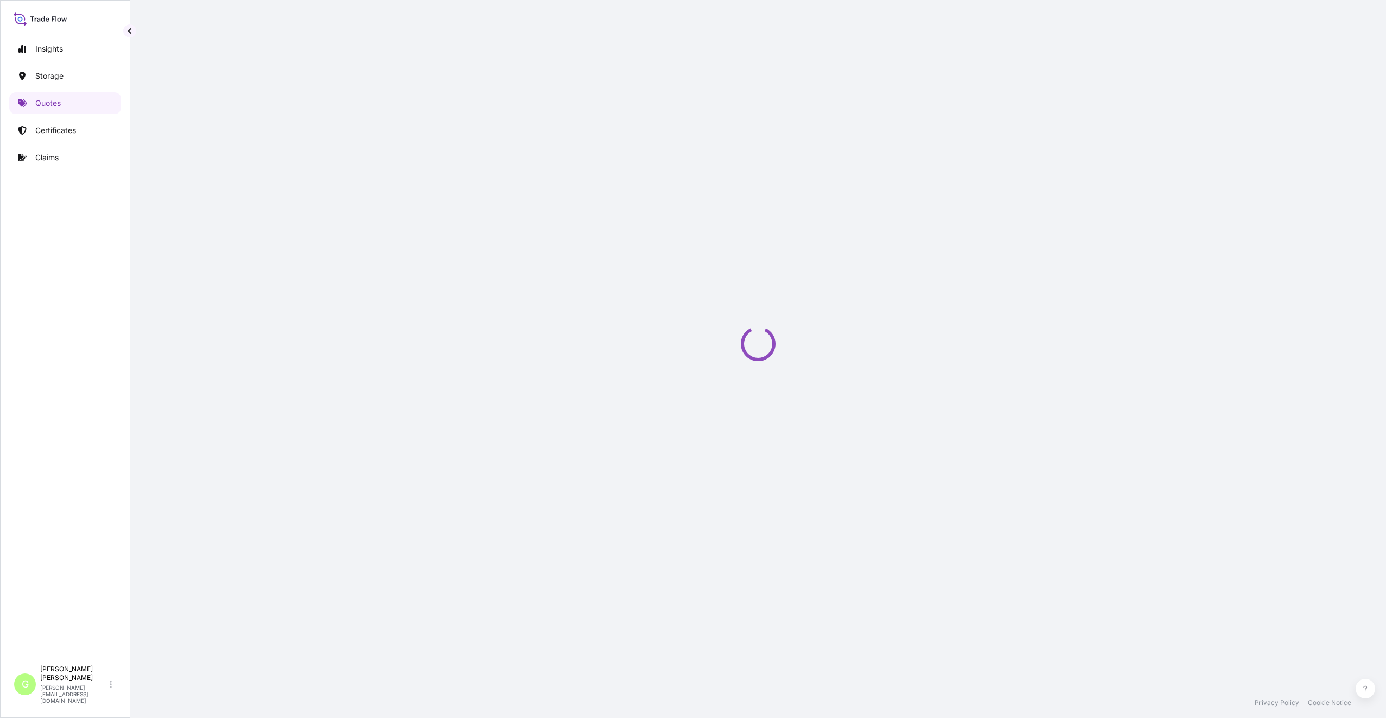
select select "Water"
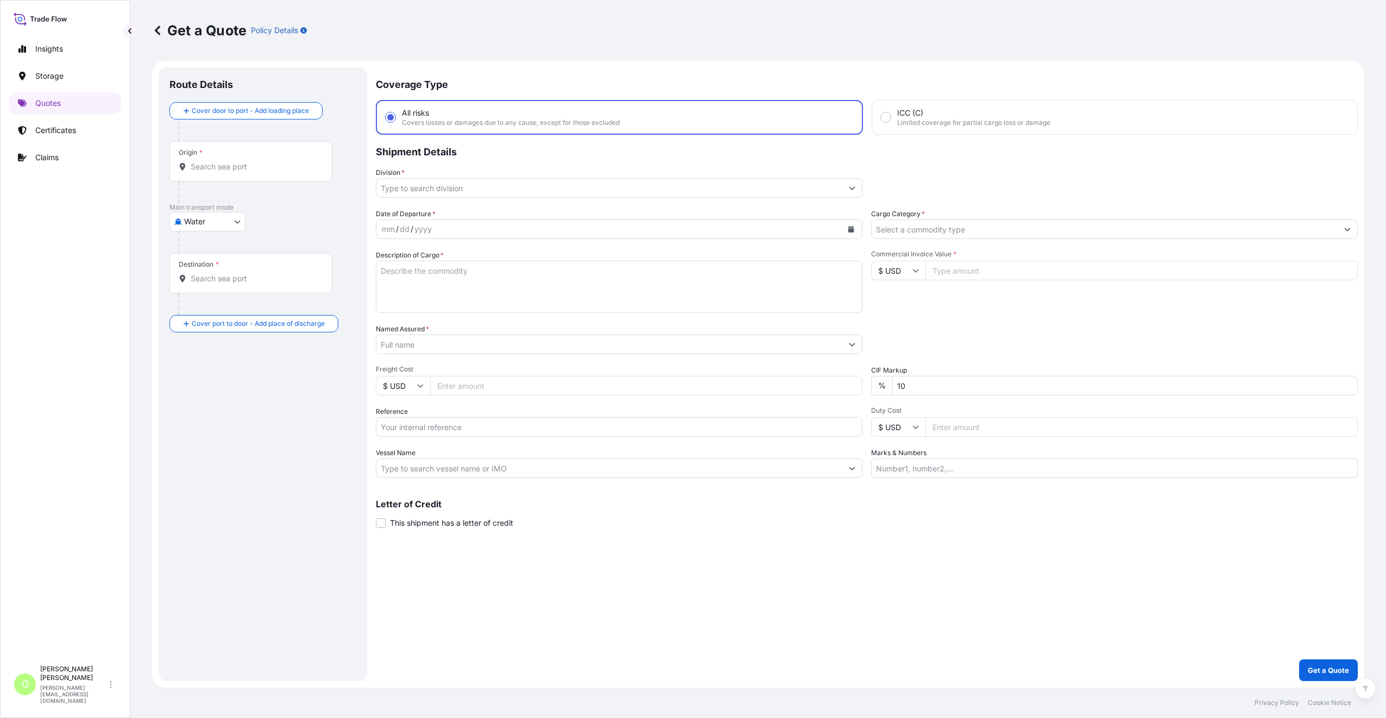
click at [194, 221] on body "Insights Storage Quotes Certificates Claims G [PERSON_NAME] [PERSON_NAME][EMAIL…" at bounding box center [693, 359] width 1386 height 718
click at [417, 187] on input "Division *" at bounding box center [609, 188] width 466 height 20
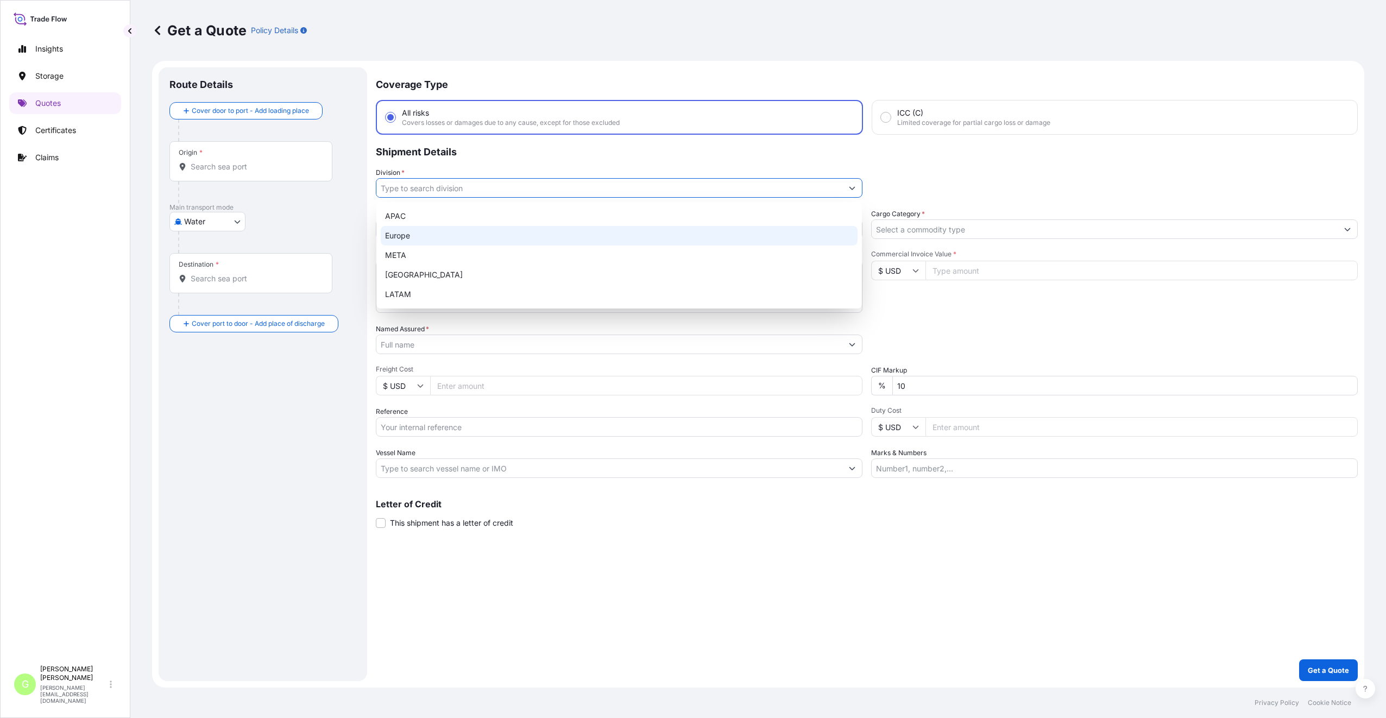
click at [404, 235] on div "Europe" at bounding box center [619, 236] width 477 height 20
type input "Europe"
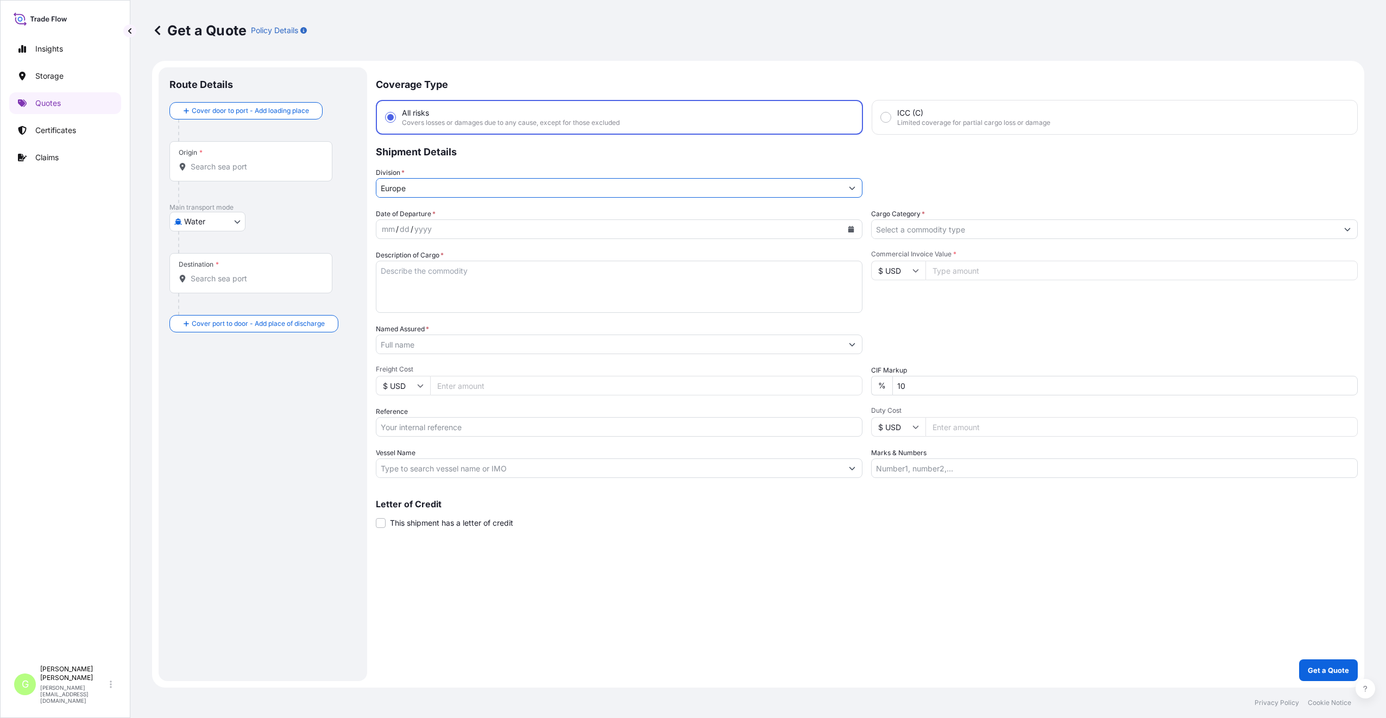
click at [903, 228] on input "Cargo Category *" at bounding box center [1105, 229] width 466 height 20
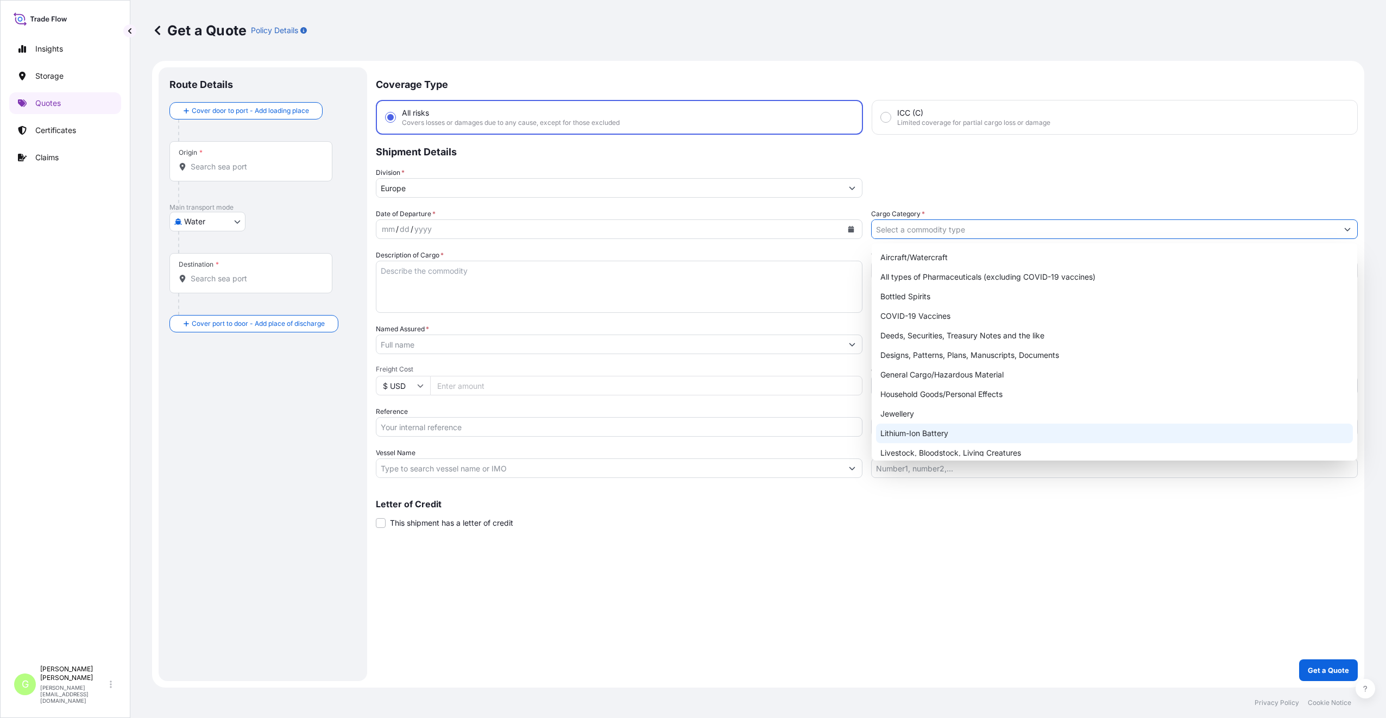
click at [940, 437] on div "Lithium-Ion Battery" at bounding box center [1114, 434] width 477 height 20
type input "Lithium-Ion Battery"
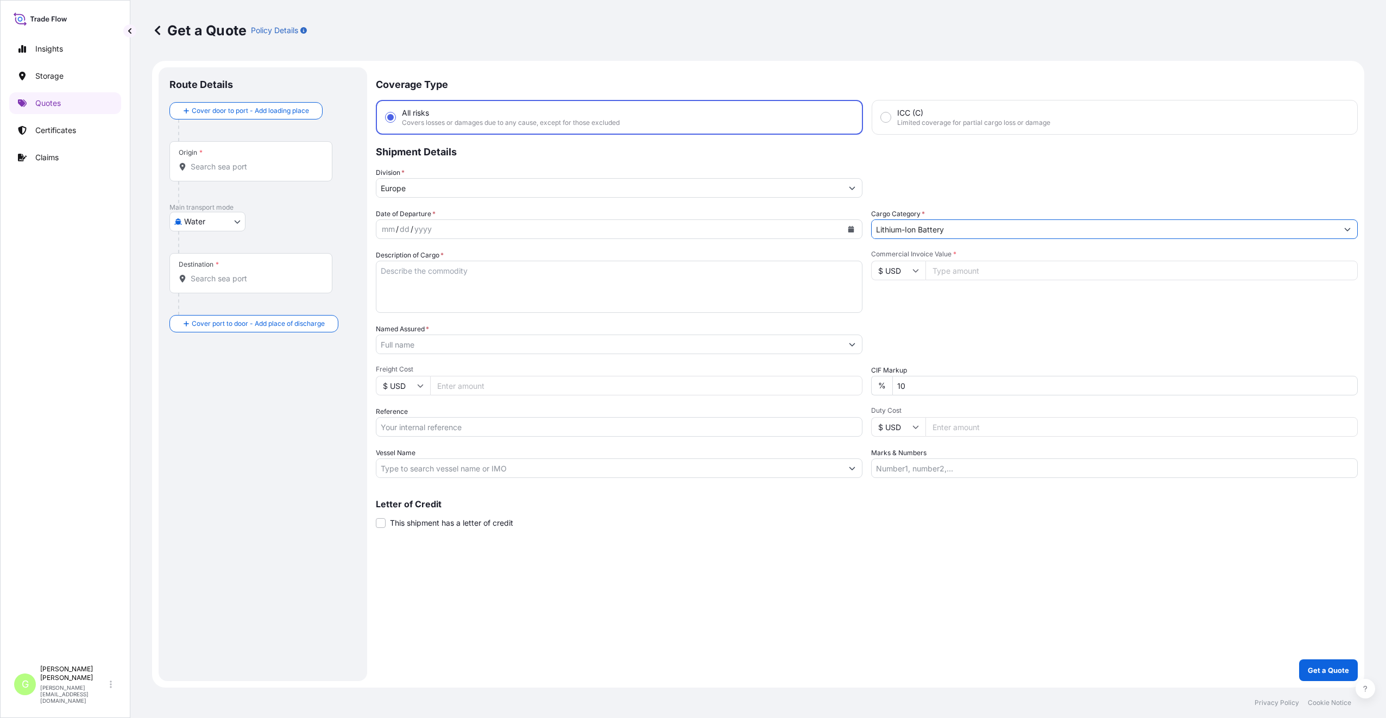
click at [403, 420] on input "Reference" at bounding box center [619, 427] width 487 height 20
paste input "25SIALP4878"
type input "25SIALP4878"
click at [397, 336] on input "Named Assured *" at bounding box center [609, 345] width 466 height 20
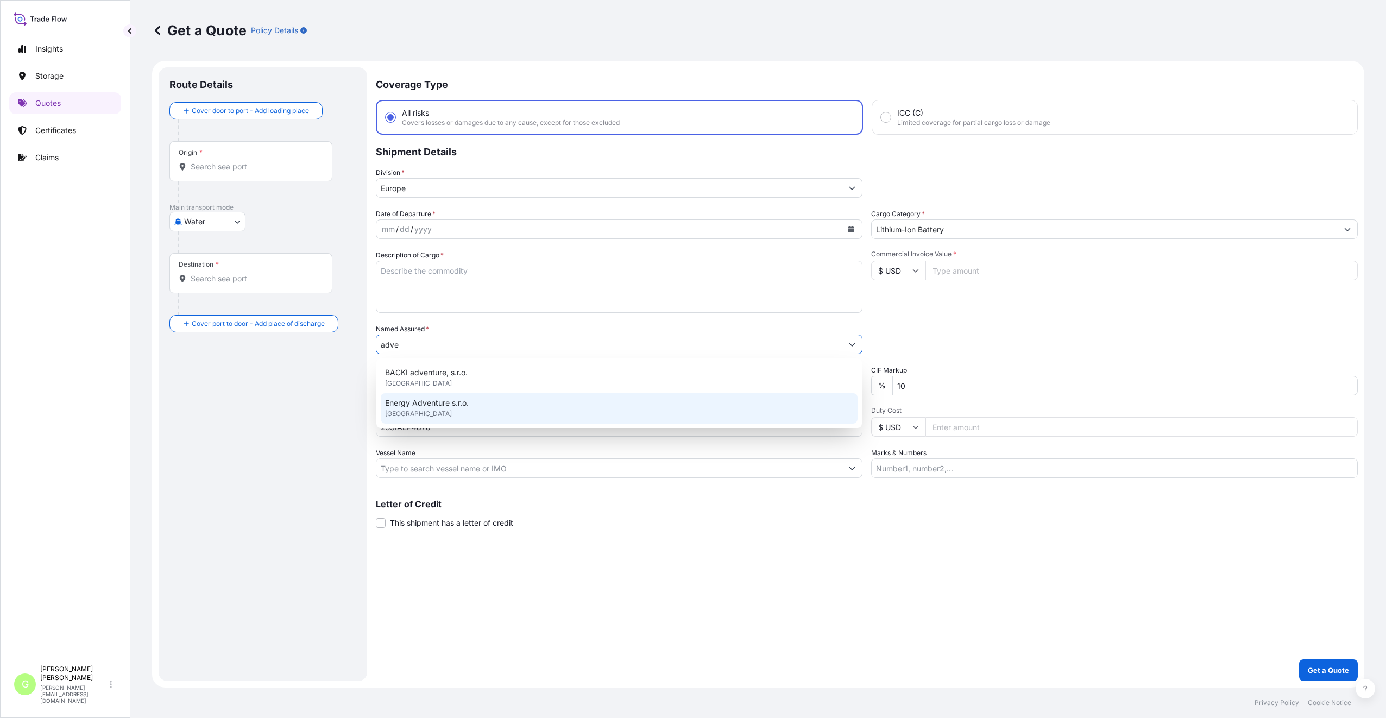
click at [454, 399] on span "Energy Adventure s.r.o." at bounding box center [427, 403] width 84 height 11
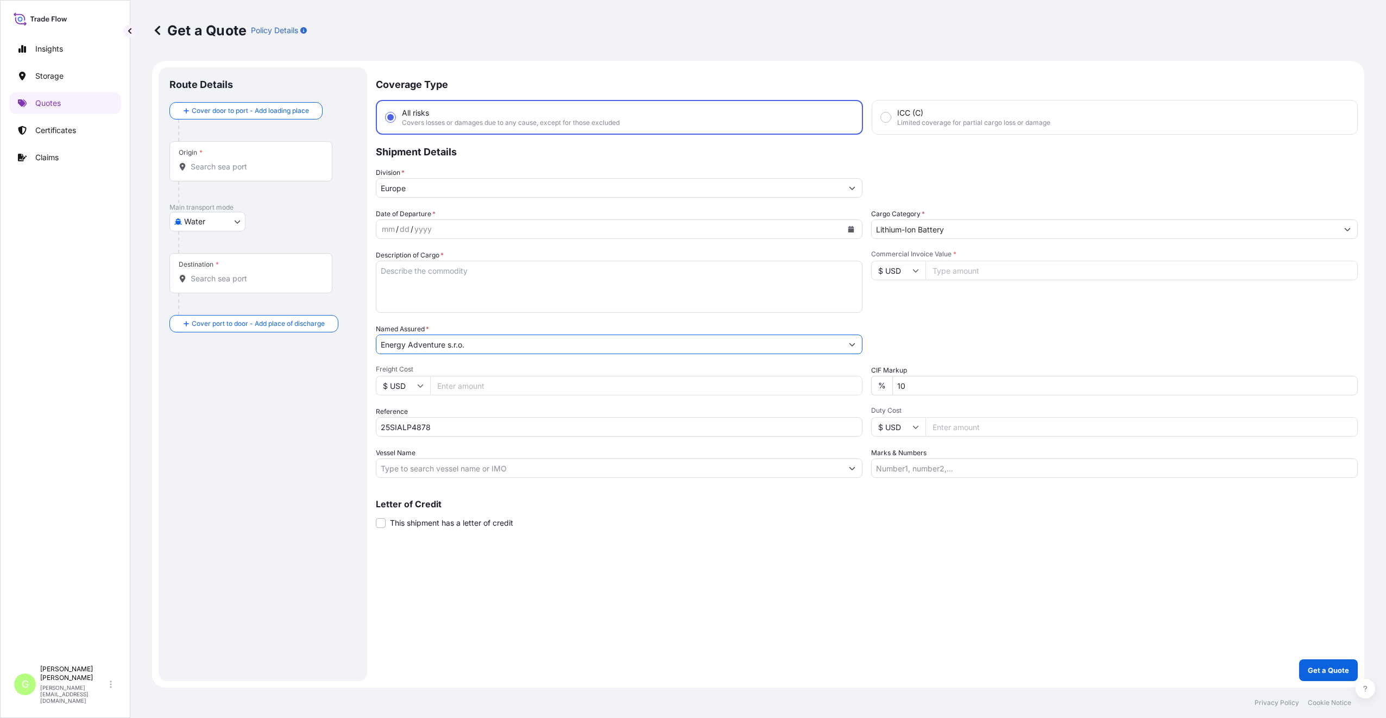
type input "Energy Adventure s.r.o."
click at [959, 275] on input "Commercial Invoice Value *" at bounding box center [1142, 271] width 432 height 20
paste input "30679.0000"
type input "30679.0000"
click at [444, 391] on input "Freight Cost" at bounding box center [646, 386] width 432 height 20
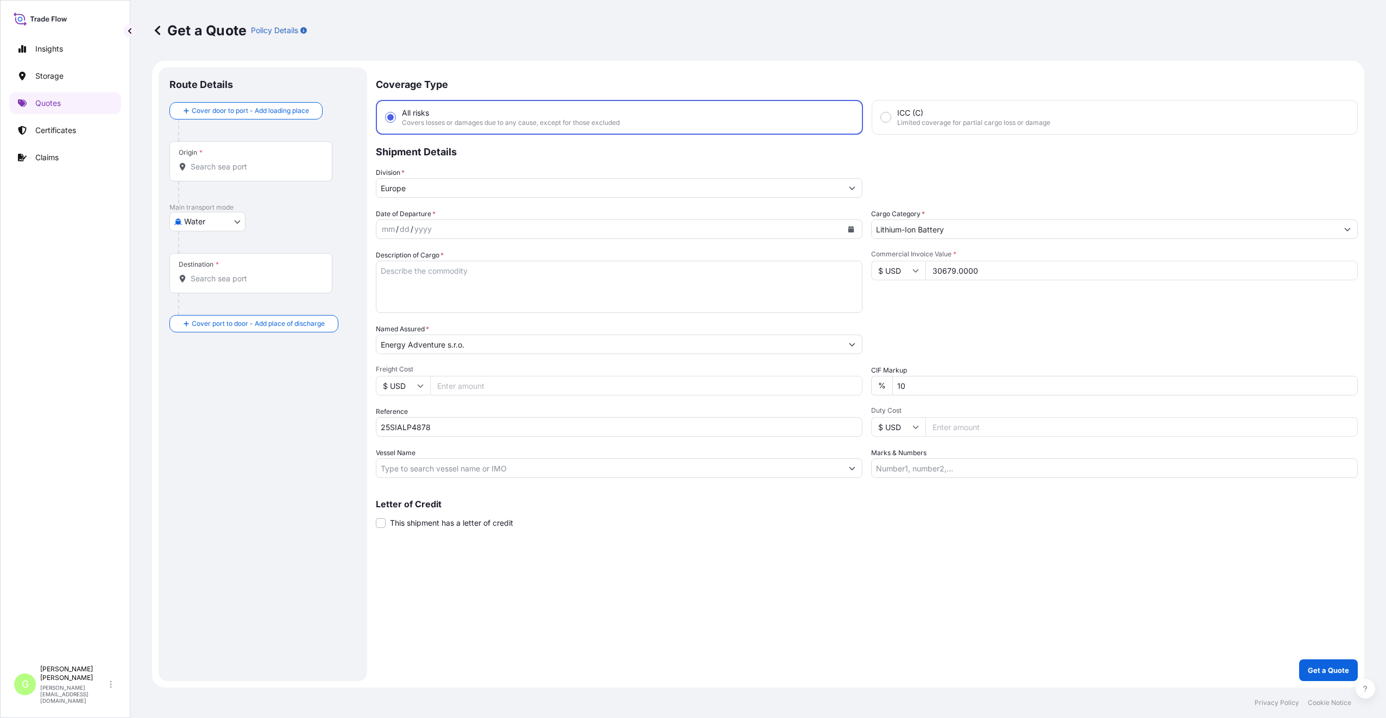
paste input "4715"
type input "4715"
click at [417, 467] on input "Vessel Name" at bounding box center [609, 468] width 466 height 20
click at [414, 468] on input "Vessel Name" at bounding box center [609, 468] width 466 height 20
click at [429, 465] on input "Vessel Name" at bounding box center [609, 468] width 466 height 20
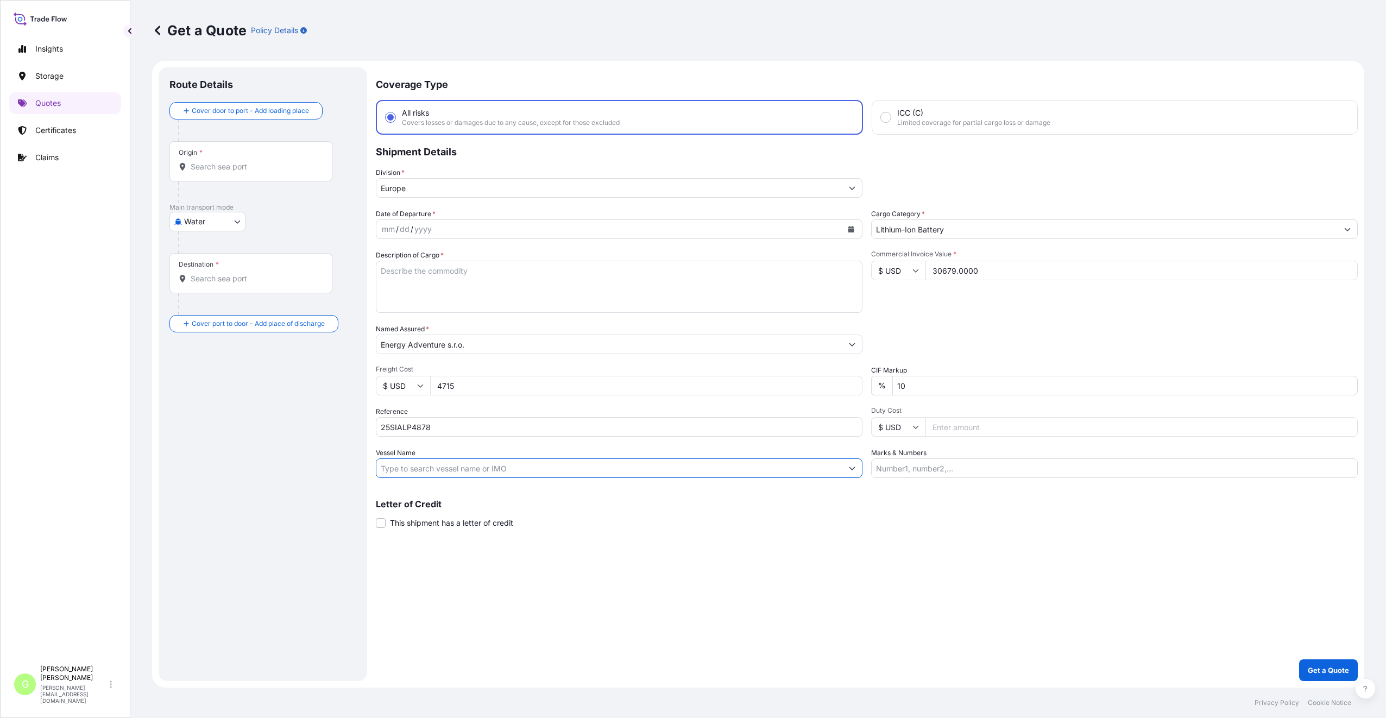
paste input "MAERSK LINE"
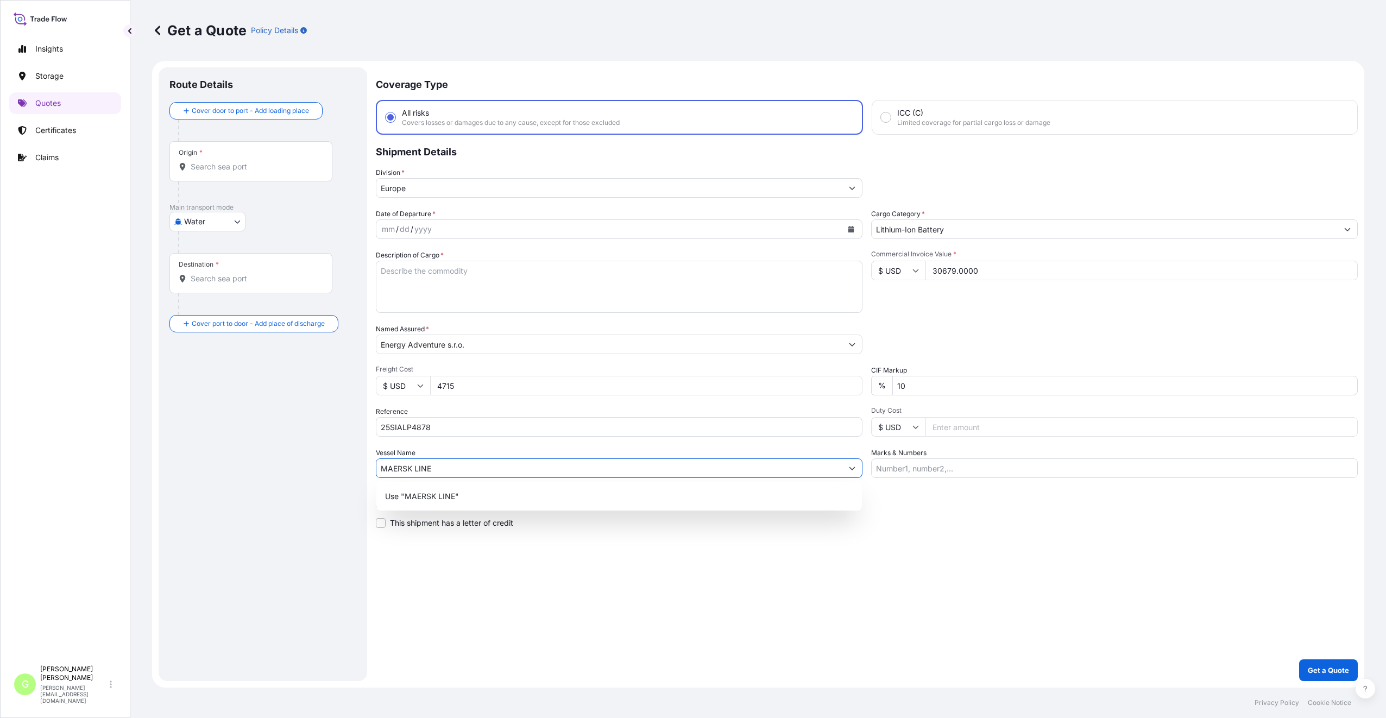
type input "MAERSK LINE"
click at [187, 165] on div at bounding box center [251, 166] width 144 height 11
click at [191, 165] on input "Origin *" at bounding box center [255, 166] width 128 height 11
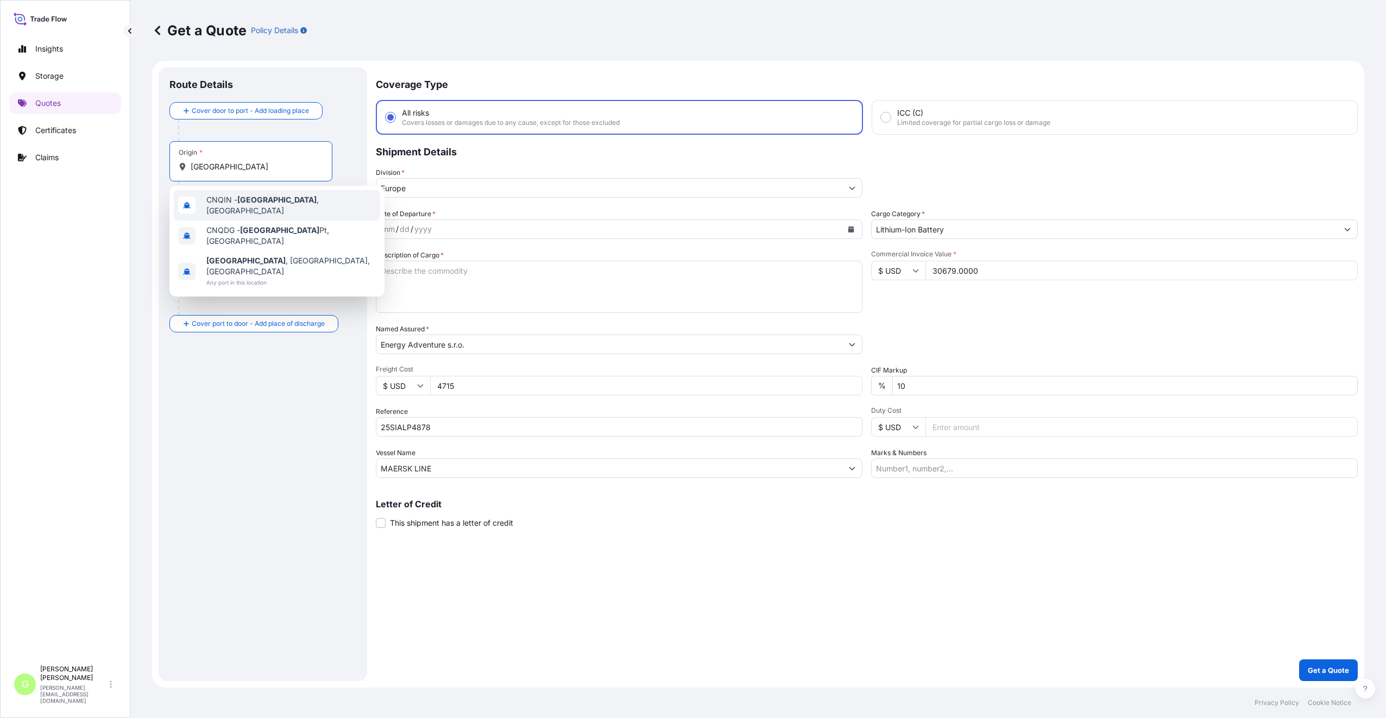
click at [231, 199] on span "CNQIN - [GEOGRAPHIC_DATA] , [GEOGRAPHIC_DATA]" at bounding box center [290, 205] width 169 height 22
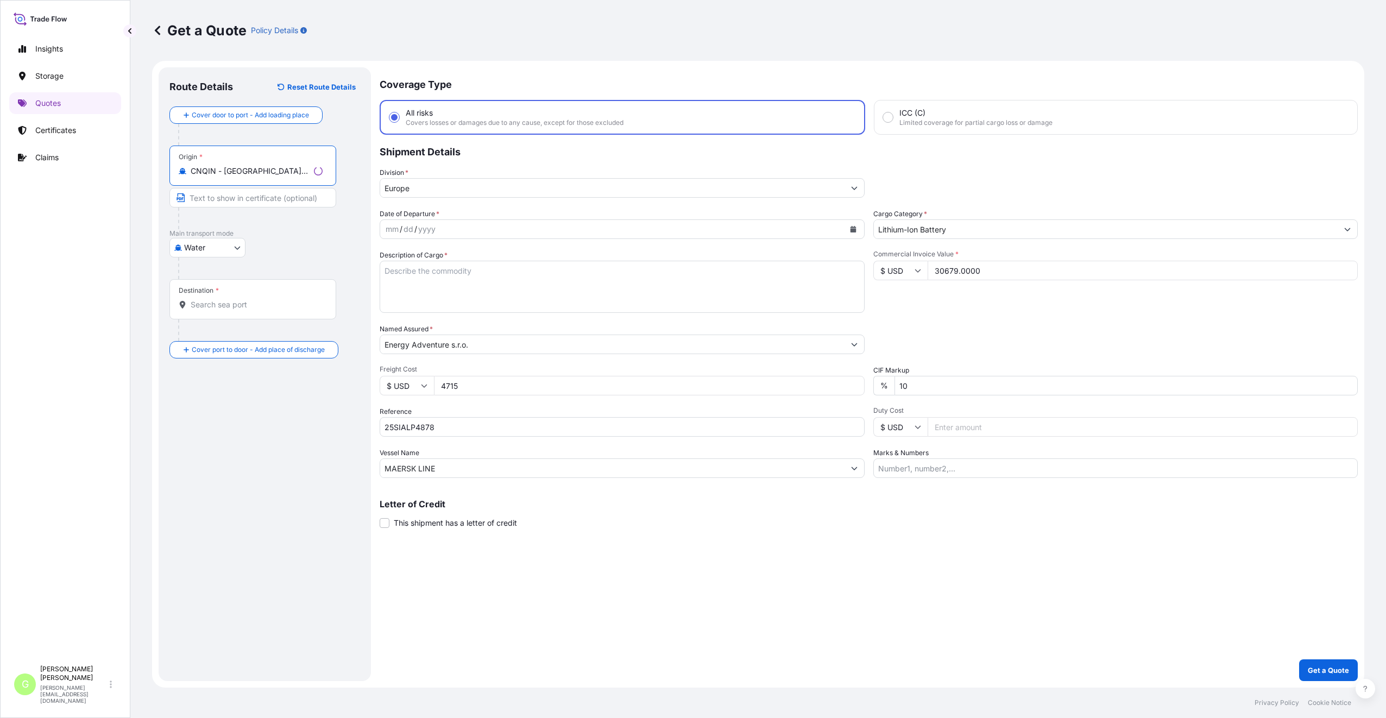
type input "CNQIN - [GEOGRAPHIC_DATA], [GEOGRAPHIC_DATA]"
click at [208, 310] on input "Destination *" at bounding box center [257, 304] width 132 height 11
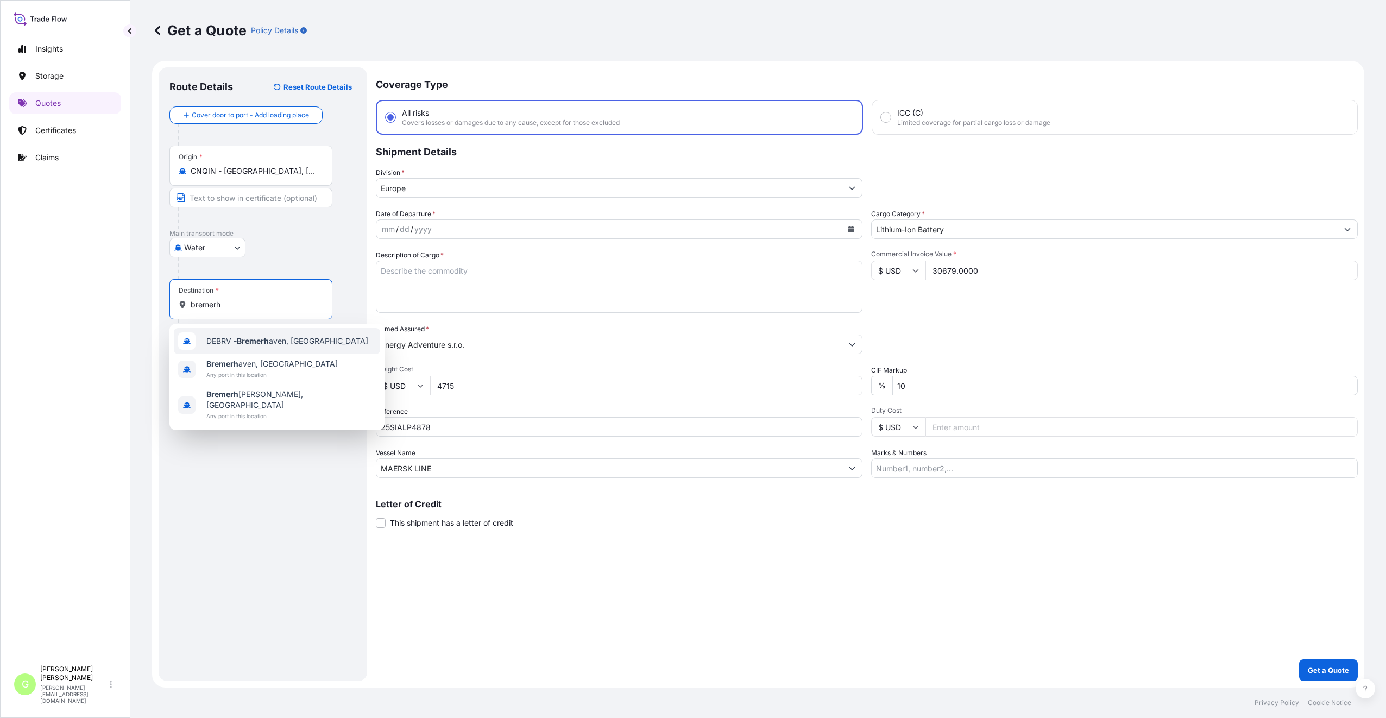
click at [226, 343] on span "DEBRV - [GEOGRAPHIC_DATA], [GEOGRAPHIC_DATA]" at bounding box center [287, 341] width 162 height 11
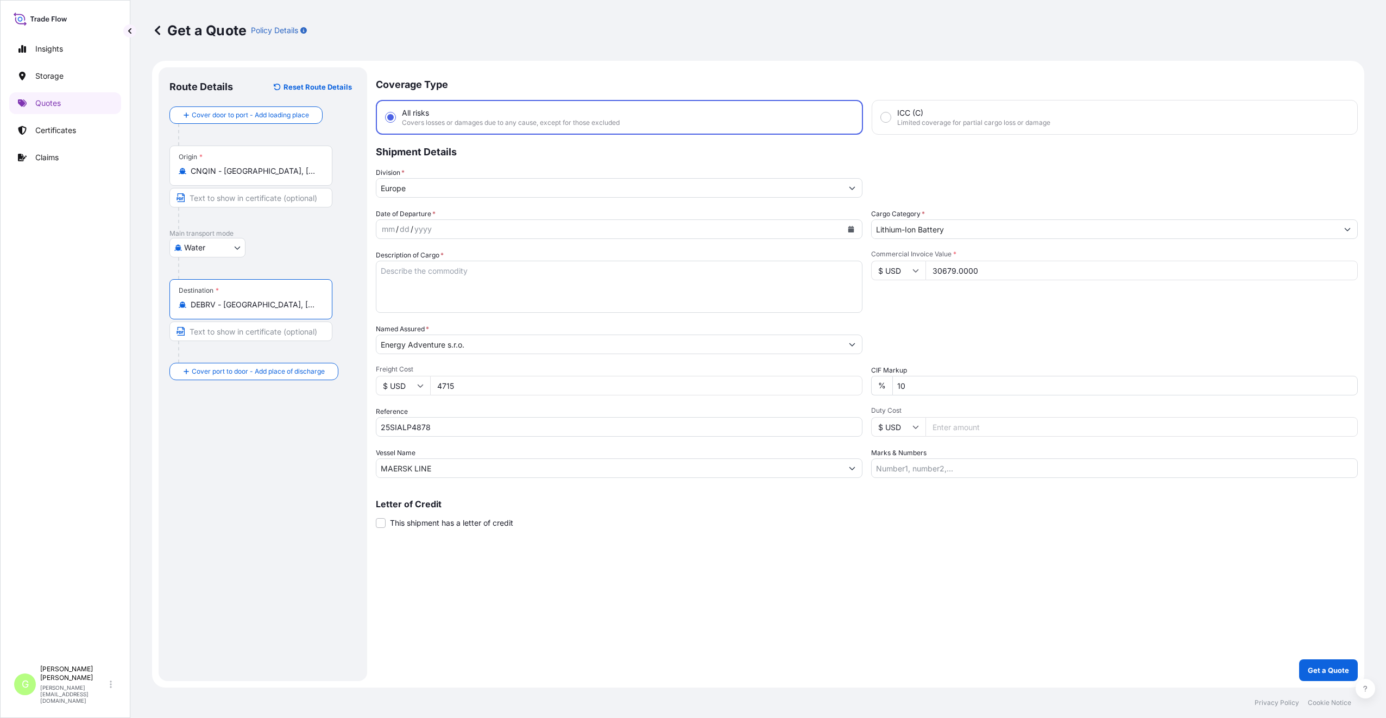
drag, startPoint x: 224, startPoint y: 305, endPoint x: 340, endPoint y: 307, distance: 116.3
click at [340, 307] on div "Destination * DEBRV - [GEOGRAPHIC_DATA], [GEOGRAPHIC_DATA]" at bounding box center [262, 321] width 187 height 84
type input "DEBRV - [GEOGRAPHIC_DATA], [GEOGRAPHIC_DATA]"
click at [242, 328] on input "Text to appear on certificate" at bounding box center [250, 332] width 163 height 20
paste input "[GEOGRAPHIC_DATA], [GEOGRAPHIC_DATA]"
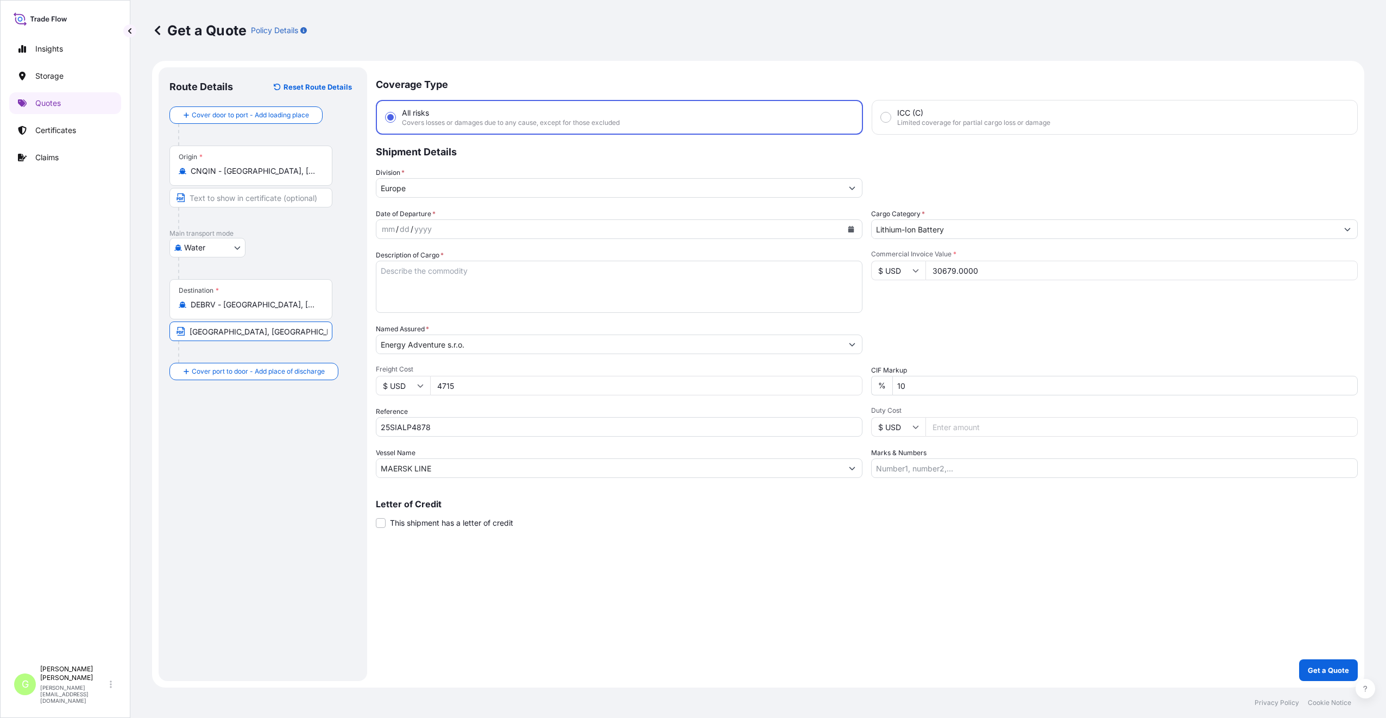
type input "[GEOGRAPHIC_DATA], [GEOGRAPHIC_DATA]"
drag, startPoint x: 280, startPoint y: 171, endPoint x: 224, endPoint y: 169, distance: 56.5
click at [224, 169] on input "CNQIN - [GEOGRAPHIC_DATA], [GEOGRAPHIC_DATA]" at bounding box center [255, 171] width 128 height 11
click at [122, 210] on div "Insights Storage Quotes Certificates Claims G [PERSON_NAME] [PERSON_NAME][EMAIL…" at bounding box center [65, 359] width 130 height 718
click at [221, 200] on input "Text to appear on certificate" at bounding box center [250, 198] width 163 height 20
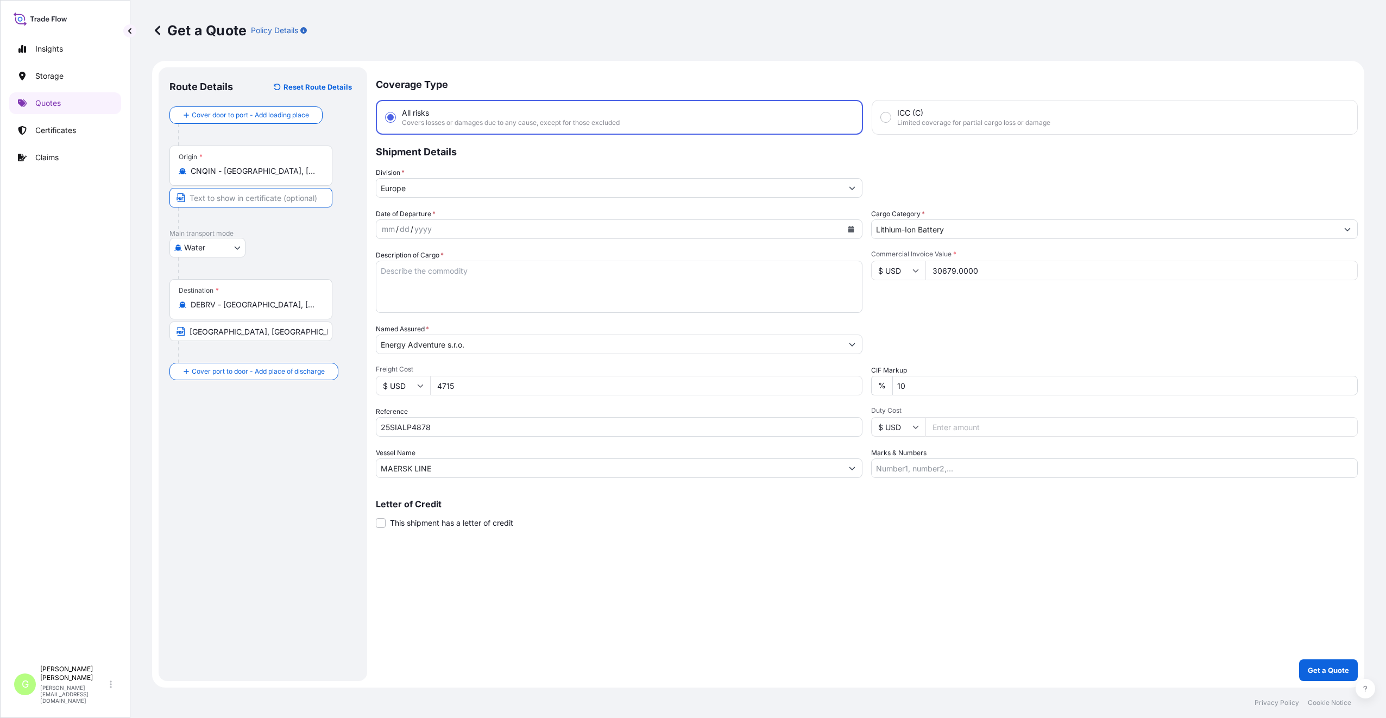
paste input "[GEOGRAPHIC_DATA], [GEOGRAPHIC_DATA]"
type input "[GEOGRAPHIC_DATA], [GEOGRAPHIC_DATA]"
click at [253, 487] on div "Route Details Reset Route Details Cover door to port - Add loading place Place …" at bounding box center [262, 374] width 187 height 592
click at [237, 429] on input "Place of Discharge" at bounding box center [255, 429] width 128 height 11
click at [196, 432] on input "Place of Discharge" at bounding box center [255, 429] width 128 height 11
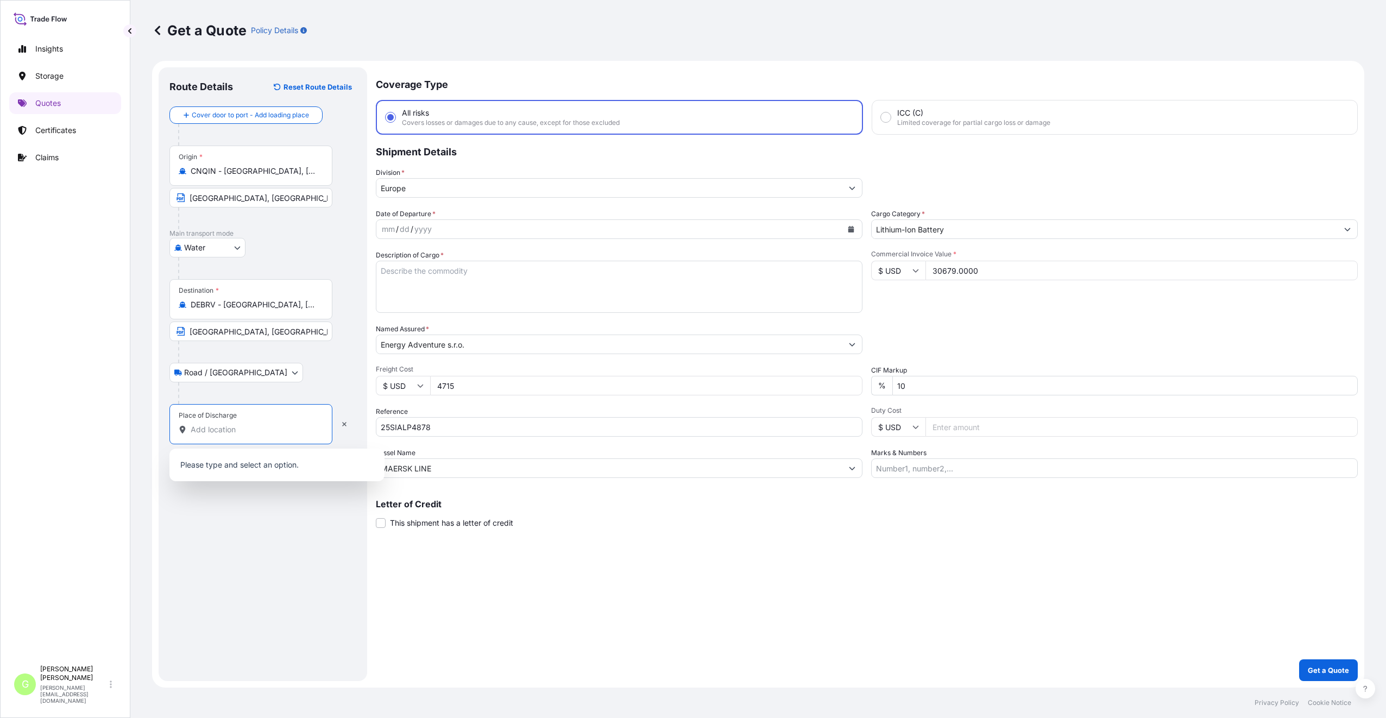
paste input "[PERSON_NAME]"
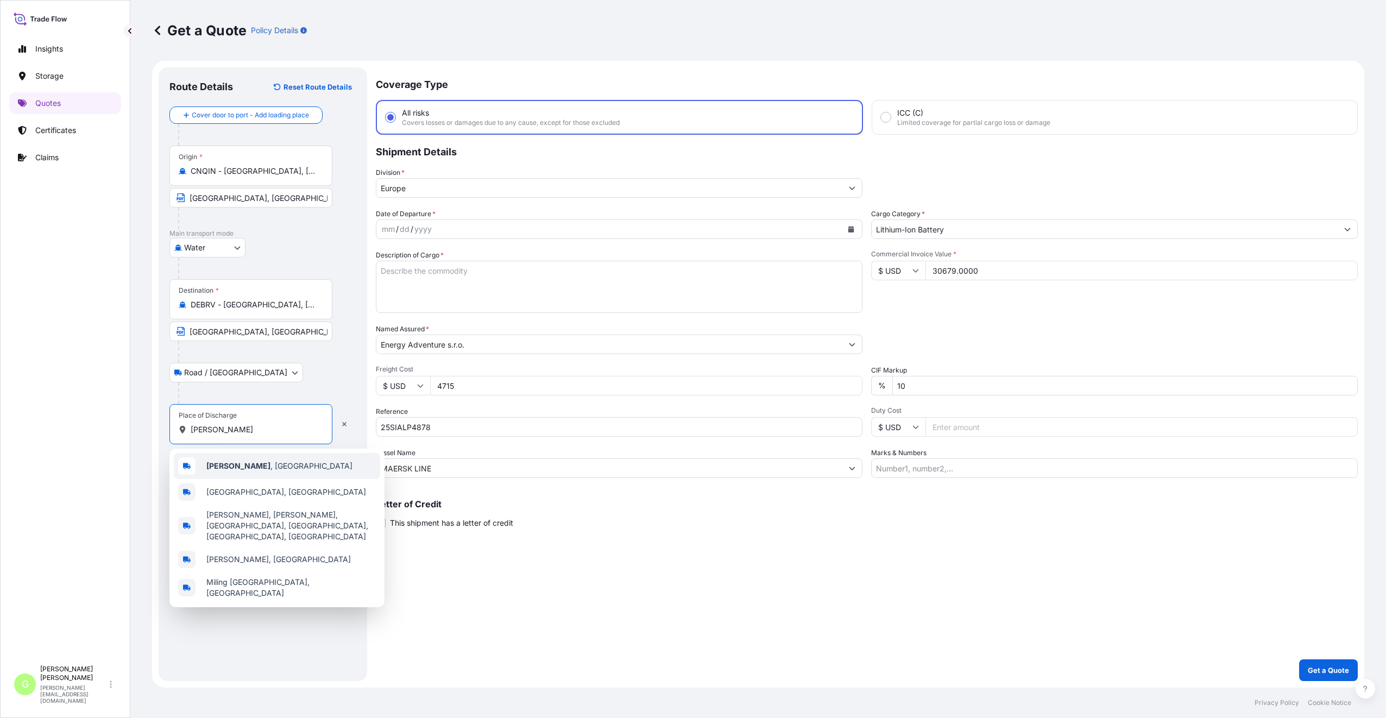
click at [219, 464] on b "[PERSON_NAME]" at bounding box center [238, 465] width 64 height 9
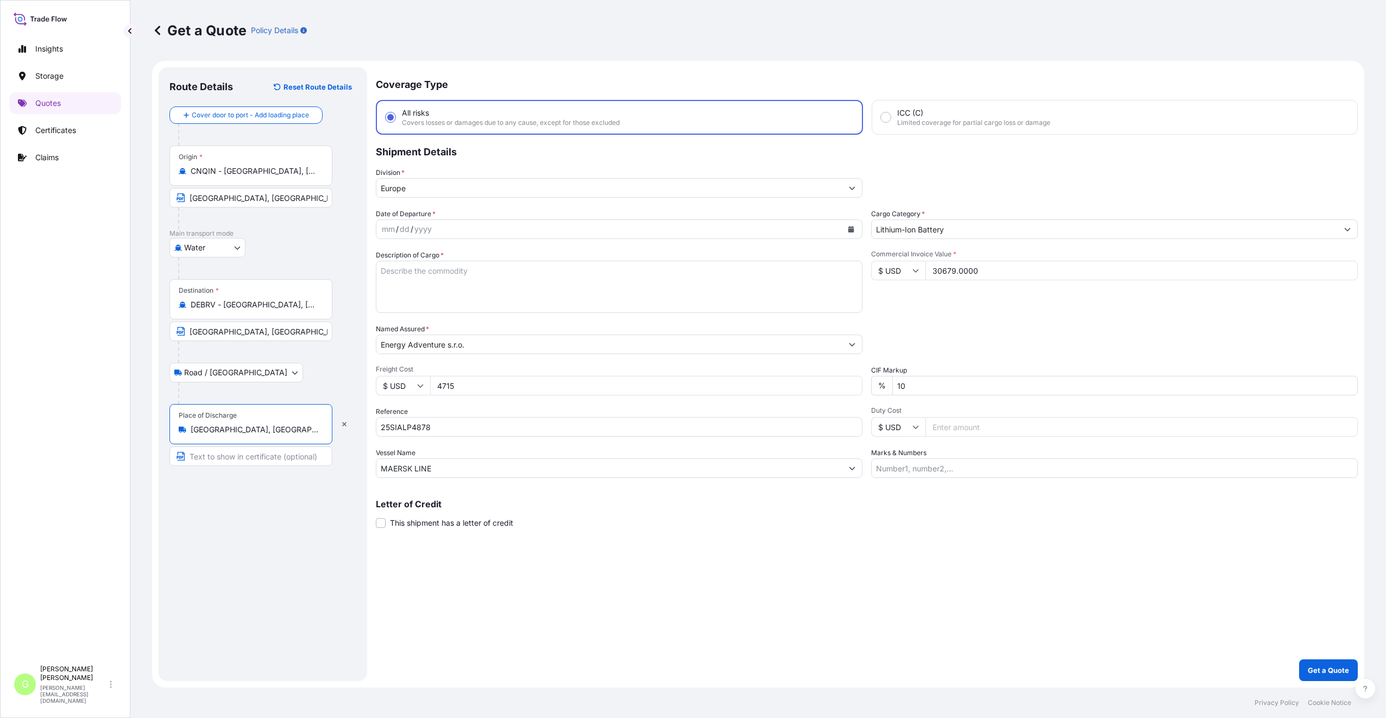
type input "[GEOGRAPHIC_DATA], [GEOGRAPHIC_DATA]"
click at [217, 457] on input "Text to appear on certificate" at bounding box center [252, 456] width 167 height 20
paste input "[PERSON_NAME]"
type input "[GEOGRAPHIC_DATA], [GEOGRAPHIC_DATA]"
click at [330, 501] on div "Route Details Reset Route Details Cover door to port - Add loading place Place …" at bounding box center [262, 374] width 187 height 592
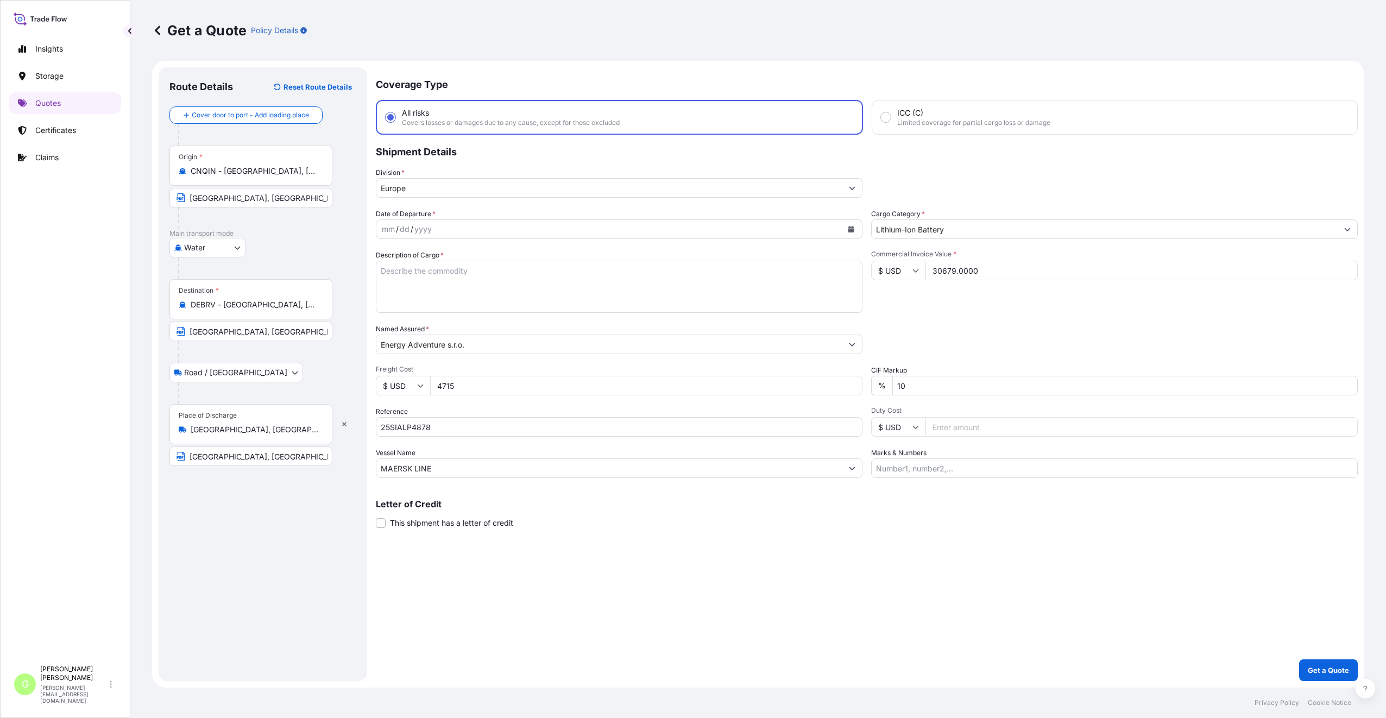
click at [850, 228] on icon "Calendar" at bounding box center [851, 229] width 6 height 7
click at [435, 323] on div "5" at bounding box center [436, 321] width 20 height 20
click at [394, 271] on textarea "Description of Cargo *" at bounding box center [619, 287] width 487 height 52
paste textarea "ELECTRIC TRICYCLE"
type textarea "ELECTRIC TRICYCLE"
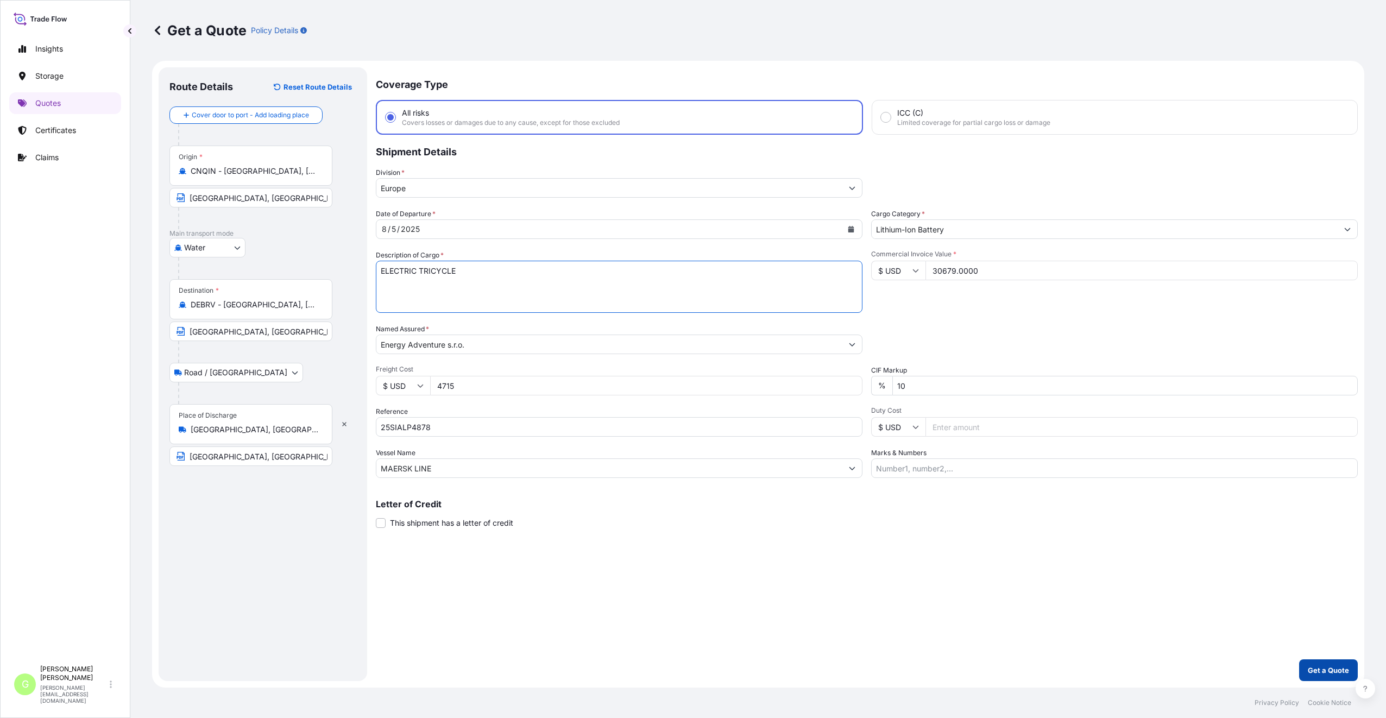
click at [1336, 665] on button "Get a Quote" at bounding box center [1328, 670] width 59 height 22
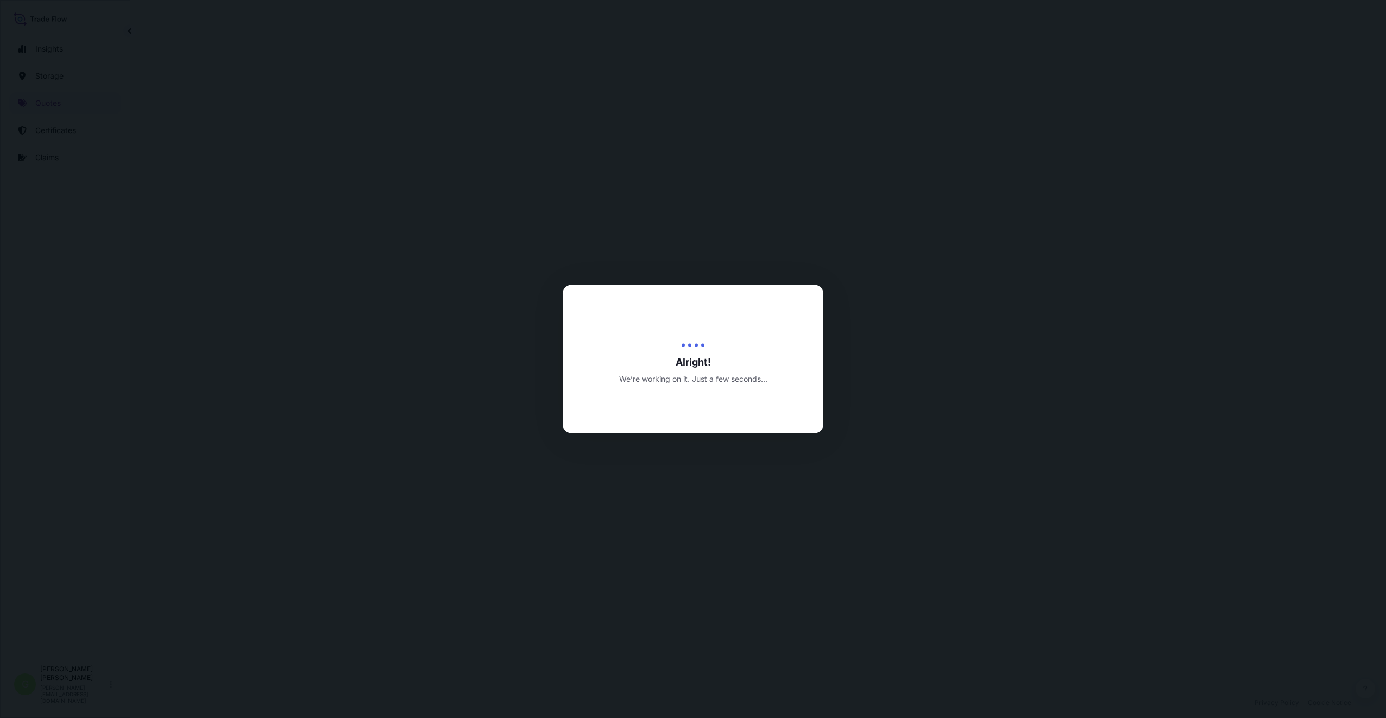
select select "Water"
select select "Road / [GEOGRAPHIC_DATA]"
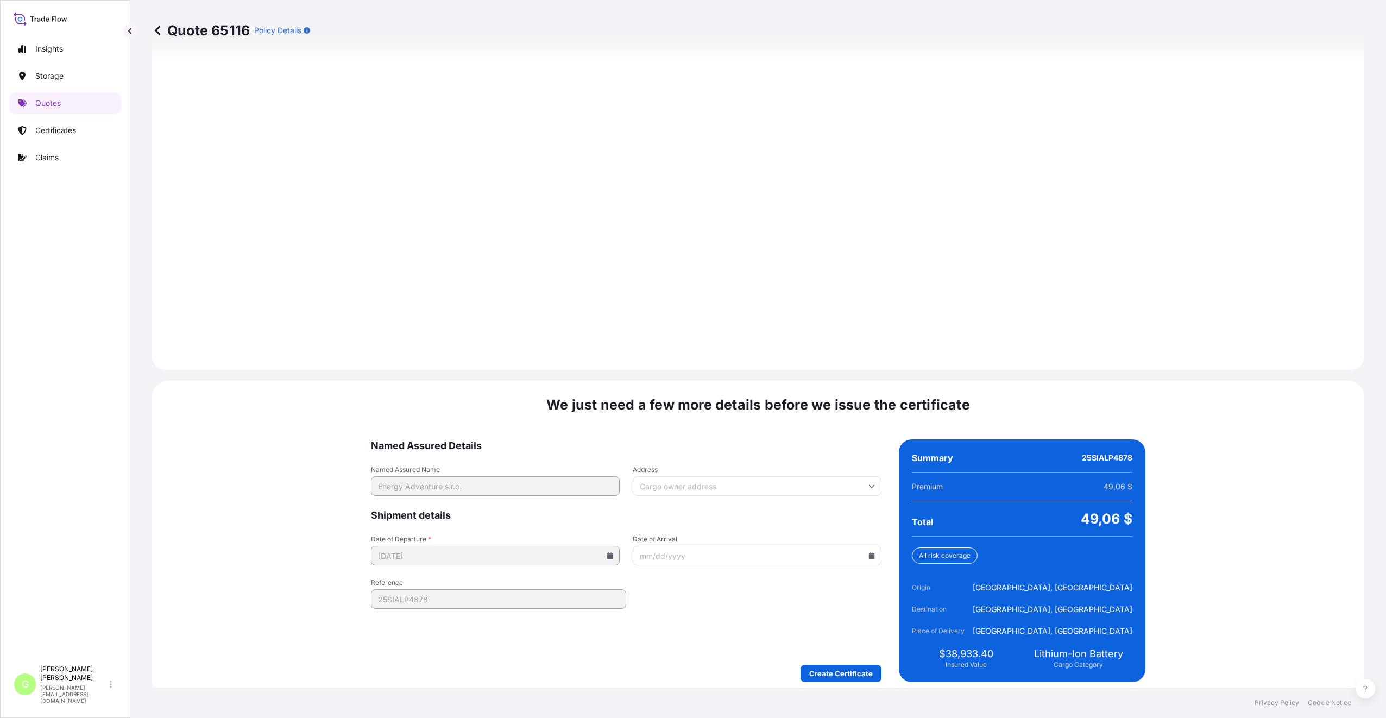
scroll to position [1351, 0]
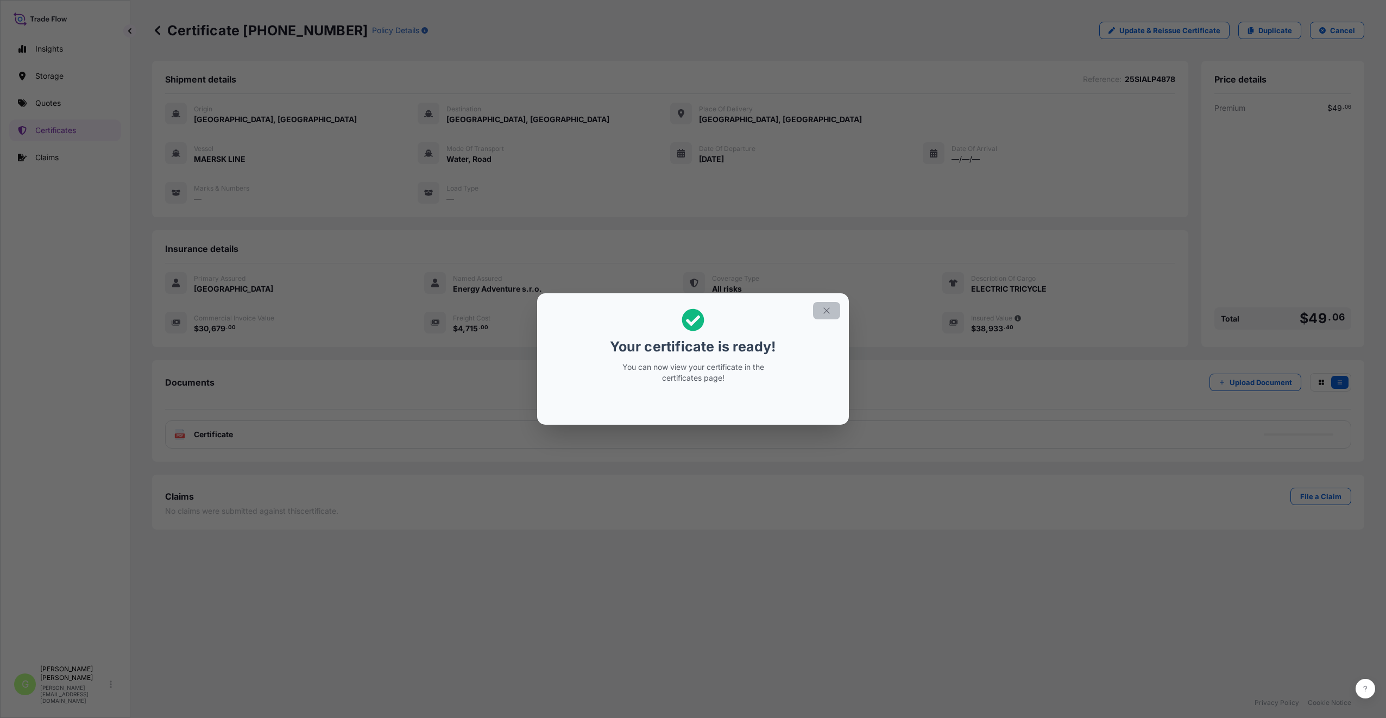
click at [827, 307] on icon "button" at bounding box center [827, 311] width 10 height 10
